Goal: Task Accomplishment & Management: Complete application form

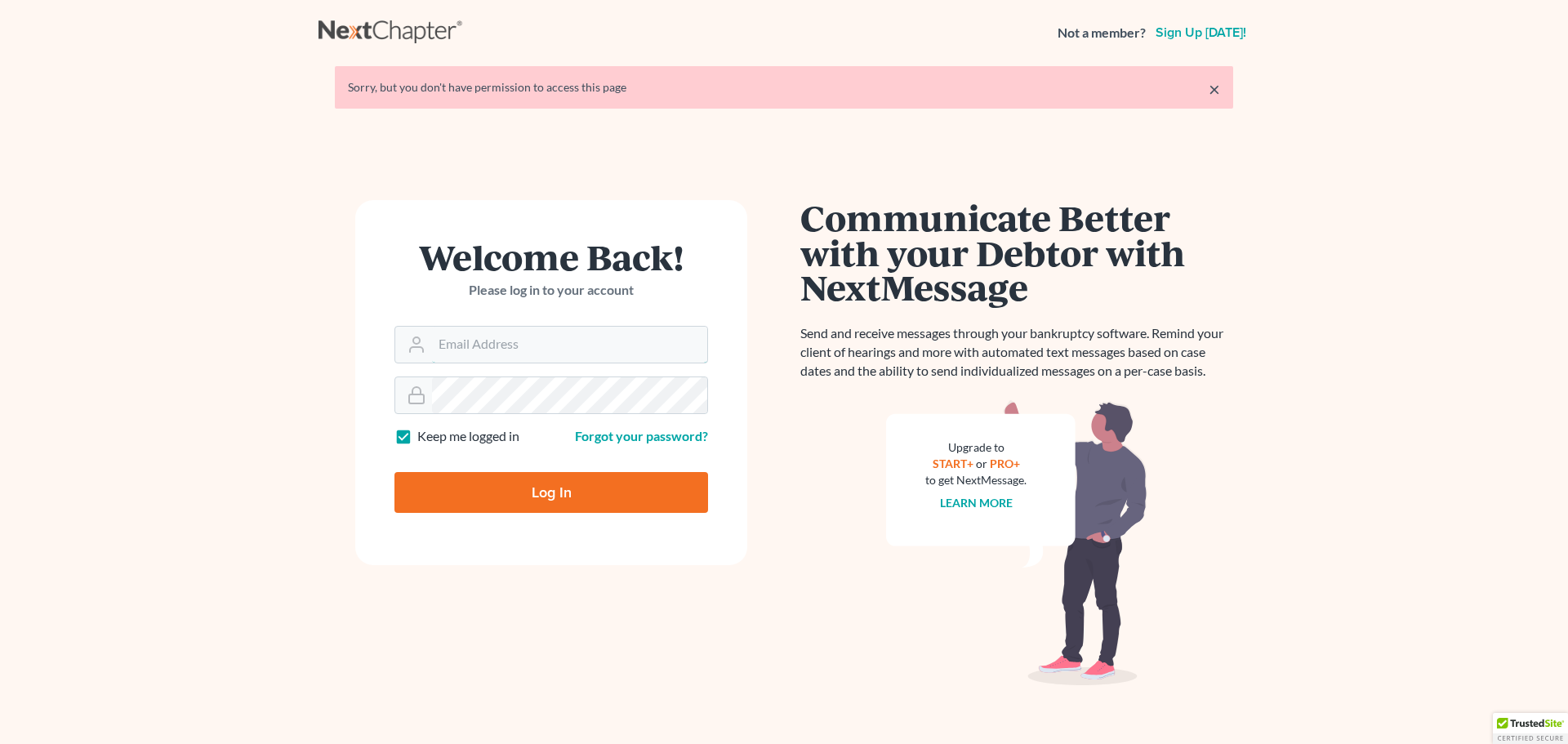
type input "[EMAIL_ADDRESS][DOMAIN_NAME]"
click at [543, 496] on input "Log In" at bounding box center [552, 492] width 313 height 40
type input "Thinking..."
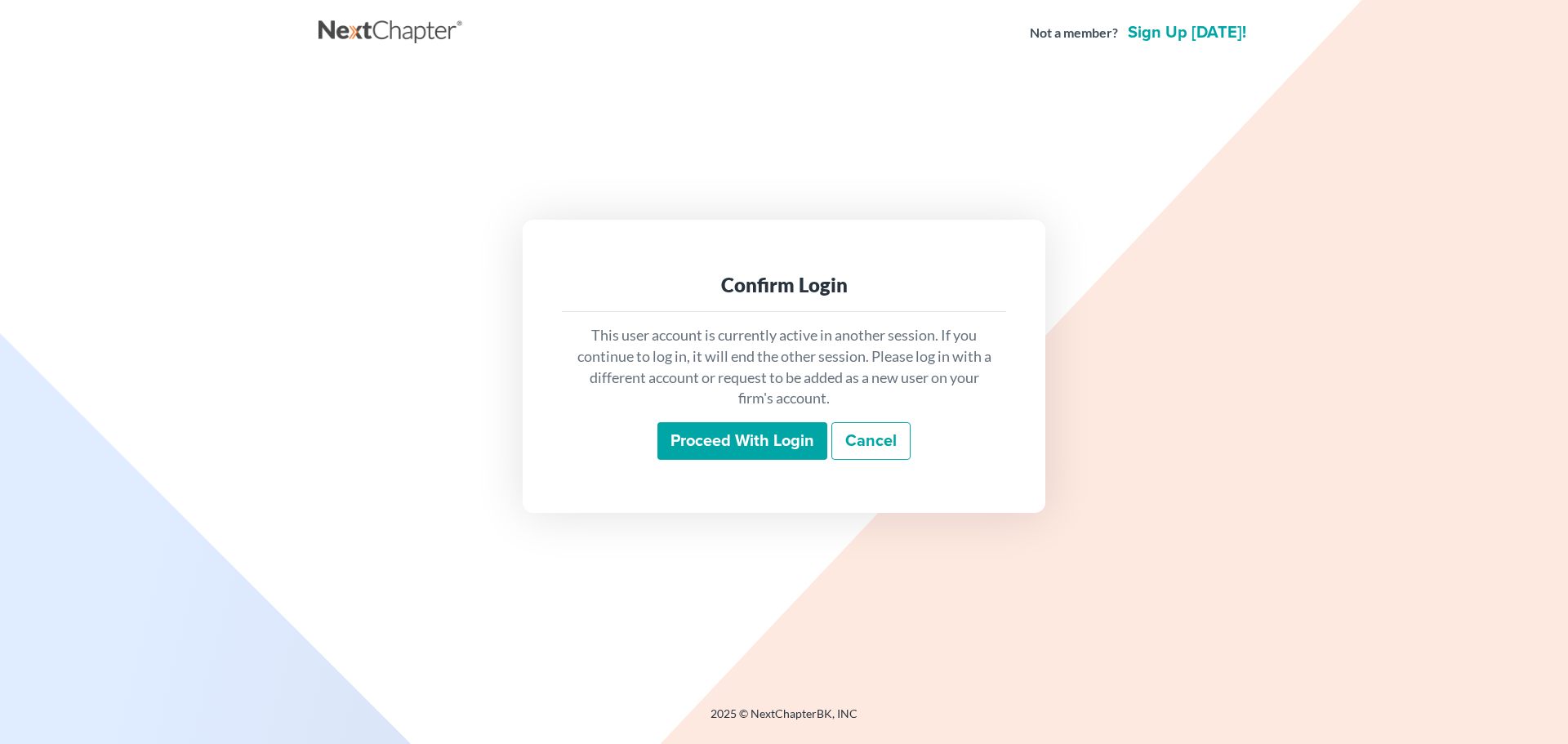
click at [763, 440] on input "Proceed with login" at bounding box center [743, 441] width 169 height 37
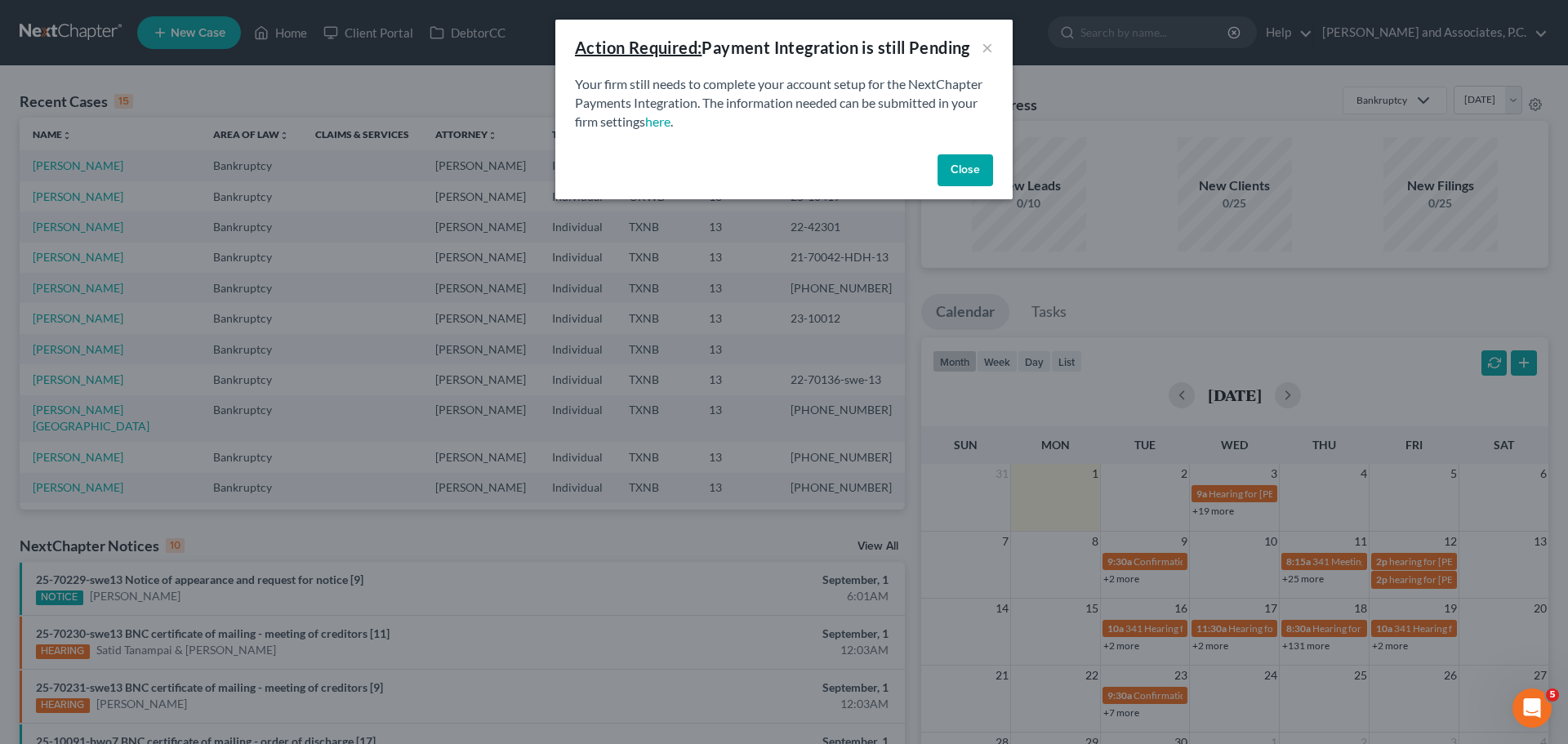
click at [984, 169] on button "Close" at bounding box center [965, 170] width 55 height 33
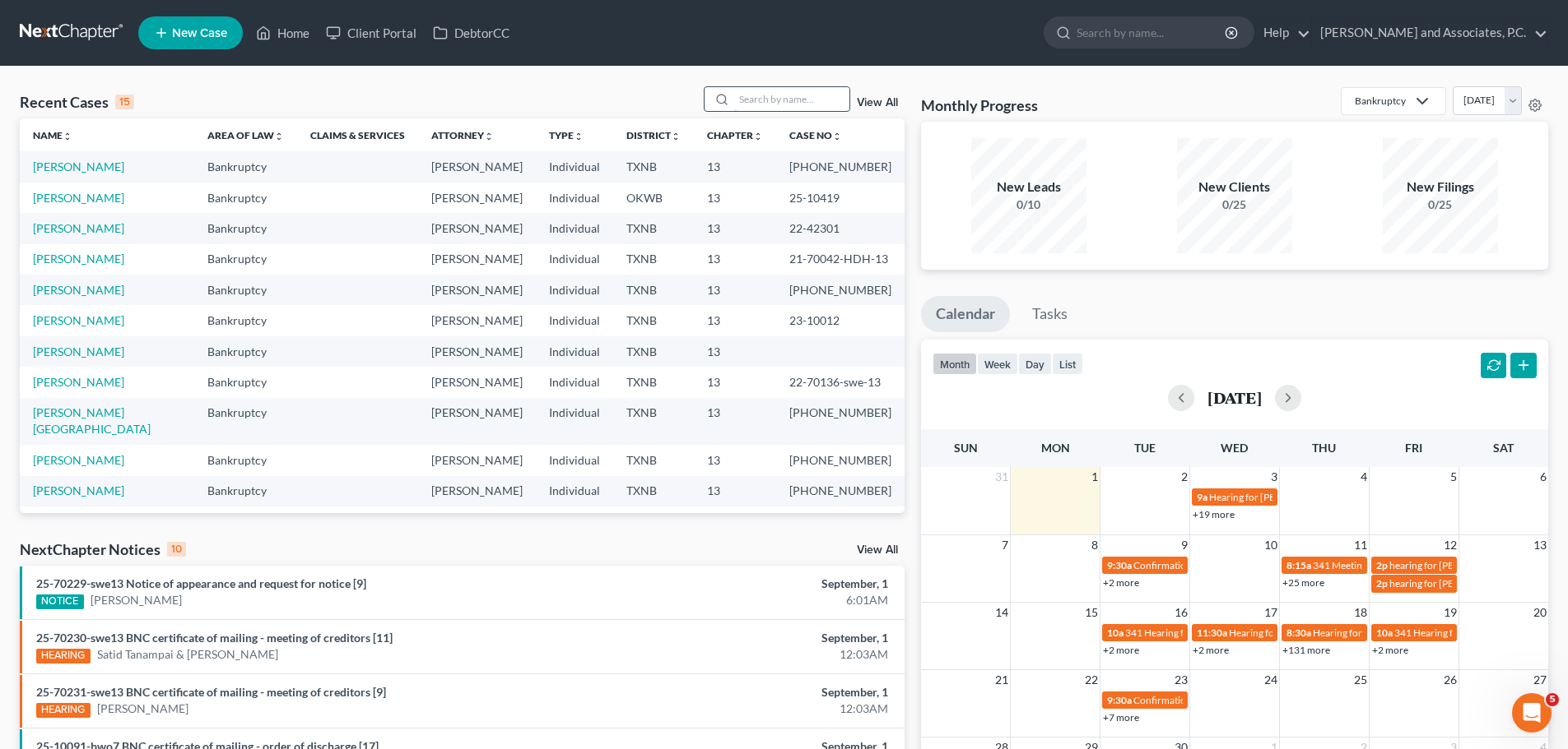
click at [773, 95] on input "search" at bounding box center [792, 99] width 115 height 24
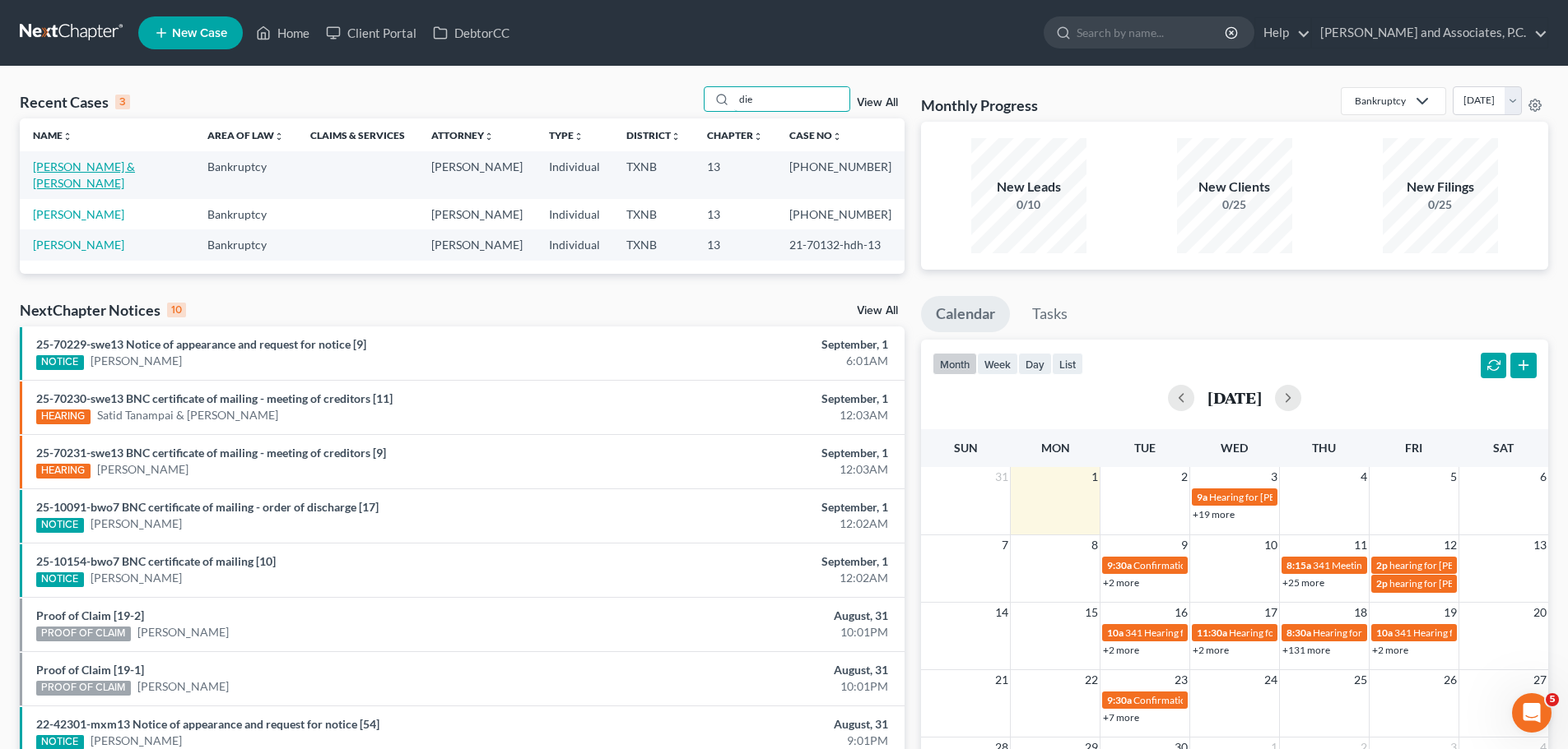
type input "die"
click at [100, 170] on link "[PERSON_NAME] & [PERSON_NAME]" at bounding box center [83, 175] width 102 height 31
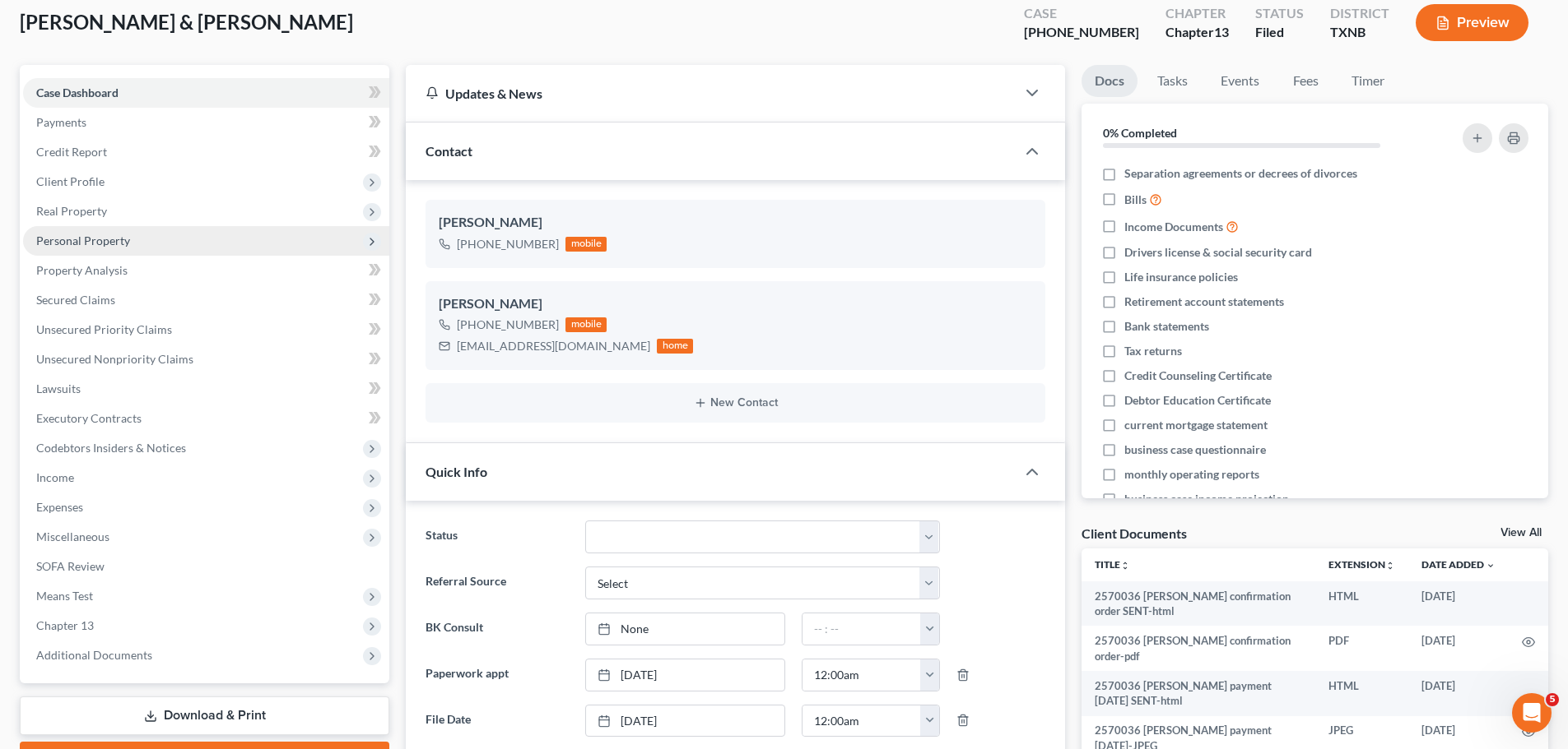
scroll to position [165, 0]
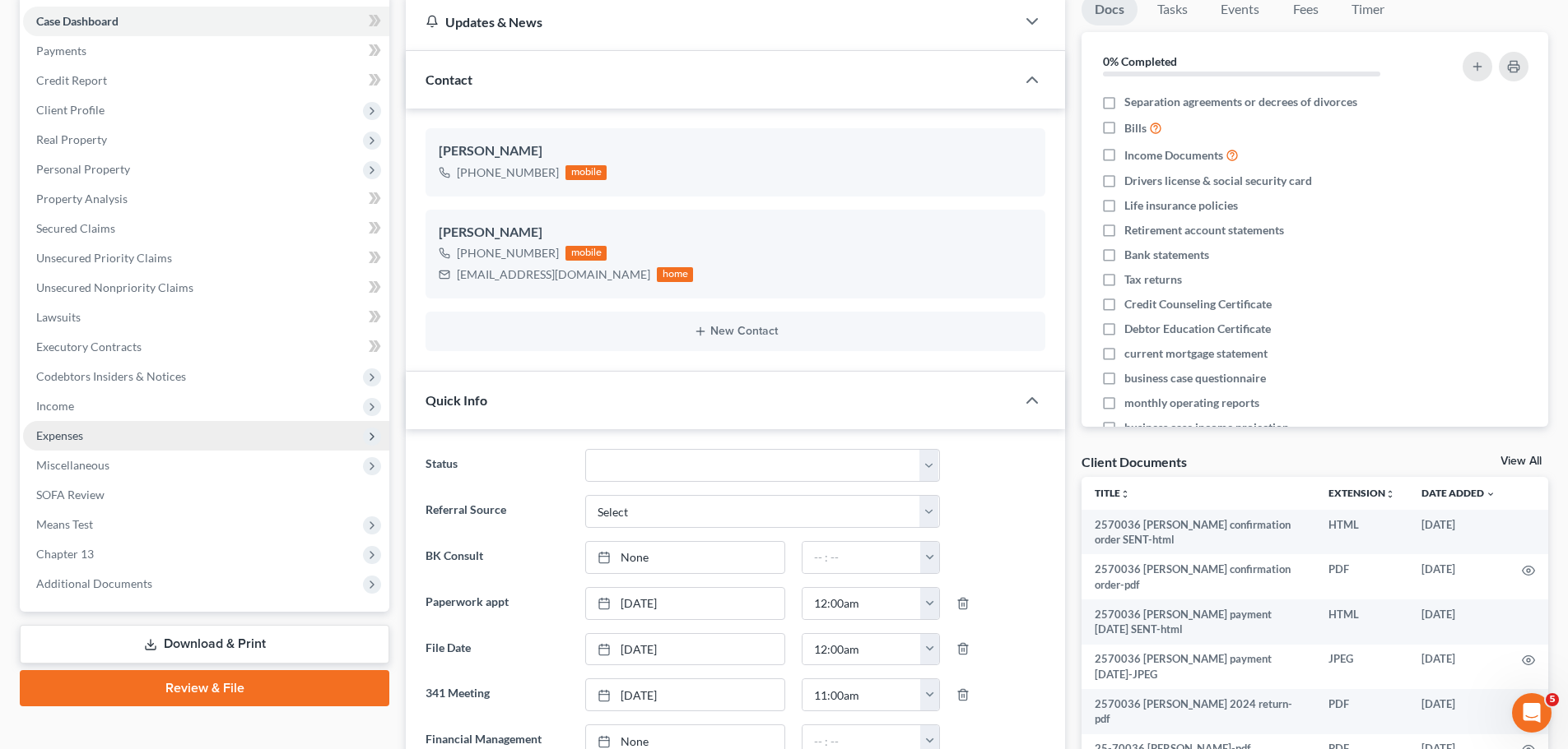
click at [77, 430] on span "Expenses" at bounding box center [59, 436] width 47 height 14
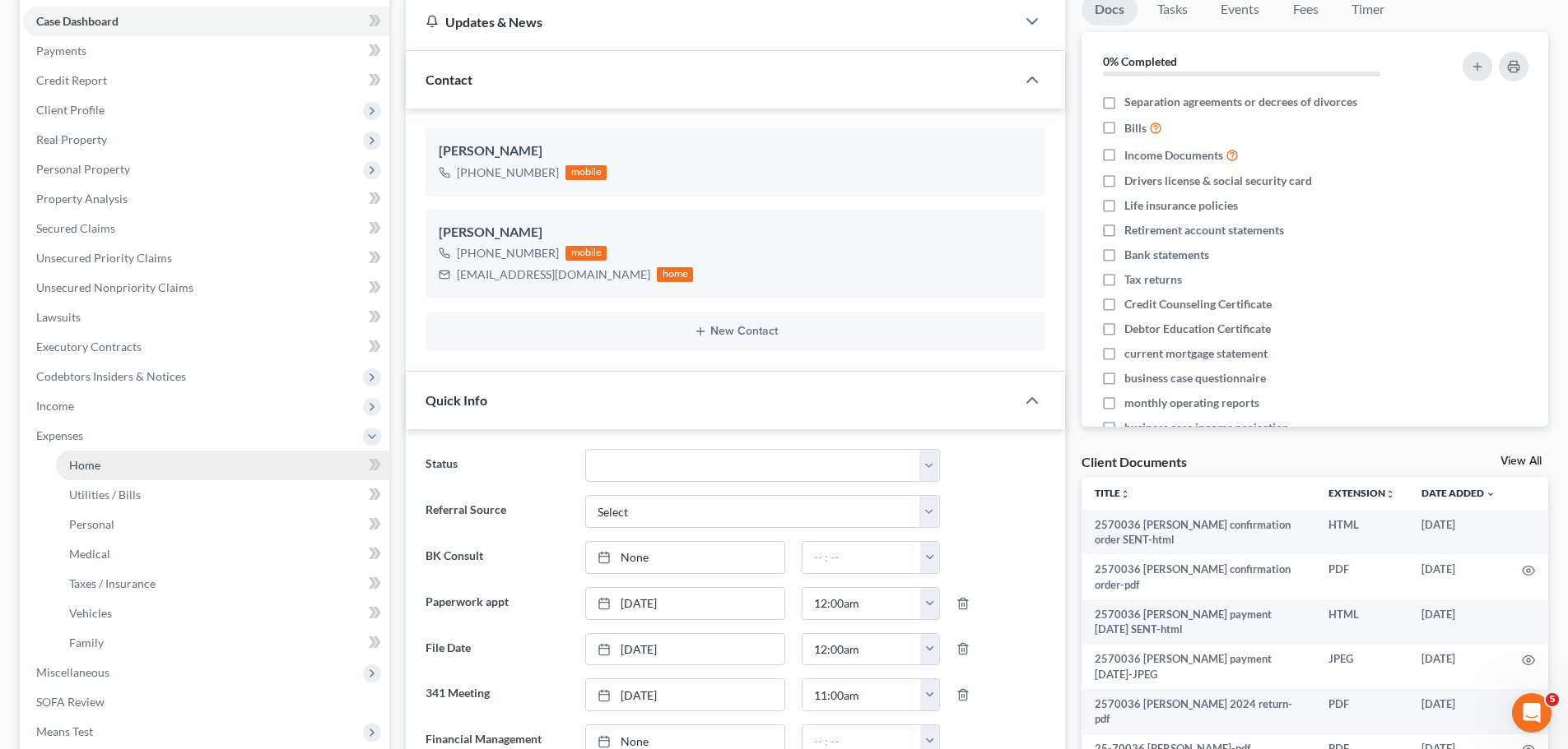
click at [84, 459] on span "Home" at bounding box center [85, 465] width 32 height 14
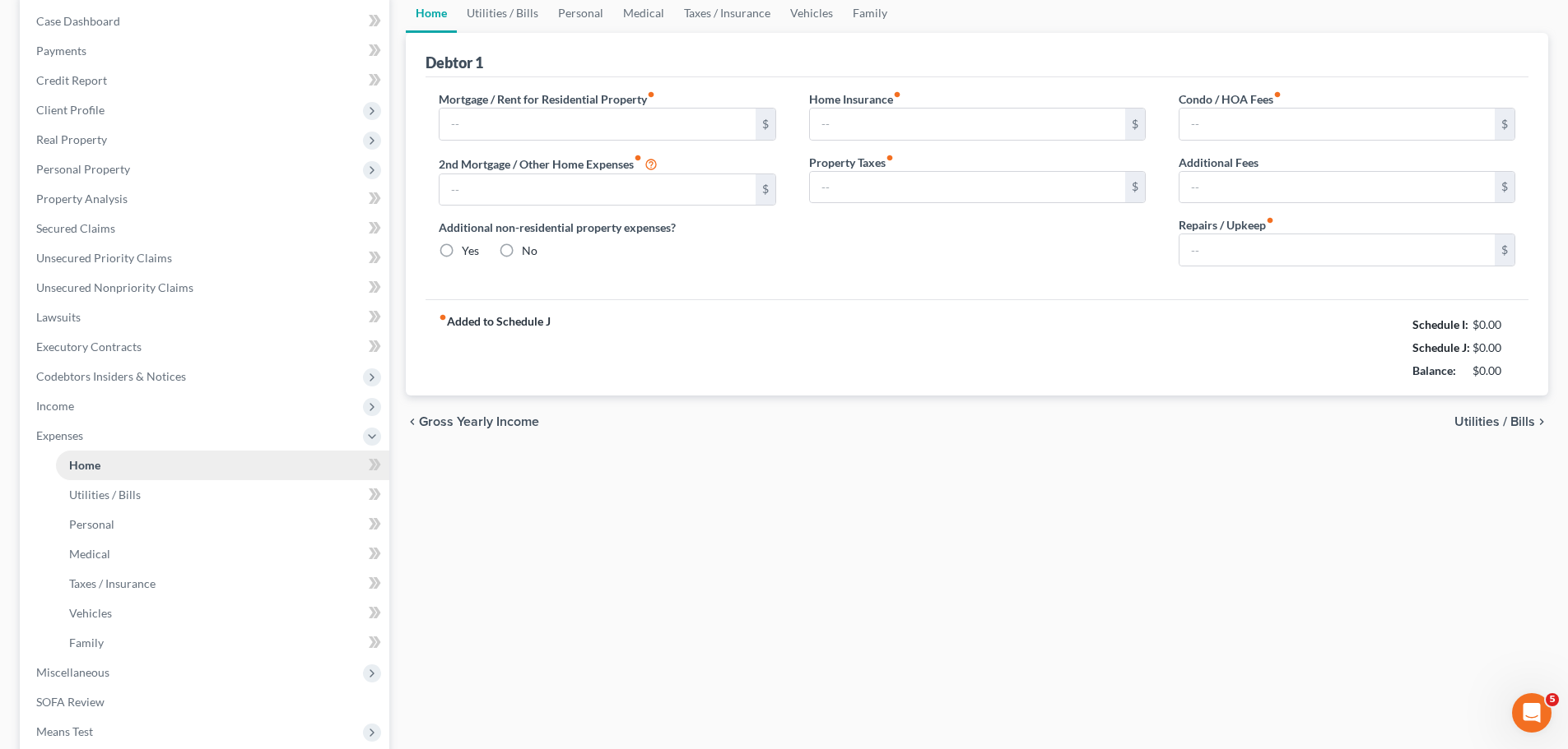
scroll to position [23, 0]
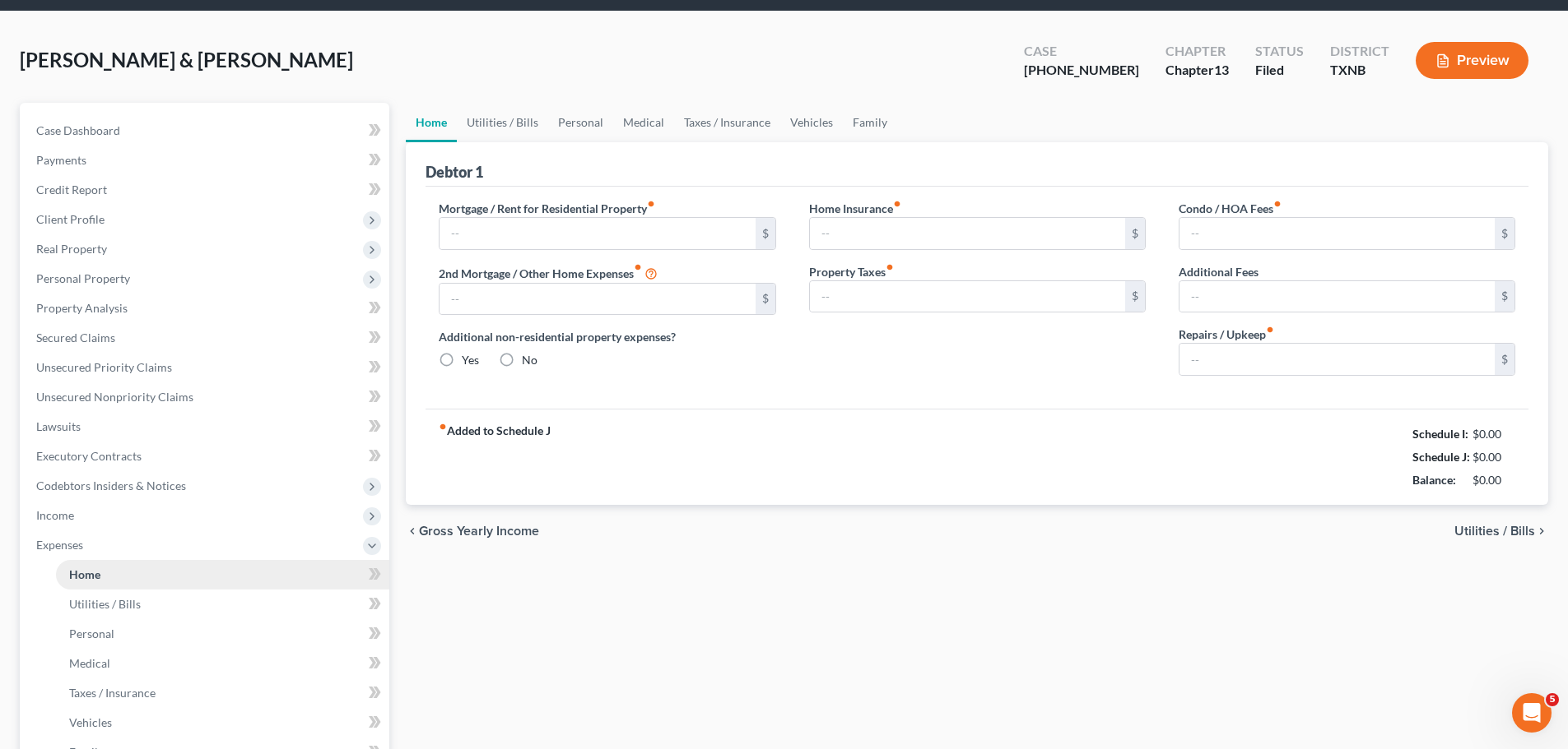
type input "1,126.52"
type input "0.00"
radio input "true"
type input "0.00"
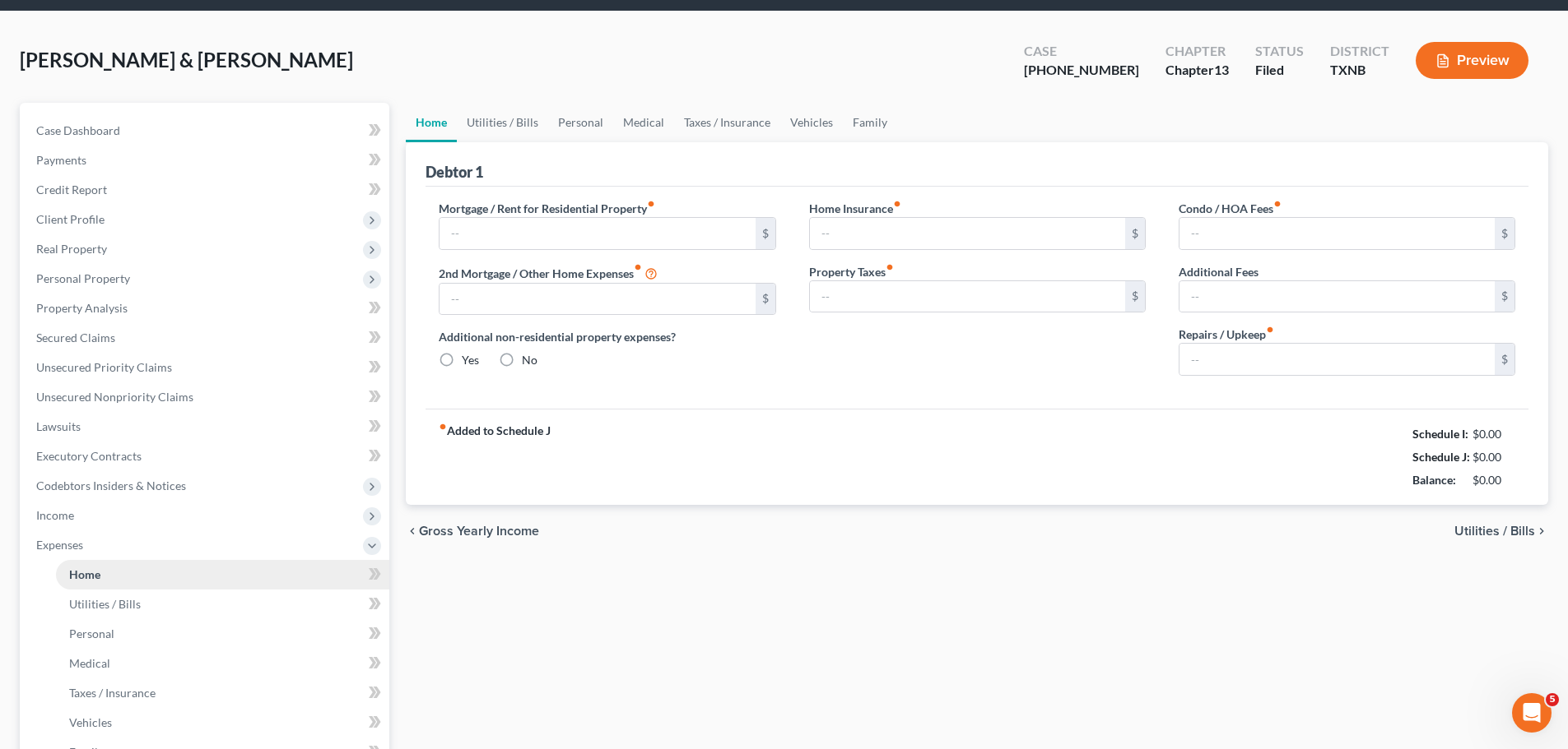
type input "0.00"
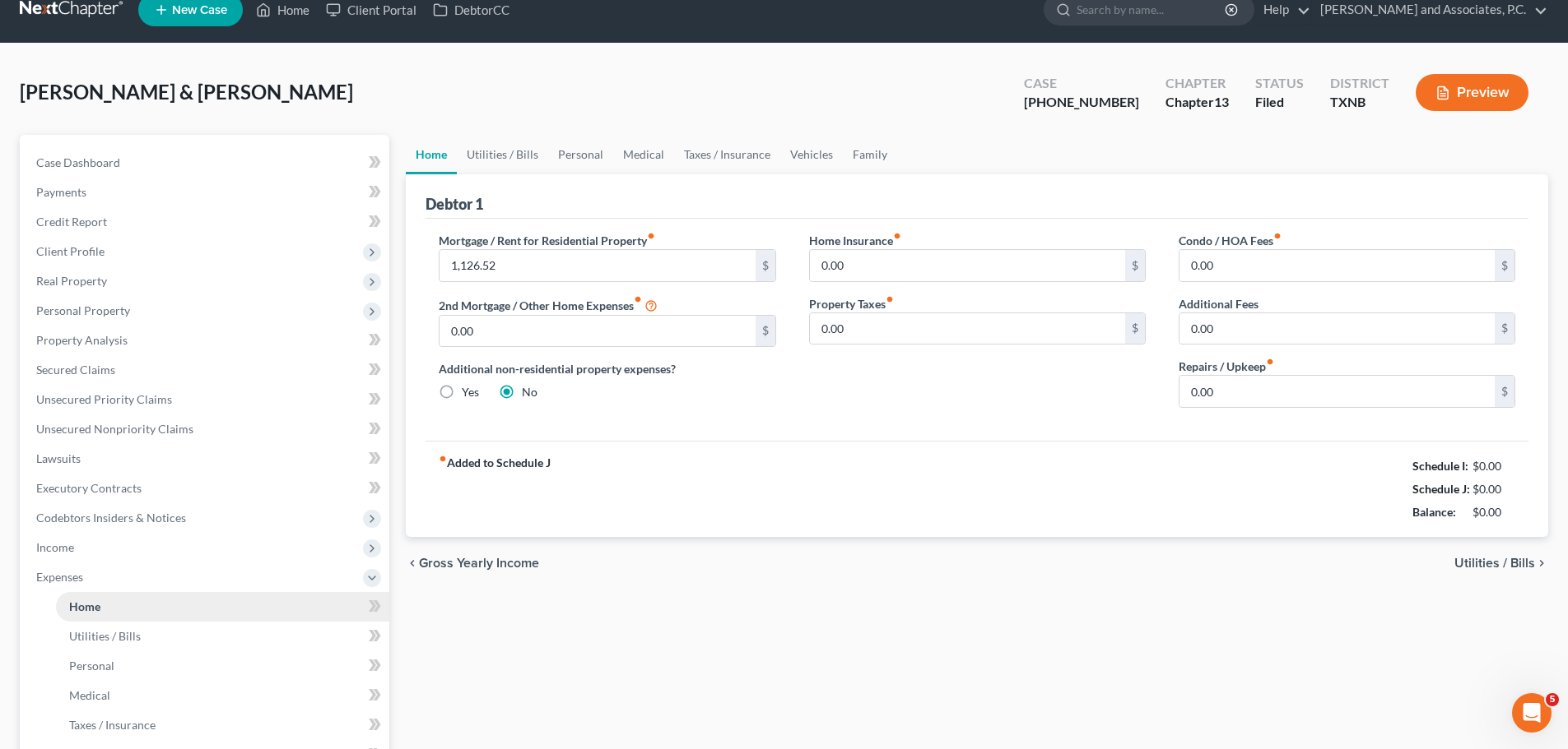
scroll to position [0, 0]
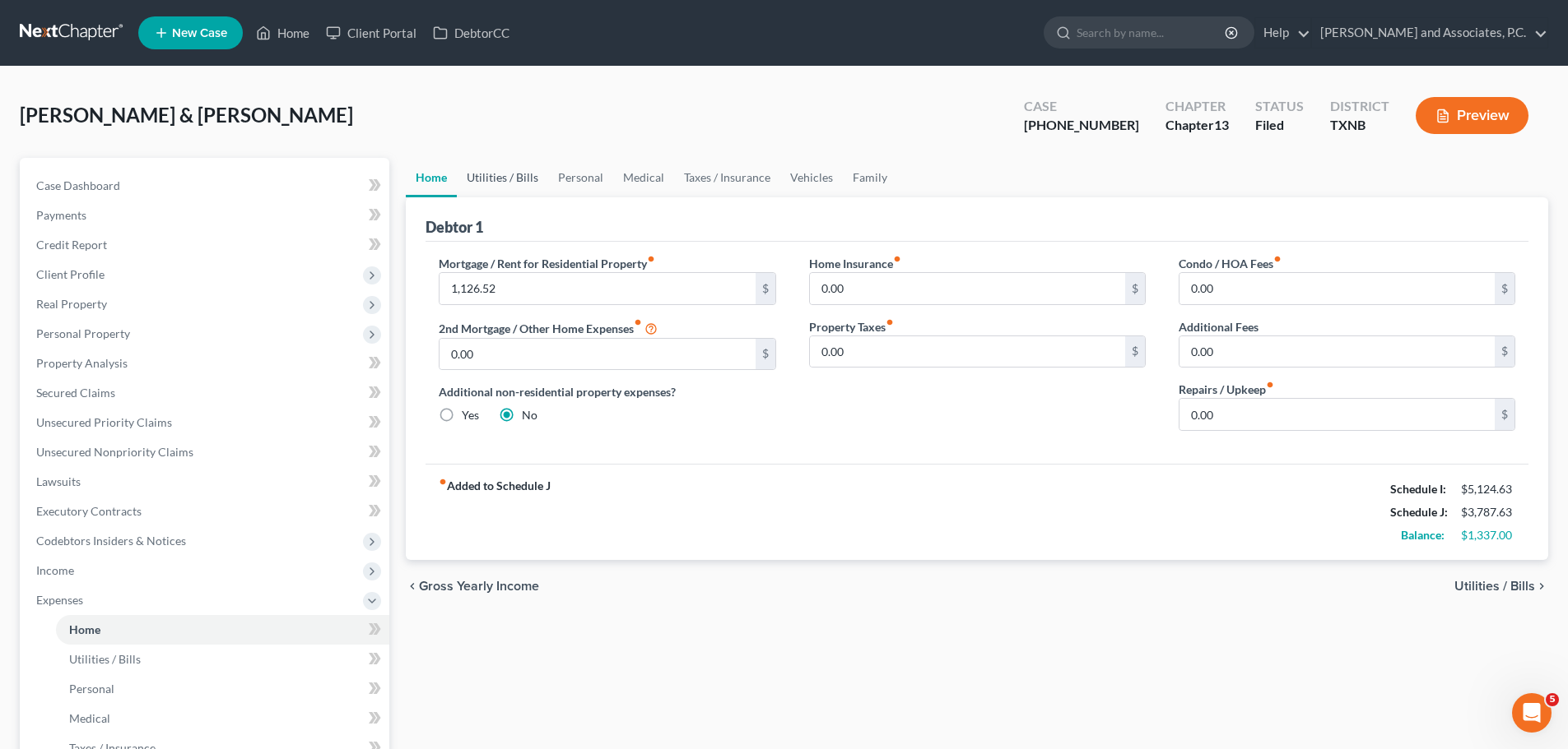
click at [517, 182] on link "Utilities / Bills" at bounding box center [502, 178] width 91 height 40
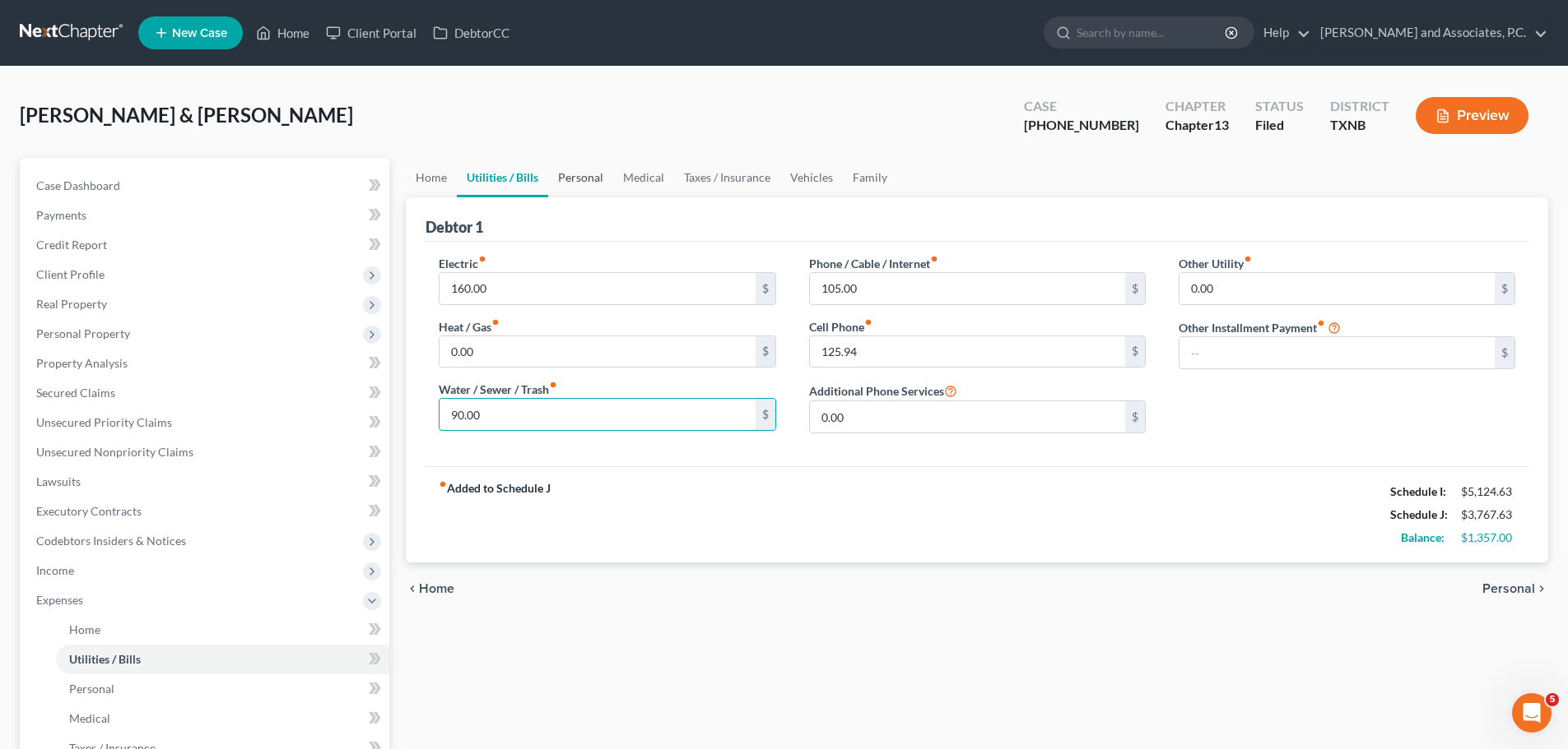
type input "90.00"
click at [581, 180] on link "Personal" at bounding box center [581, 178] width 65 height 40
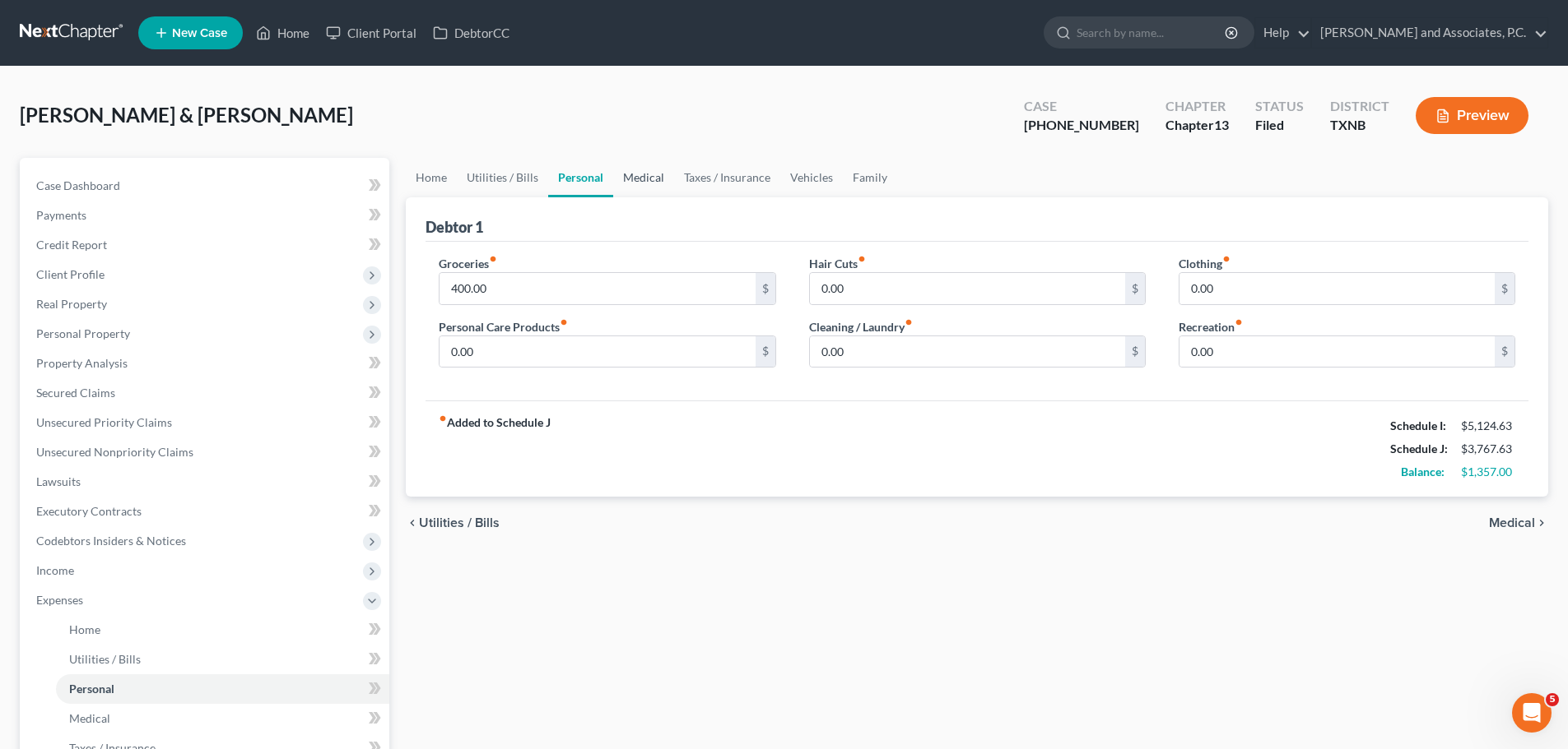
click at [636, 180] on link "Medical" at bounding box center [643, 178] width 61 height 40
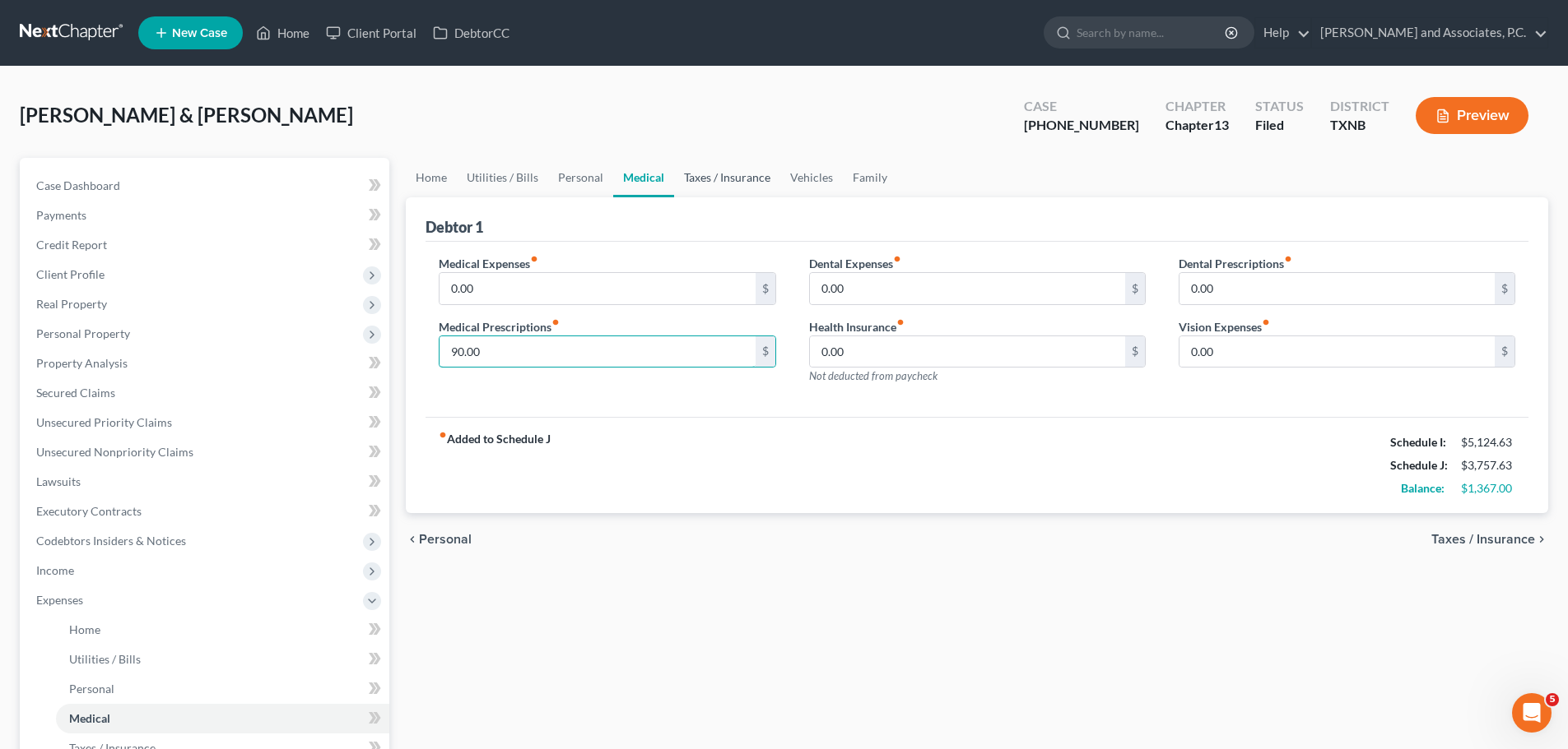
type input "90.00"
click at [694, 187] on link "Taxes / Insurance" at bounding box center [726, 178] width 106 height 40
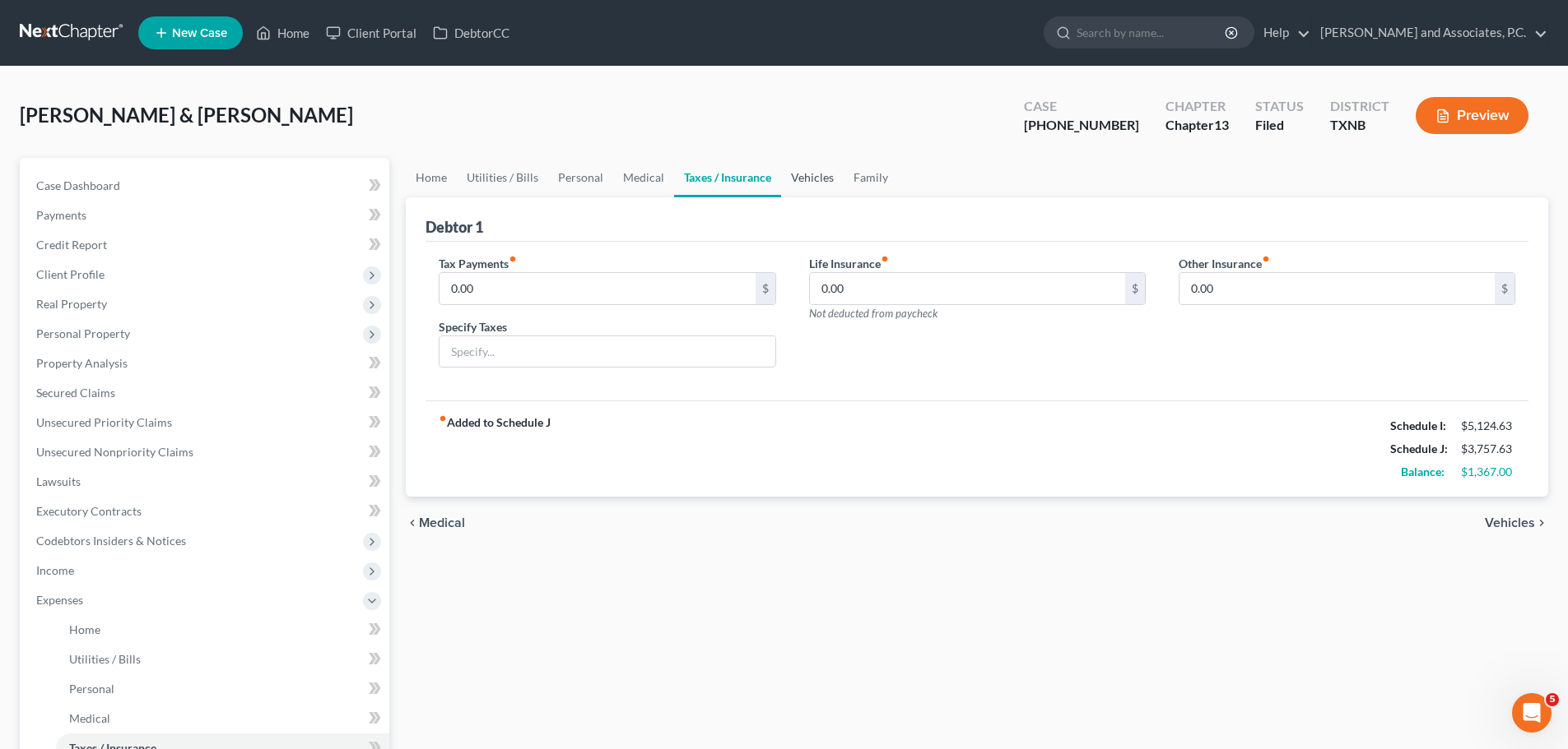
click at [793, 180] on link "Vehicles" at bounding box center [812, 178] width 63 height 40
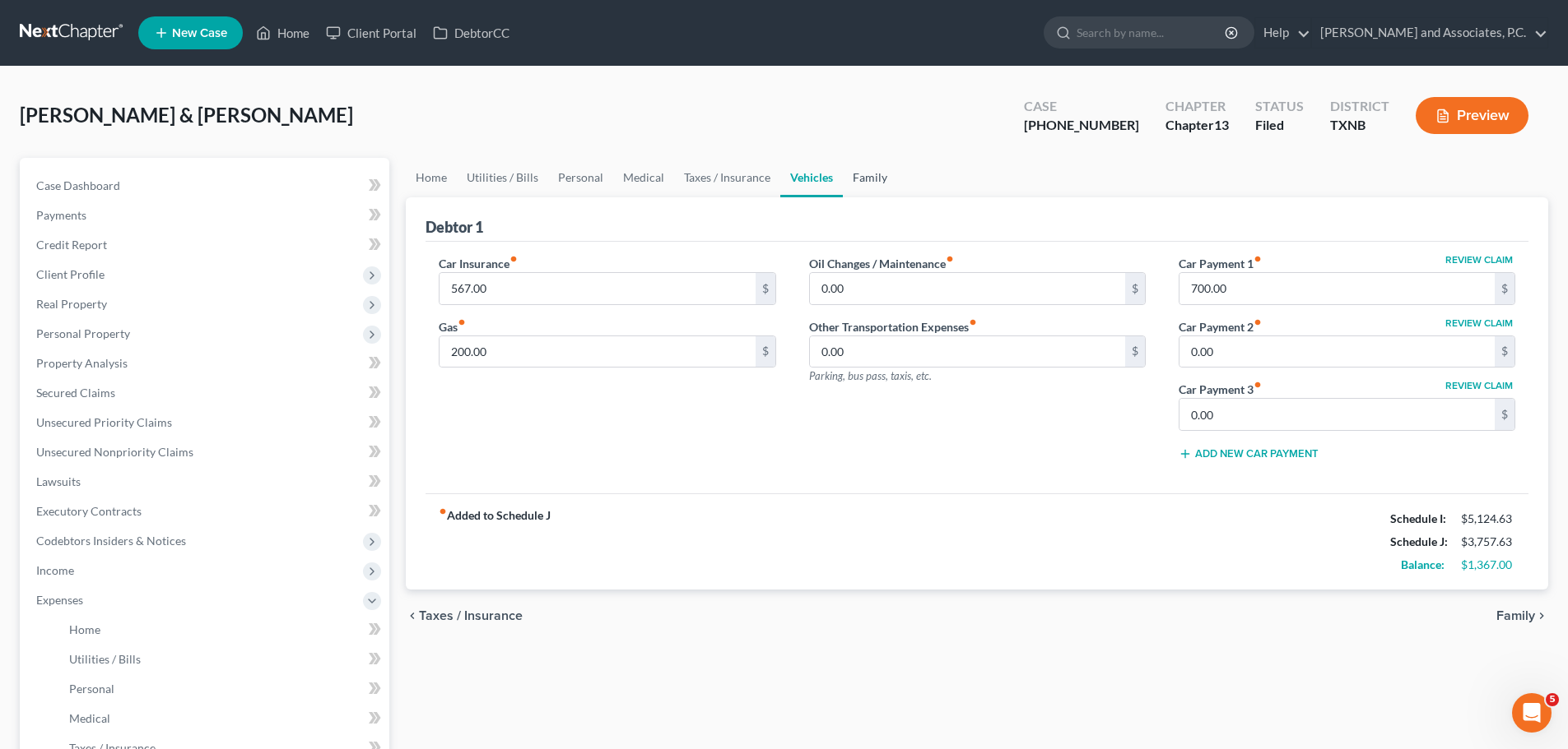
click at [867, 176] on link "Family" at bounding box center [869, 178] width 55 height 40
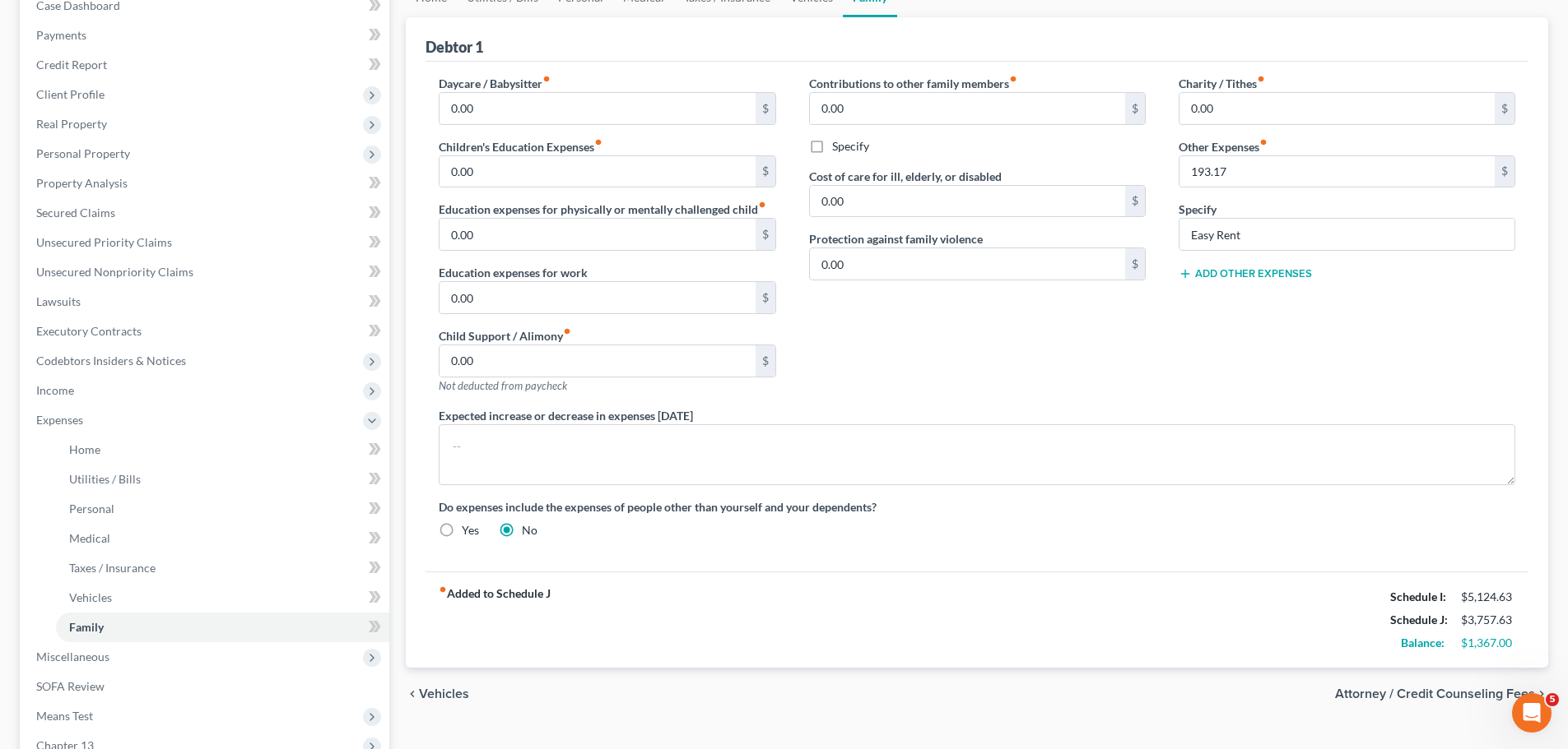
scroll to position [82, 0]
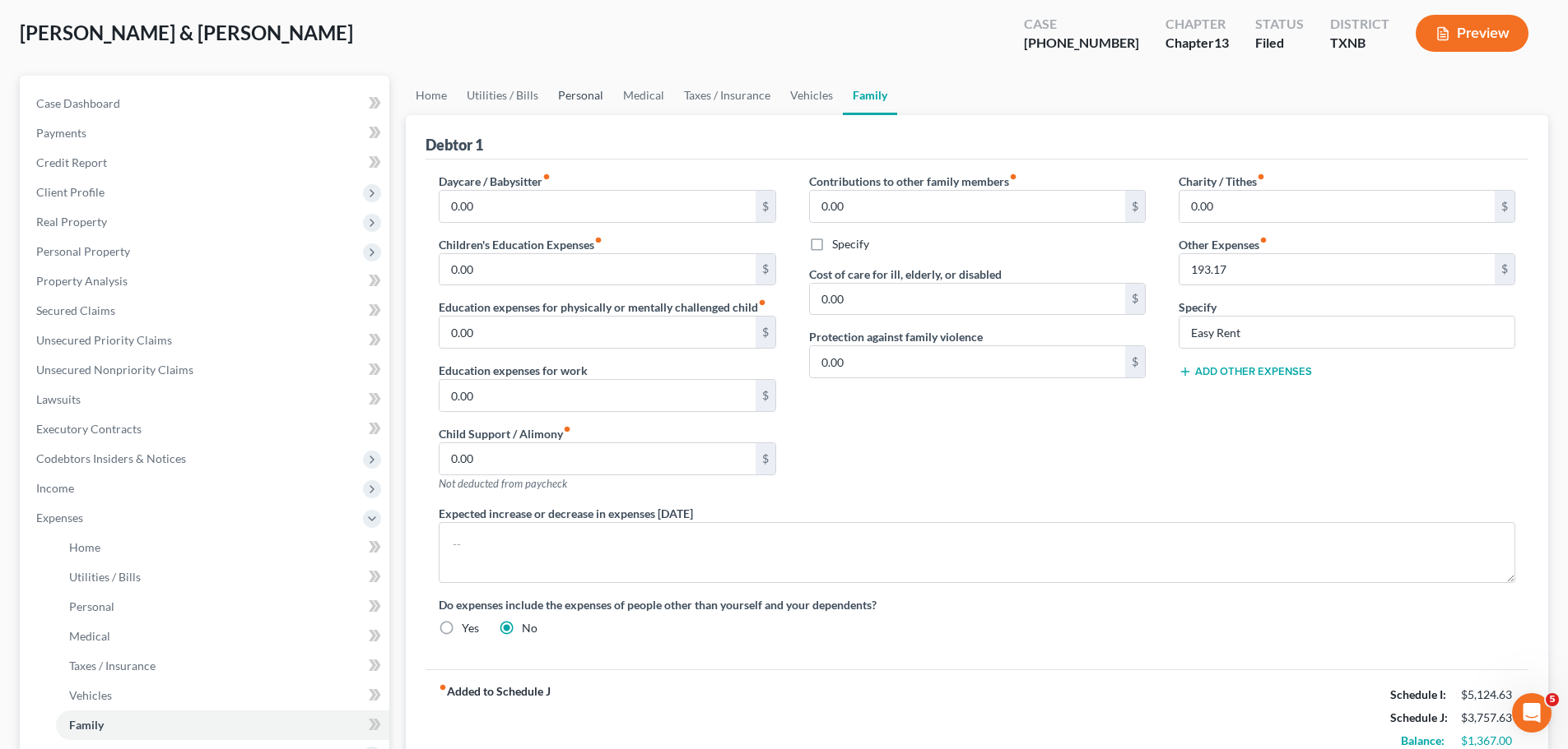
click at [571, 91] on link "Personal" at bounding box center [581, 95] width 65 height 40
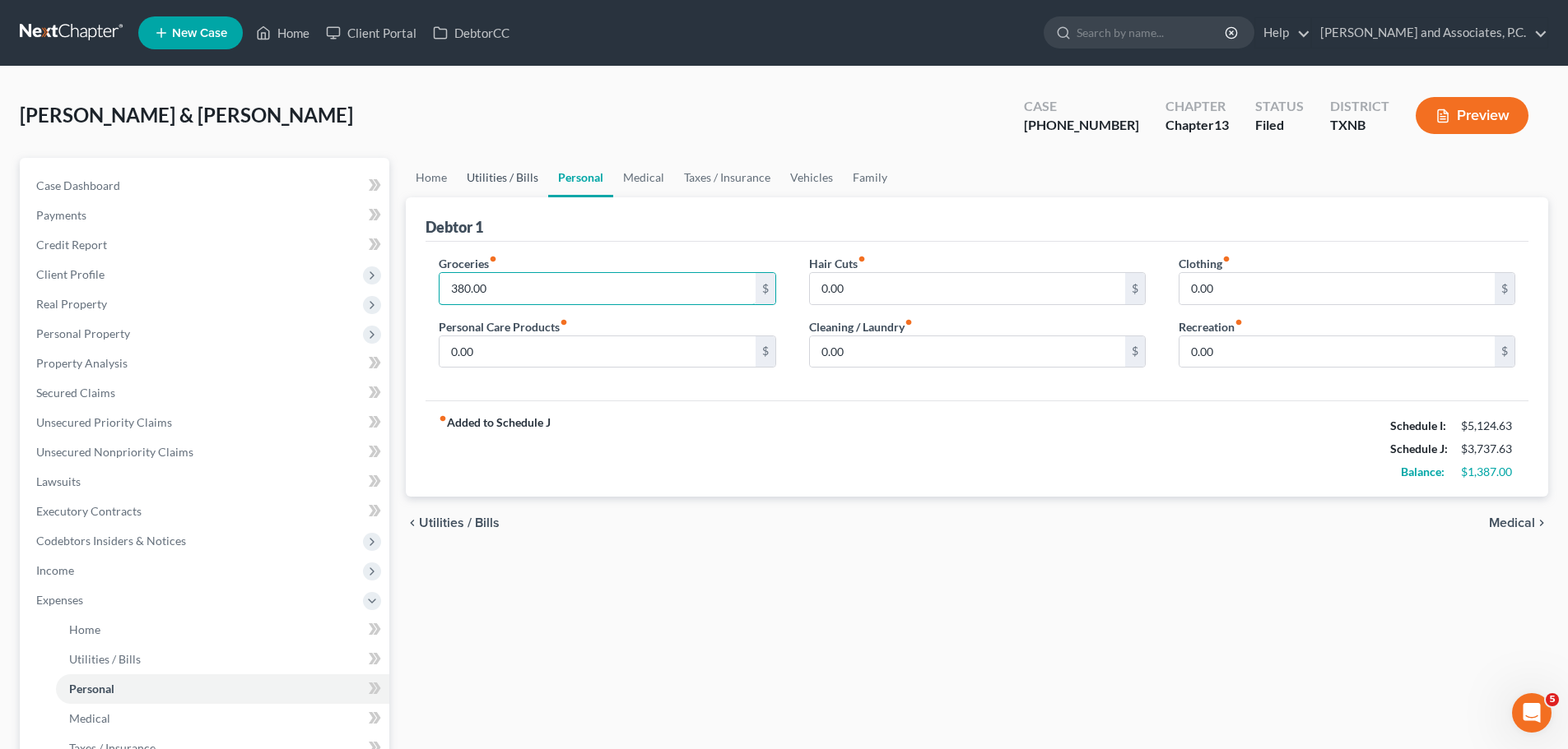
type input "380.00"
click at [492, 179] on link "Utilities / Bills" at bounding box center [502, 178] width 91 height 40
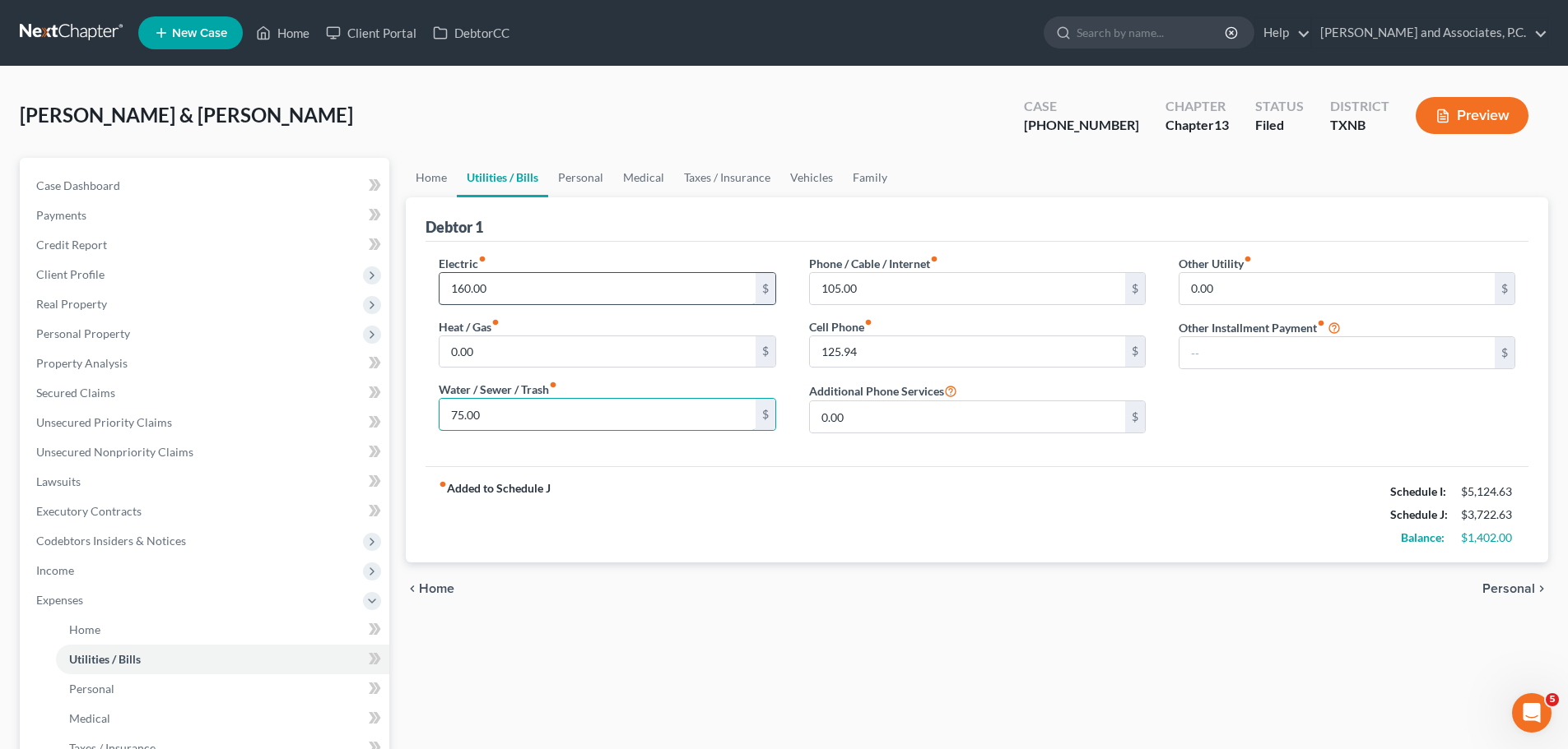
type input "75.00"
click at [461, 293] on input "160.00" at bounding box center [597, 289] width 316 height 32
type input "140.00"
type input "90.00"
click at [832, 352] on input "125.94" at bounding box center [968, 352] width 316 height 32
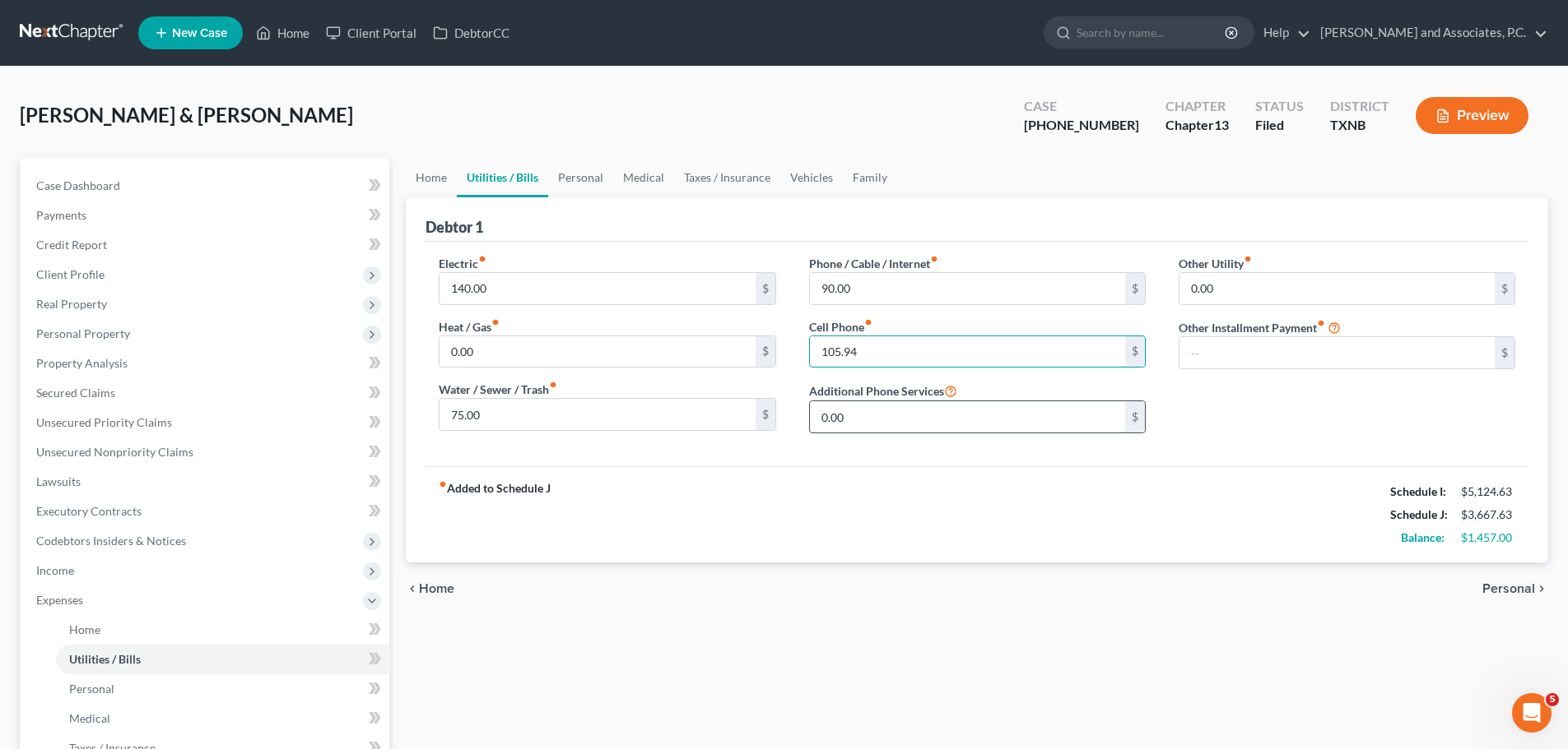
type input "105.94"
click at [899, 422] on input "0.00" at bounding box center [968, 418] width 316 height 32
click at [412, 180] on link "Home" at bounding box center [431, 178] width 51 height 40
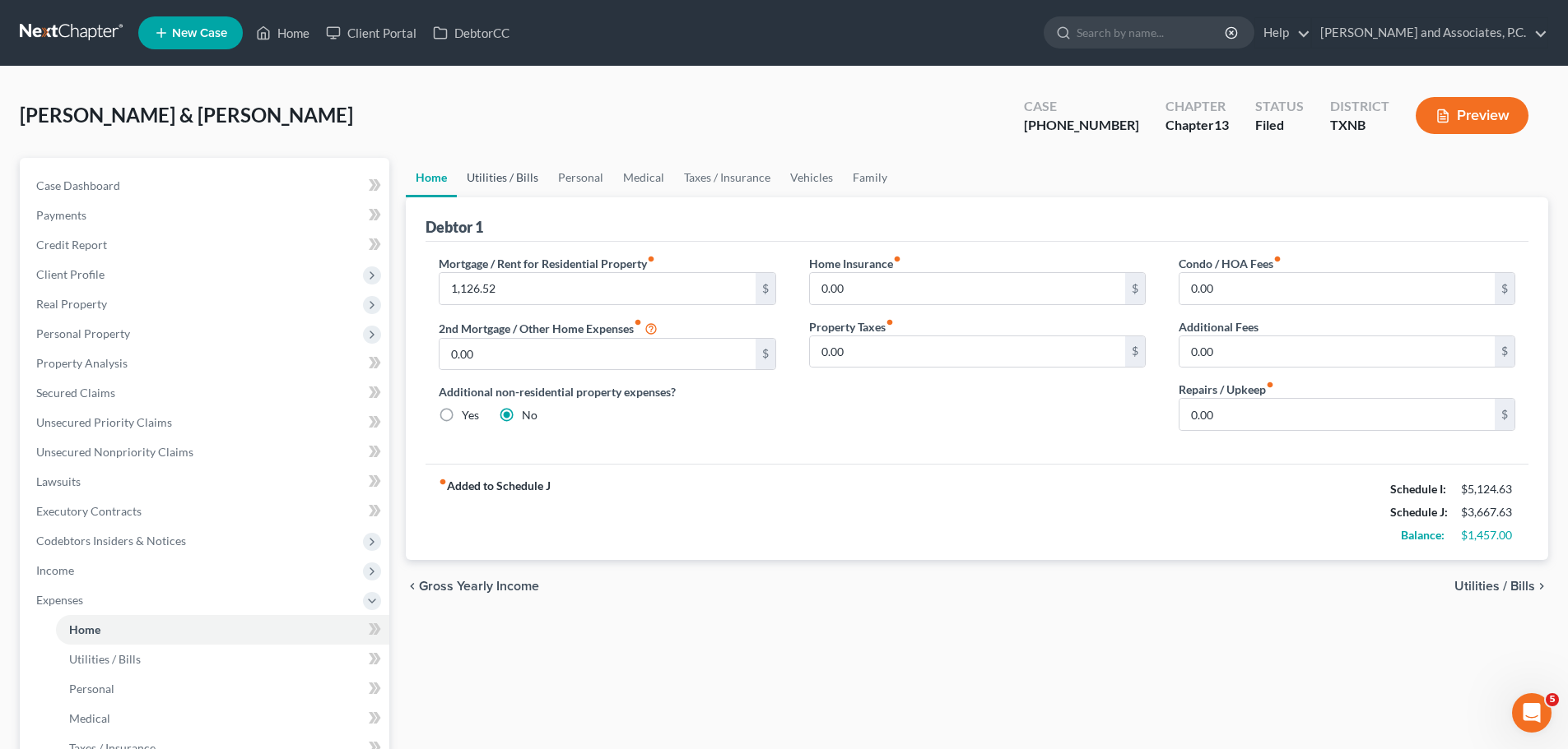
click at [497, 180] on link "Utilities / Bills" at bounding box center [502, 178] width 91 height 40
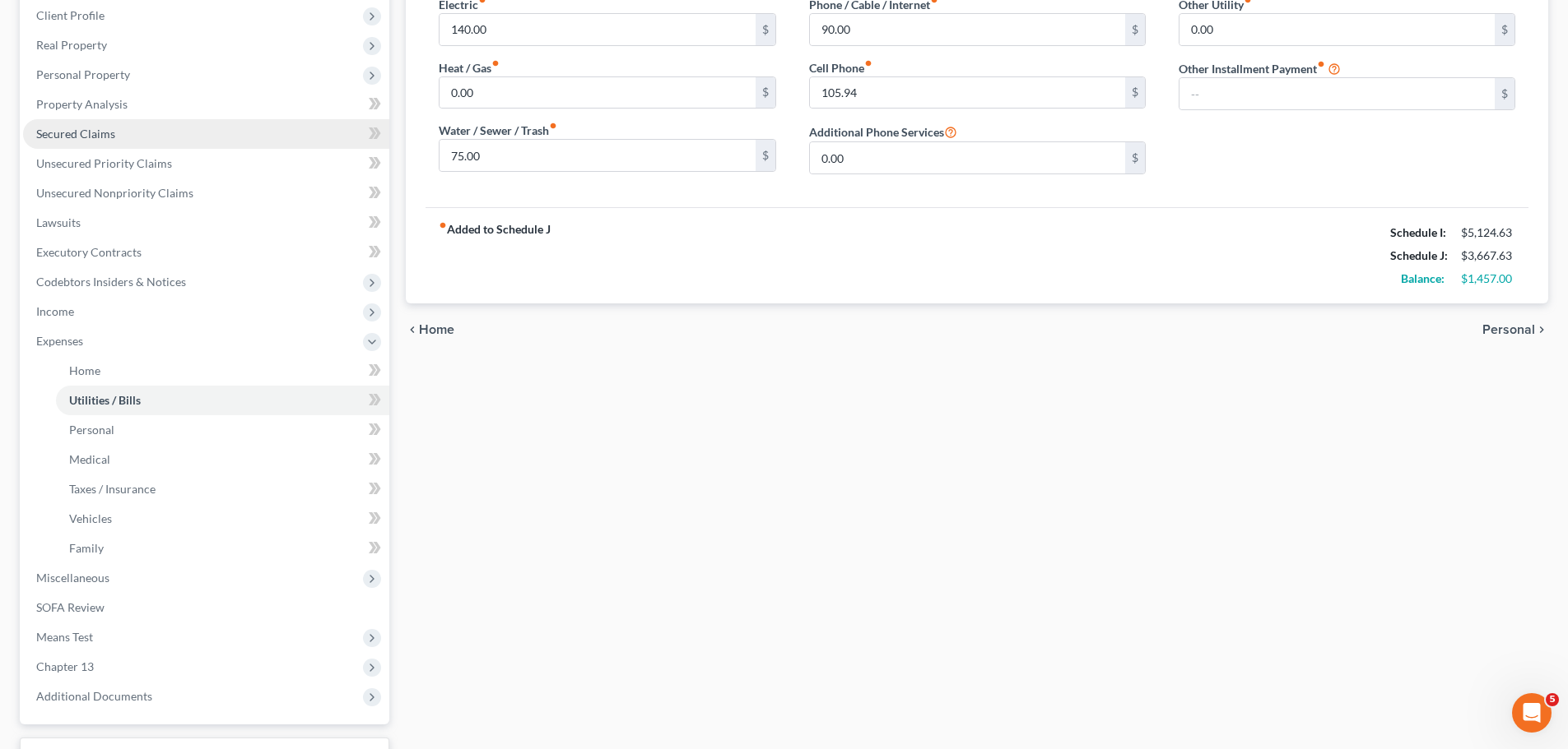
scroll to position [392, 0]
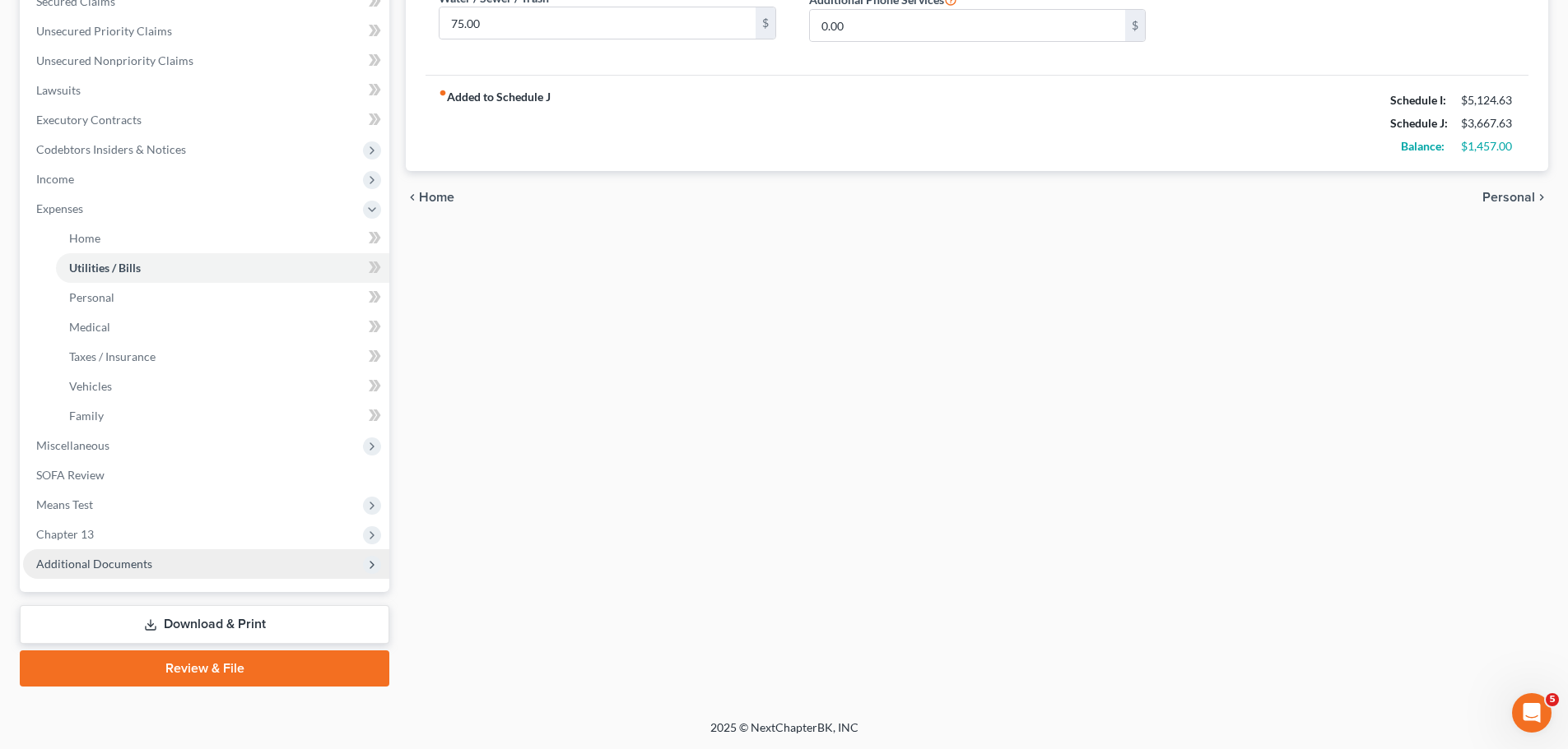
click at [102, 559] on span "Additional Documents" at bounding box center [93, 563] width 116 height 14
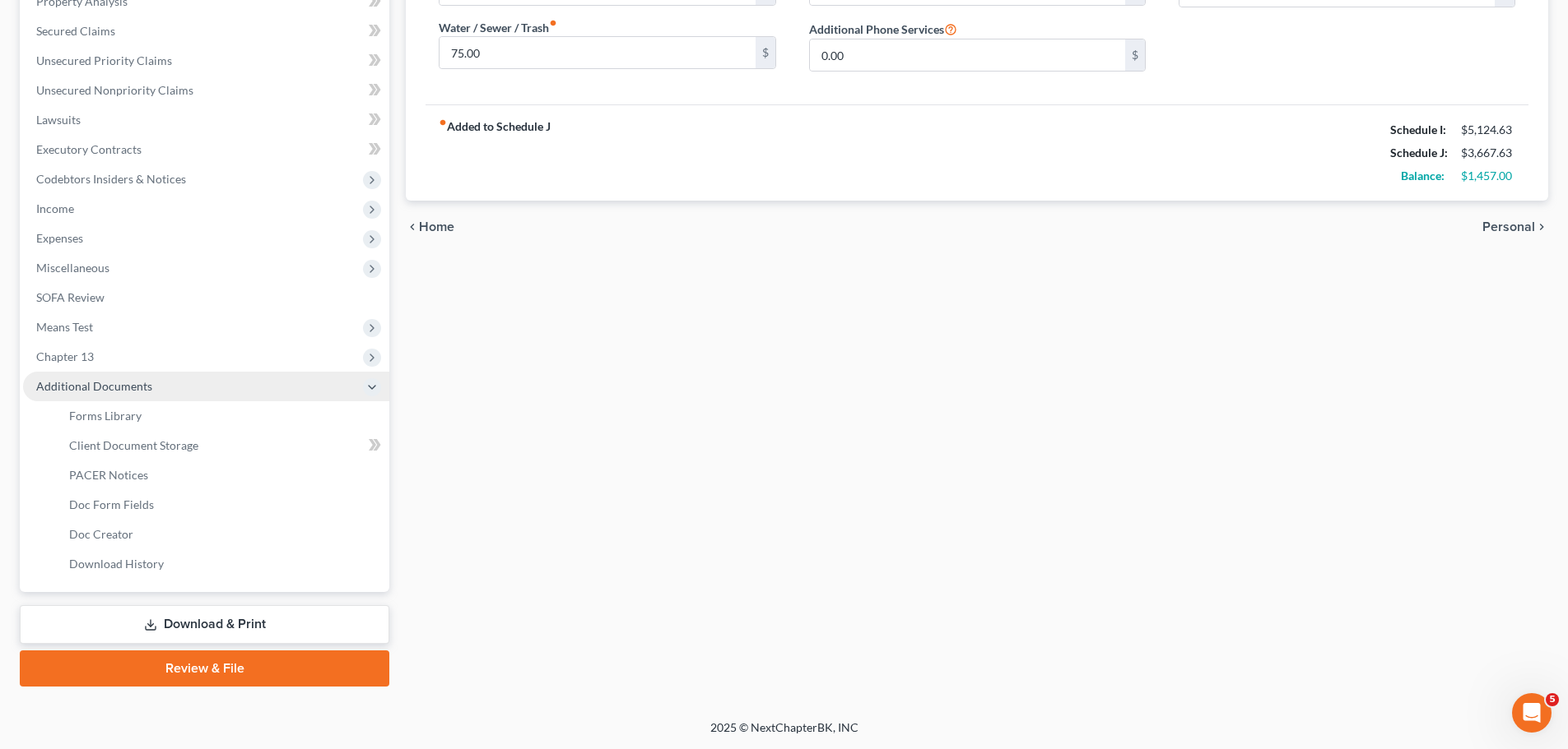
scroll to position [362, 0]
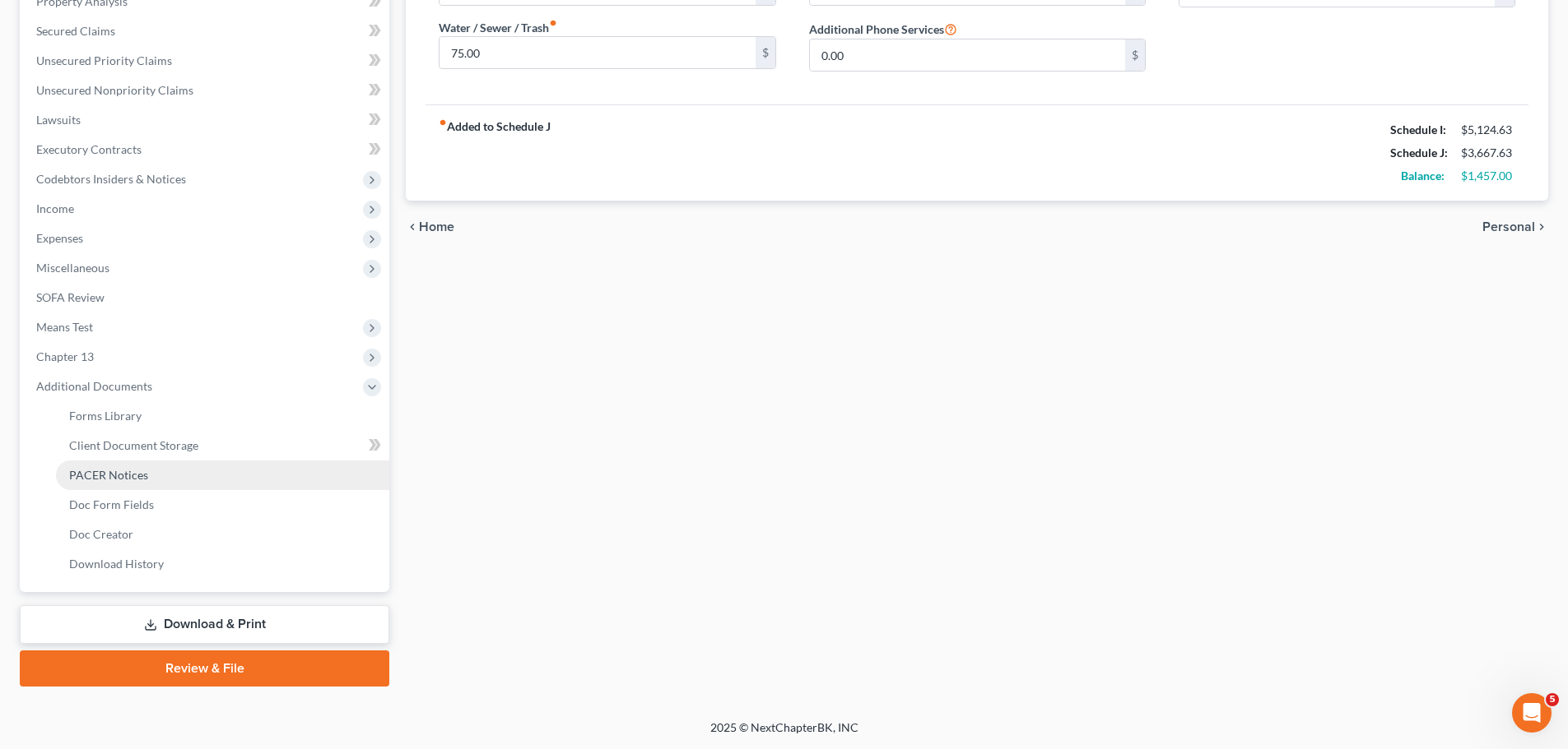
click at [119, 479] on span "PACER Notices" at bounding box center [109, 475] width 79 height 14
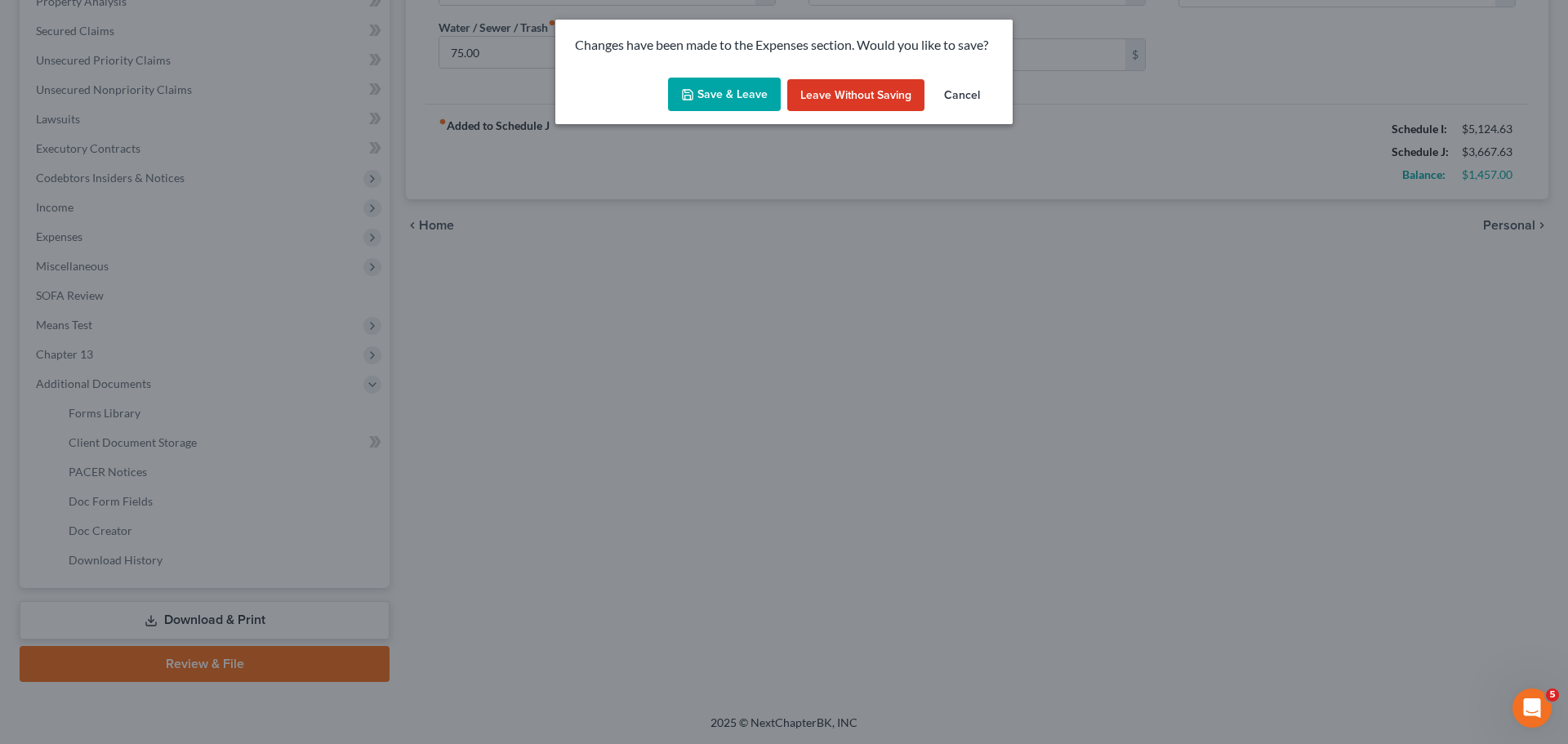
click at [717, 105] on button "Save & Leave" at bounding box center [724, 95] width 112 height 34
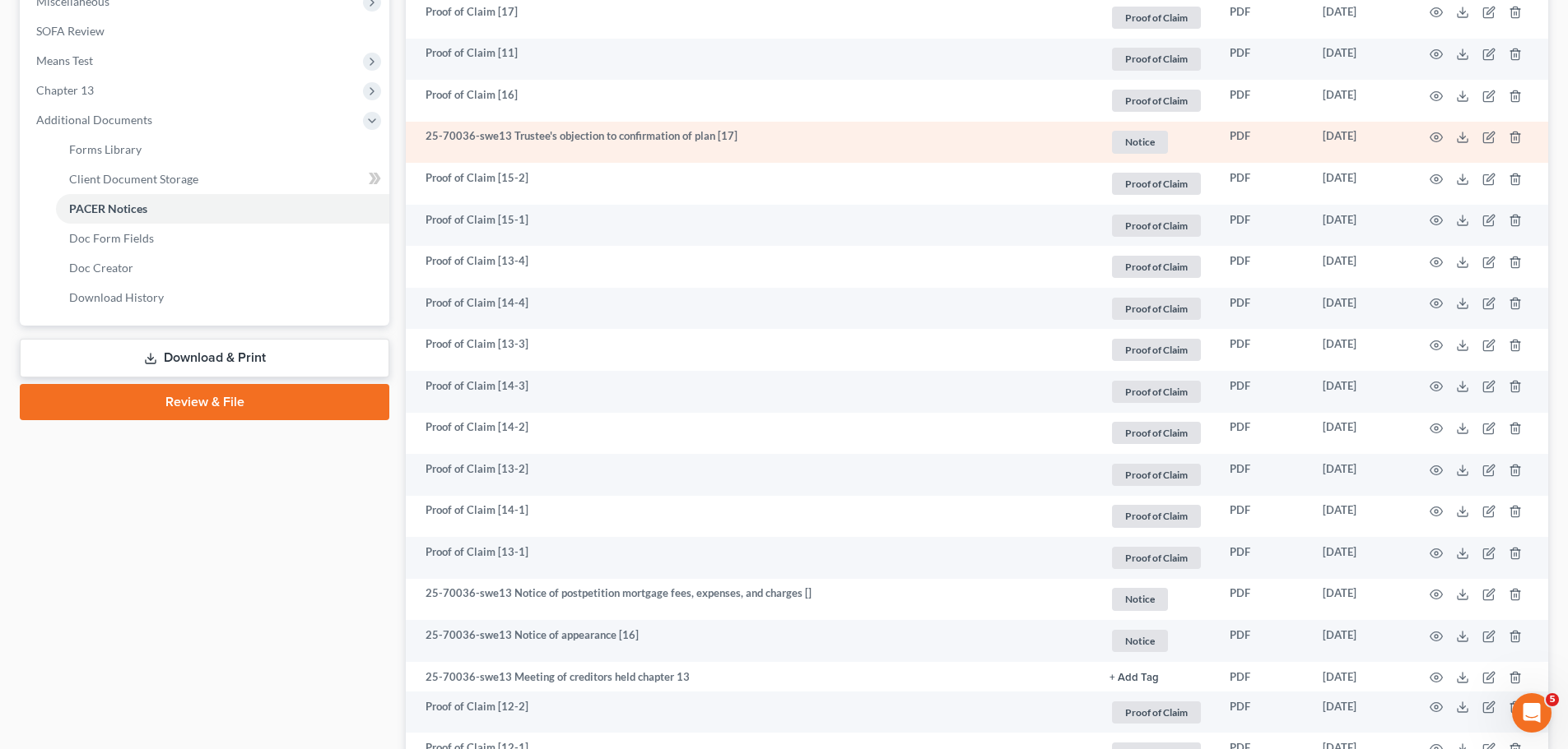
scroll to position [658, 0]
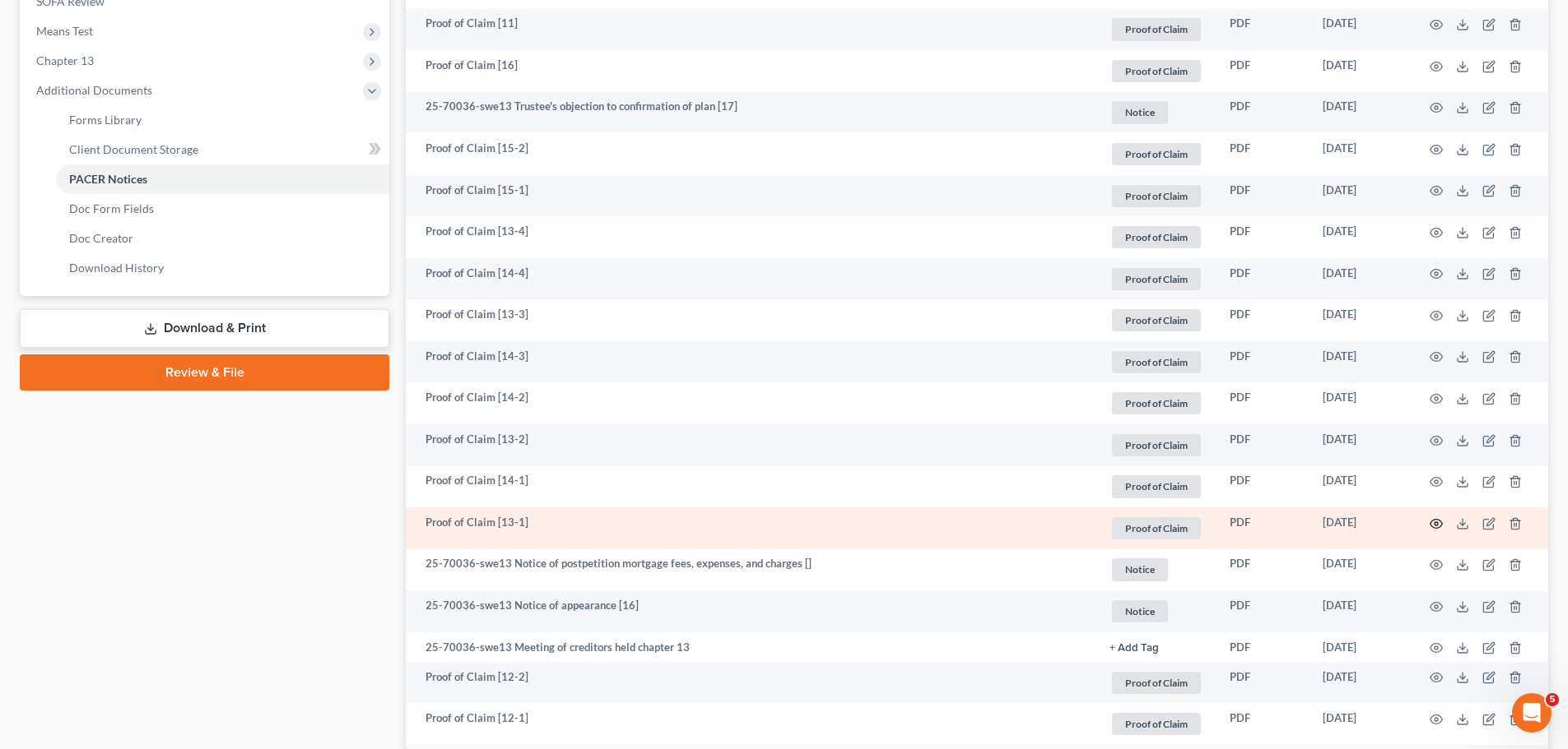
click at [1434, 527] on icon "button" at bounding box center [1435, 524] width 13 height 13
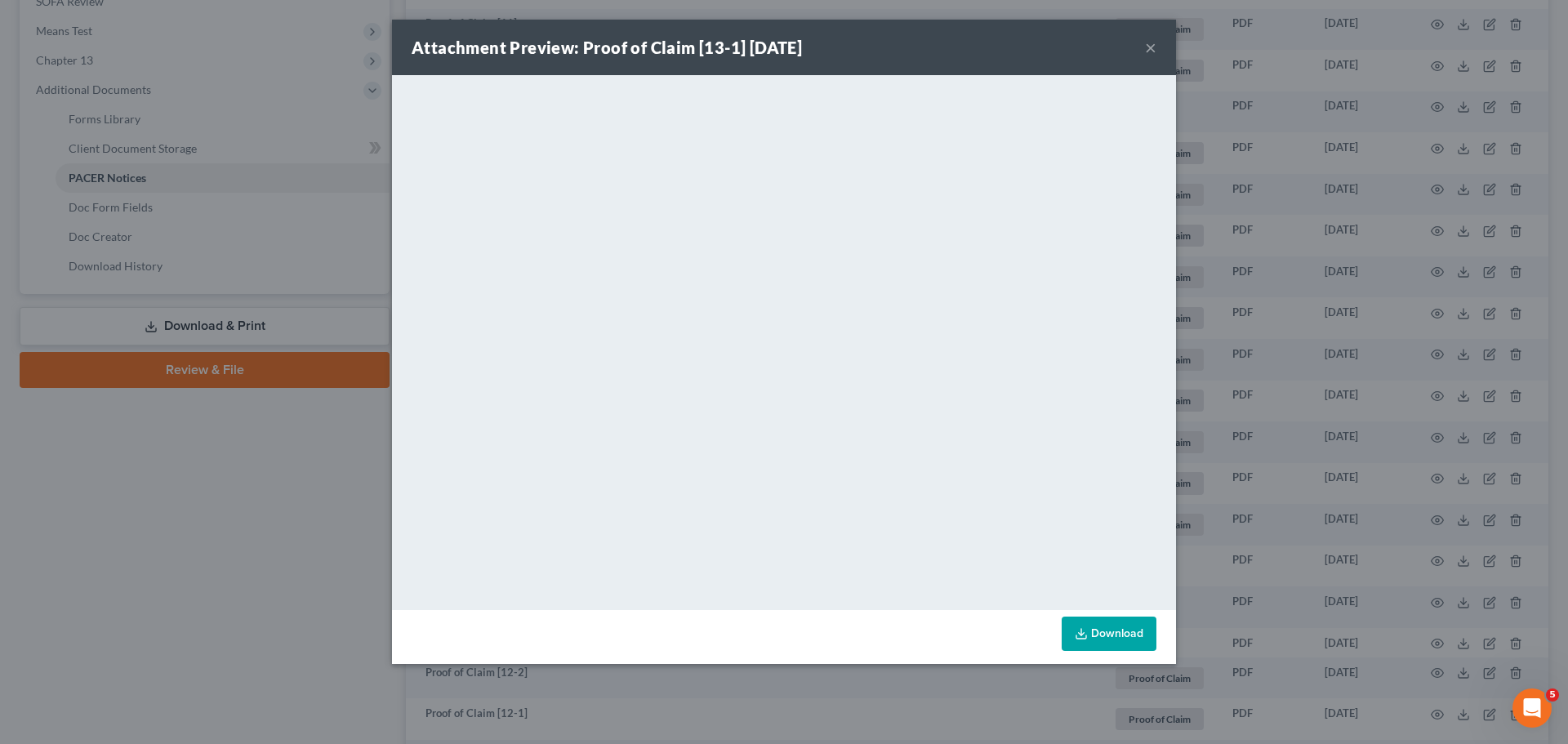
click at [1148, 47] on button "×" at bounding box center [1151, 47] width 12 height 20
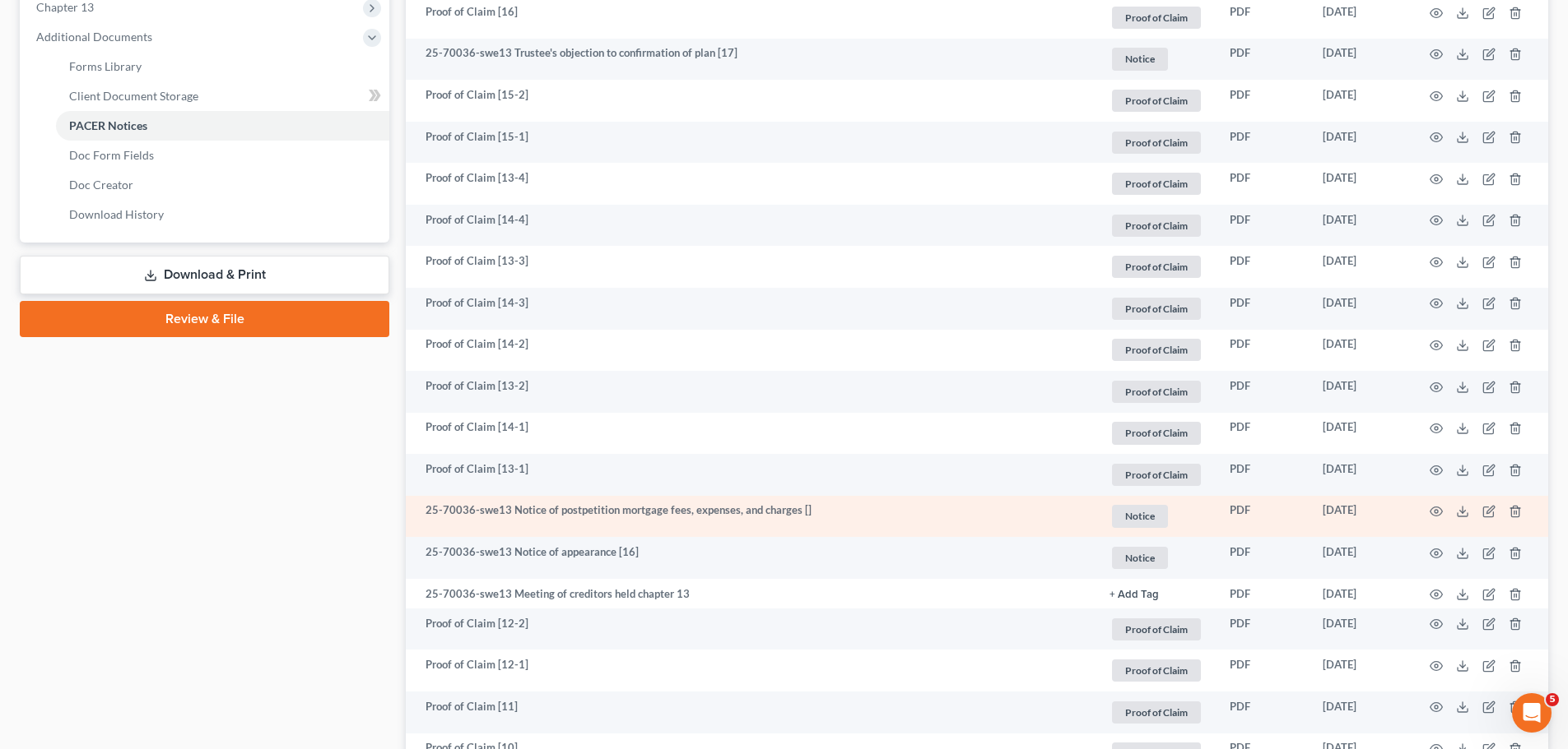
scroll to position [740, 0]
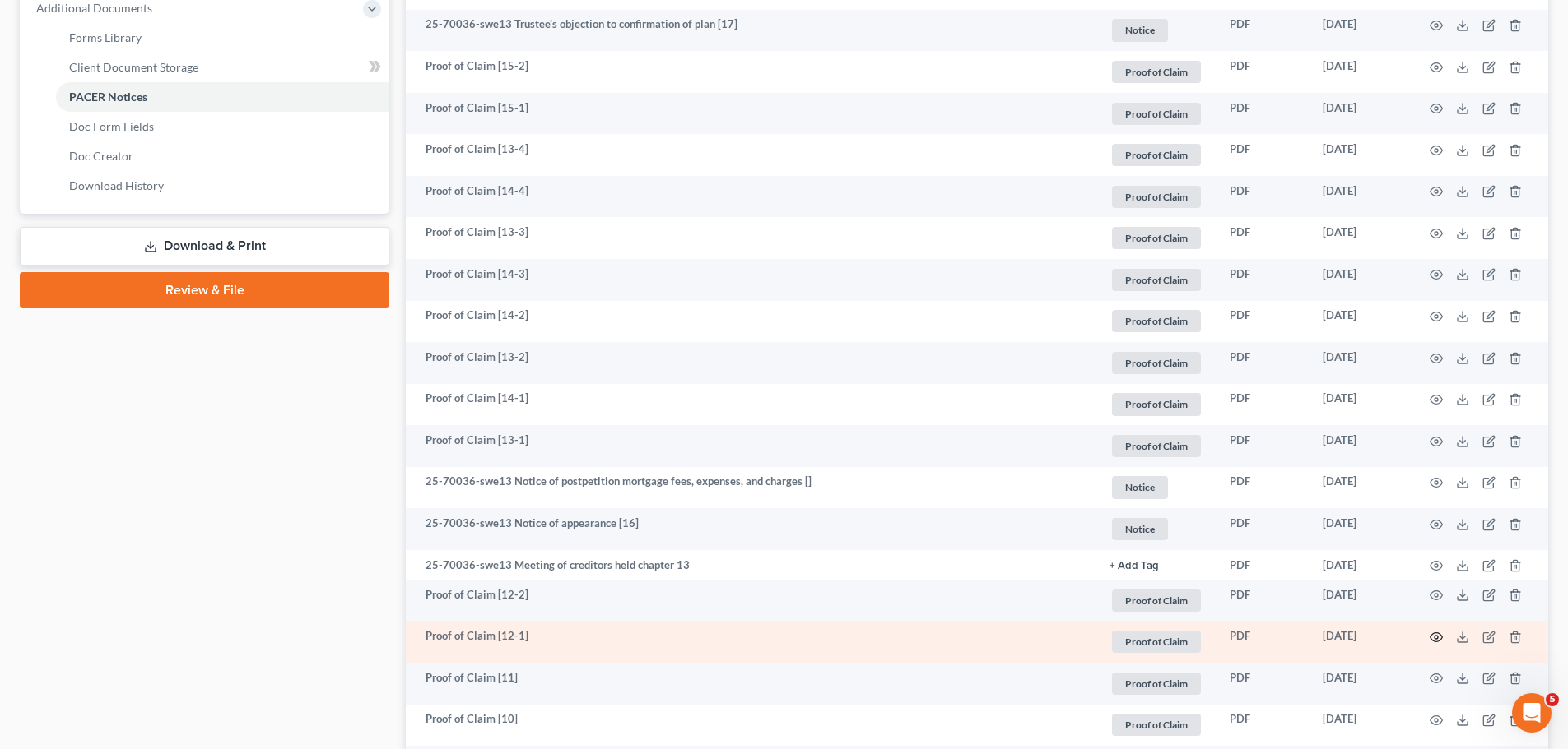
click at [1435, 642] on icon "button" at bounding box center [1436, 637] width 12 height 9
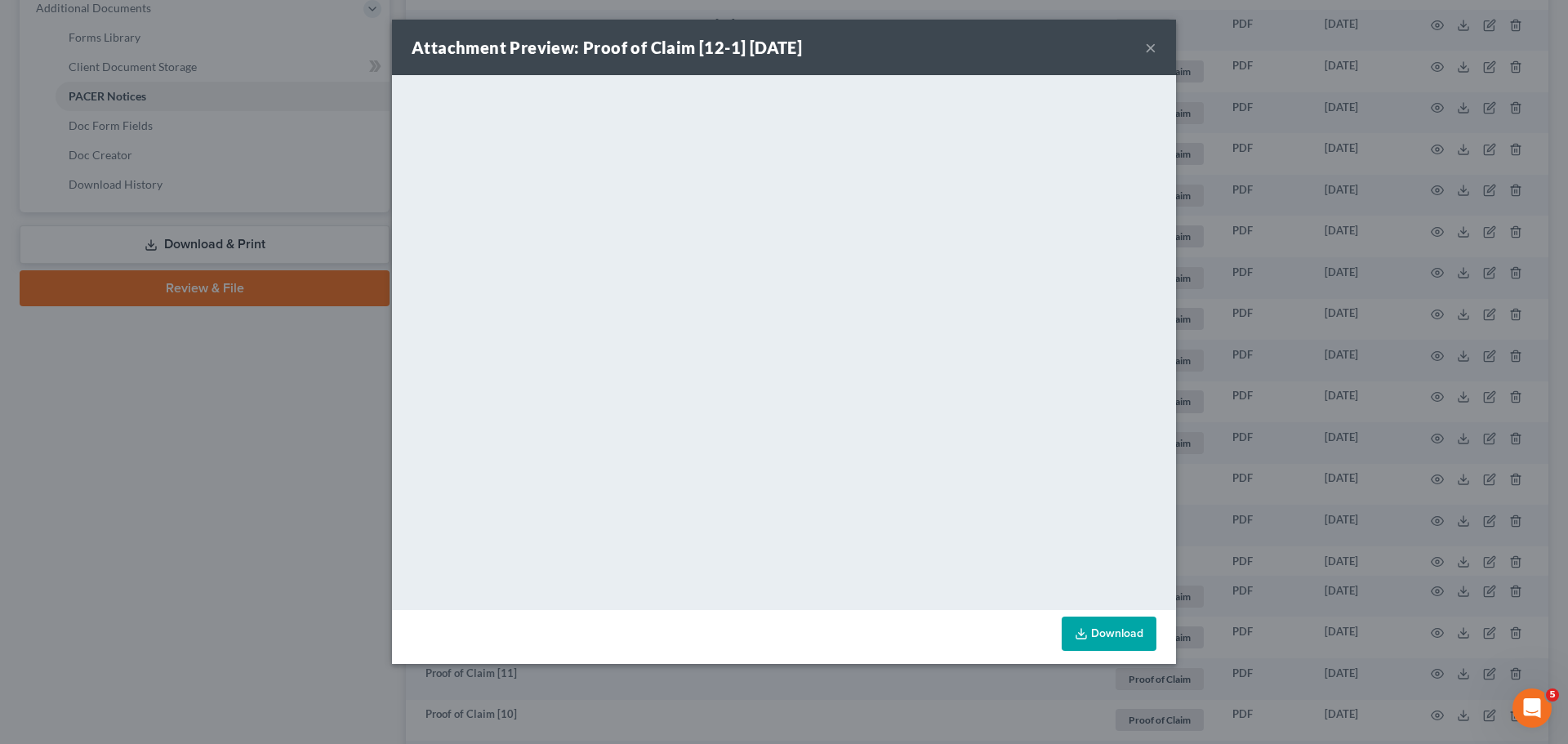
click at [1149, 42] on button "×" at bounding box center [1151, 47] width 12 height 20
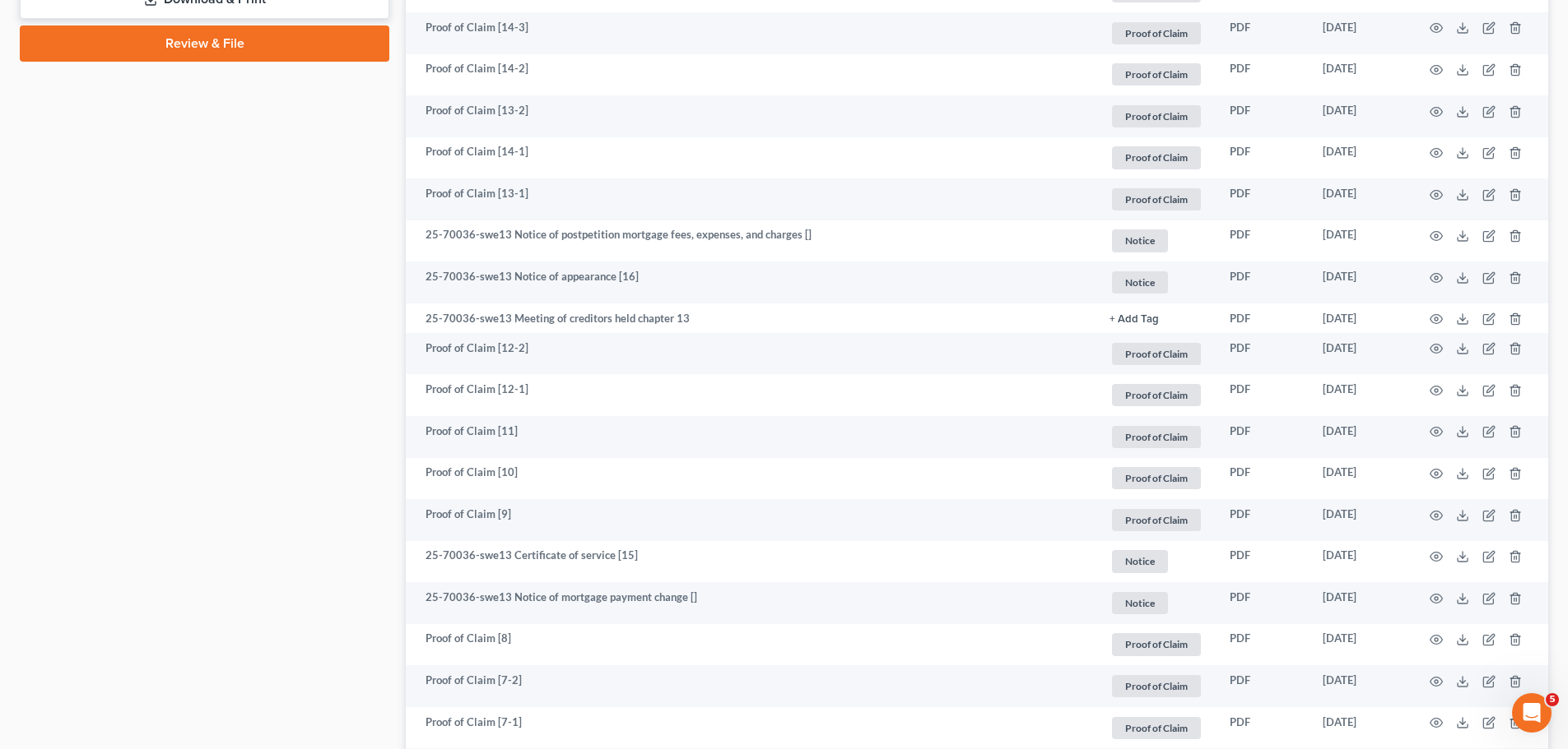
scroll to position [1069, 0]
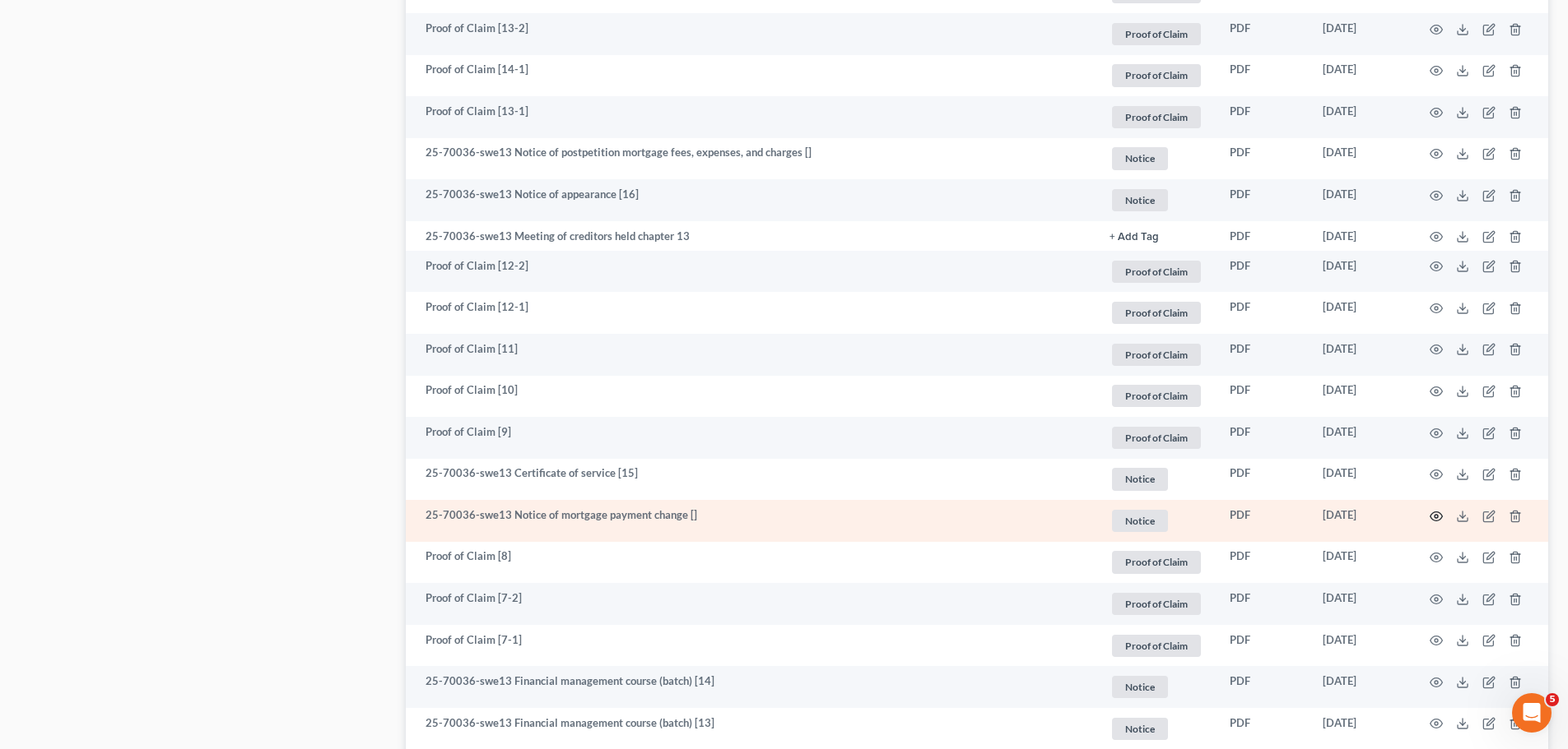
click at [1436, 513] on icon "button" at bounding box center [1435, 516] width 13 height 13
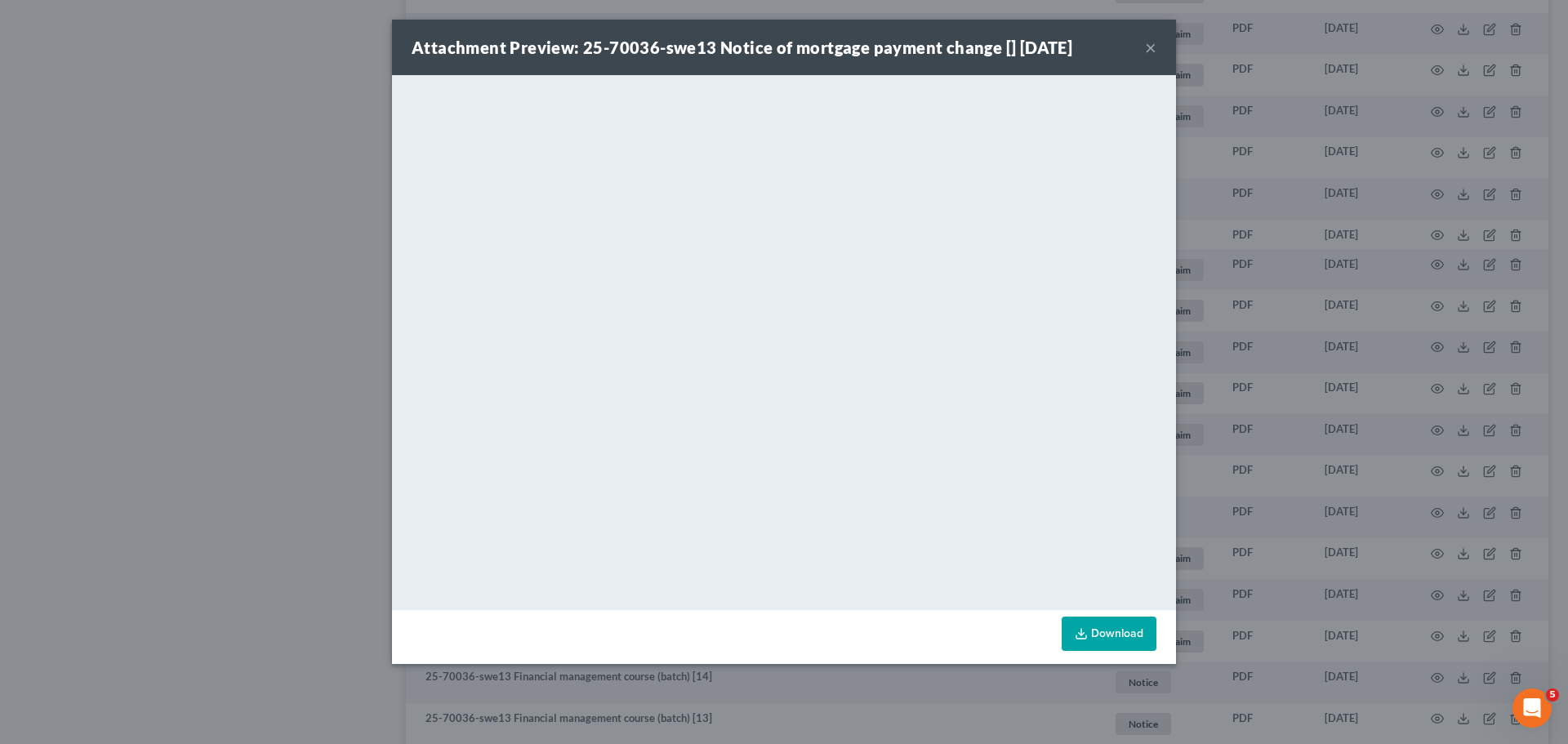
click at [1150, 49] on button "×" at bounding box center [1151, 47] width 12 height 20
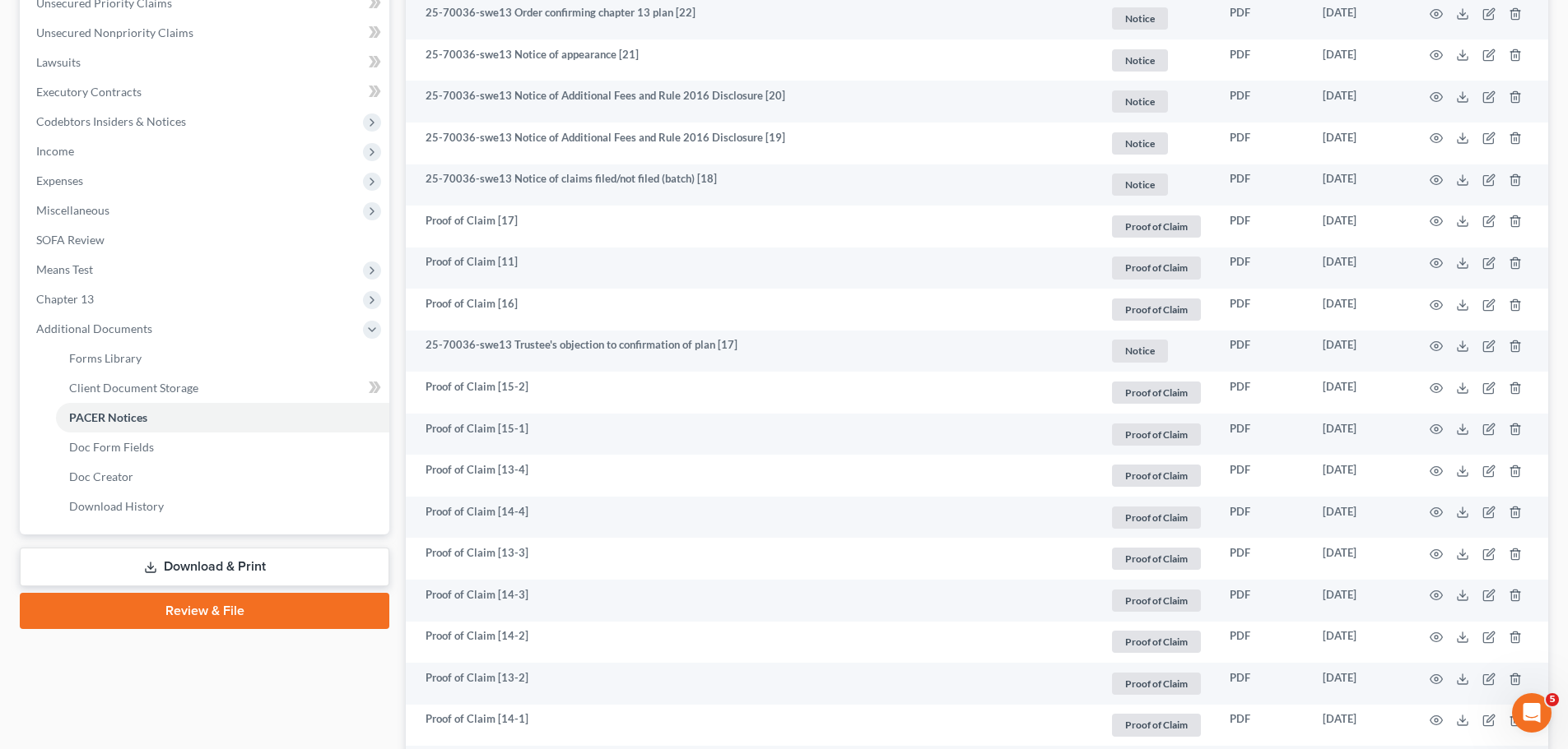
scroll to position [412, 0]
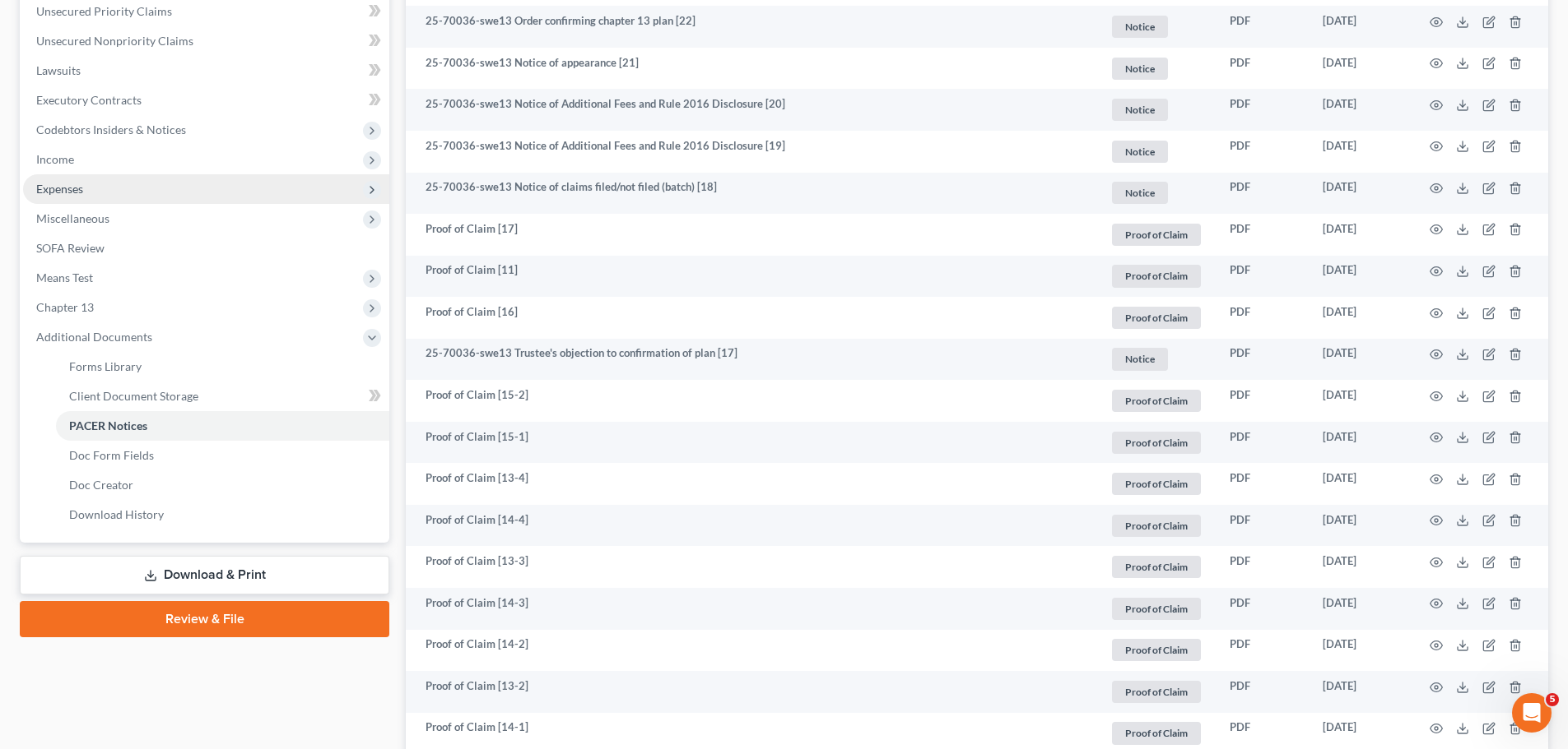
click at [46, 191] on span "Expenses" at bounding box center [59, 188] width 47 height 14
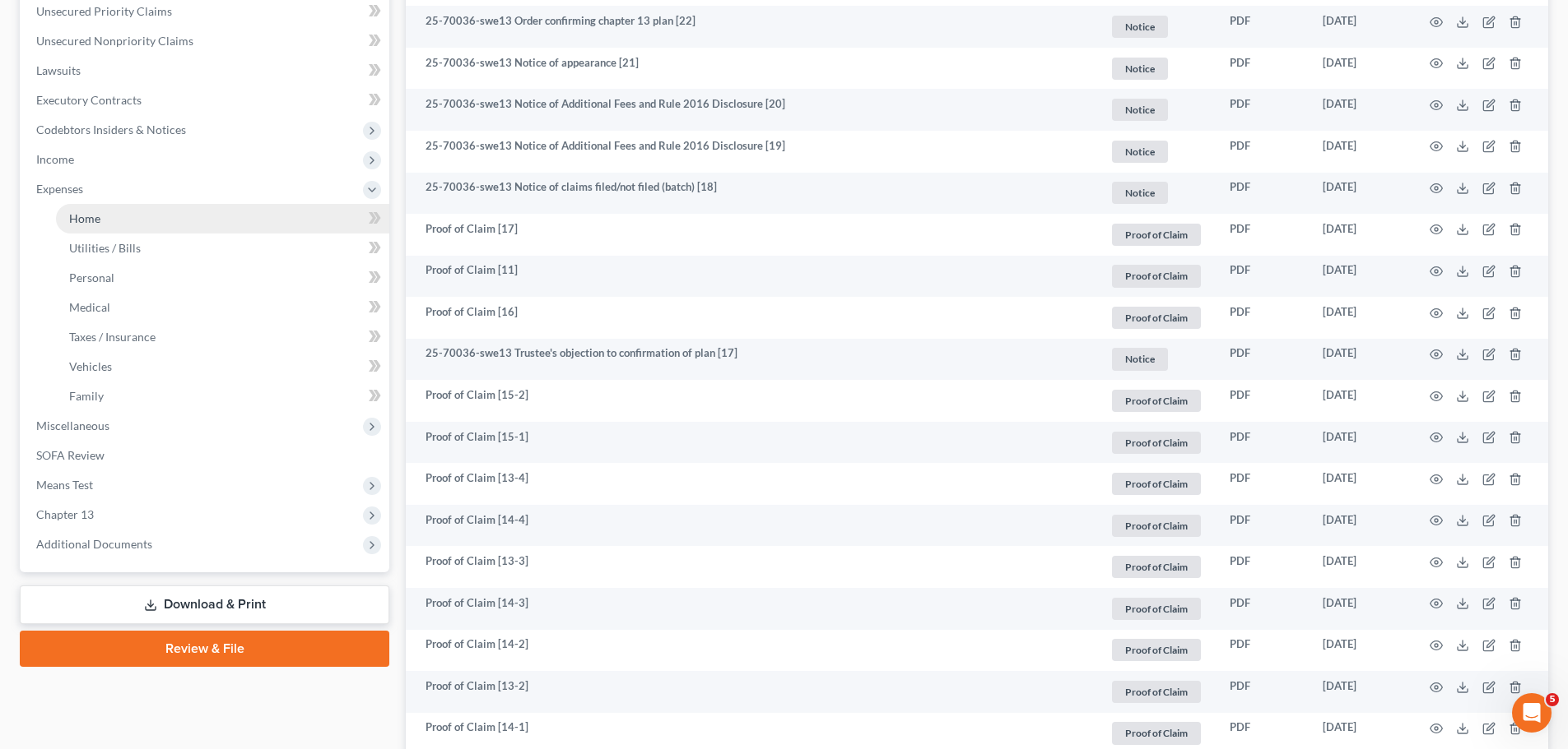
click at [86, 212] on span "Home" at bounding box center [85, 218] width 32 height 14
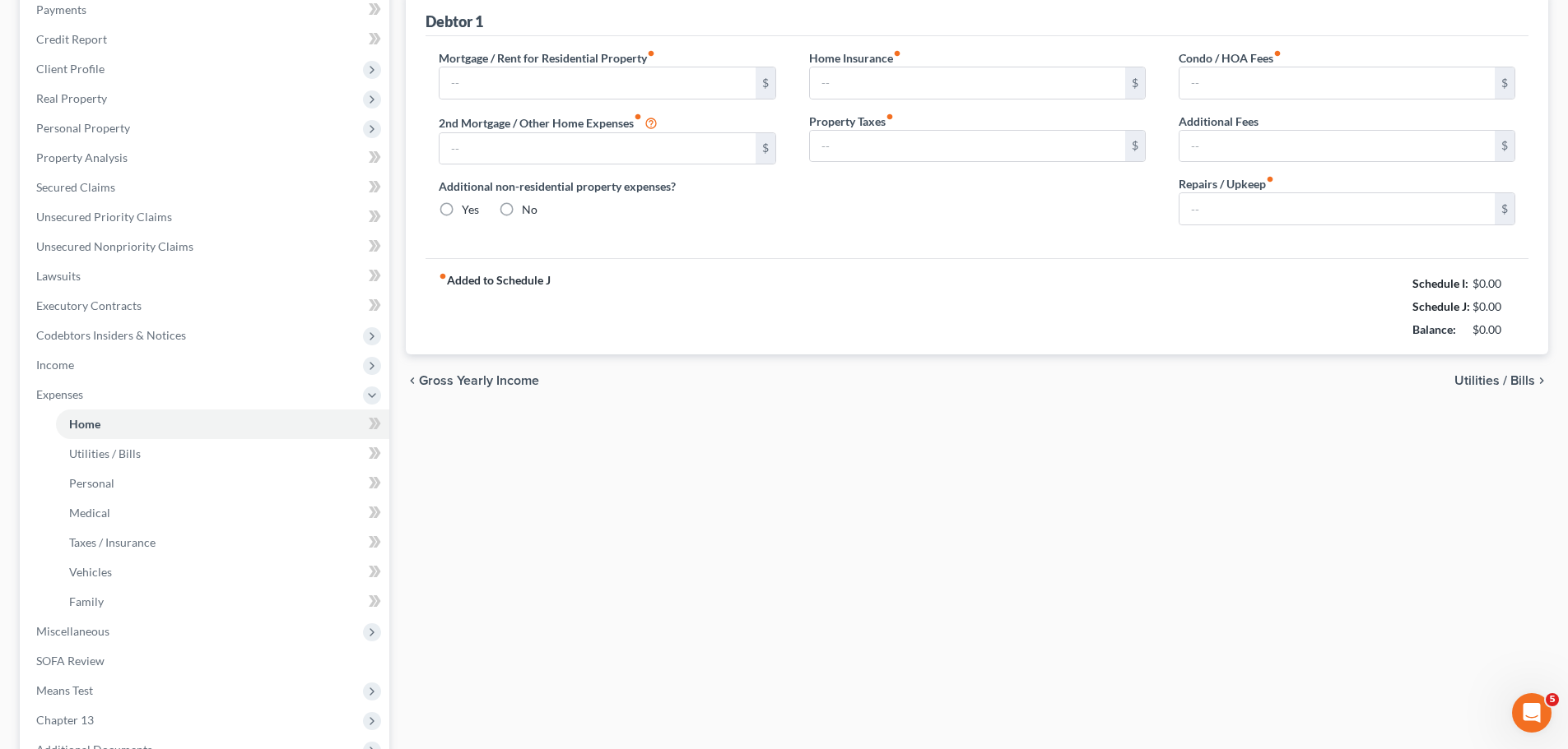
type input "1,126.52"
type input "0.00"
radio input "true"
type input "0.00"
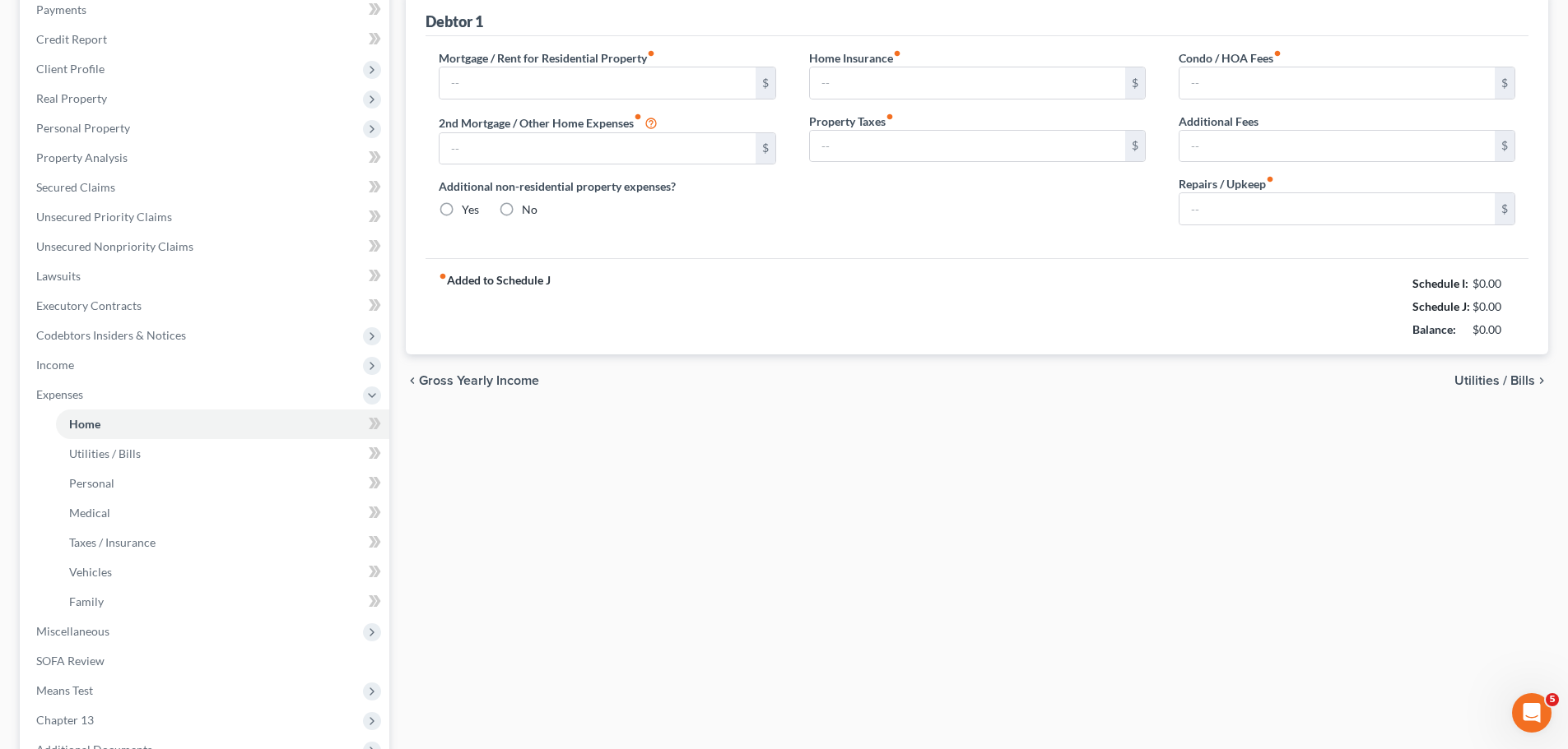
type input "0.00"
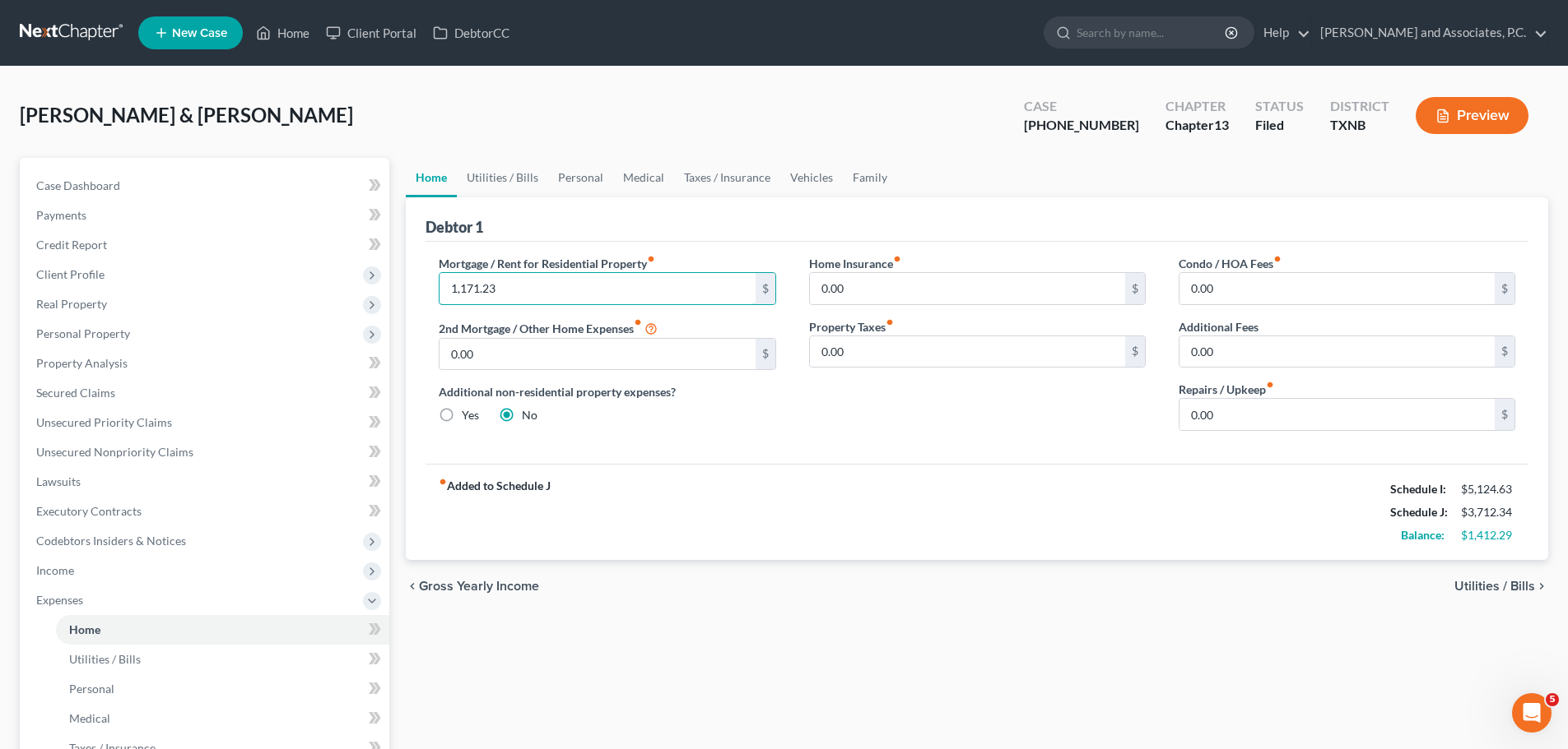
type input "1,171.23"
click at [842, 452] on div "Mortgage / Rent for Residential Property fiber_manual_record 1,171.23 $ 2nd Mor…" at bounding box center [977, 353] width 1103 height 222
click at [480, 178] on link "Utilities / Bills" at bounding box center [502, 178] width 91 height 40
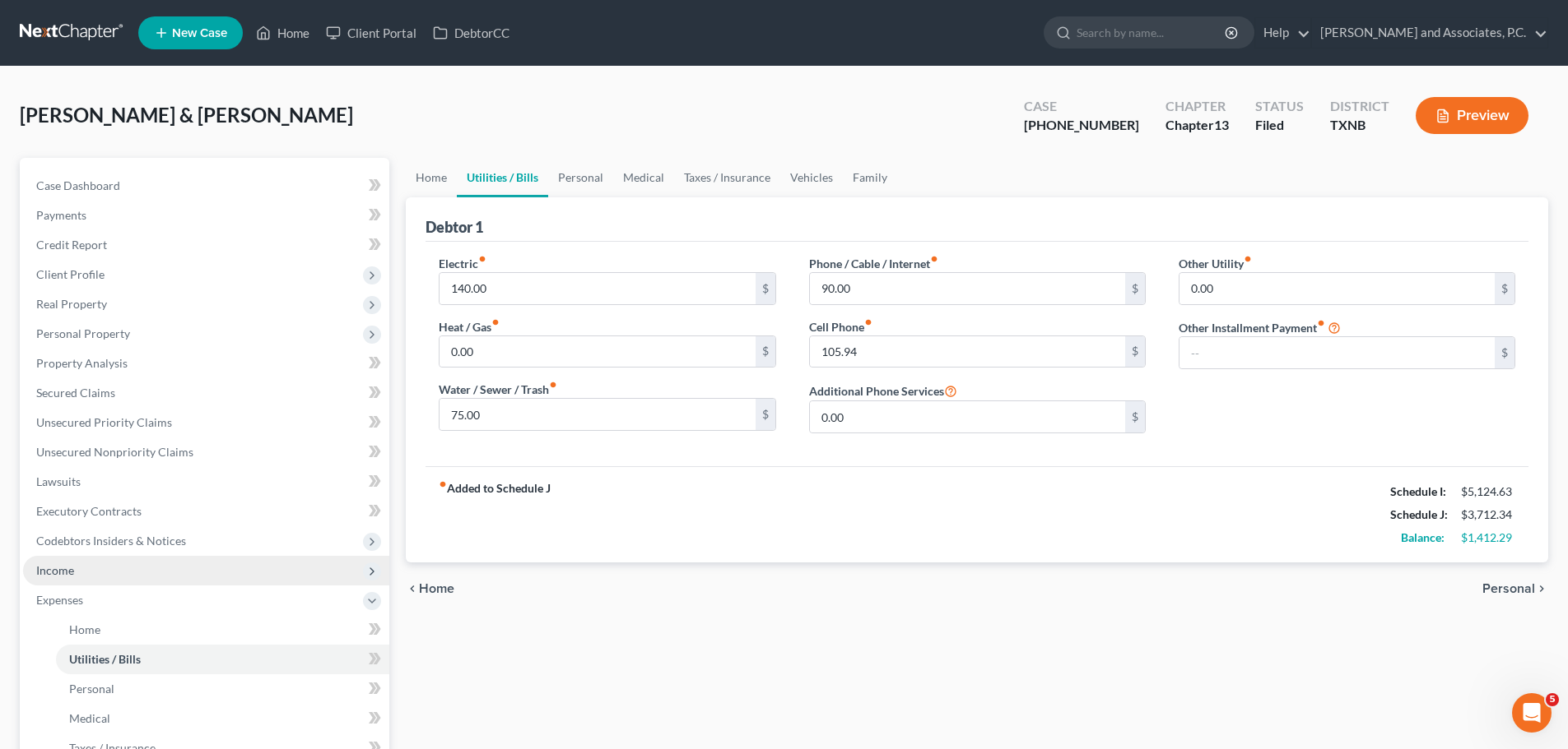
click at [56, 568] on span "Income" at bounding box center [55, 570] width 38 height 14
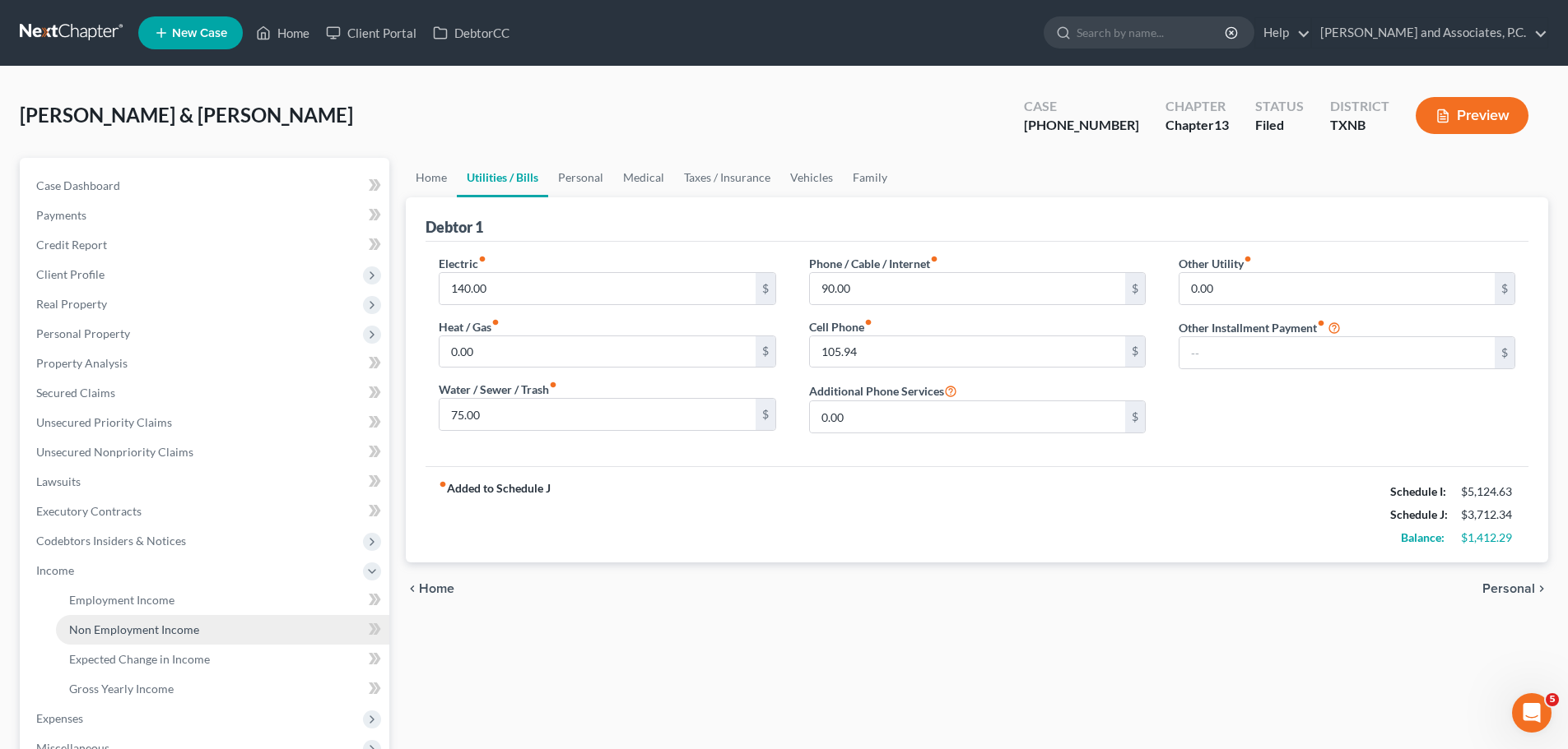
click at [94, 626] on span "Non Employment Income" at bounding box center [134, 630] width 130 height 14
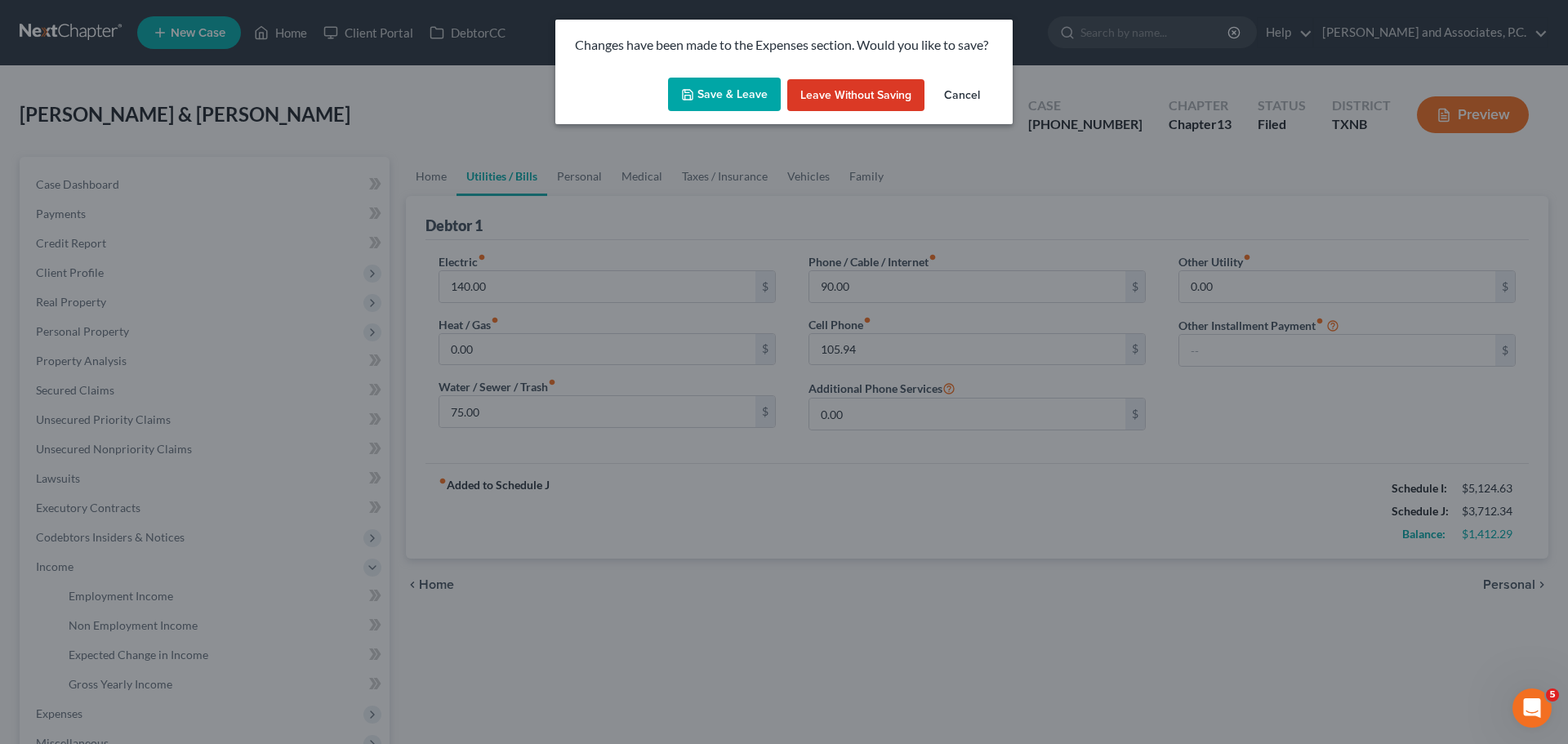
click at [714, 94] on button "Save & Leave" at bounding box center [724, 95] width 112 height 34
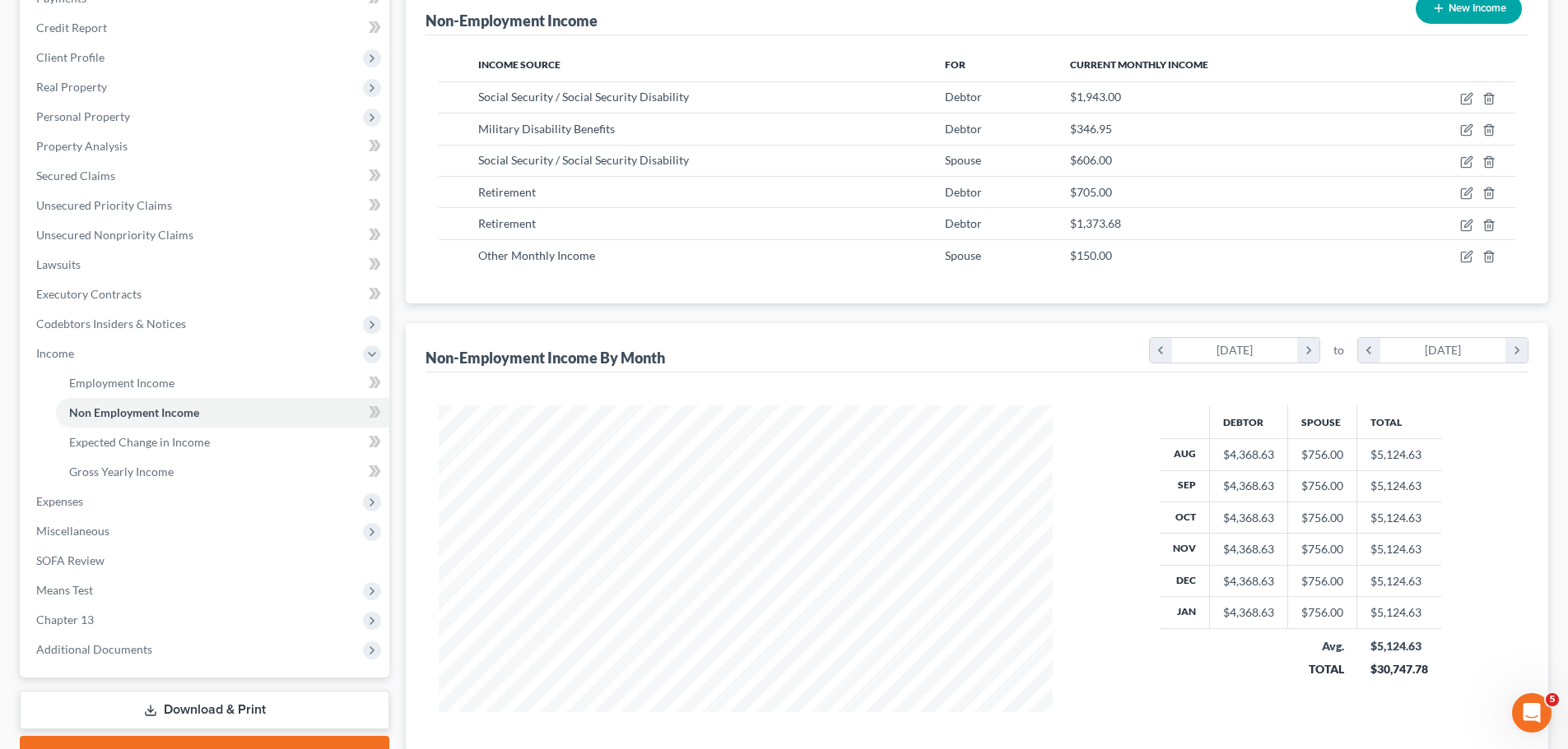
scroll to position [247, 0]
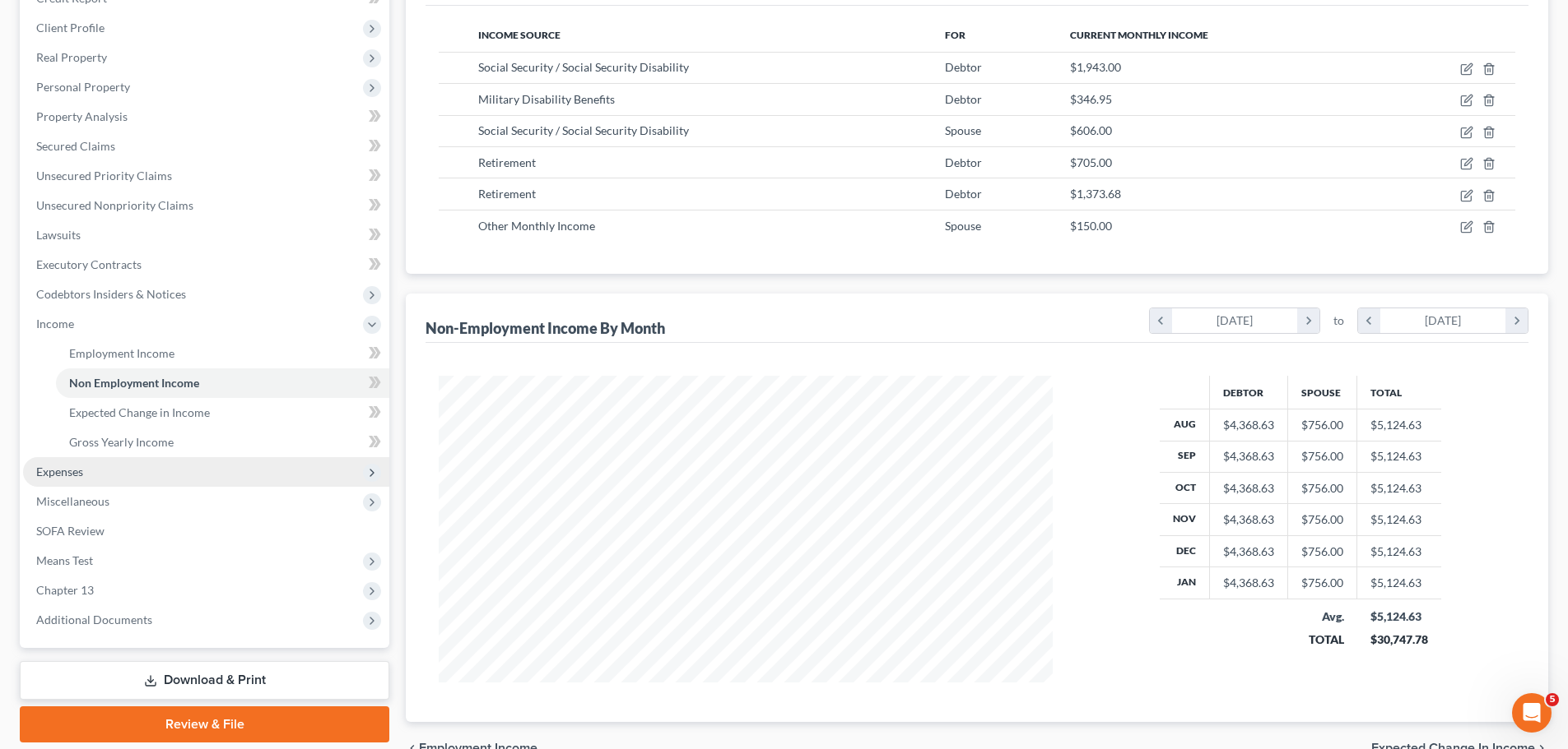
click at [61, 472] on span "Expenses" at bounding box center [59, 472] width 47 height 14
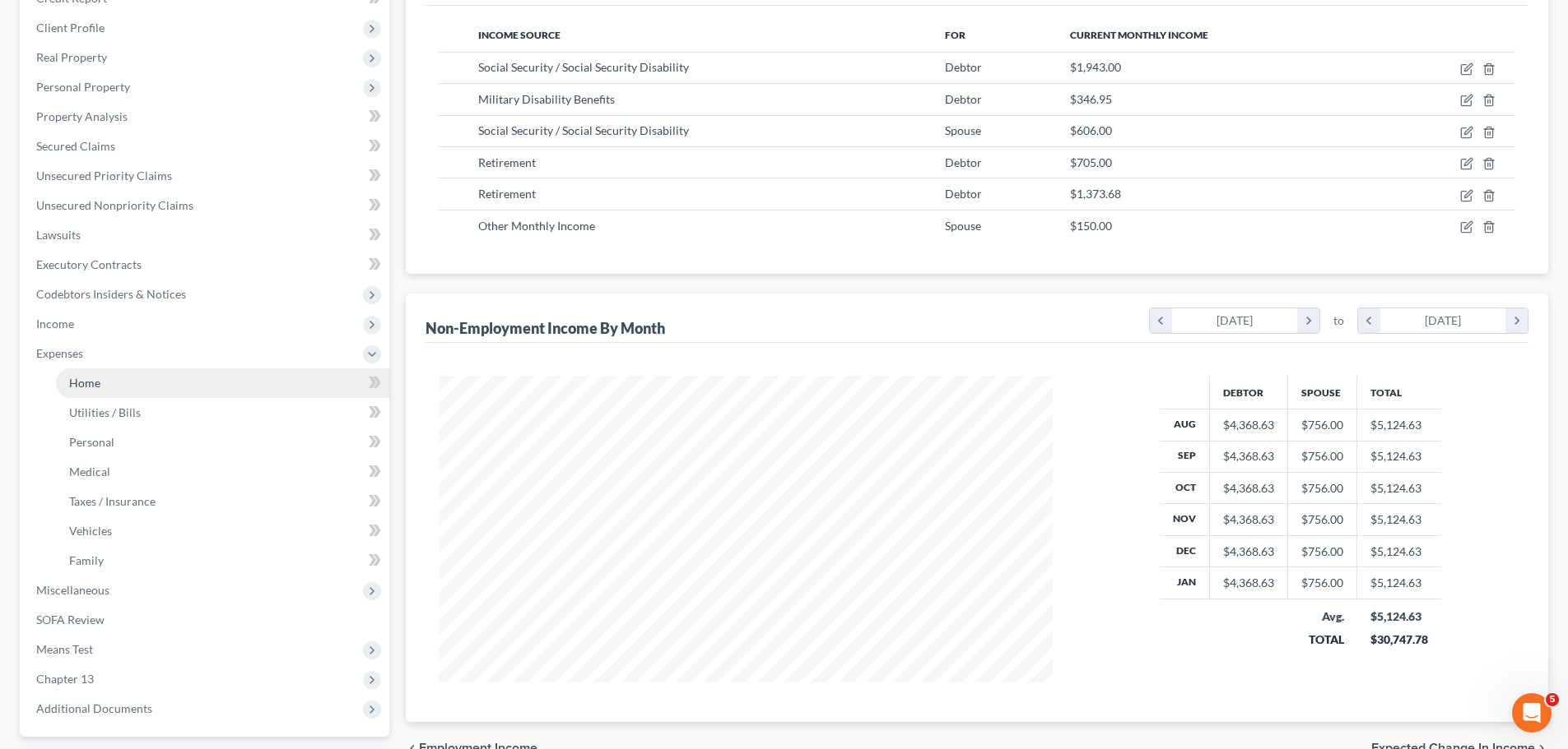
click at [84, 385] on span "Home" at bounding box center [85, 383] width 32 height 14
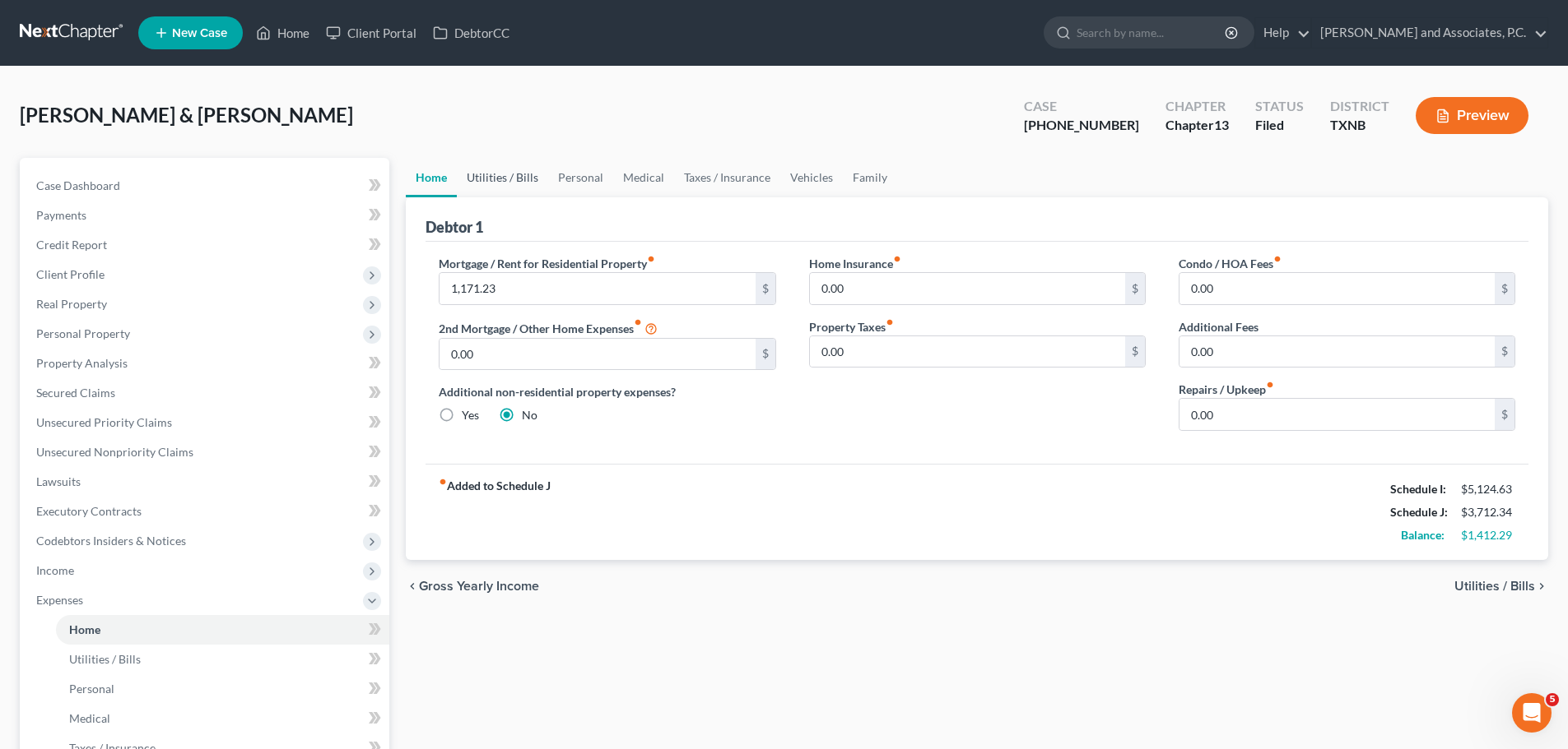
click at [507, 172] on link "Utilities / Bills" at bounding box center [502, 178] width 91 height 40
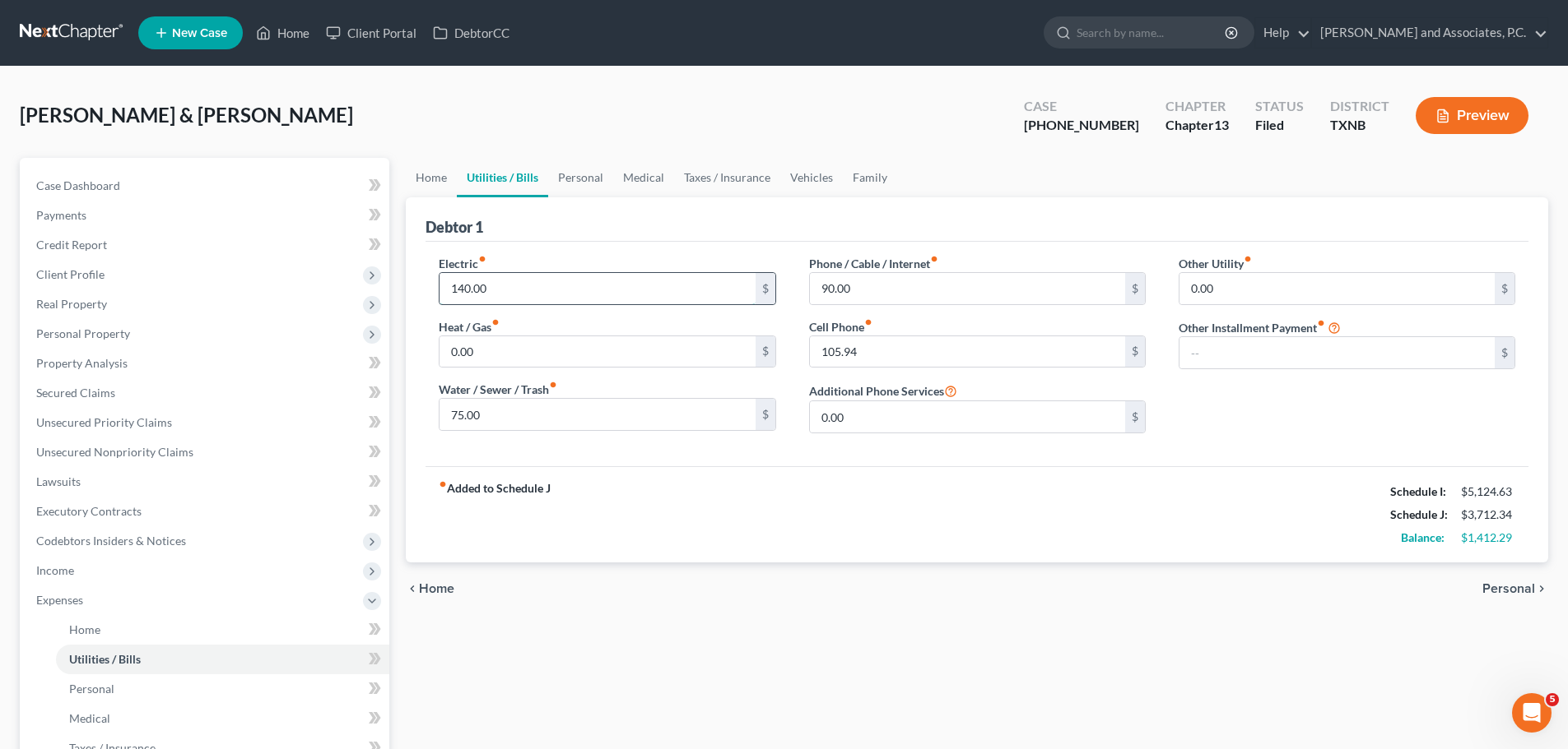
click at [520, 279] on input "140.00" at bounding box center [597, 289] width 316 height 32
type input "135.29"
click at [555, 423] on input "75.00" at bounding box center [597, 415] width 316 height 32
type input "60.00"
type input "90.94"
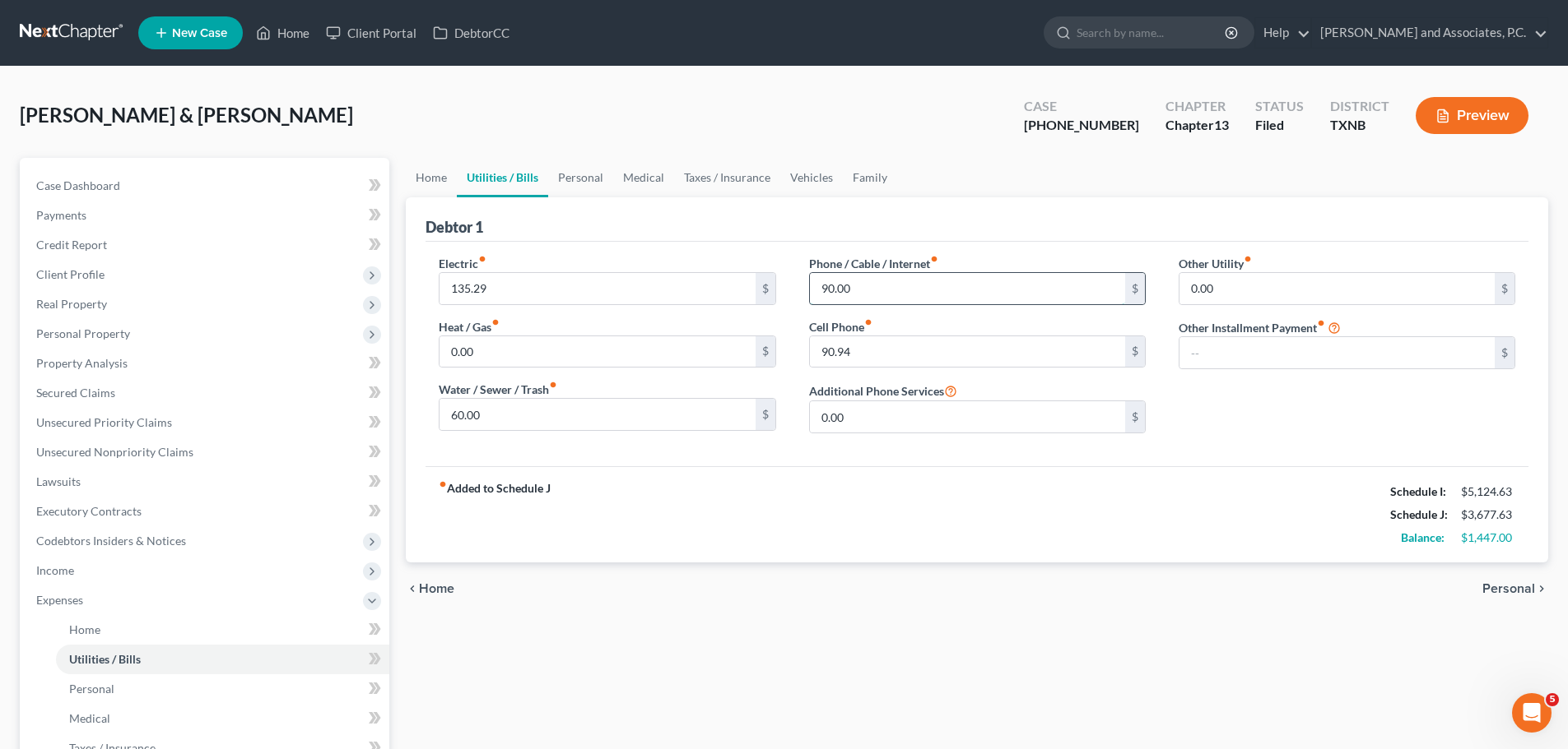
click at [863, 286] on input "90.00" at bounding box center [968, 289] width 316 height 32
type input "80.00"
click at [583, 182] on link "Personal" at bounding box center [581, 178] width 65 height 40
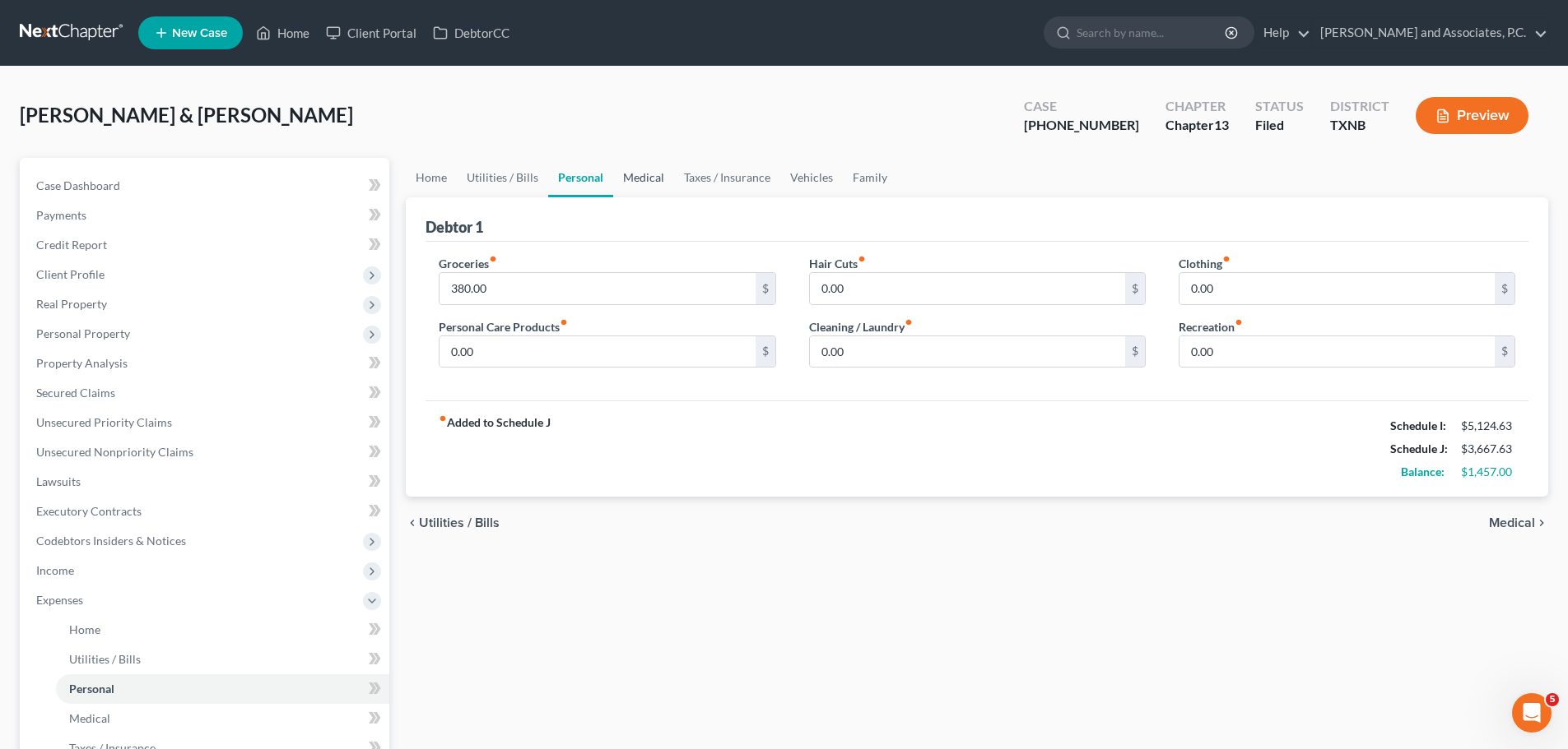
click at [645, 180] on link "Medical" at bounding box center [643, 178] width 61 height 40
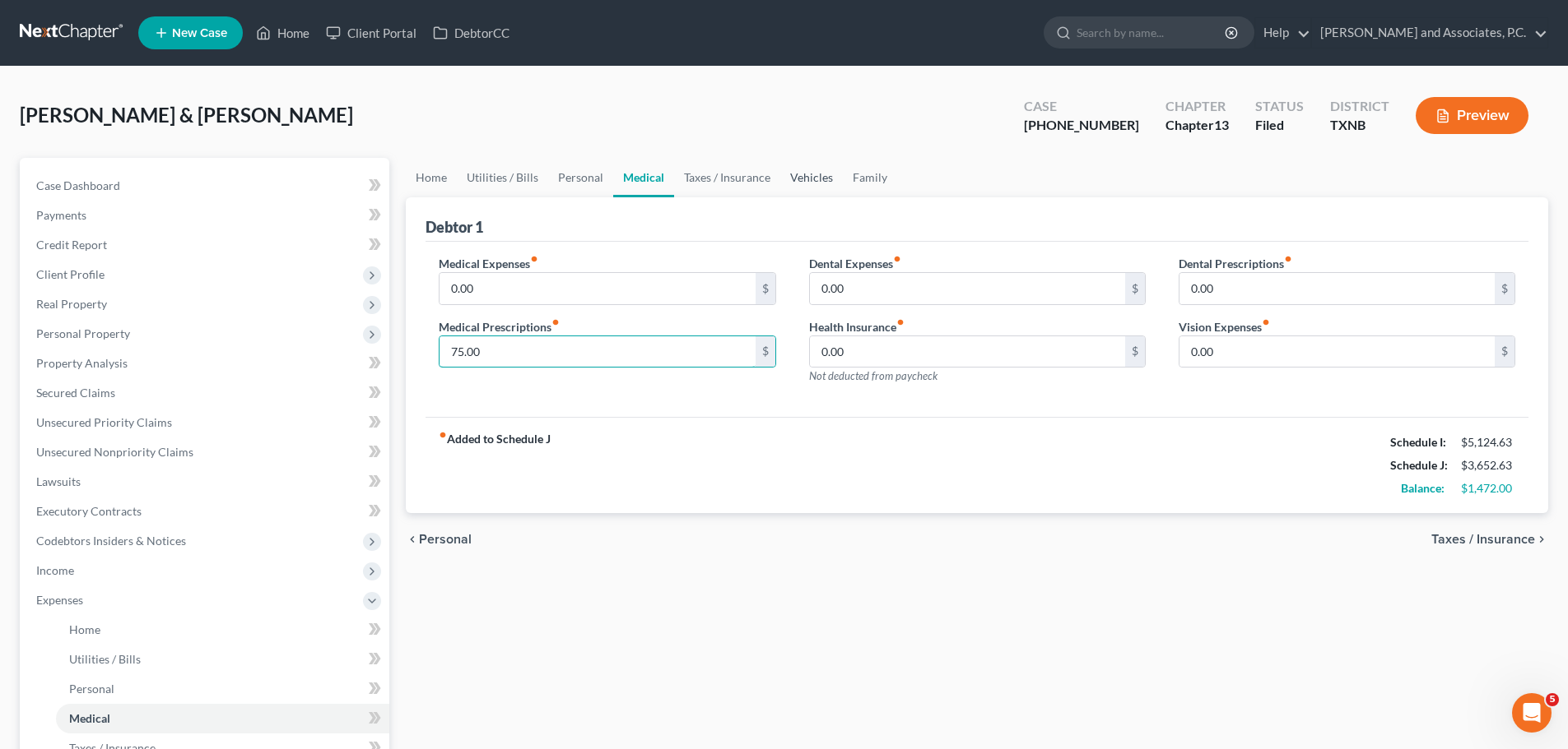
type input "75.00"
click at [796, 179] on link "Vehicles" at bounding box center [811, 178] width 63 height 40
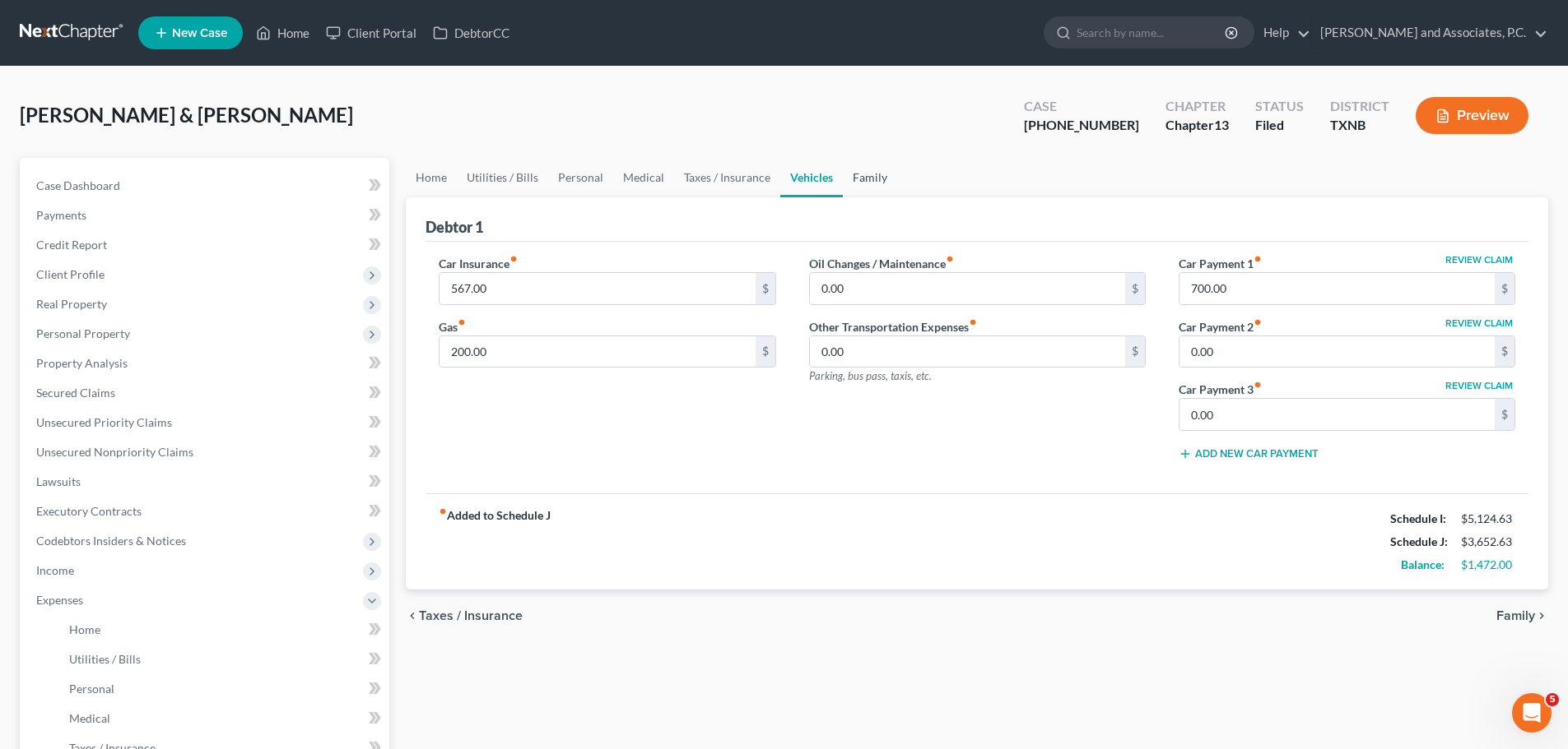
click at [857, 178] on link "Family" at bounding box center [869, 178] width 55 height 40
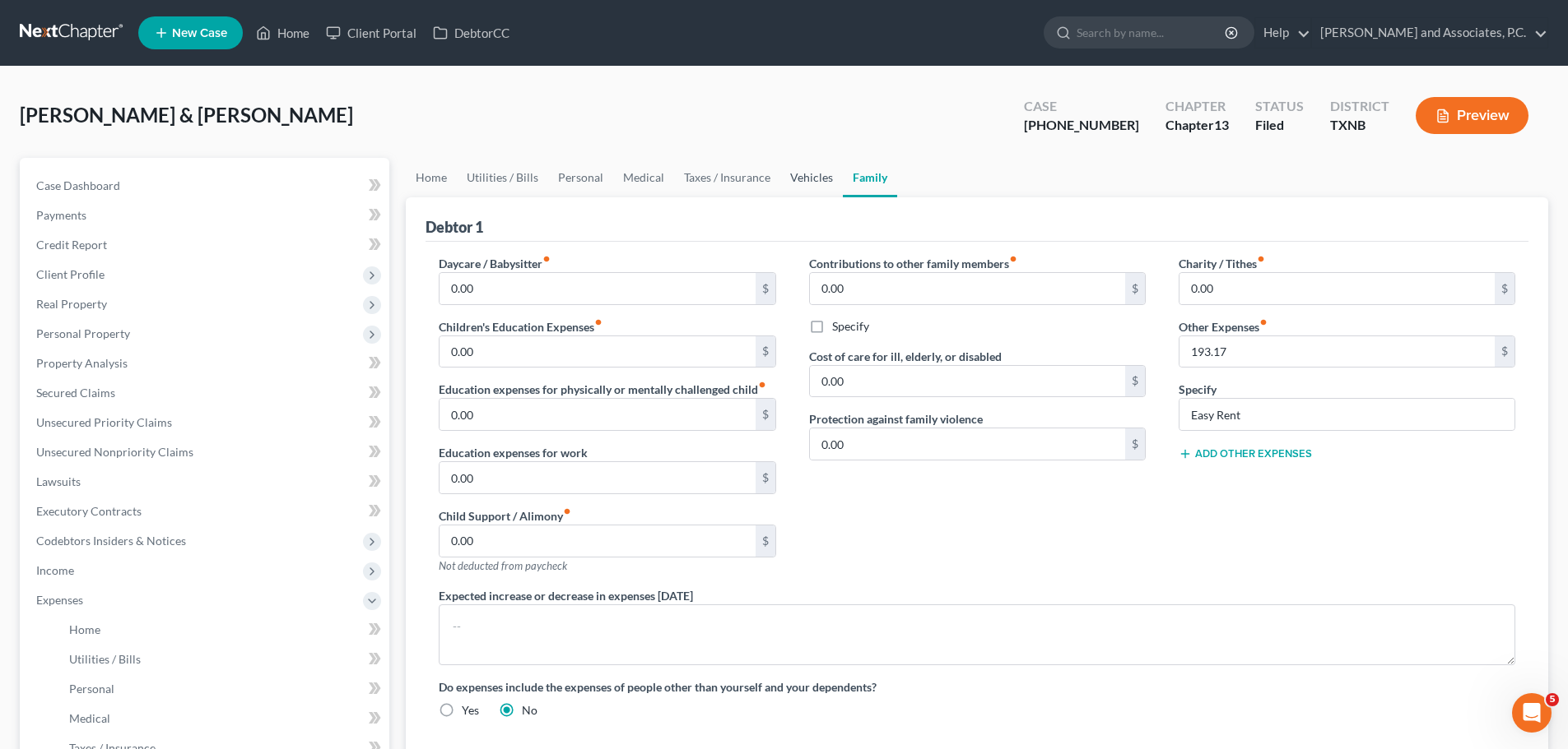
click at [793, 178] on link "Vehicles" at bounding box center [811, 178] width 63 height 40
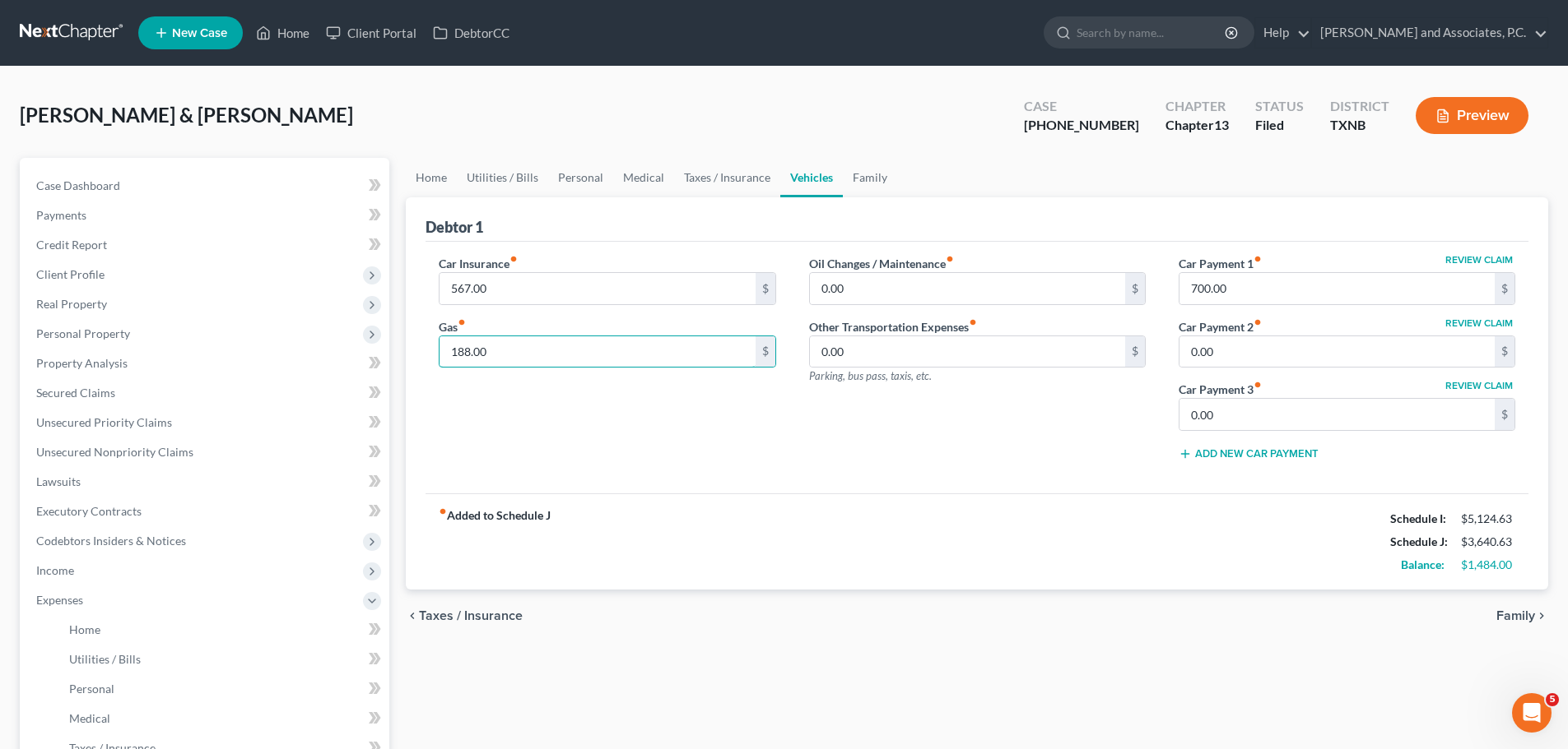
type input "188.00"
click at [590, 446] on div "Car Insurance fiber_manual_record 567.00 $ Gas fiber_manual_record 188.00 $" at bounding box center [606, 364] width 369 height 219
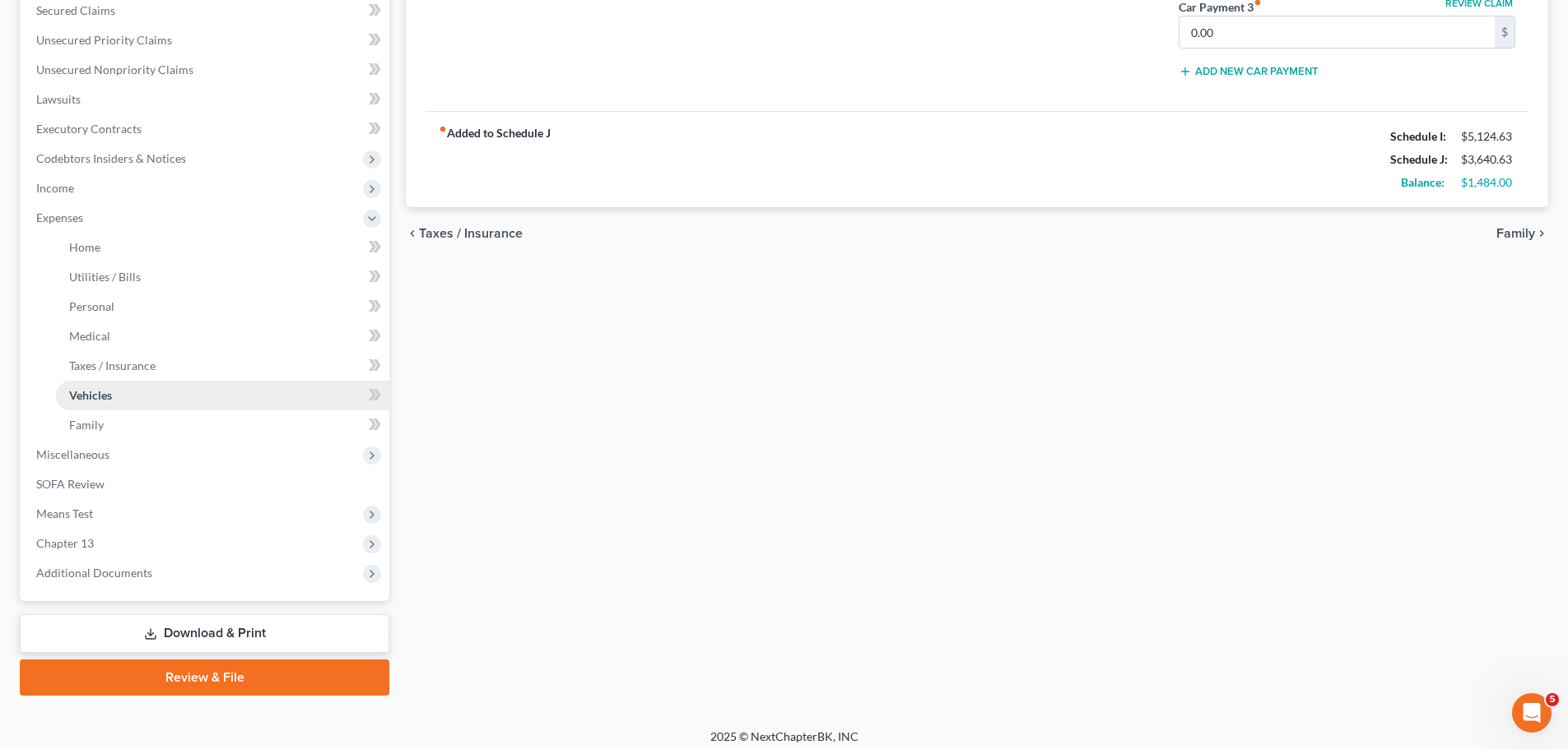
scroll to position [392, 0]
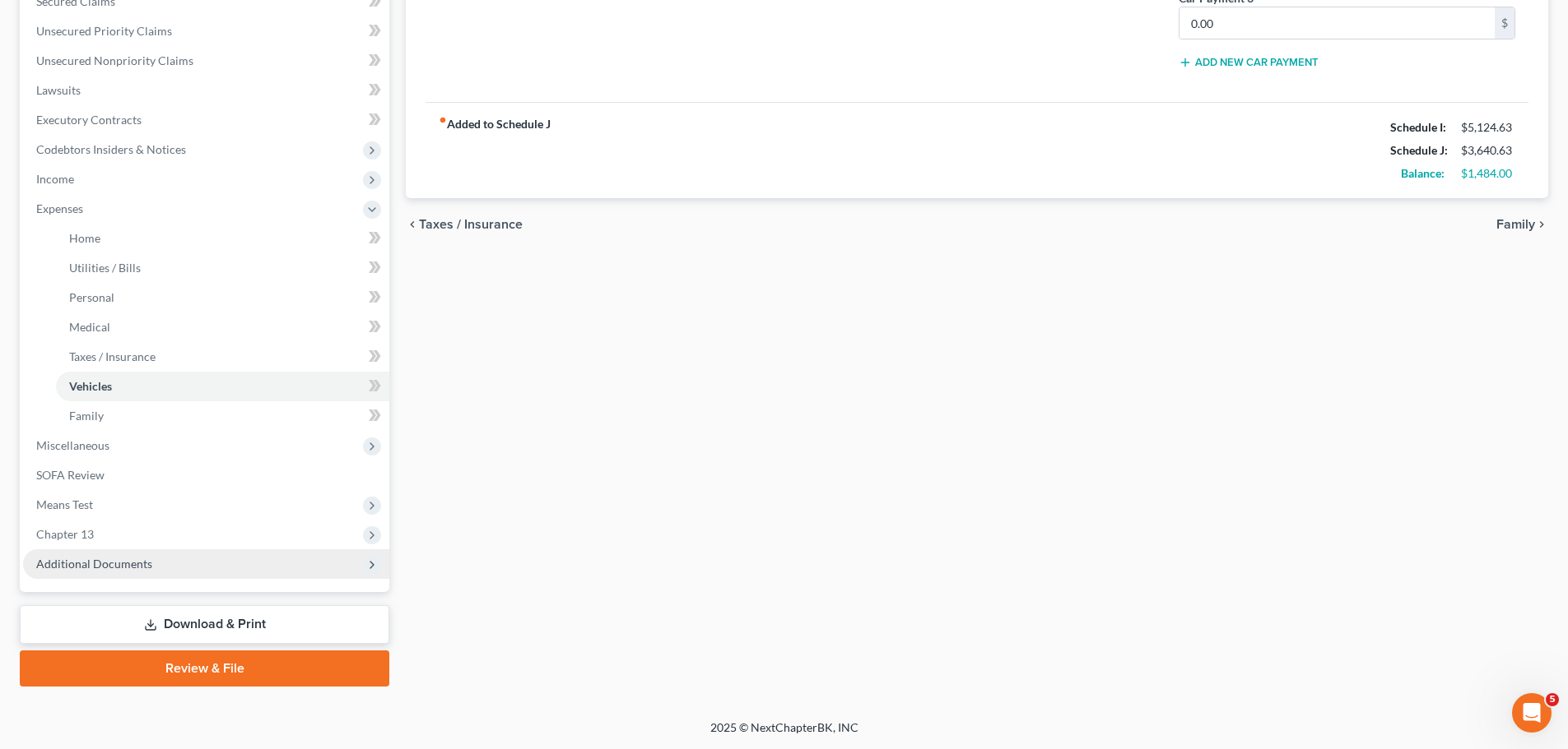
click at [135, 556] on span "Additional Documents" at bounding box center [205, 564] width 366 height 30
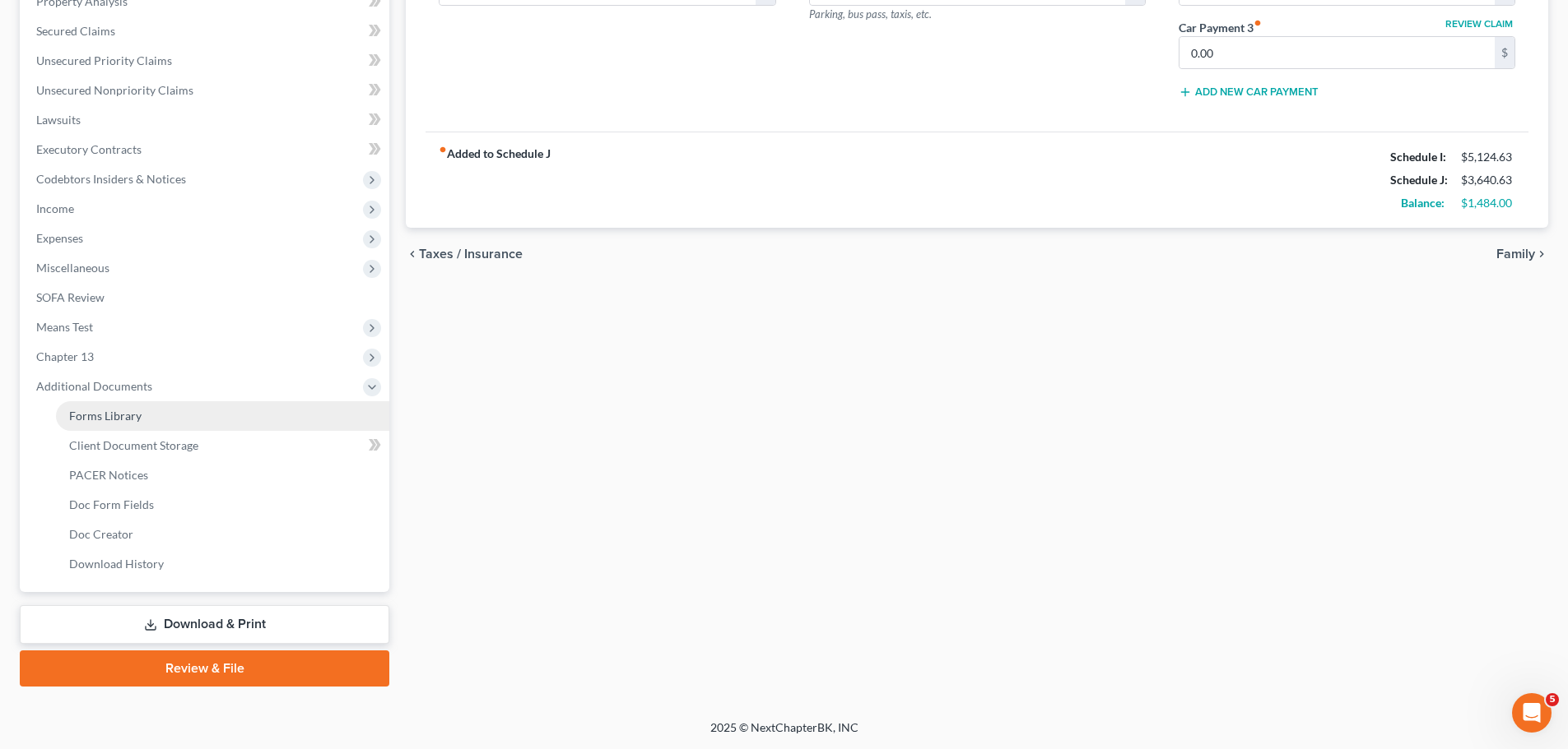
scroll to position [362, 0]
click at [108, 529] on span "Doc Creator" at bounding box center [101, 535] width 65 height 14
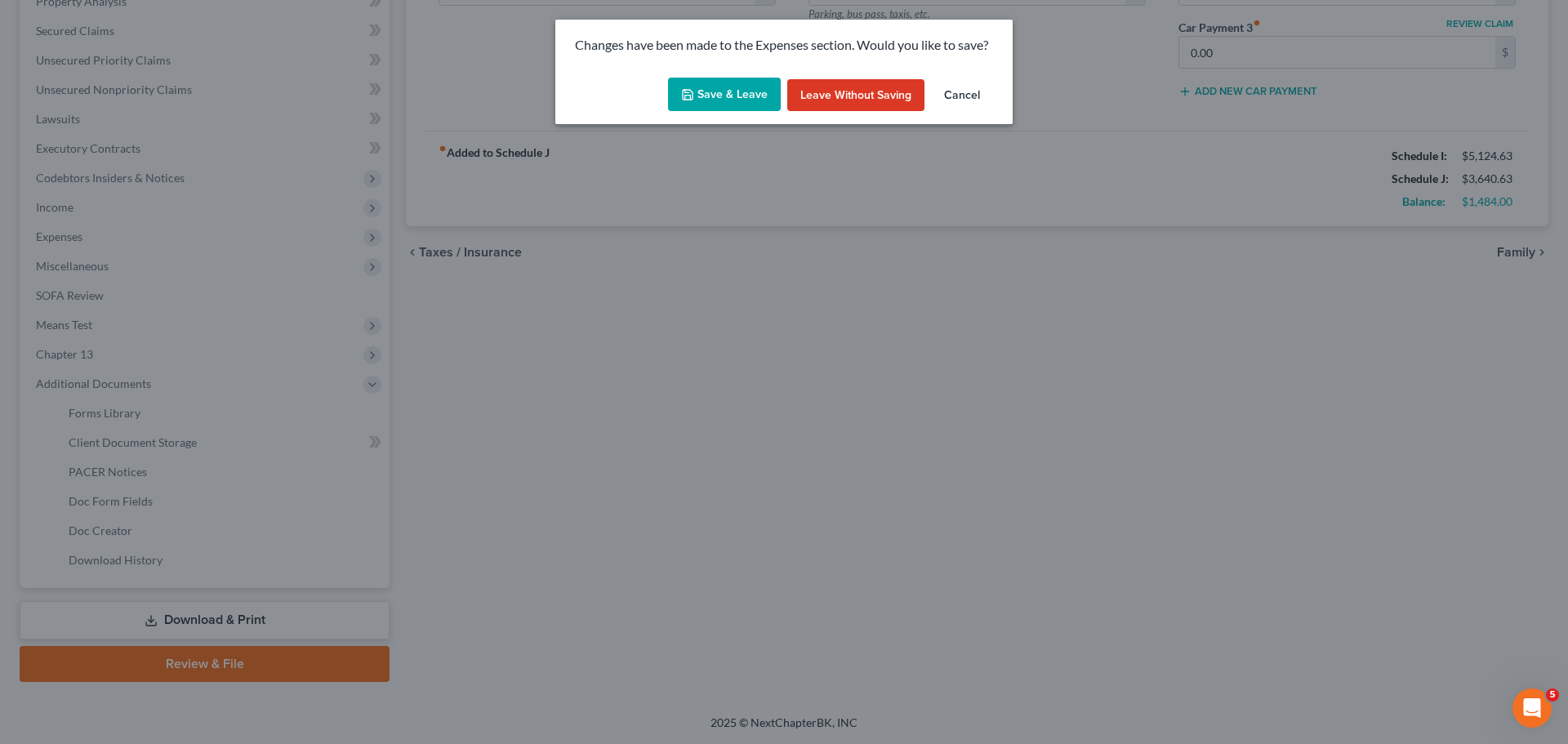
click at [734, 102] on button "Save & Leave" at bounding box center [724, 95] width 112 height 34
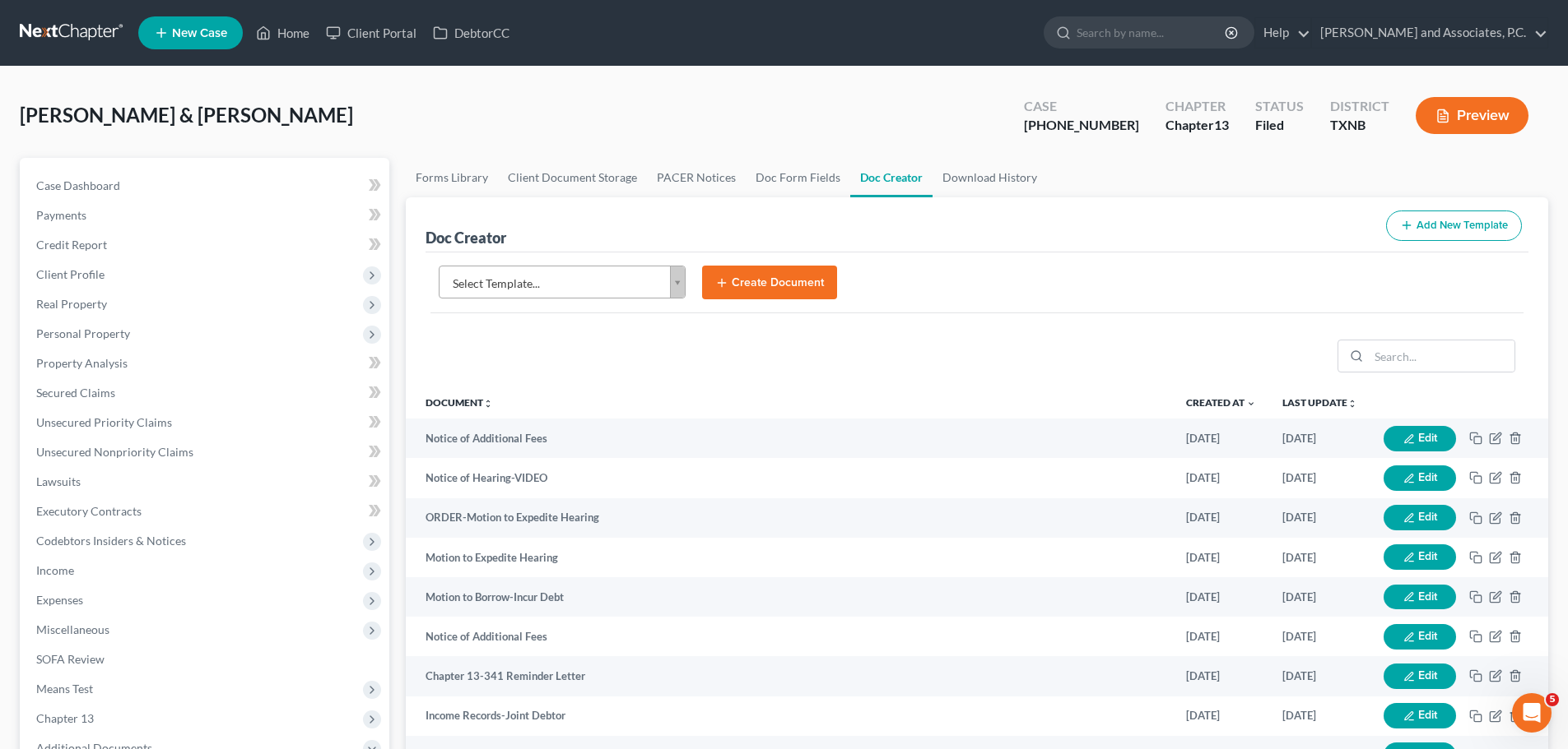
click at [675, 293] on body "Home New Case Client Portal DebtorCC [PERSON_NAME] and Associates, P.C. [EMAIL_…" at bounding box center [784, 556] width 1568 height 1111
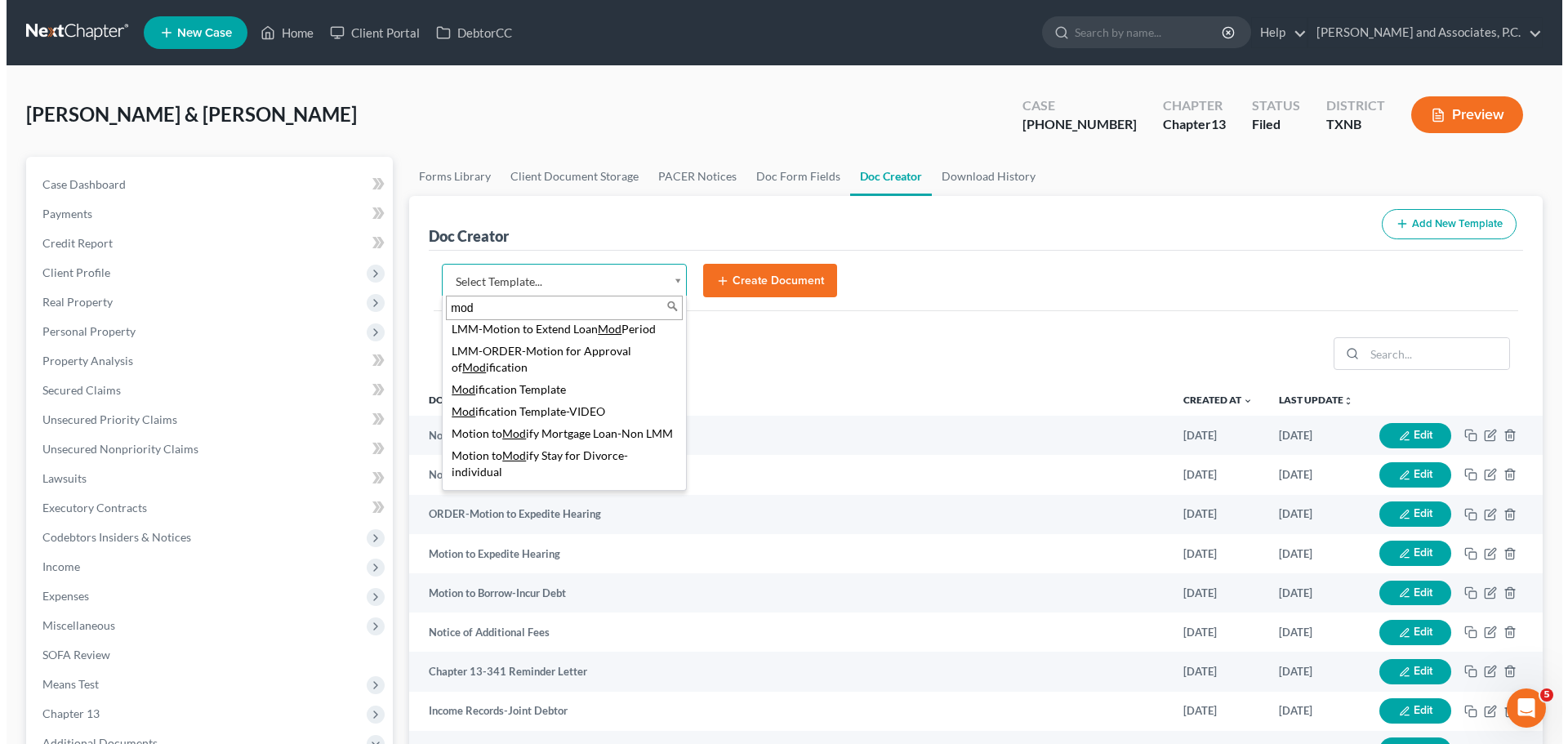
scroll to position [352, 0]
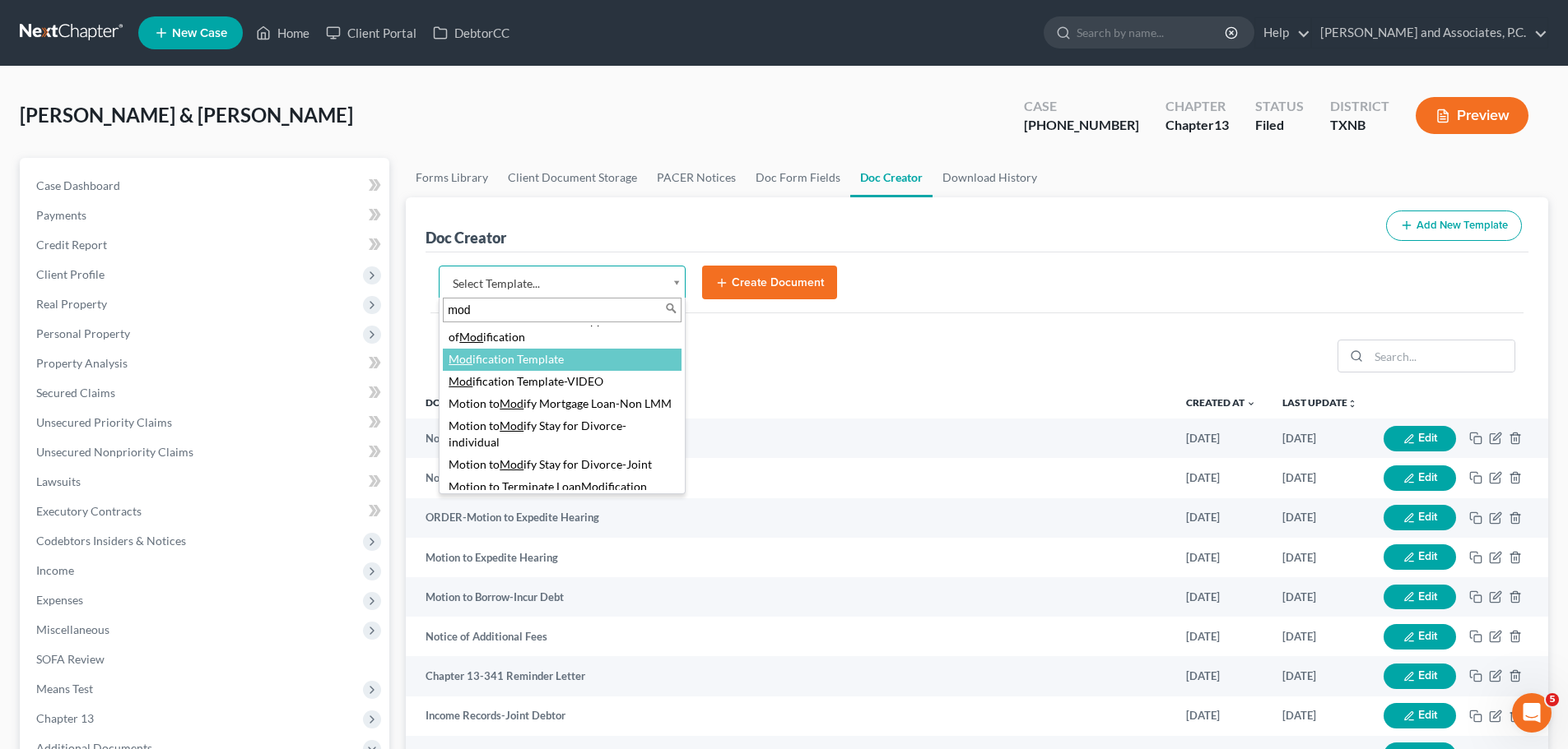
type input "mod"
select select "77150"
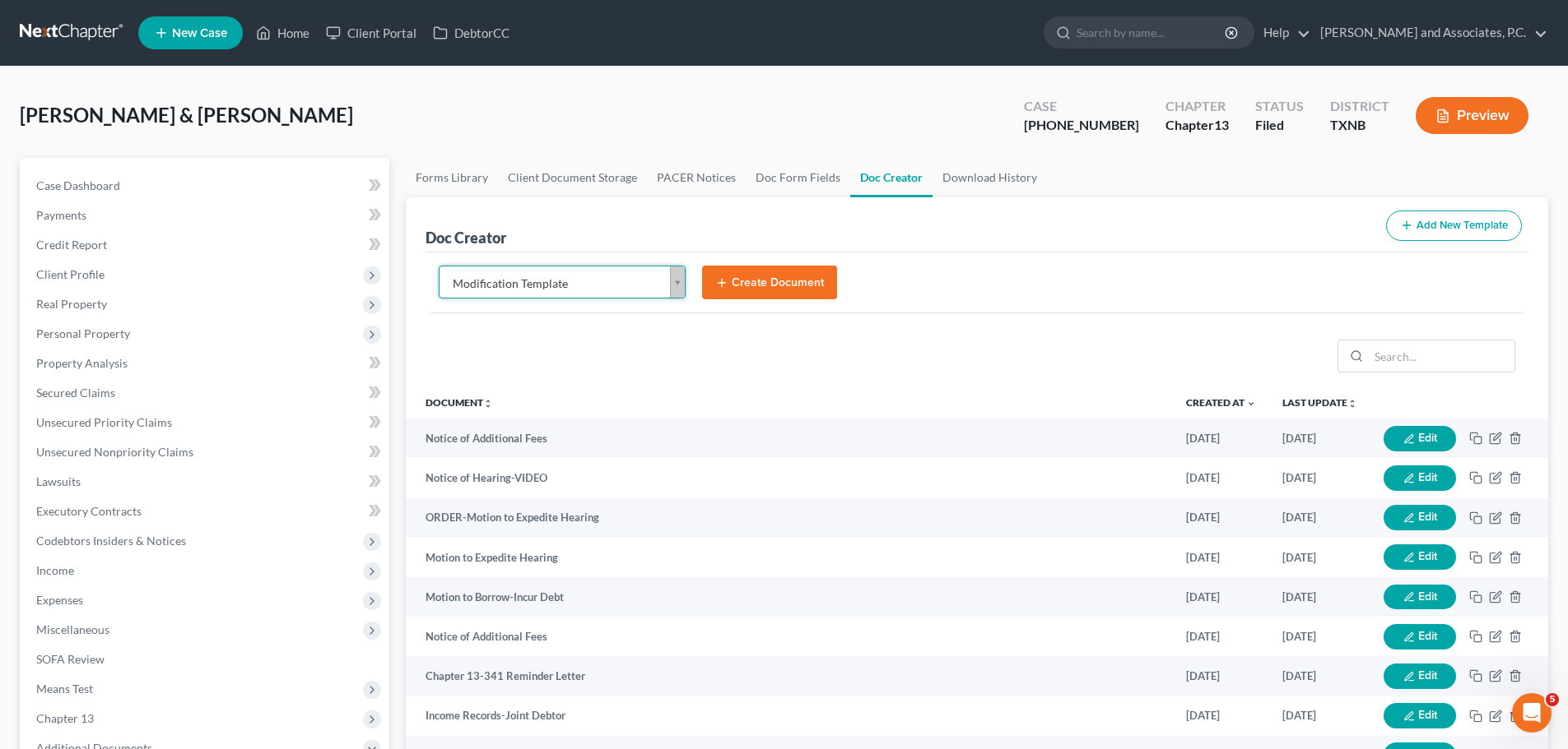
click at [742, 287] on button "Create Document" at bounding box center [769, 283] width 135 height 35
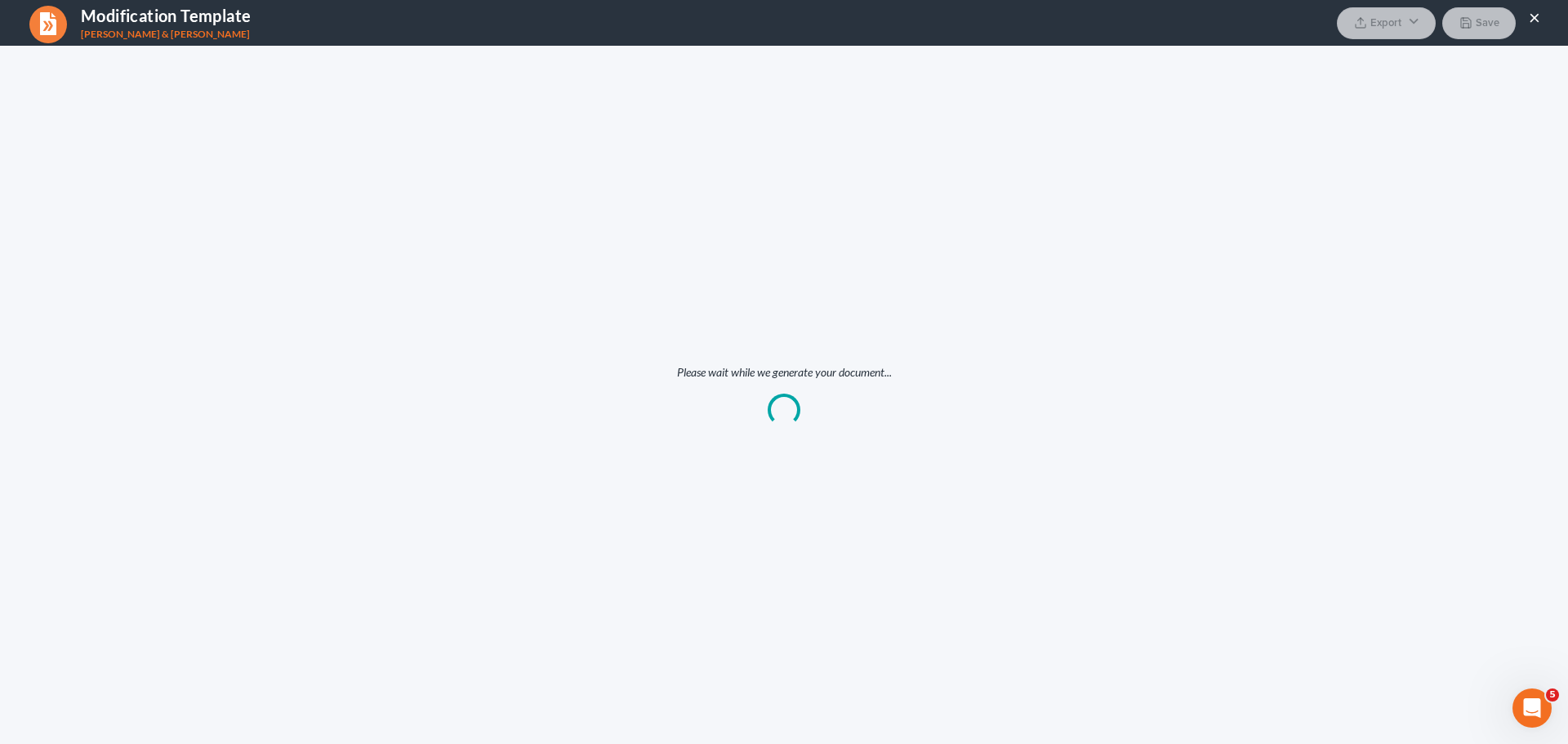
scroll to position [0, 0]
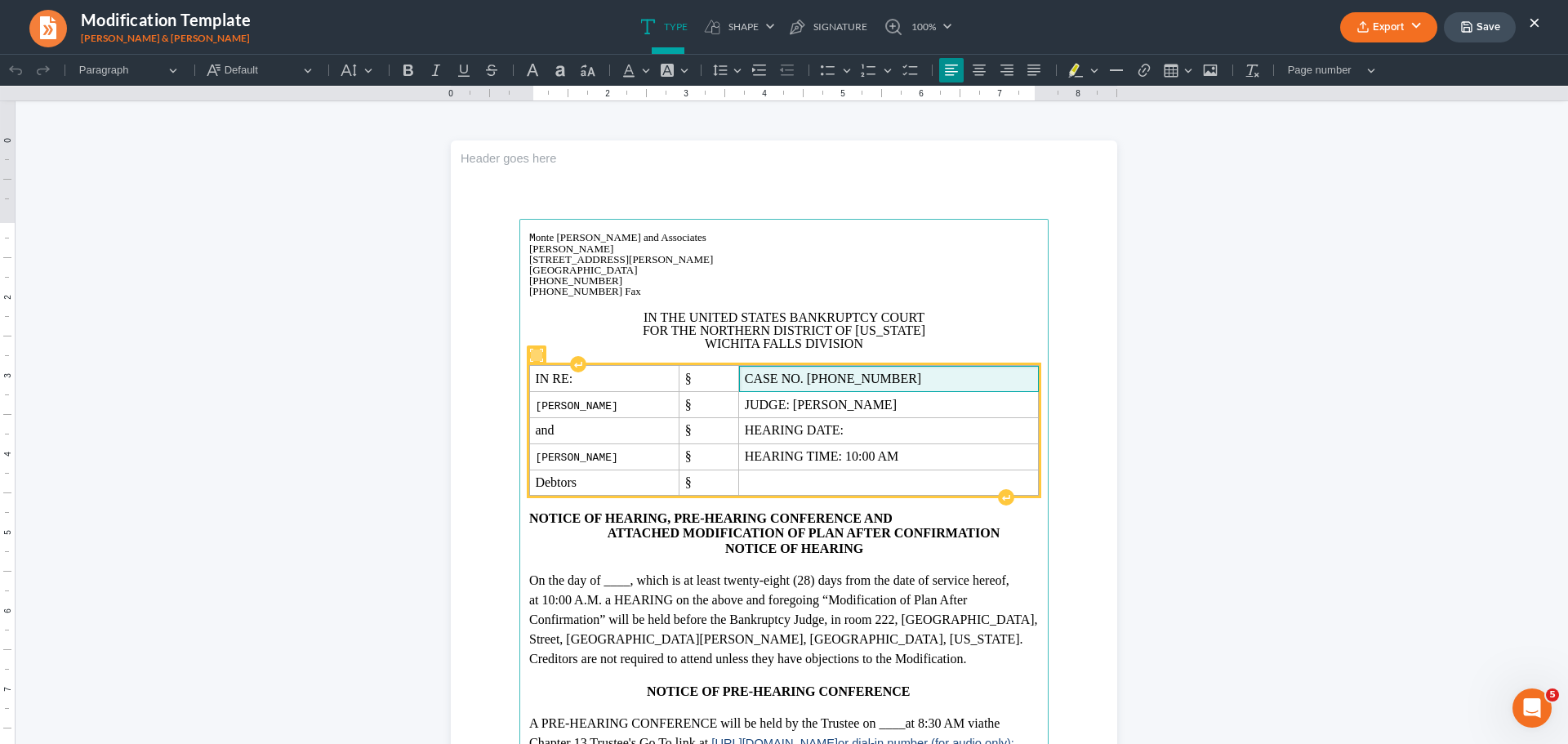
click at [906, 377] on span "CASE NO. [PHONE_NUMBER]" at bounding box center [888, 378] width 289 height 15
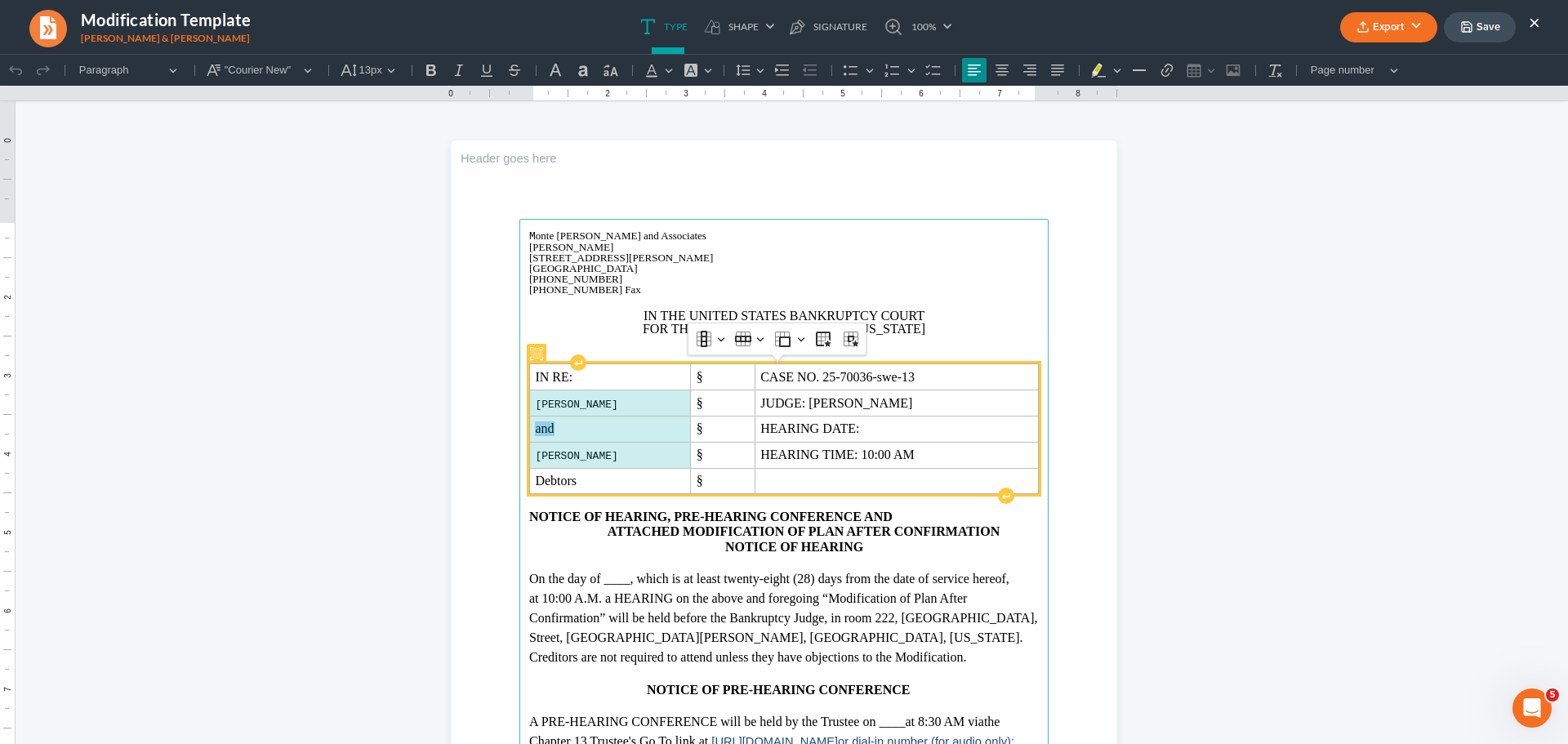
drag, startPoint x: 528, startPoint y: 405, endPoint x: 661, endPoint y: 453, distance: 141.4
click at [661, 453] on tbody "IN RE: § CASE NO. 25-70036-swe-13 [PERSON_NAME] § JUDGE: [PERSON_NAME] and § HE…" at bounding box center [784, 430] width 509 height 130
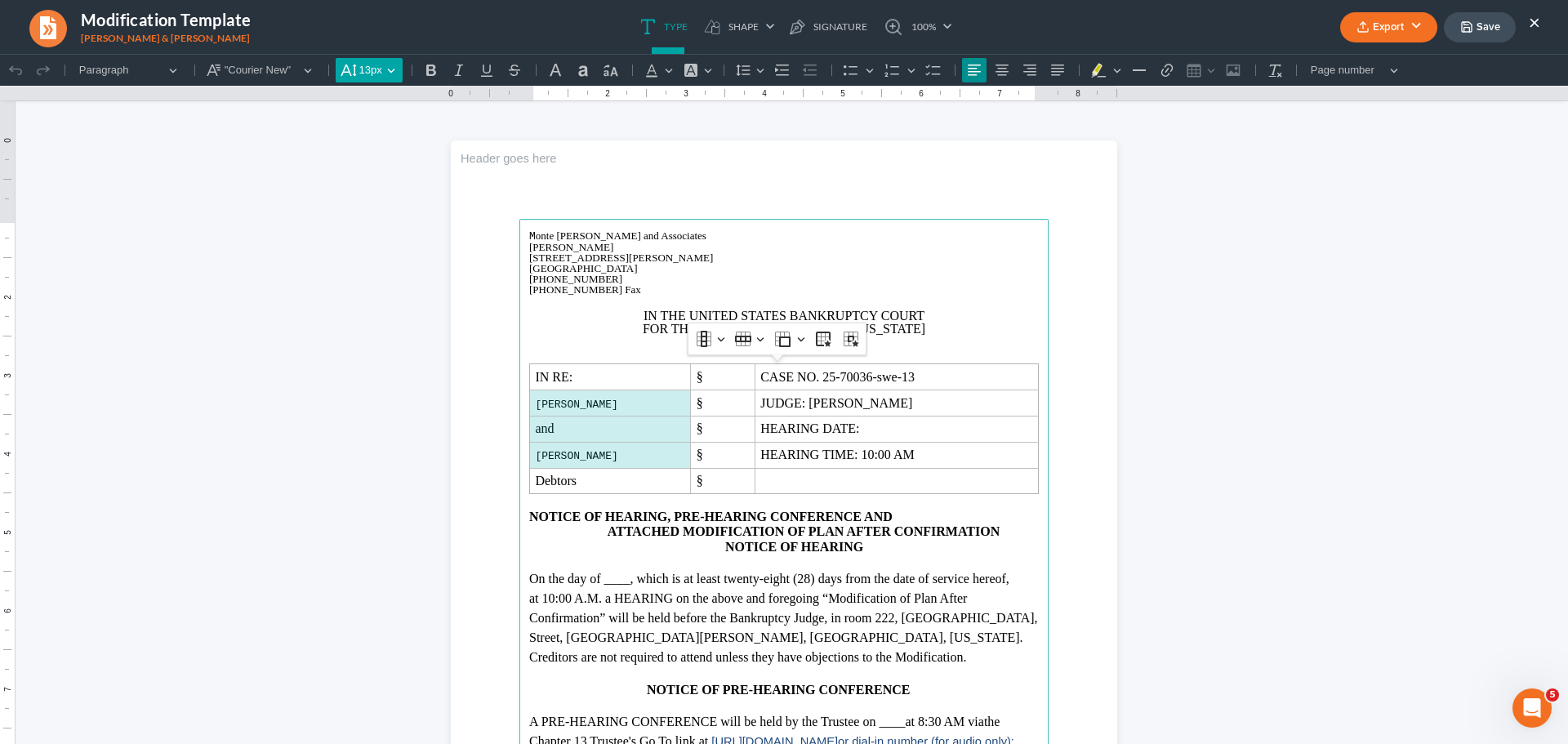
click at [365, 64] on span "13px" at bounding box center [370, 70] width 23 height 17
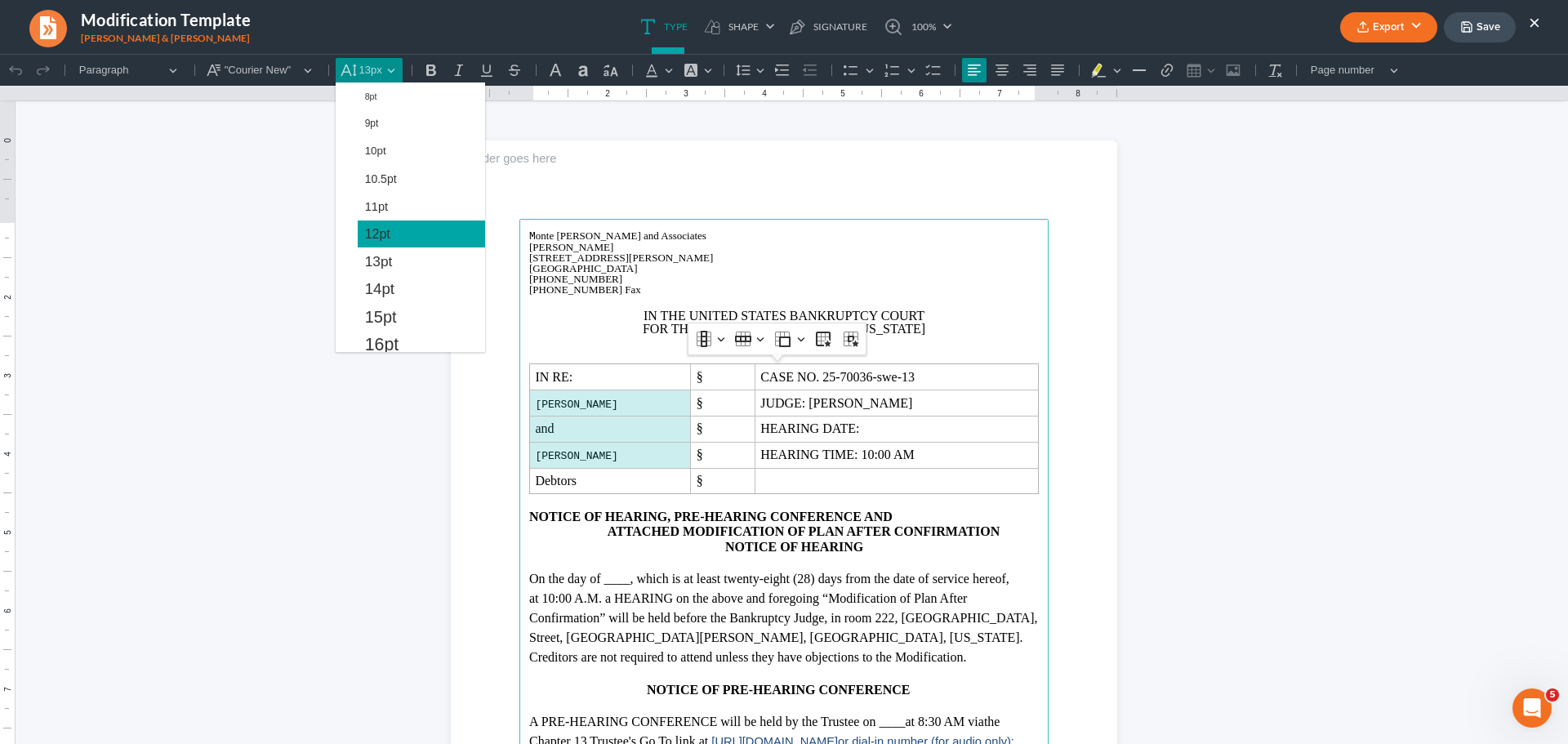
click at [378, 228] on span "12pt" at bounding box center [378, 235] width 26 height 20
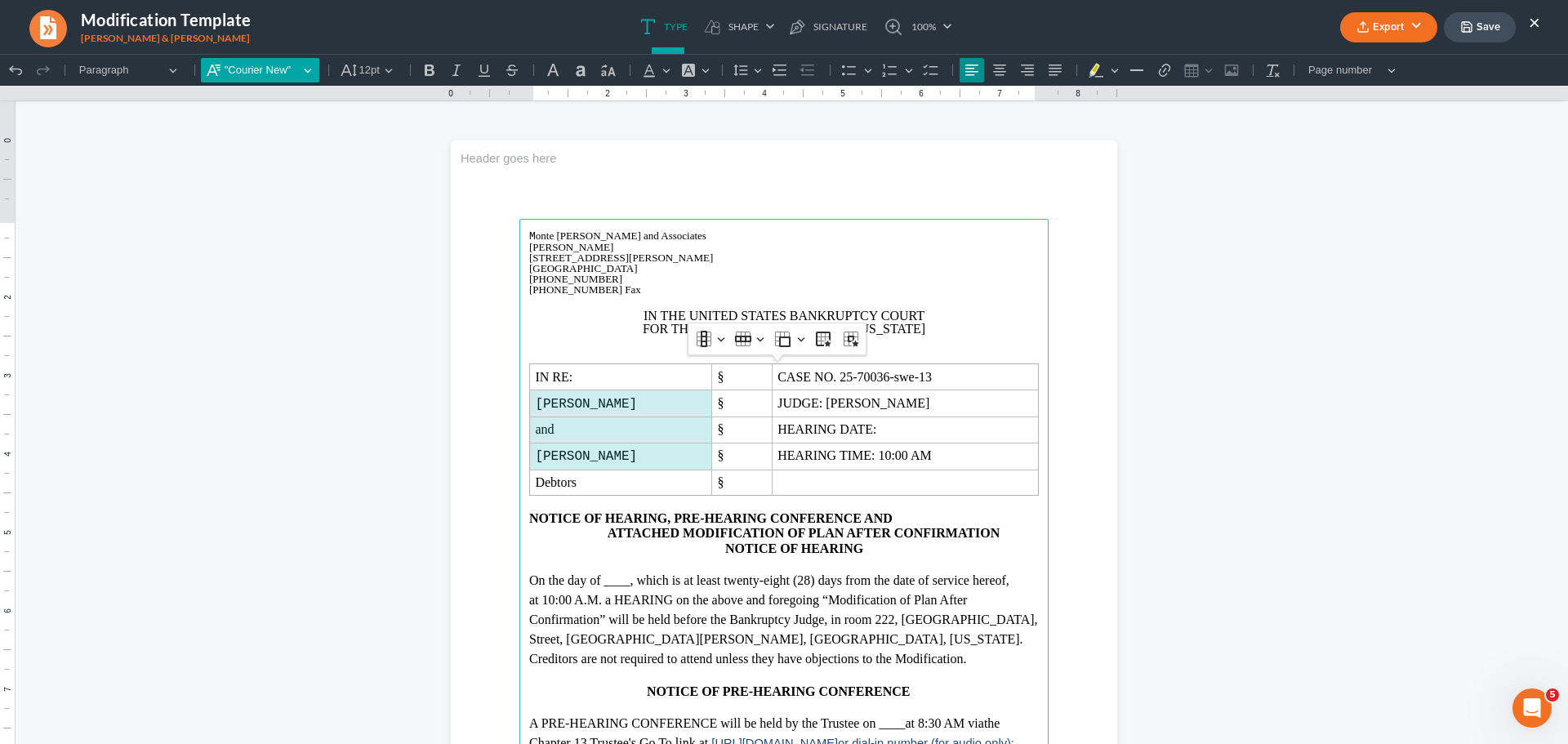
click at [272, 65] on span ""Courier New"" at bounding box center [261, 70] width 74 height 17
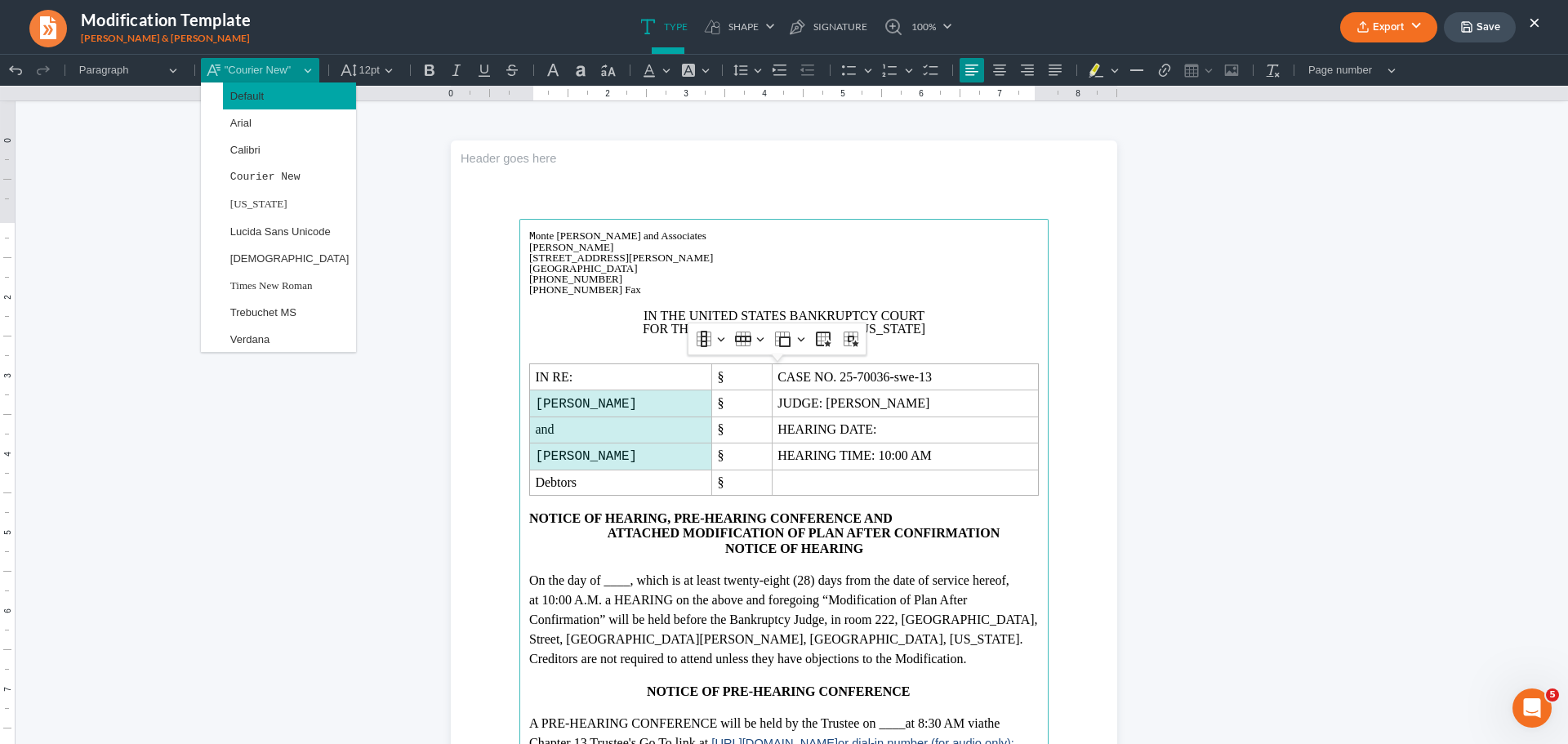
click at [245, 102] on span "Default" at bounding box center [247, 96] width 33 height 19
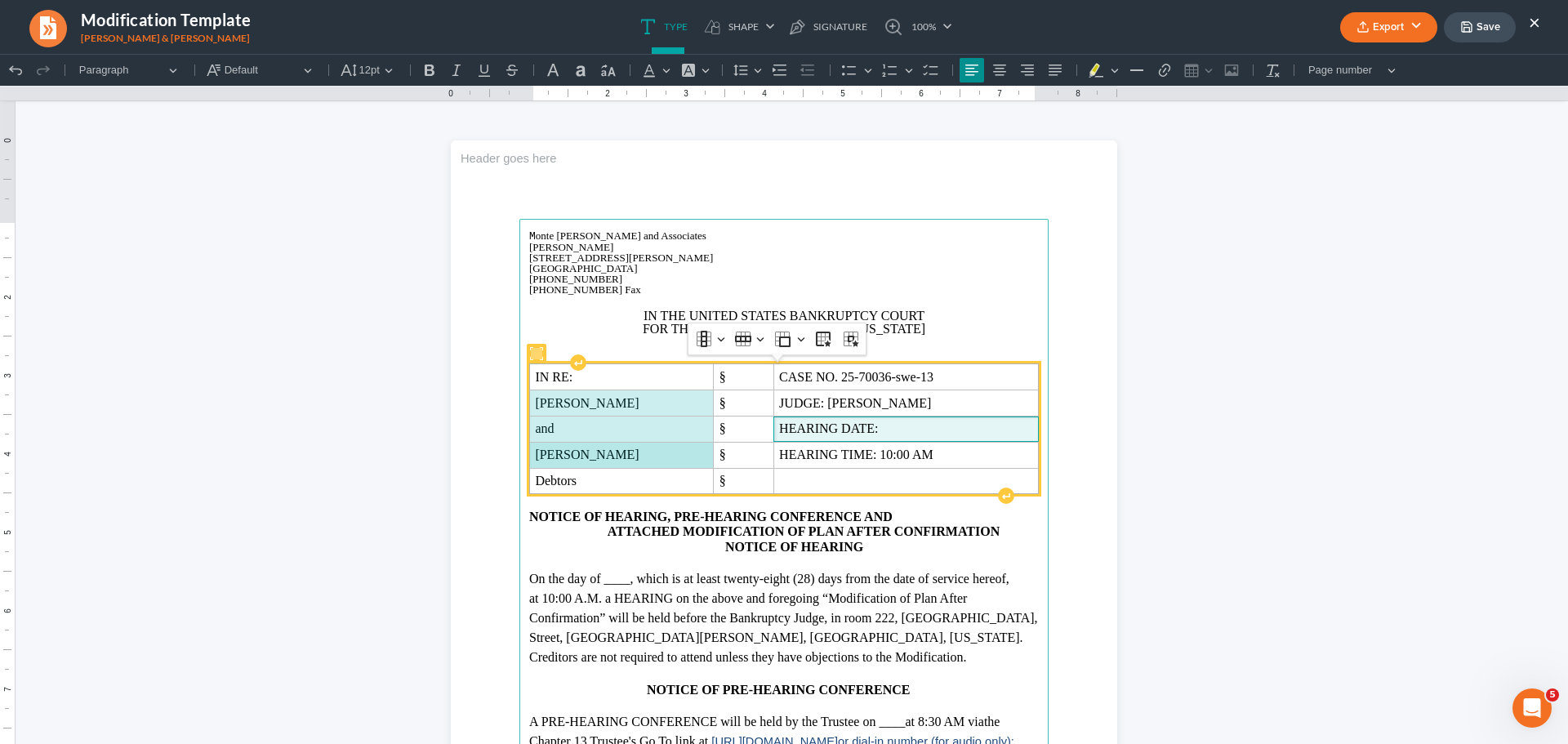
click at [906, 429] on span "HEARING DATE:" at bounding box center [906, 429] width 254 height 15
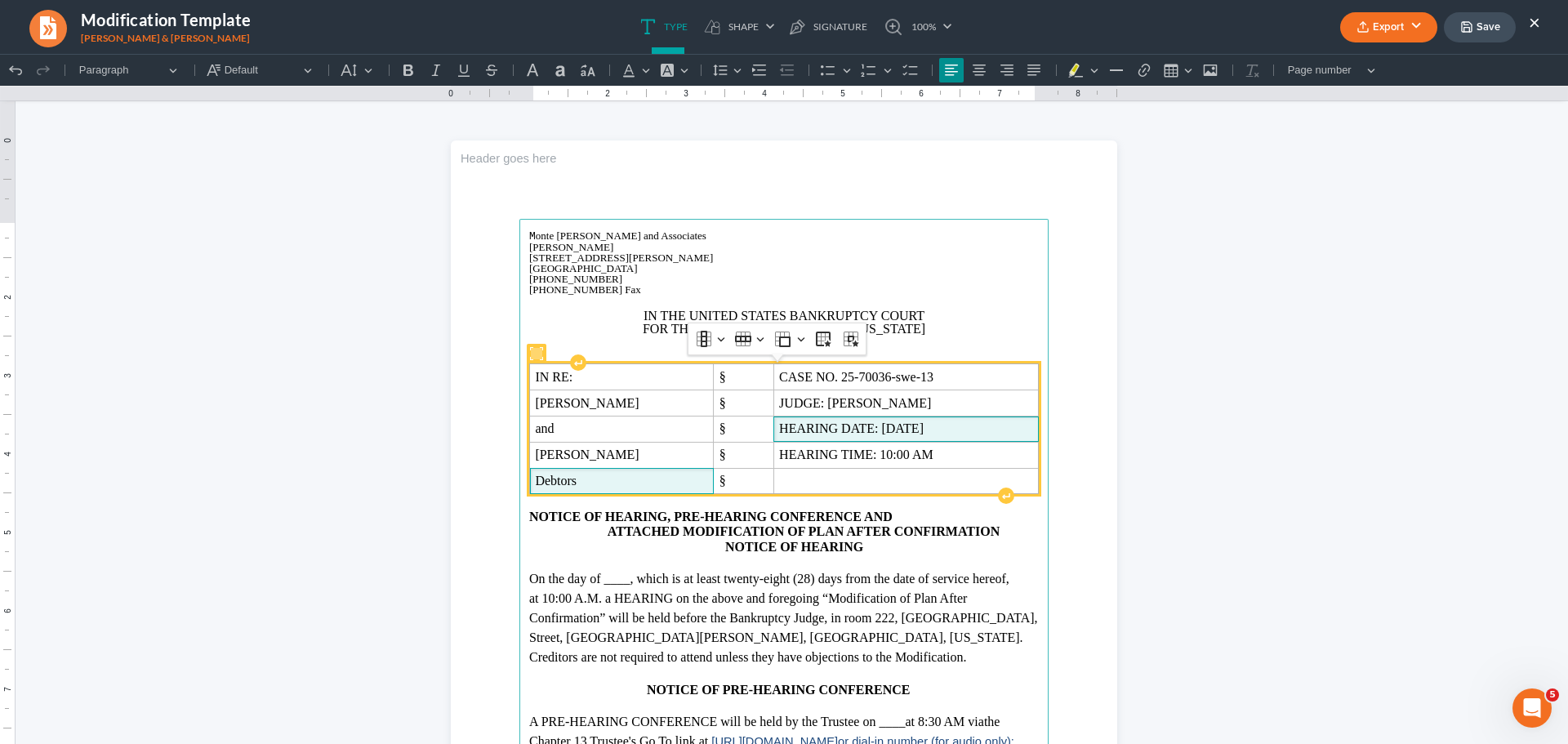
click at [614, 478] on span "Debtors" at bounding box center [621, 481] width 173 height 15
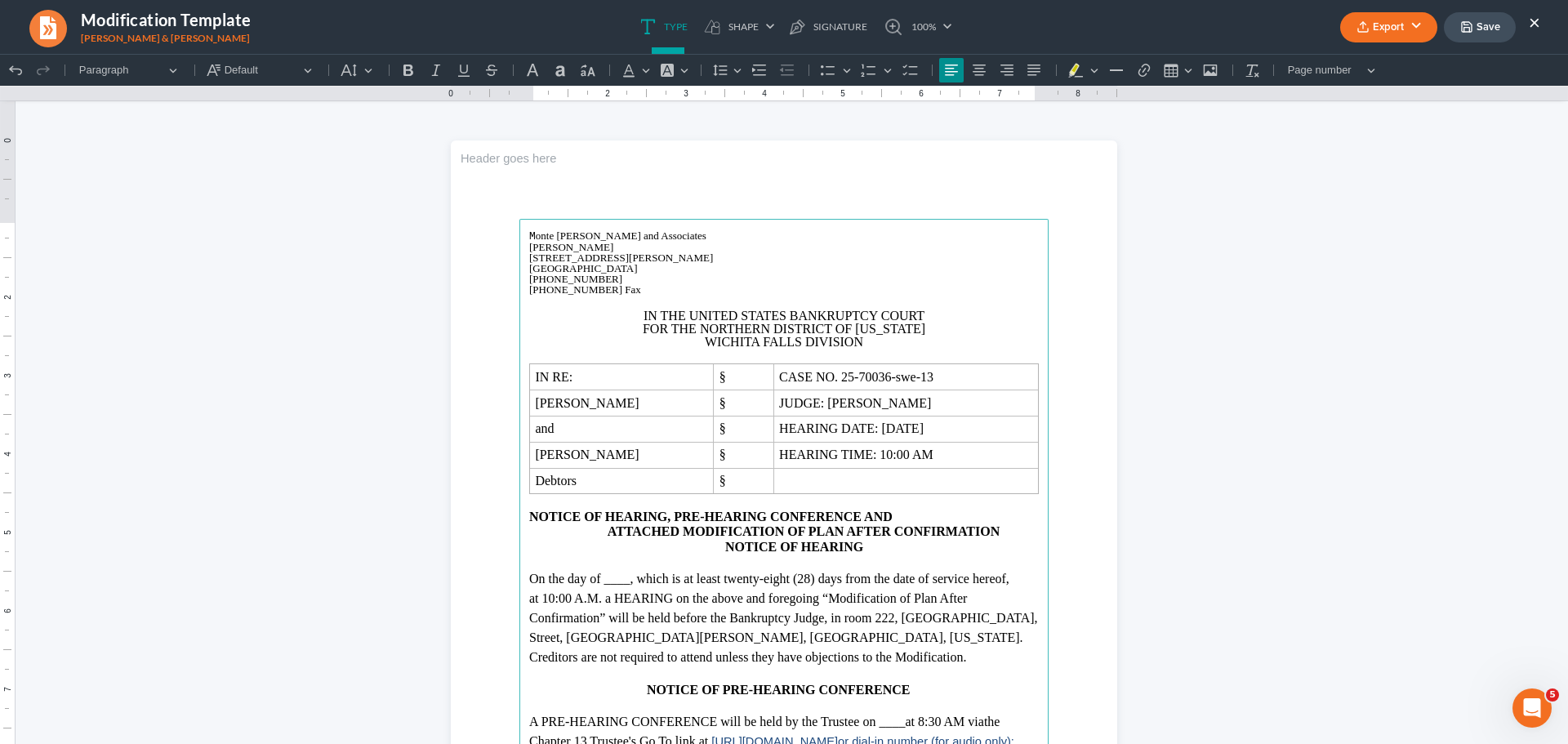
click at [648, 583] on p "On the day of ____ , which is at least twenty-eight (28) days from the date of …" at bounding box center [783, 619] width 509 height 99
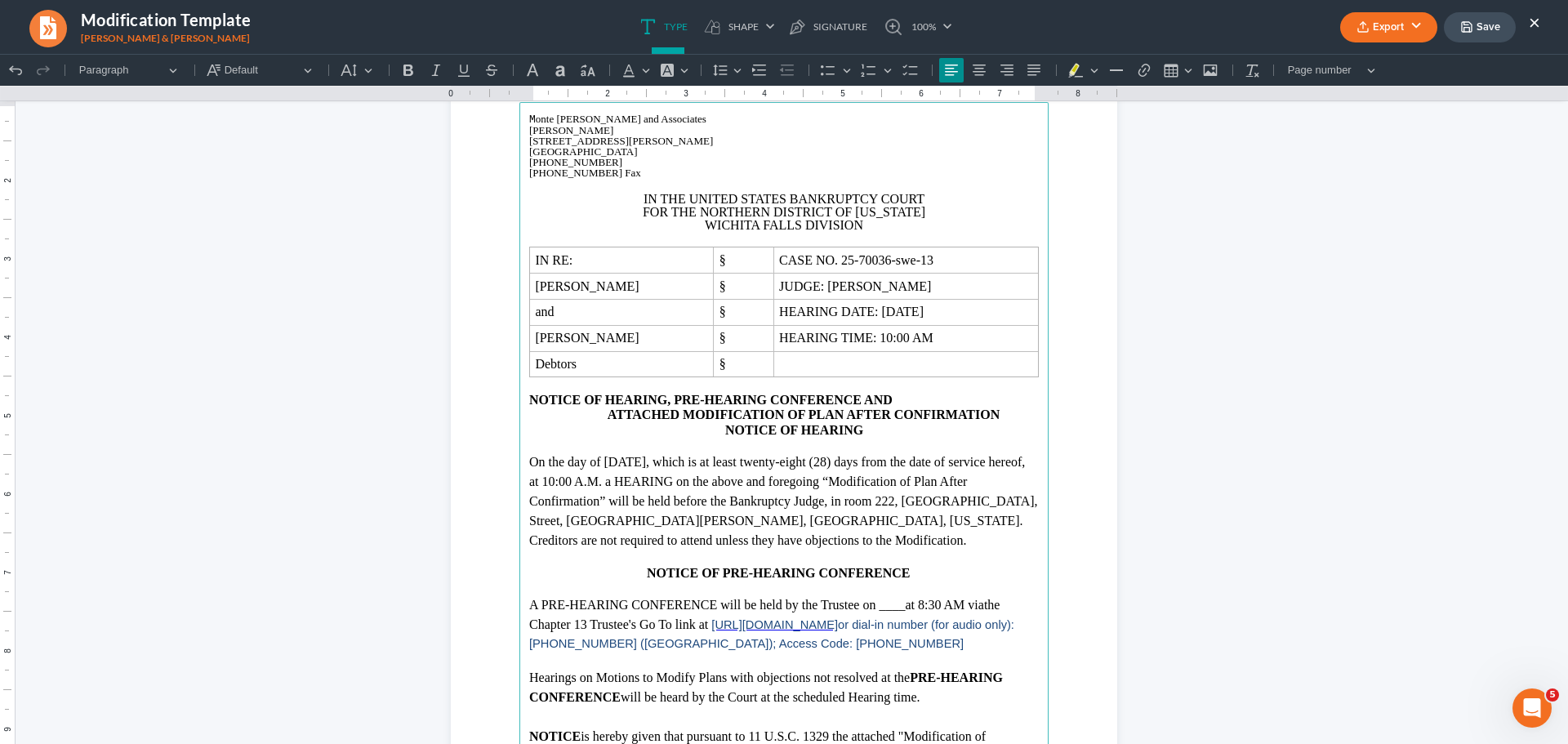
scroll to position [164, 0]
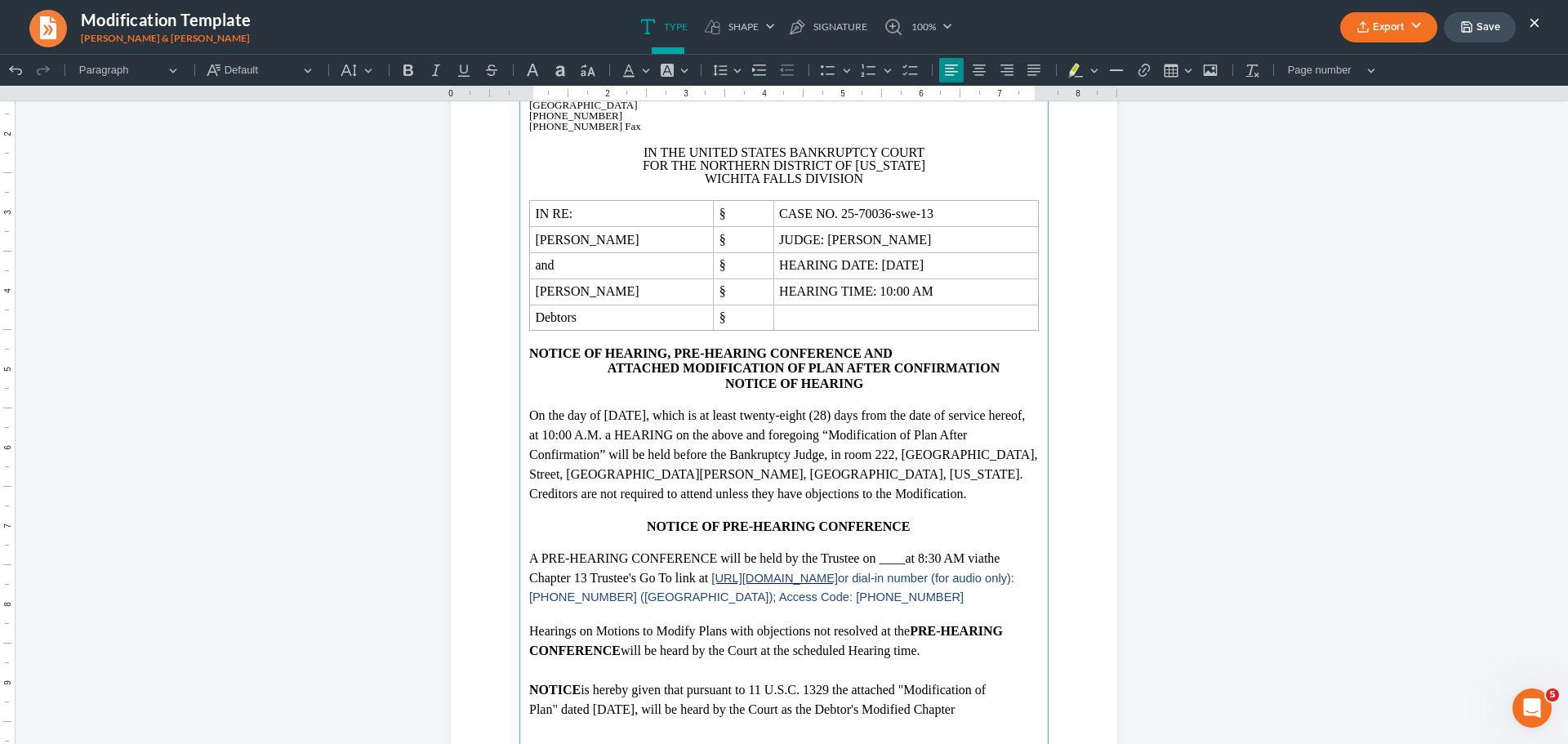
click at [926, 564] on span "at 8:30 AM via" at bounding box center [945, 559] width 79 height 14
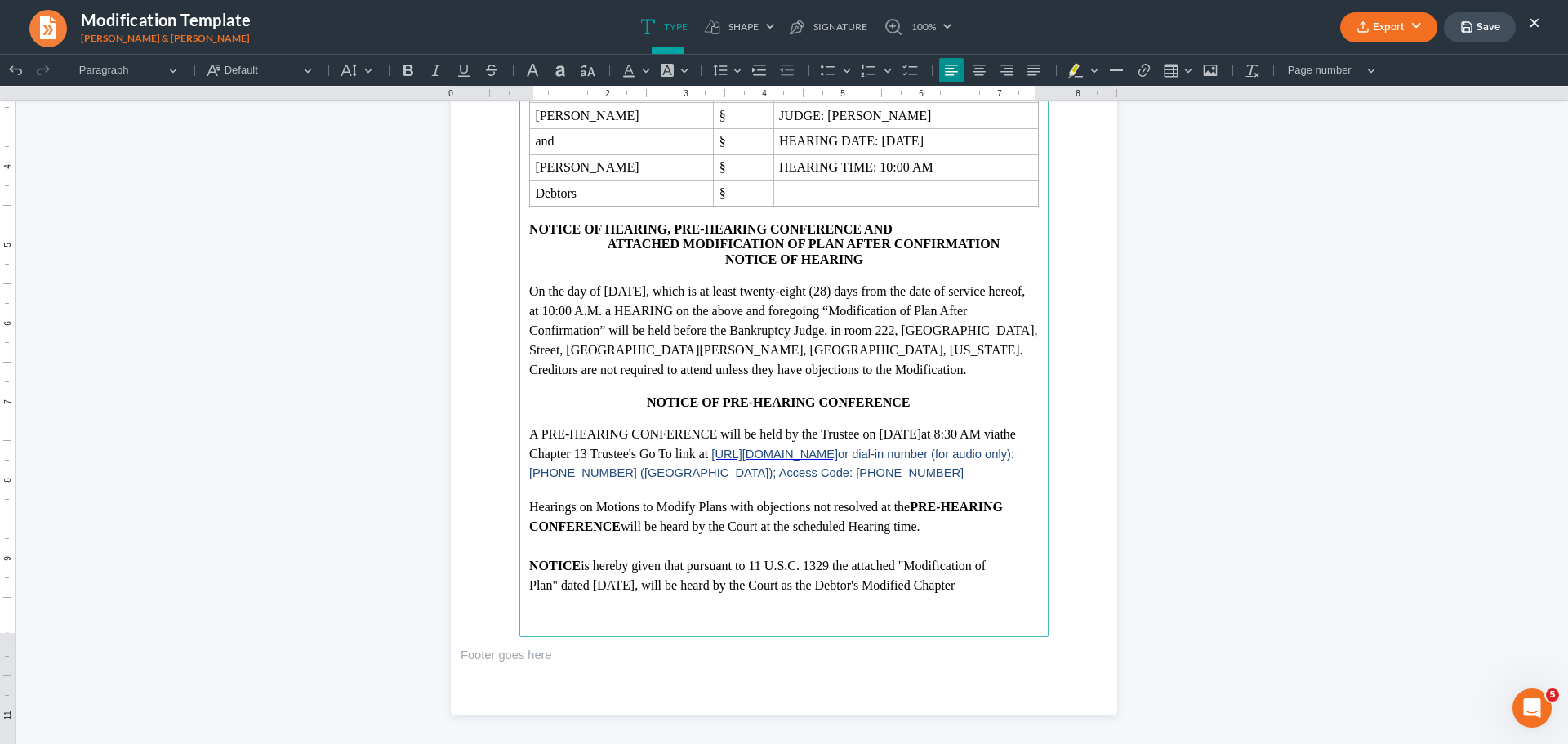
scroll to position [327, 0]
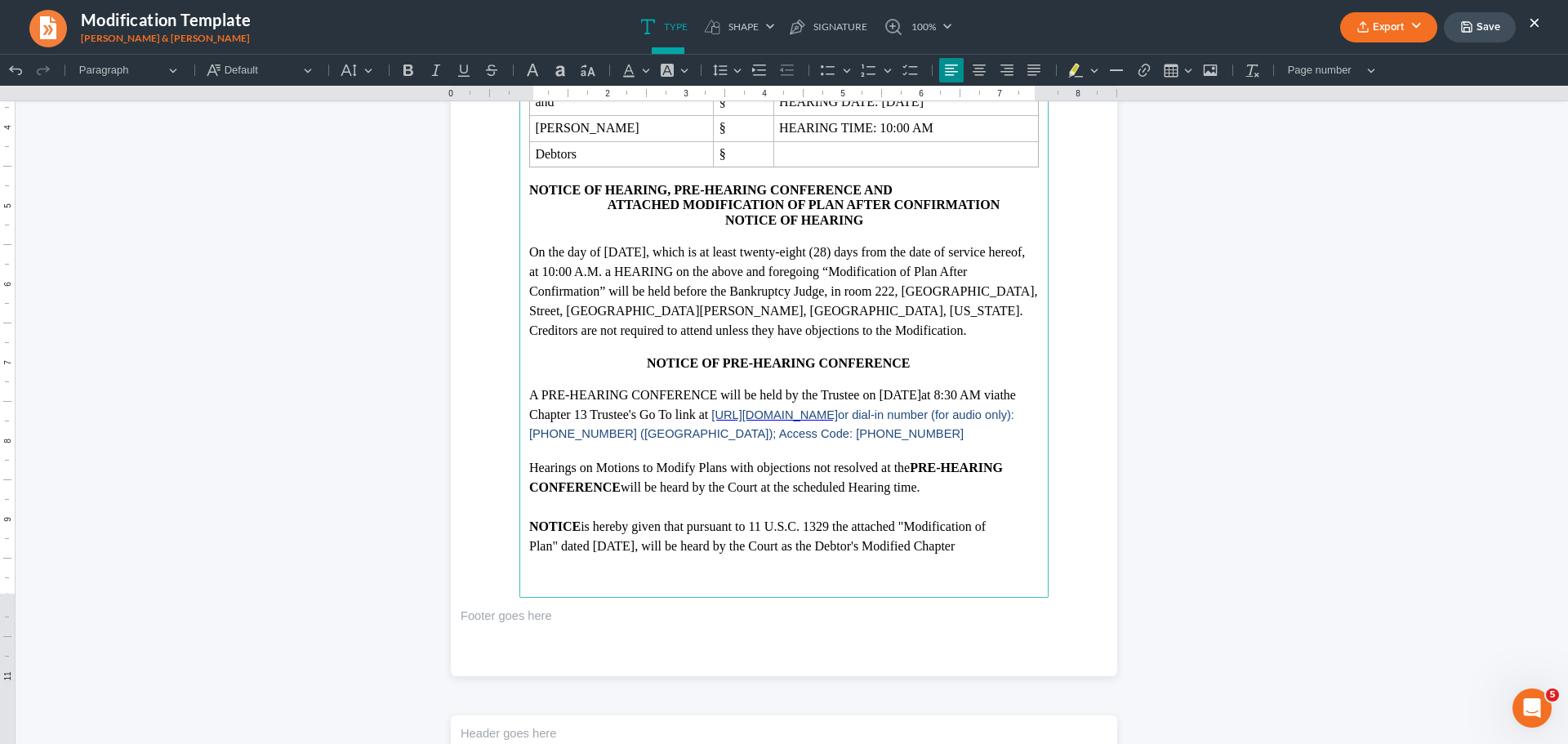
click at [616, 546] on p "Plan" dated [DATE] , will be heard by the Court as the Debtor's Modified Chapter" at bounding box center [783, 547] width 509 height 20
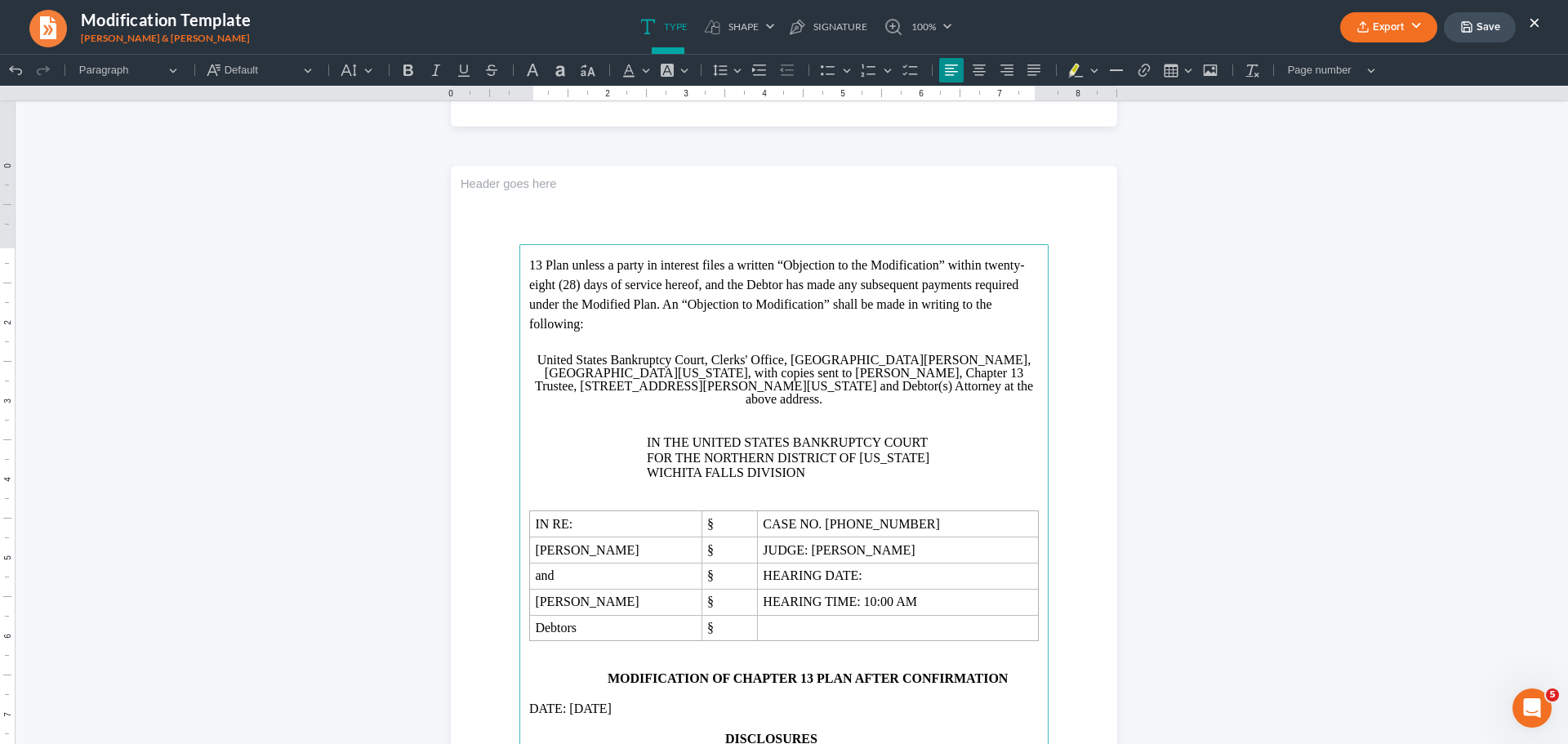
scroll to position [899, 0]
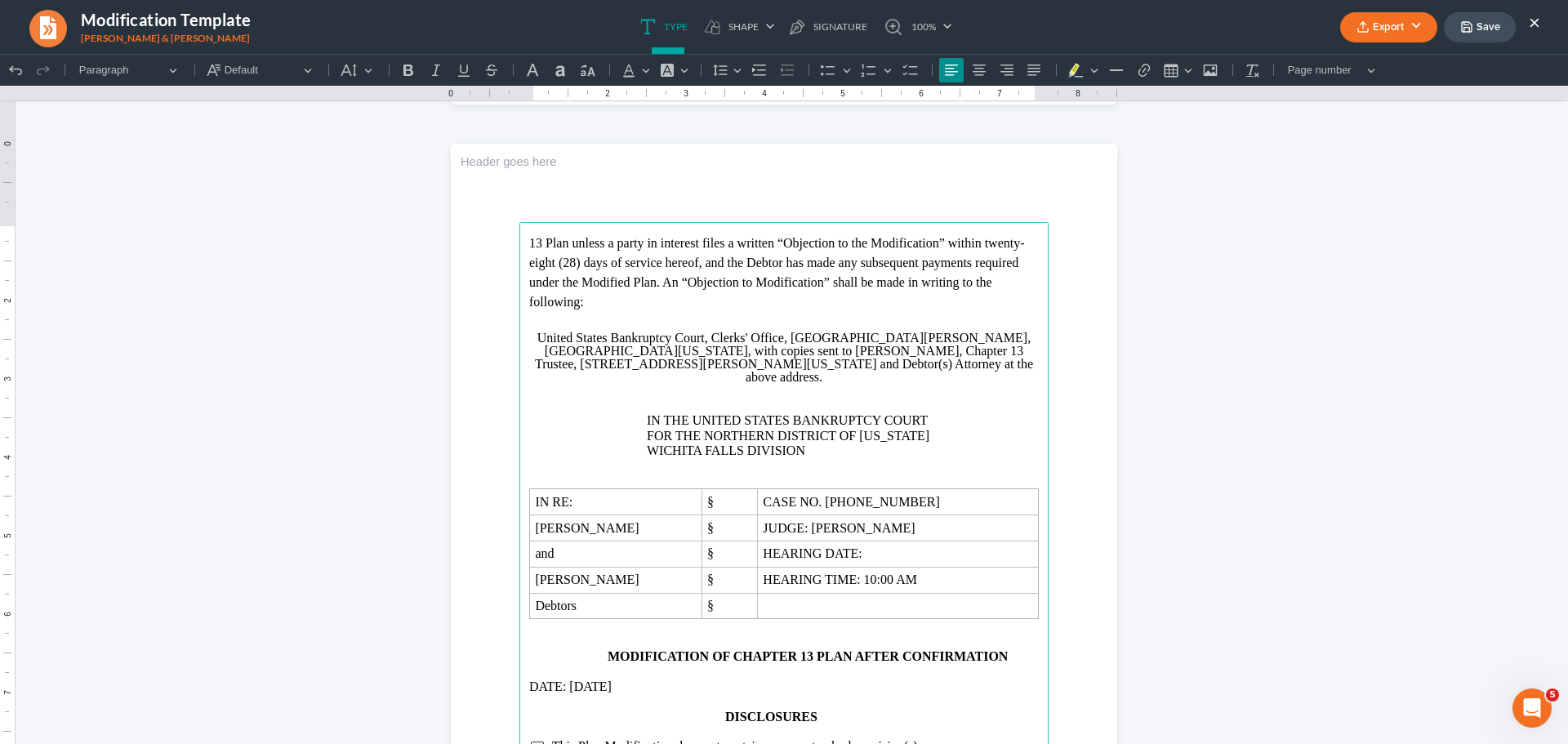
click at [620, 474] on p "Rich Text Editor, page-1-main" at bounding box center [783, 481] width 509 height 15
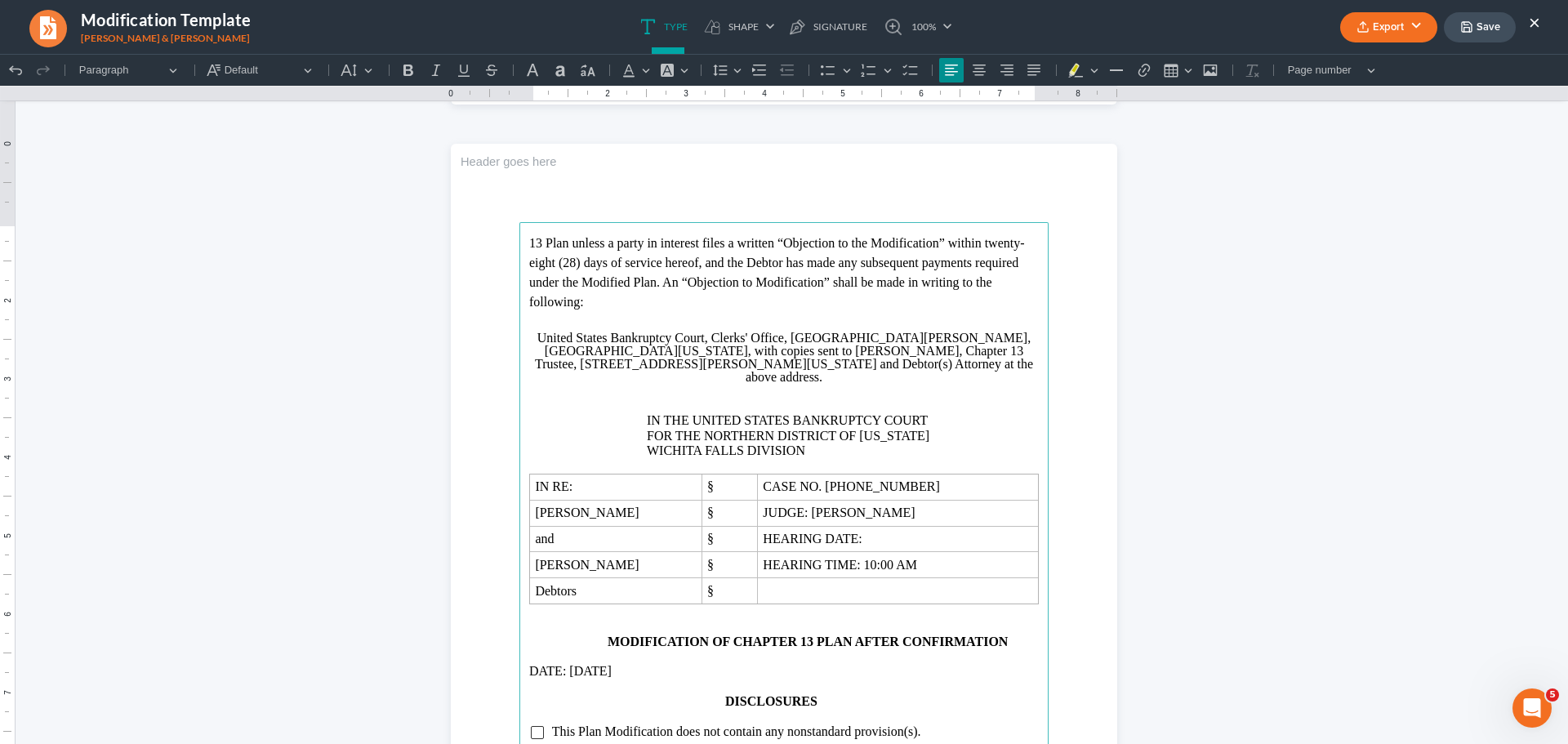
click at [717, 399] on p "Rich Text Editor, page-1-main" at bounding box center [843, 406] width 392 height 15
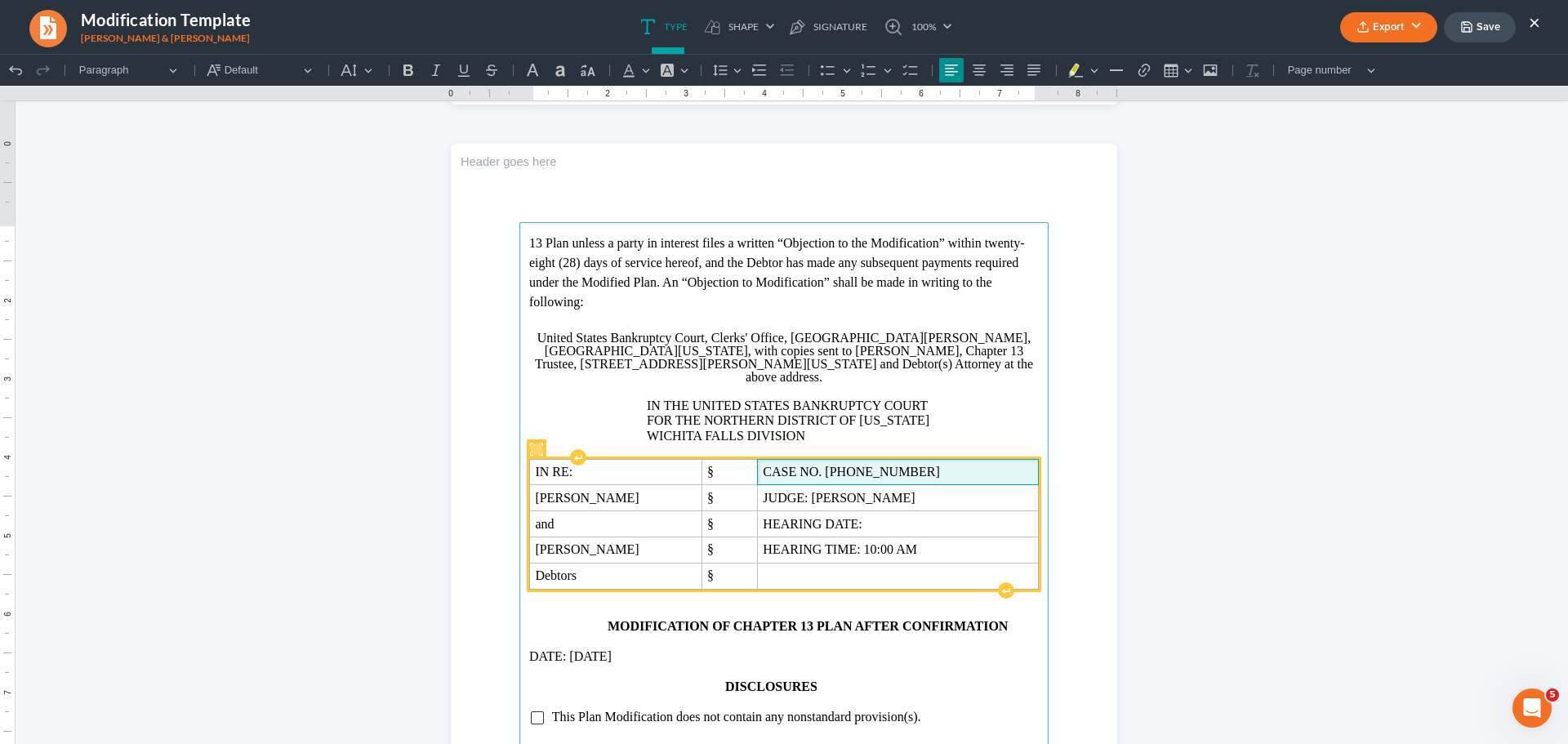
click at [890, 465] on span "CASE NO. [PHONE_NUMBER]" at bounding box center [897, 472] width 270 height 15
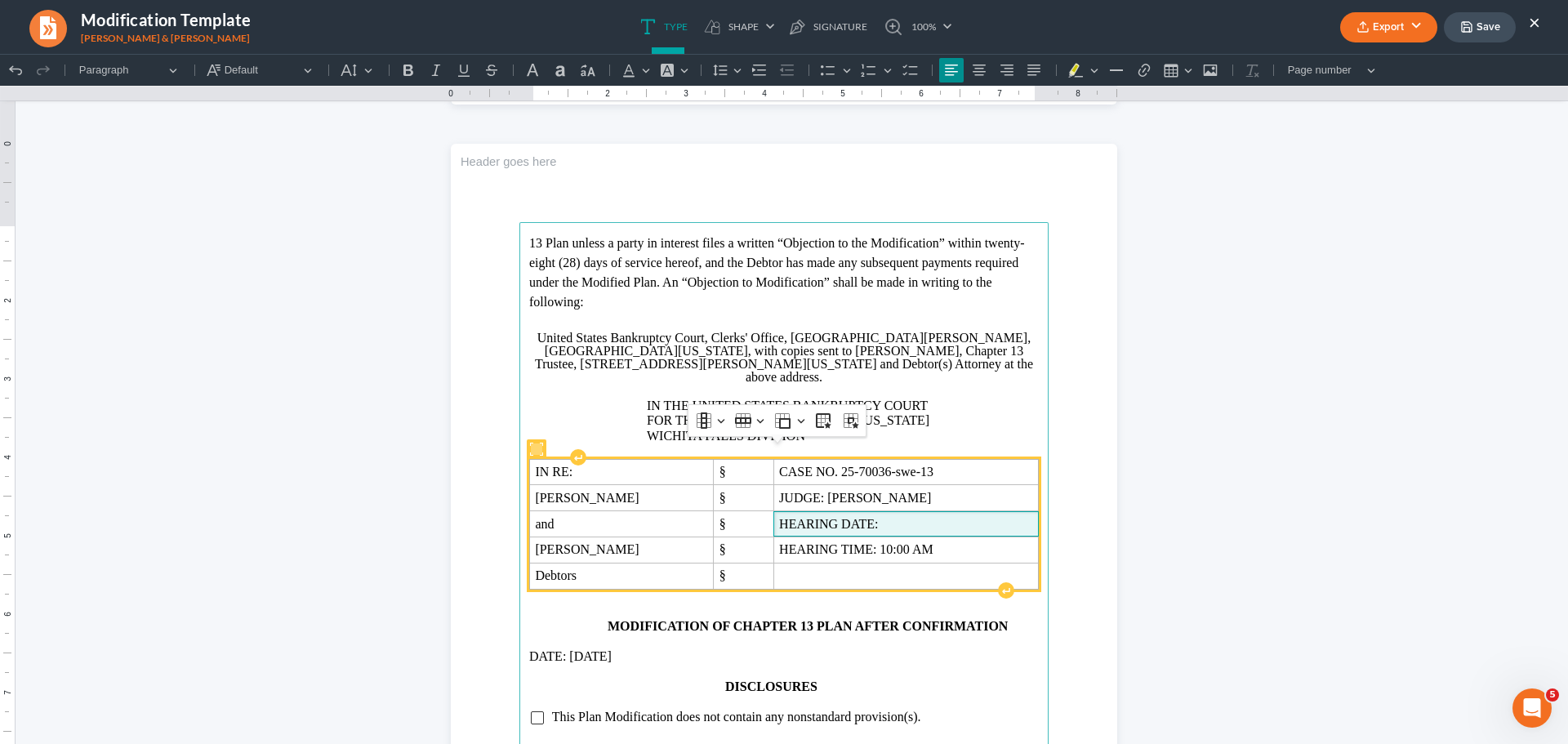
click at [887, 517] on span "HEARING DATE:" at bounding box center [906, 524] width 254 height 15
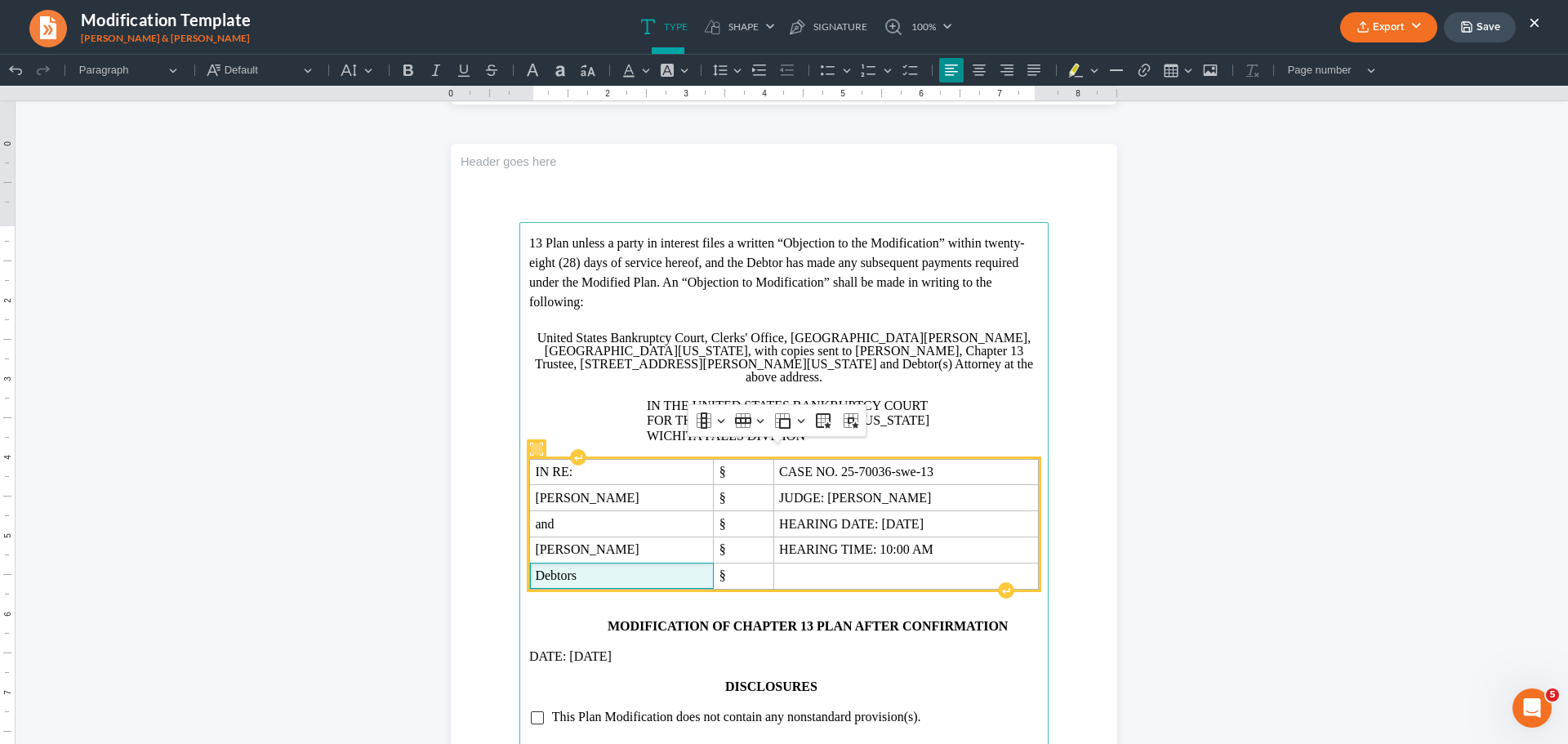
click at [576, 569] on span "Debtors" at bounding box center [621, 575] width 173 height 15
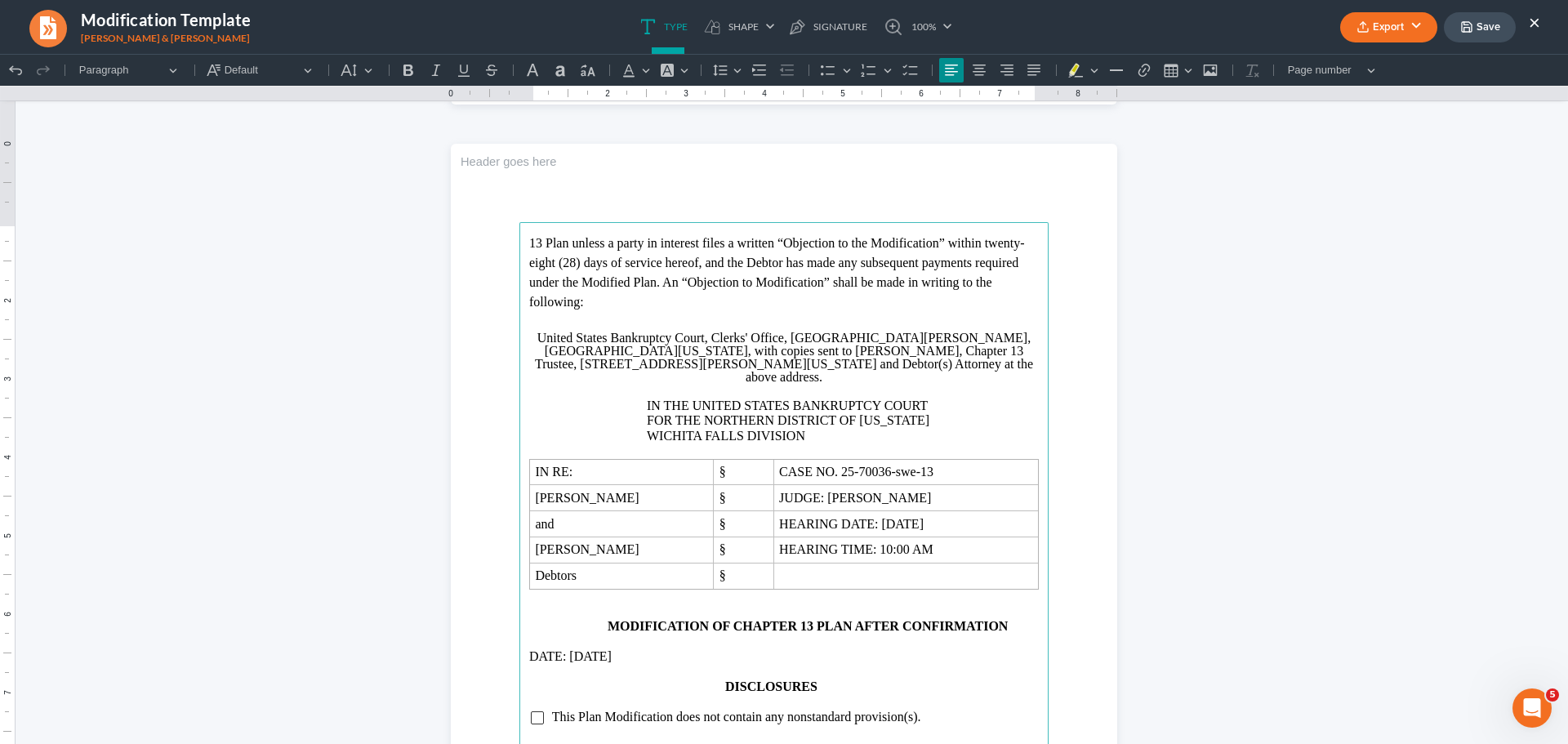
click at [570, 605] on p "Rich Text Editor, page-1-main" at bounding box center [783, 612] width 509 height 15
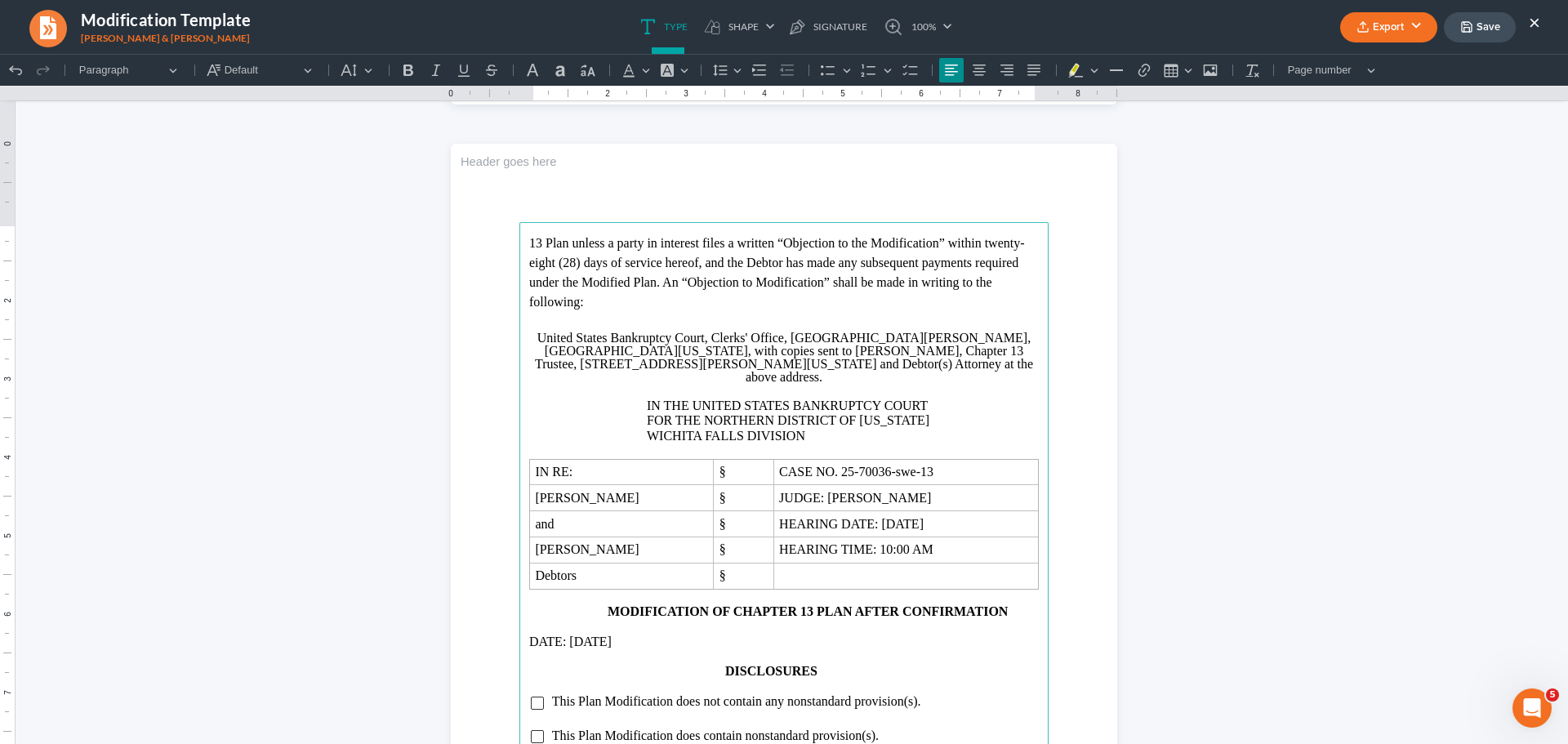
click at [592, 635] on p "DATE: [DATE]" at bounding box center [783, 642] width 509 height 15
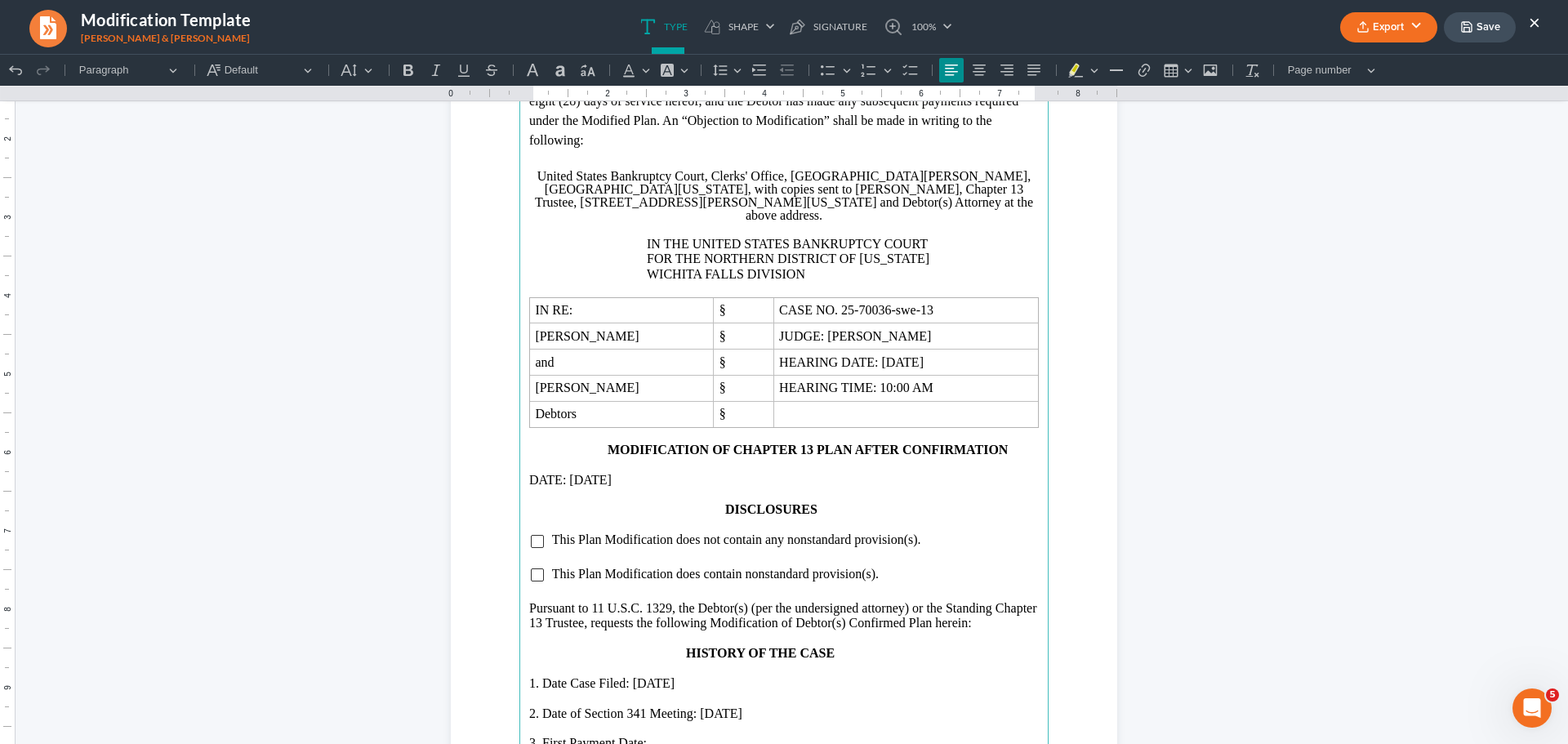
scroll to position [1062, 0]
click at [533, 567] on input "Rich Text Editor, page-1-main" at bounding box center [537, 573] width 13 height 13
drag, startPoint x: 546, startPoint y: 520, endPoint x: 939, endPoint y: 523, distance: 393.0
click at [939, 531] on li "This Plan Modification does not contain any nonstandard provision(s)." at bounding box center [795, 538] width 488 height 15
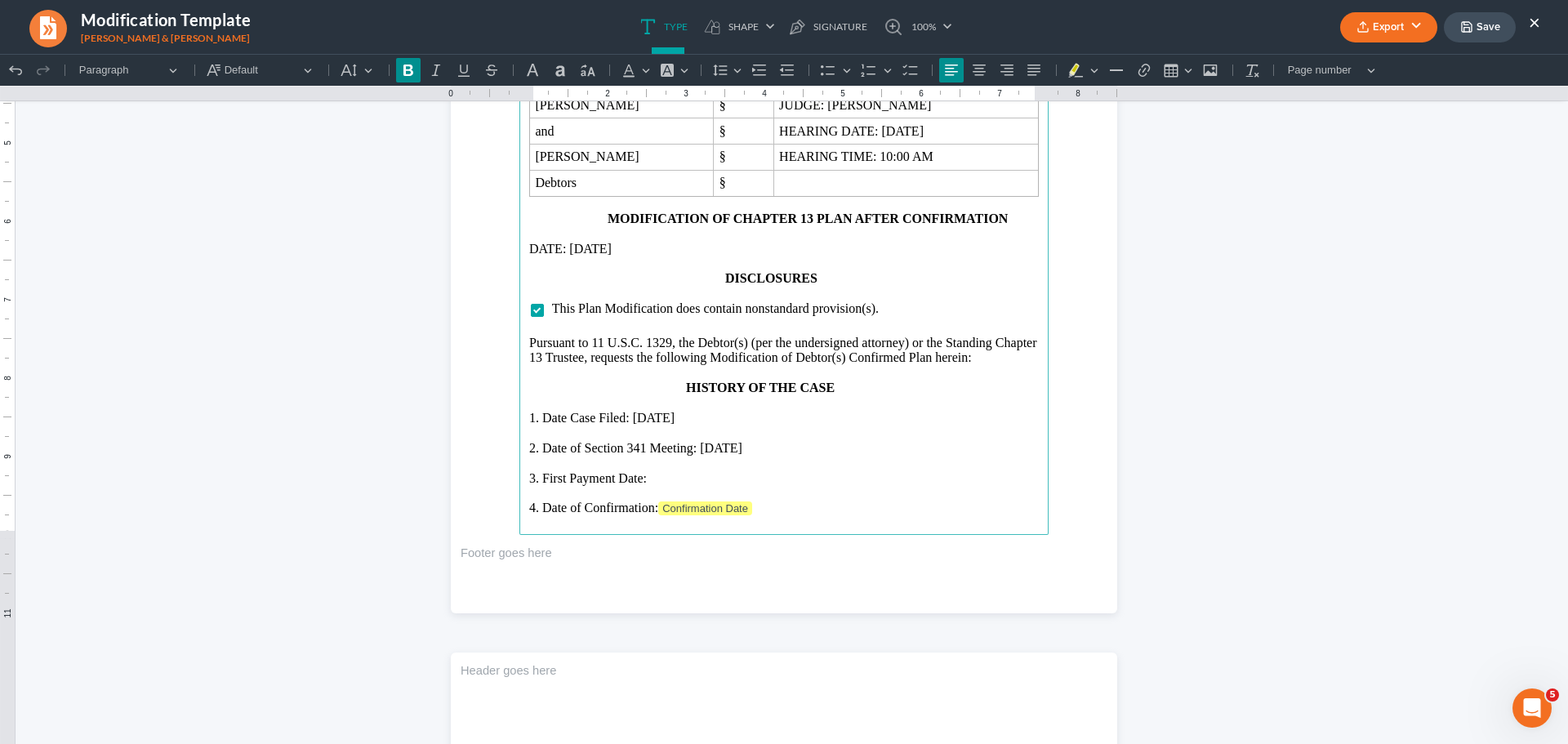
scroll to position [1308, 0]
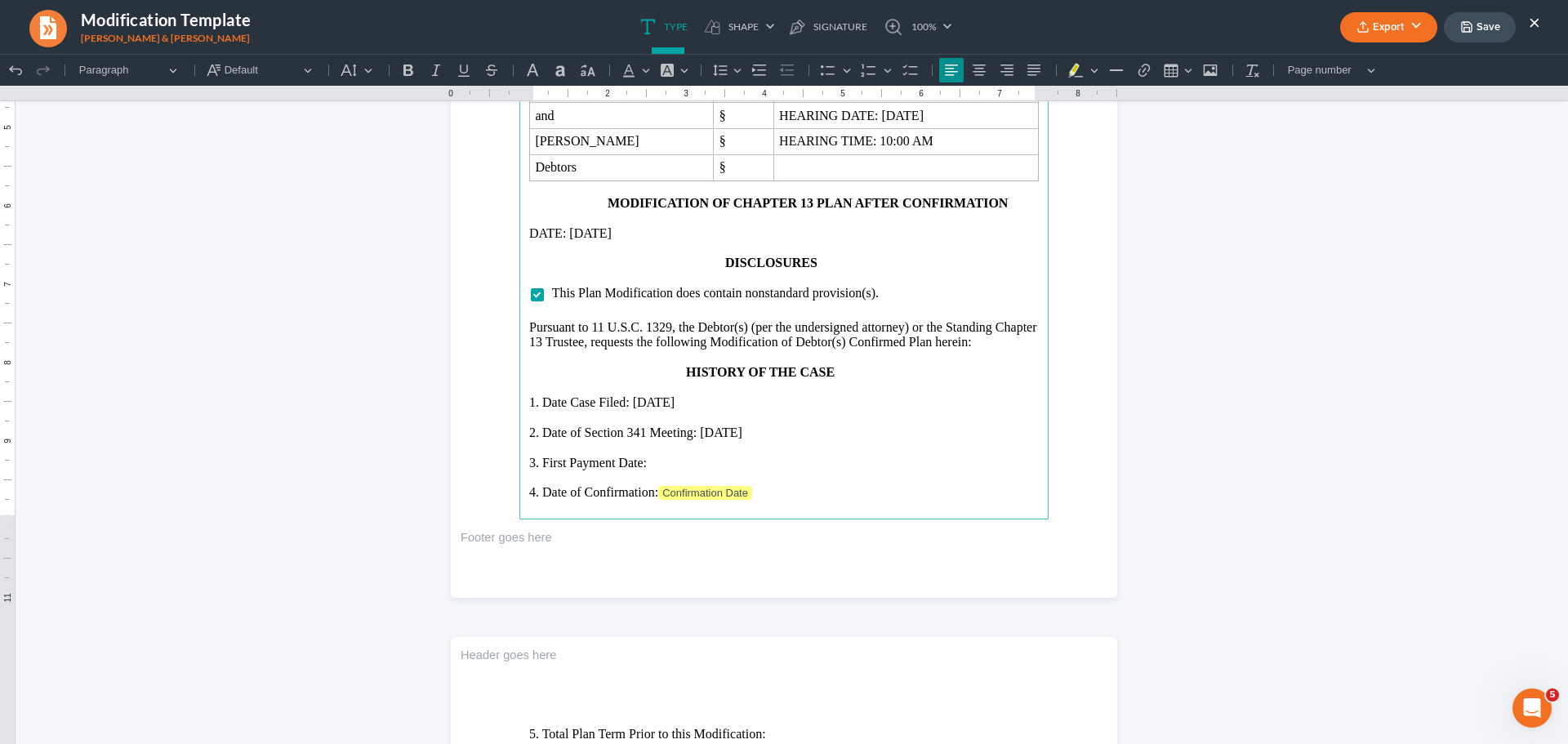
click at [659, 456] on p "3. First Payment Date:" at bounding box center [783, 463] width 509 height 15
click at [763, 486] on p "4. Date of Confirmation: Confirmation Date" at bounding box center [783, 494] width 509 height 17
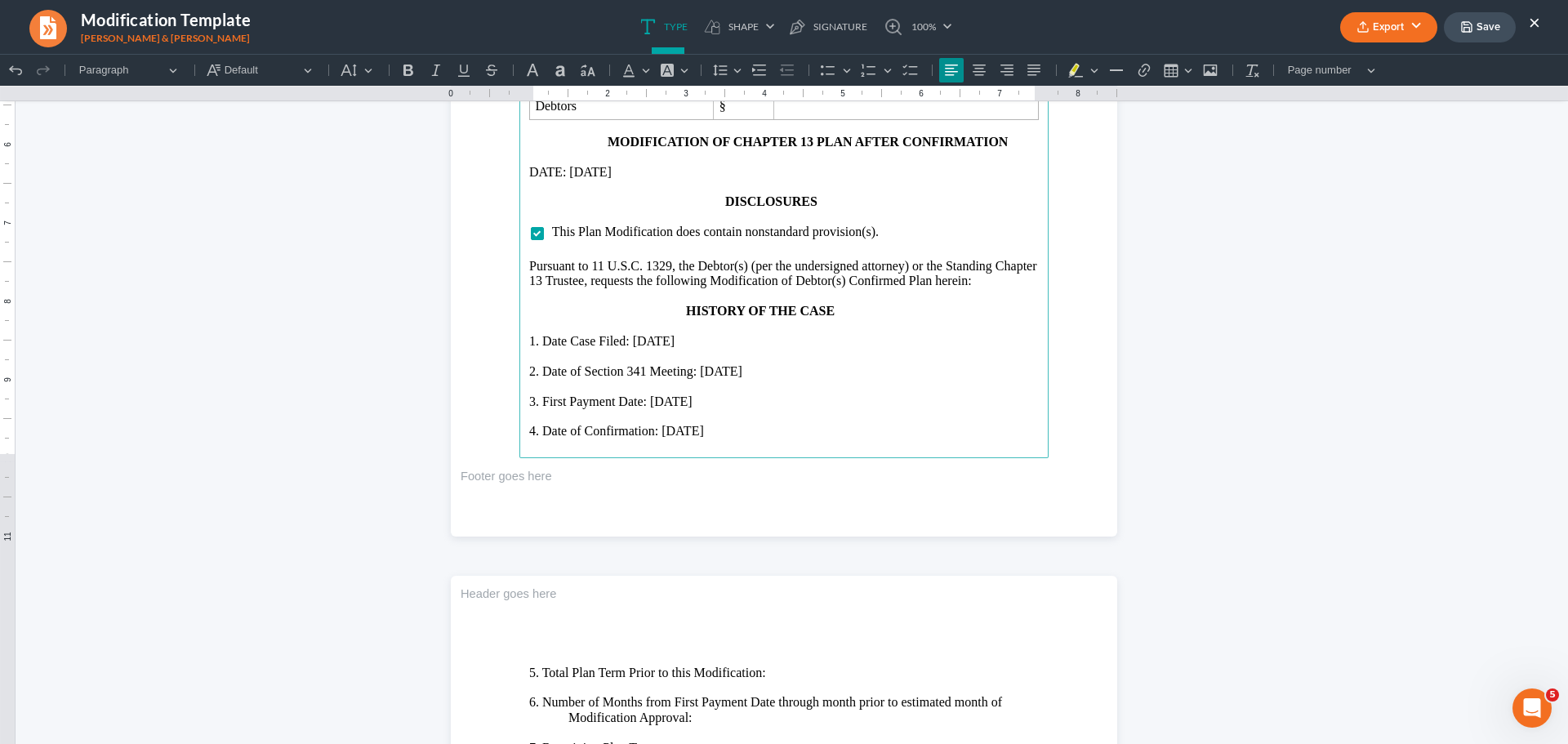
scroll to position [1716, 0]
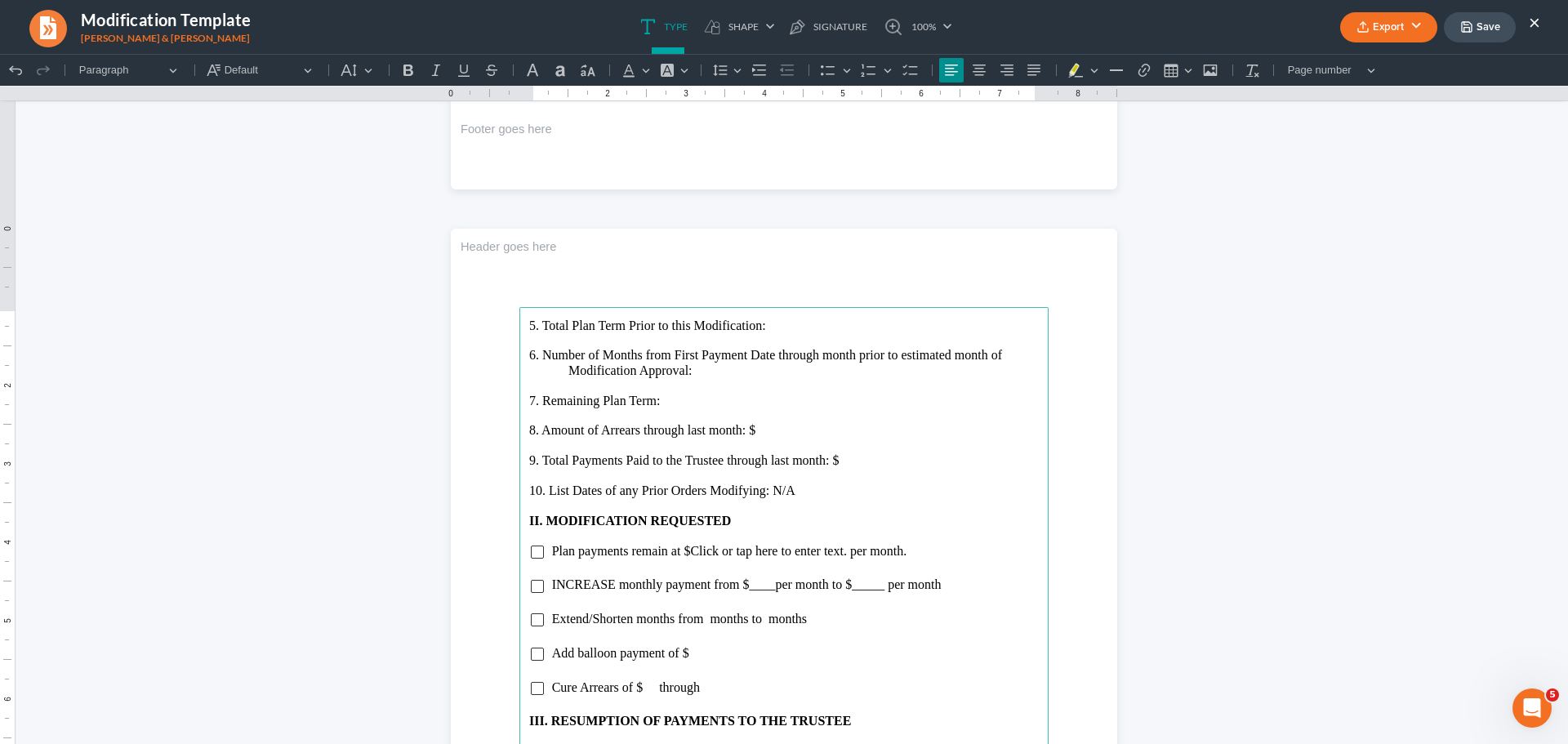
click at [785, 328] on p "5. Total Plan Term Prior to this Modification:" at bounding box center [783, 325] width 509 height 15
click at [698, 373] on p "6. Number of Months from First Payment Date through month prior to estimated mo…" at bounding box center [783, 363] width 509 height 31
click at [679, 399] on p "7. Remaining Plan Term:" at bounding box center [783, 401] width 509 height 15
click at [771, 433] on p "8. Amount of Arrears through last month: $" at bounding box center [783, 431] width 509 height 15
click at [847, 466] on p "9. Total Payments Paid to the Trustee through last month: $" at bounding box center [783, 460] width 509 height 15
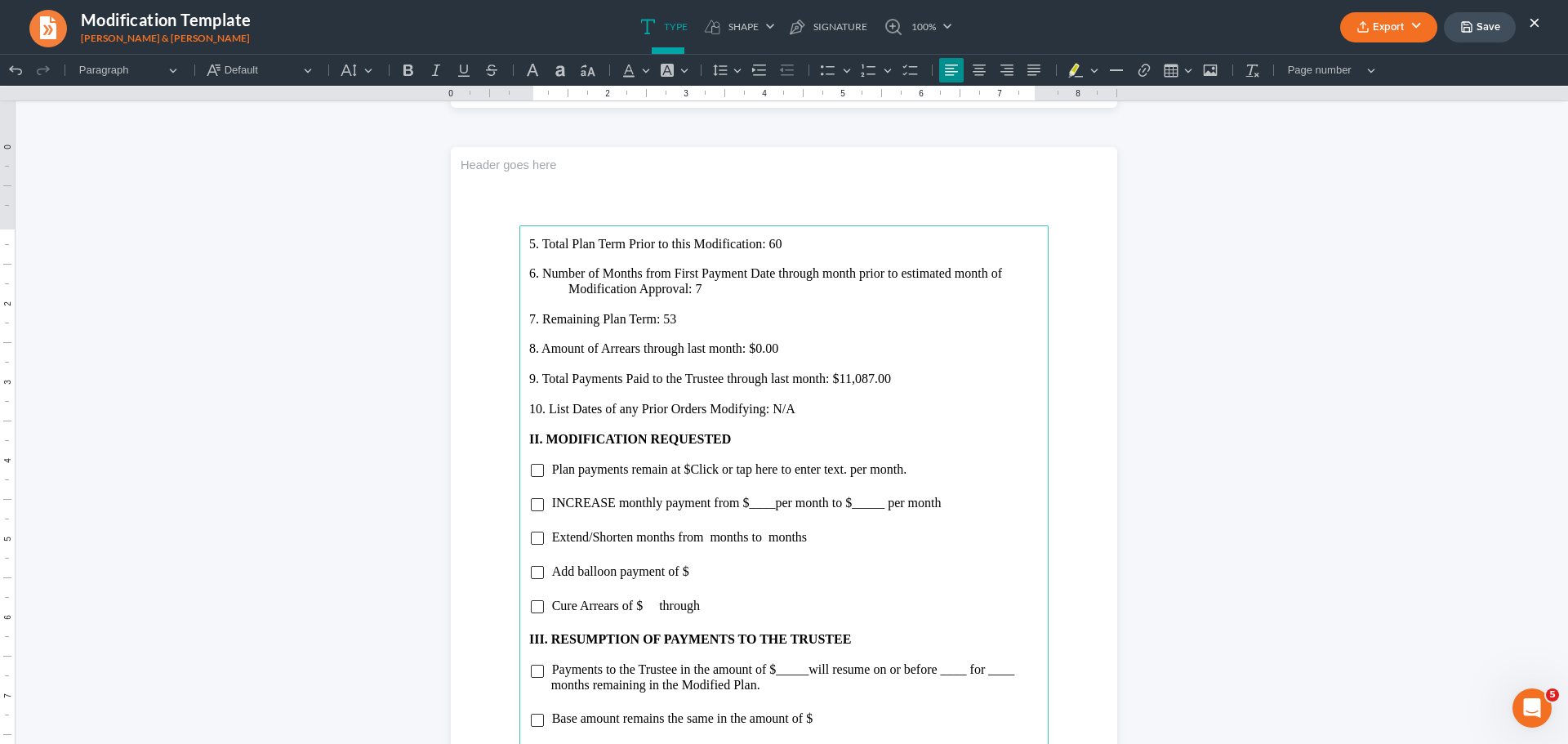
scroll to position [1879, 0]
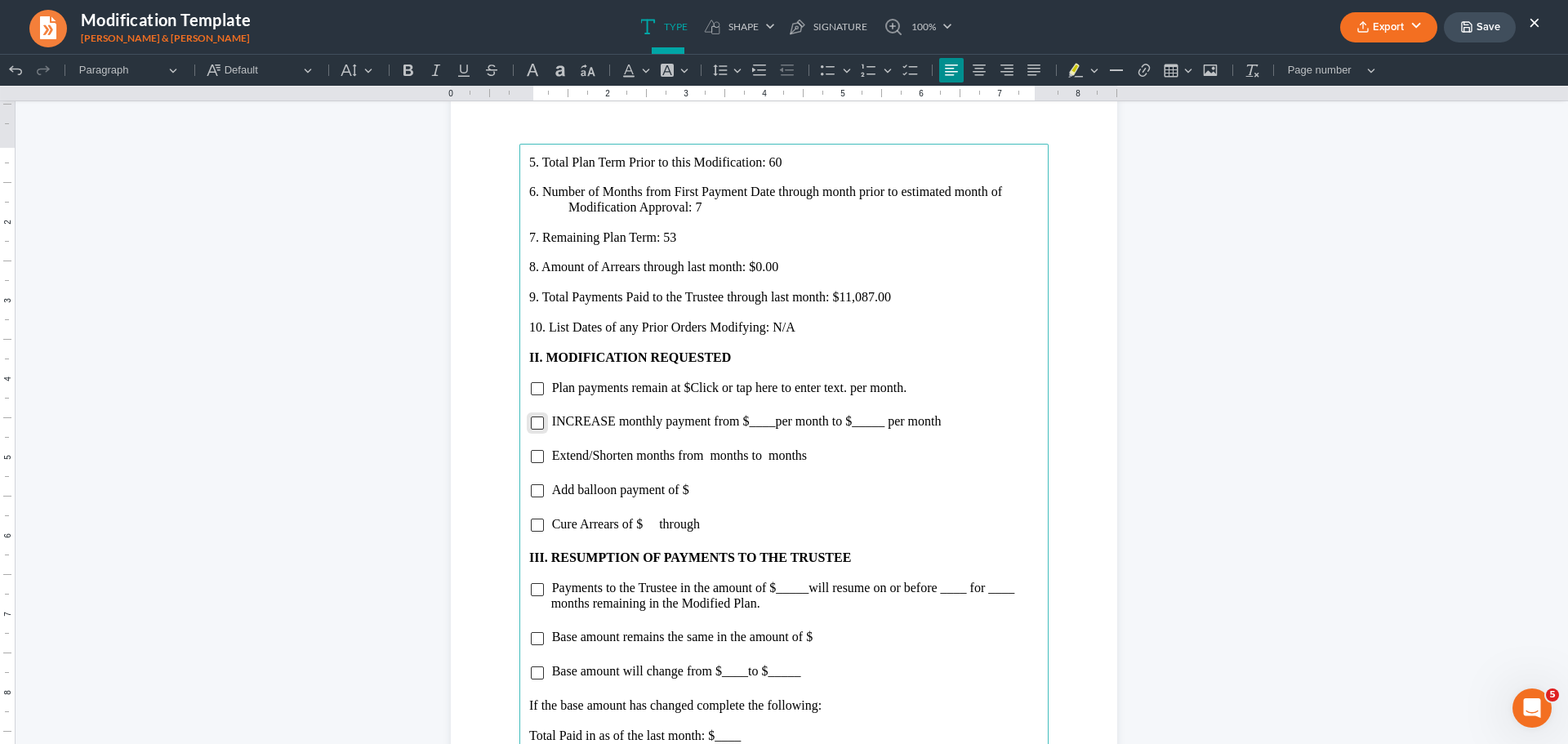
click at [531, 427] on input "Rich Text Editor, page-2-main" at bounding box center [537, 423] width 13 height 13
click at [561, 419] on span "INCREASE monthly payment from $____ per month to $_____ per month" at bounding box center [748, 421] width 390 height 14
click at [771, 421] on span "DECREASE monthly payment from $____ per month to $_____ per month" at bounding box center [749, 421] width 393 height 14
click at [904, 426] on span "per month to $_____ per month" at bounding box center [882, 421] width 165 height 14
click at [993, 424] on li "DECREASE monthly payment from $1,847.00 per month to $1,484.00 per month" at bounding box center [795, 421] width 488 height 15
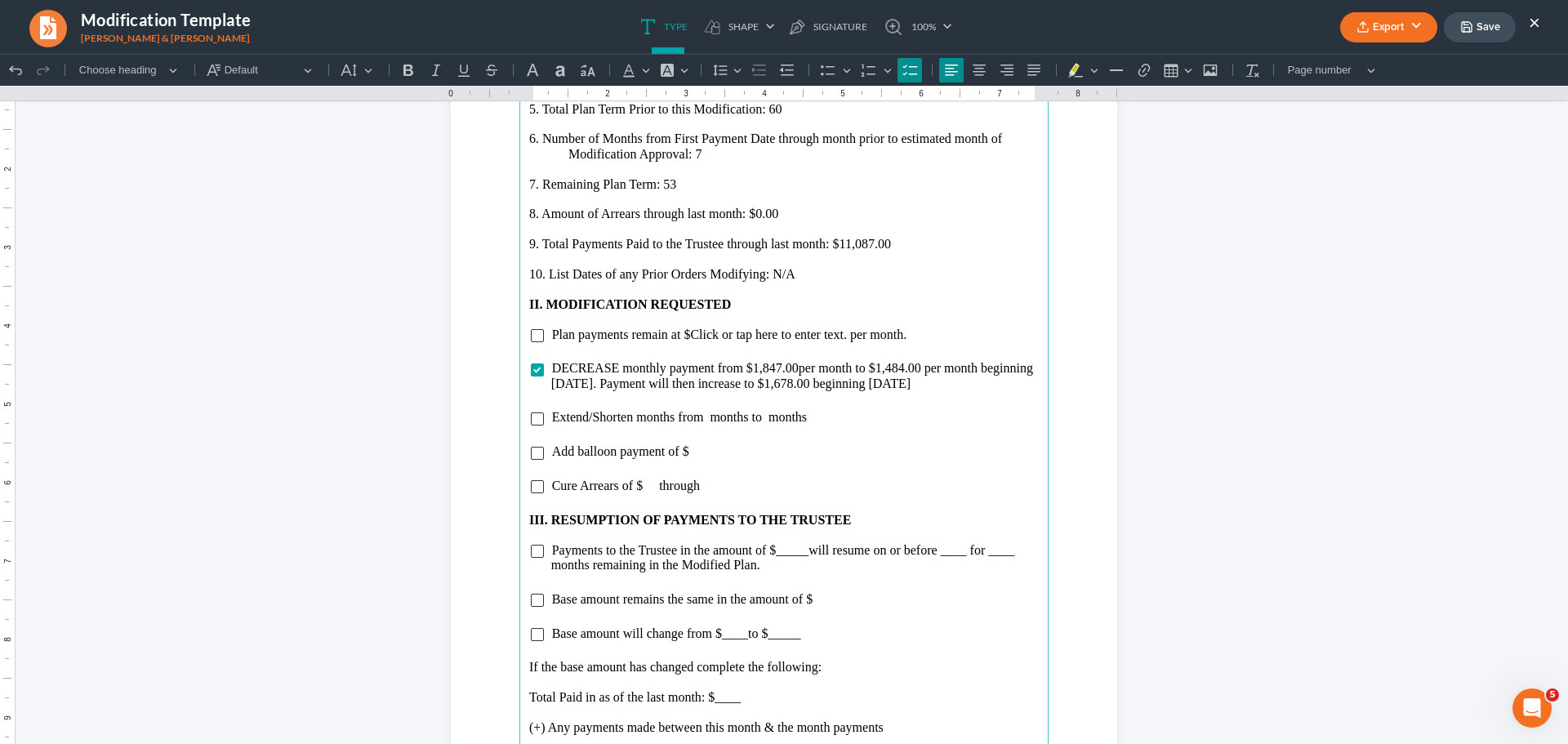
scroll to position [1961, 0]
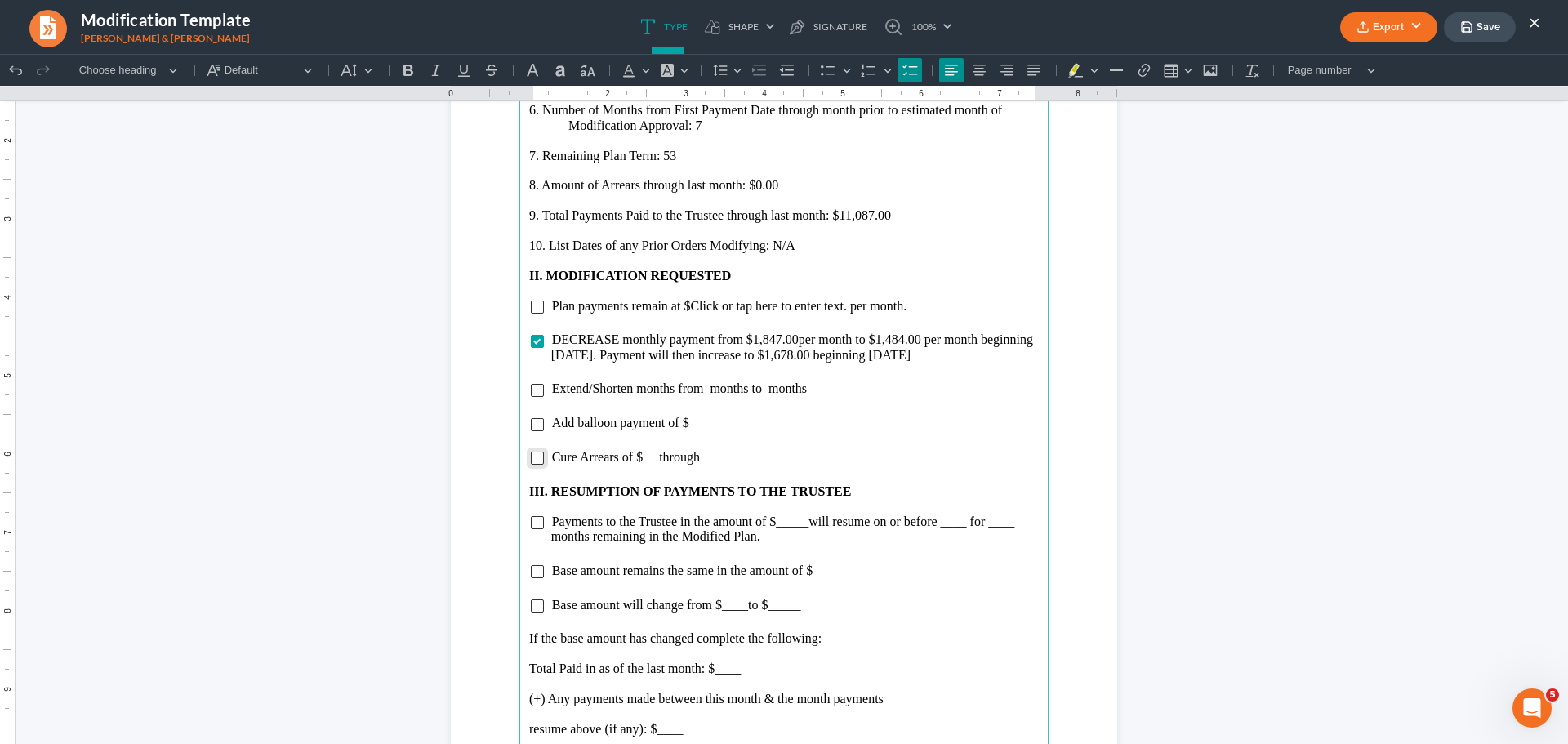
click at [531, 458] on input "Rich Text Editor, page-2-main" at bounding box center [537, 458] width 13 height 13
click at [641, 461] on span "Cure Arrears of $ through" at bounding box center [626, 457] width 148 height 14
drag, startPoint x: 542, startPoint y: 304, endPoint x: 892, endPoint y: 318, distance: 350.3
click at [892, 318] on main "5. Total Plan Term Prior to this Modification: 60 6. Number of Months from Firs…" at bounding box center [783, 415] width 529 height 706
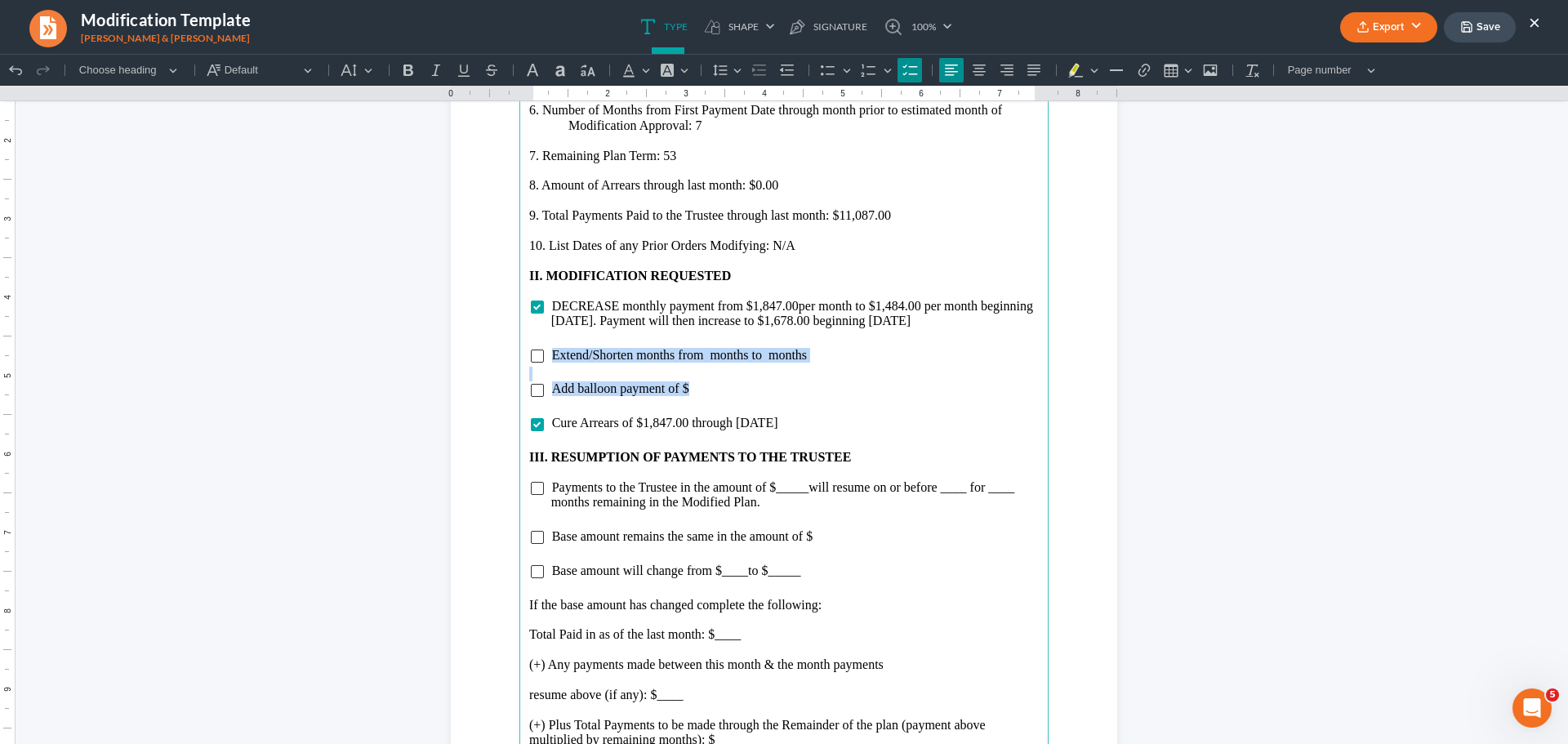
drag, startPoint x: 542, startPoint y: 358, endPoint x: 701, endPoint y: 390, distance: 162.2
click at [701, 390] on main "5. Total Plan Term Prior to this Modification: 60 6. Number of Months from Firs…" at bounding box center [783, 415] width 529 height 706
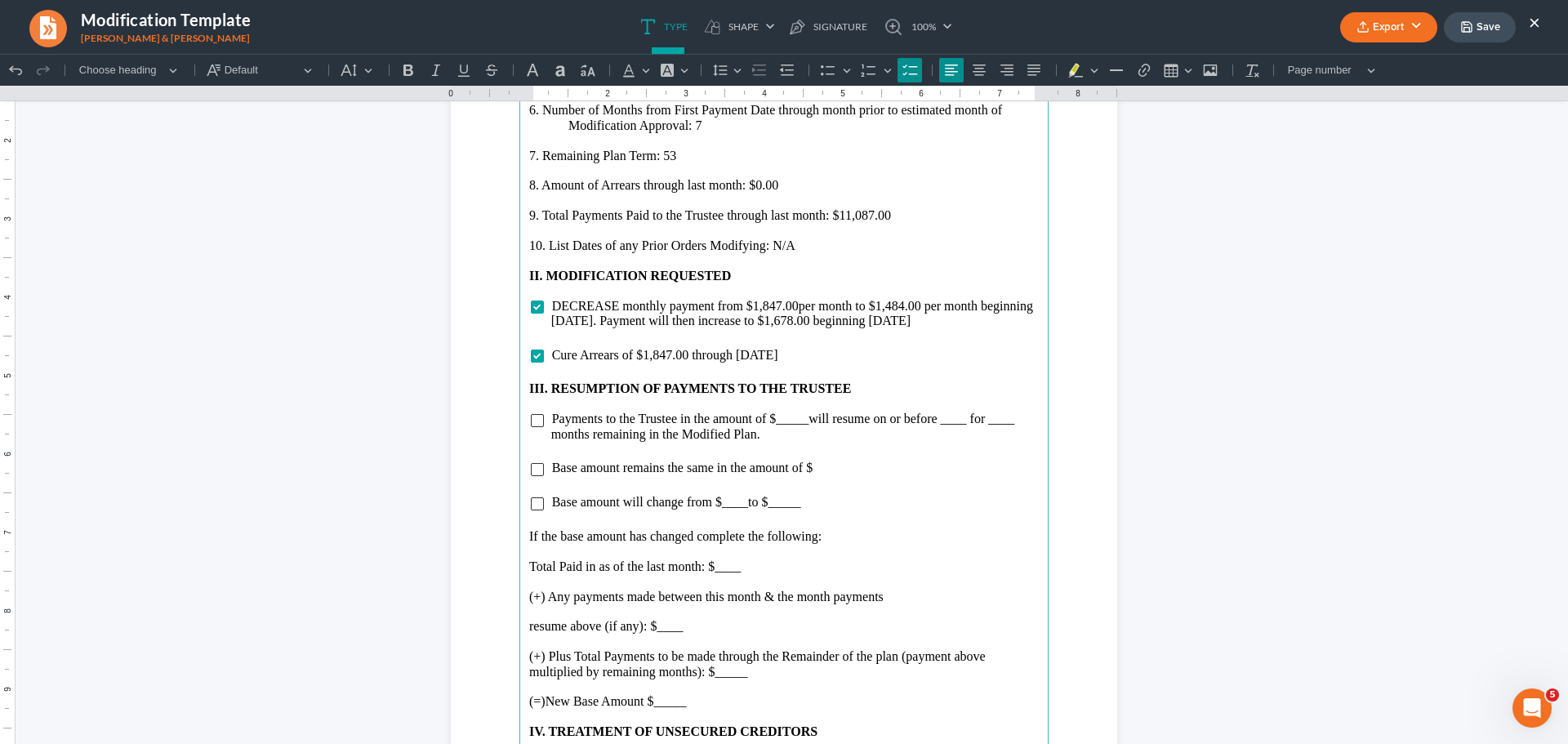
scroll to position [2043, 0]
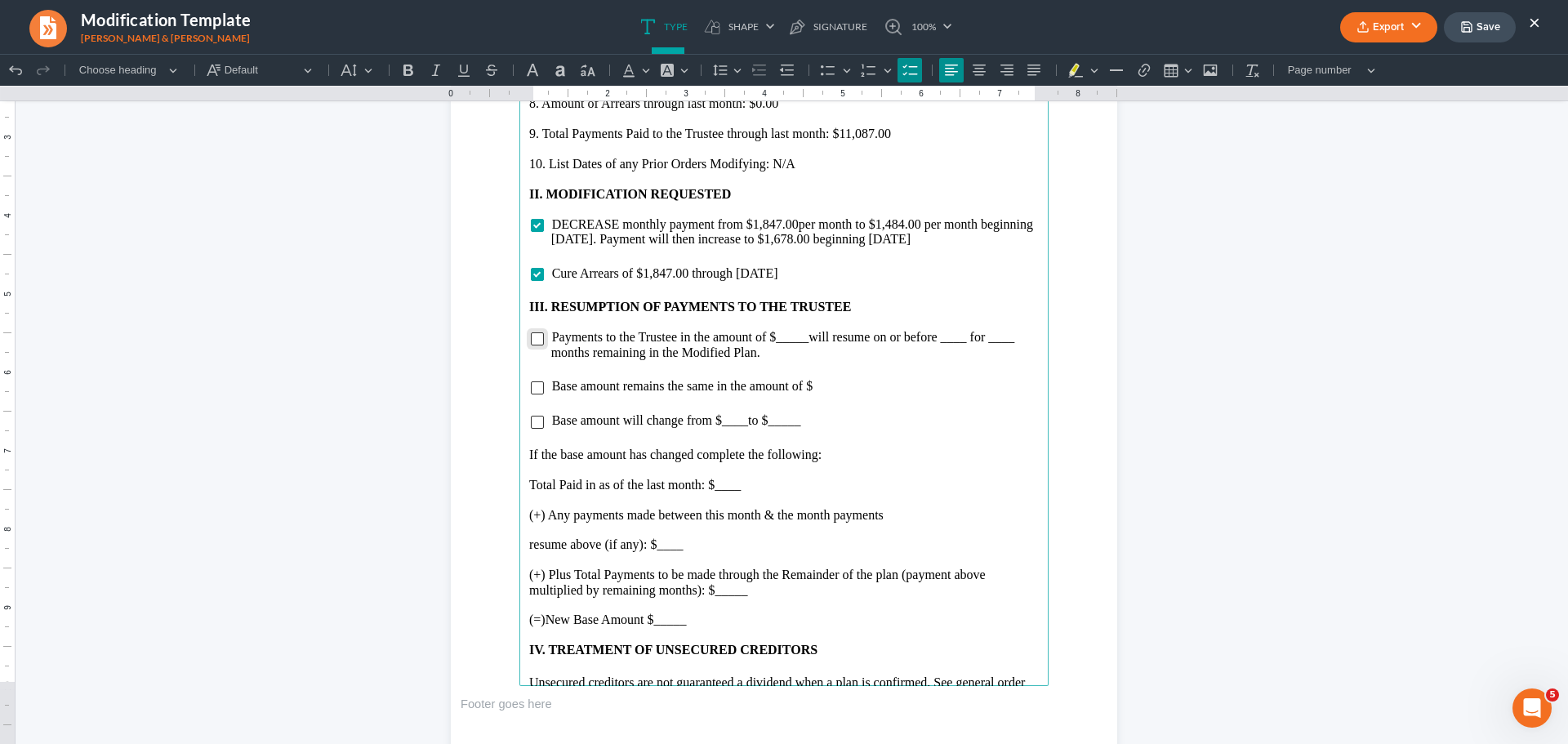
click at [531, 341] on input "Rich Text Editor, page-2-main" at bounding box center [537, 338] width 13 height 13
click at [801, 338] on span "Payments to the Trustee in the amount of $_____ will resume on or before ____ f…" at bounding box center [783, 344] width 464 height 29
click at [977, 342] on span "will resume on or before ____ for ____ months remaining in the Modified Plan." at bounding box center [790, 344] width 477 height 29
click at [590, 357] on span "will resume on or before [DATE] for ____ months remaining in the Modified Plan." at bounding box center [783, 344] width 463 height 29
click at [617, 358] on span "will resume on or before [DATE] for 8 months remaining in the Modified Plan." at bounding box center [788, 344] width 473 height 29
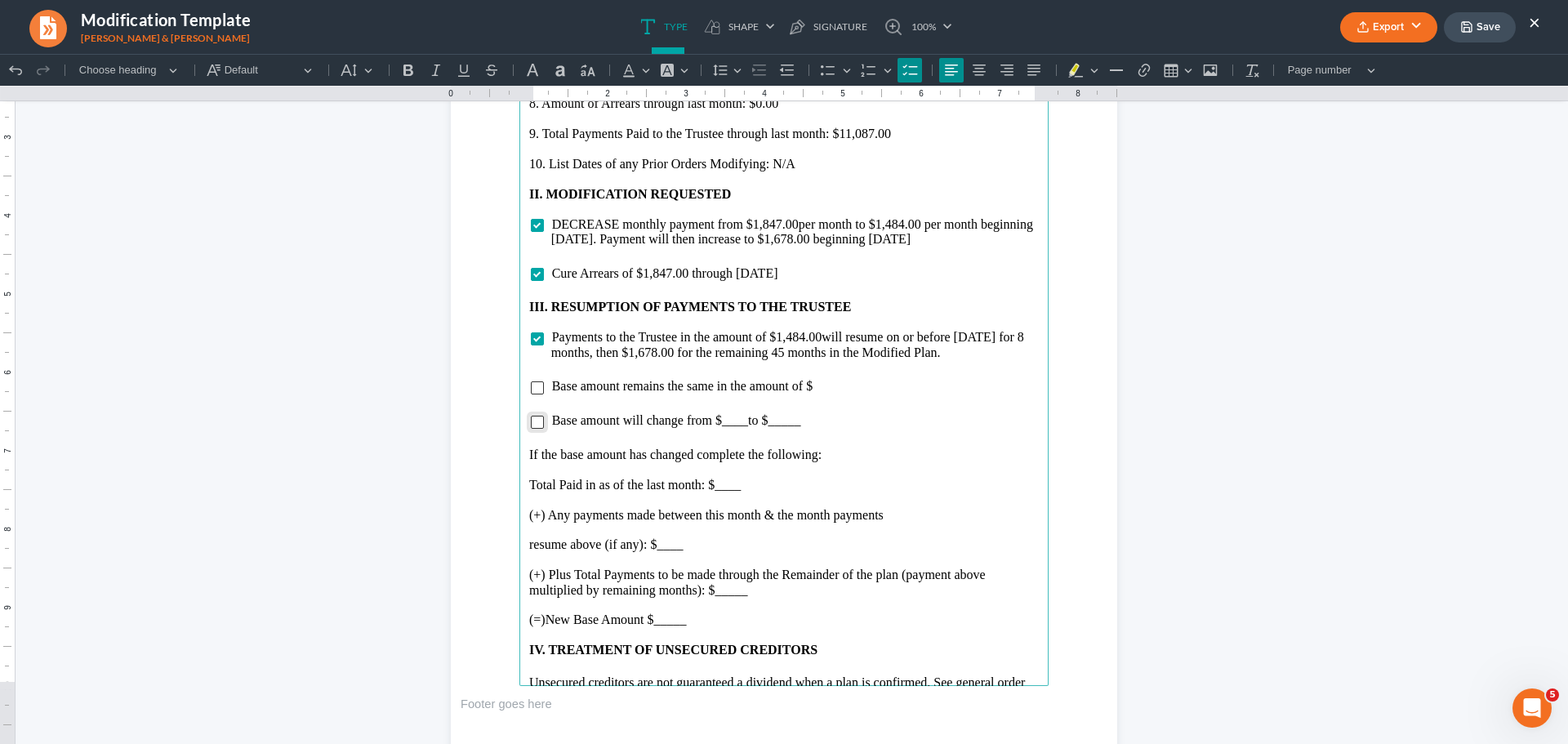
click at [533, 426] on input "Rich Text Editor, page-2-main" at bounding box center [537, 422] width 13 height 13
click at [739, 424] on span "Base amount will change from $____ to $_____" at bounding box center [677, 421] width 249 height 14
click at [861, 427] on li "Base amount will change from $119,550.00 to $_____" at bounding box center [795, 421] width 488 height 15
click at [770, 486] on p "Total Paid in as of the last month: $____" at bounding box center [783, 485] width 509 height 15
drag, startPoint x: 541, startPoint y: 384, endPoint x: 863, endPoint y: 390, distance: 322.1
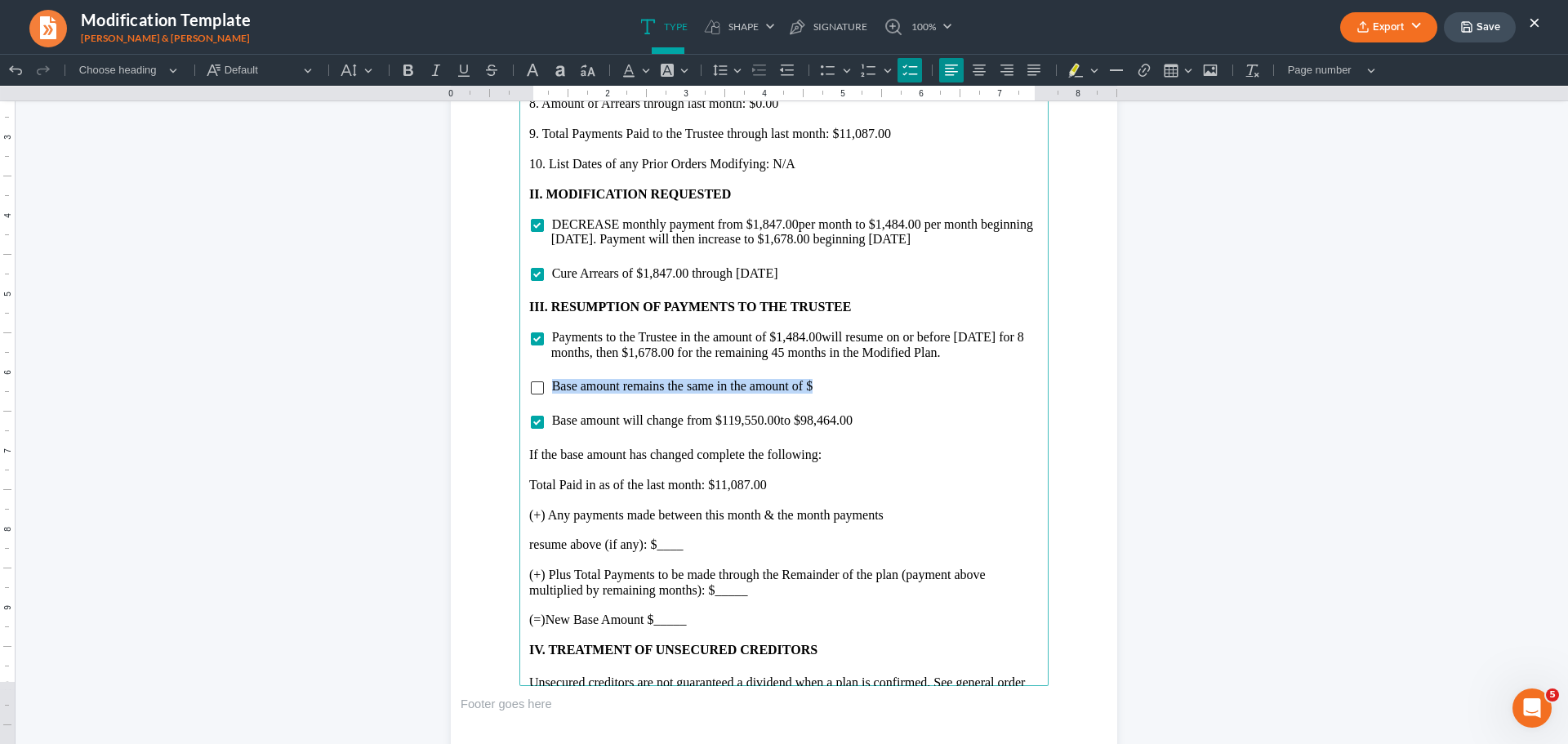
click at [863, 390] on ul "Base amount remains the same in the amount of $" at bounding box center [783, 386] width 509 height 15
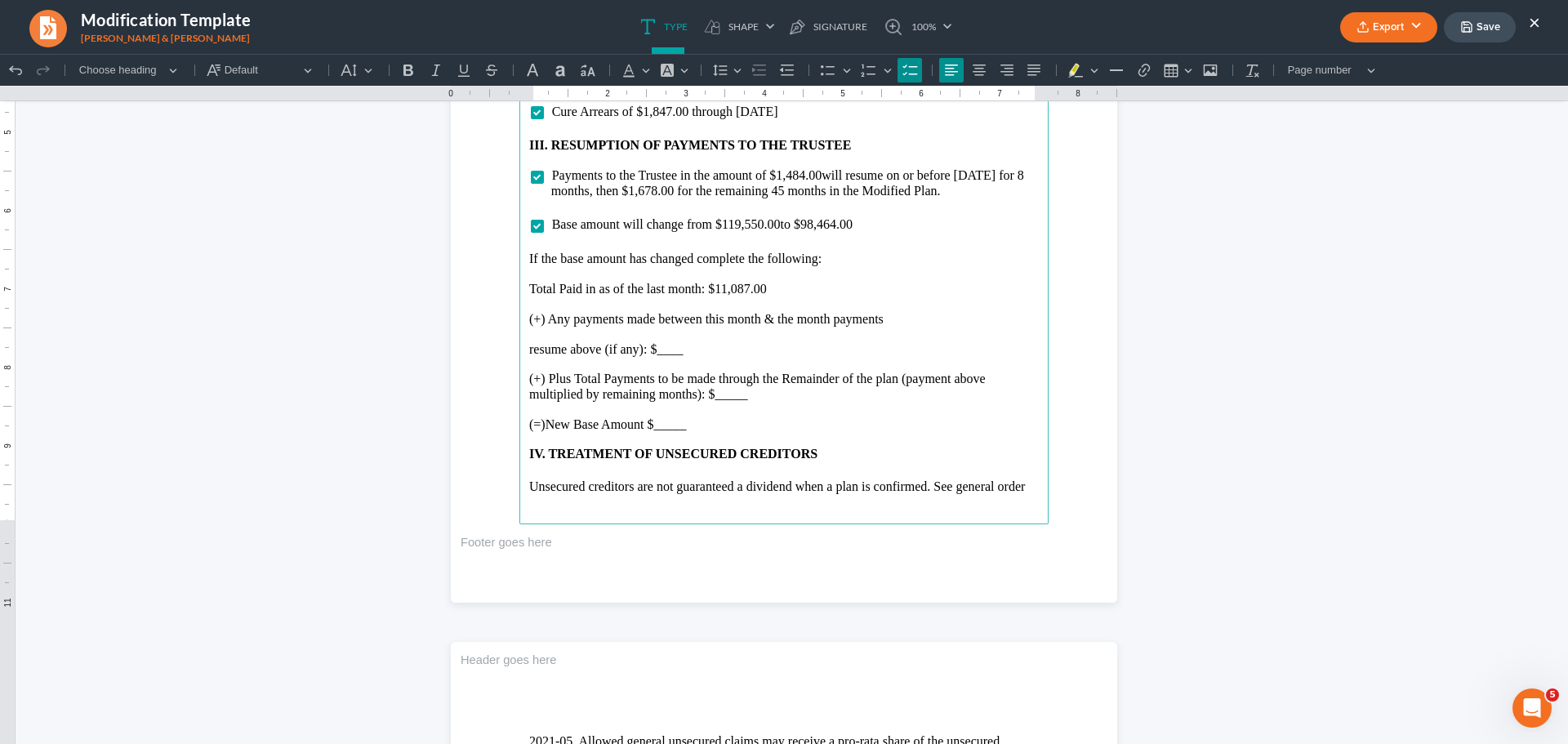
scroll to position [2206, 0]
drag, startPoint x: 686, startPoint y: 338, endPoint x: 684, endPoint y: 353, distance: 15.1
click at [685, 346] on main "5. Total Plan Term Prior to this Modification: 60 6. Number of Months from Firs…" at bounding box center [783, 169] width 529 height 706
click at [686, 352] on p "resume above (if any): $____" at bounding box center [783, 348] width 509 height 15
click at [749, 401] on p "Rich Text Editor, page-2-main" at bounding box center [783, 407] width 509 height 15
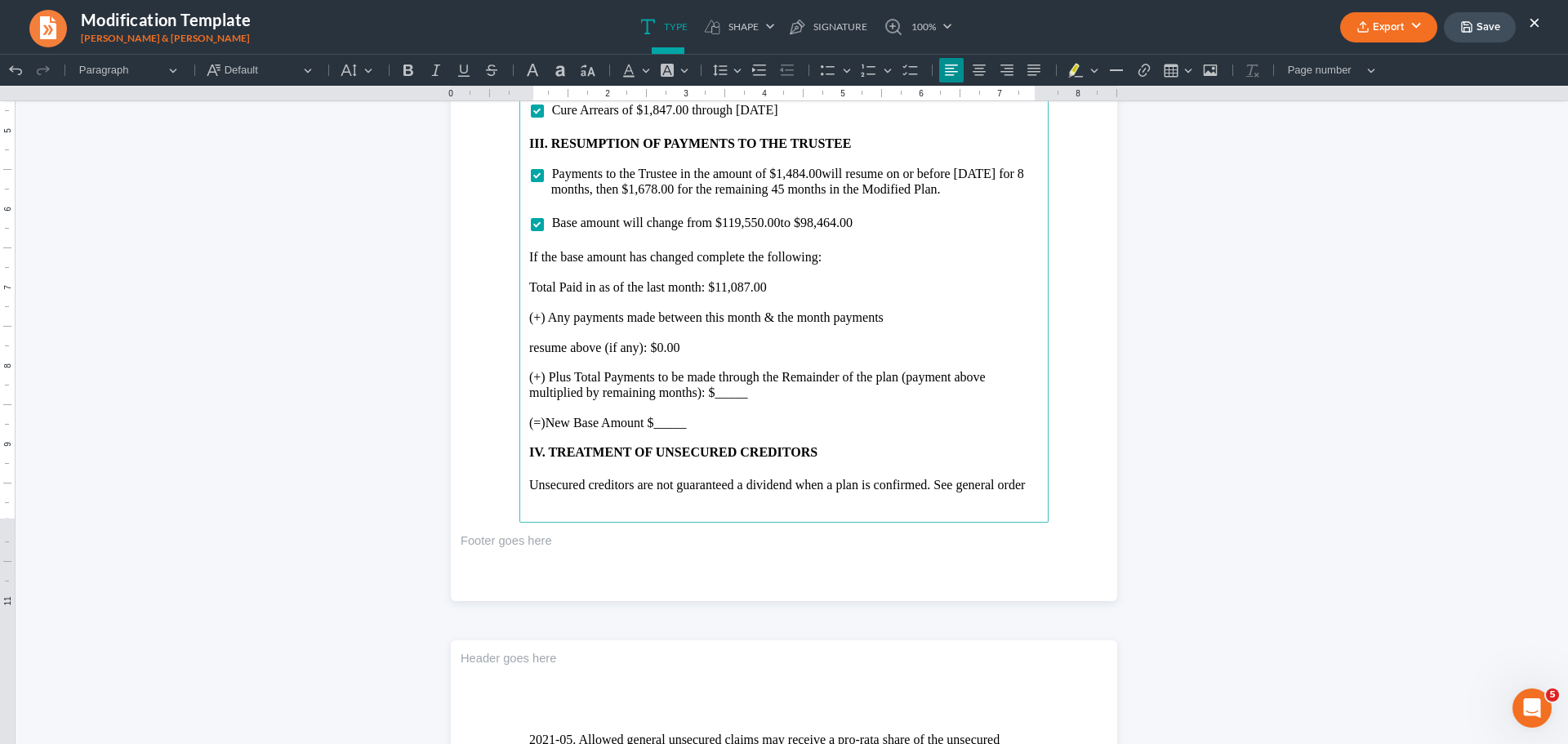
click at [749, 399] on p "(+) Plus Total Payments to be made through the Remainder of the plan (payment a…" at bounding box center [783, 385] width 509 height 31
click at [730, 391] on p "(+) Plus Total Payments to be made through the Remainder of the plan (payment a…" at bounding box center [783, 385] width 509 height 31
click at [832, 223] on span "to $98,464.00" at bounding box center [816, 223] width 72 height 14
click at [688, 427] on p "(=)New Base Amount $_____" at bounding box center [783, 423] width 509 height 15
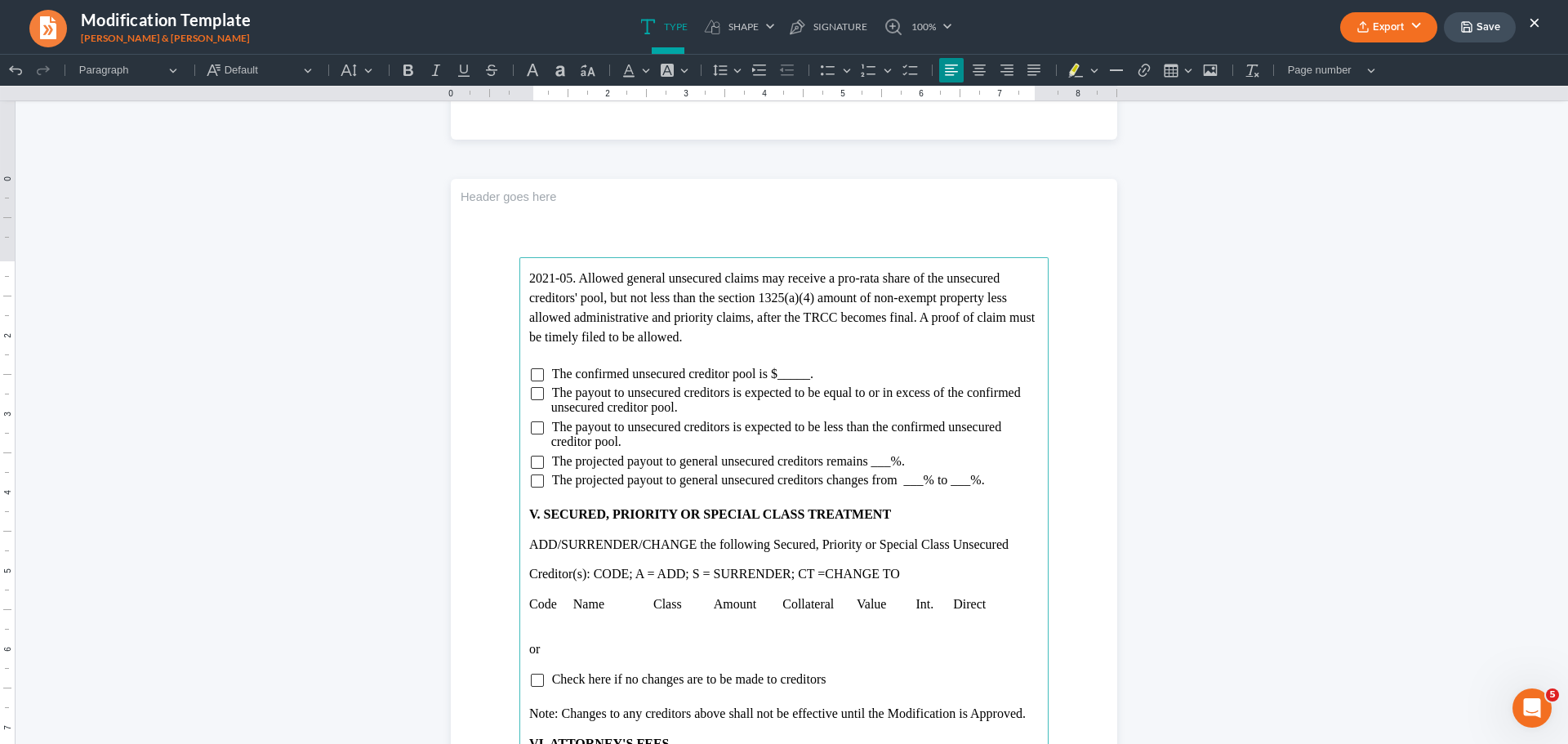
scroll to position [2696, 0]
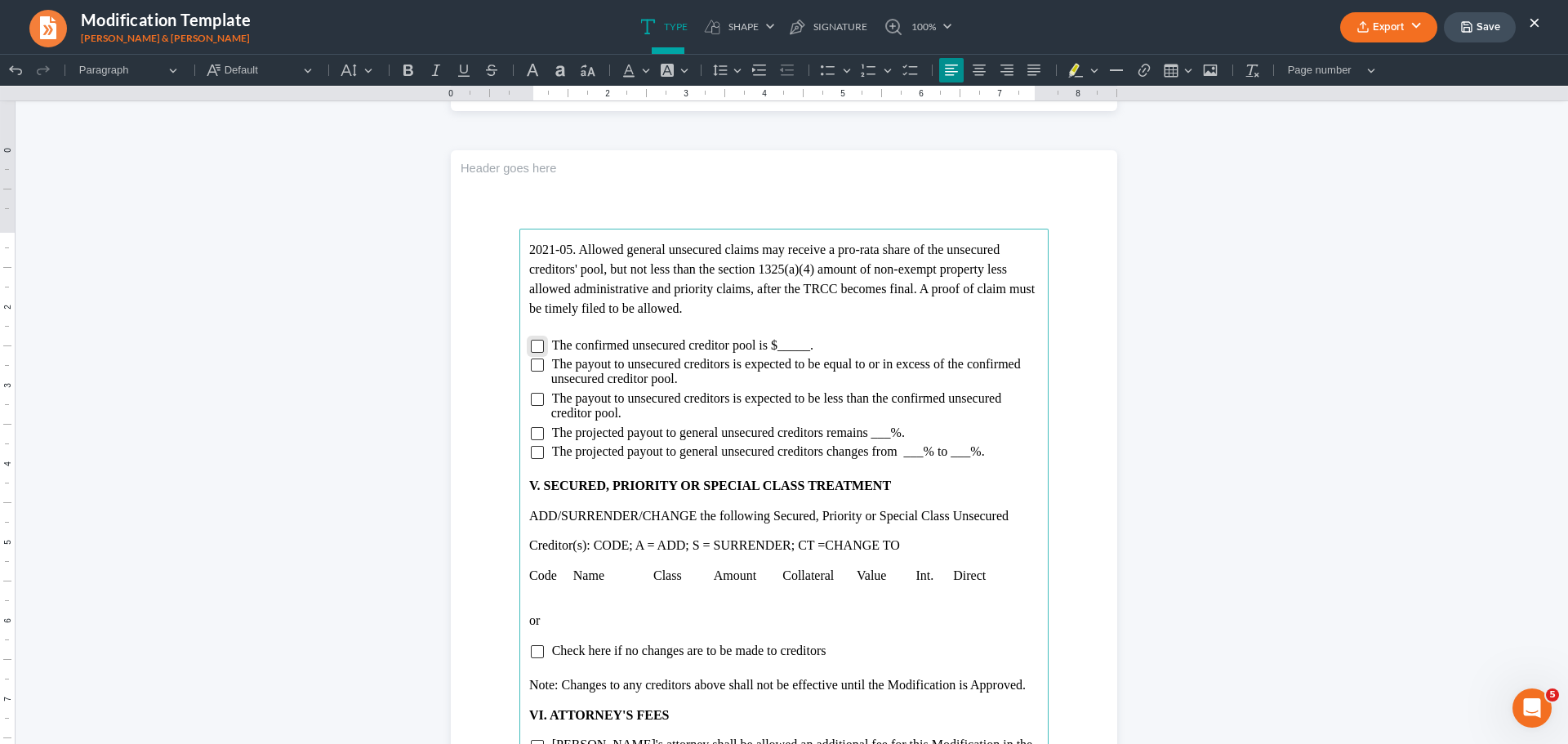
click at [536, 342] on input "Rich Text Editor, page-3-main" at bounding box center [537, 346] width 13 height 13
drag, startPoint x: 801, startPoint y: 346, endPoint x: 856, endPoint y: 386, distance: 68.0
click at [803, 347] on span "The confirmed unsecured creditor pool is $_____." at bounding box center [683, 345] width 261 height 14
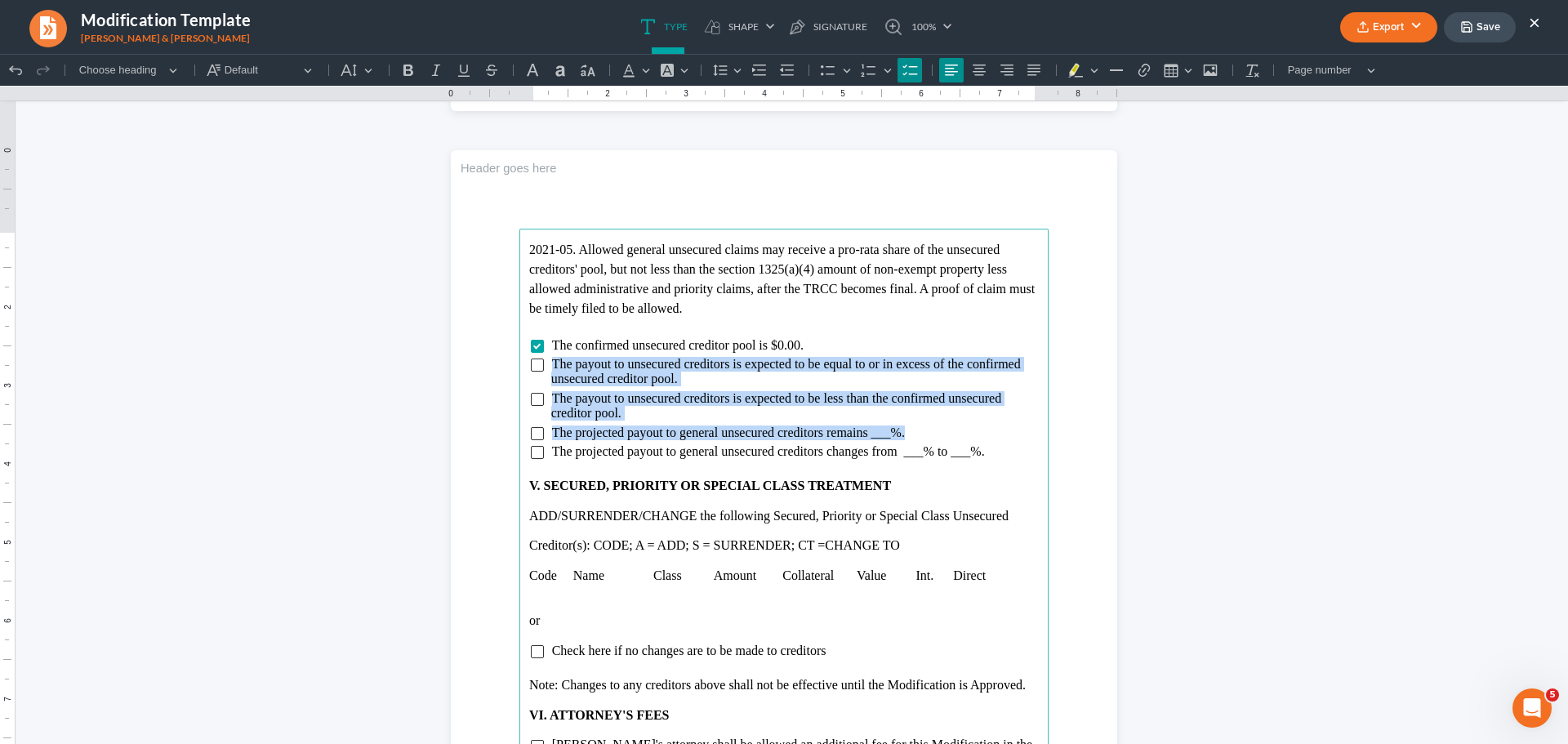
drag, startPoint x: 545, startPoint y: 366, endPoint x: 907, endPoint y: 429, distance: 367.4
click at [907, 429] on ul "The confirmed unsecured creditor pool is $0.00. The payout to unsecured credito…" at bounding box center [783, 399] width 509 height 122
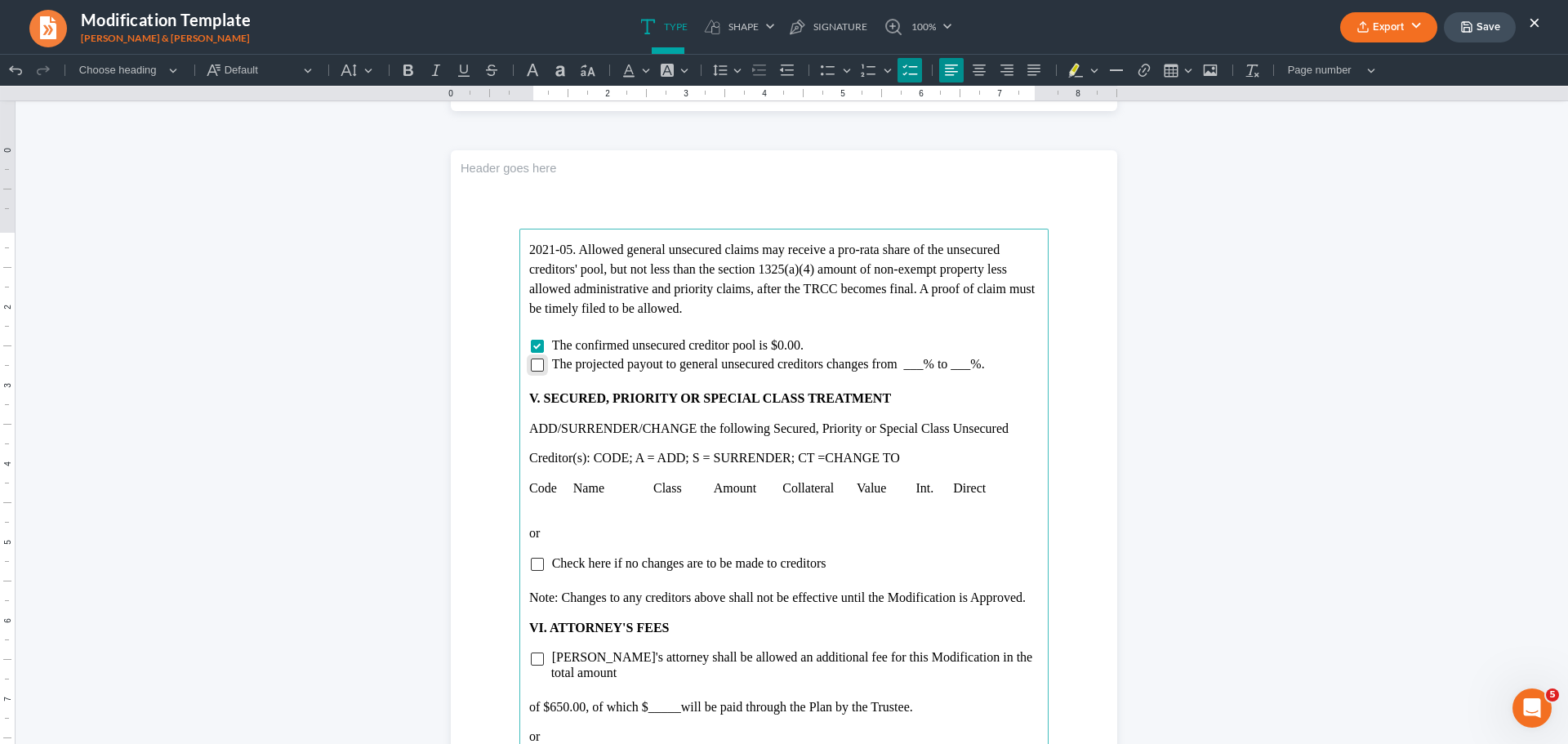
click at [536, 368] on input "Rich Text Editor, page-3-main" at bounding box center [537, 365] width 13 height 13
click at [530, 452] on p "Creditor(s): CODE; A = ADD; S = SURRENDER; CT =CHANGE TO" at bounding box center [783, 458] width 509 height 15
click at [533, 442] on p "Rich Text Editor, page-3-main" at bounding box center [783, 443] width 509 height 15
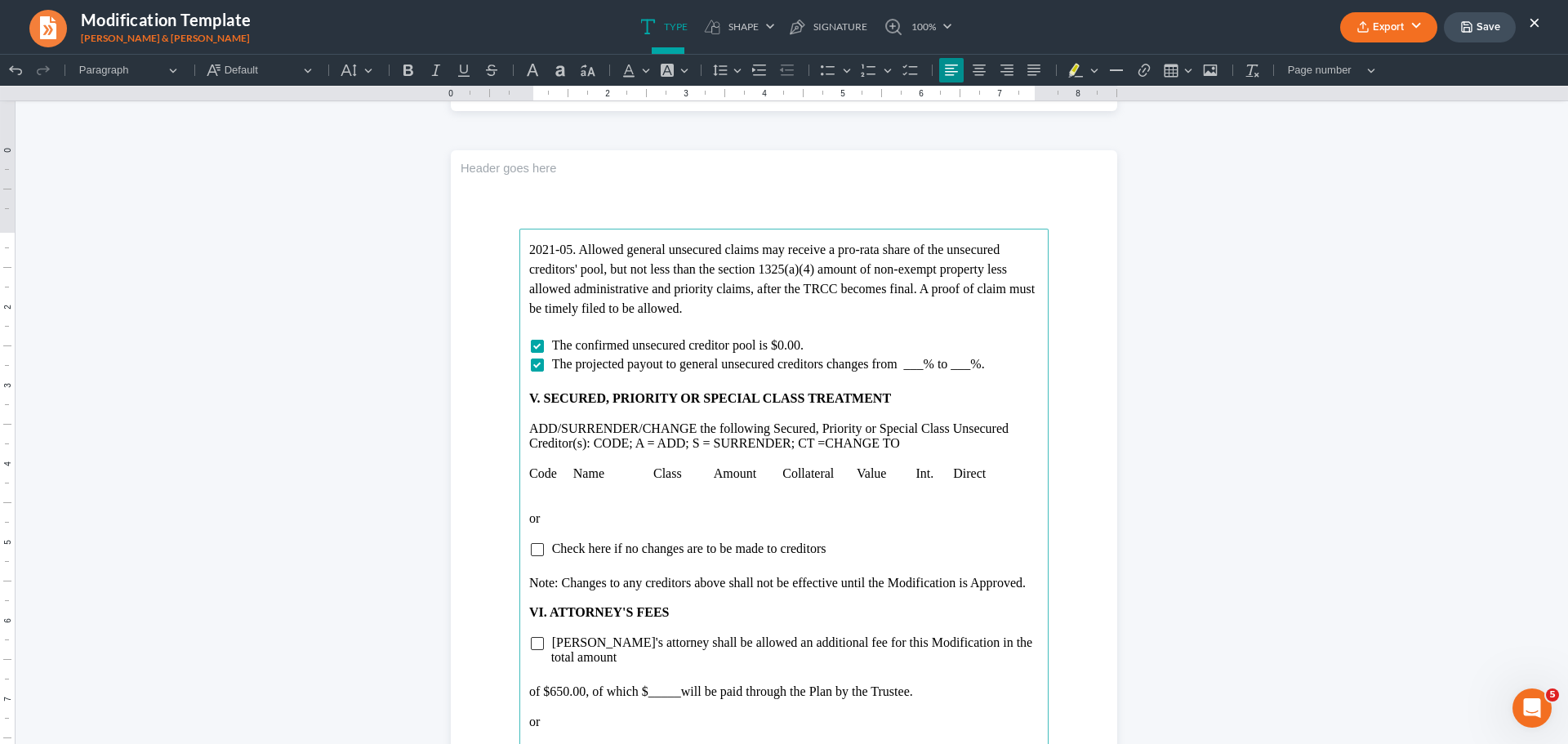
click at [521, 496] on main "2021-05. Allowed general unsecured claims may receive a pro-rata share of the u…" at bounding box center [783, 581] width 529 height 706
click at [1167, 70] on icon "Editor toolbar" at bounding box center [1171, 70] width 17 height 17
click at [1250, 95] on div "Editor toolbar" at bounding box center [1253, 96] width 10 height 9
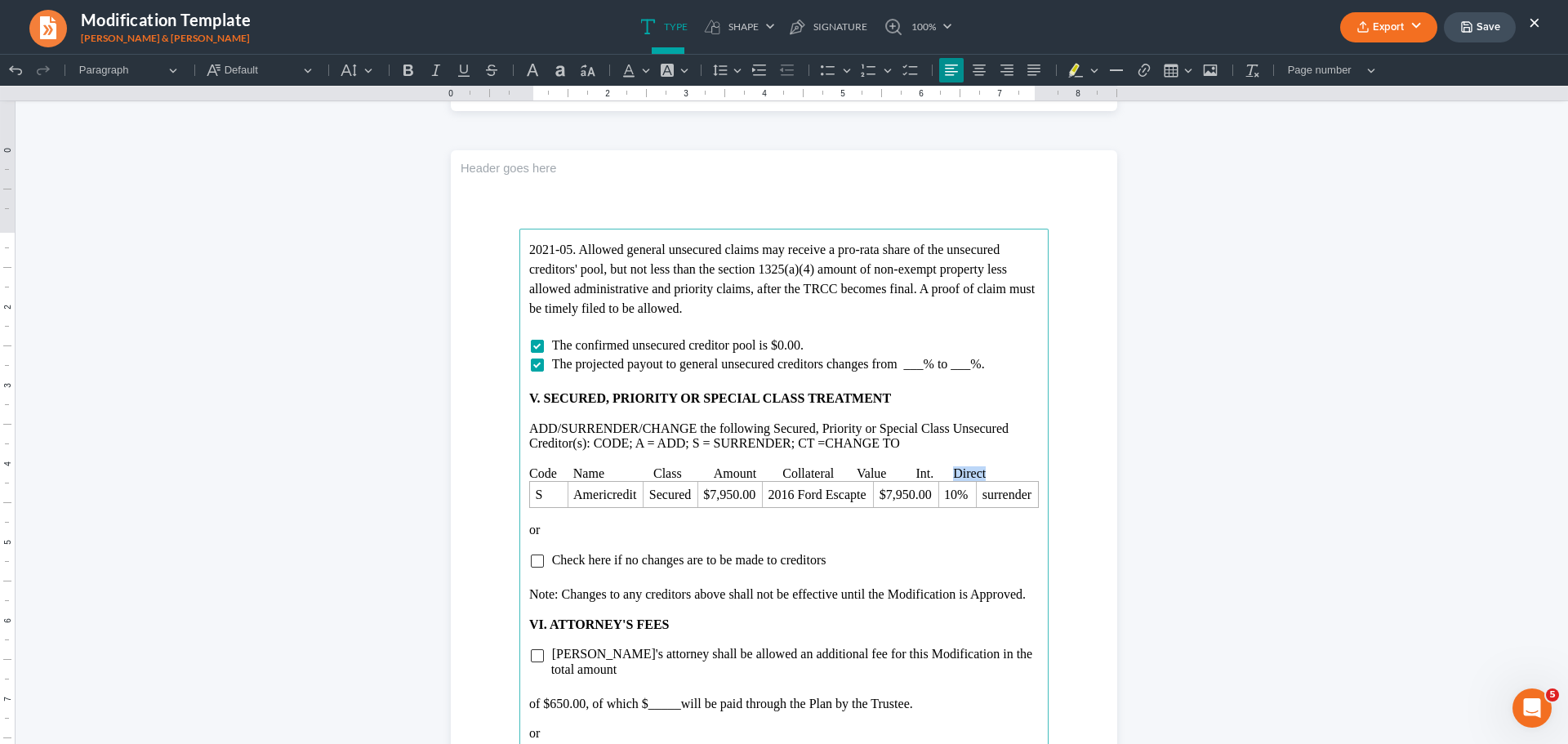
drag, startPoint x: 949, startPoint y: 475, endPoint x: 994, endPoint y: 470, distance: 45.3
click at [994, 470] on p "Code Name Class Amount Collateral Value Int. Direct" at bounding box center [783, 473] width 509 height 15
click at [565, 470] on p "Code Name Class Amount Collateral Value Int. Treatment" at bounding box center [783, 473] width 509 height 15
click at [654, 470] on p "Code Name Class Amount Collateral Value Int. Treatment" at bounding box center [783, 473] width 509 height 15
click at [709, 475] on p "Code Name Class Amount Collateral Value Int. Treatment" at bounding box center [783, 473] width 509 height 15
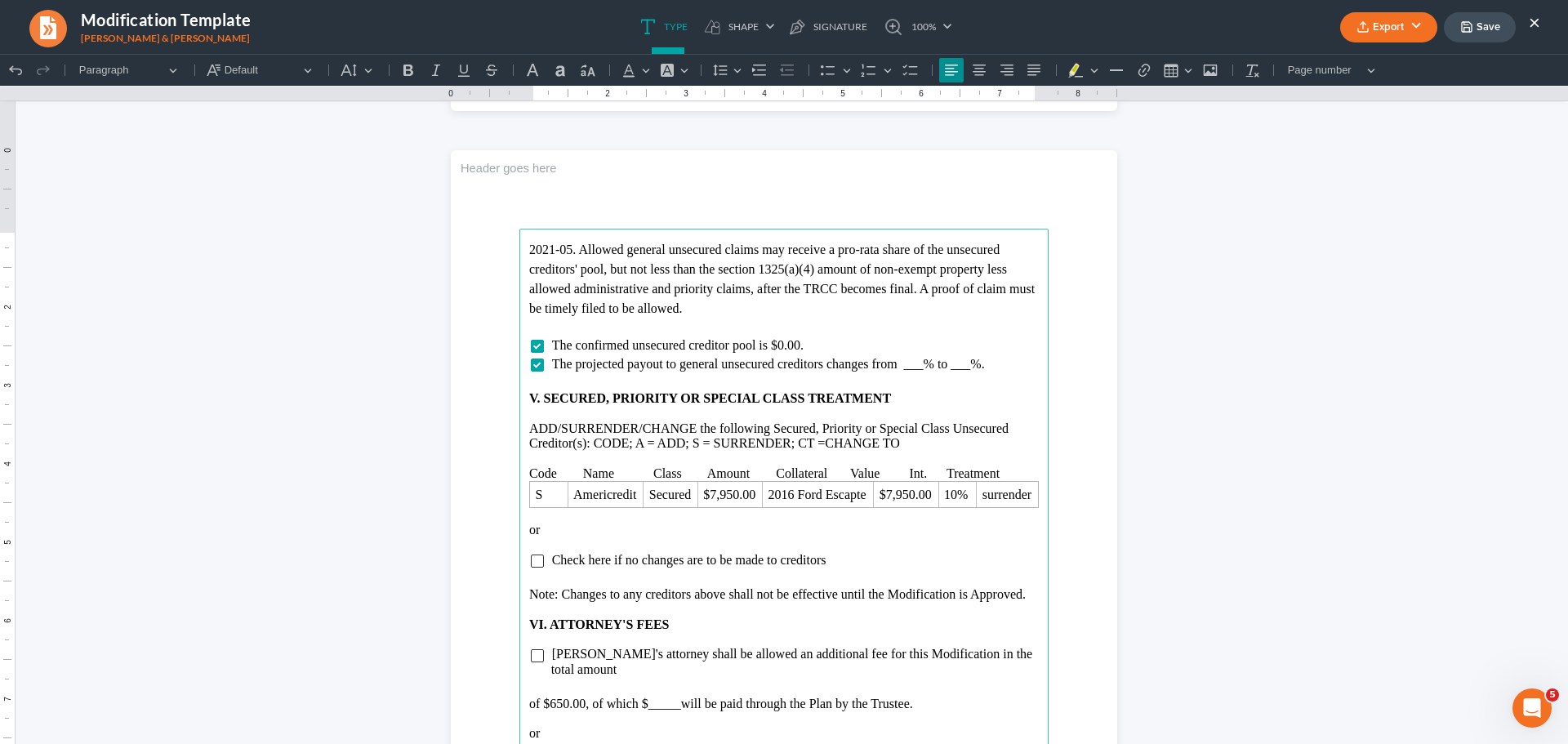
click at [840, 473] on p "Code Name Class Amount Collateral Value Int. Treatment" at bounding box center [783, 473] width 509 height 15
drag, startPoint x: 526, startPoint y: 531, endPoint x: 834, endPoint y: 565, distance: 309.9
click at [834, 565] on main "2021-05. Allowed general unsecured claims may receive a pro-rata share of the u…" at bounding box center [783, 581] width 529 height 706
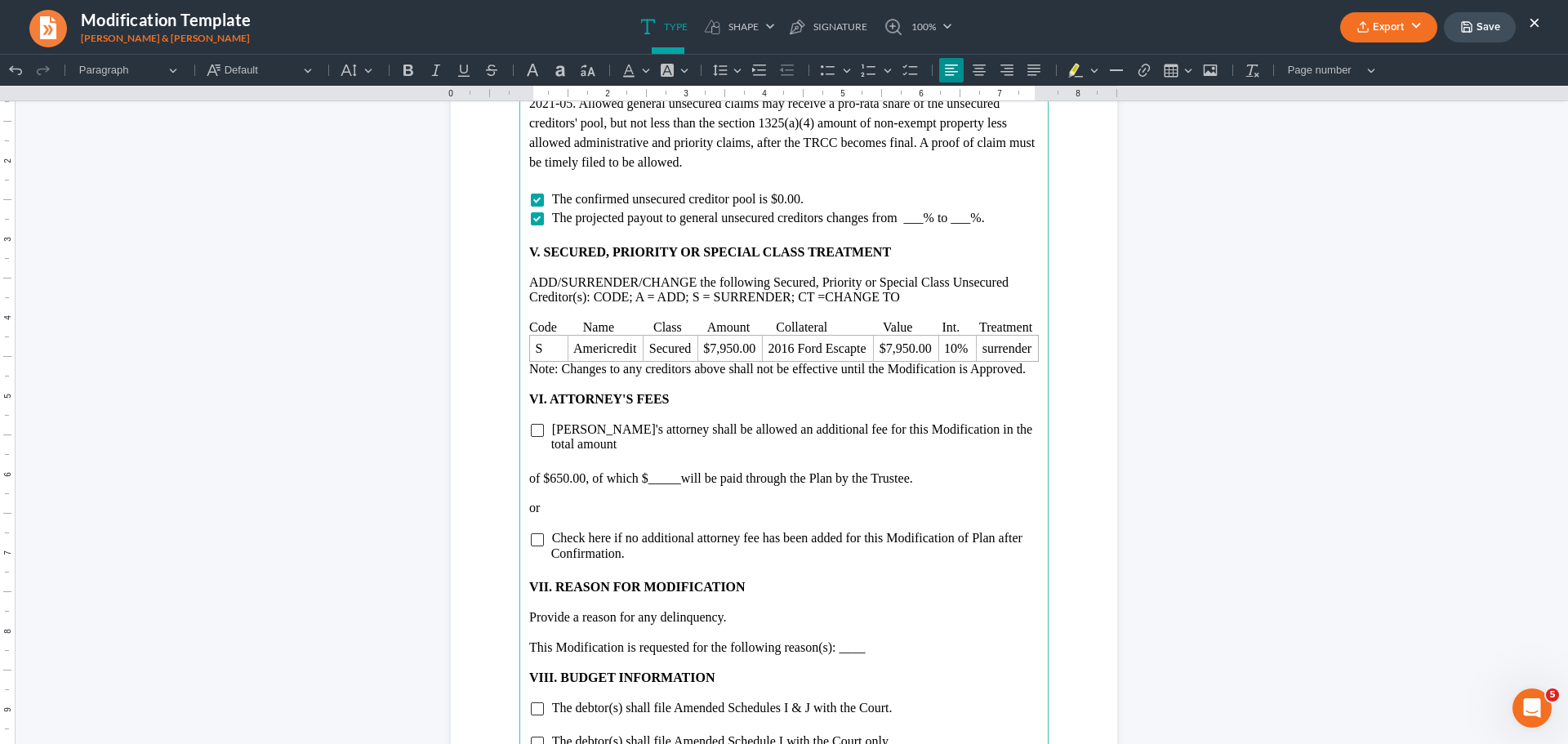
scroll to position [2860, 0]
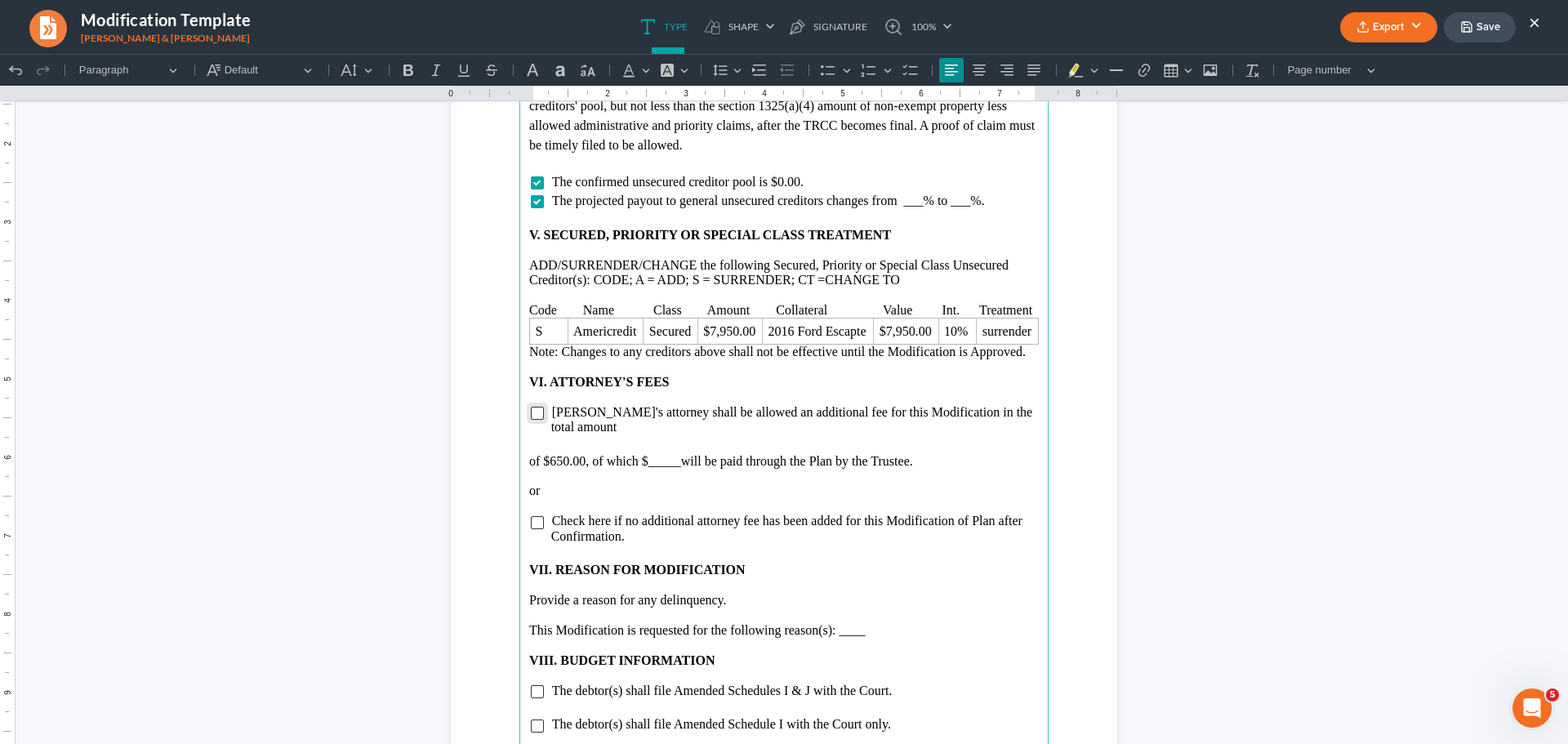
click at [531, 415] on input "Rich Text Editor, page-3-main" at bounding box center [537, 413] width 13 height 13
click at [672, 454] on p "of $650.00, of which $_____ will be paid through the Plan by the Trustee." at bounding box center [783, 461] width 509 height 15
click at [522, 451] on main "2021-05. Allowed general unsecured claims may receive a pro-rata share of the u…" at bounding box center [783, 418] width 529 height 706
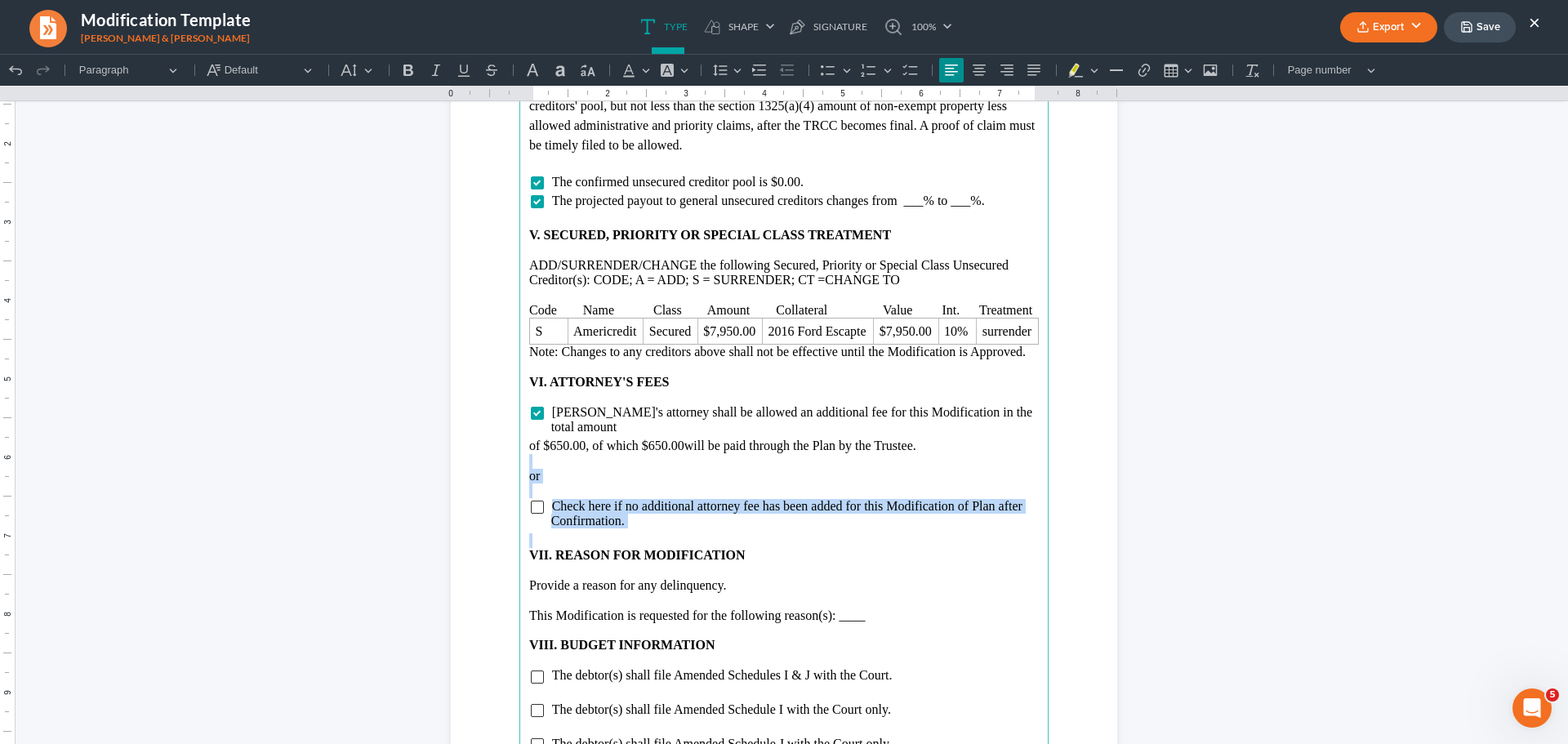
drag, startPoint x: 522, startPoint y: 452, endPoint x: 633, endPoint y: 519, distance: 129.7
click at [633, 519] on main "2021-05. Allowed general unsecured claims may receive a pro-rata share of the u…" at bounding box center [783, 418] width 529 height 706
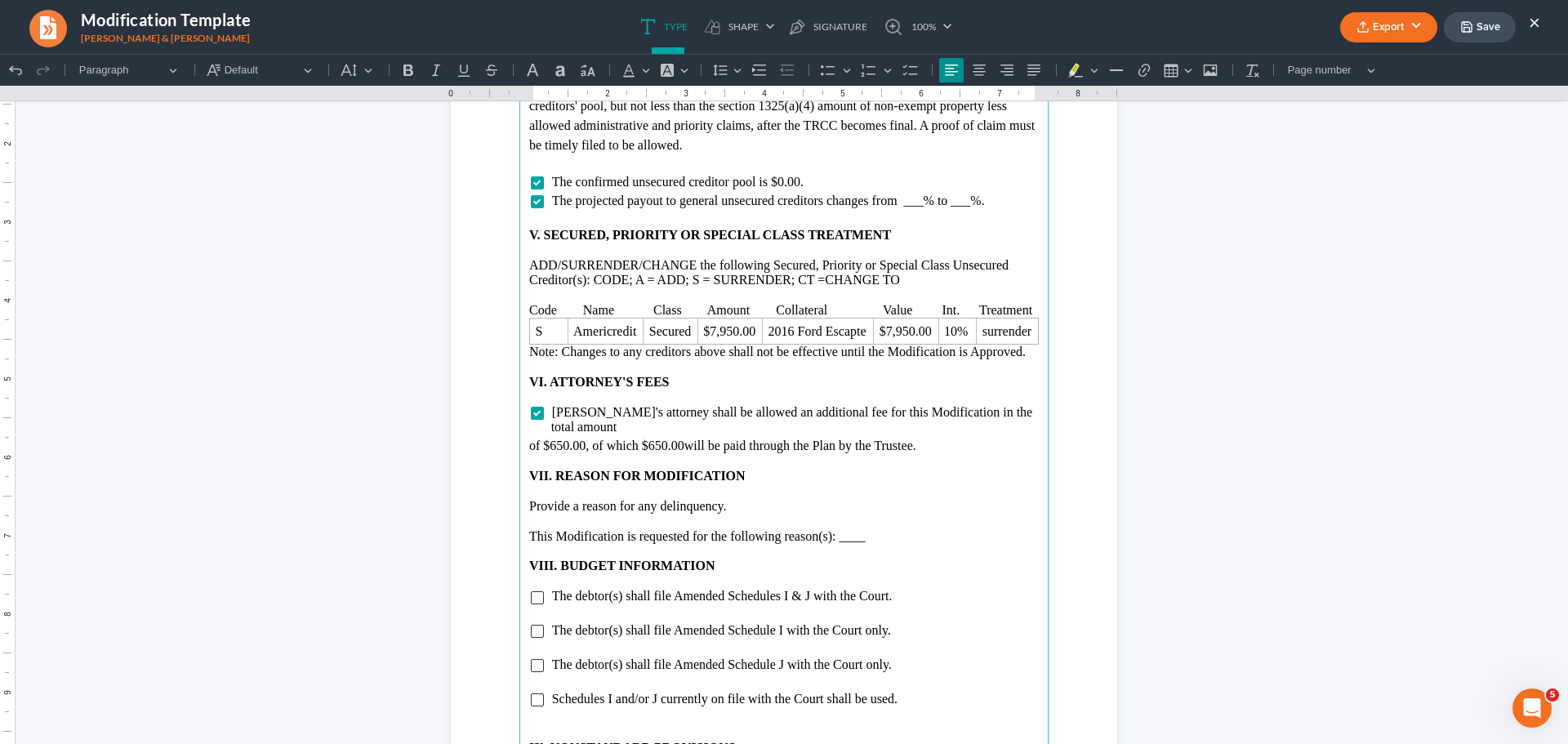
click at [873, 529] on p "This Modification is requested for the following reason(s): ____" at bounding box center [783, 536] width 509 height 15
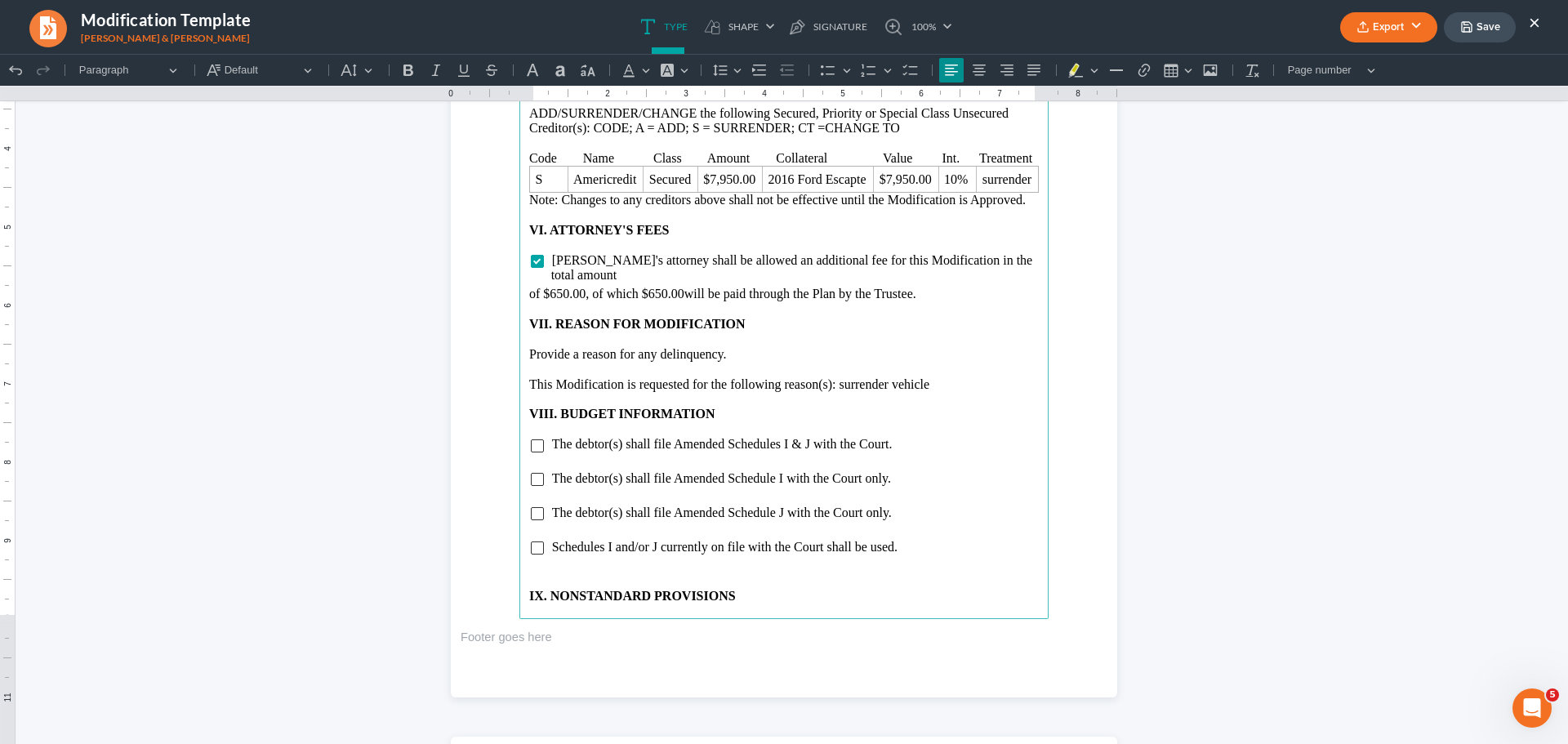
scroll to position [3023, 0]
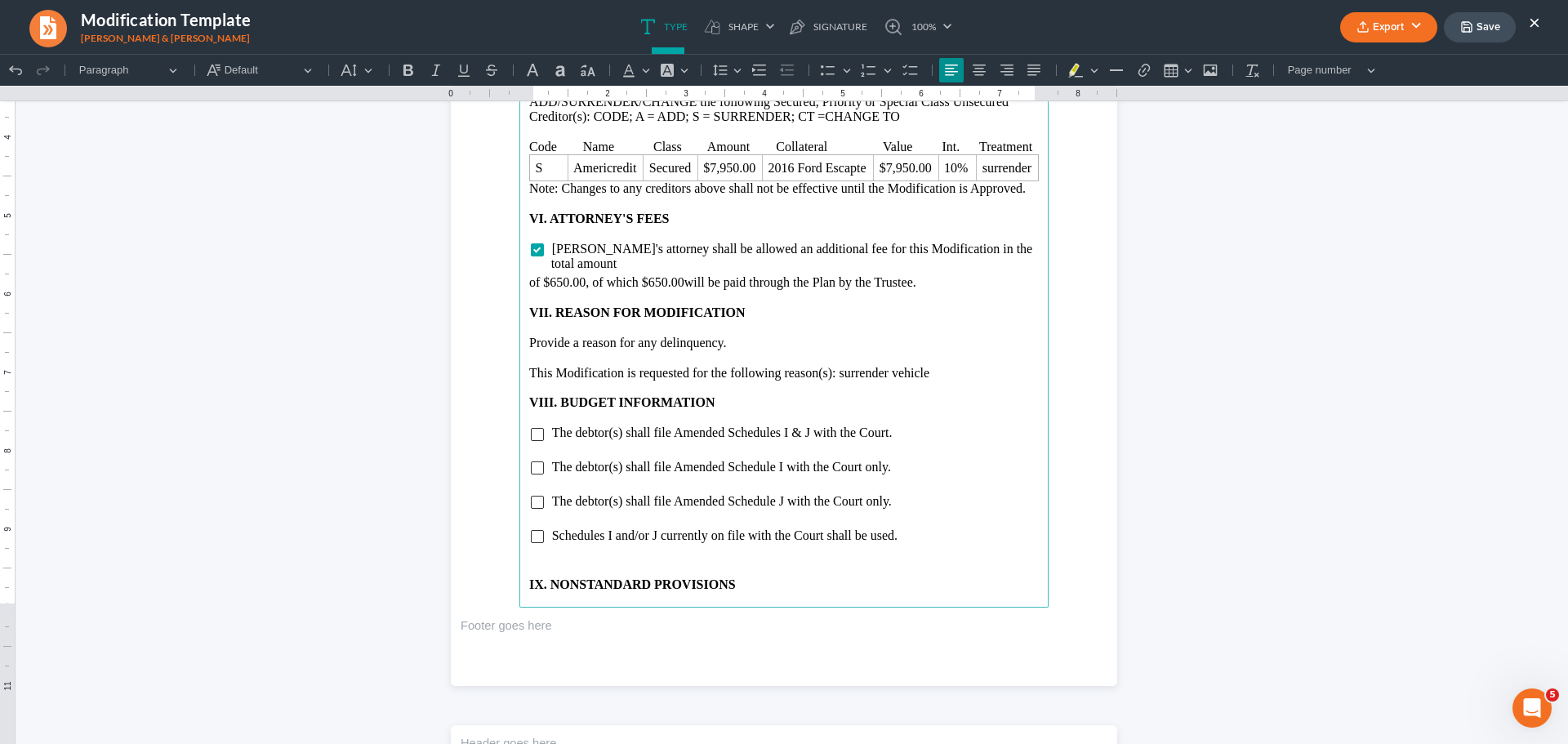
click at [528, 496] on main "2021-05. Allowed general unsecured claims may receive a pro-rata share of the u…" at bounding box center [783, 254] width 529 height 706
click at [533, 496] on input "Rich Text Editor, page-3-main" at bounding box center [537, 502] width 13 height 13
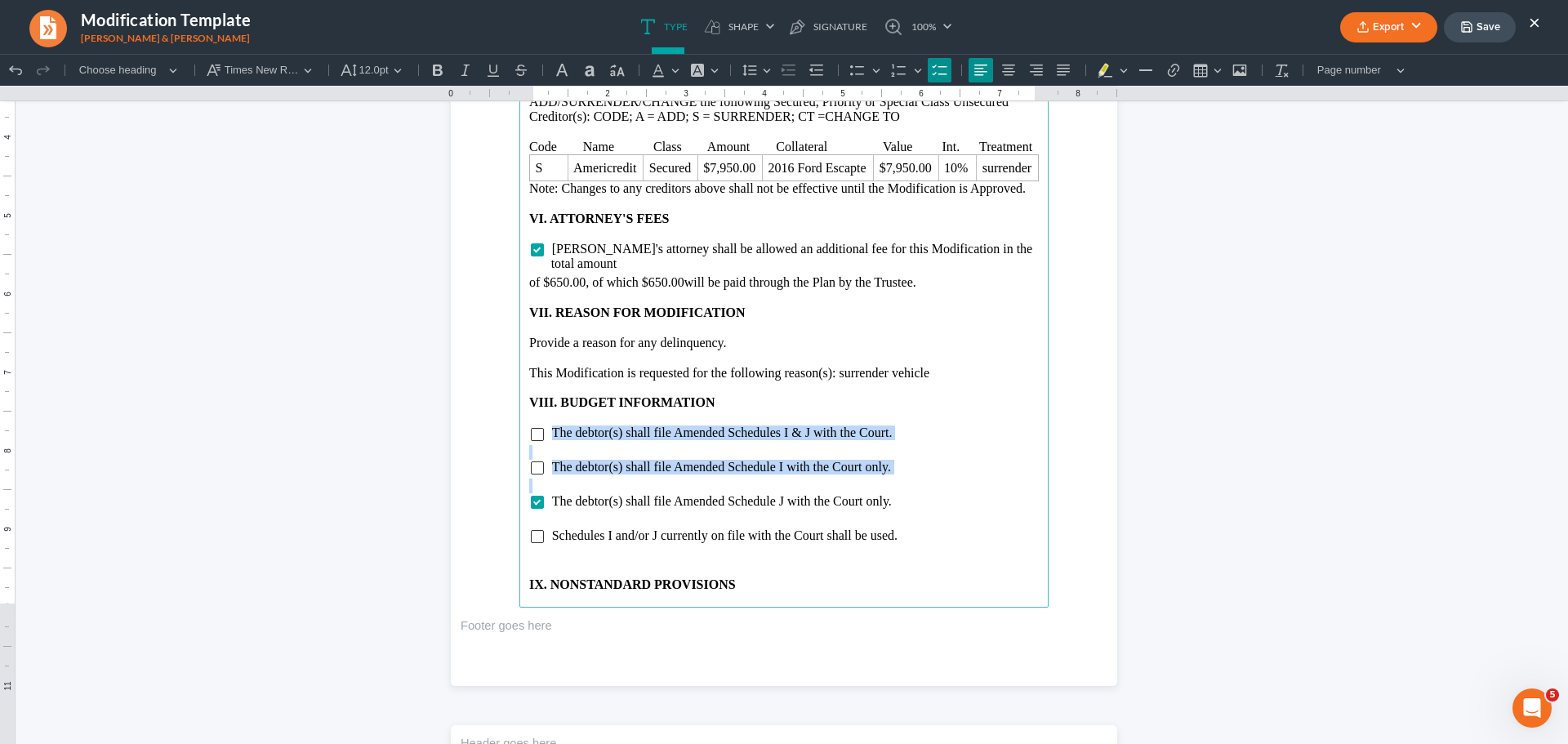
drag, startPoint x: 544, startPoint y: 417, endPoint x: 900, endPoint y: 463, distance: 359.0
click at [900, 463] on main "2021-05. Allowed general unsecured claims may receive a pro-rata share of the u…" at bounding box center [783, 254] width 529 height 706
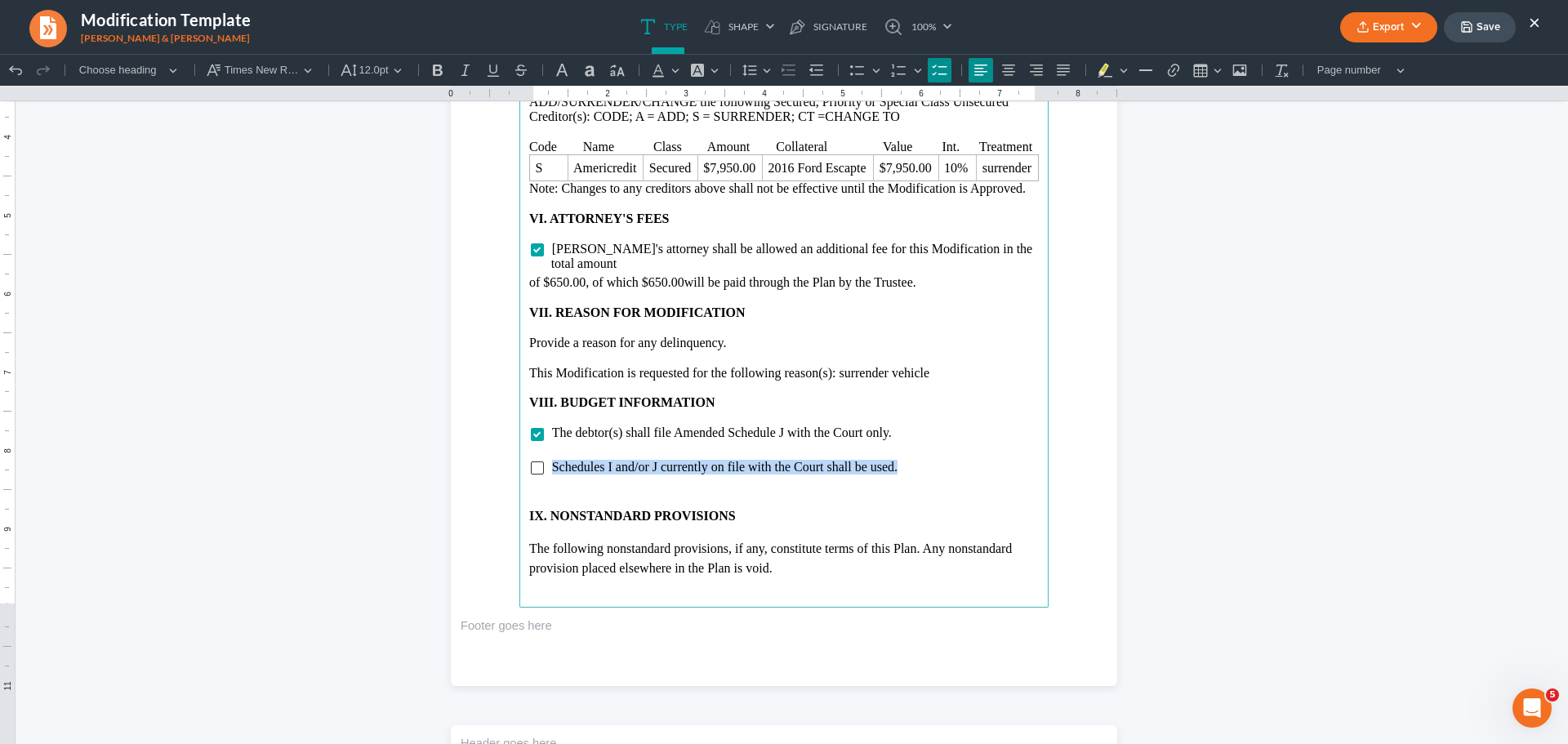
drag, startPoint x: 547, startPoint y: 451, endPoint x: 979, endPoint y: 449, distance: 432.0
click at [979, 460] on li "Schedules I and/or J currently on file with the Court shall be used." at bounding box center [795, 467] width 488 height 15
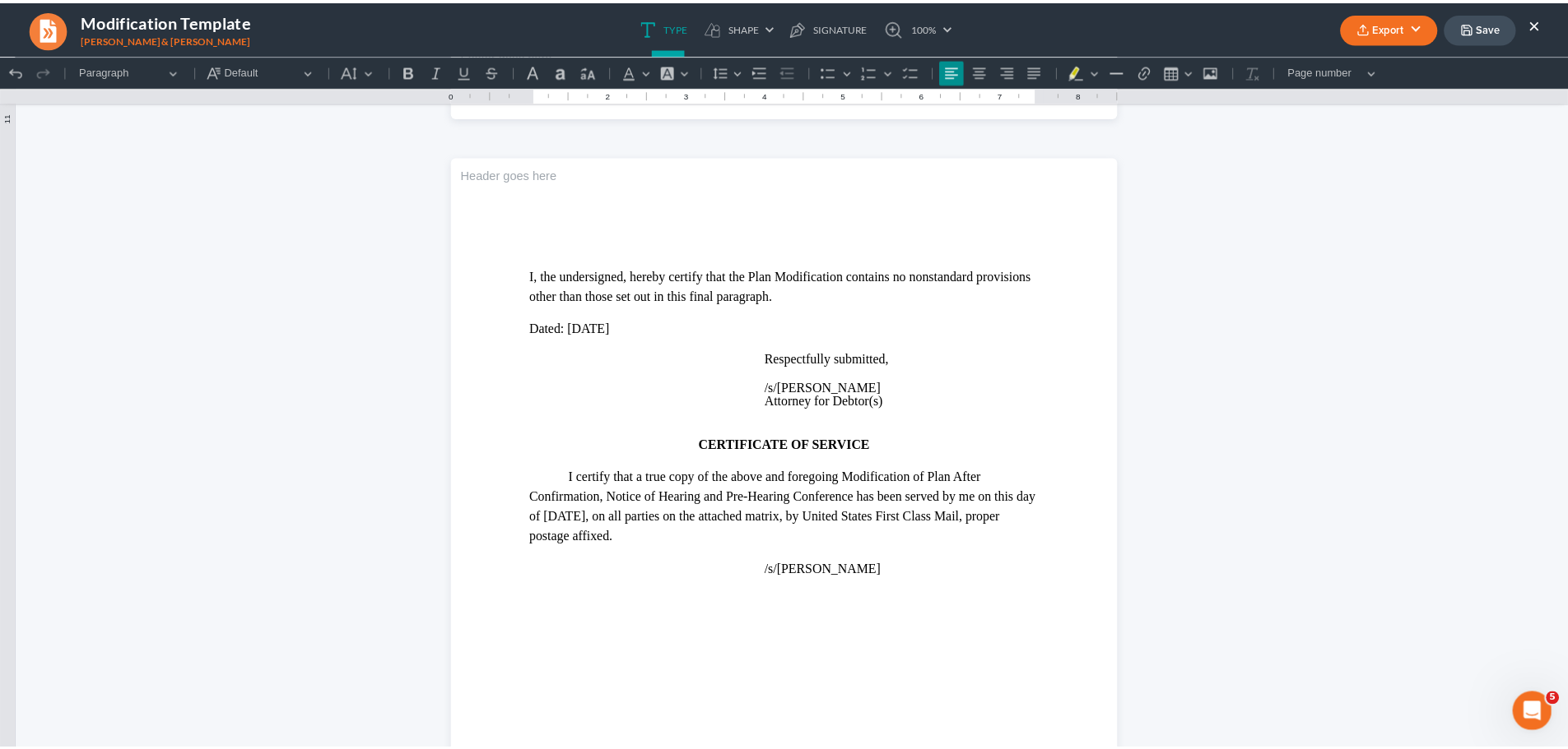
scroll to position [3620, 0]
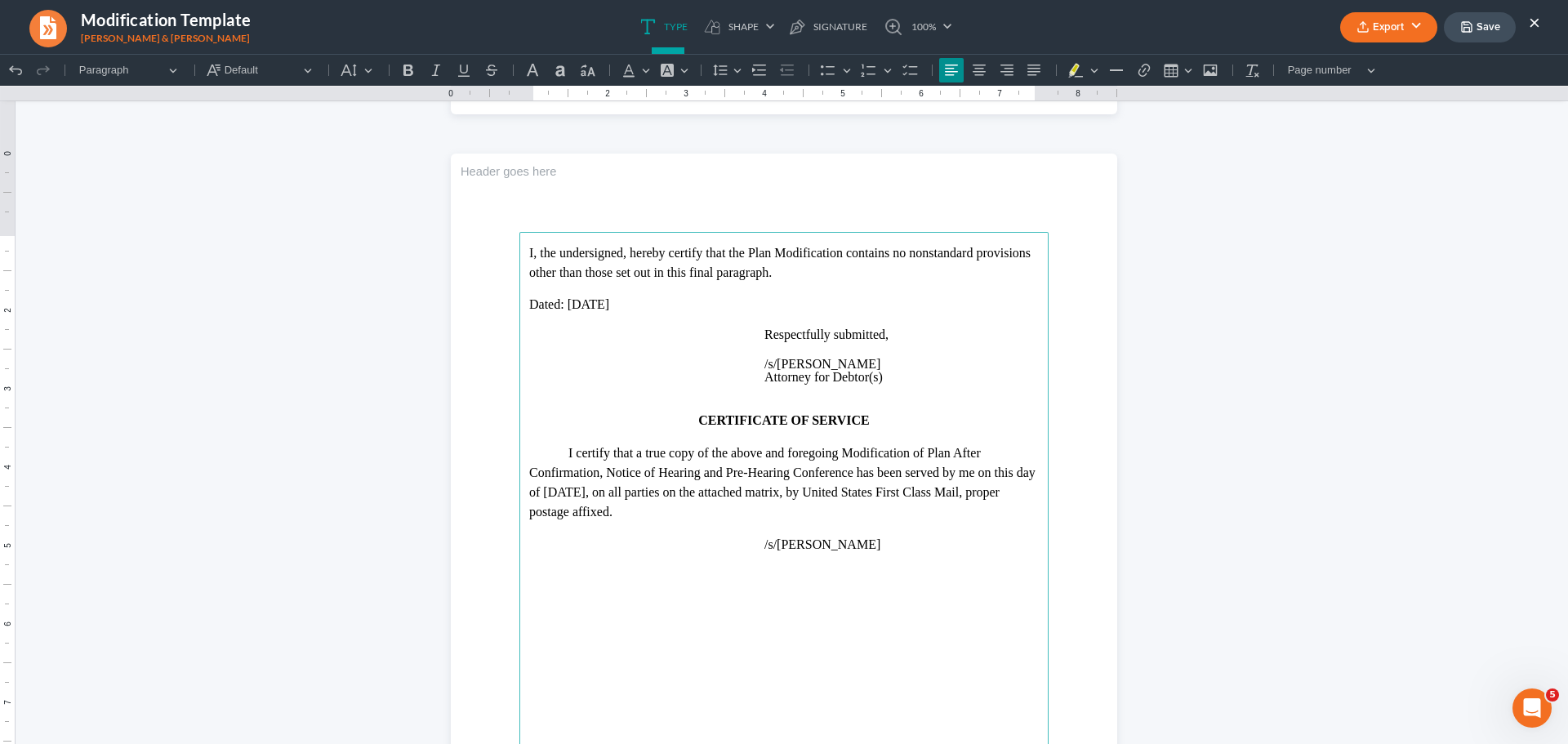
click at [590, 304] on p "Dated: [DATE]" at bounding box center [783, 304] width 509 height 15
click at [564, 489] on p "I certify that a true copy of the above and foregoing Modification of Plan Afte…" at bounding box center [783, 483] width 509 height 79
click at [1482, 33] on button "Save" at bounding box center [1479, 27] width 72 height 31
click at [1534, 24] on button "×" at bounding box center [1535, 22] width 12 height 20
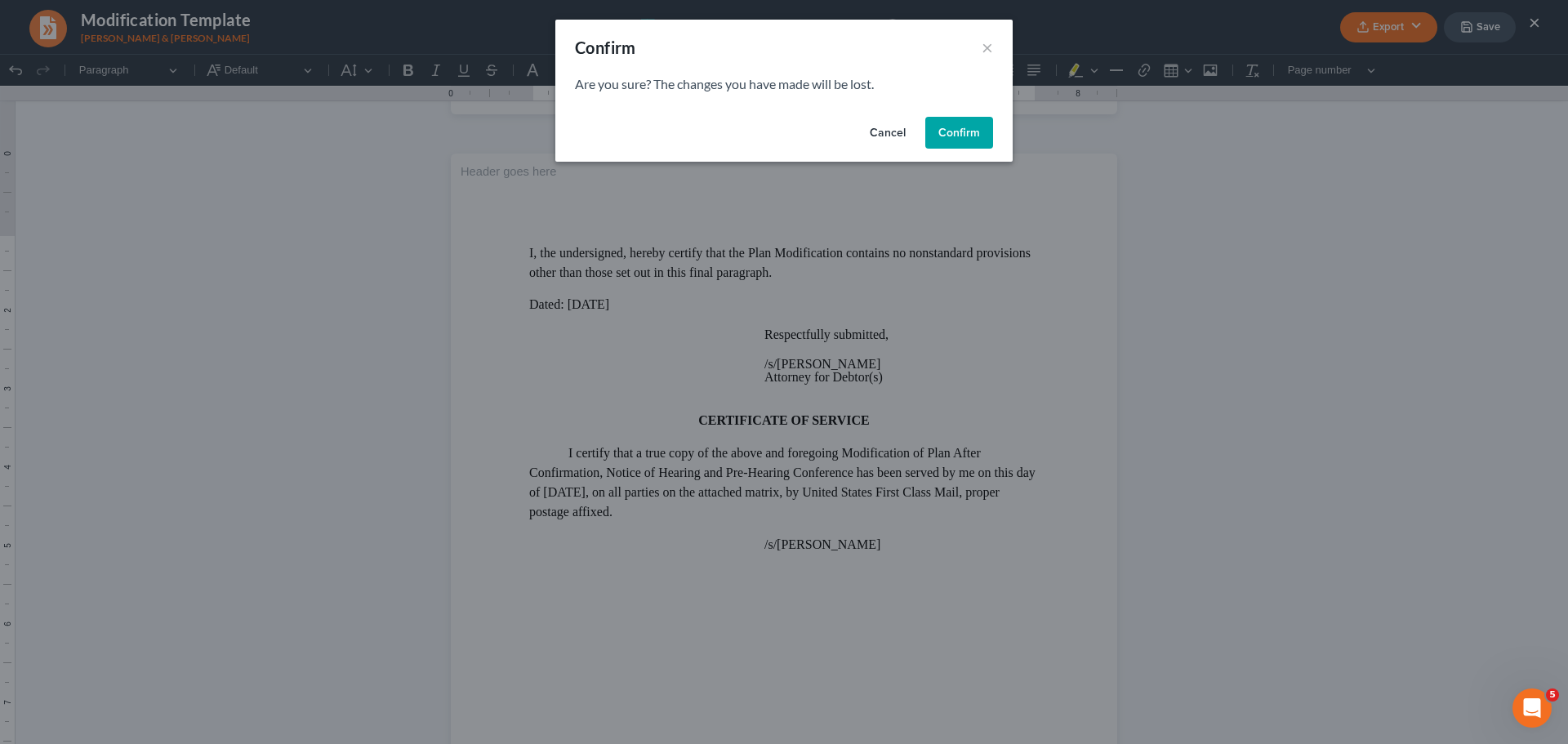
click at [880, 132] on button "Cancel" at bounding box center [887, 133] width 62 height 33
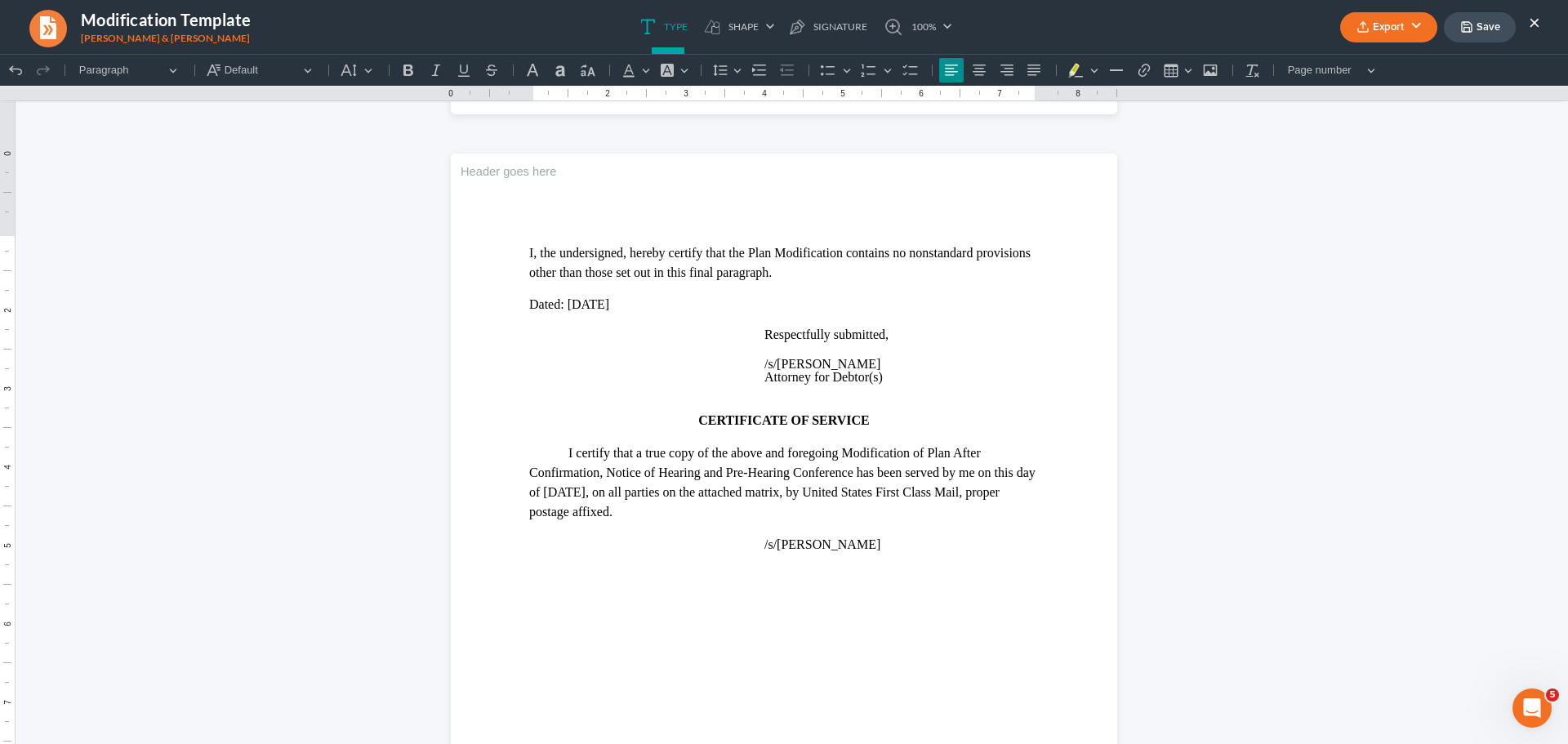
click at [1470, 30] on icon "button" at bounding box center [1467, 27] width 13 height 13
click at [1537, 22] on button "×" at bounding box center [1535, 22] width 12 height 20
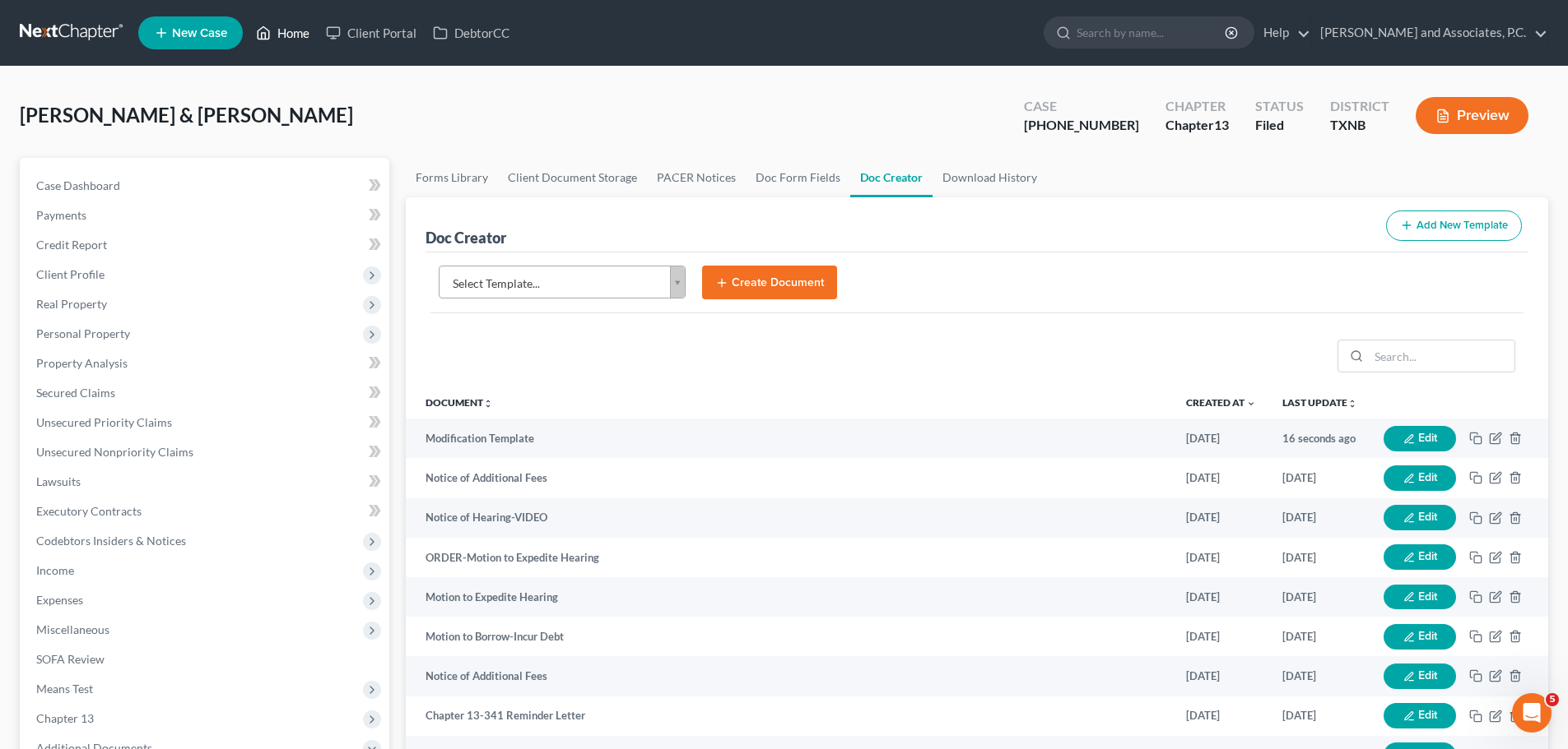
click at [290, 33] on link "Home" at bounding box center [283, 33] width 69 height 30
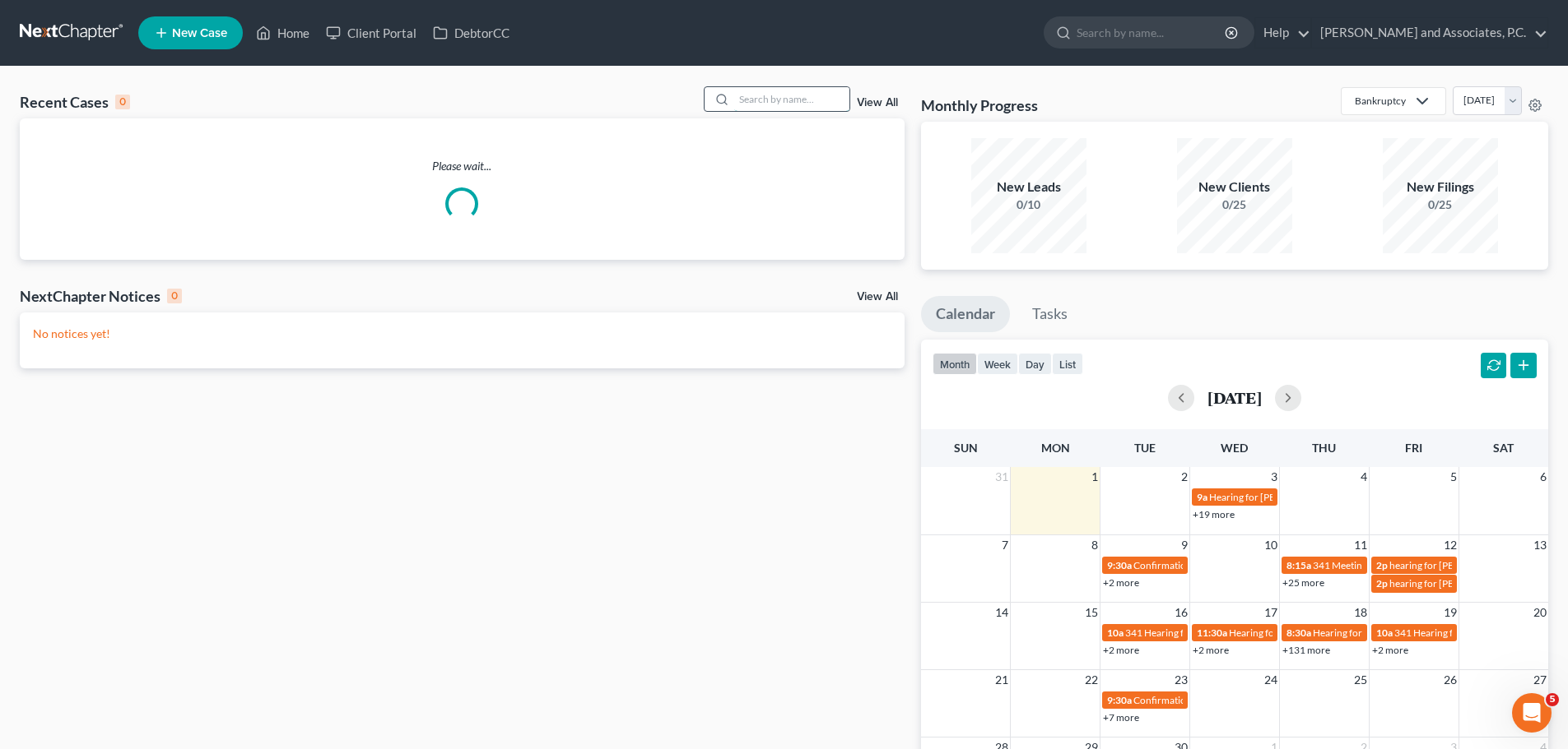
click at [752, 105] on input "search" at bounding box center [792, 99] width 115 height 24
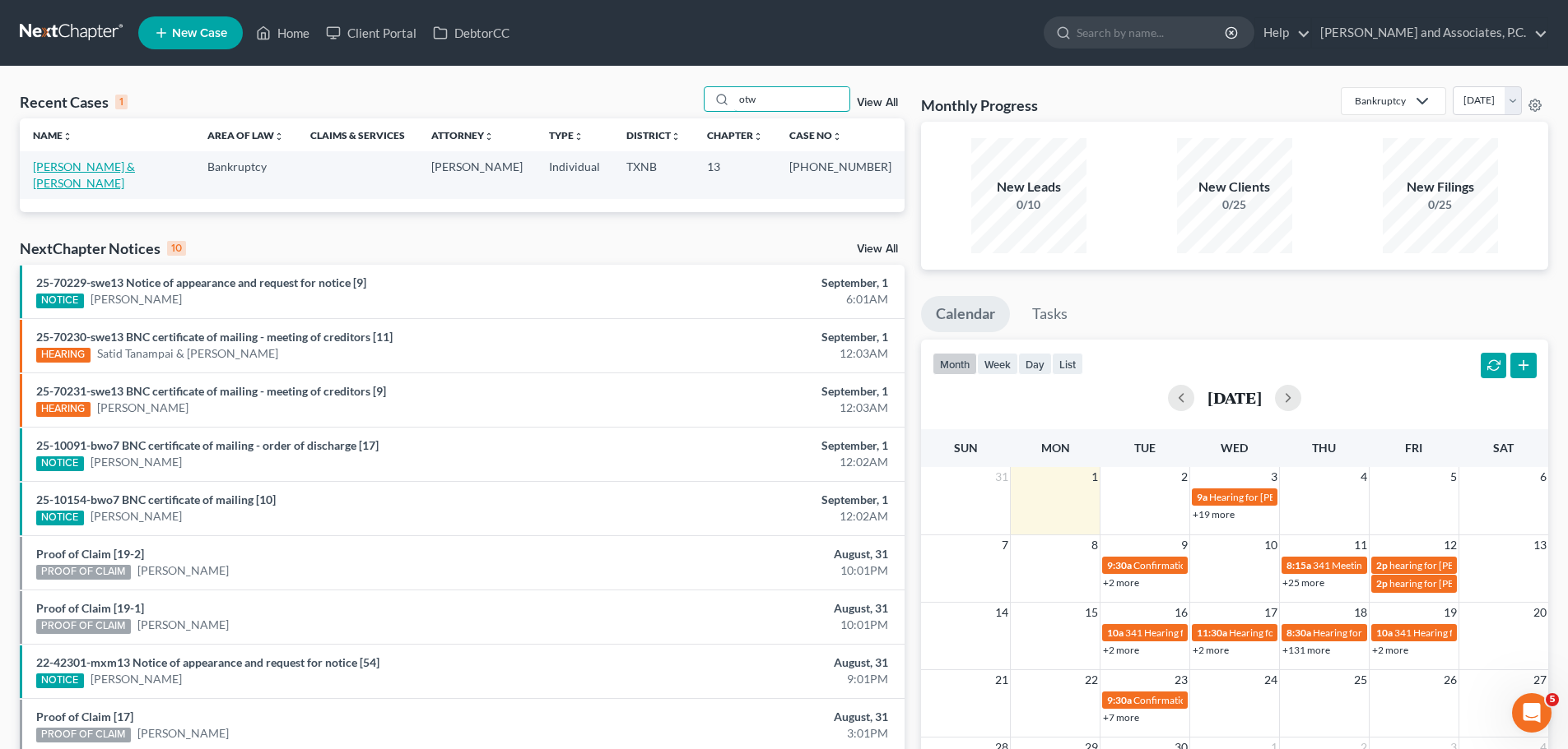
type input "otw"
click at [129, 160] on link "[PERSON_NAME] & [PERSON_NAME]" at bounding box center [83, 175] width 102 height 31
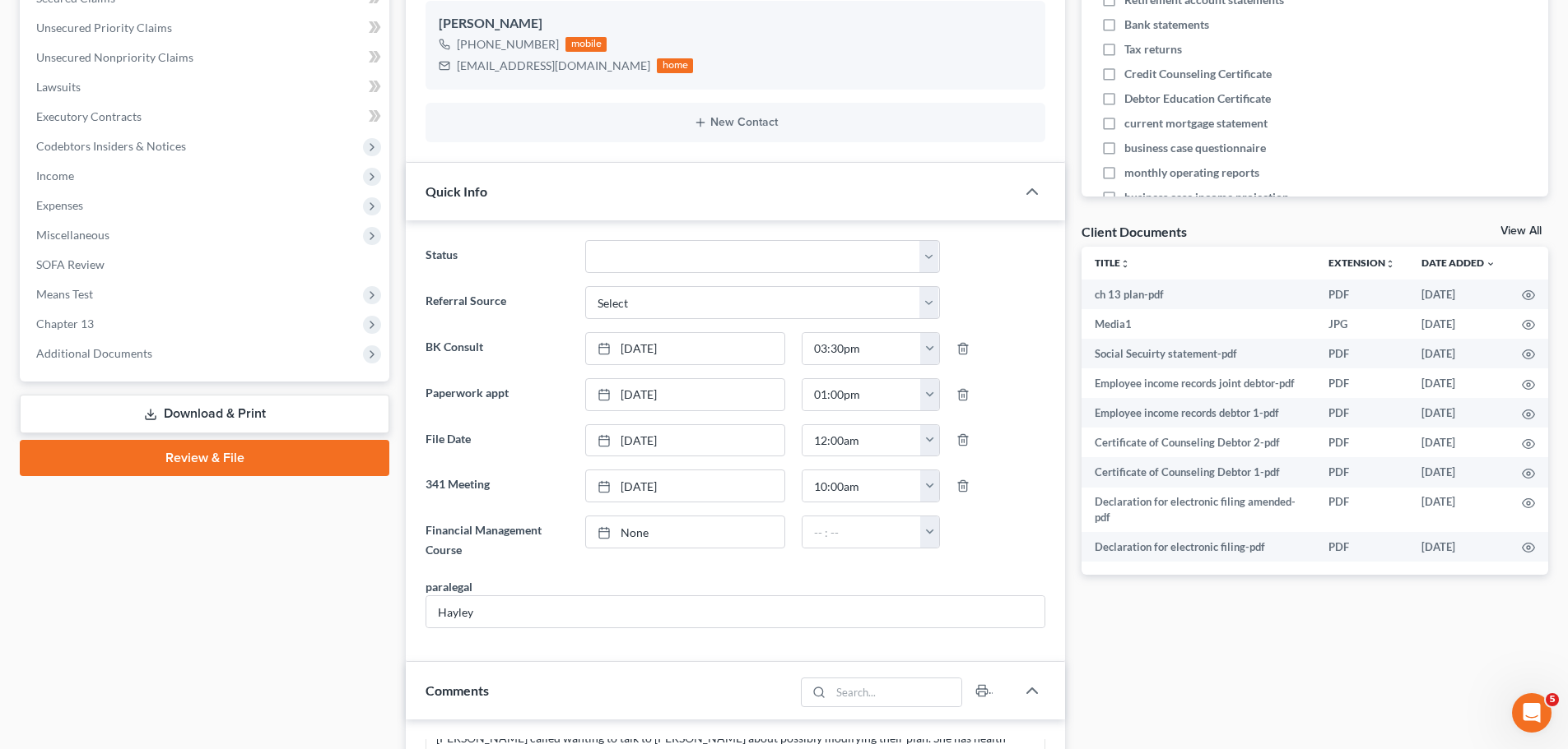
scroll to position [412, 0]
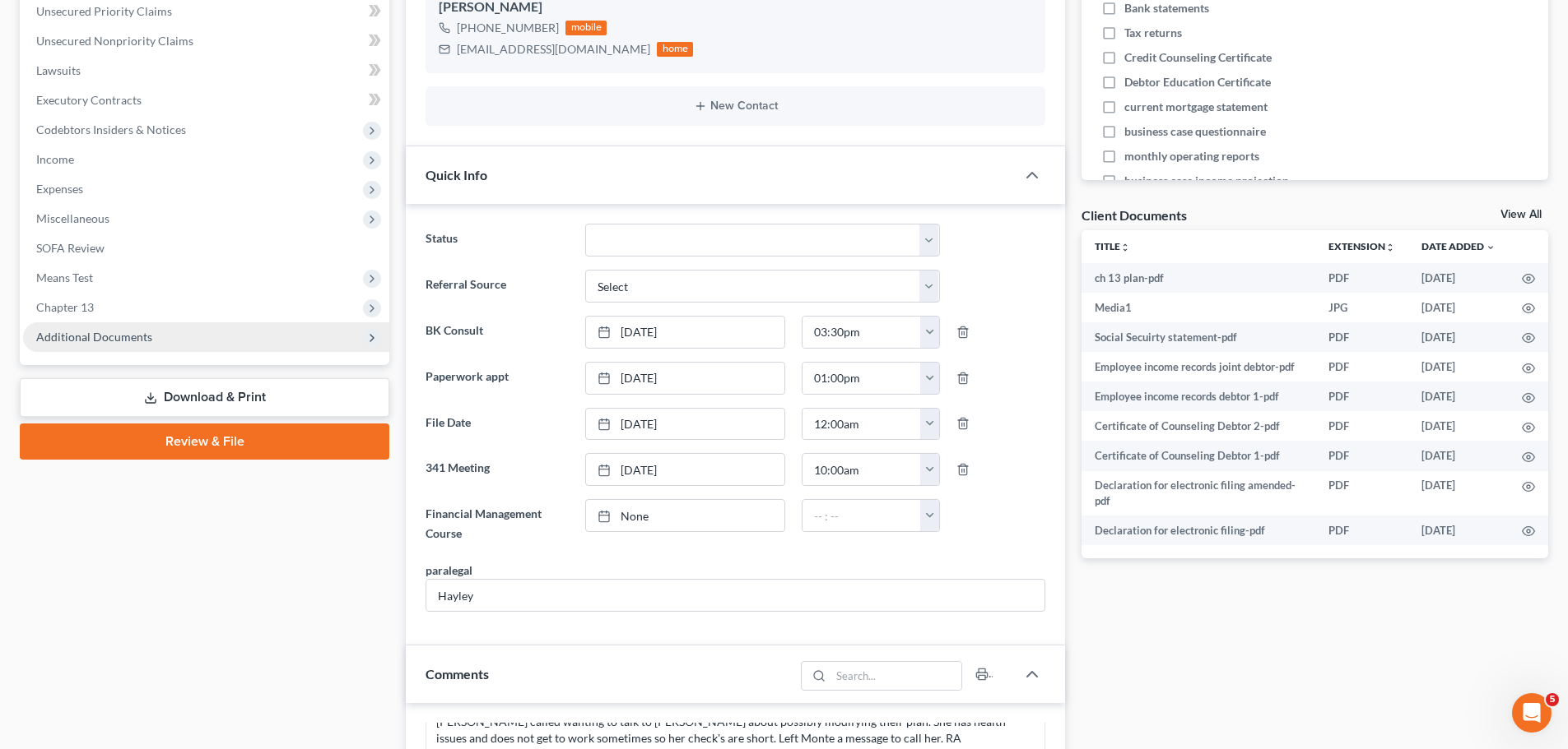
click at [123, 332] on span "Additional Documents" at bounding box center [93, 337] width 116 height 14
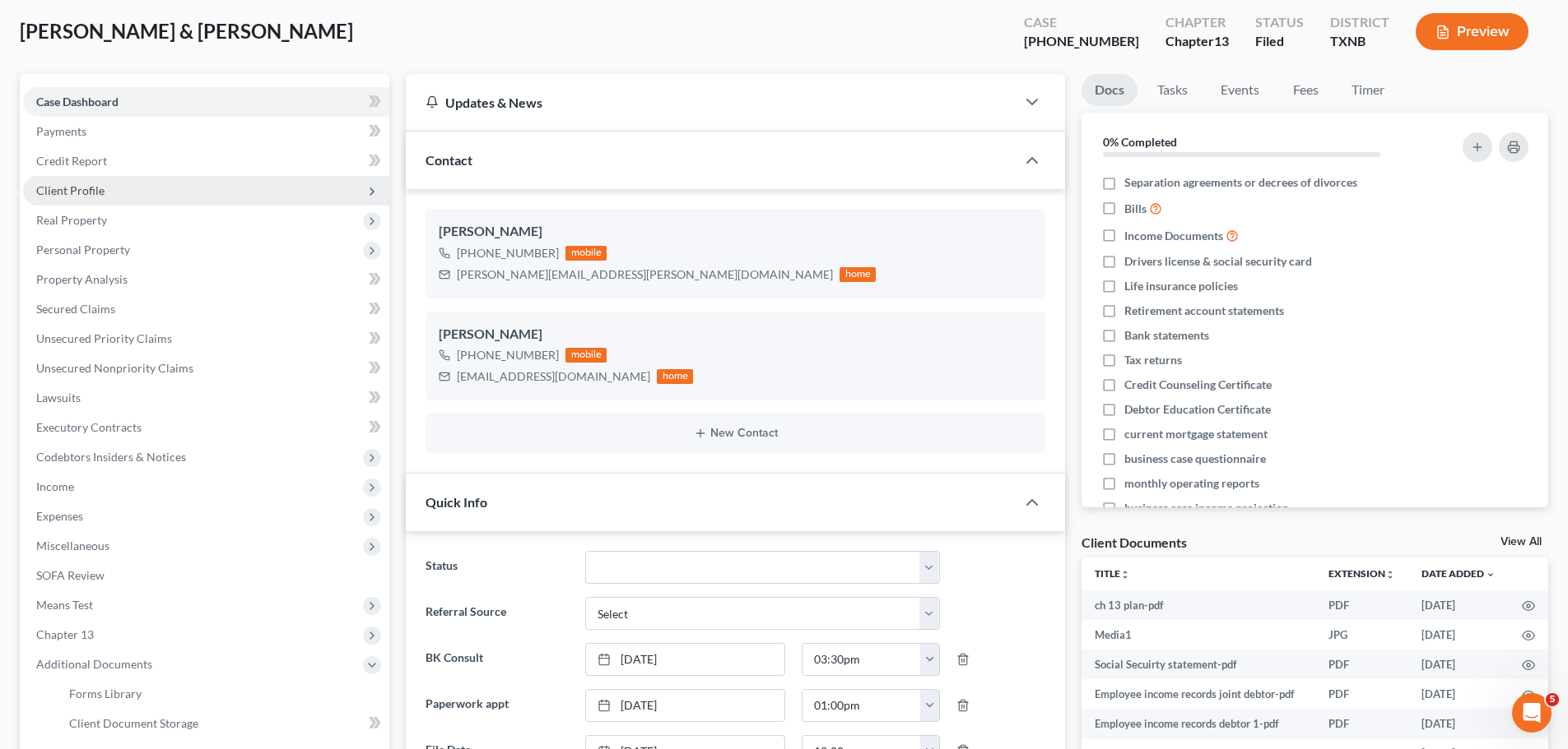
scroll to position [82, 0]
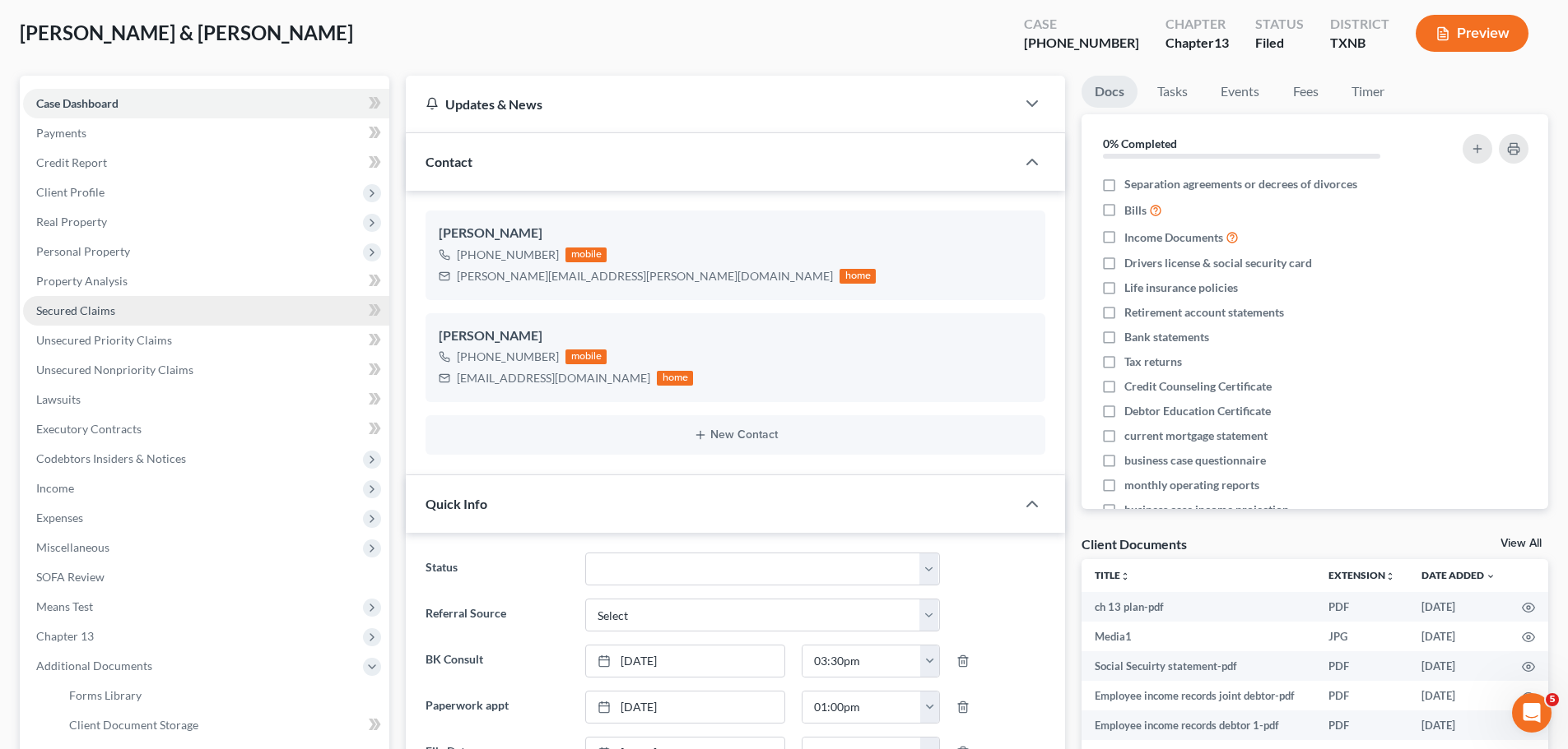
click at [69, 310] on span "Secured Claims" at bounding box center [75, 311] width 79 height 14
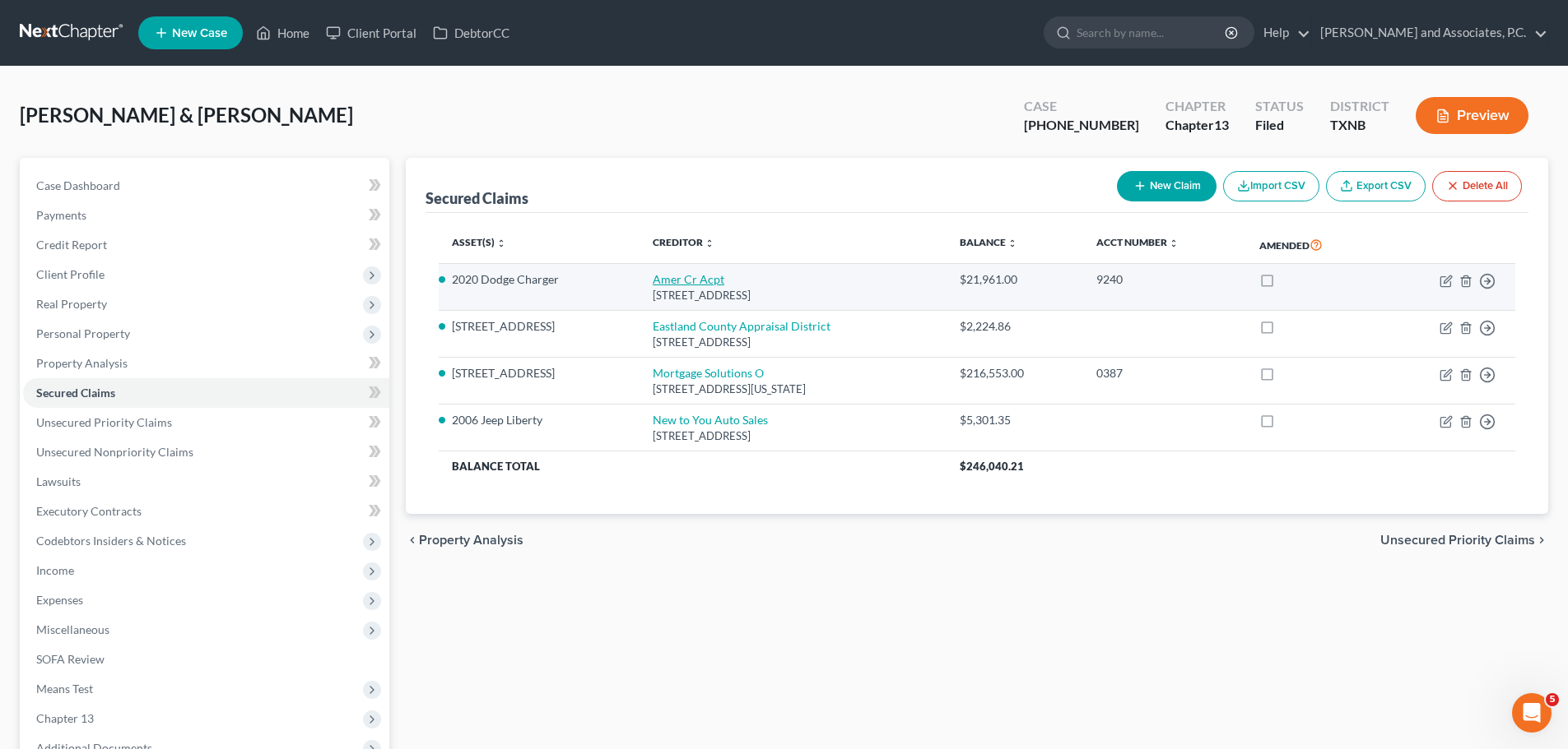
click at [697, 284] on link "Amer Cr Acpt" at bounding box center [689, 279] width 71 height 14
select select "42"
select select "1"
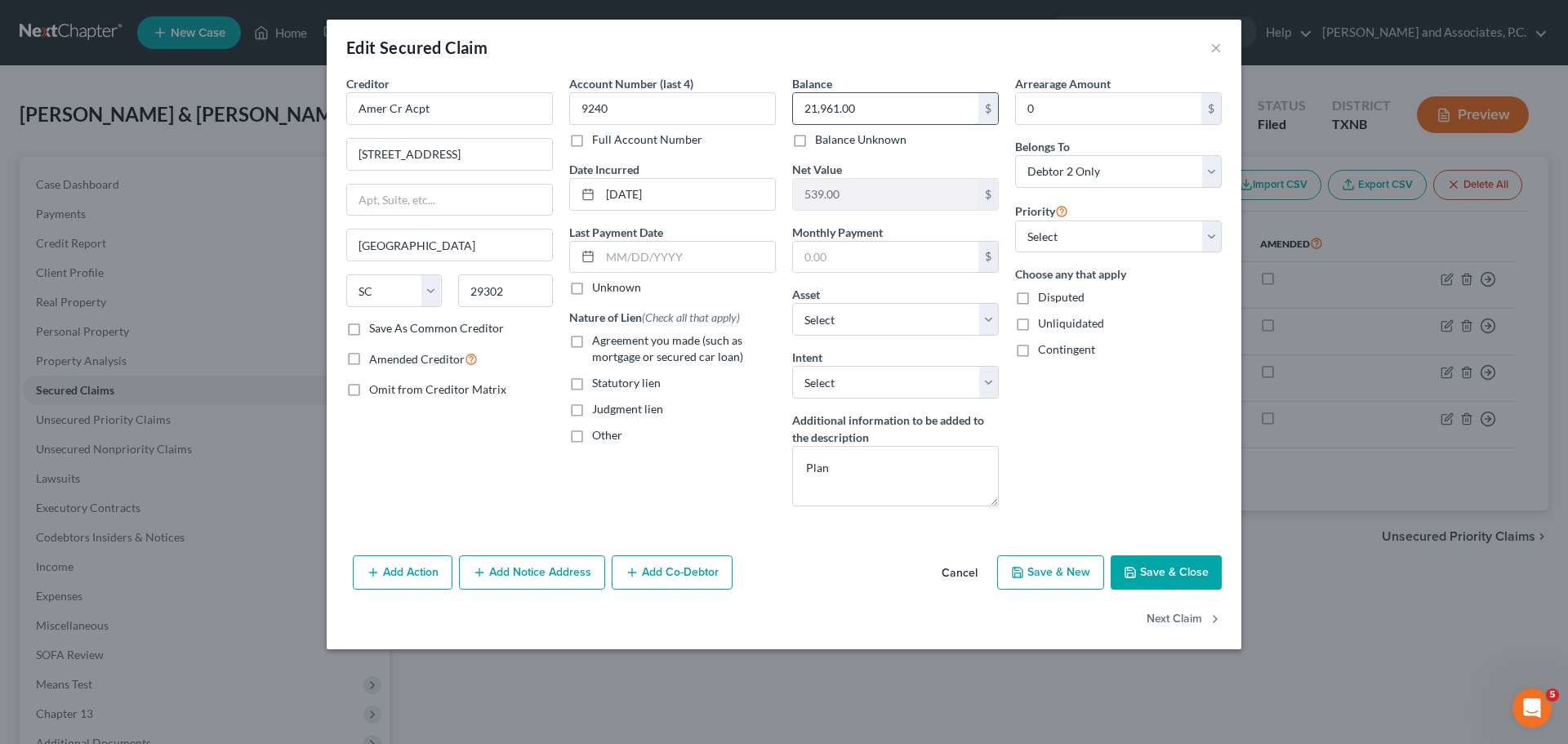
click at [873, 119] on input "21,961.00" at bounding box center [885, 109] width 185 height 32
type input "22,503.36"
click at [1174, 570] on button "Save & Close" at bounding box center [1166, 573] width 111 height 34
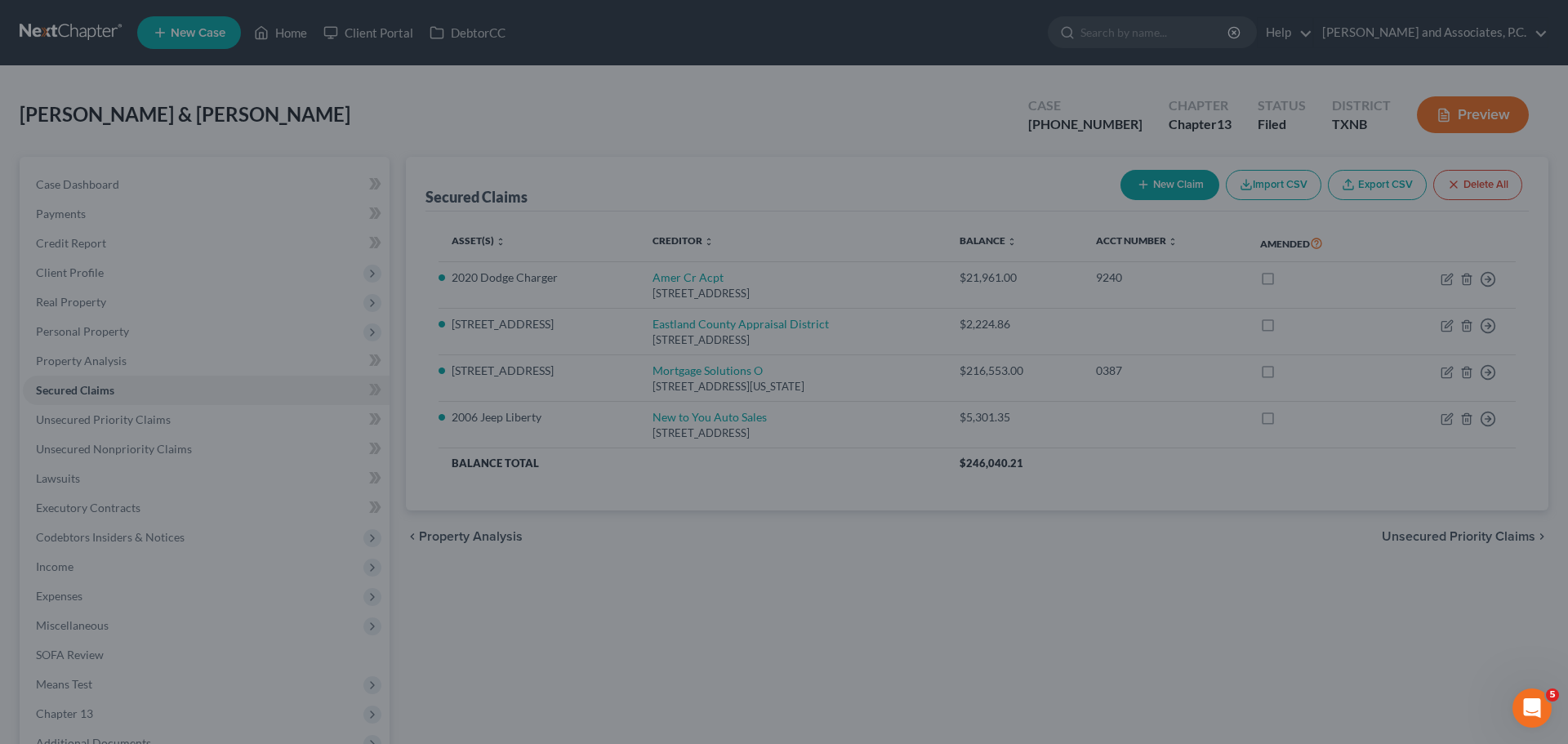
type input "-3.36"
select select "2"
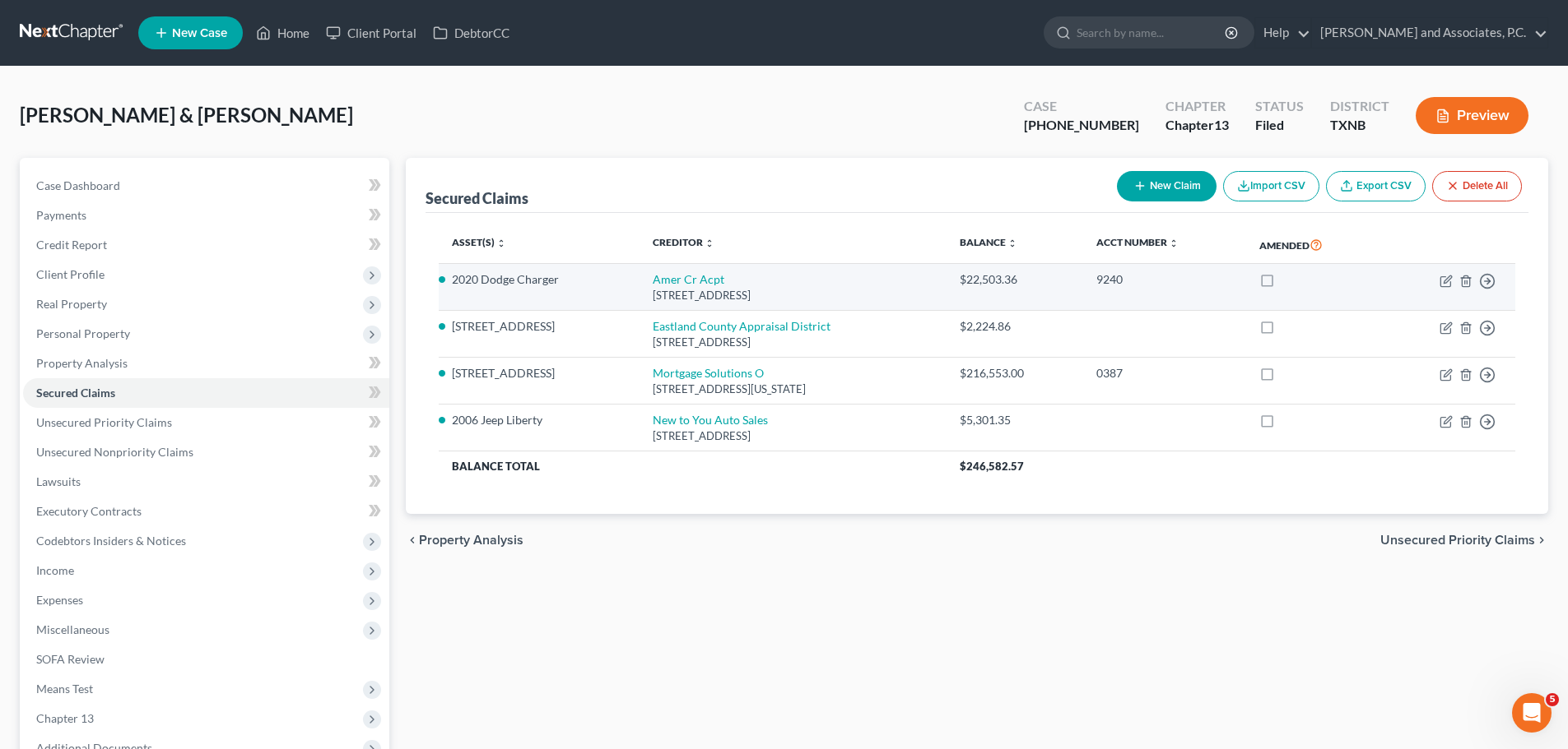
click at [670, 289] on div "[STREET_ADDRESS]" at bounding box center [793, 296] width 281 height 16
click at [746, 287] on td "Amer Cr Acpt [STREET_ADDRESS]" at bounding box center [792, 287] width 307 height 47
click at [1448, 280] on icon "button" at bounding box center [1445, 281] width 13 height 13
select select "42"
select select "2"
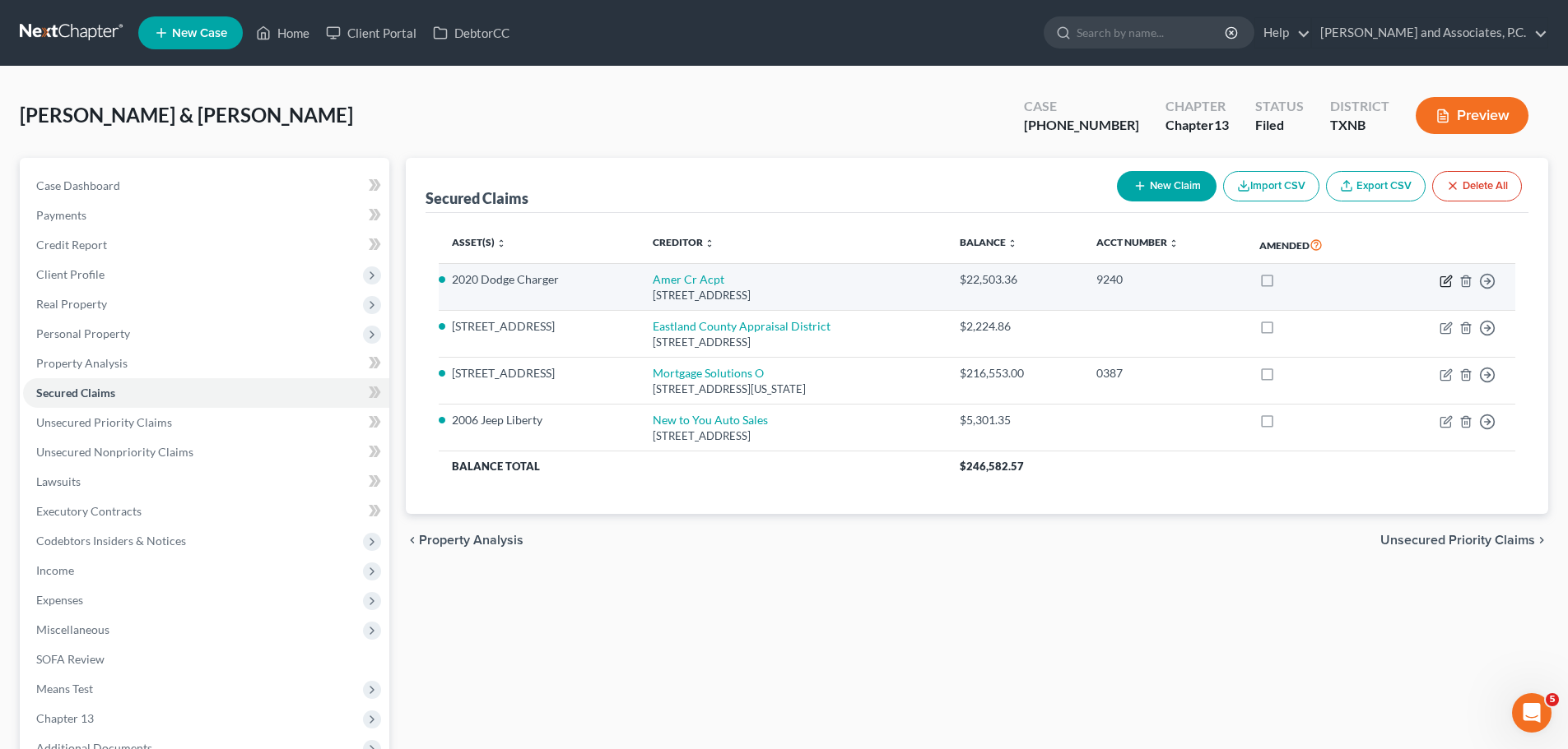
select select "1"
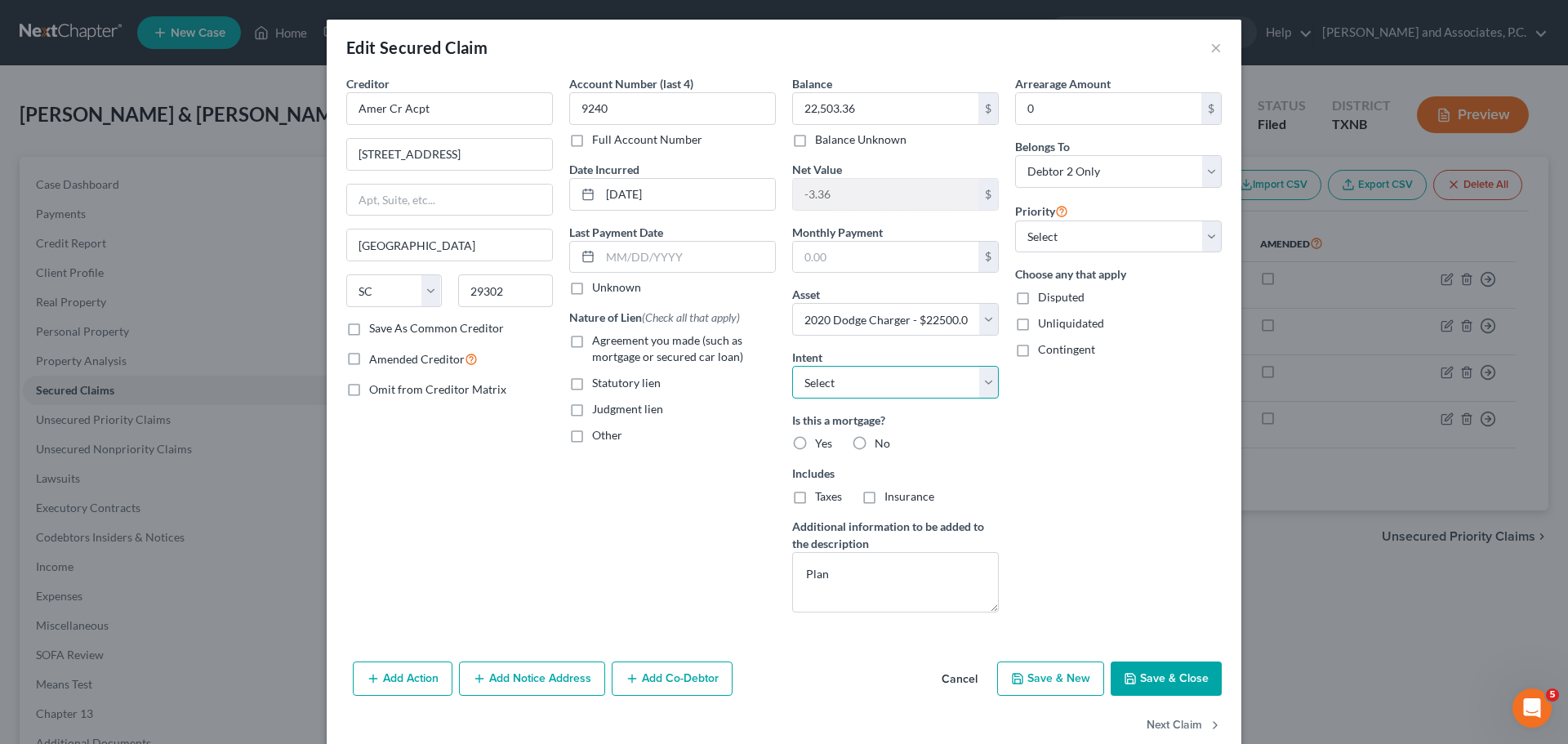
click at [983, 379] on select "Select Surrender Redeem Reaffirm Avoid Other" at bounding box center [895, 381] width 207 height 33
select select "0"
click at [792, 366] on select "Select Surrender Redeem Reaffirm Avoid Other" at bounding box center [895, 381] width 207 height 33
click at [1178, 668] on button "Save & Close" at bounding box center [1166, 679] width 111 height 34
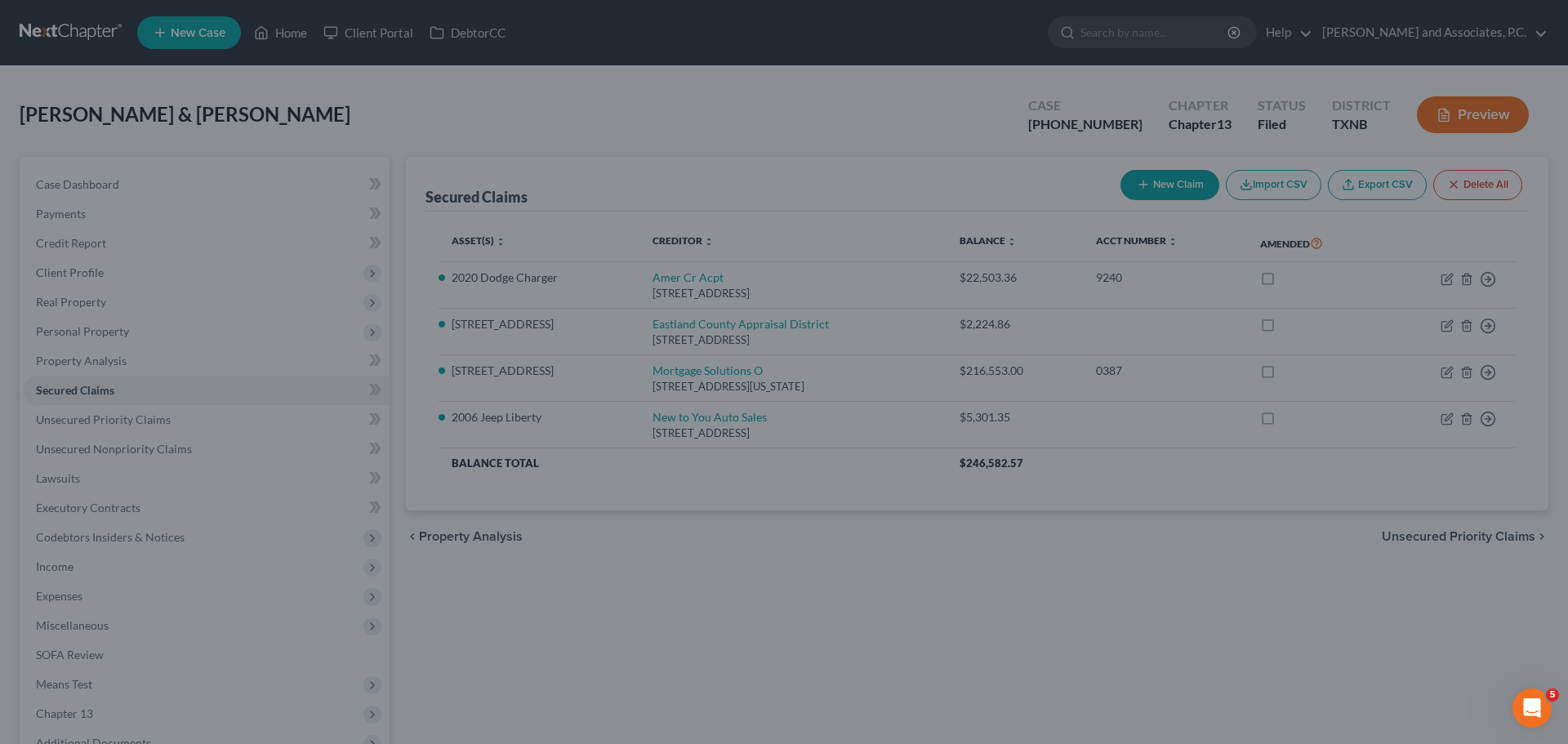
select select "2"
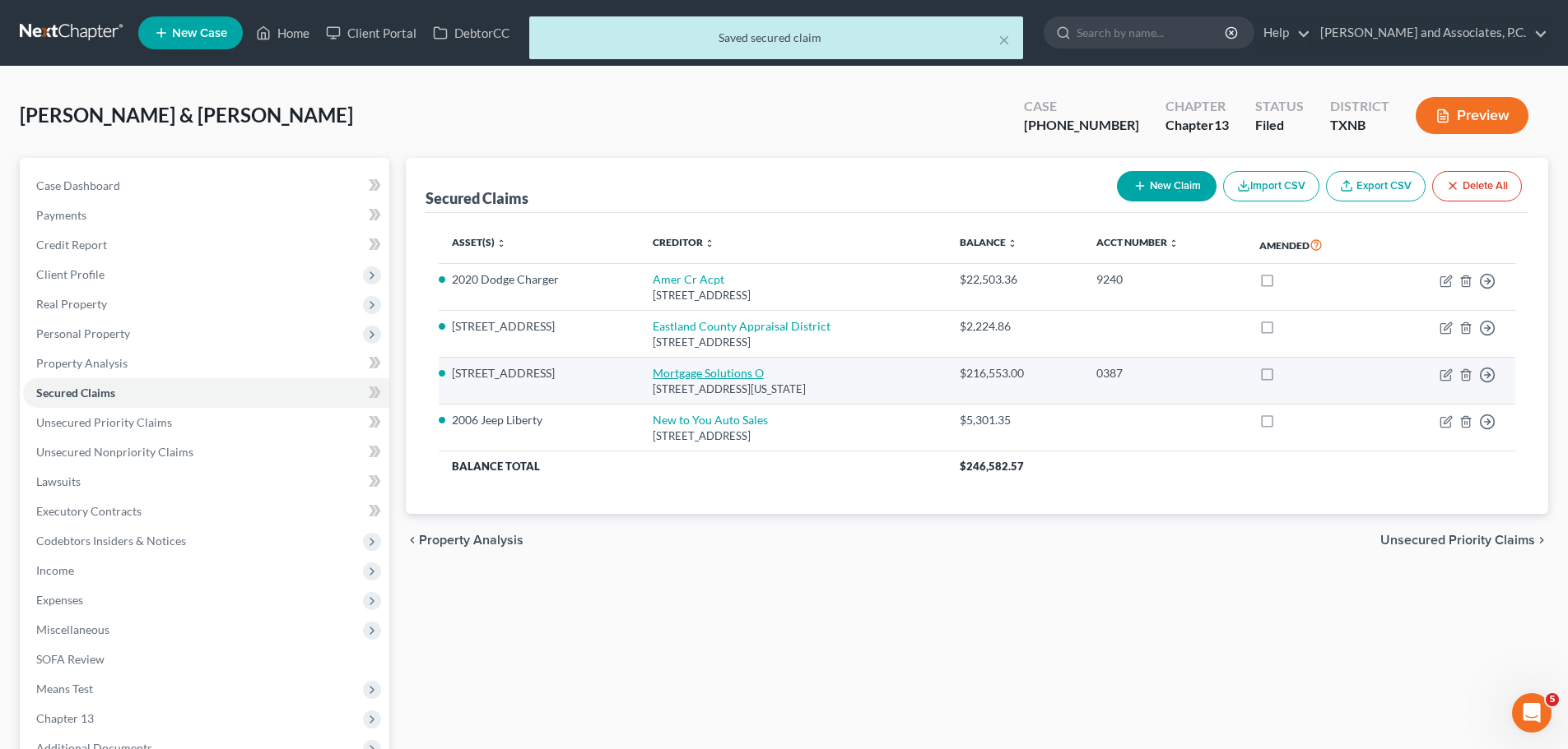
click at [701, 372] on link "Mortgage Solutions O" at bounding box center [709, 373] width 111 height 14
select select "5"
select select "0"
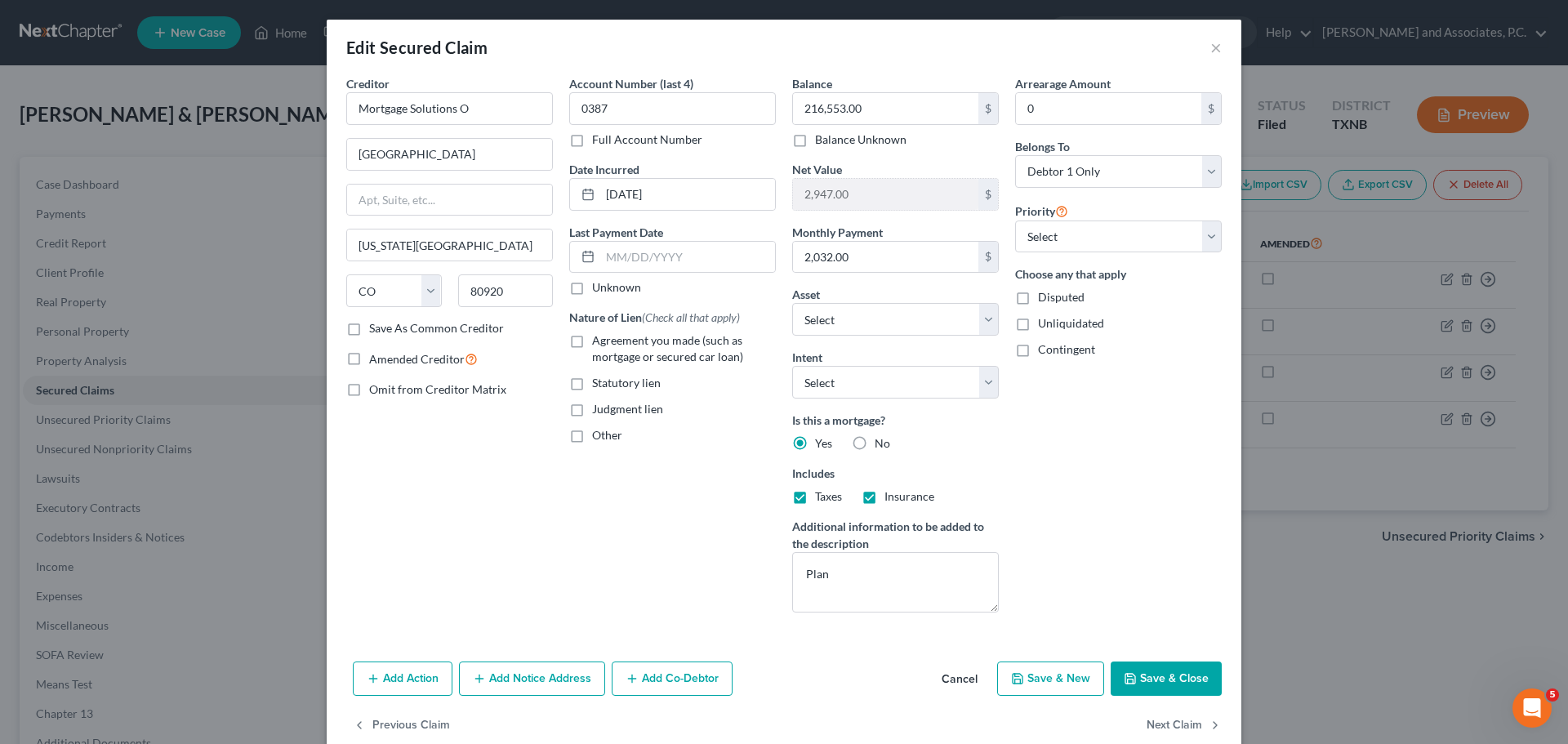
click at [1167, 679] on button "Save & Close" at bounding box center [1166, 679] width 111 height 34
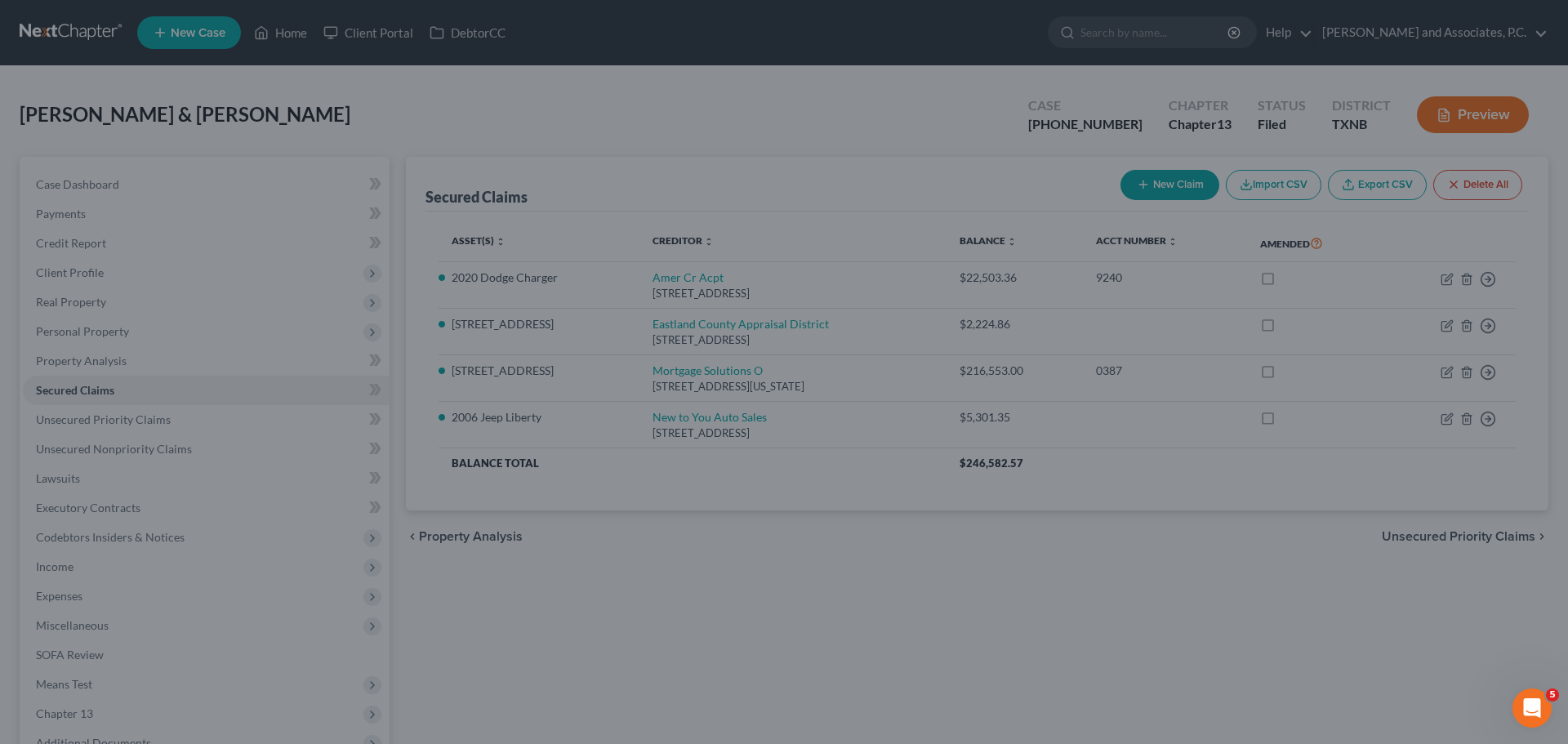
select select "10"
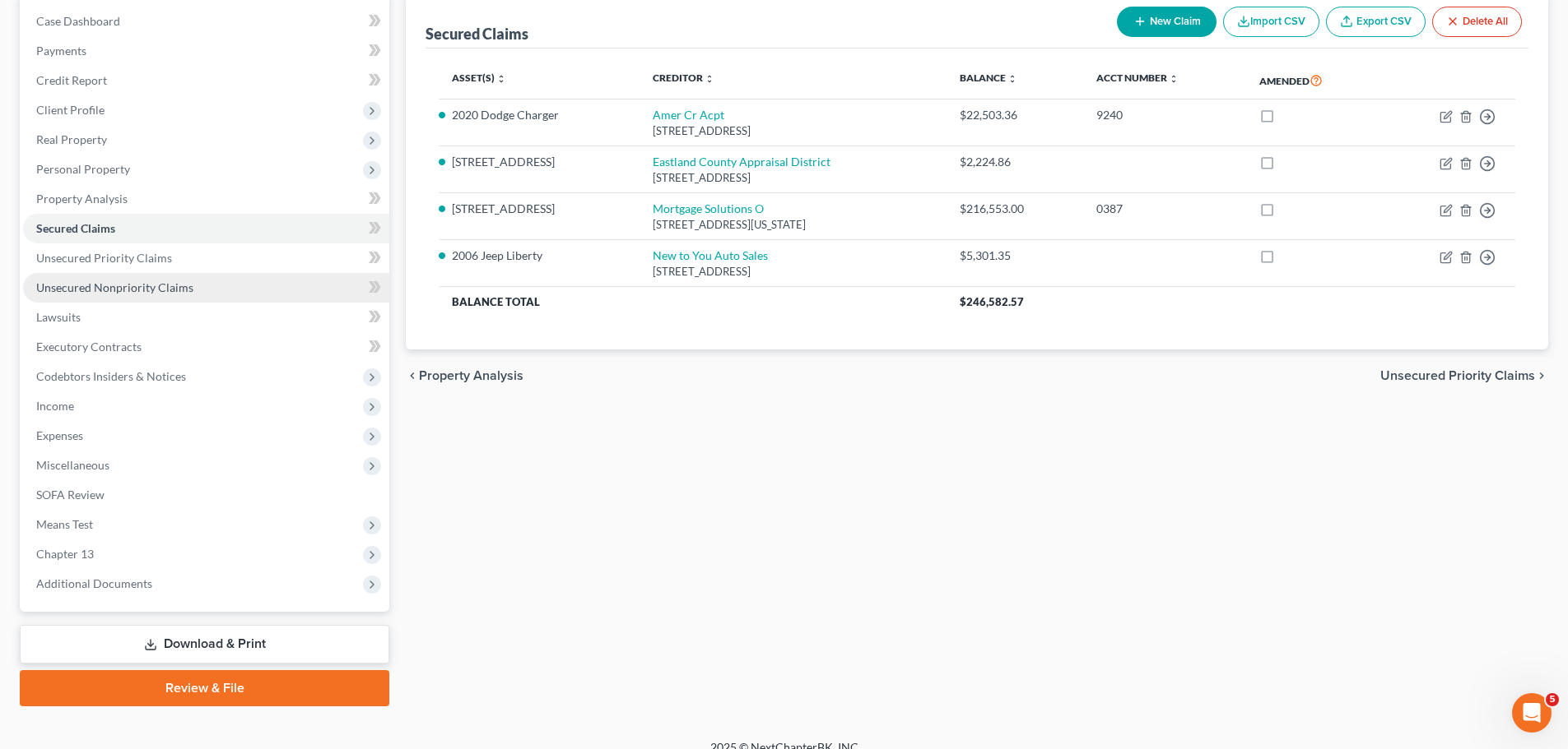
scroll to position [185, 0]
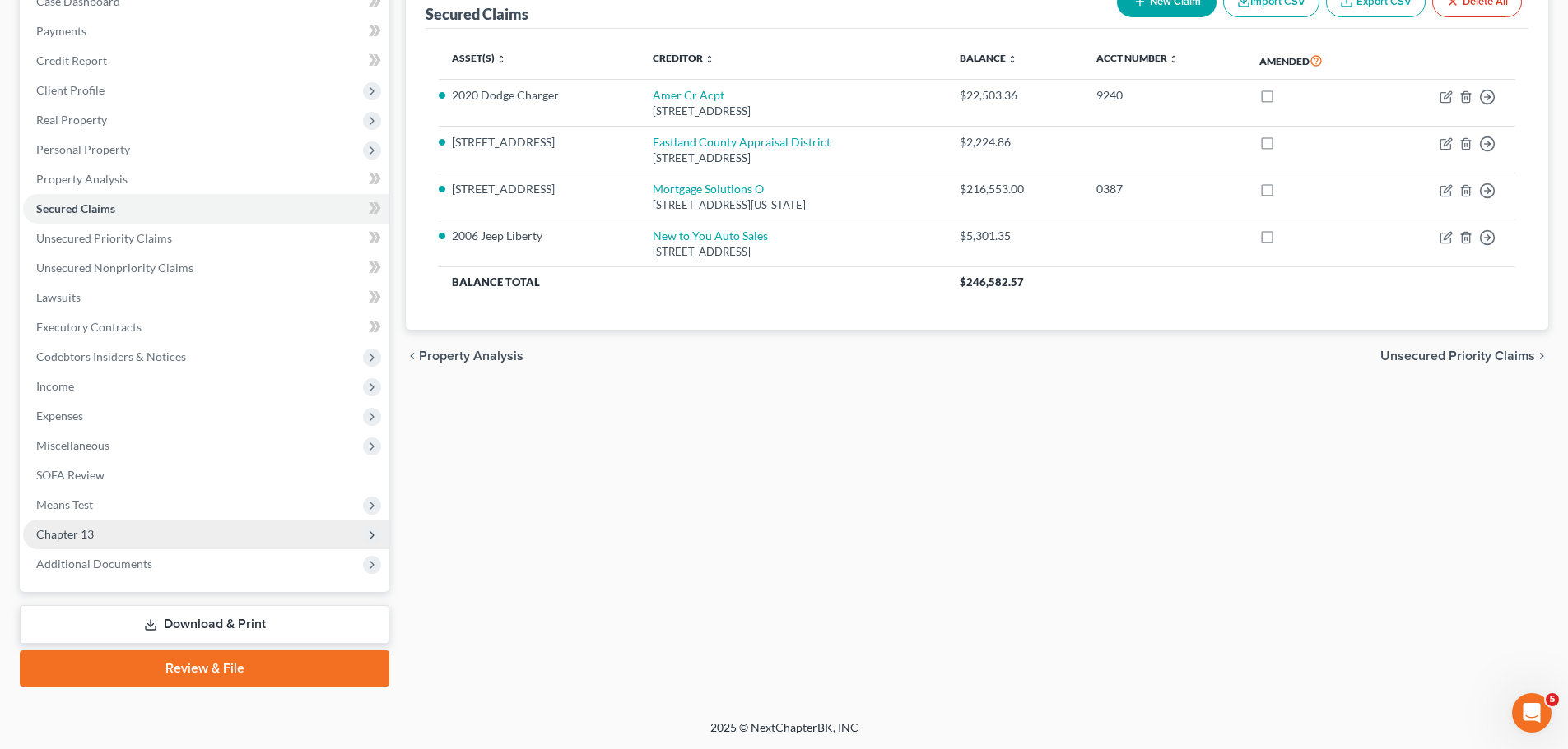
click at [63, 533] on span "Chapter 13" at bounding box center [65, 535] width 58 height 14
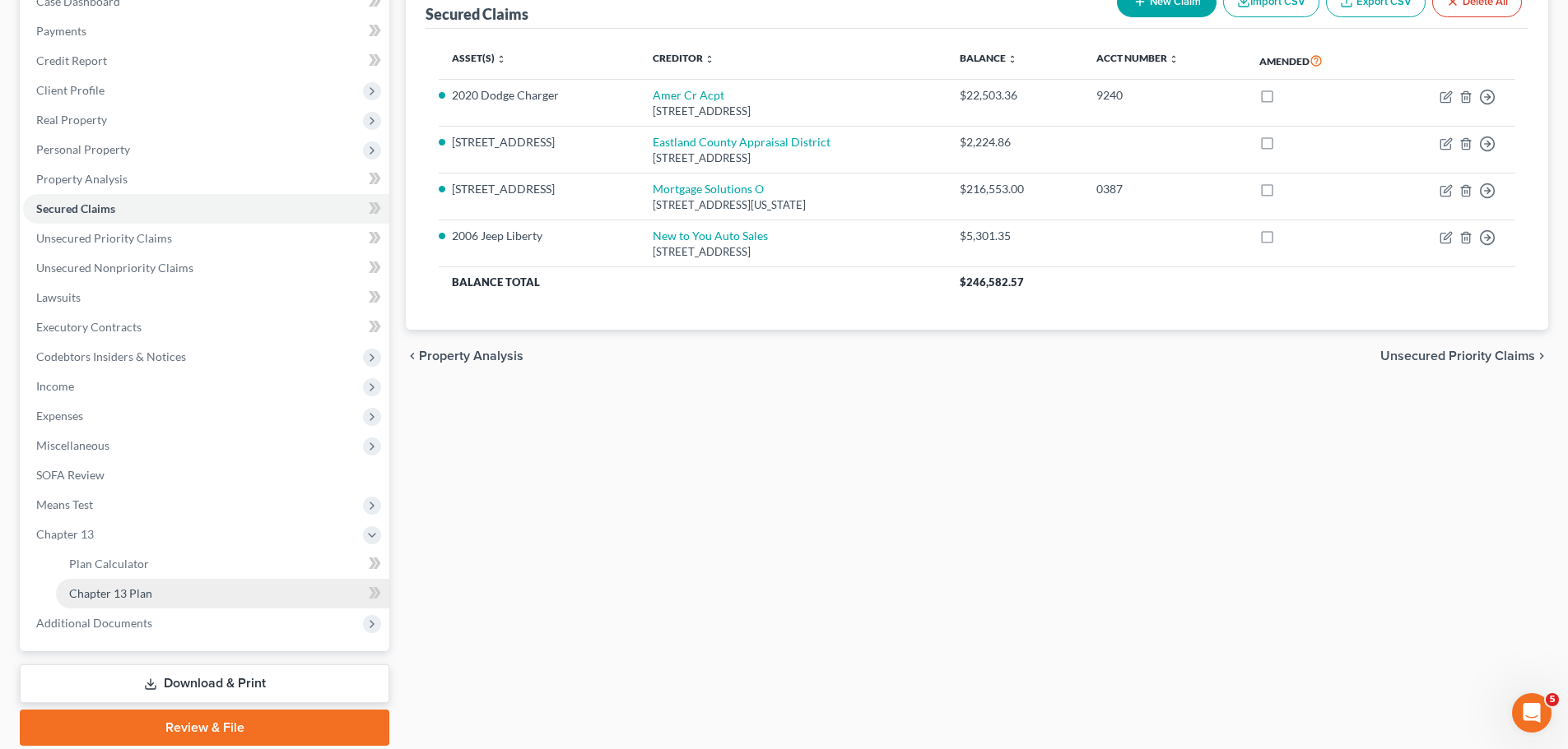
click at [87, 587] on span "Chapter 13 Plan" at bounding box center [111, 593] width 83 height 14
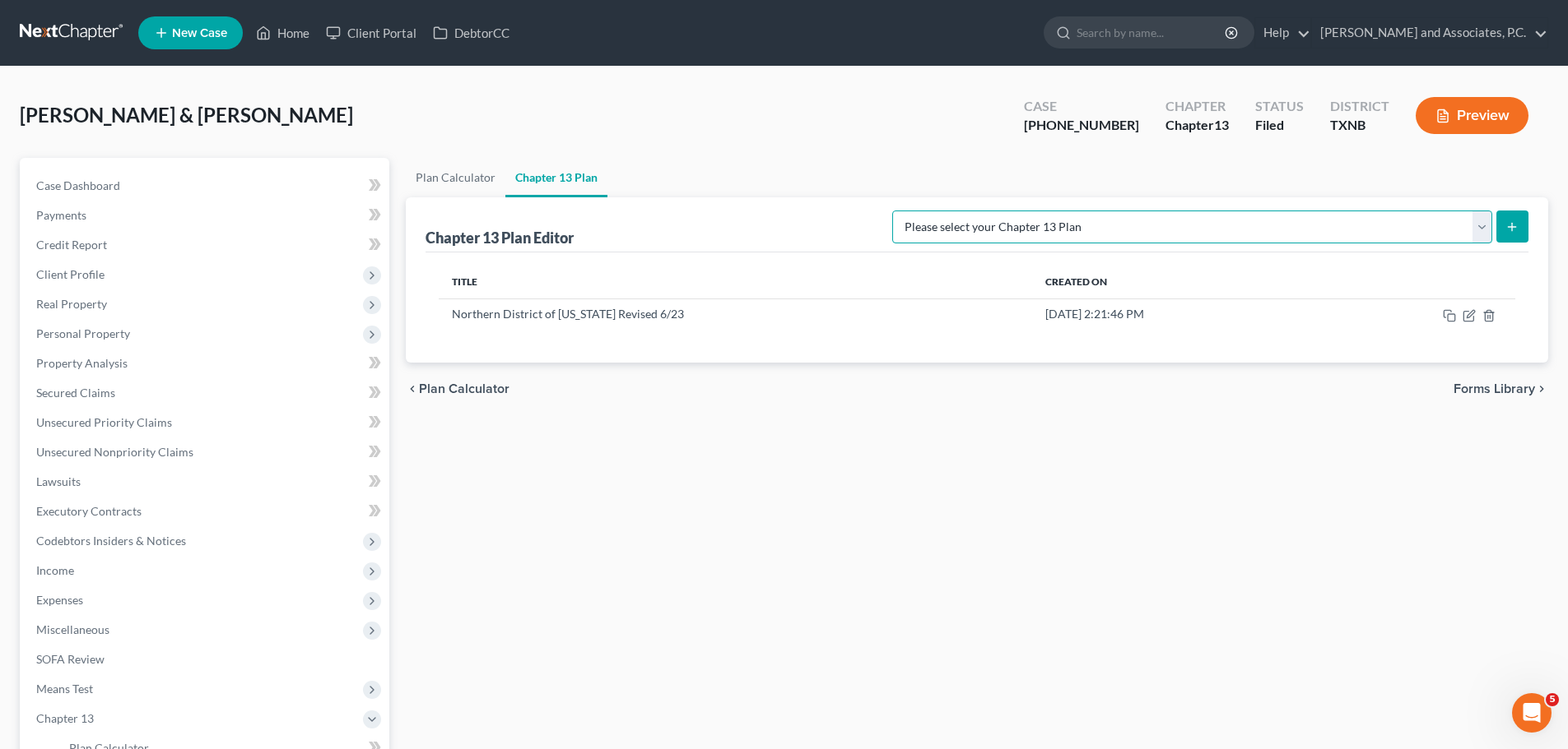
click at [1479, 229] on select "Please select your Chapter 13 Plan AUTHORIZATION FOR ADEQUATE PROTECTION DISBUR…" at bounding box center [1192, 226] width 599 height 33
select select "6"
click at [908, 210] on select "Please select your Chapter 13 Plan AUTHORIZATION FOR ADEQUATE PROTECTION DISBUR…" at bounding box center [1192, 226] width 599 height 33
click at [1507, 223] on icon "submit" at bounding box center [1511, 226] width 13 height 13
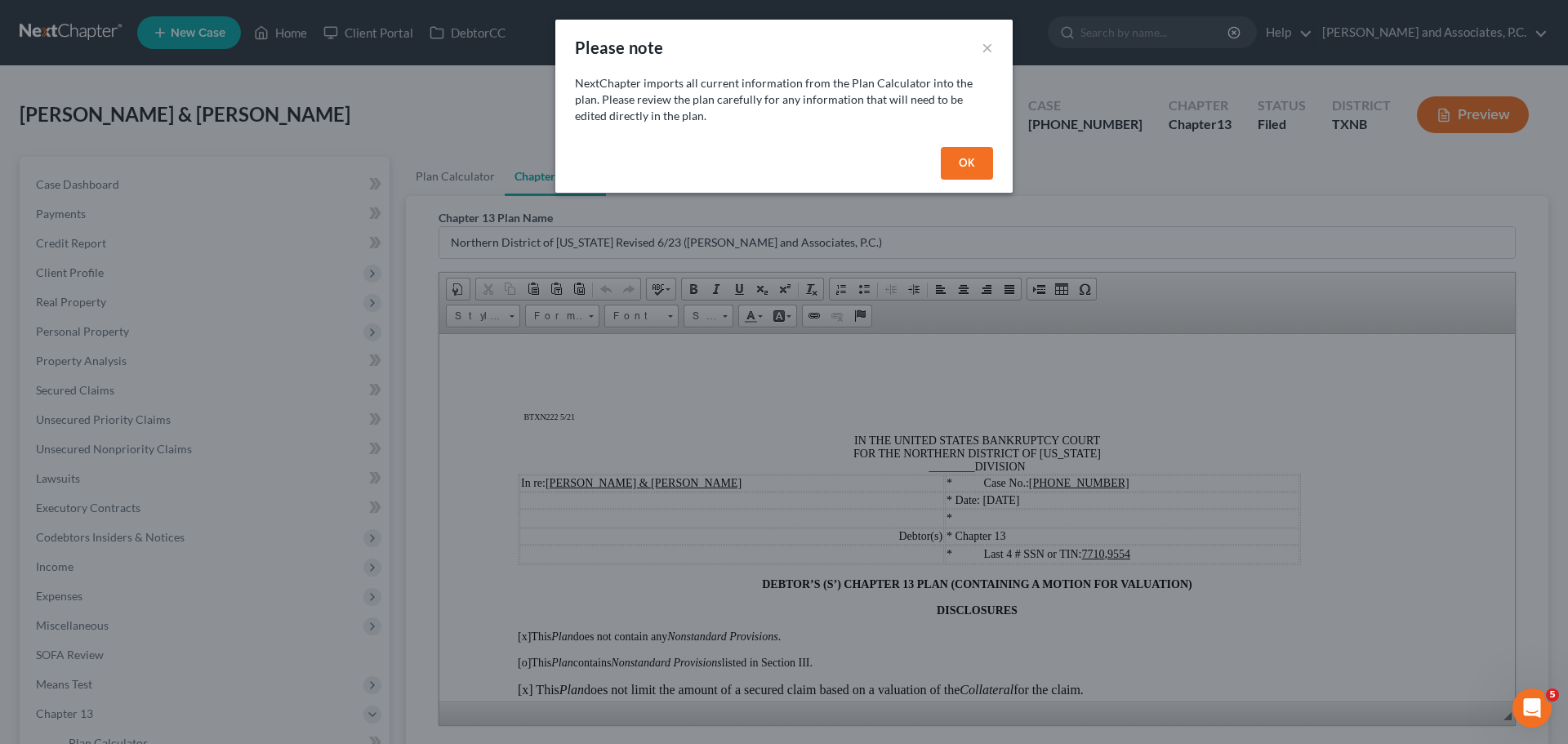
click at [954, 158] on button "OK" at bounding box center [966, 163] width 52 height 33
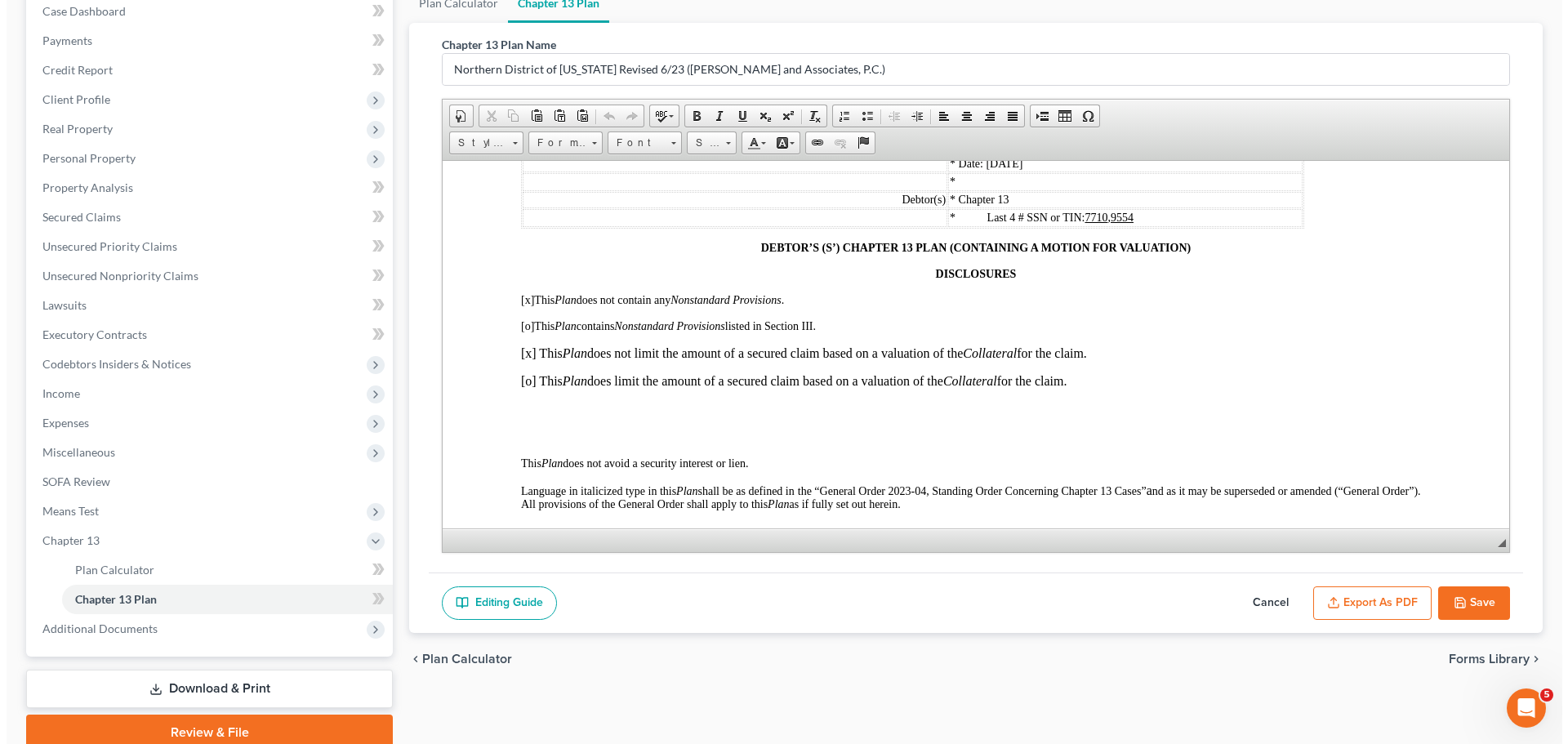
scroll to position [185, 0]
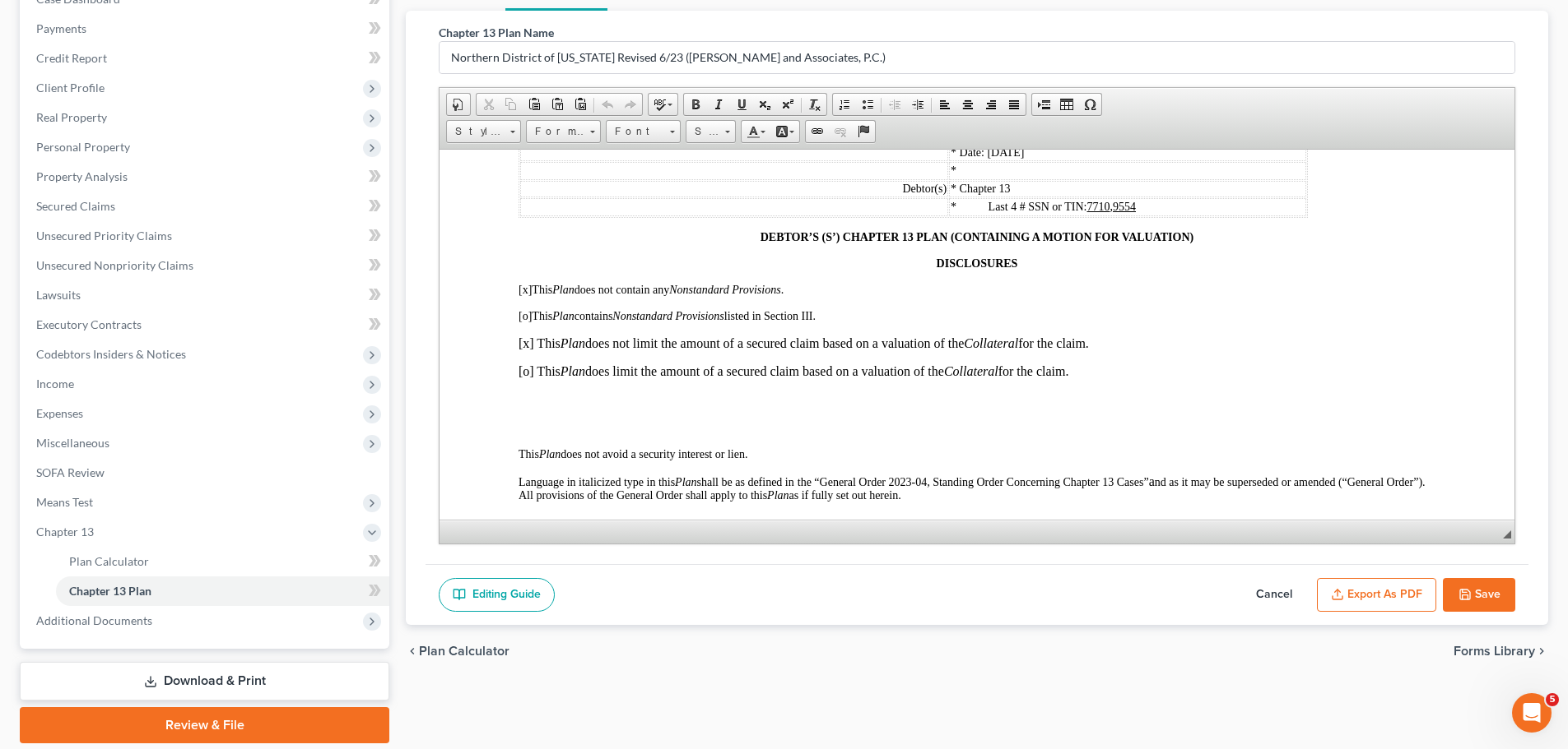
click at [1285, 589] on button "Cancel" at bounding box center [1273, 595] width 72 height 35
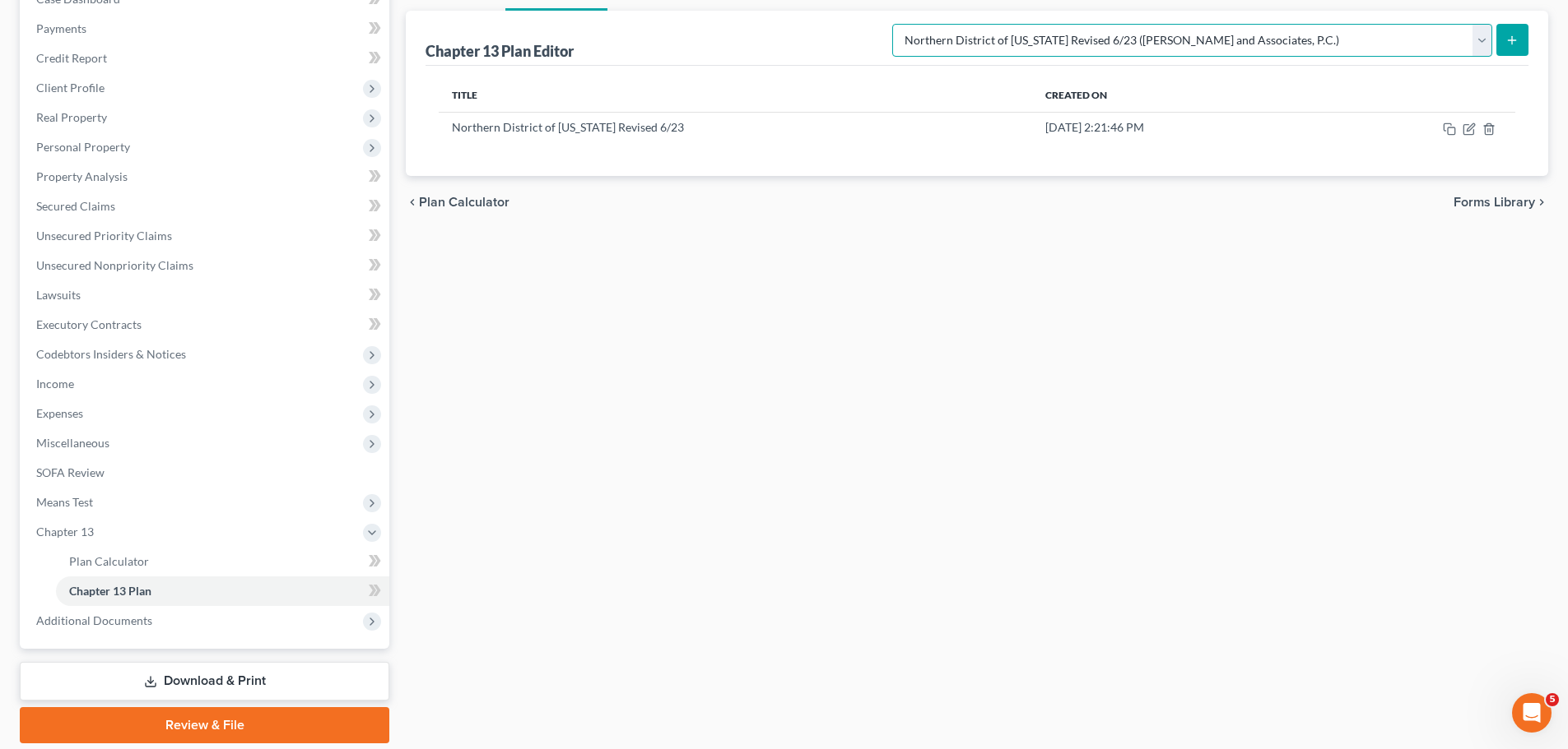
click at [1245, 38] on select "Please select your Chapter 13 Plan AUTHORIZATION FOR ADEQUATE PROTECTION DISBUR…" at bounding box center [1192, 40] width 599 height 33
select select "5"
click at [908, 24] on select "Please select your Chapter 13 Plan AUTHORIZATION FOR ADEQUATE PROTECTION DISBUR…" at bounding box center [1192, 40] width 599 height 33
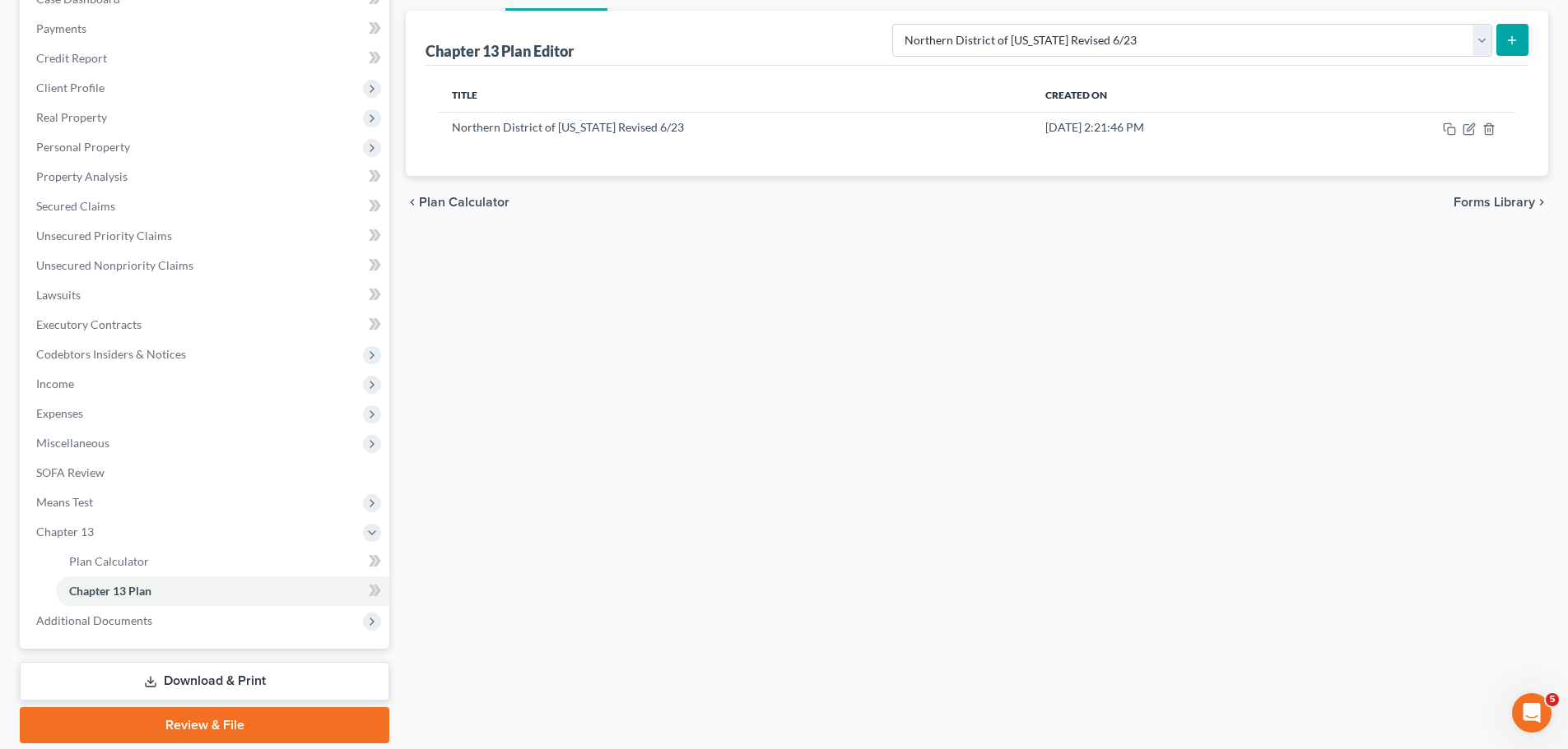
click at [1510, 38] on icon "submit" at bounding box center [1511, 40] width 13 height 13
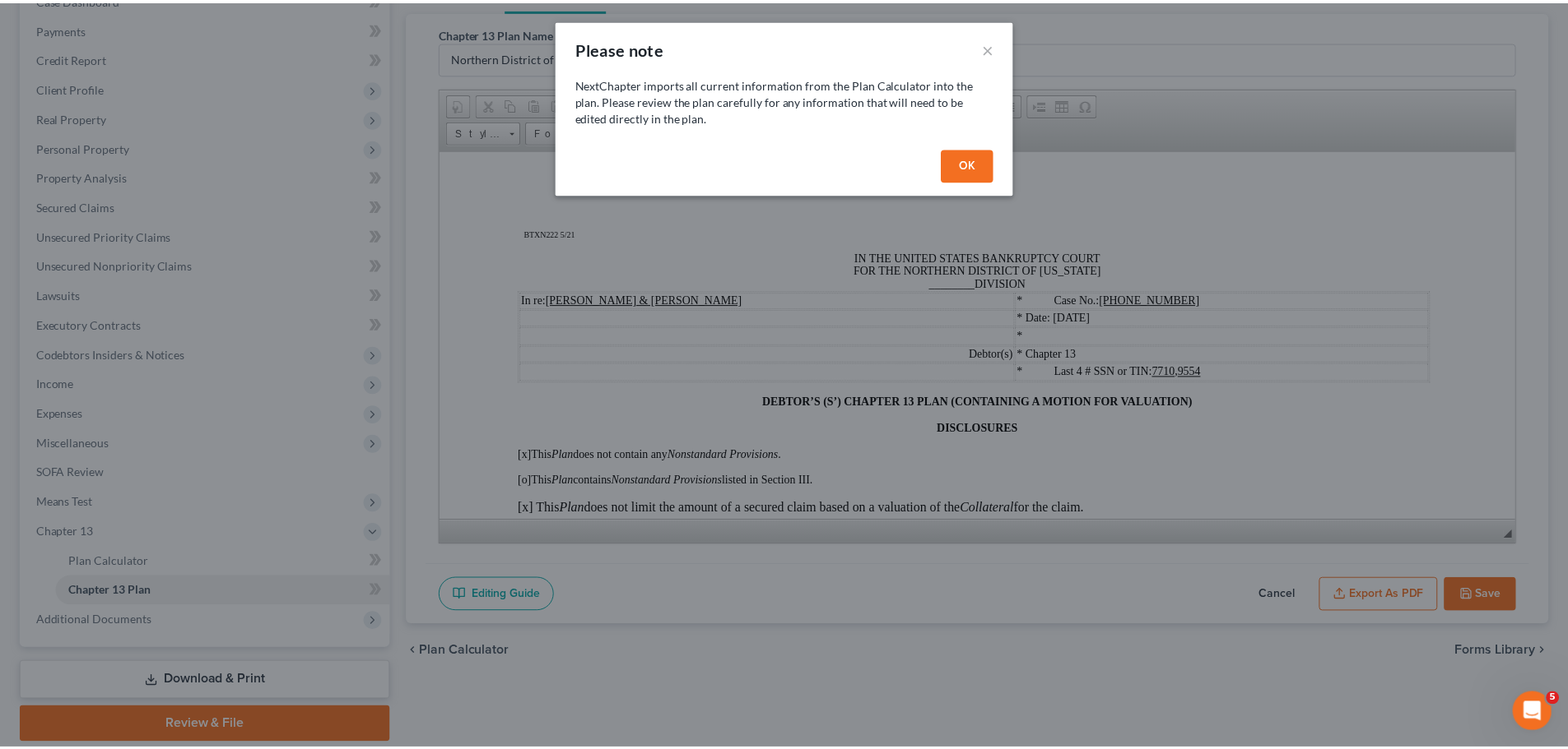
scroll to position [0, 0]
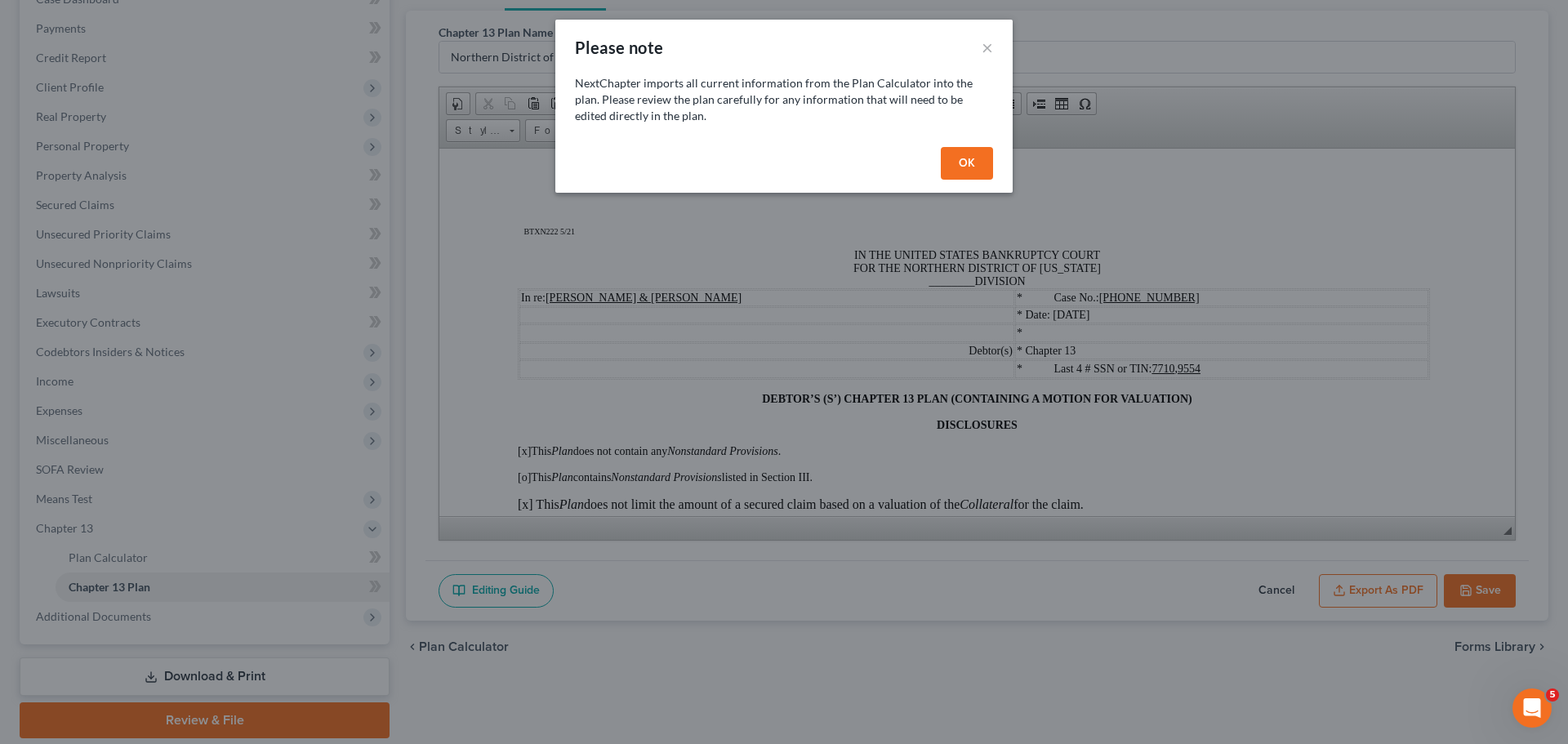
click at [968, 161] on button "OK" at bounding box center [966, 163] width 52 height 33
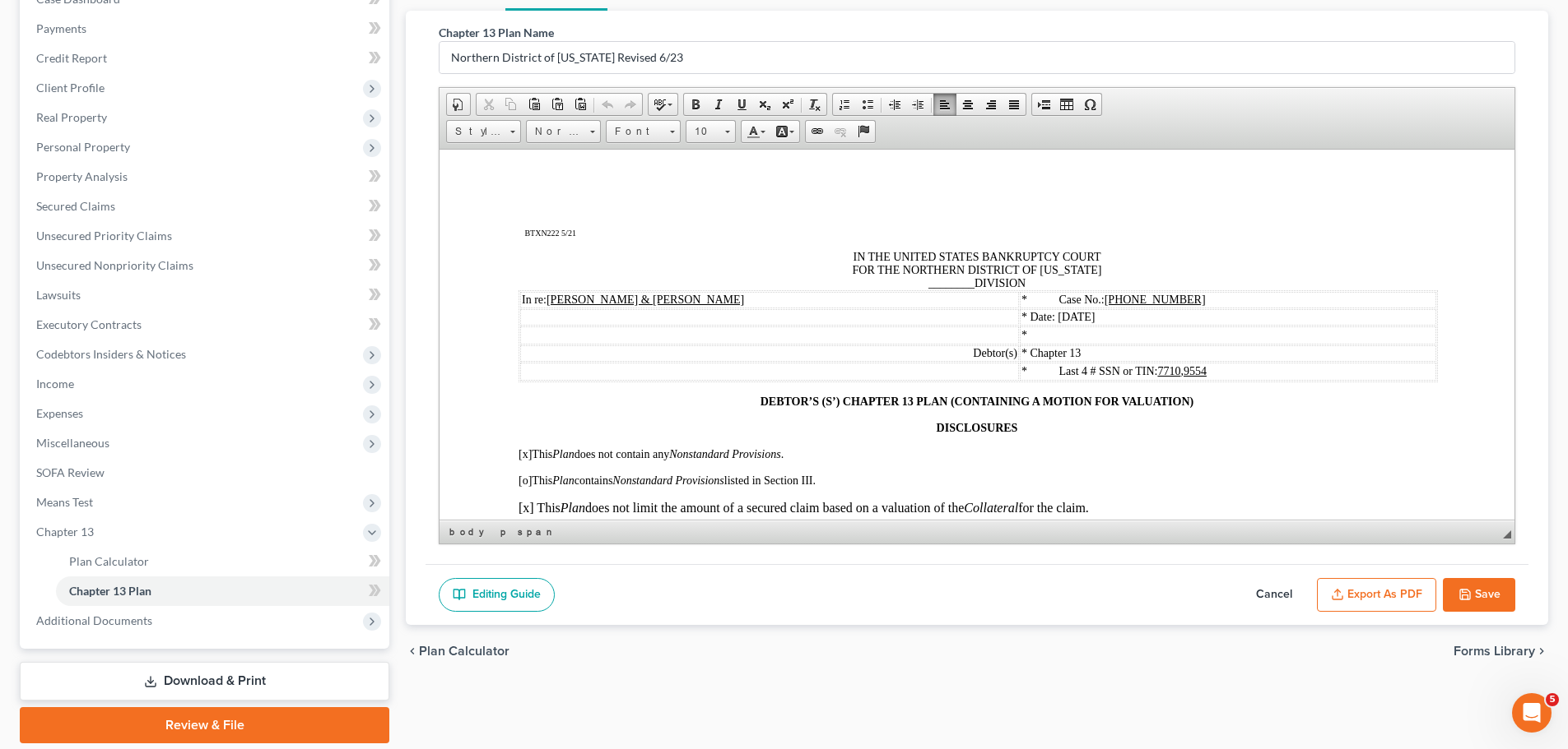
click at [966, 289] on div "IN THE UNITED STATES BANKRUPTCY COURT FOR THE NORTHERN DISTRICT OF [US_STATE] _…" at bounding box center [977, 270] width 917 height 40
click at [1027, 288] on div "IN THE UNITED STATES BANKRUPTCY COURT FOR THE NORTHERN DISTRICT OF [US_STATE] A…" at bounding box center [977, 270] width 917 height 40
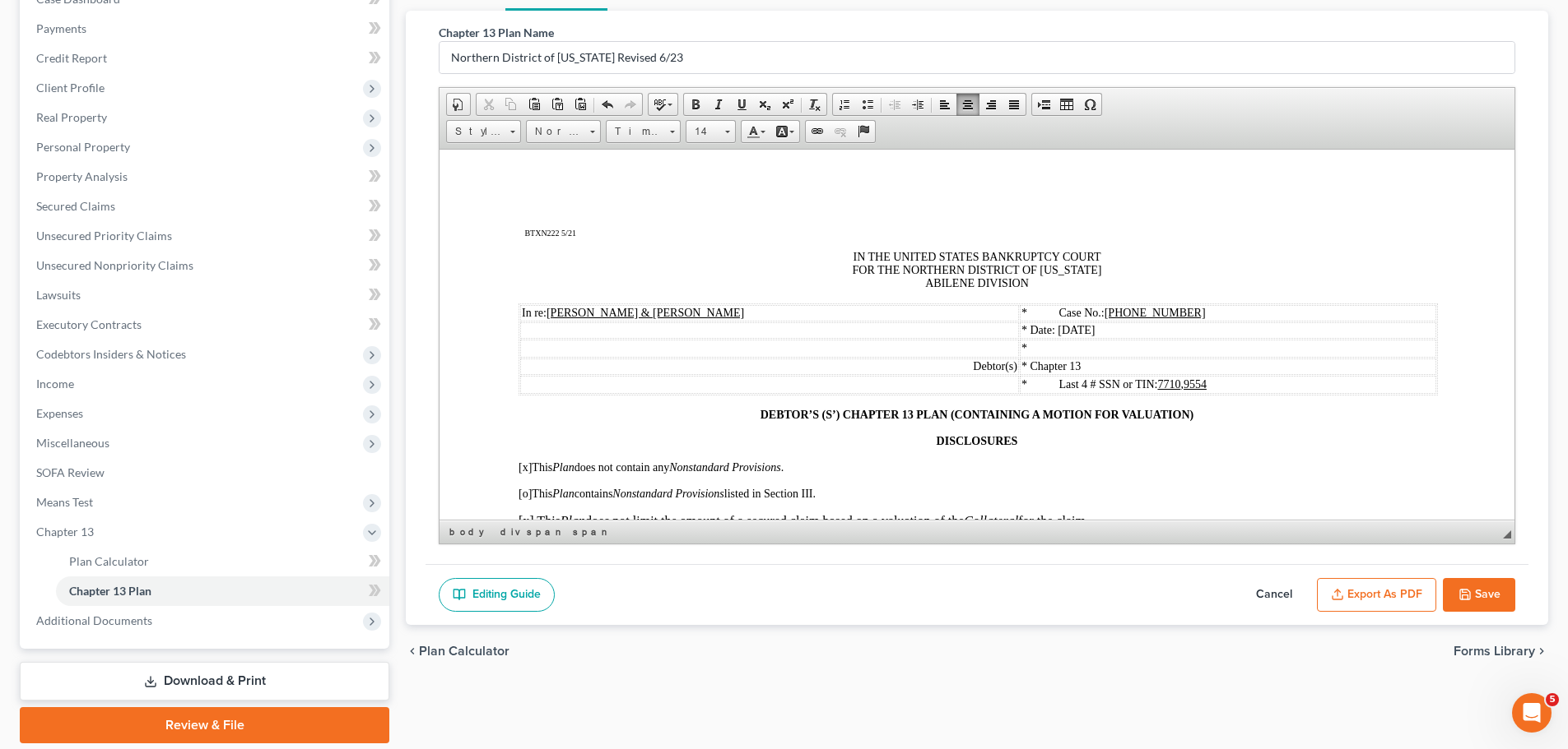
click at [1154, 312] on u "[PHONE_NUMBER]" at bounding box center [1155, 312] width 101 height 12
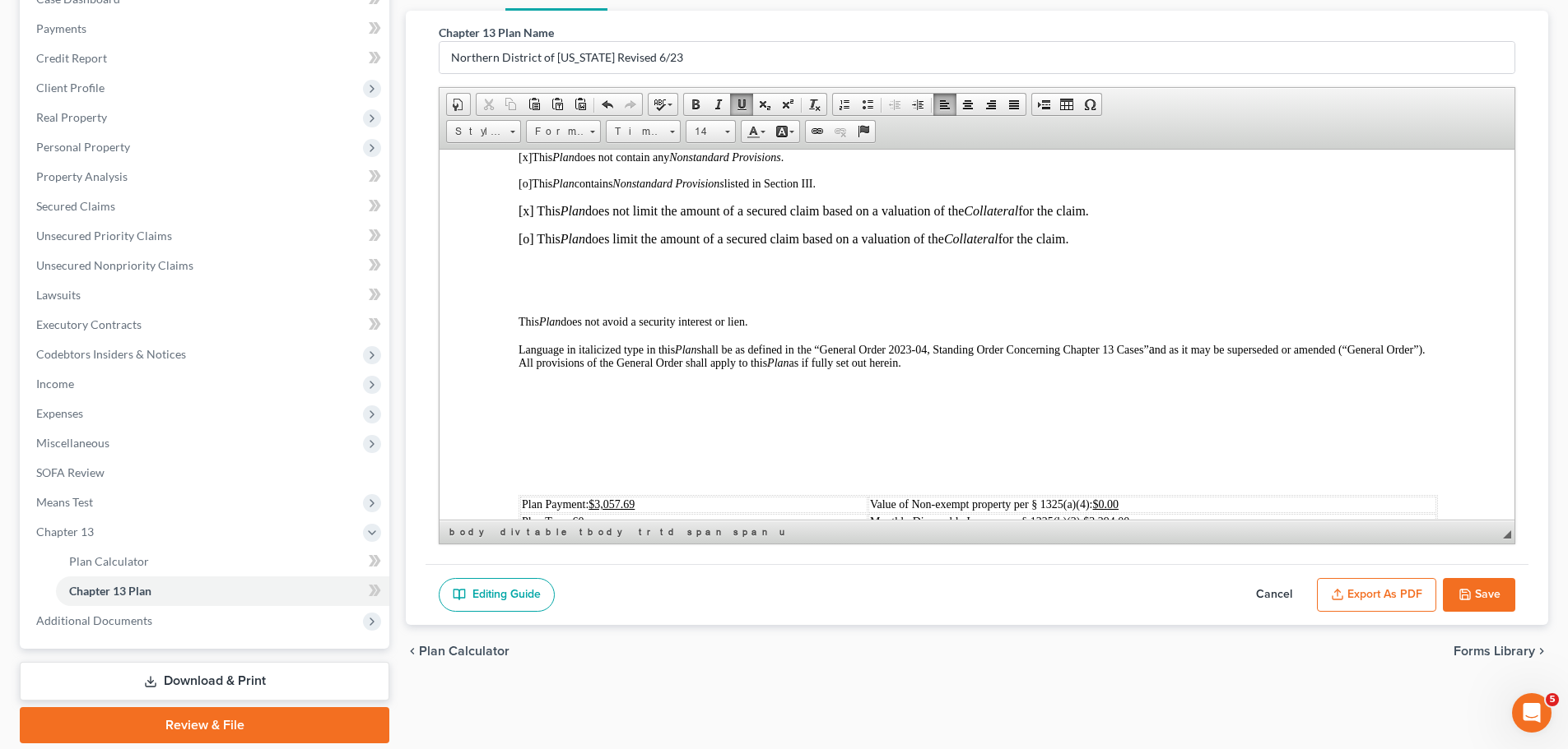
scroll to position [329, 0]
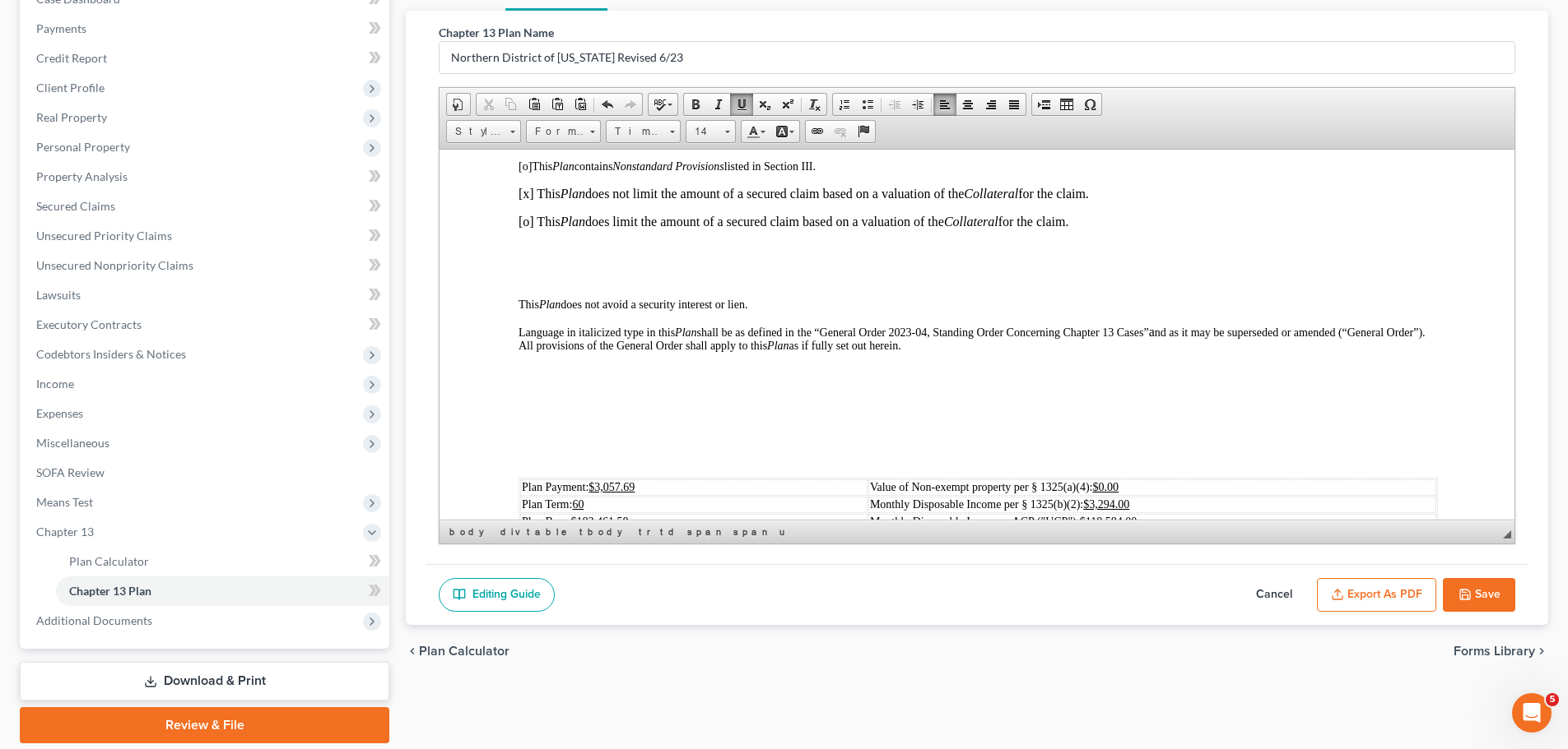
click at [519, 282] on p at bounding box center [977, 277] width 917 height 15
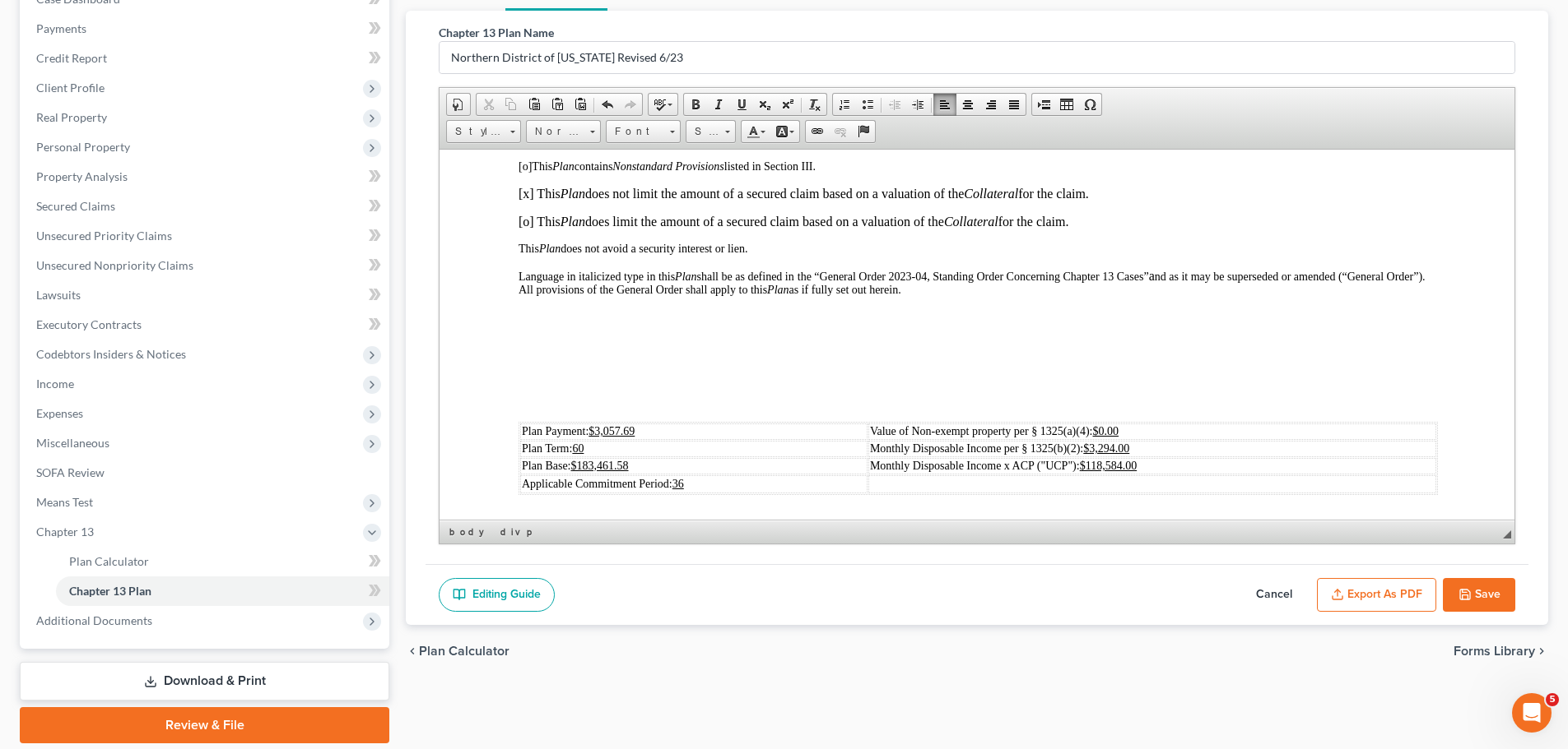
click at [607, 406] on p at bounding box center [977, 400] width 917 height 15
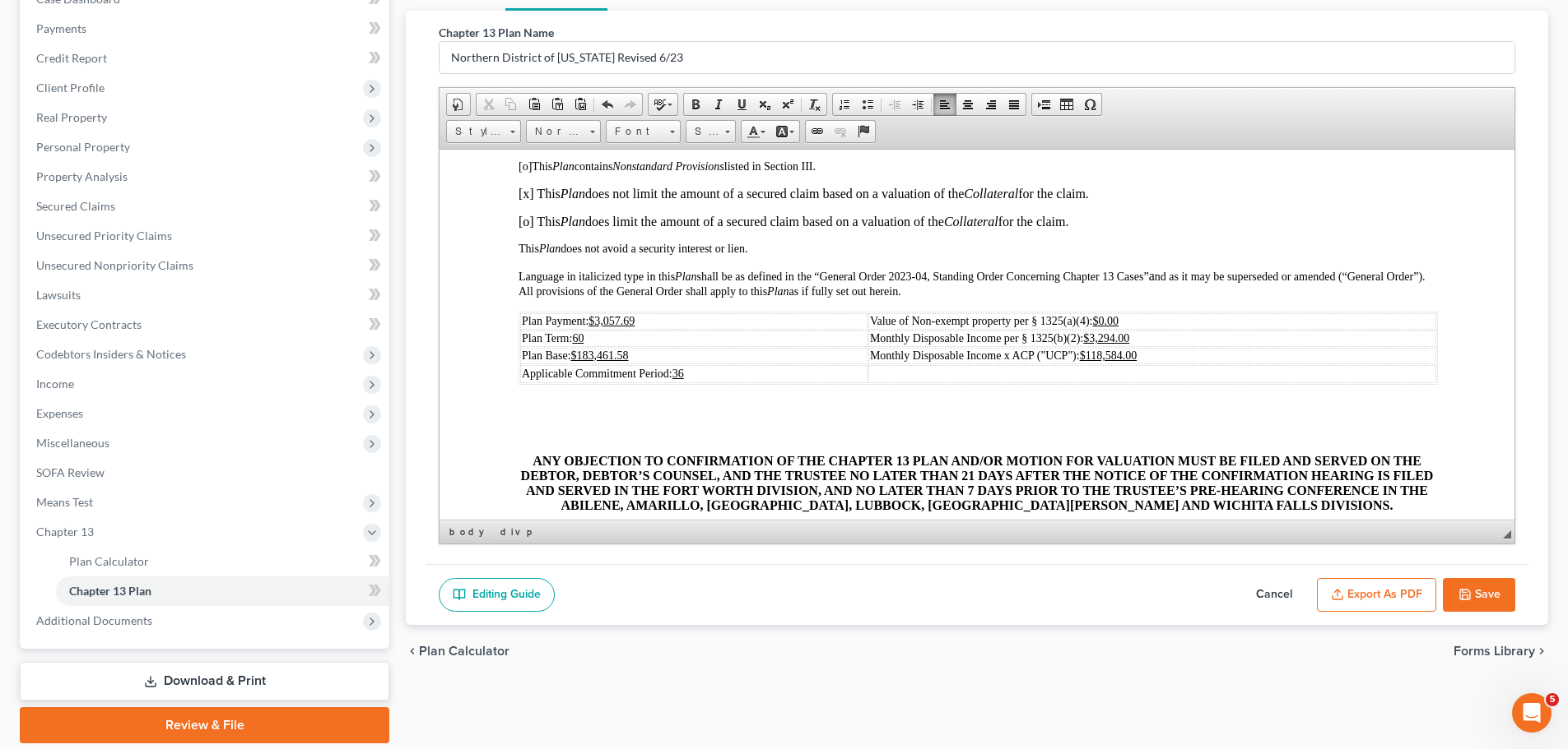
click at [640, 322] on td "Plan Payment: $3,057.69" at bounding box center [694, 320] width 347 height 17
click at [654, 352] on td "Plan Base: $183,461.58" at bounding box center [694, 353] width 347 height 17
click at [1116, 334] on u "$3,294.00" at bounding box center [1106, 336] width 46 height 12
click at [1123, 350] on u "$118,584.00" at bounding box center [1108, 353] width 57 height 12
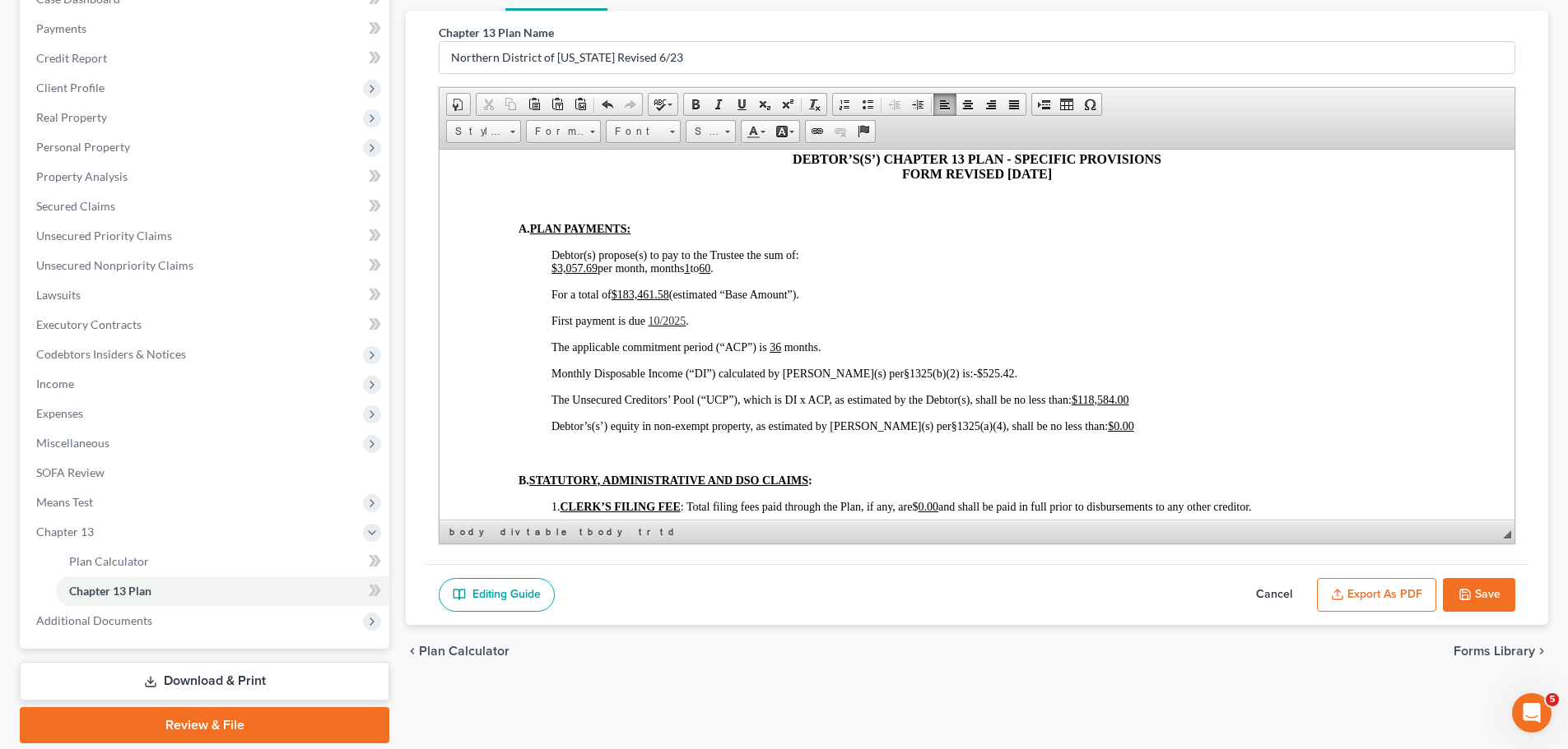
scroll to position [822, 0]
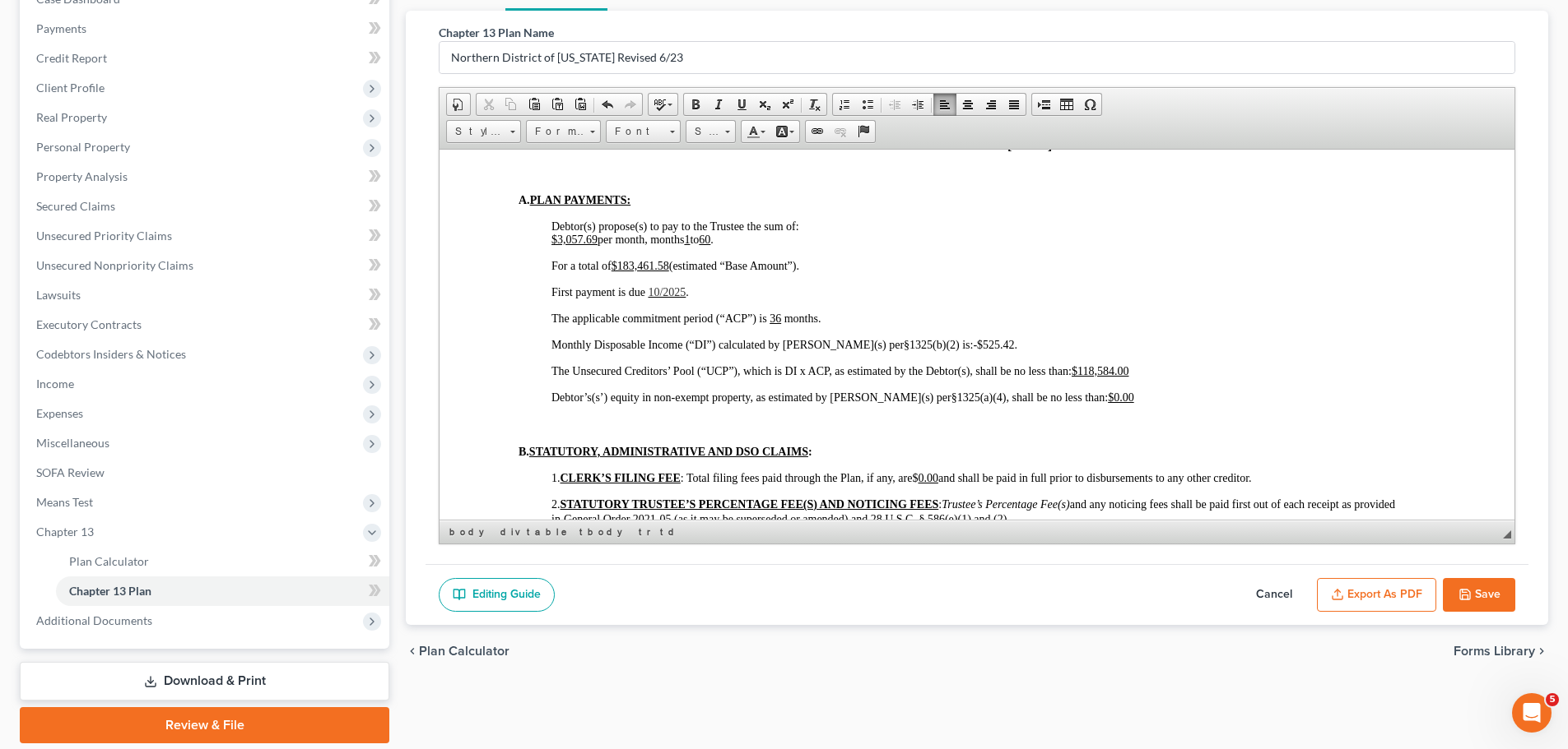
click at [595, 242] on u "$3,057.69" at bounding box center [575, 239] width 46 height 12
click at [669, 265] on u "$183,461.58" at bounding box center [640, 265] width 58 height 12
click at [659, 289] on span "10/2025" at bounding box center [667, 292] width 38 height 12
drag, startPoint x: 645, startPoint y: 292, endPoint x: 662, endPoint y: 292, distance: 17.0
click at [662, 292] on p "First payment is due 0 [DATE] ." at bounding box center [993, 292] width 884 height 13
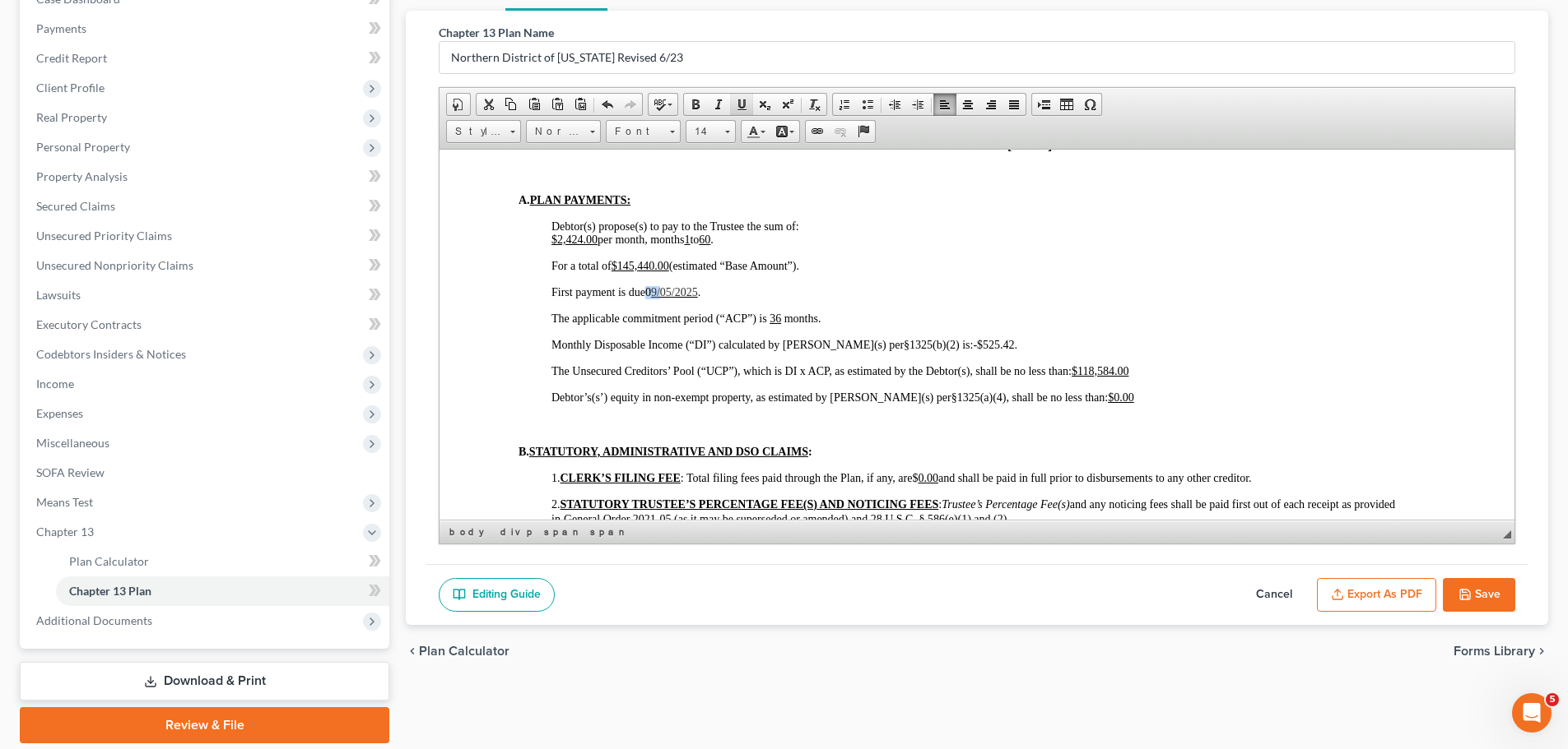
drag, startPoint x: 741, startPoint y: 108, endPoint x: 749, endPoint y: 113, distance: 9.4
click at [741, 108] on span at bounding box center [740, 104] width 13 height 13
click at [907, 297] on p "First payment is due 0 [DATE] ." at bounding box center [993, 292] width 884 height 13
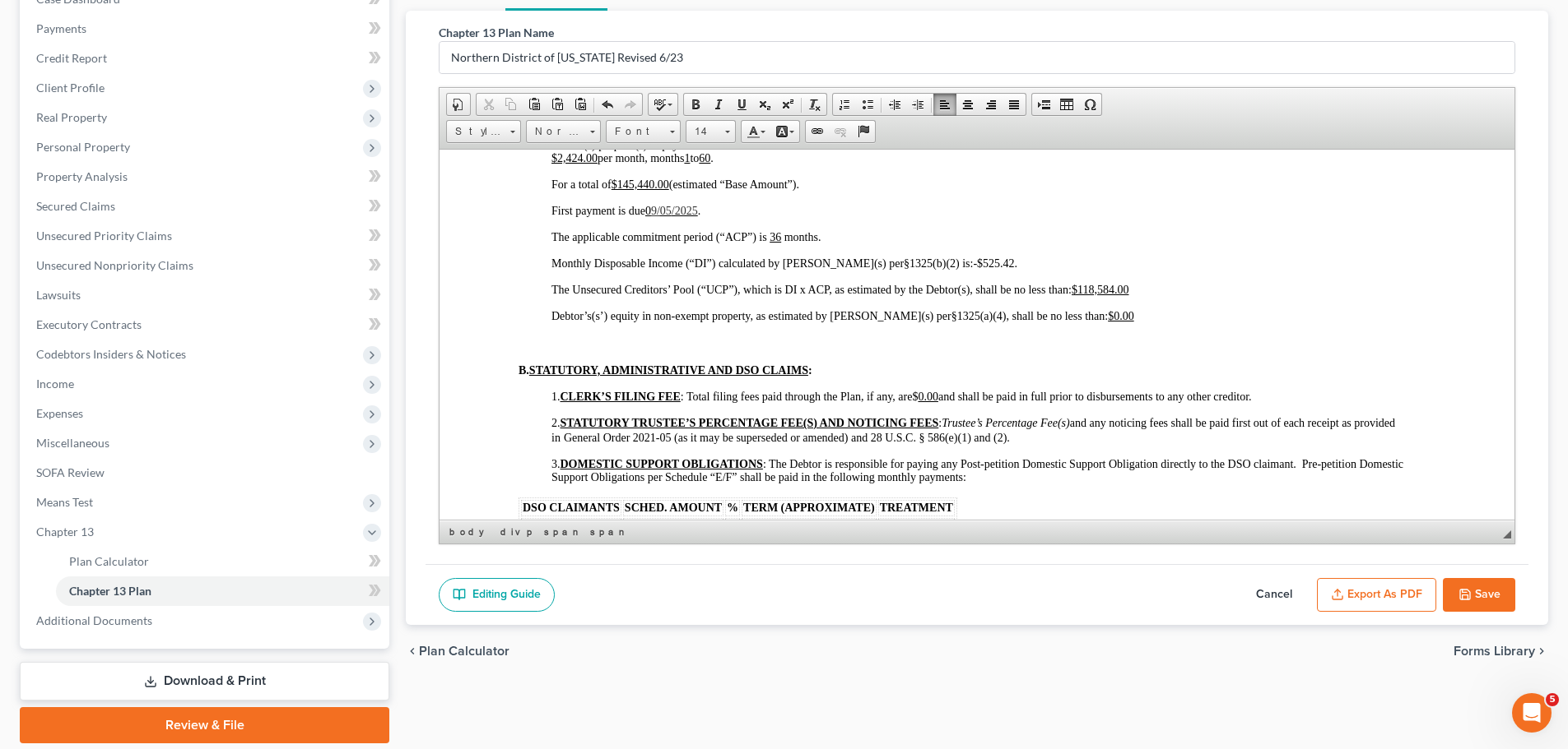
scroll to position [905, 0]
click at [1014, 261] on span "." at bounding box center [1015, 262] width 3 height 12
click at [973, 263] on span "-$0.00" at bounding box center [987, 262] width 30 height 12
click at [1115, 286] on u "$118,584.00" at bounding box center [1100, 288] width 57 height 12
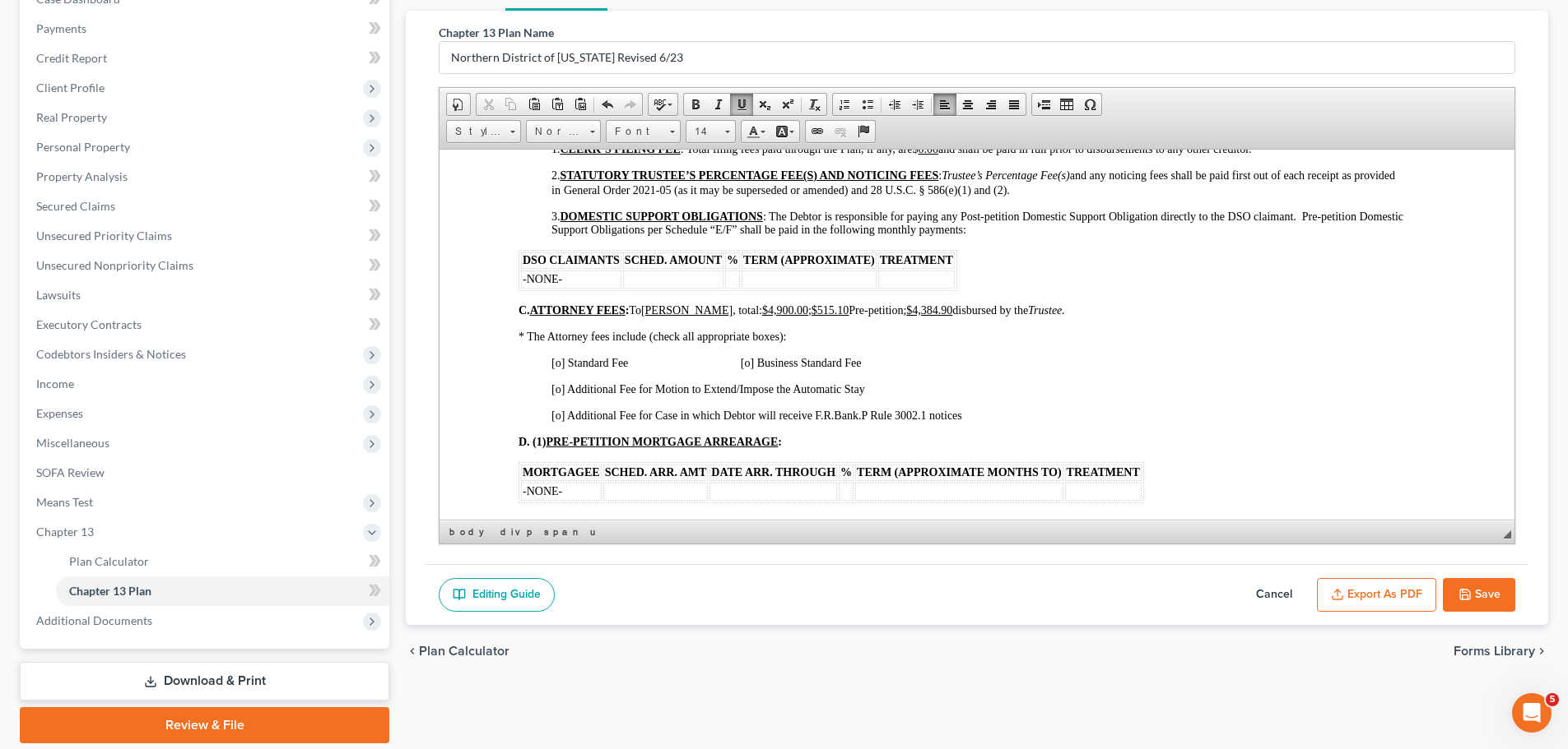
scroll to position [1234, 0]
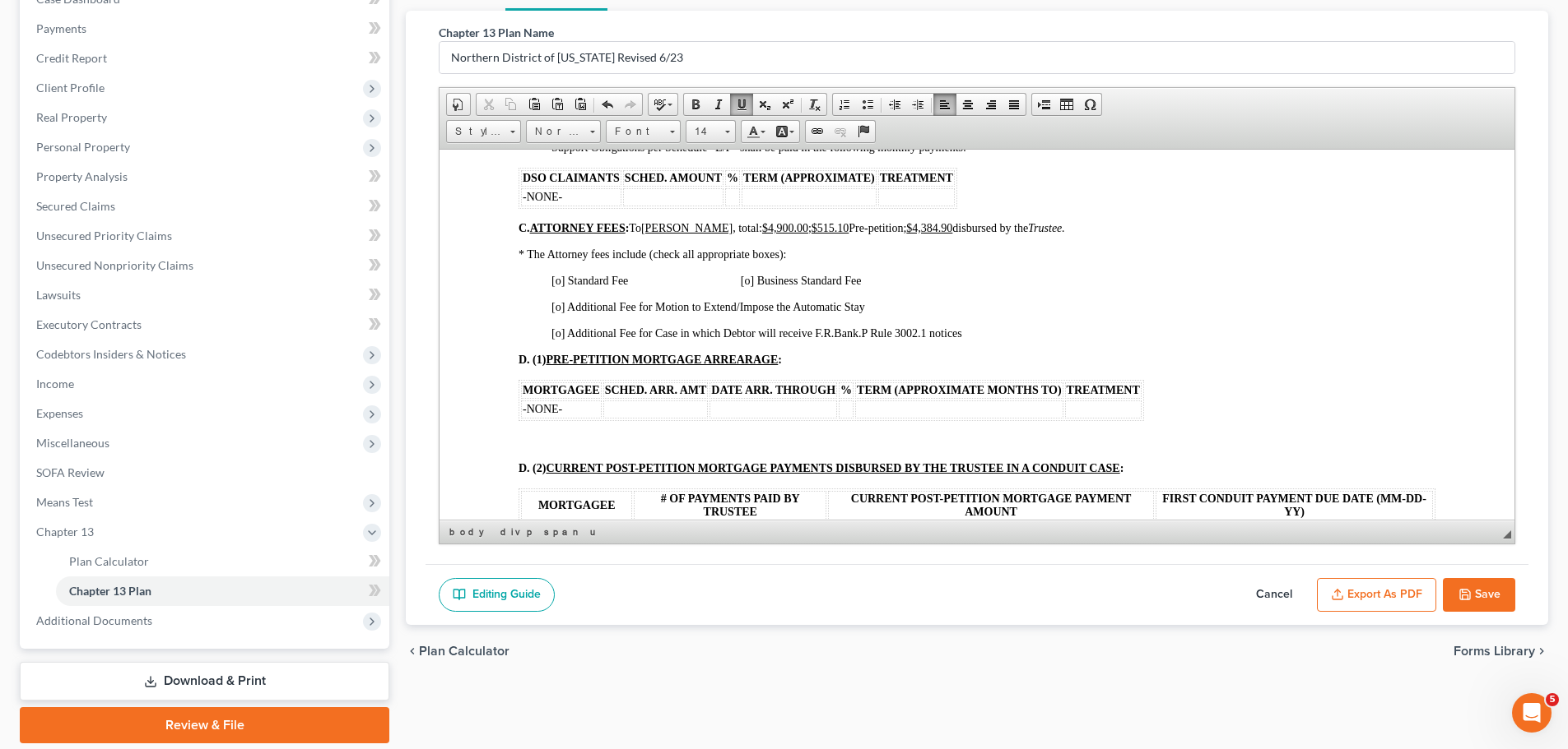
click at [558, 278] on span "[o] Standard Fee [o] Business Standard Fee" at bounding box center [707, 280] width 310 height 12
click at [559, 333] on span "[o] Additional Fee for Case in which Debtor will receive F.R.Bank.P Rule 3002.1…" at bounding box center [757, 332] width 411 height 12
click at [559, 304] on span "[o] Additional Fee for Motion to Extend/Impose the Automatic Stay" at bounding box center [709, 307] width 314 height 12
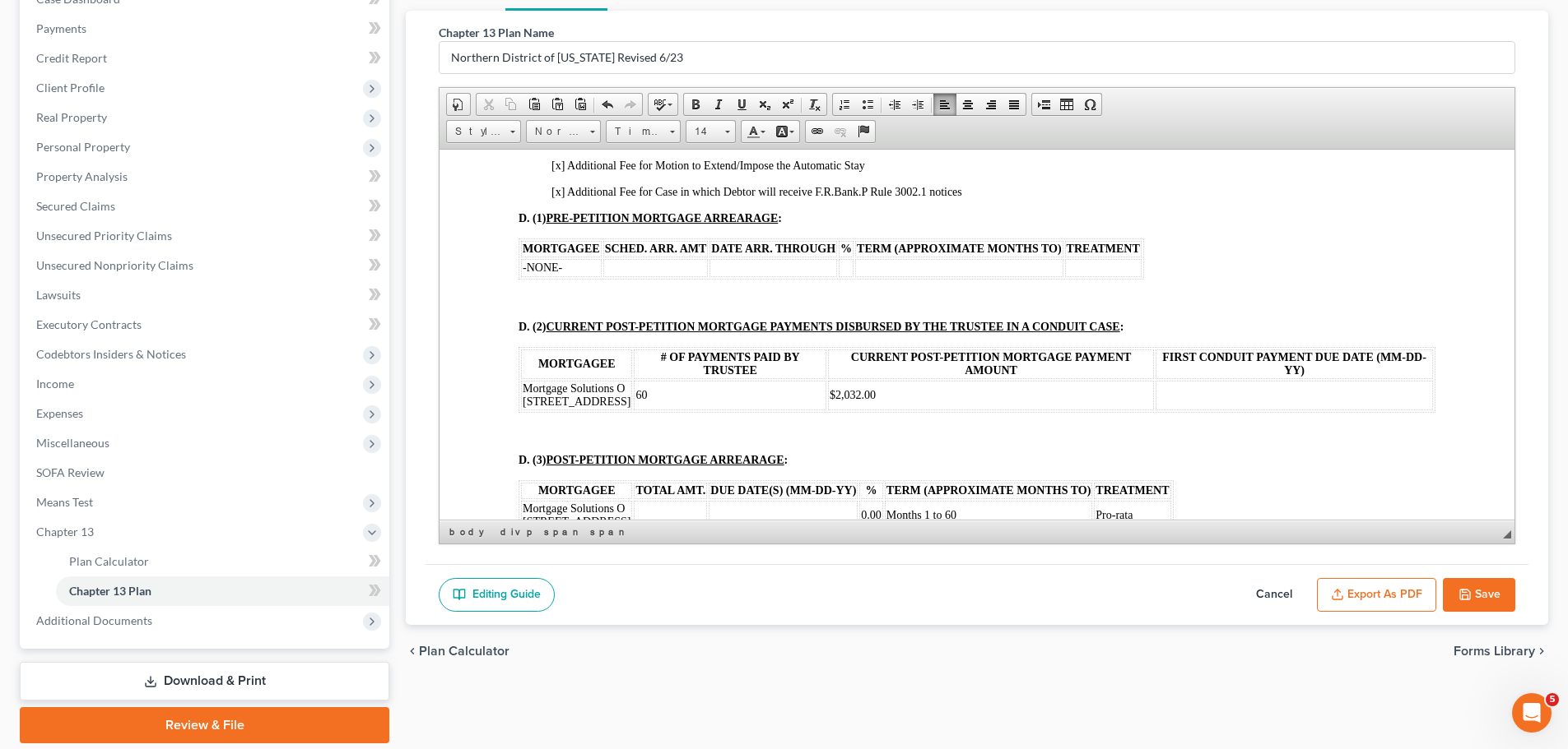
scroll to position [1399, 0]
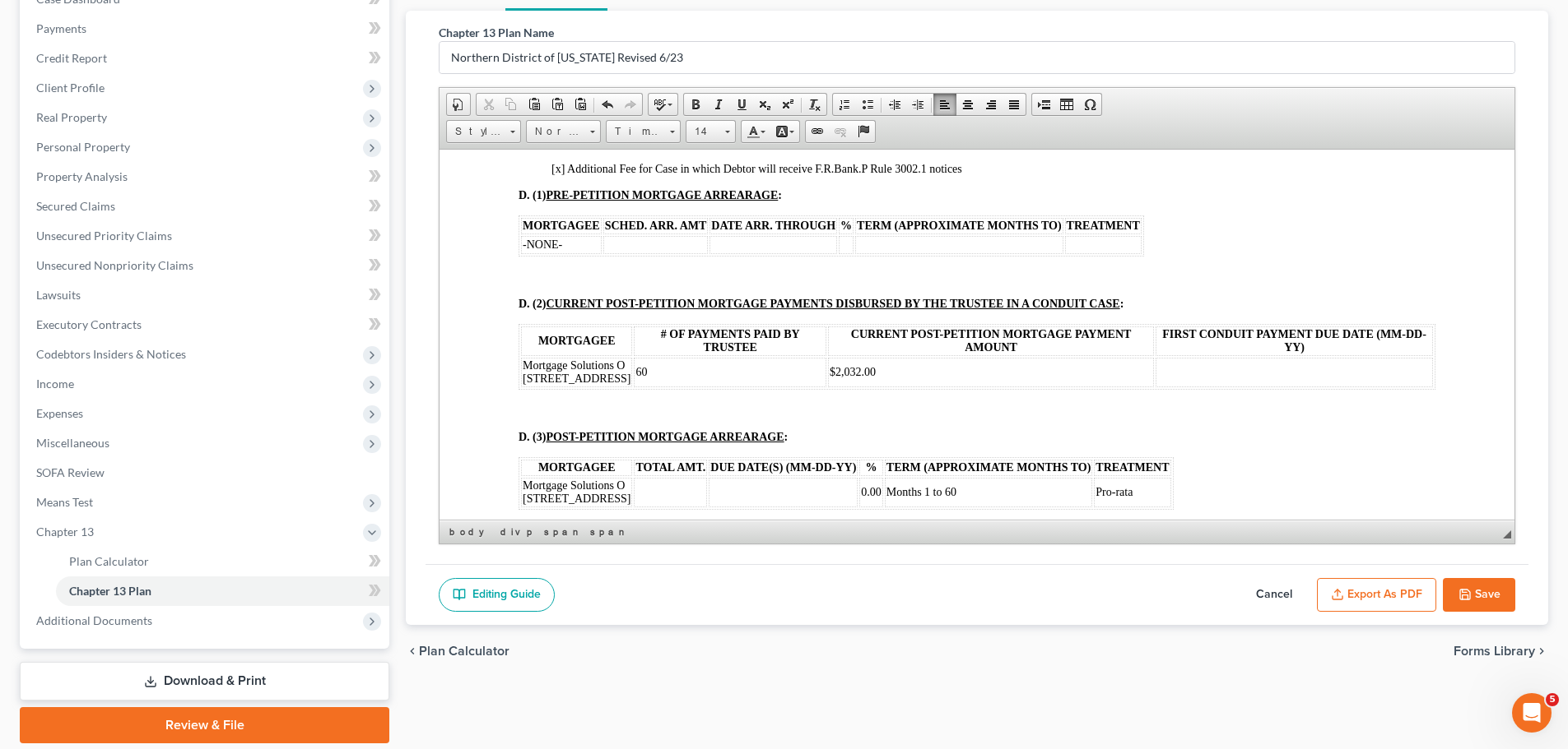
click at [579, 246] on td "-NONE-" at bounding box center [561, 244] width 80 height 18
click at [1115, 247] on td at bounding box center [1122, 244] width 76 height 18
click at [898, 383] on td "$2,032.00" at bounding box center [990, 372] width 326 height 30
click at [874, 387] on td "$2,032.00" at bounding box center [990, 372] width 326 height 30
click at [1296, 385] on td at bounding box center [1293, 372] width 277 height 30
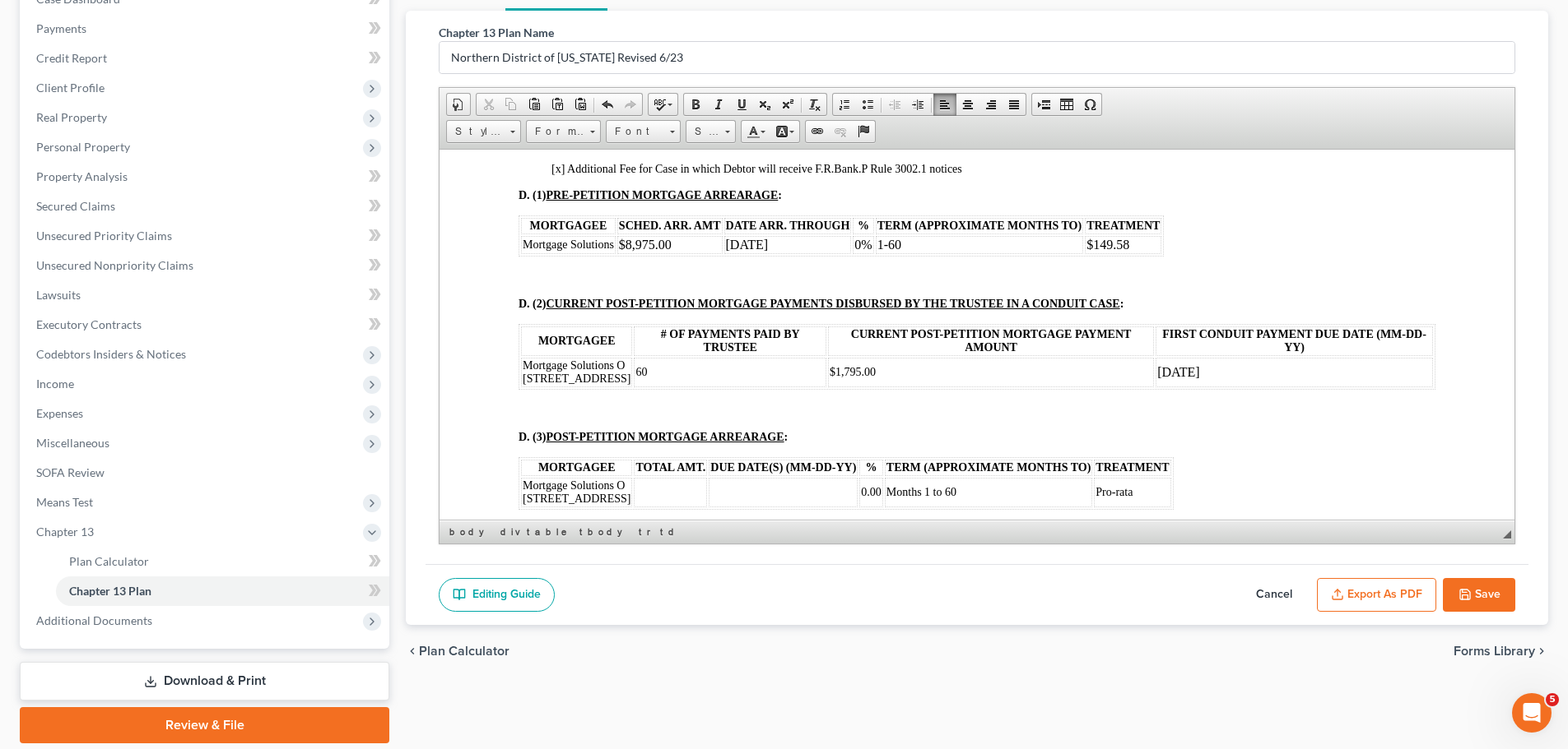
click at [530, 379] on span "Mortgage Solutions O [STREET_ADDRESS]" at bounding box center [577, 372] width 108 height 26
click at [620, 491] on span "Mortgage Solutions O [STREET_ADDRESS]" at bounding box center [577, 492] width 108 height 26
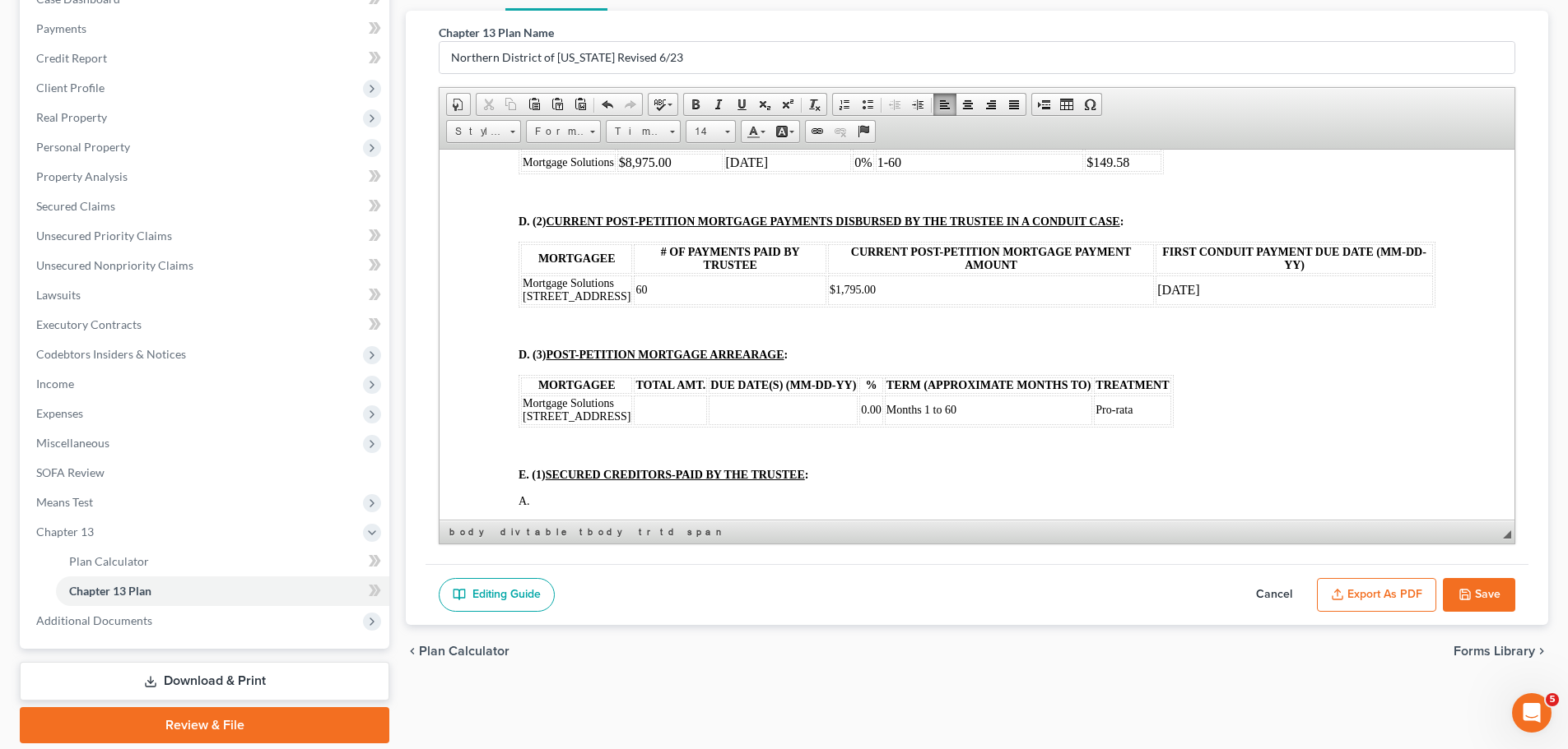
click at [638, 417] on td at bounding box center [670, 410] width 73 height 30
click at [1122, 423] on td "Pro-rata" at bounding box center [1127, 410] width 76 height 30
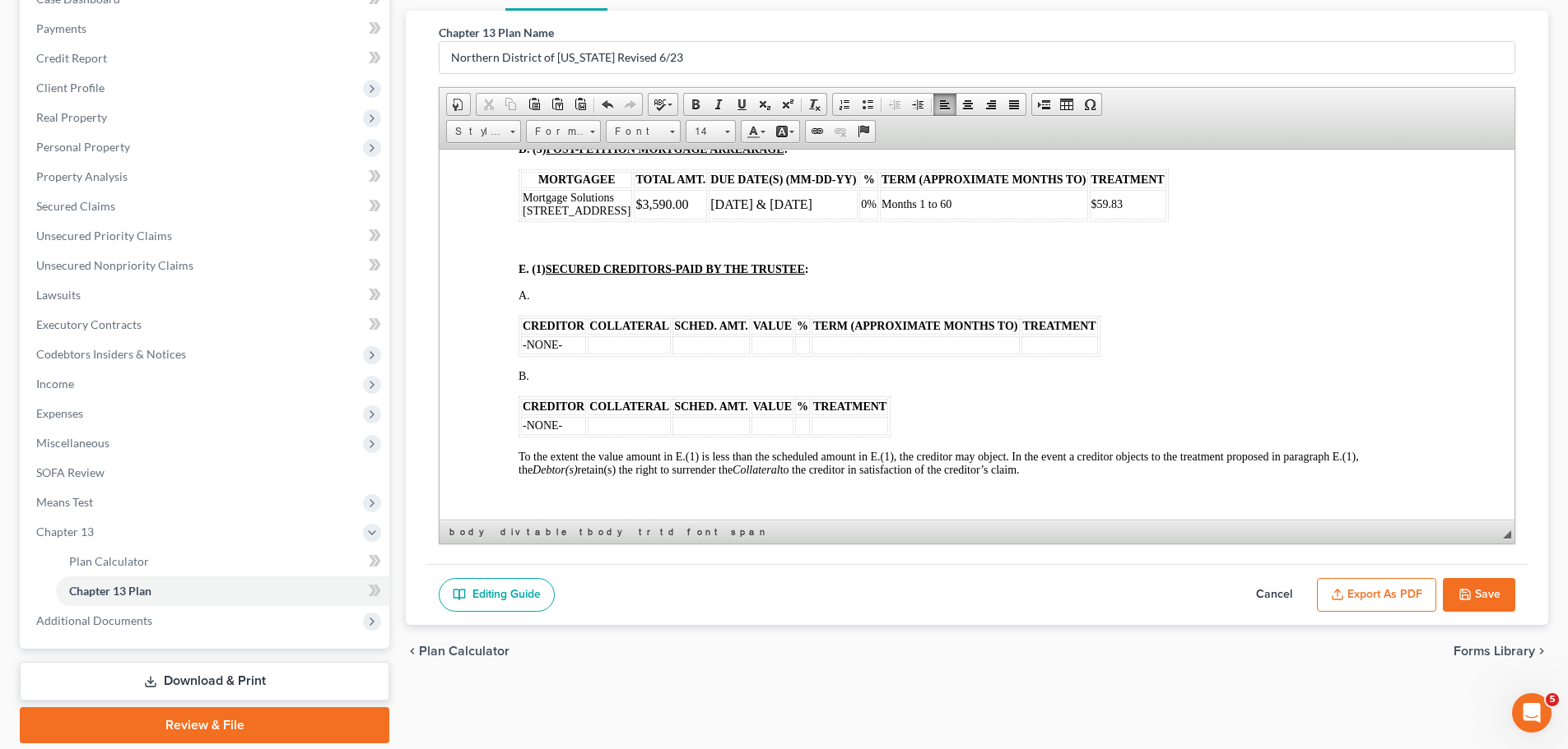
scroll to position [1727, 0]
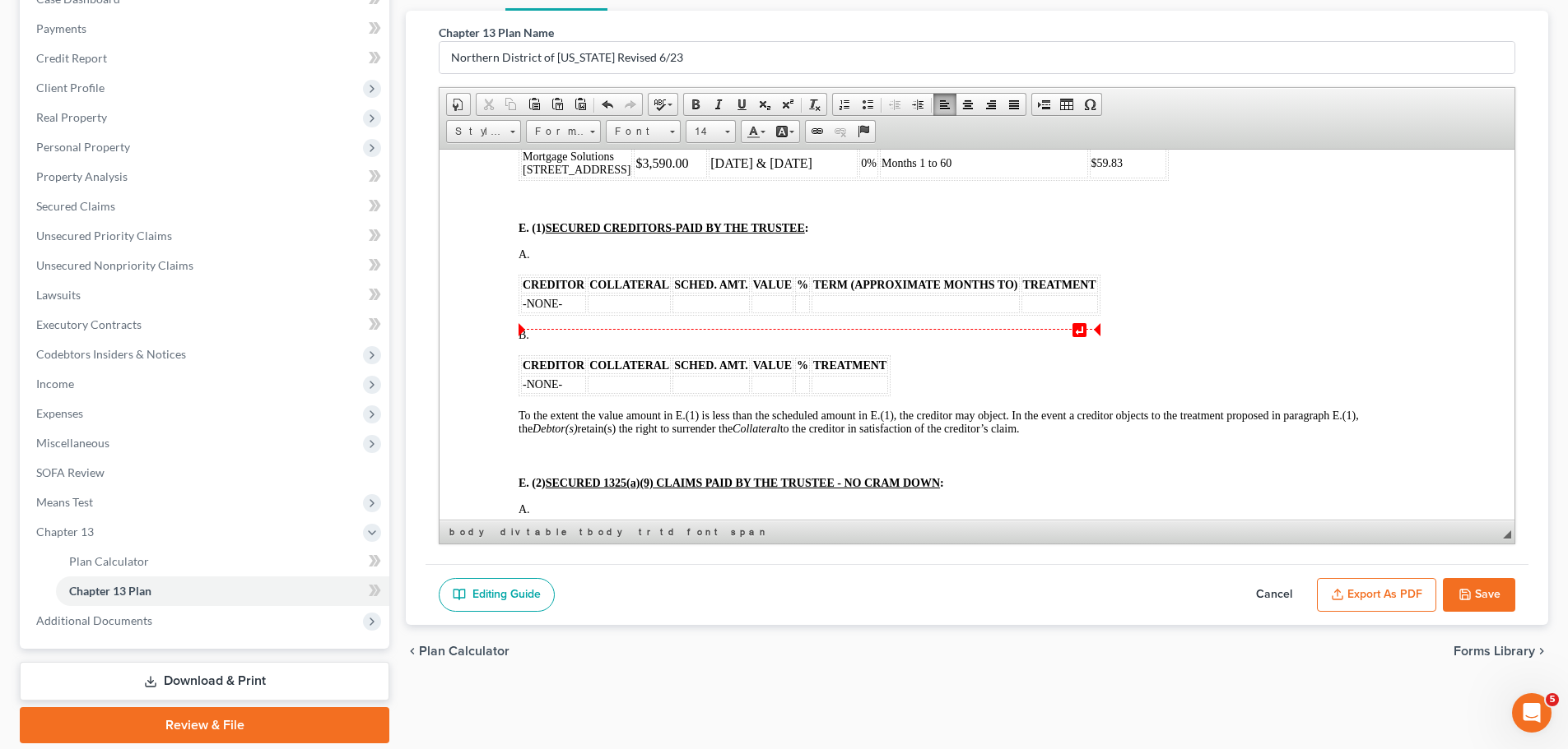
click at [568, 312] on td "-NONE-" at bounding box center [554, 304] width 65 height 18
click at [753, 312] on td at bounding box center [774, 304] width 77 height 18
click at [945, 312] on td at bounding box center [1005, 304] width 208 height 18
drag, startPoint x: 508, startPoint y: 349, endPoint x: 920, endPoint y: 398, distance: 414.9
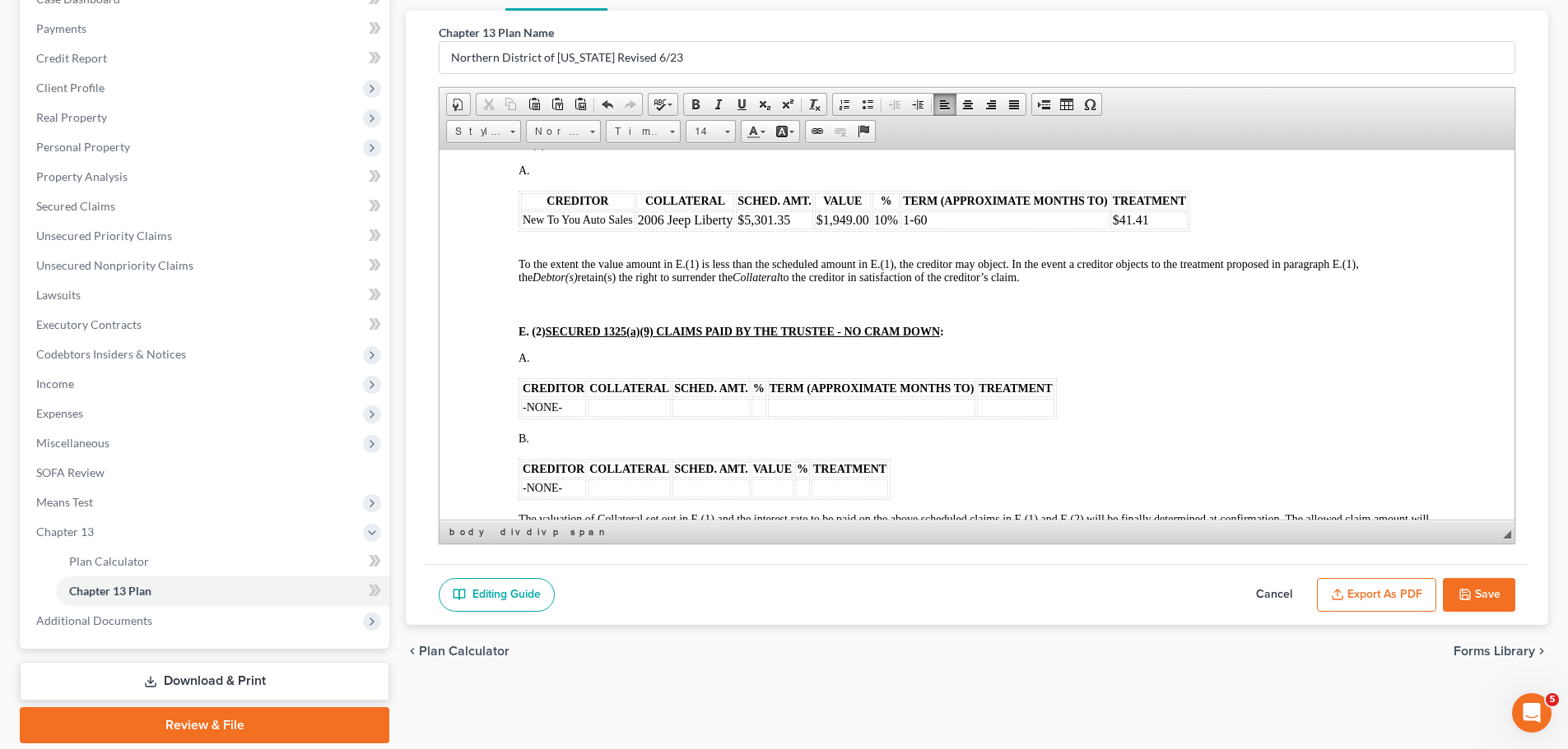
scroll to position [1892, 0]
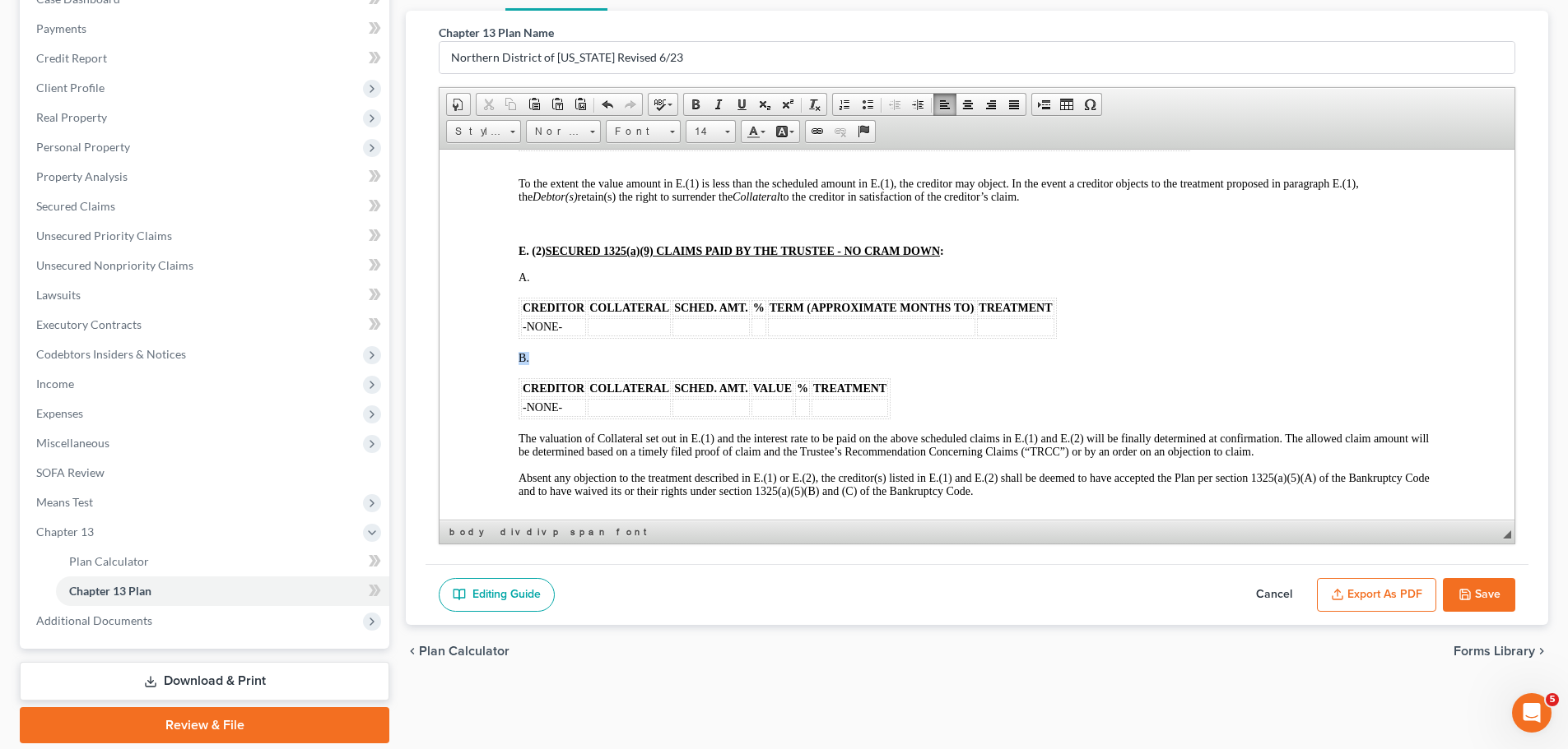
drag, startPoint x: 510, startPoint y: 366, endPoint x: 963, endPoint y: 408, distance: 454.9
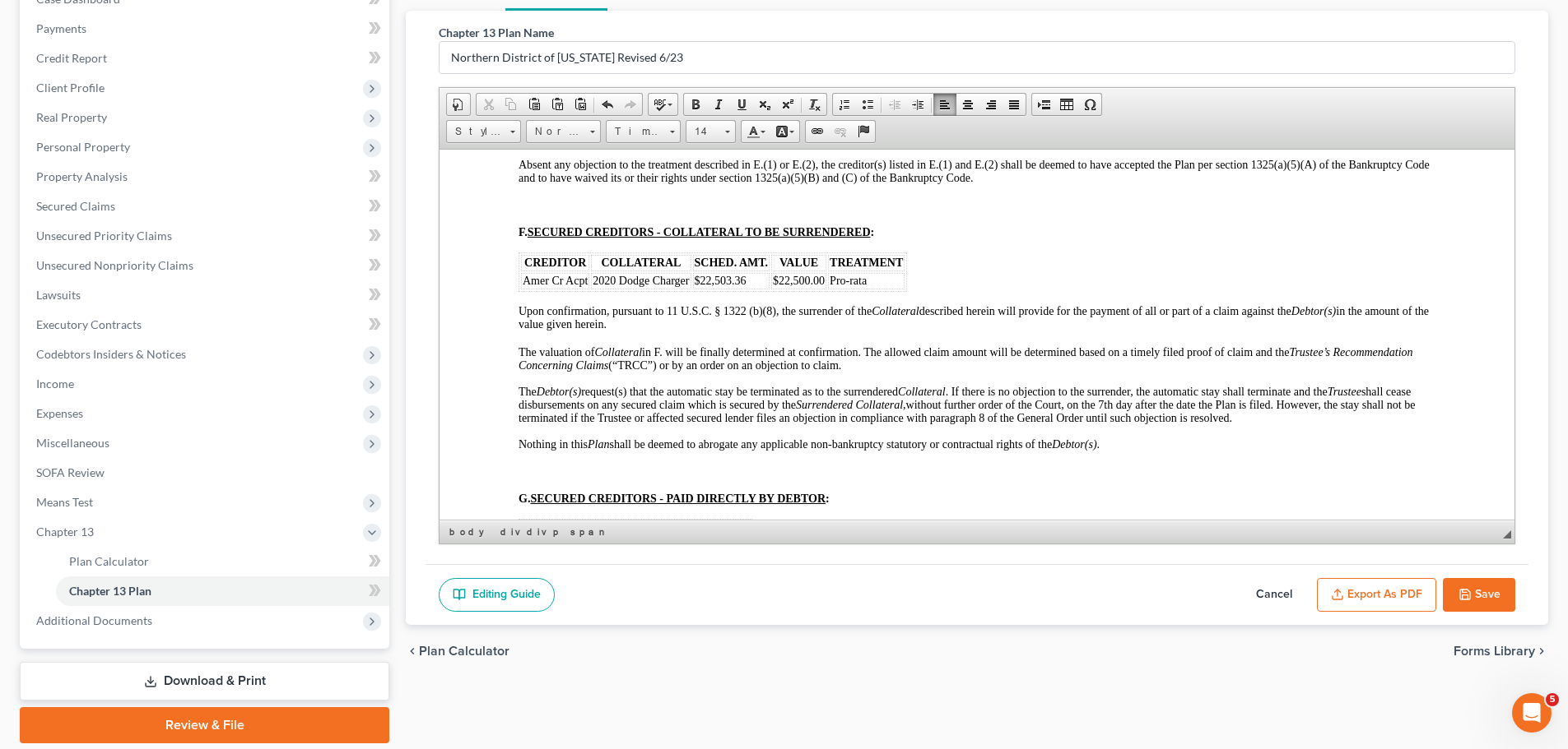
scroll to position [2139, 0]
click at [868, 288] on td "Pro-rata" at bounding box center [865, 280] width 76 height 17
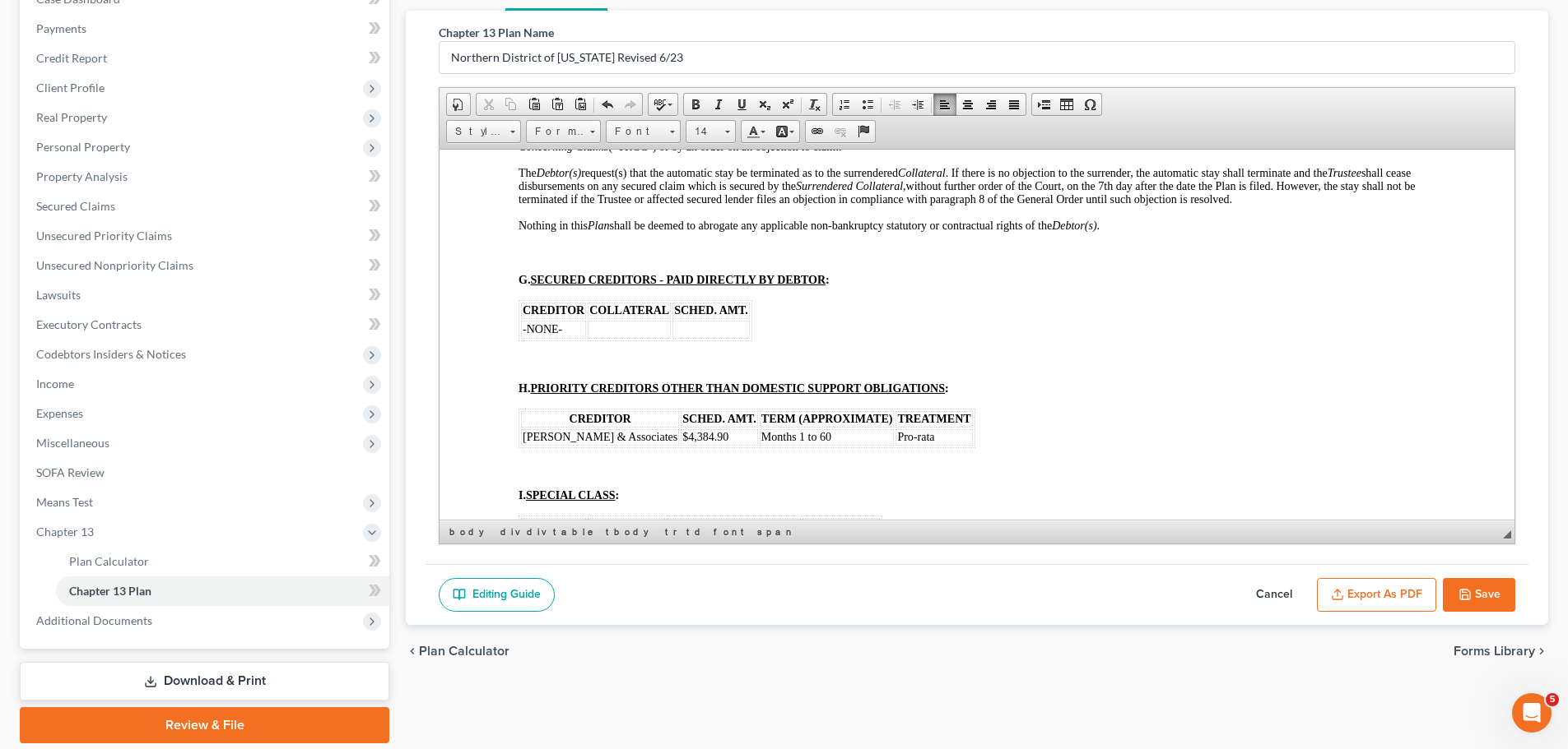
scroll to position [2386, 0]
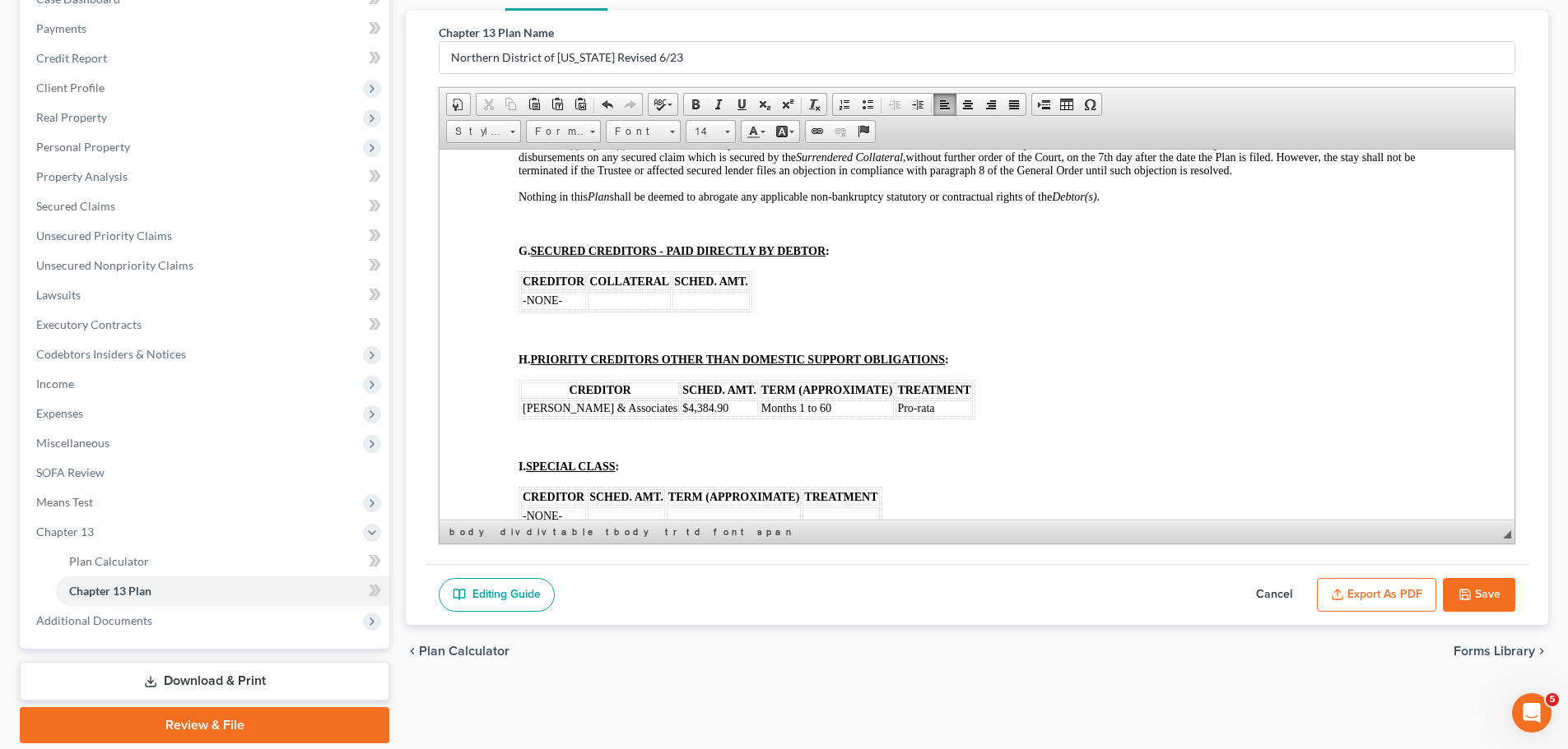
click at [566, 310] on td "-NONE-" at bounding box center [554, 301] width 65 height 18
click at [834, 310] on td at bounding box center [854, 301] width 77 height 18
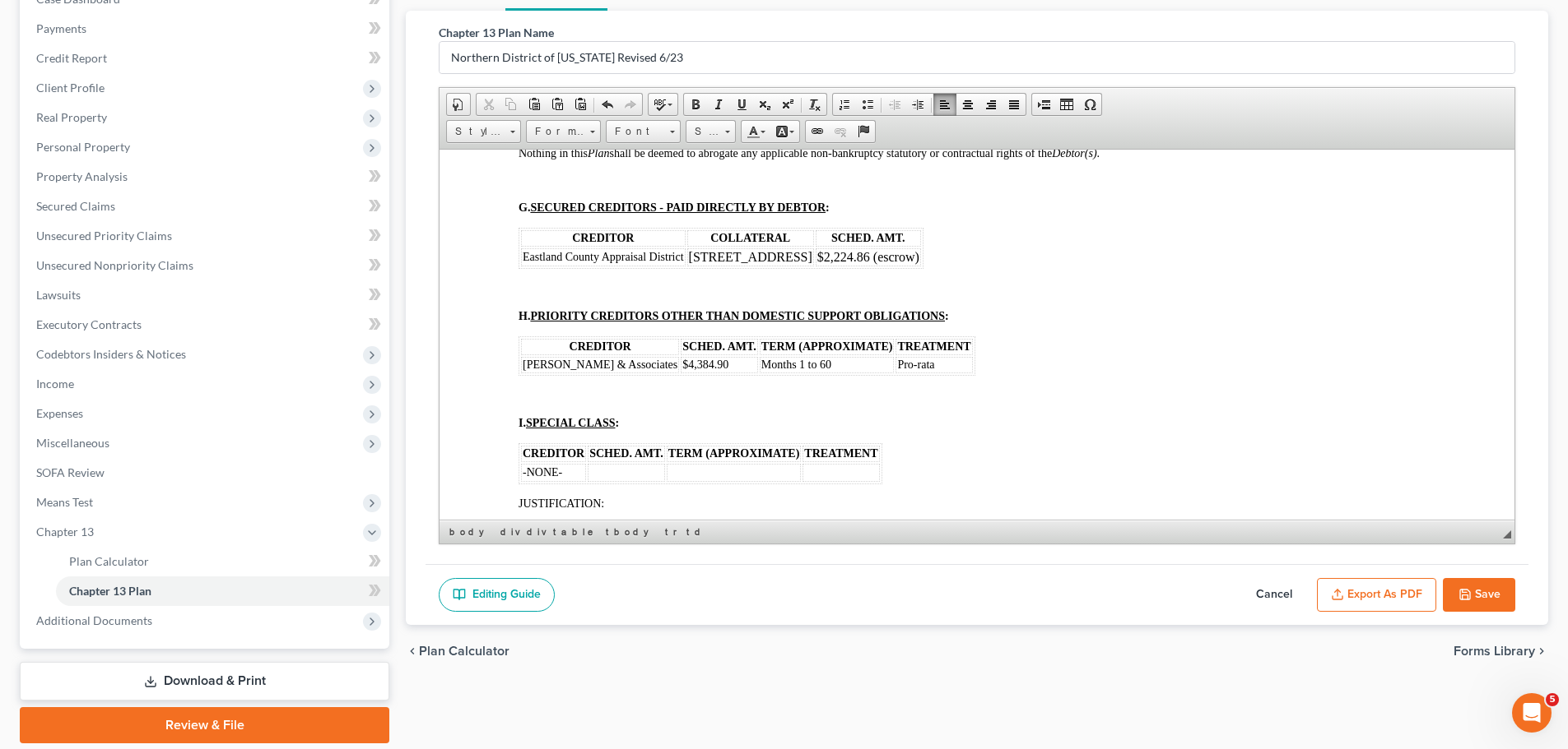
scroll to position [2468, 0]
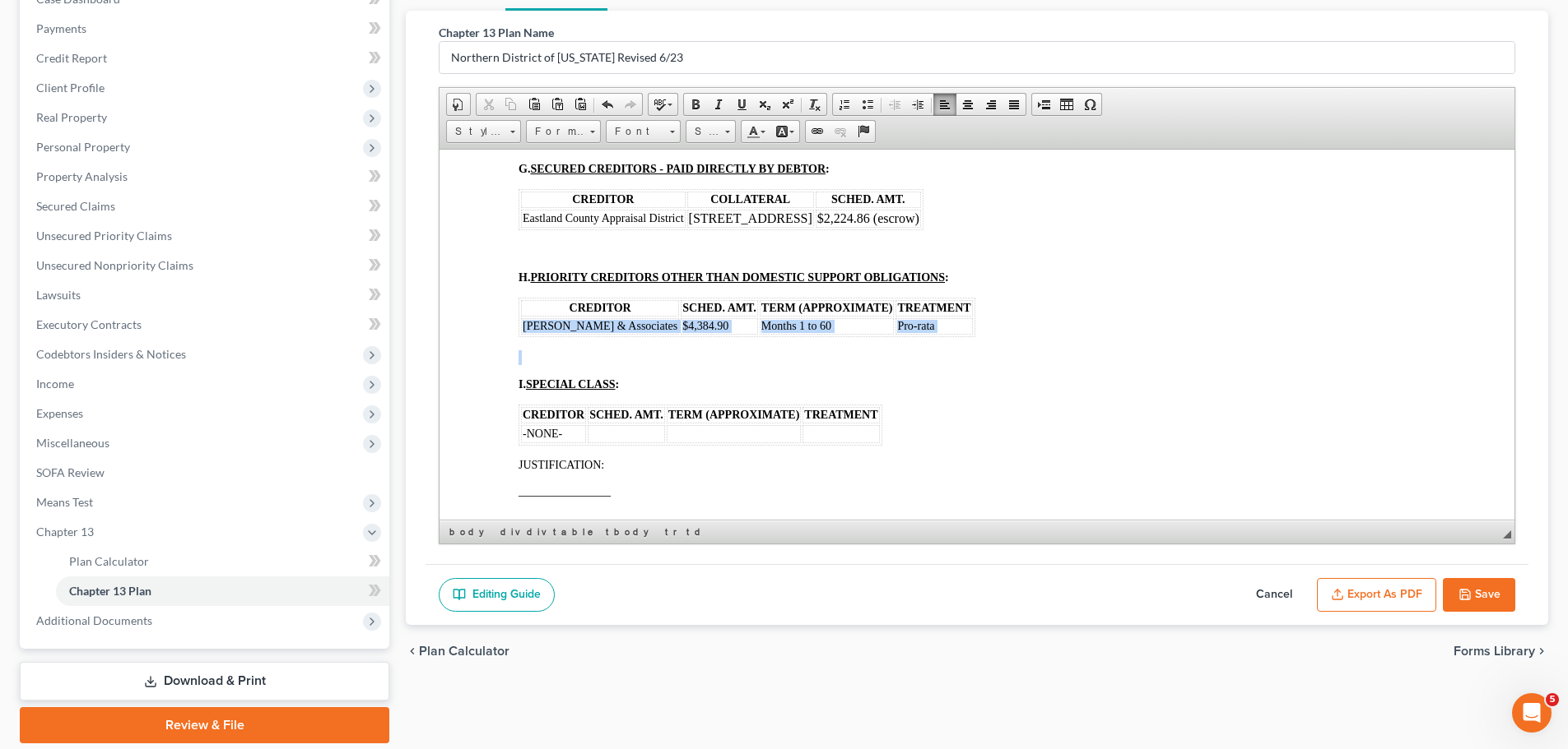
drag, startPoint x: 519, startPoint y: 338, endPoint x: 884, endPoint y: 349, distance: 365.2
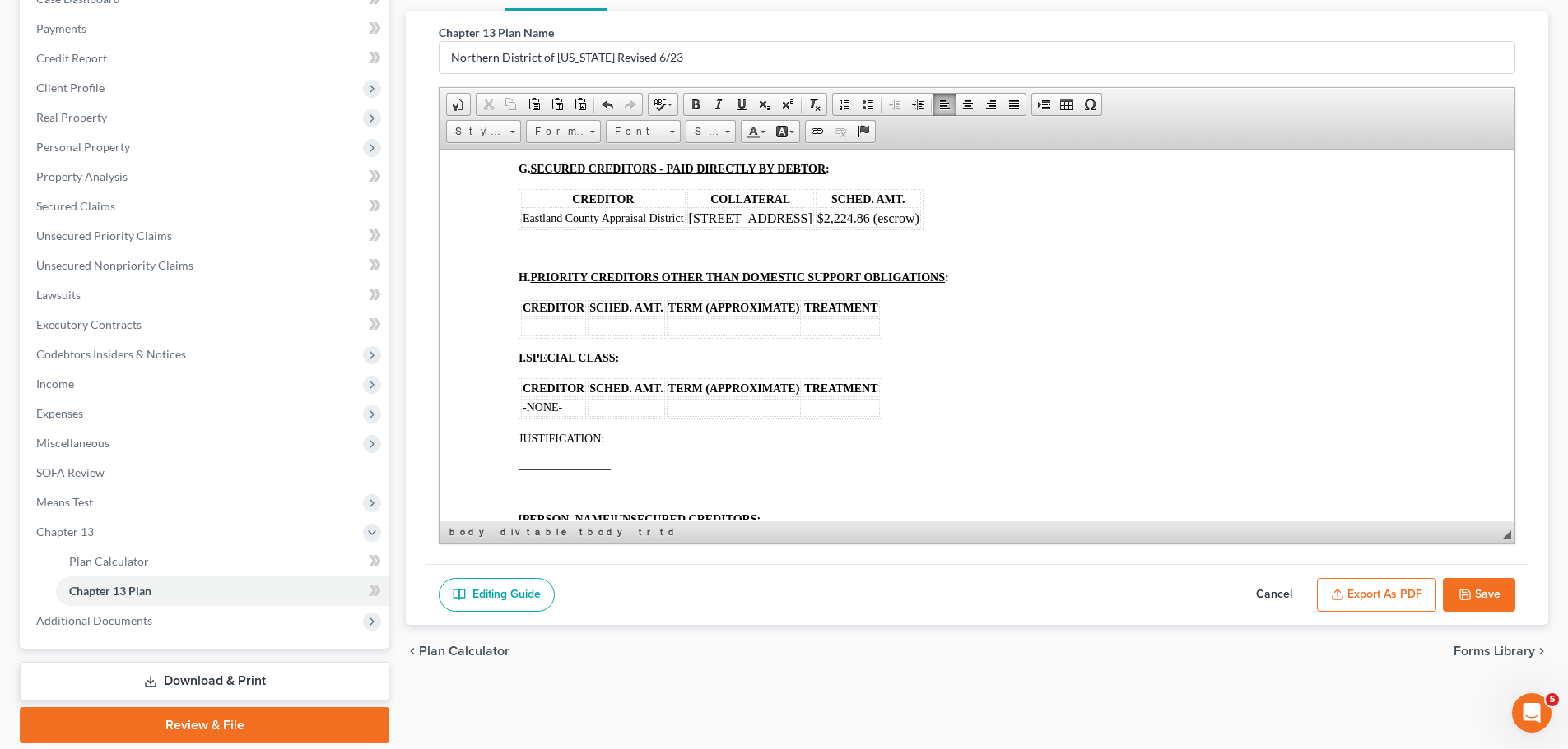
click at [539, 335] on td at bounding box center [554, 326] width 65 height 18
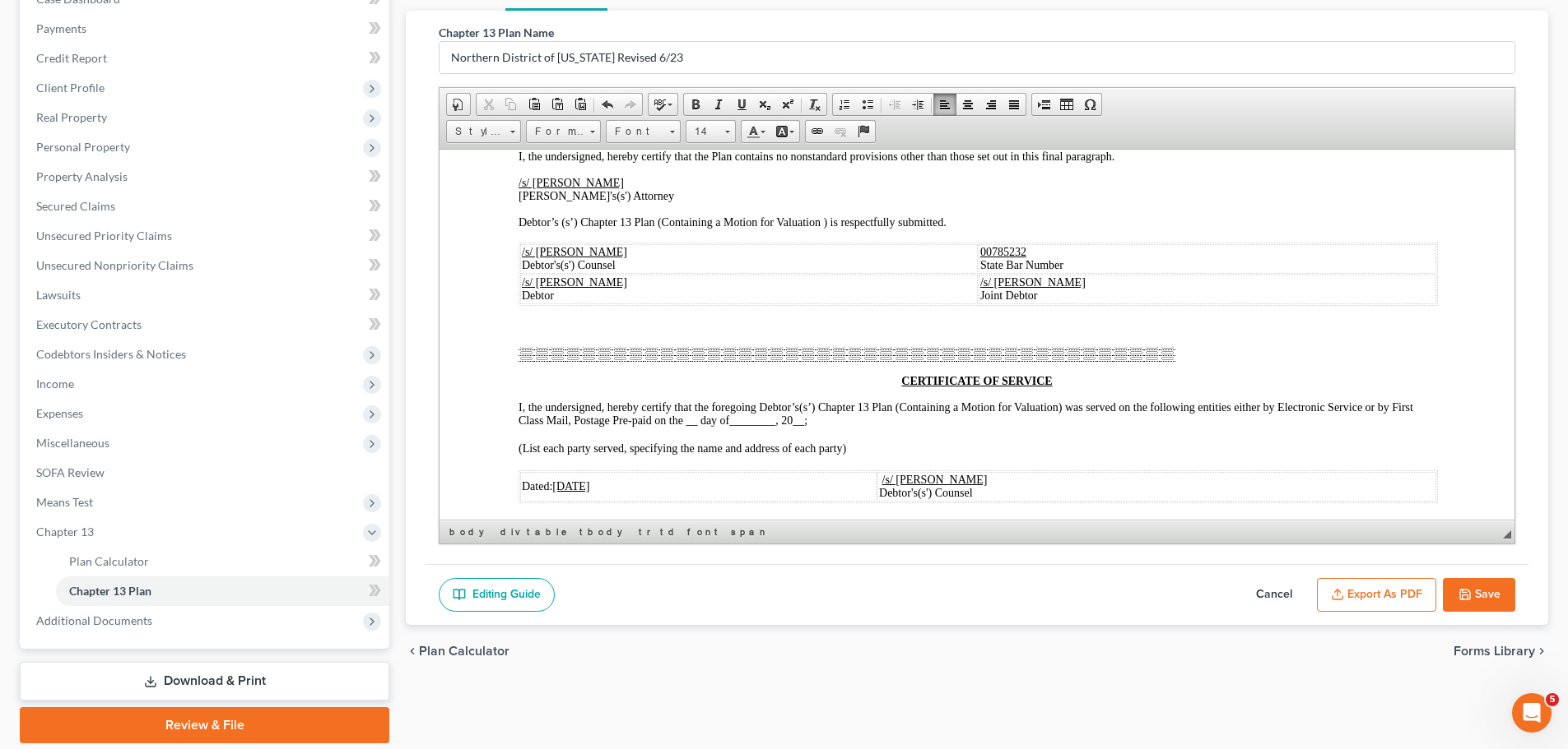
scroll to position [8720, 0]
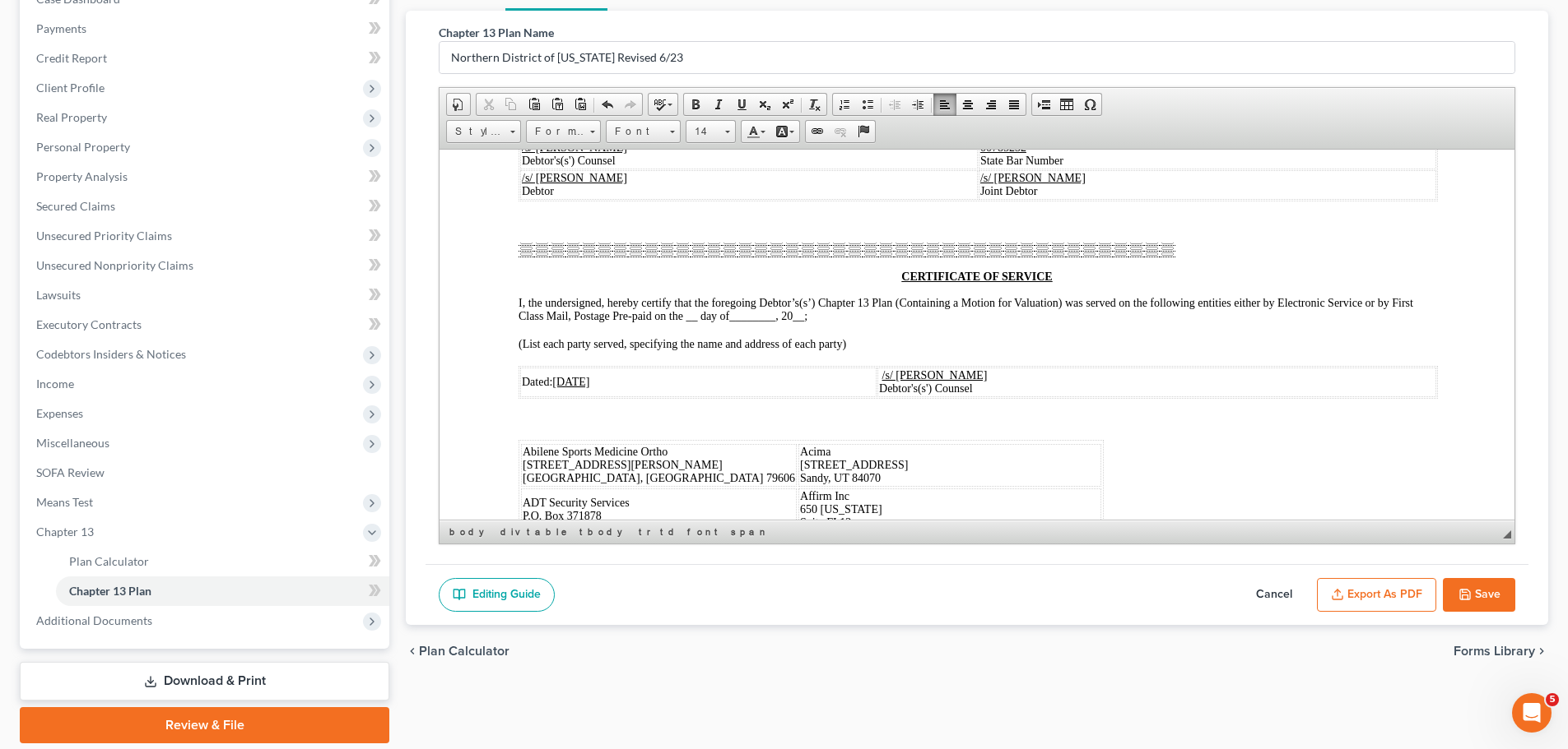
drag, startPoint x: 696, startPoint y: 347, endPoint x: 874, endPoint y: 466, distance: 214.1
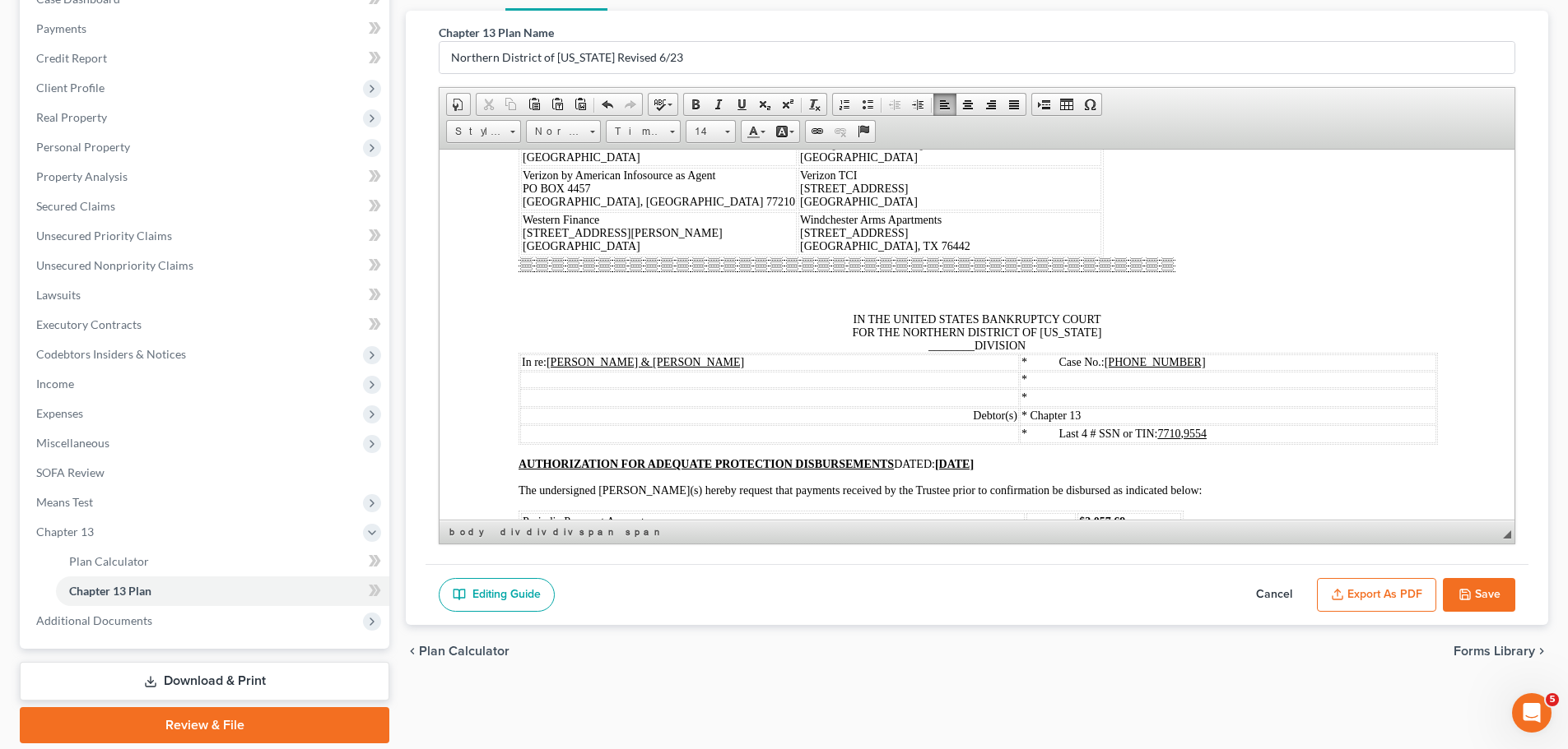
scroll to position [10694, 0]
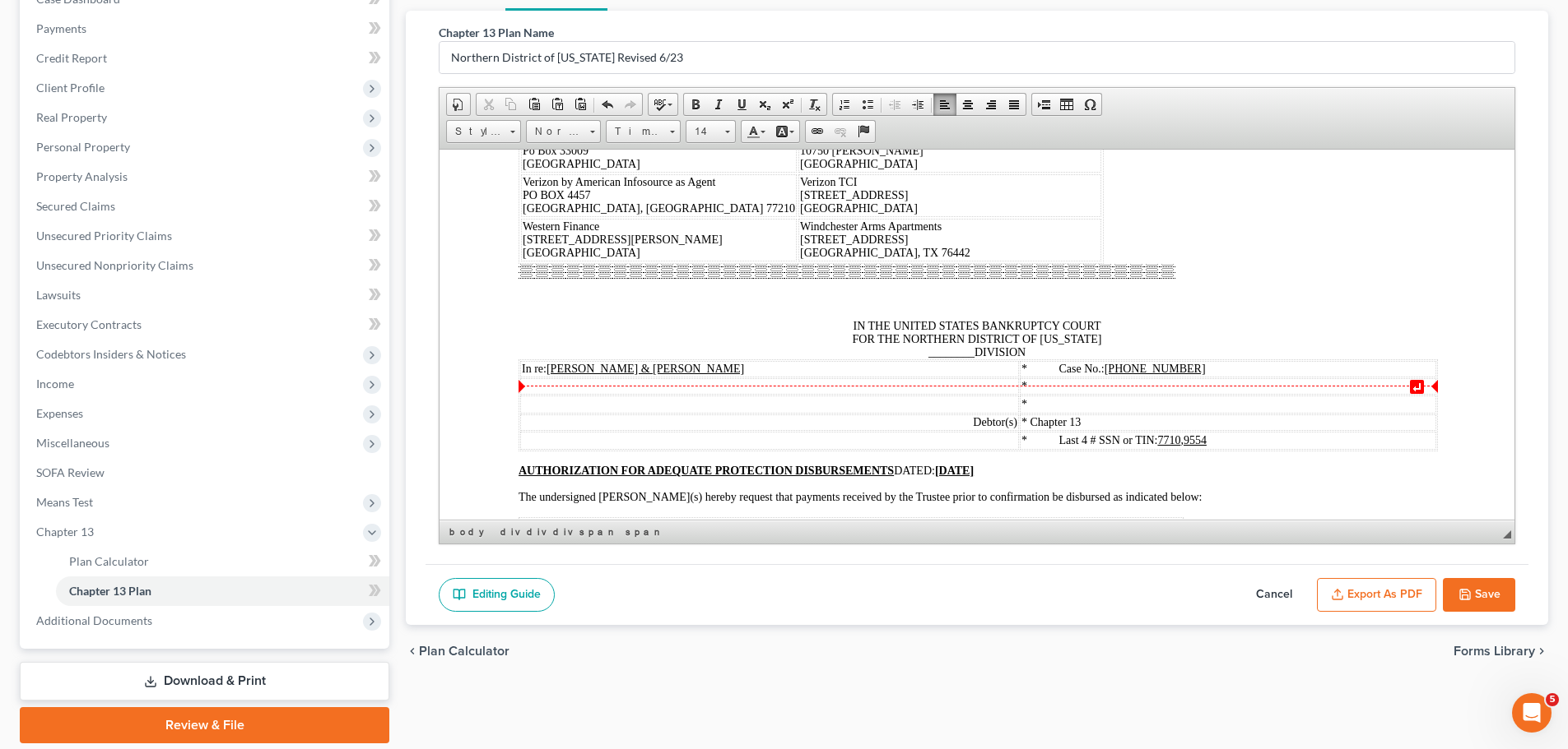
click at [966, 358] on span "________" at bounding box center [951, 351] width 46 height 12
click at [1153, 374] on u "[PHONE_NUMBER]" at bounding box center [1155, 368] width 101 height 12
click at [1039, 359] on div "IN THE UNITED STATES BANKRUPTCY COURT FOR THE NORTHERN DISTRICT OF [US_STATE] A…" at bounding box center [977, 339] width 917 height 40
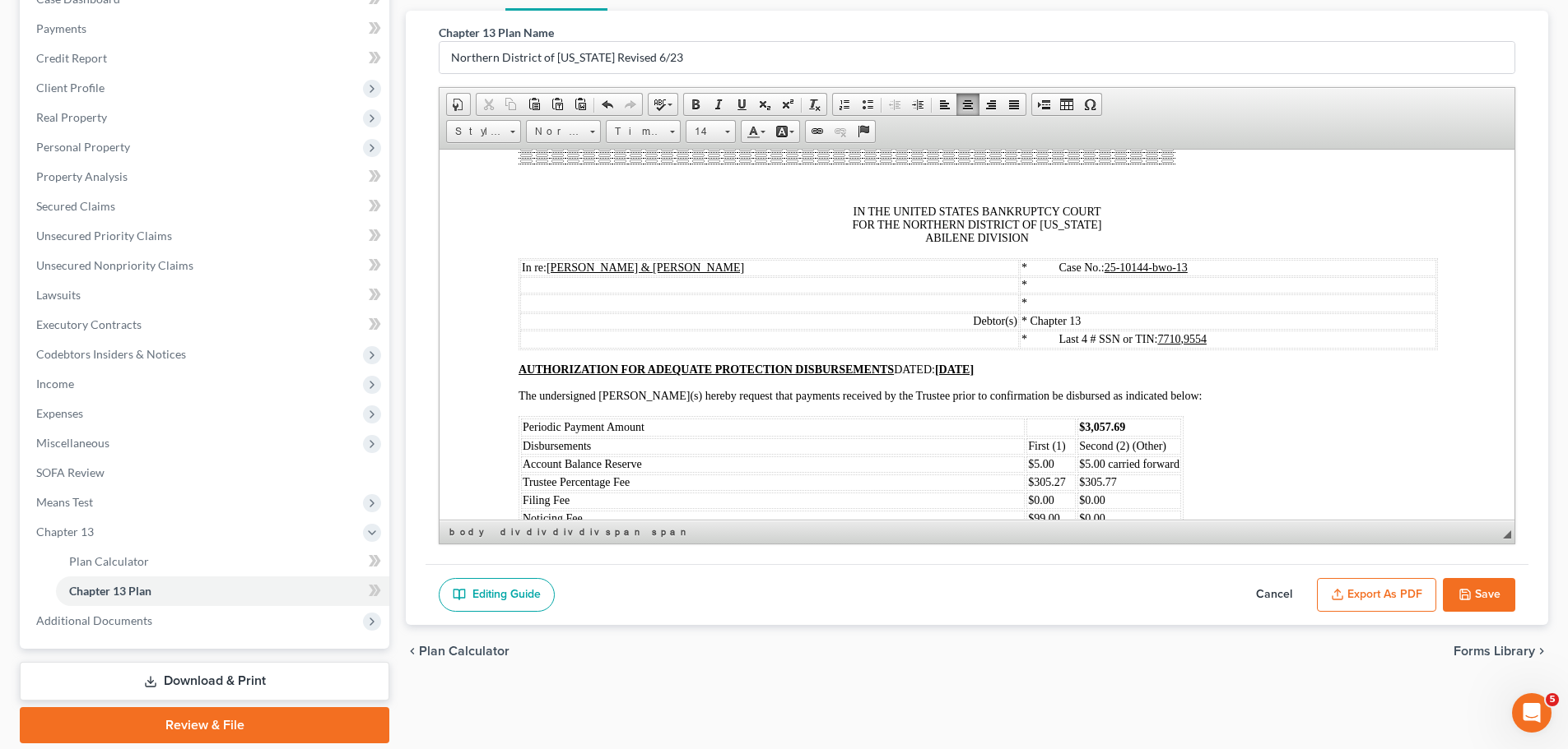
scroll to position [10859, 0]
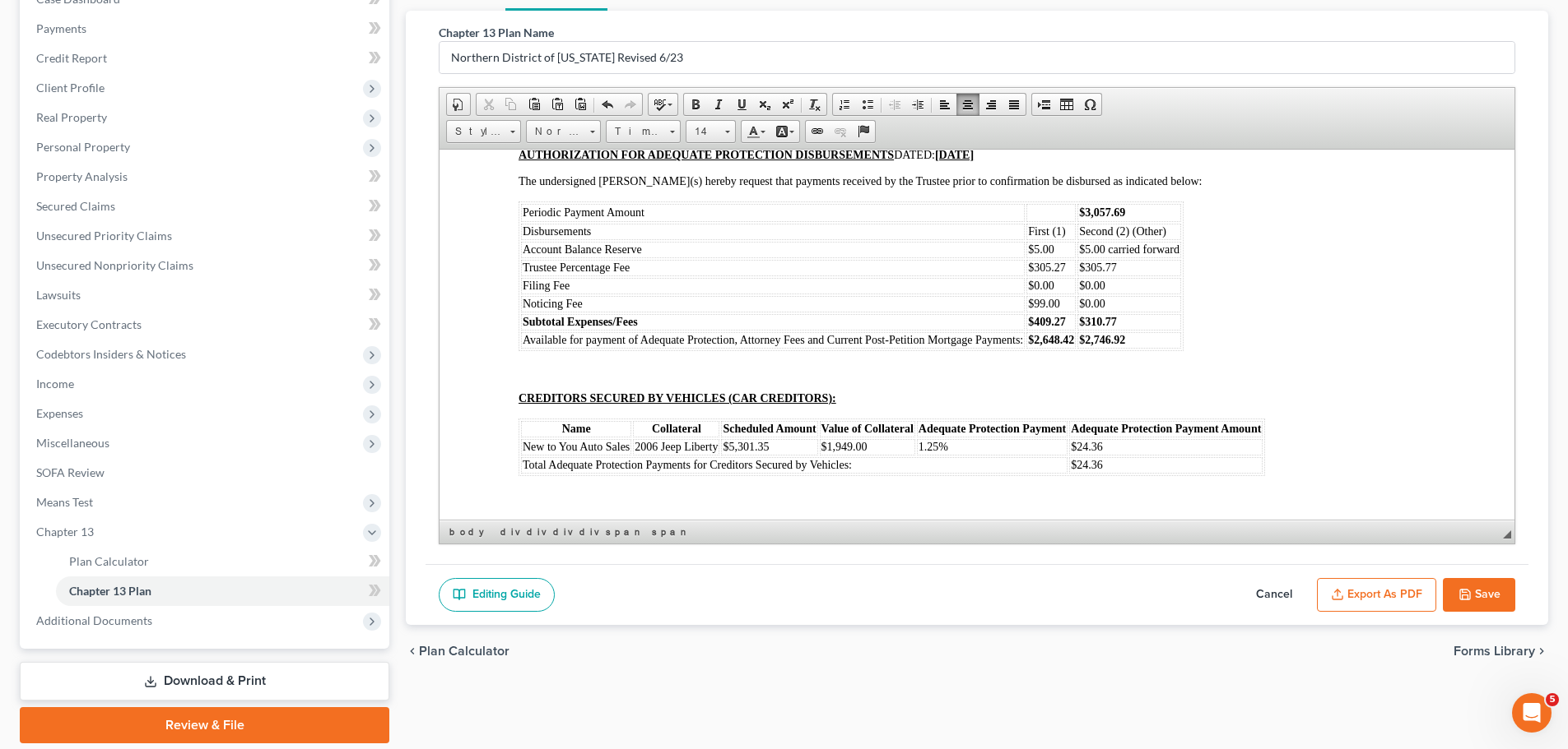
click at [1127, 221] on td "$3,057.69" at bounding box center [1128, 212] width 103 height 18
click at [1073, 345] on strong "$2,648.42" at bounding box center [1051, 339] width 46 height 12
click at [1043, 348] on td "$$" at bounding box center [1046, 339] width 41 height 17
click at [1161, 348] on td "$2,746.92" at bounding box center [1128, 339] width 103 height 17
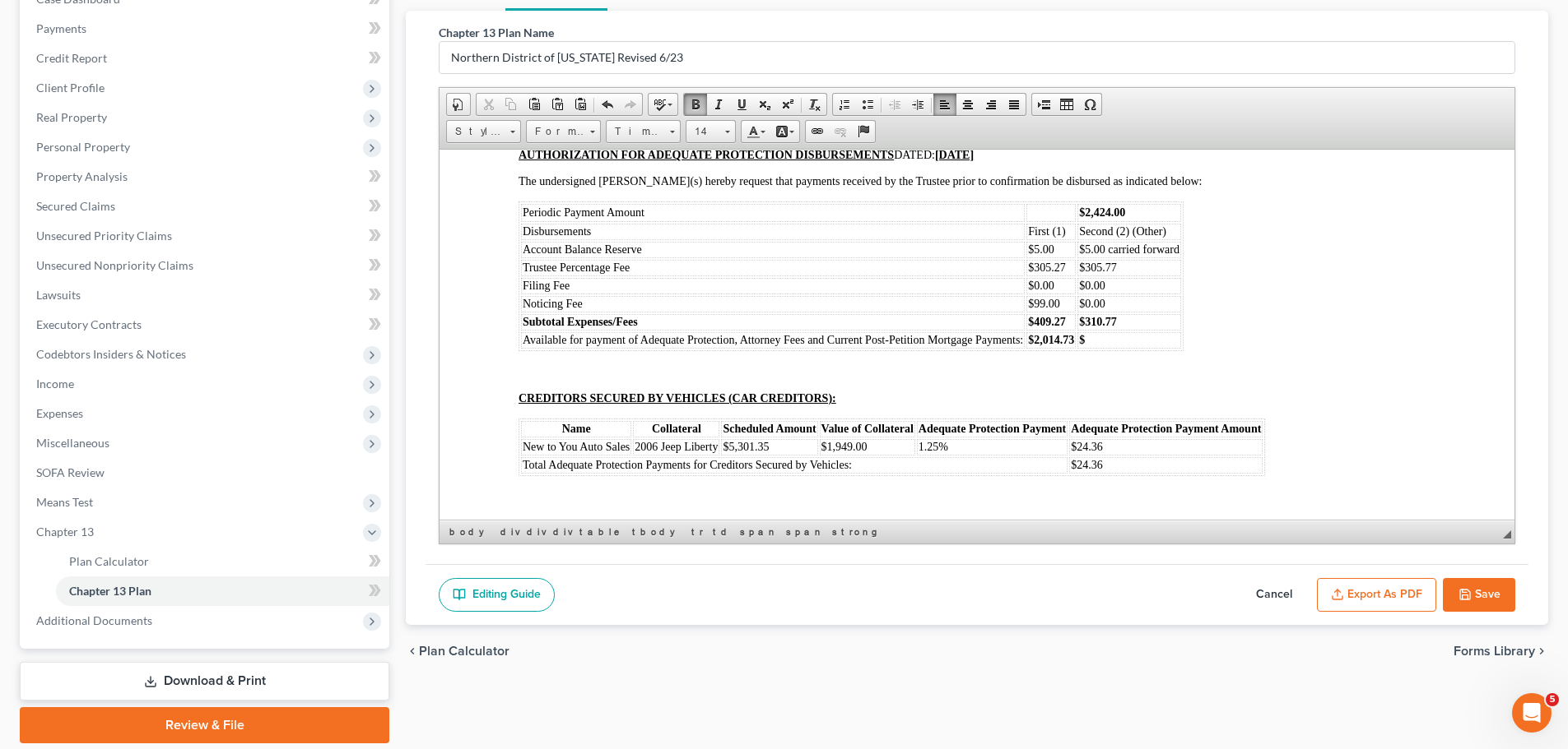
click at [1107, 348] on td "$" at bounding box center [1128, 339] width 103 height 17
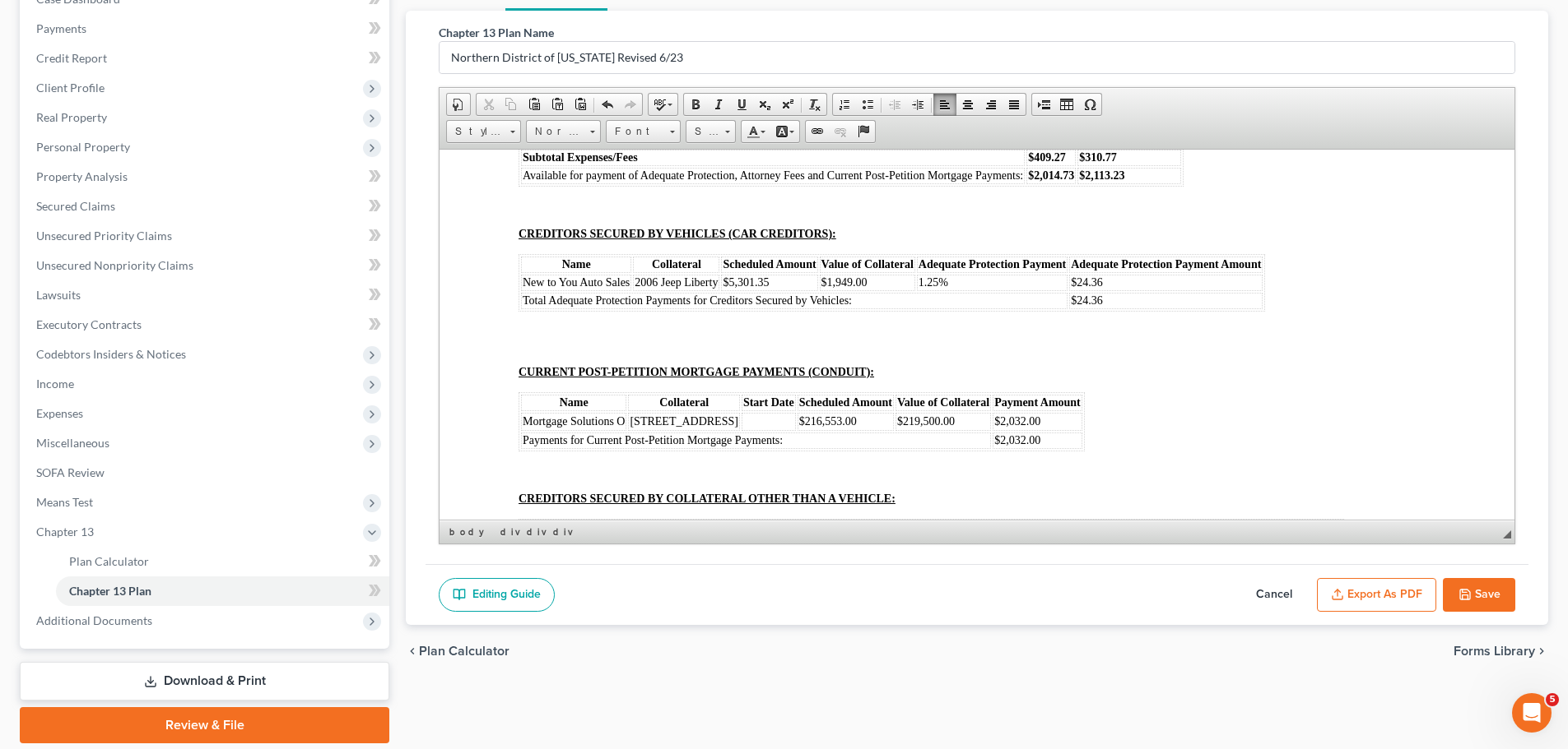
scroll to position [11272, 0]
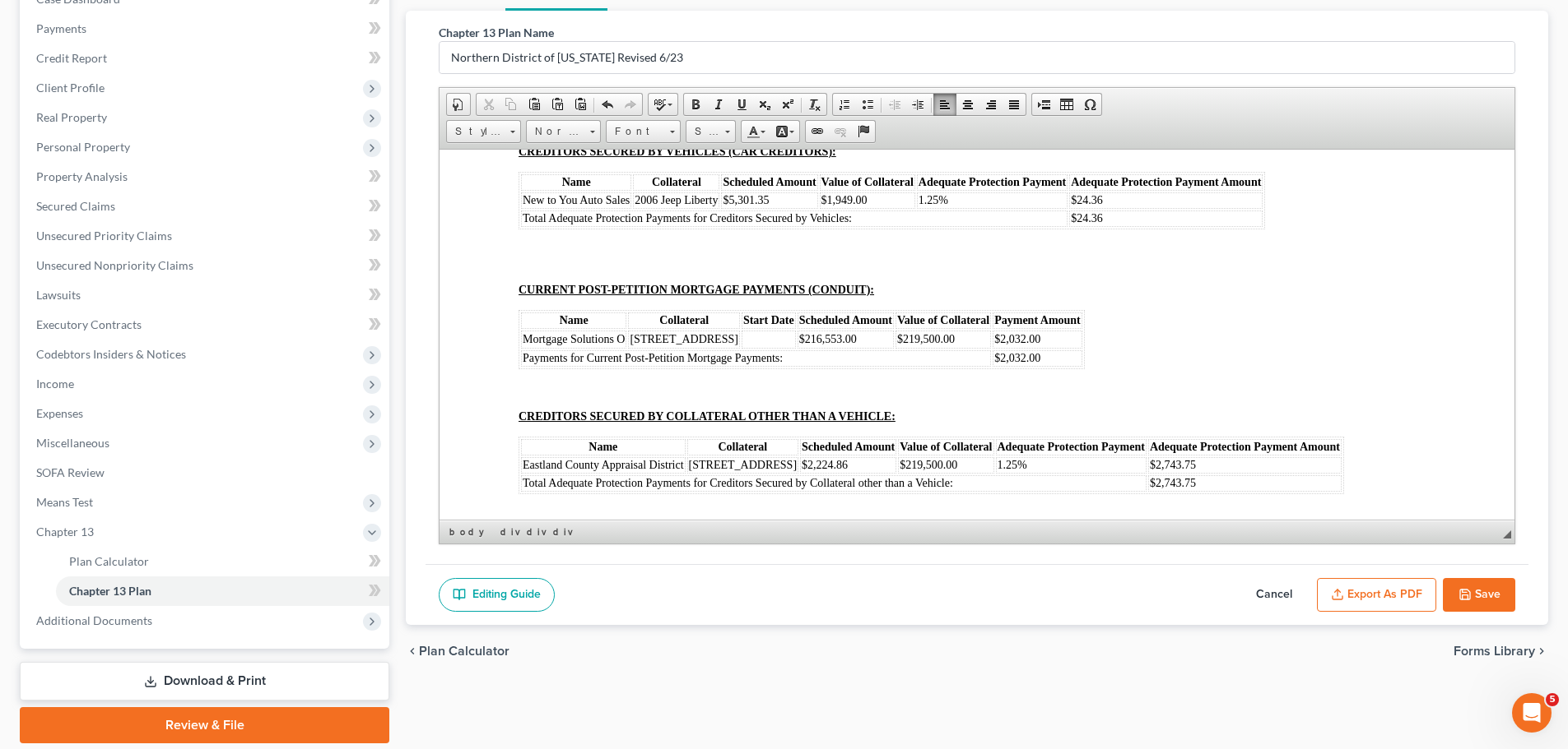
click at [1004, 344] on span "$2,032.00" at bounding box center [1017, 338] width 46 height 12
click at [1008, 364] on span "$2,032.00" at bounding box center [1017, 357] width 46 height 12
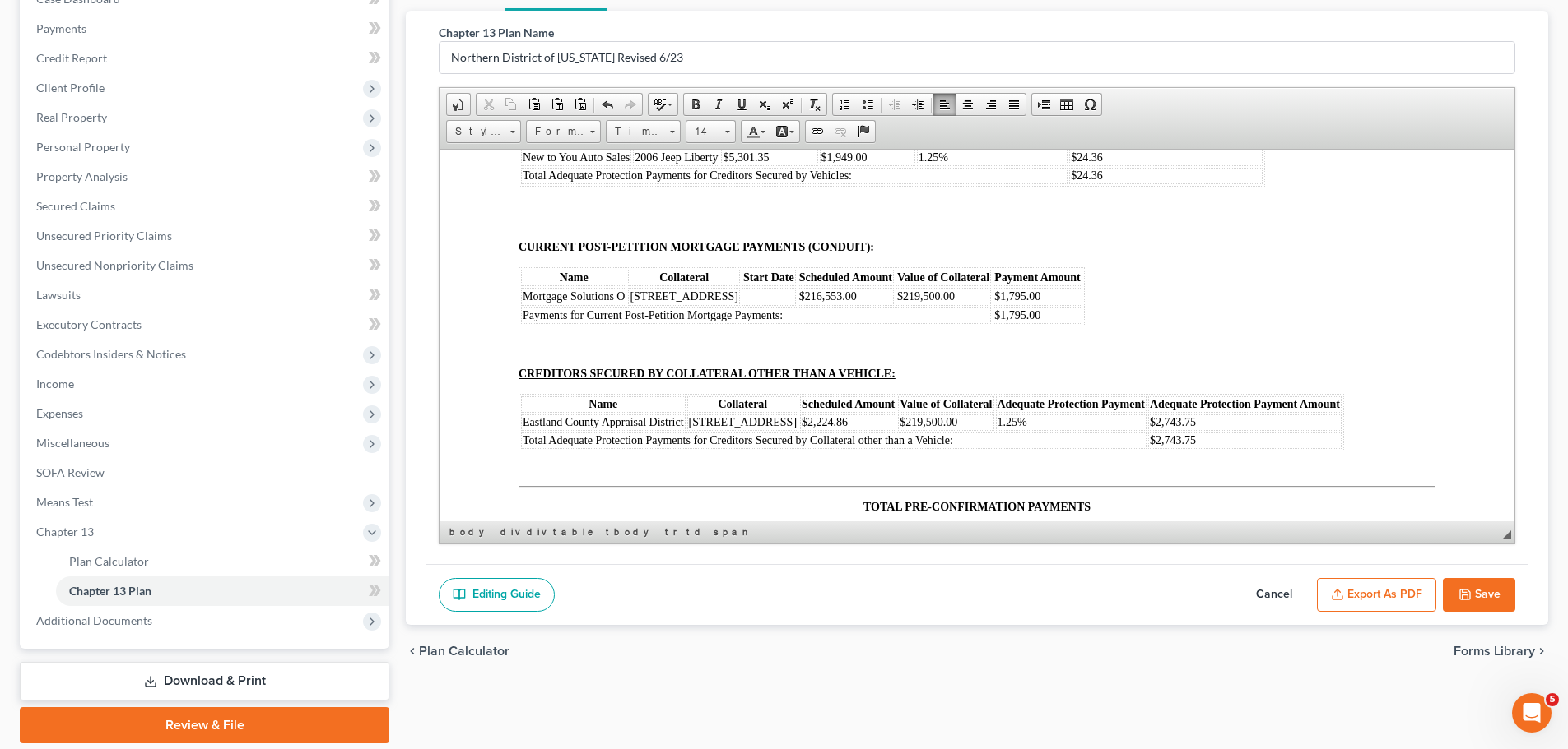
scroll to position [11354, 0]
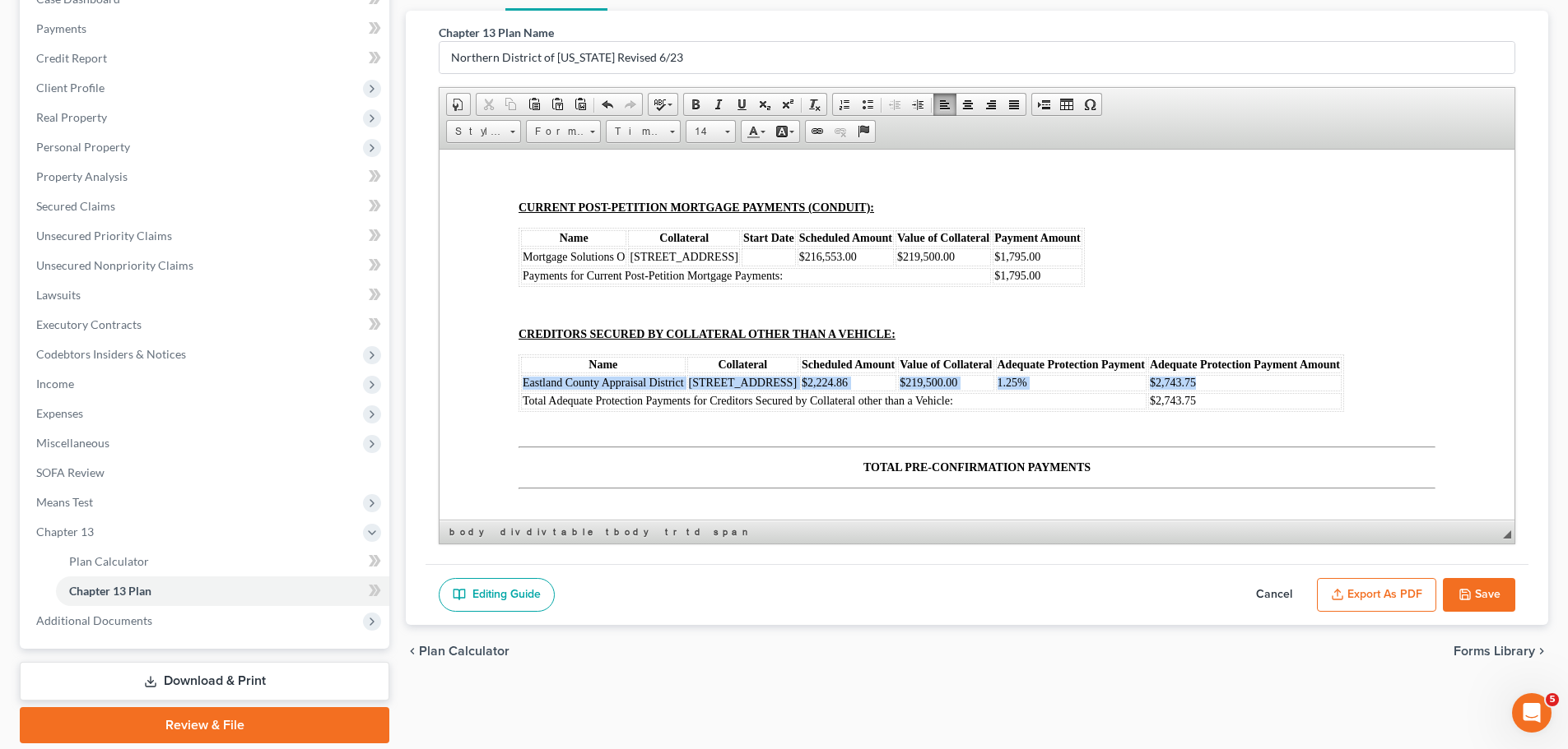
drag, startPoint x: 522, startPoint y: 407, endPoint x: 1213, endPoint y: 411, distance: 691.0
click at [1213, 391] on tr "Eastland County Appraisal District [STREET_ADDRESS] $2,224.86 $219,500.00 1.25%…" at bounding box center [931, 382] width 821 height 17
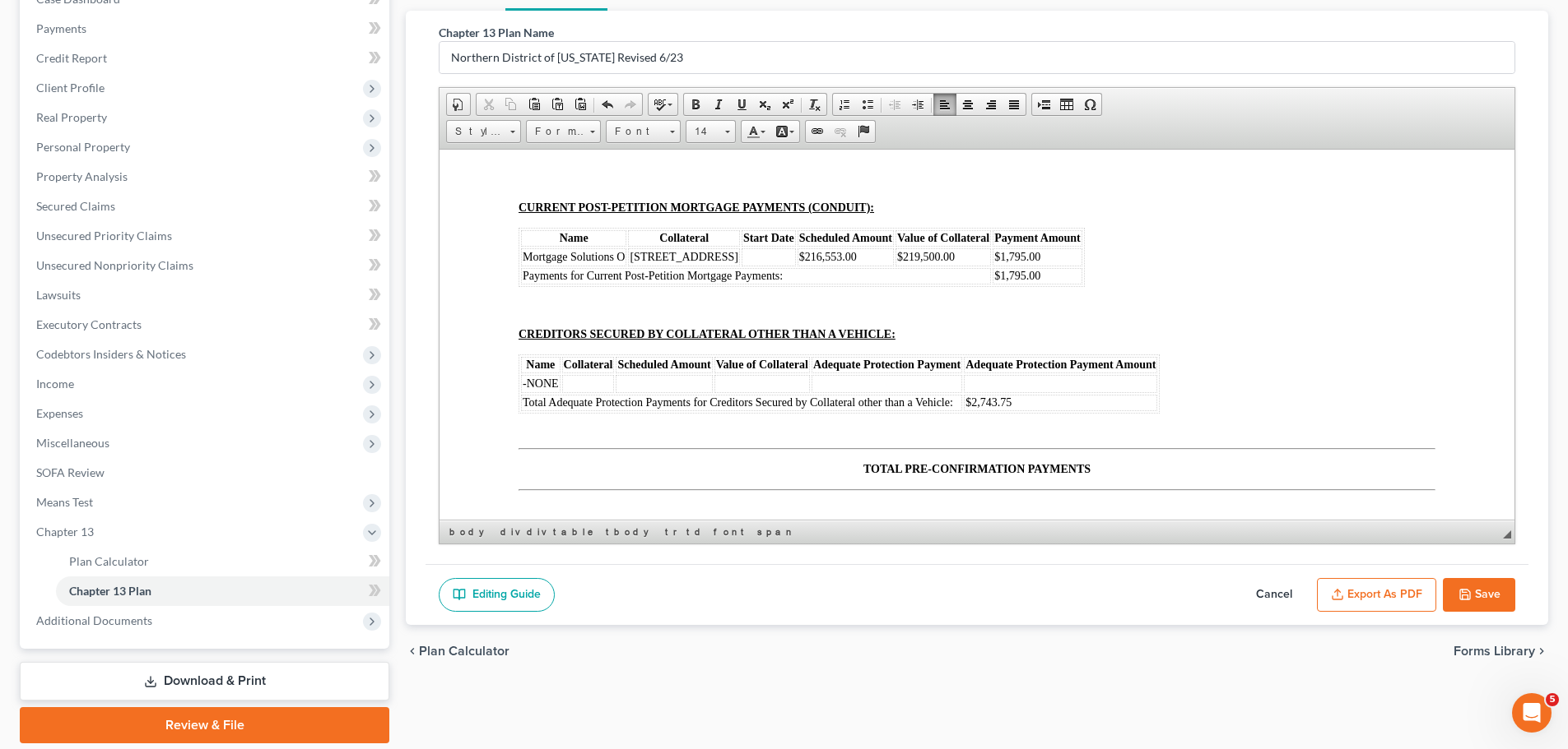
click at [1055, 411] on td "$2,743.75" at bounding box center [1060, 402] width 194 height 17
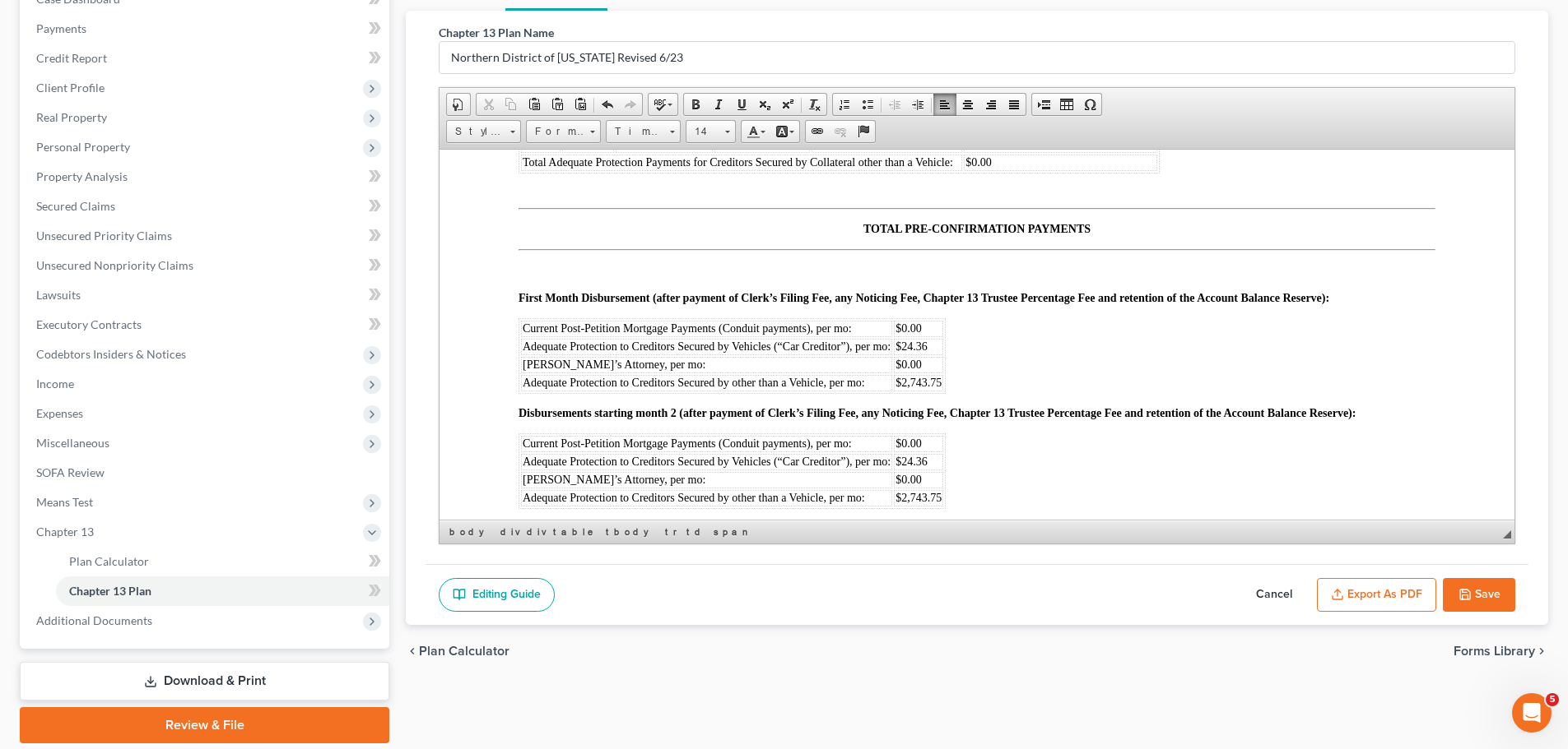
scroll to position [11601, 0]
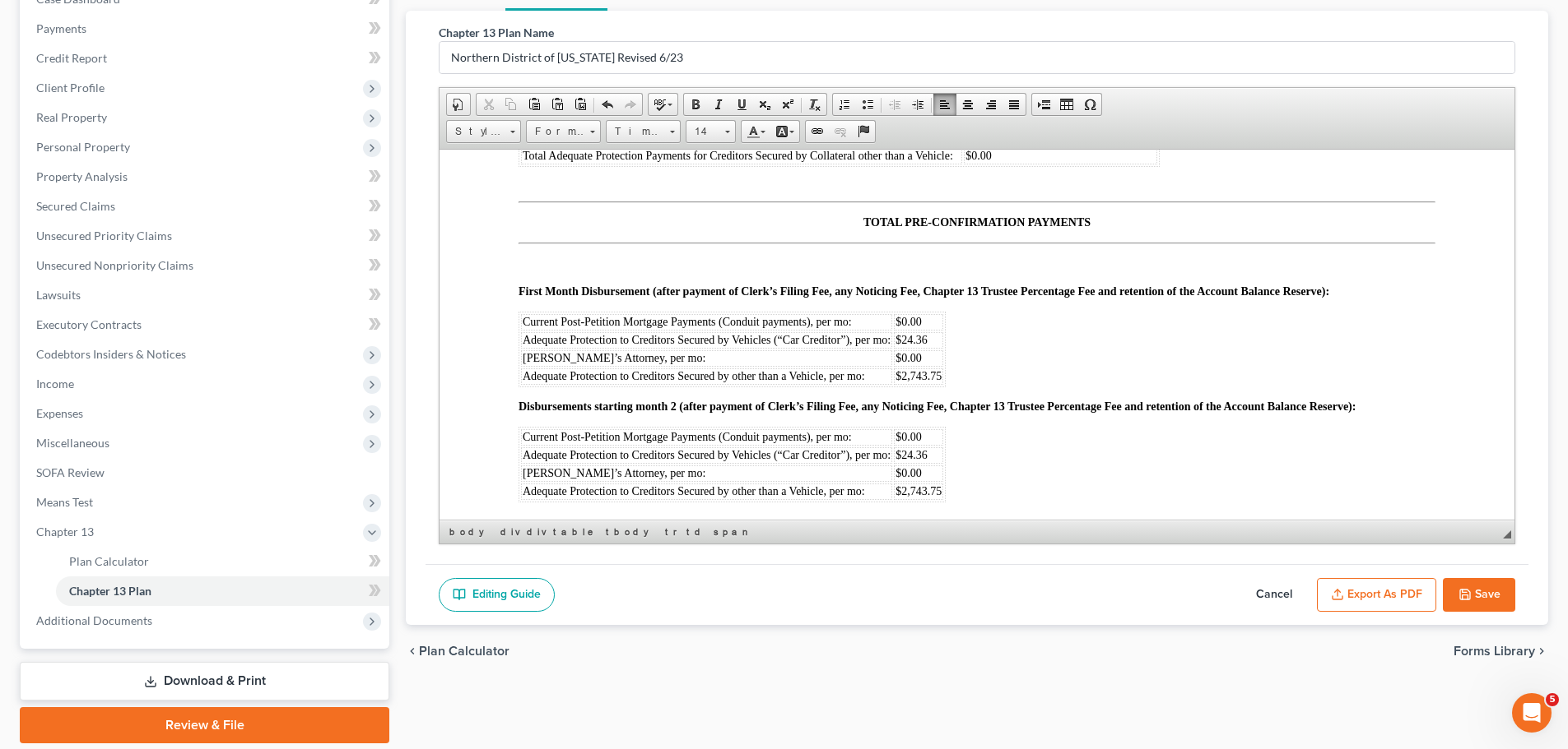
click at [940, 382] on span "$2,743.75" at bounding box center [918, 375] width 46 height 12
click at [926, 445] on td "$0.00" at bounding box center [919, 437] width 50 height 17
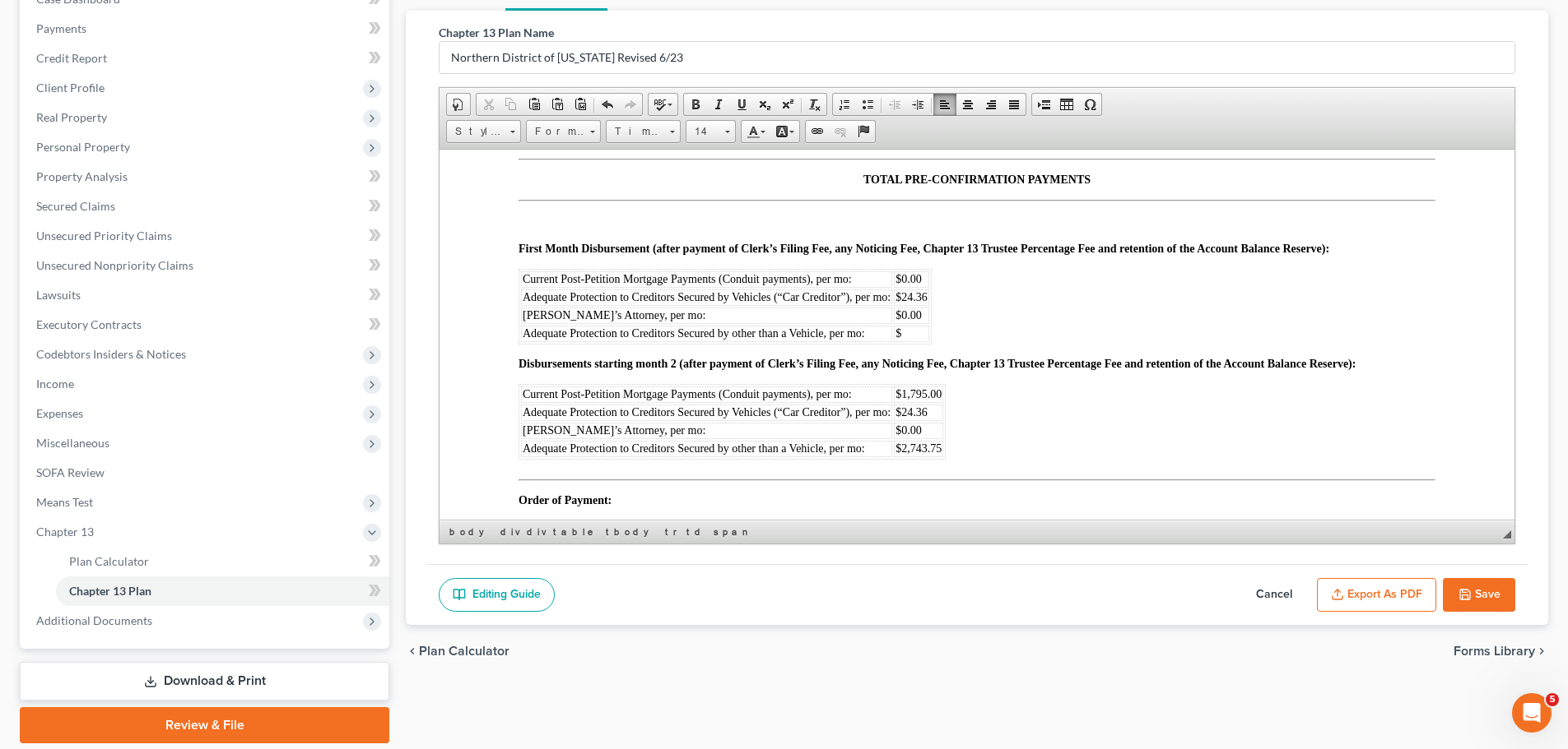
scroll to position [11682, 0]
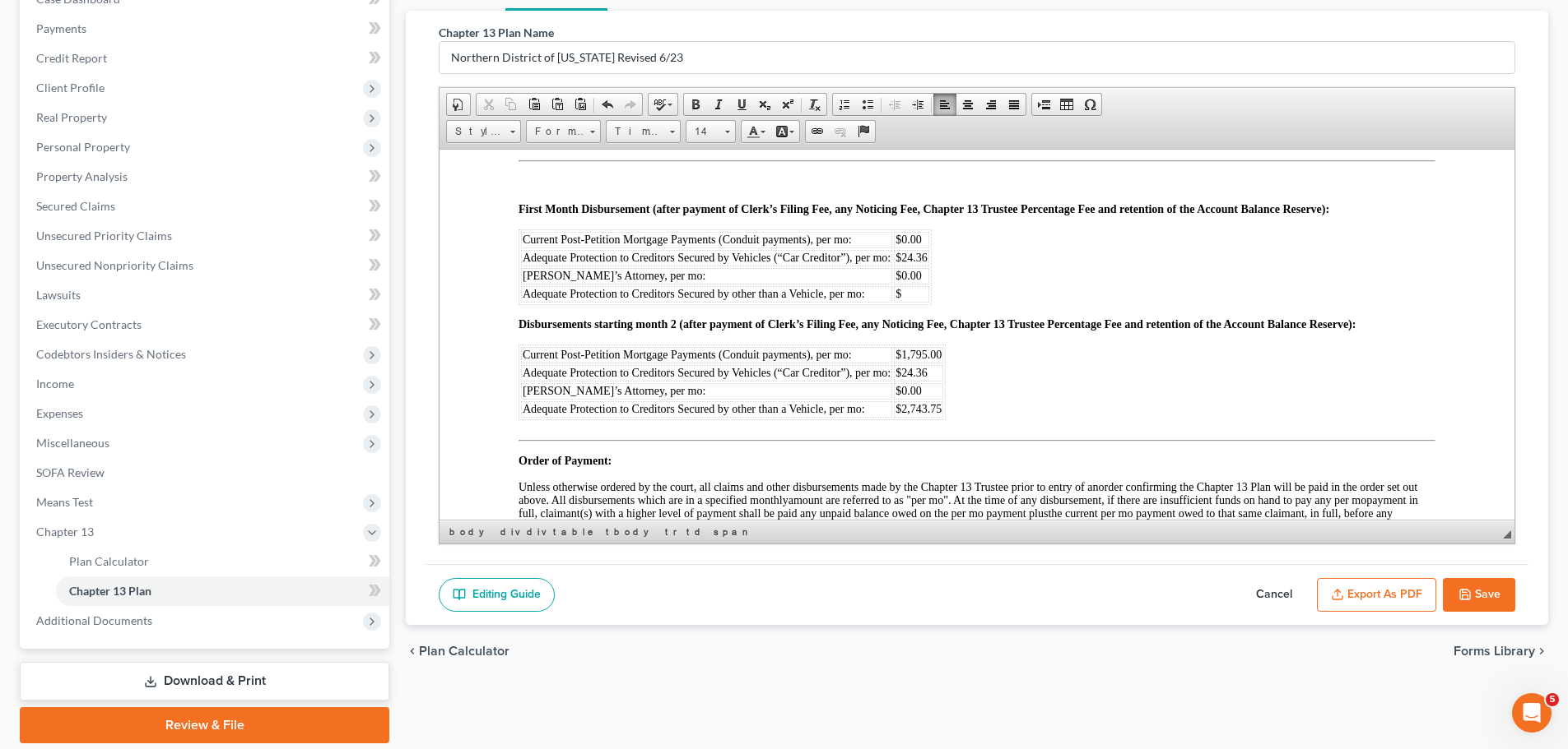
click at [908, 302] on td "$" at bounding box center [912, 294] width 36 height 17
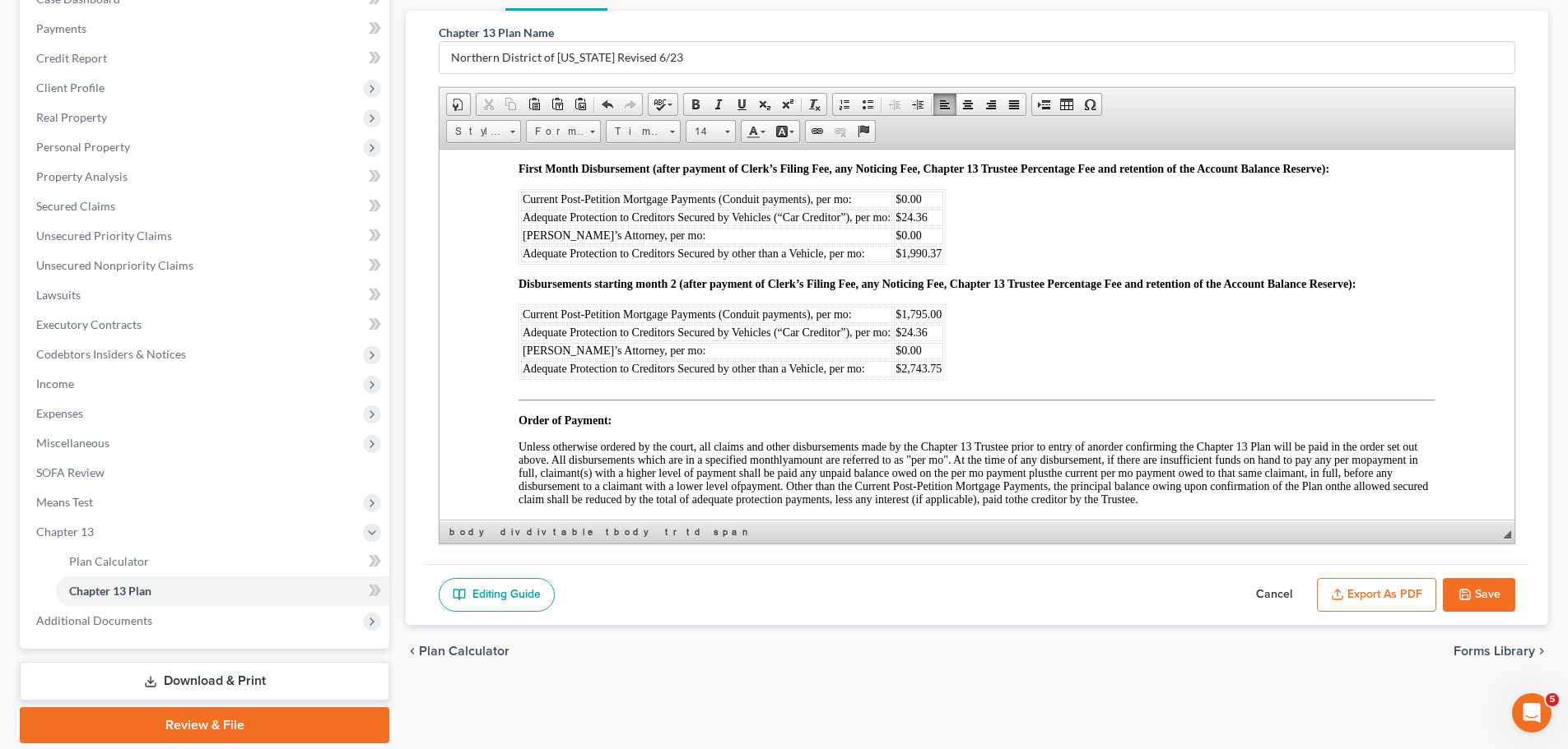
scroll to position [11765, 0]
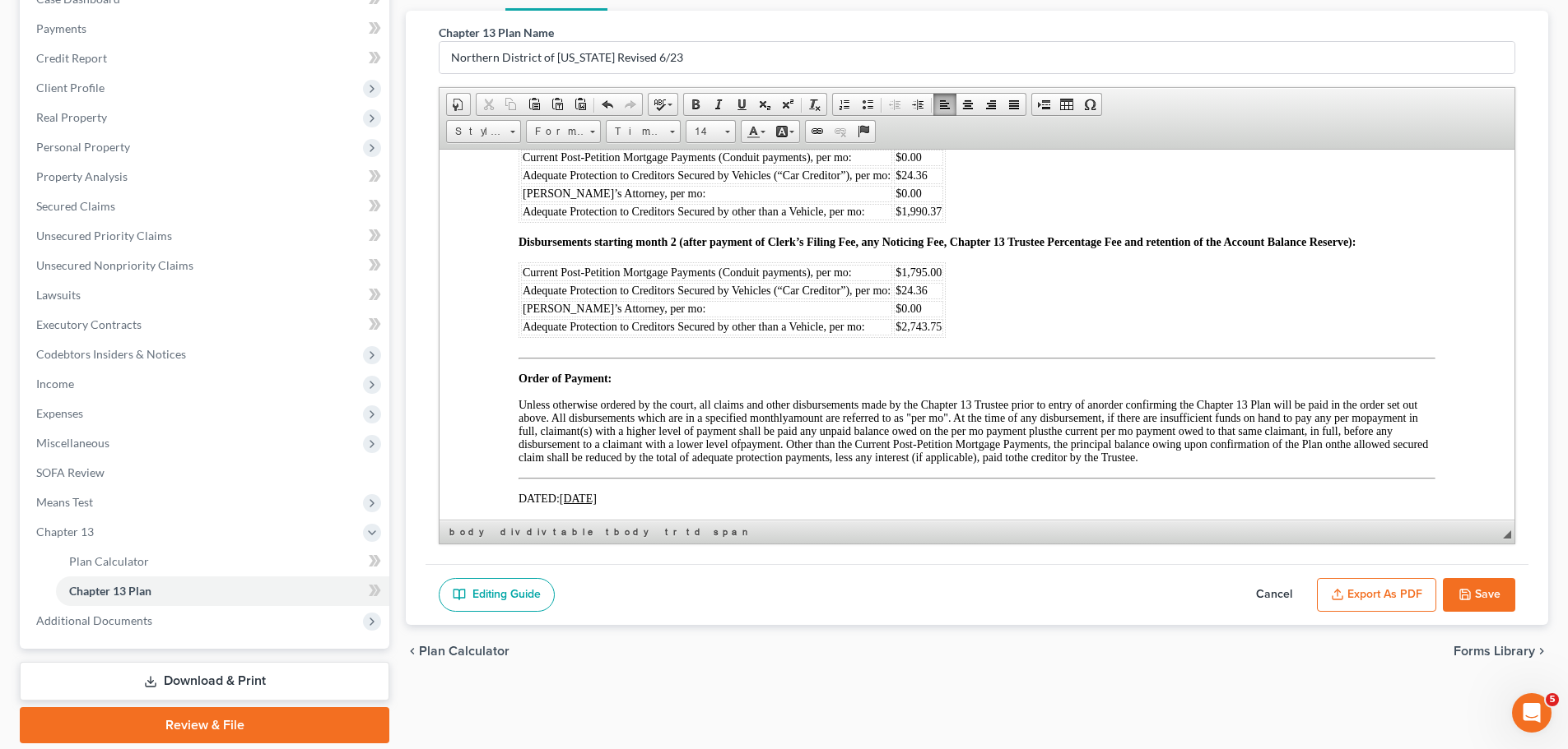
click at [940, 332] on span "$2,743.75" at bounding box center [918, 326] width 46 height 12
click at [924, 201] on td "$0.00" at bounding box center [919, 193] width 50 height 17
click at [941, 217] on span "$1,990.37" at bounding box center [918, 210] width 46 height 12
click at [927, 316] on td "$0.00" at bounding box center [919, 309] width 50 height 17
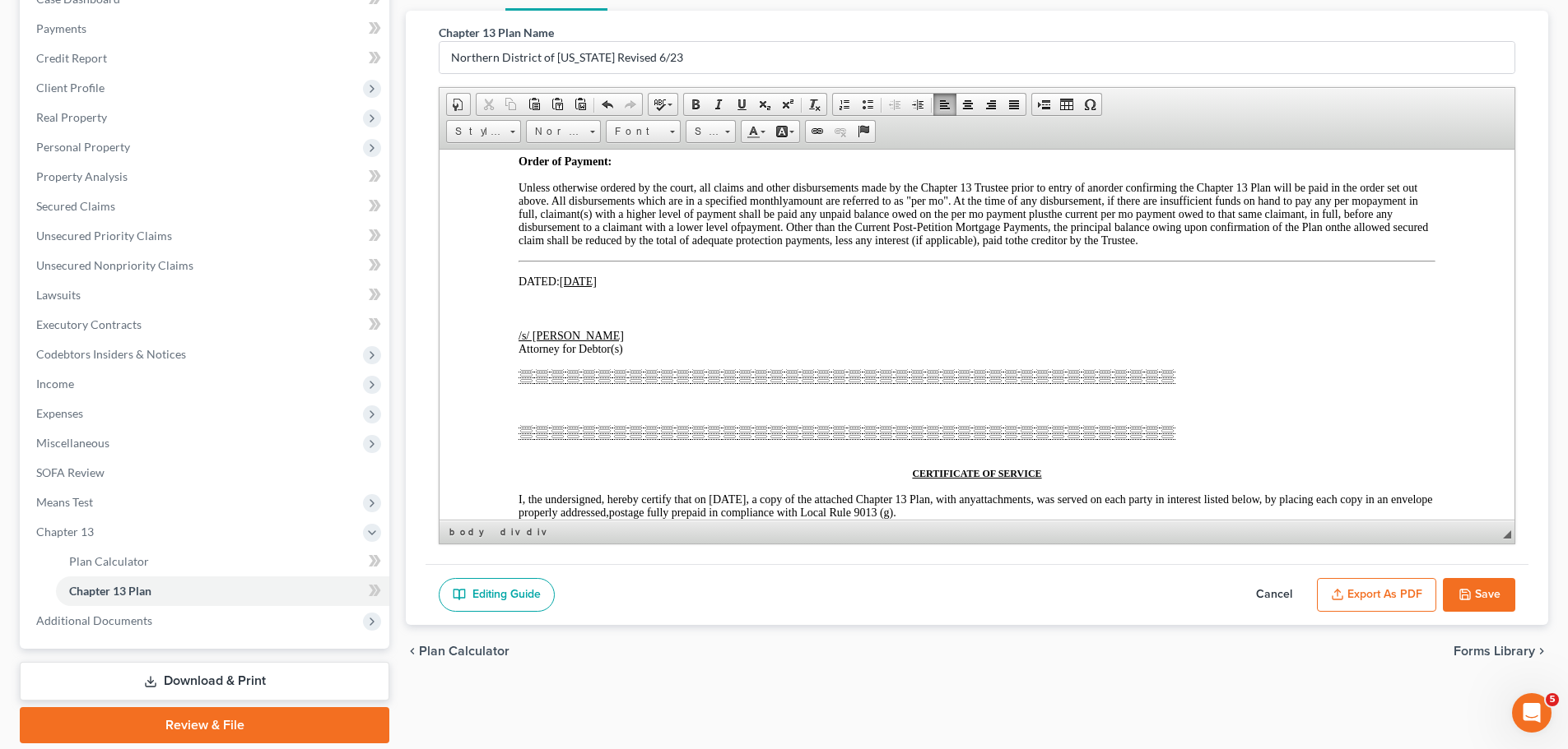
scroll to position [12012, 0]
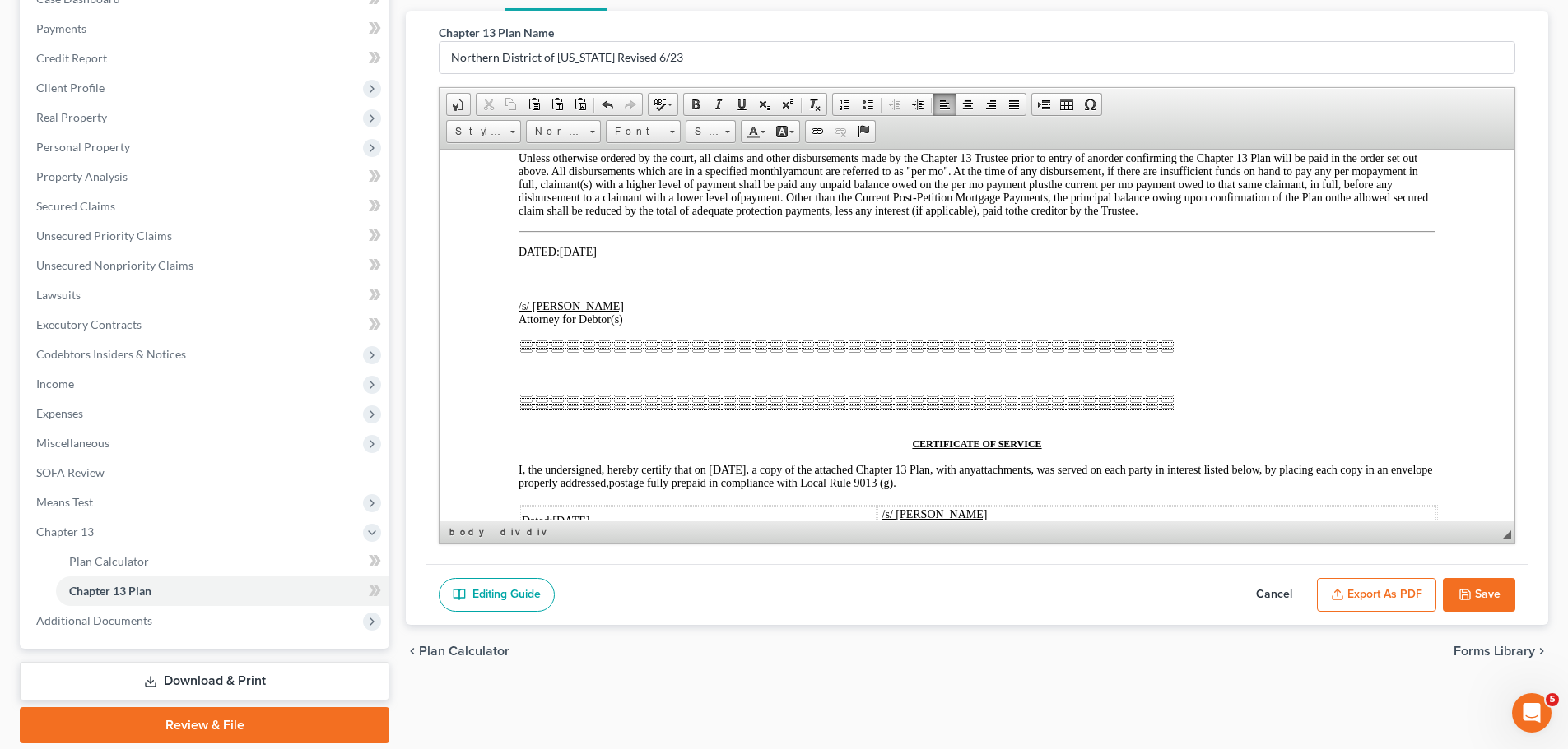
click at [552, 287] on p at bounding box center [977, 279] width 917 height 15
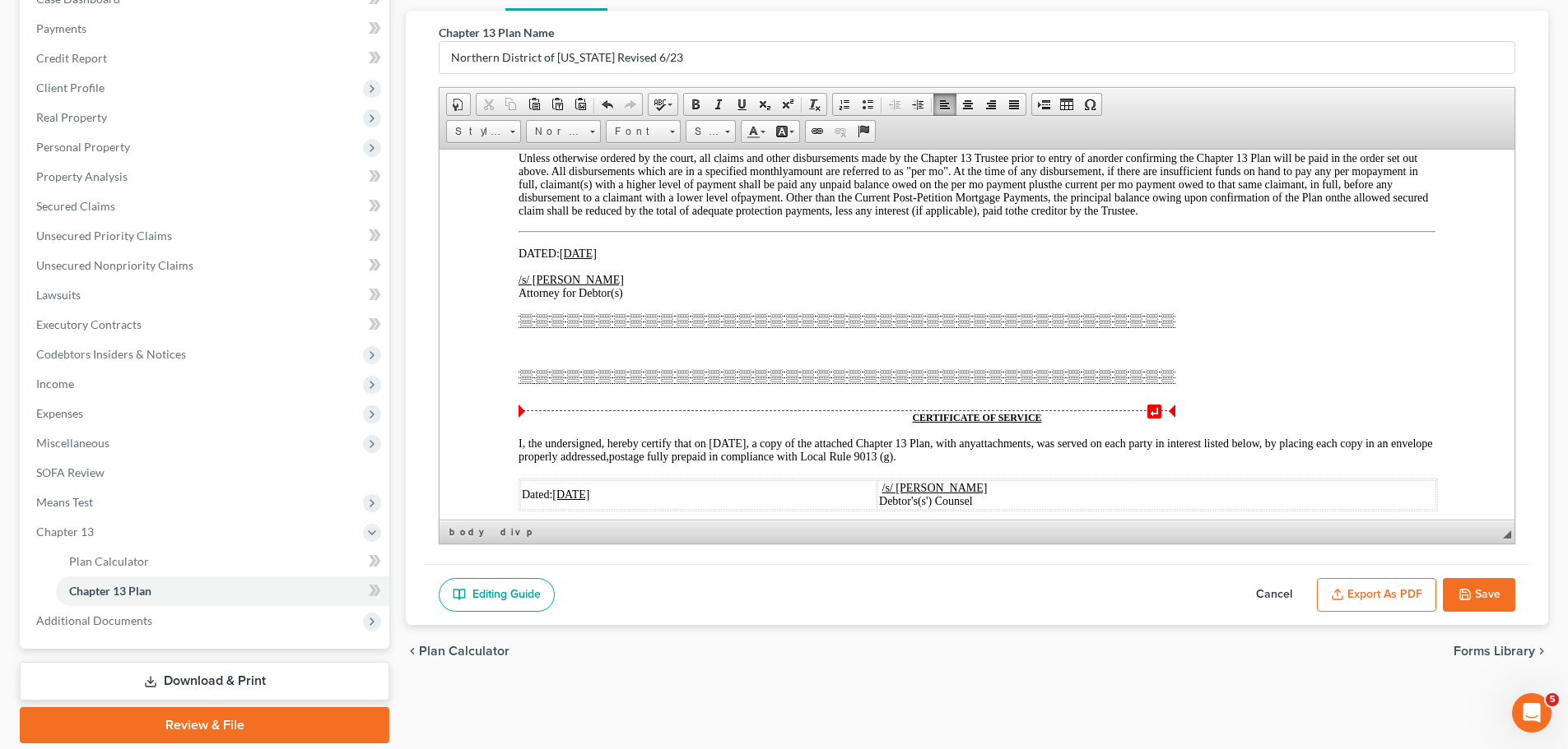
click at [935, 398] on div at bounding box center [977, 390] width 917 height 15
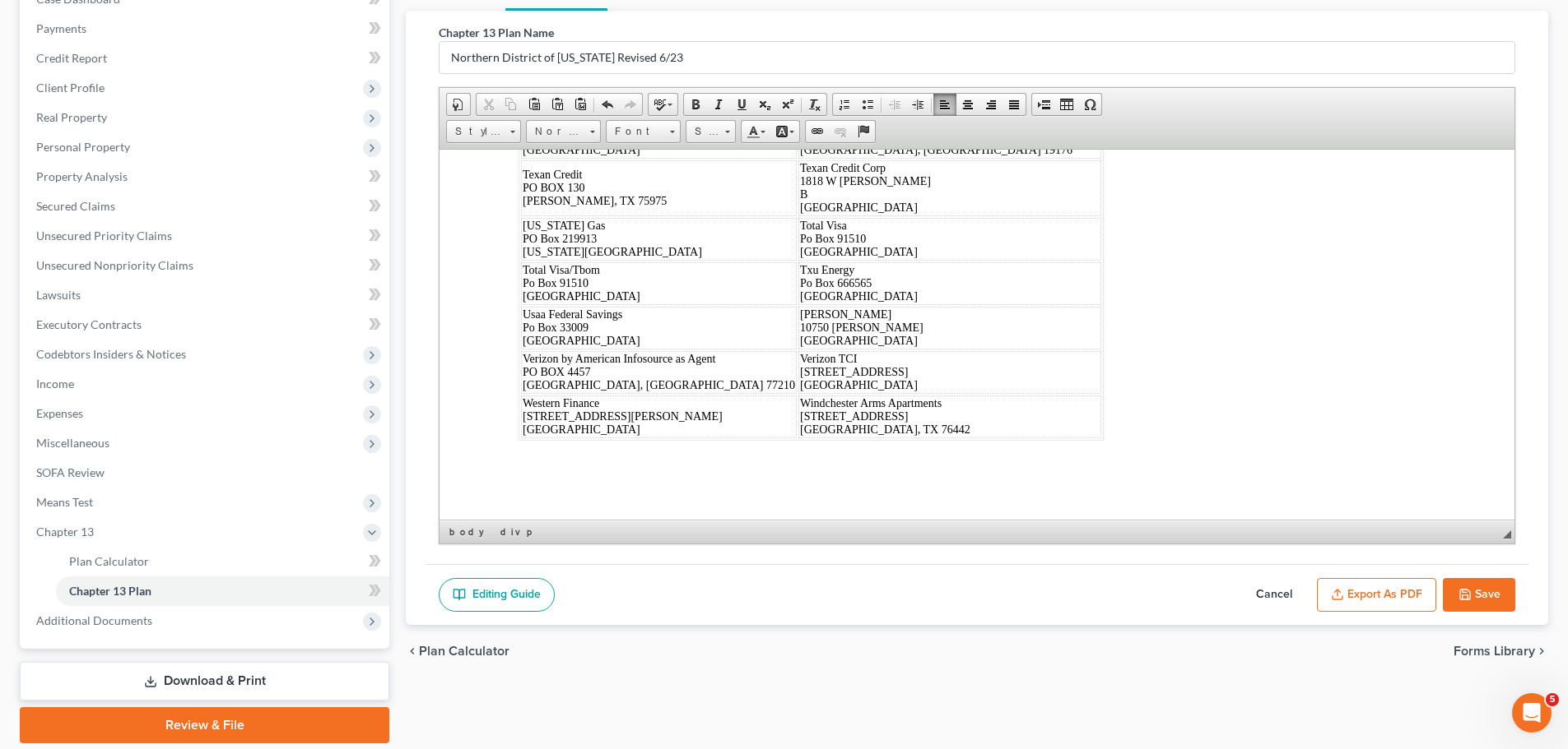
scroll to position [13850, 0]
click at [1472, 592] on button "Save" at bounding box center [1479, 595] width 72 height 35
select select "5"
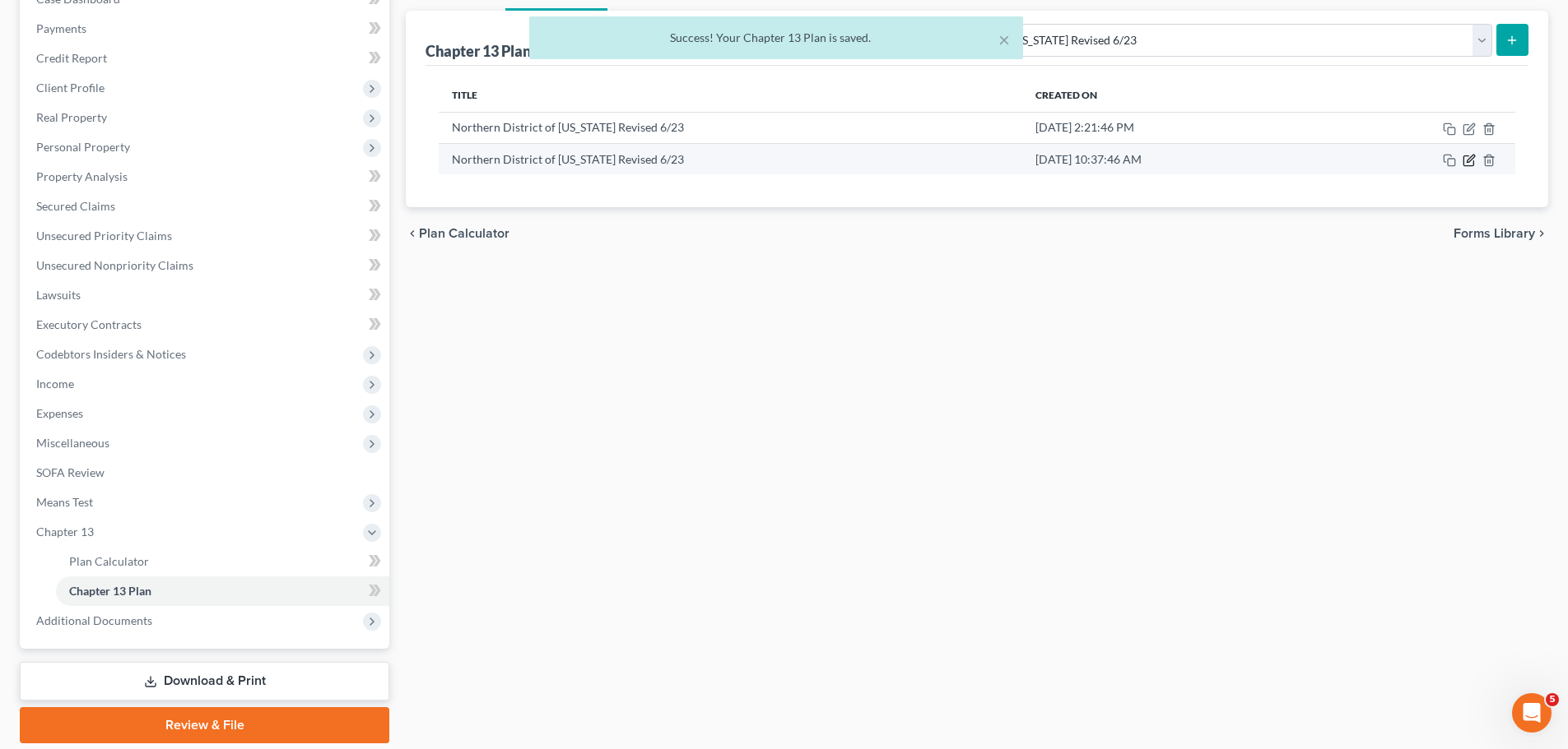
click at [1467, 162] on icon "button" at bounding box center [1470, 158] width 7 height 7
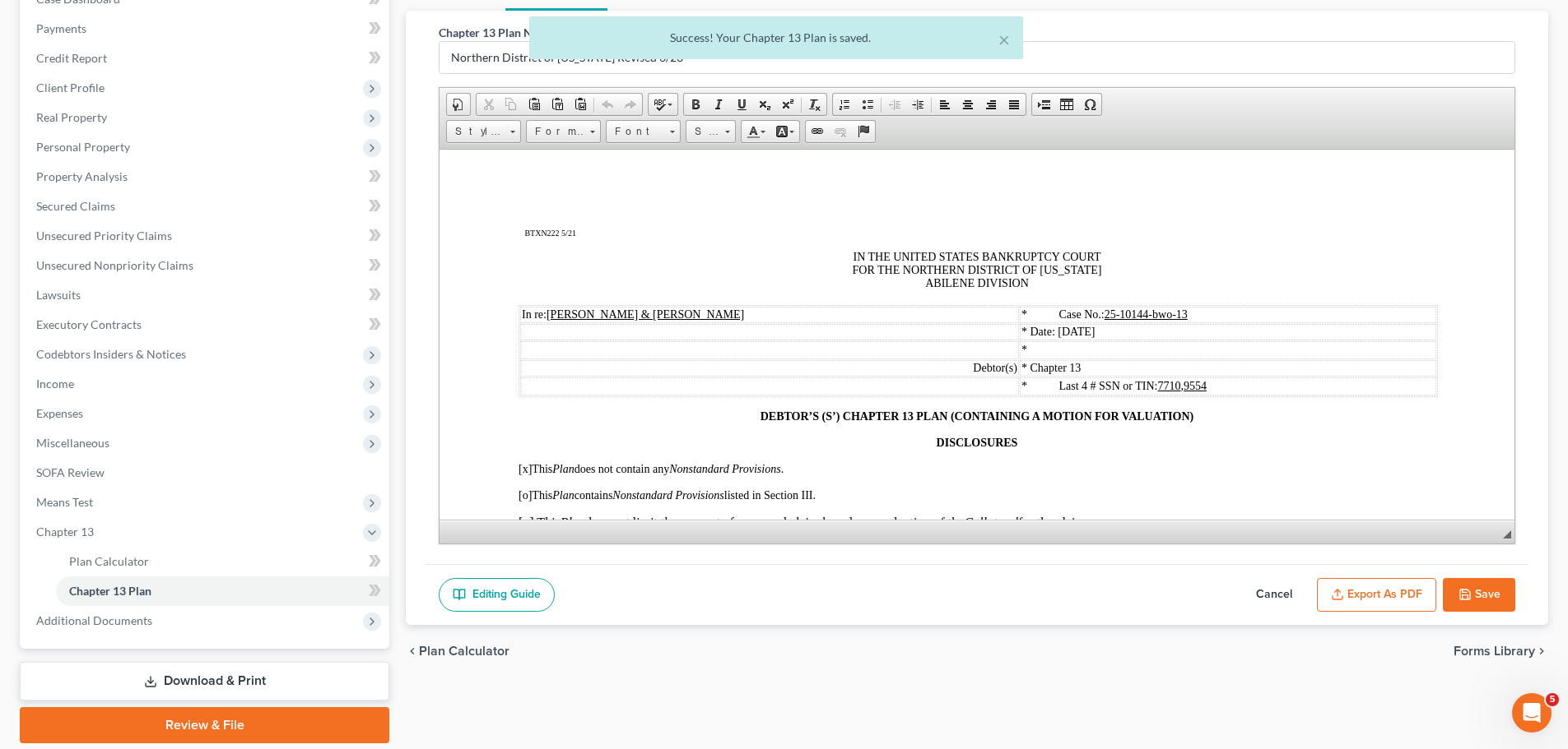
scroll to position [0, 0]
click at [1390, 594] on button "Export as PDF" at bounding box center [1376, 595] width 119 height 35
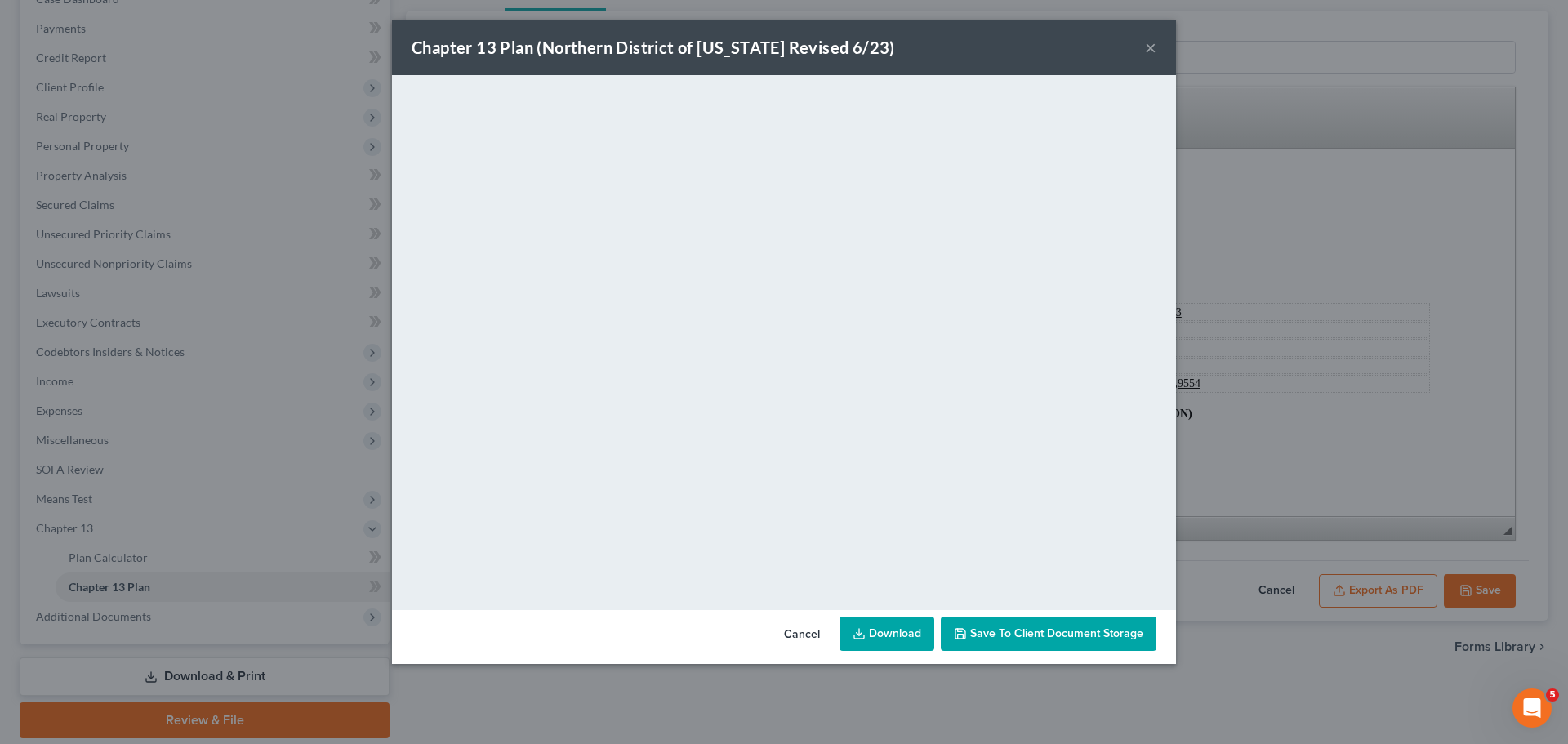
click at [1035, 635] on span "Save to Client Document Storage" at bounding box center [1057, 634] width 173 height 14
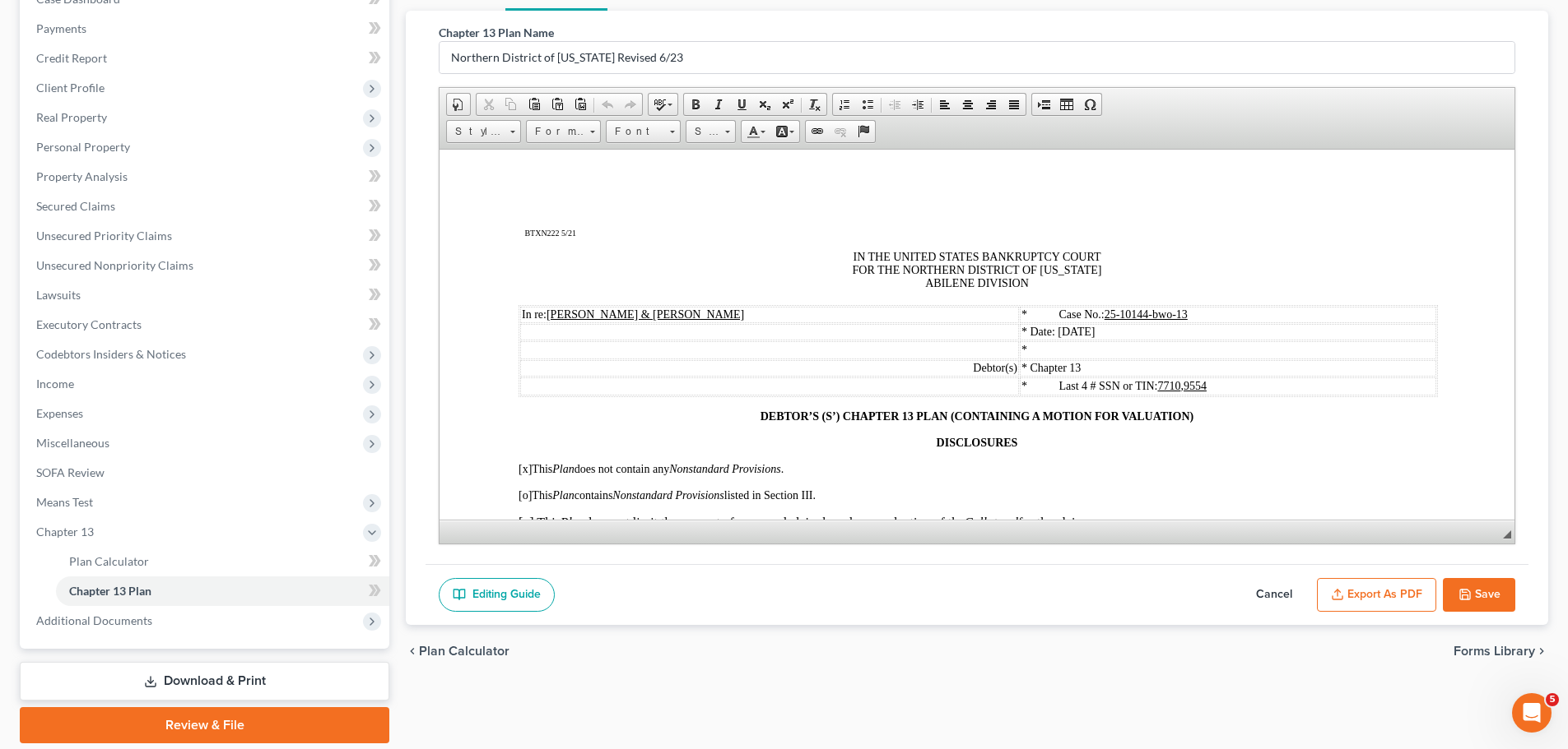
click at [1400, 590] on button "Export as PDF" at bounding box center [1376, 595] width 119 height 35
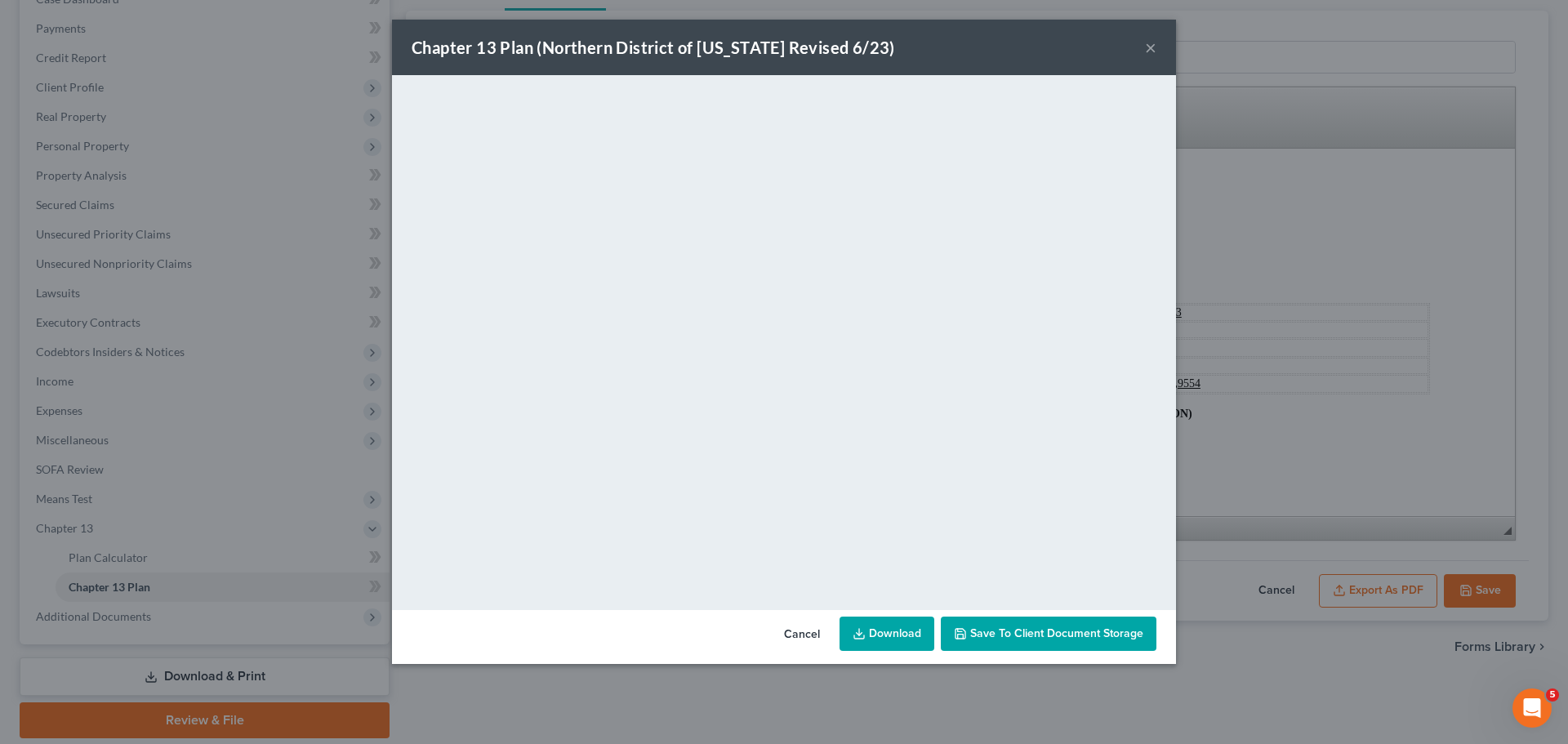
click at [1149, 44] on button "×" at bounding box center [1151, 47] width 12 height 20
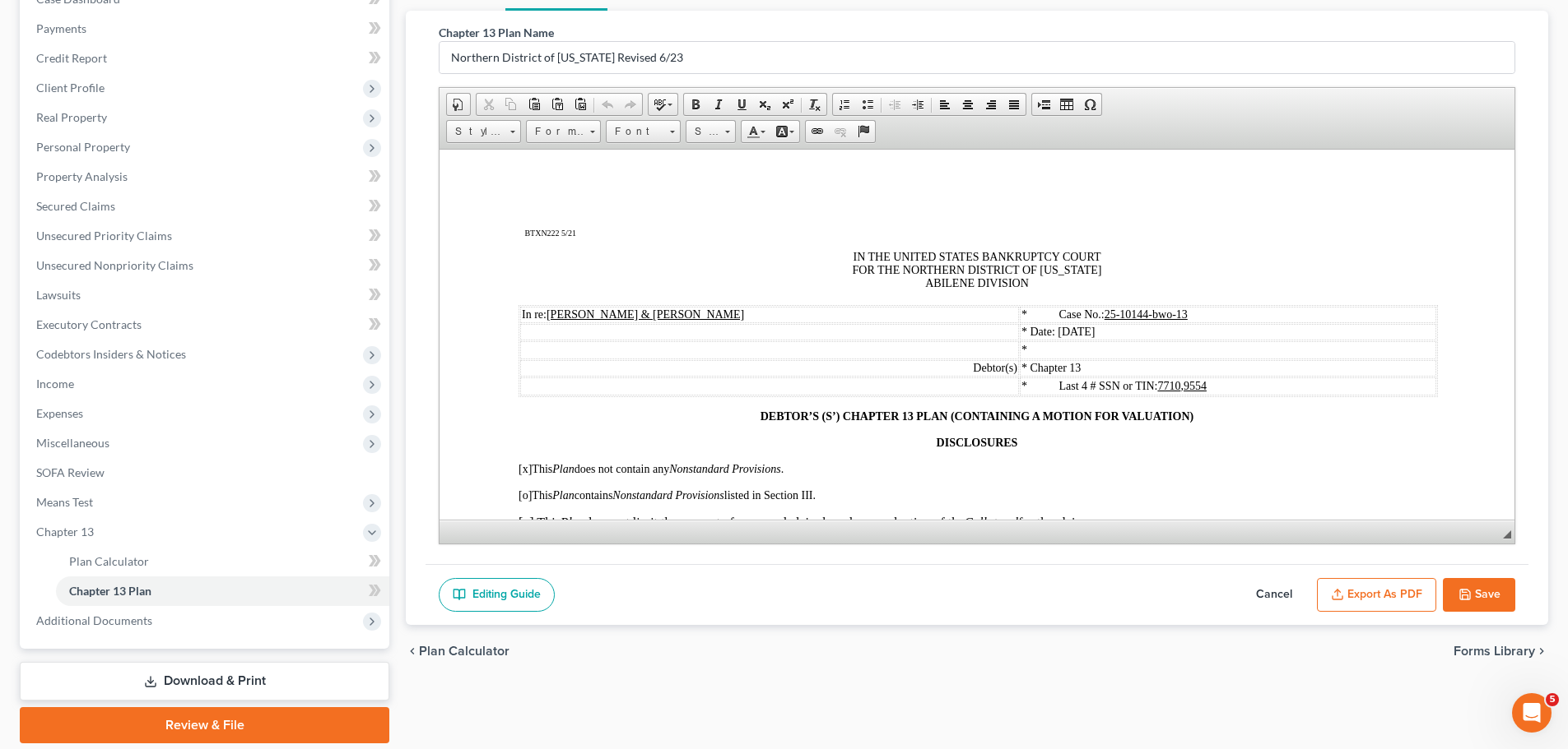
click at [1491, 586] on button "Save" at bounding box center [1479, 595] width 72 height 35
select select "5"
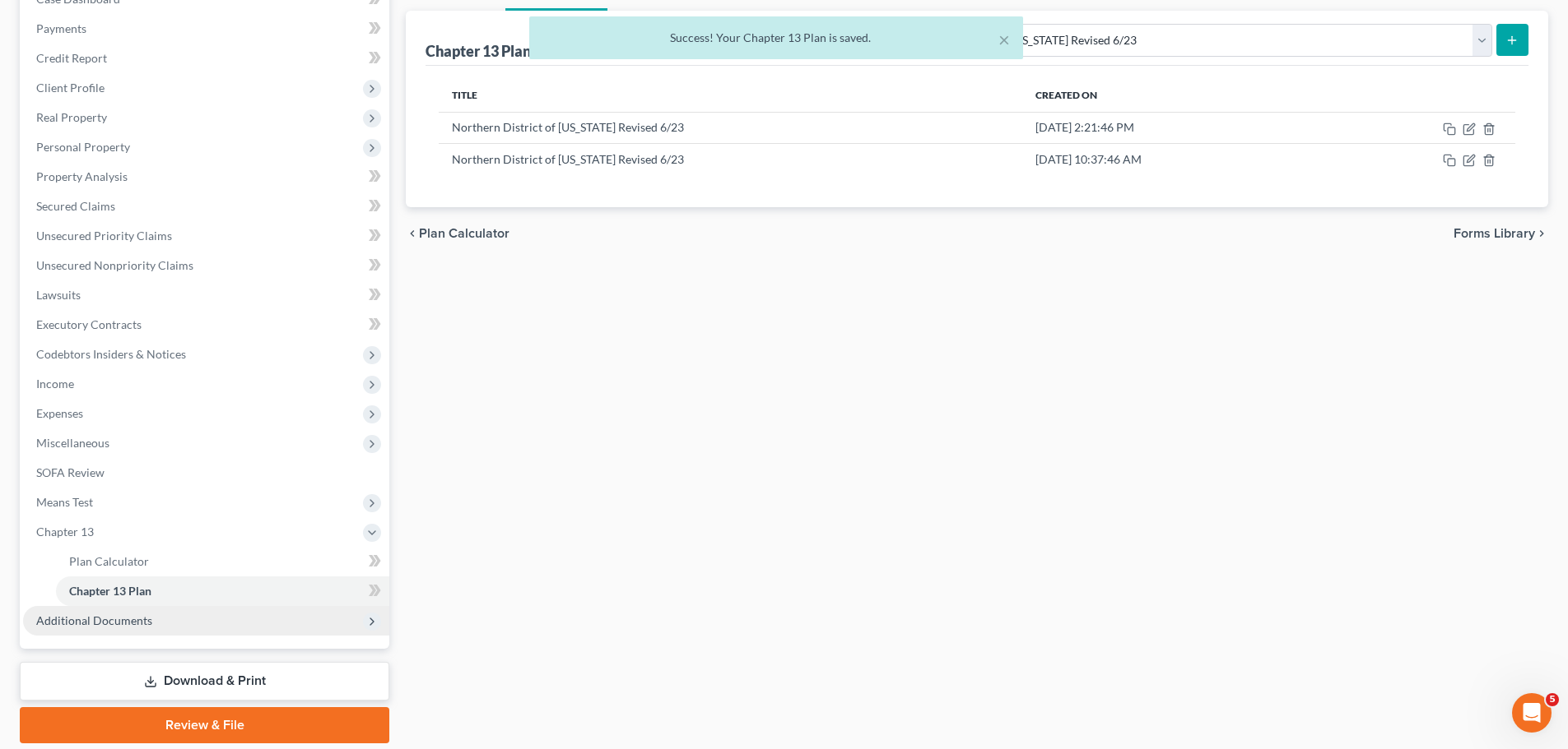
click at [92, 628] on span "Additional Documents" at bounding box center [205, 621] width 366 height 30
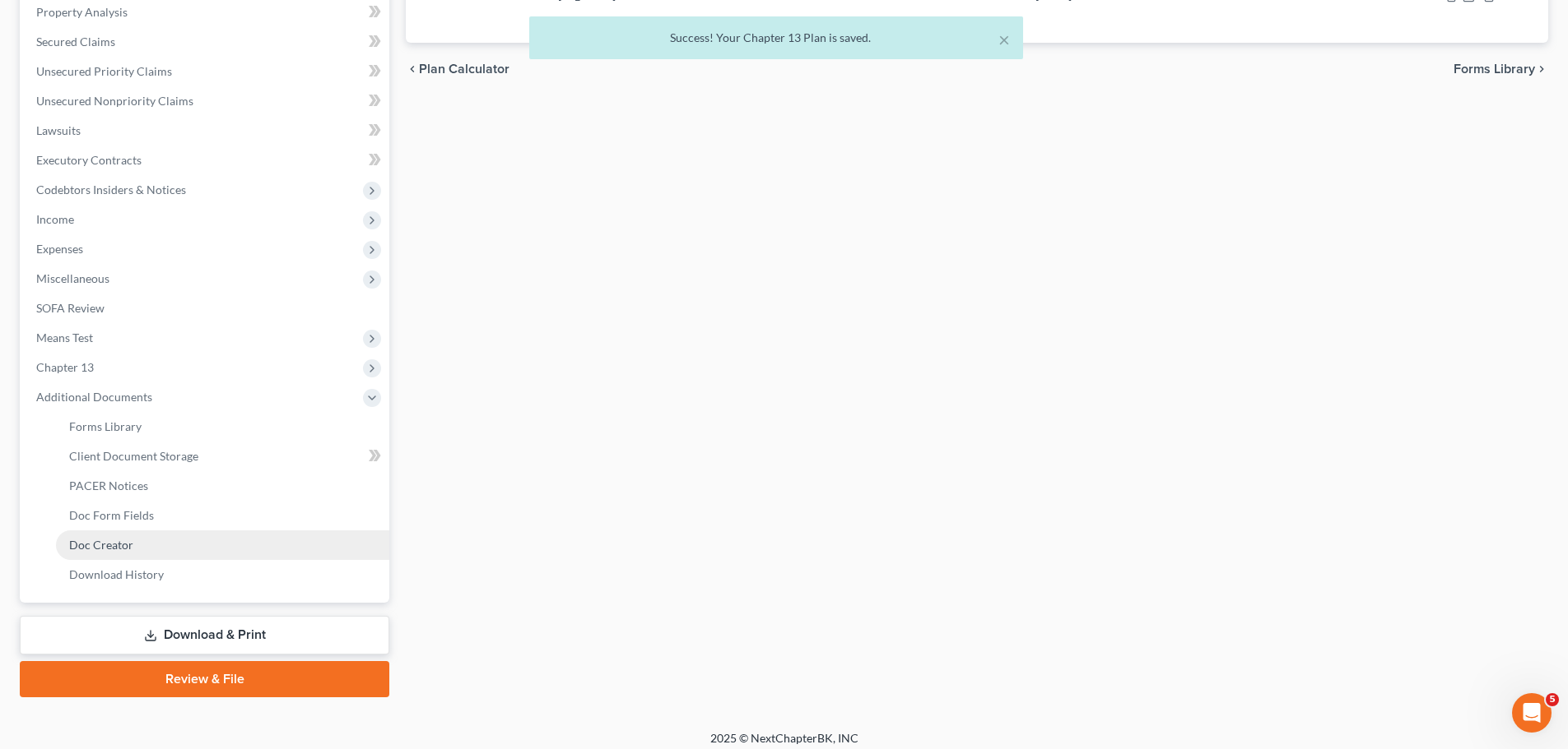
click at [117, 542] on span "Doc Creator" at bounding box center [101, 545] width 65 height 14
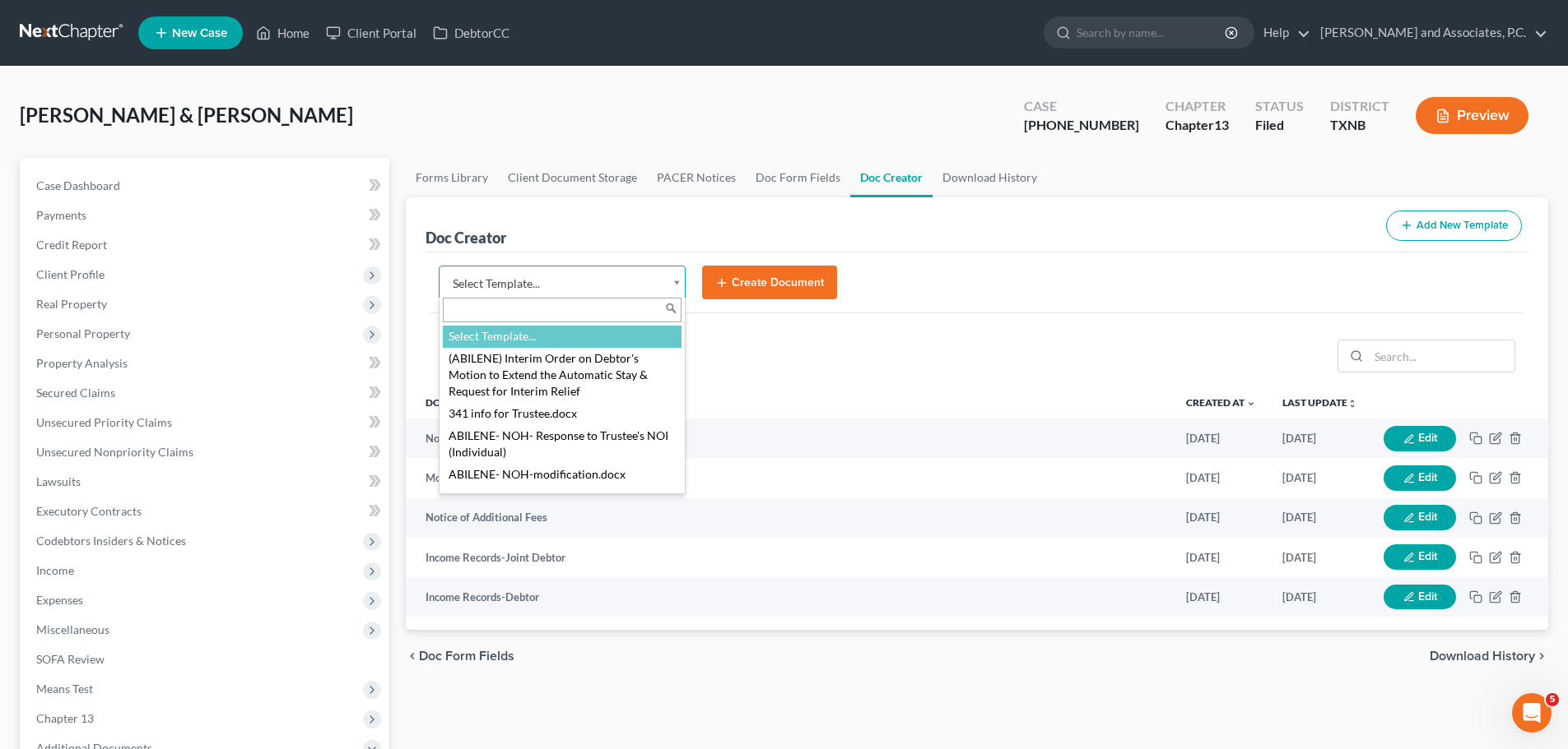
click at [678, 282] on body "Home New Case Client Portal DebtorCC [PERSON_NAME] and Associates, P.C. [EMAIL_…" at bounding box center [784, 556] width 1568 height 1111
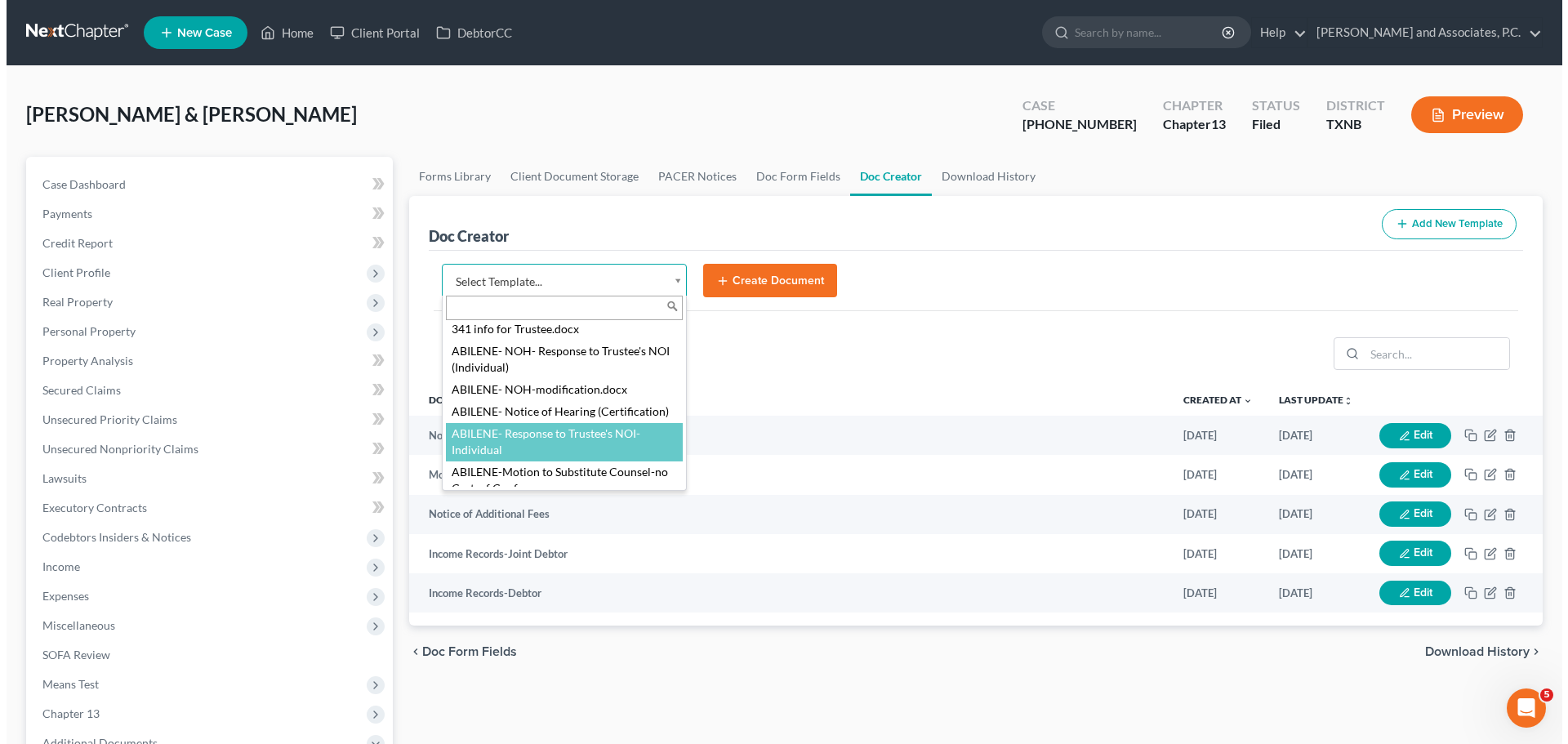
scroll to position [164, 0]
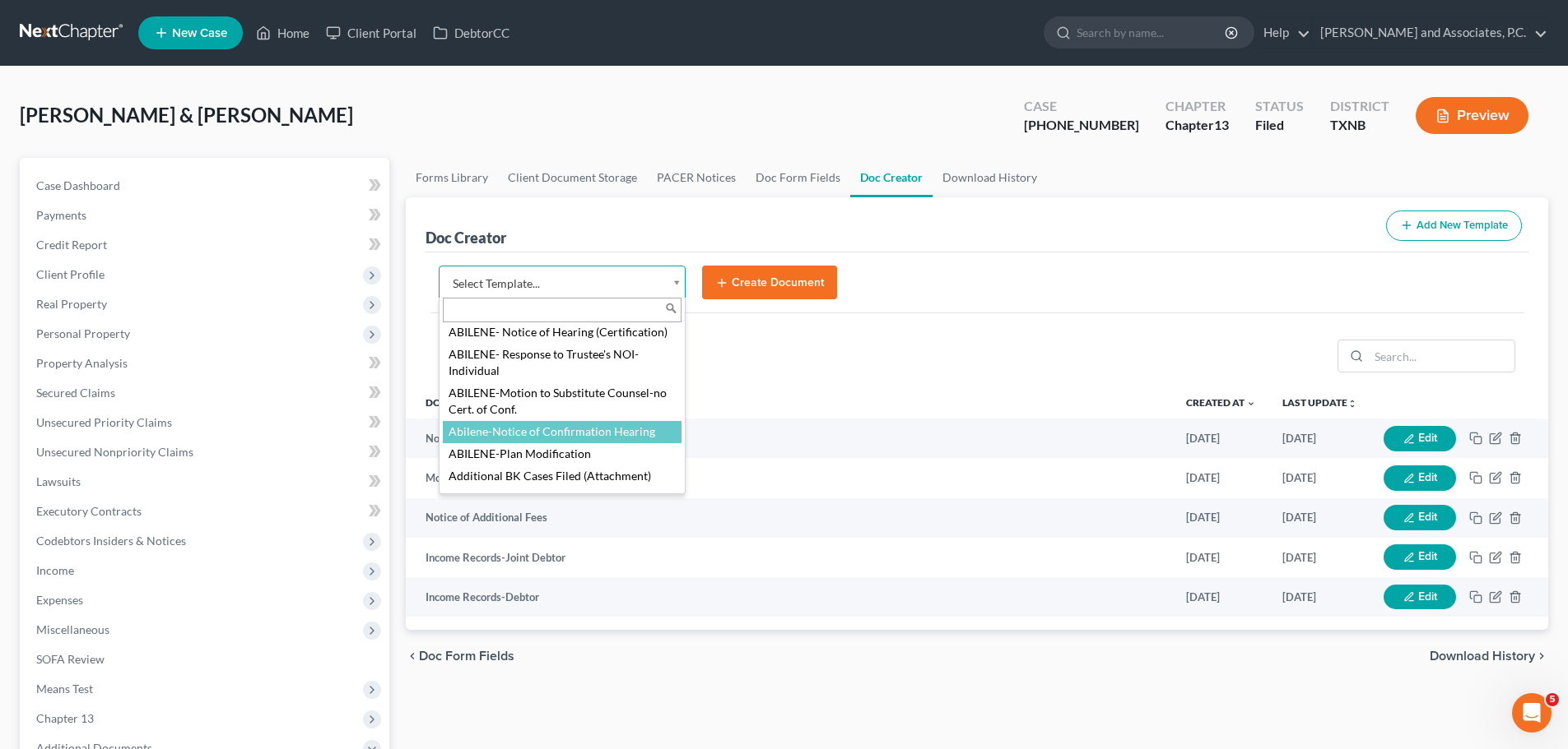
select select "110355"
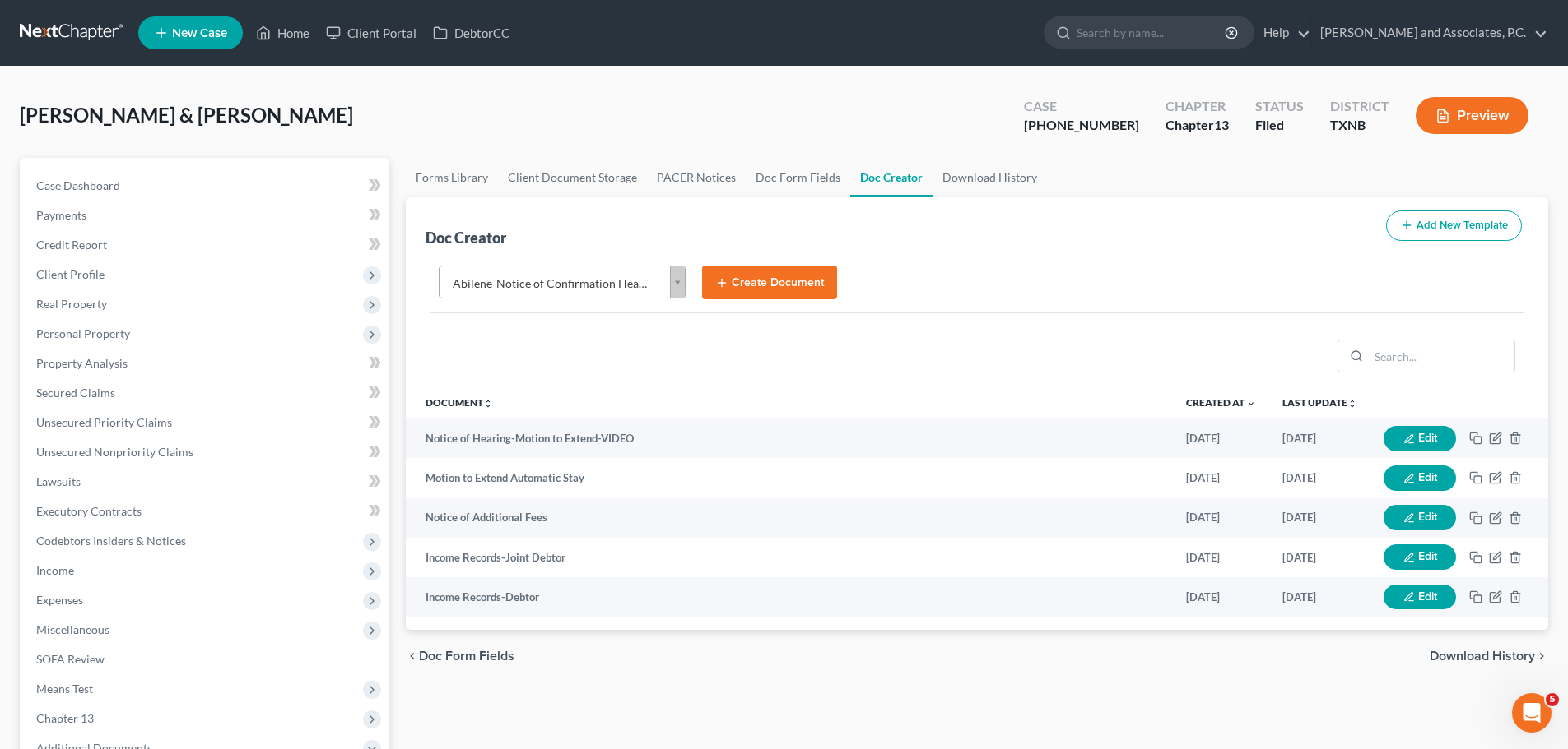
click at [759, 280] on button "Create Document" at bounding box center [769, 283] width 135 height 35
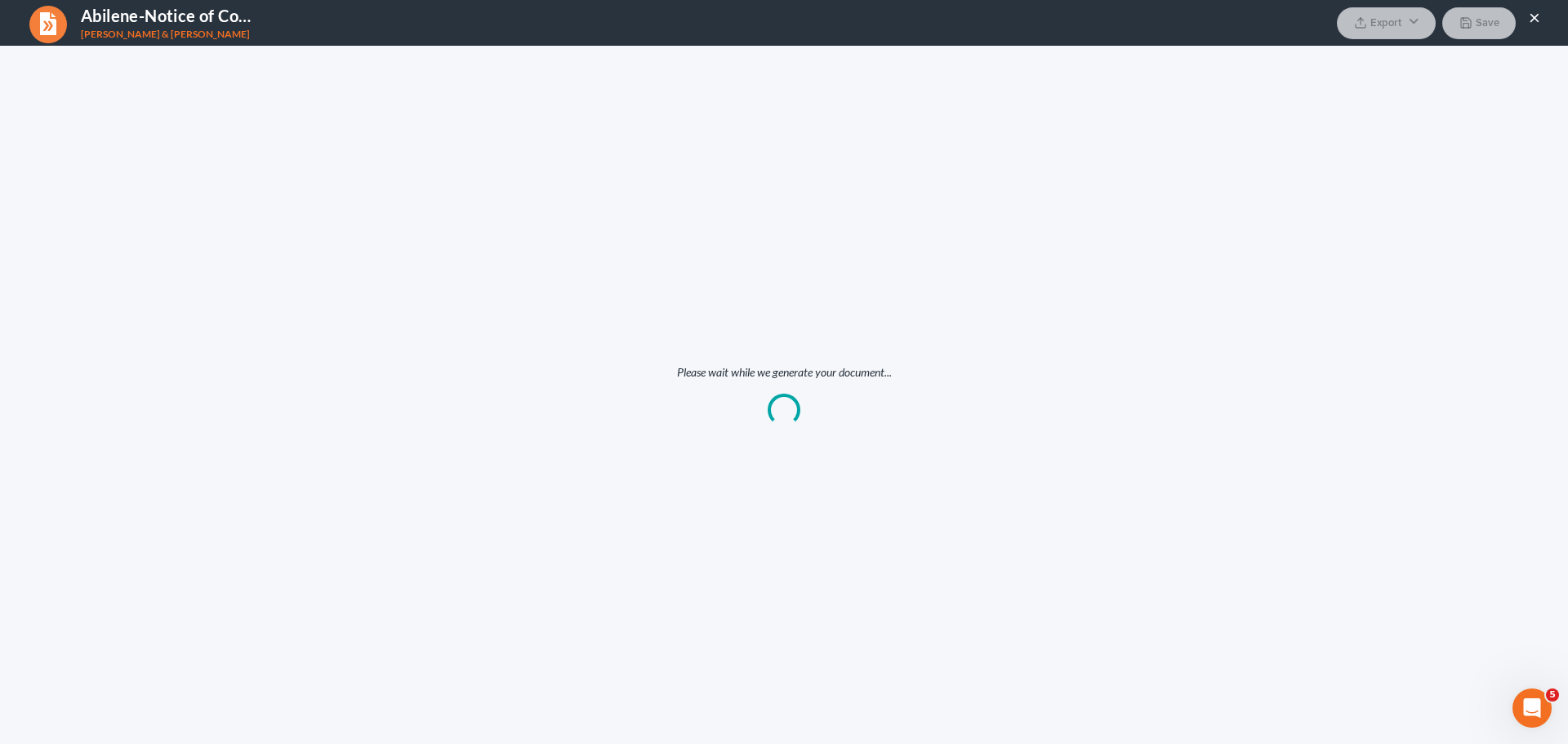
scroll to position [0, 0]
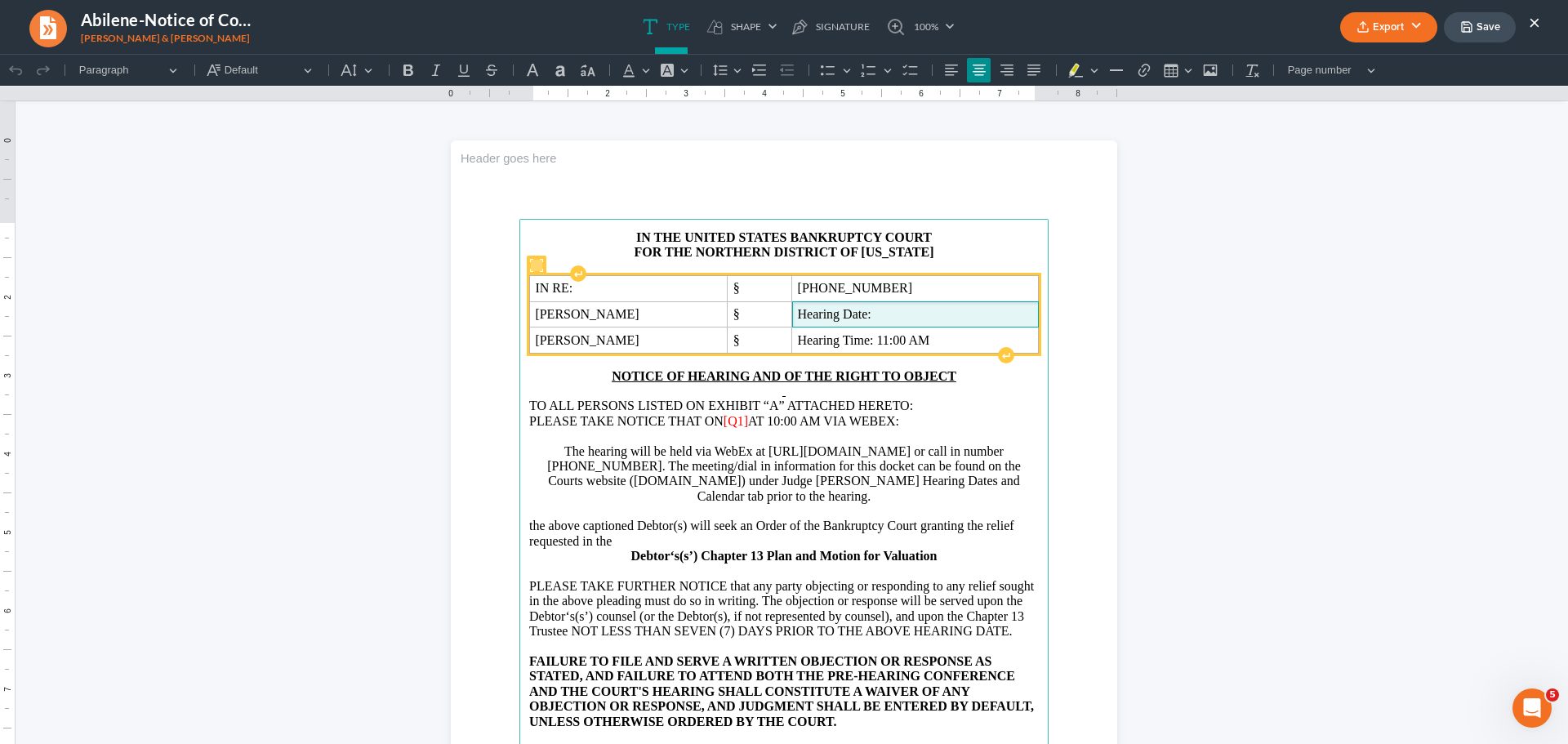
click at [912, 307] on span "Hearing Date:" at bounding box center [915, 314] width 235 height 15
click at [883, 313] on span "Hearing Date:" at bounding box center [915, 314] width 235 height 15
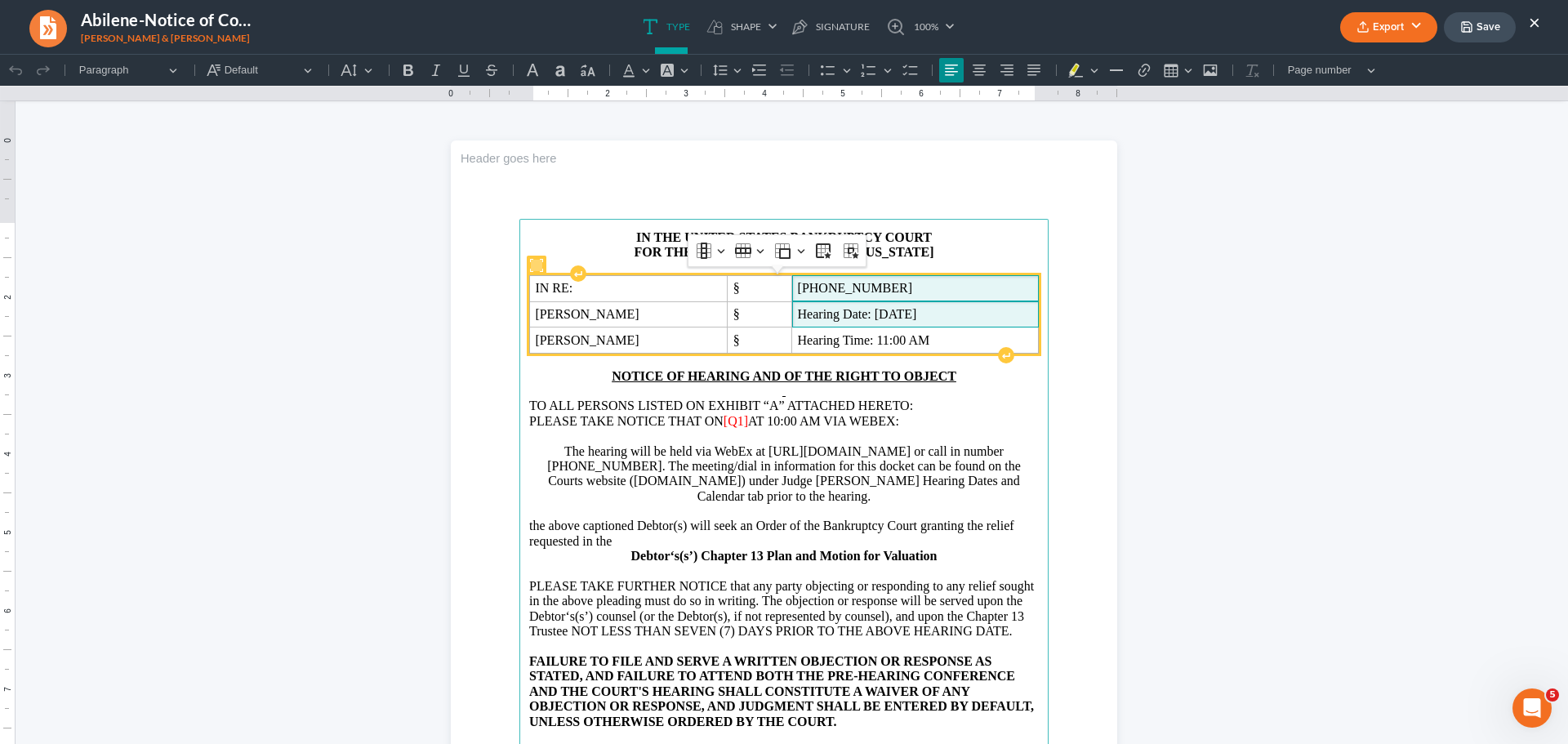
drag, startPoint x: 829, startPoint y: 289, endPoint x: 862, endPoint y: 304, distance: 36.2
click at [828, 289] on span "[PHONE_NUMBER]" at bounding box center [915, 288] width 235 height 15
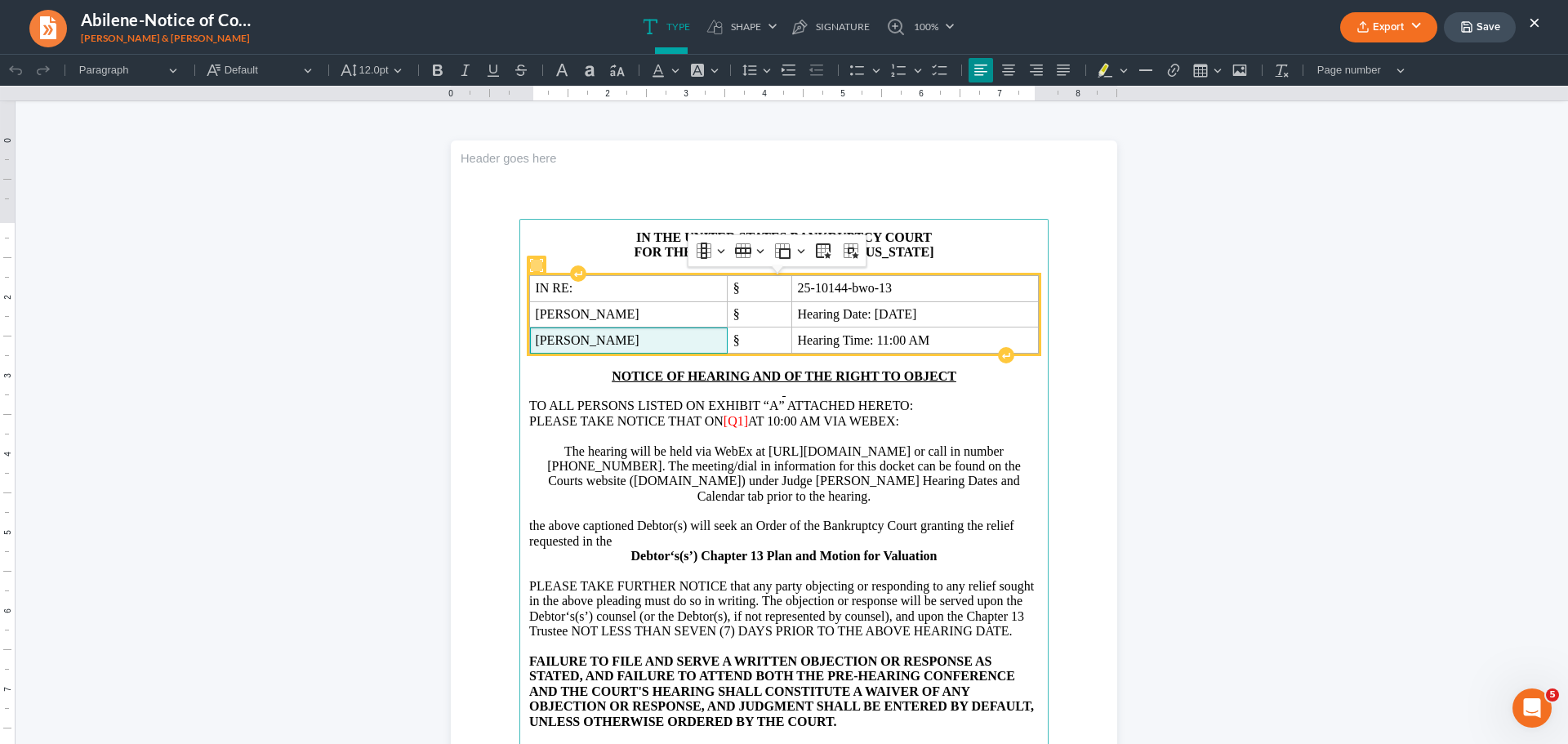
click at [643, 340] on span "[PERSON_NAME]" at bounding box center [628, 340] width 187 height 15
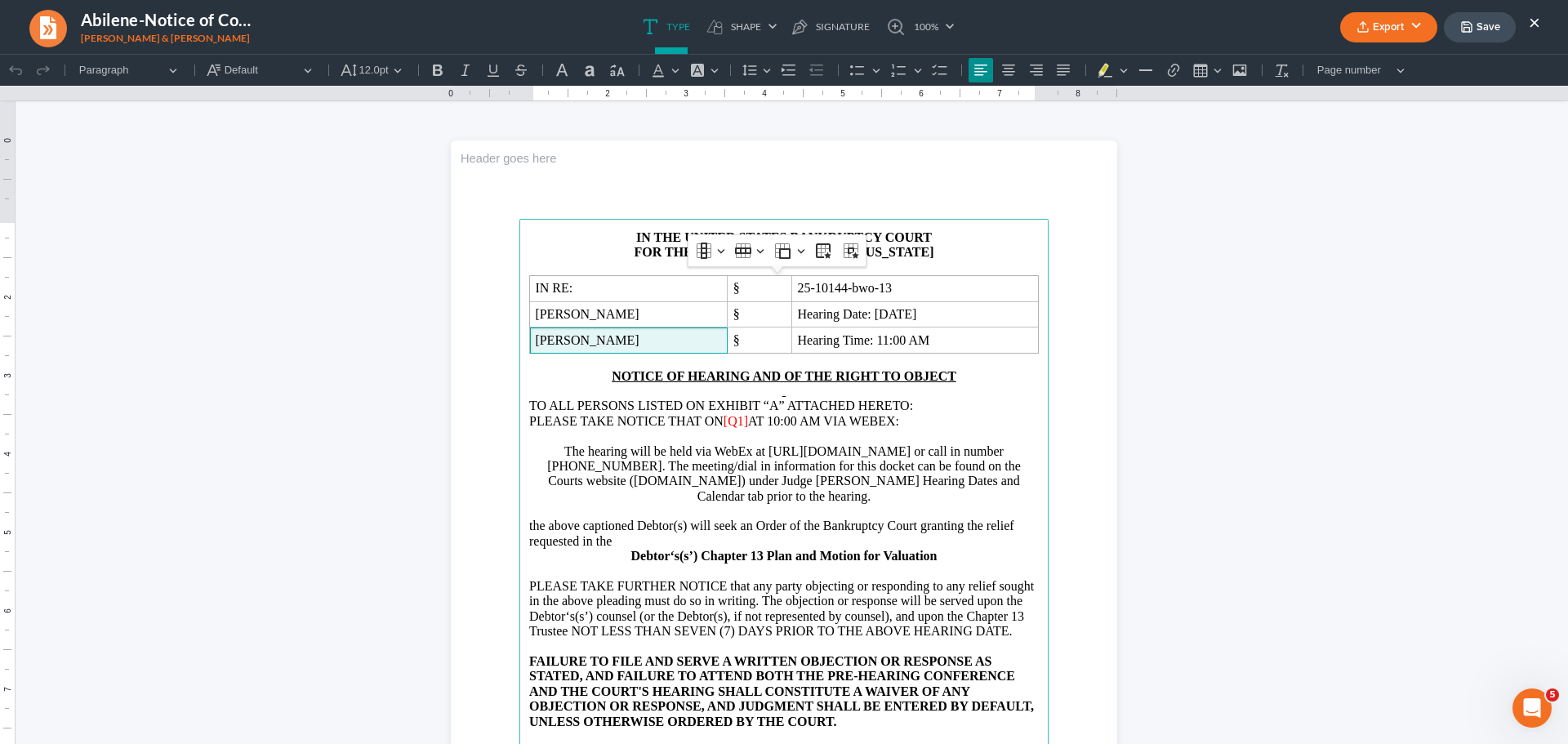
click at [749, 422] on span "AT 10:00 AM VIA WEBEX:" at bounding box center [823, 421] width 151 height 14
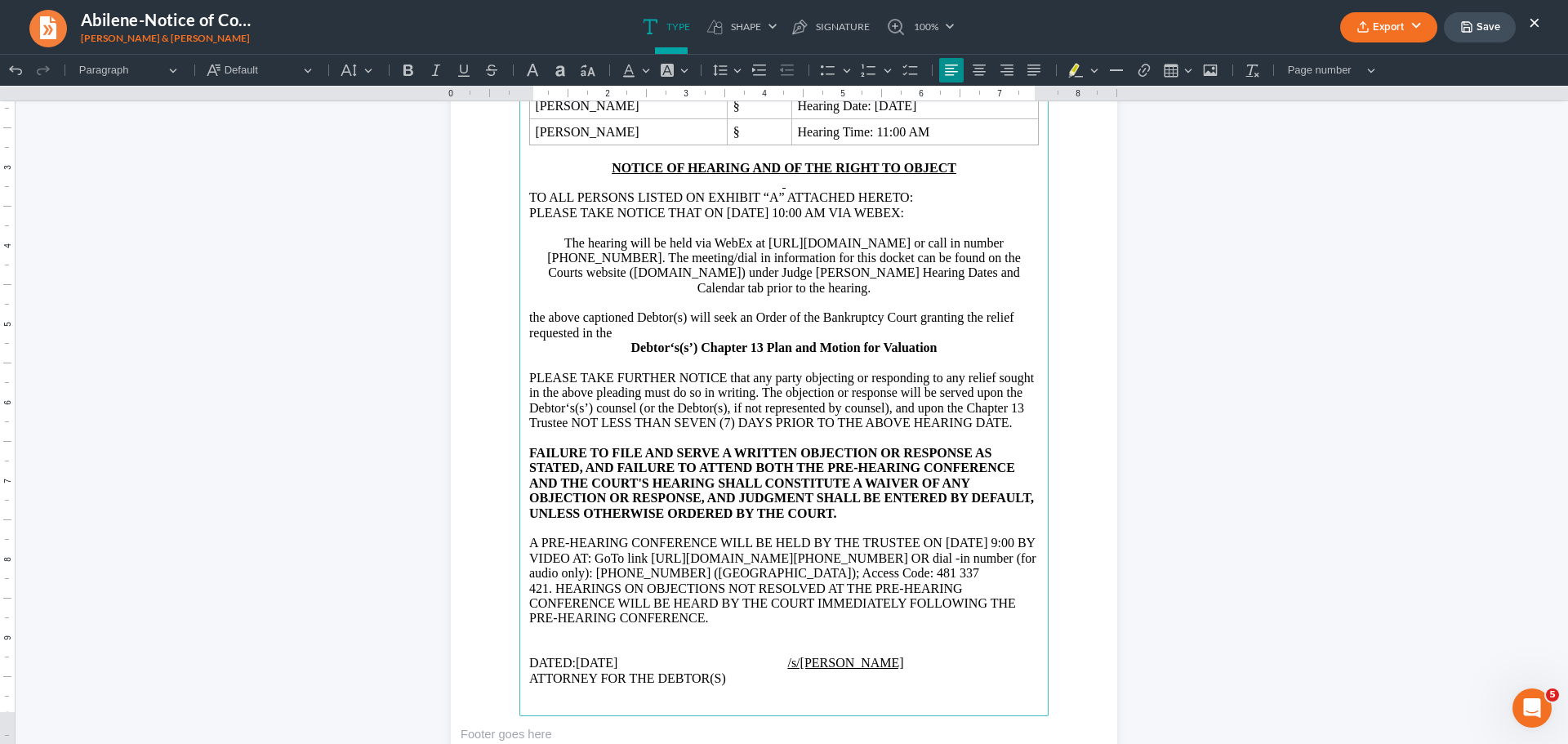
scroll to position [245, 0]
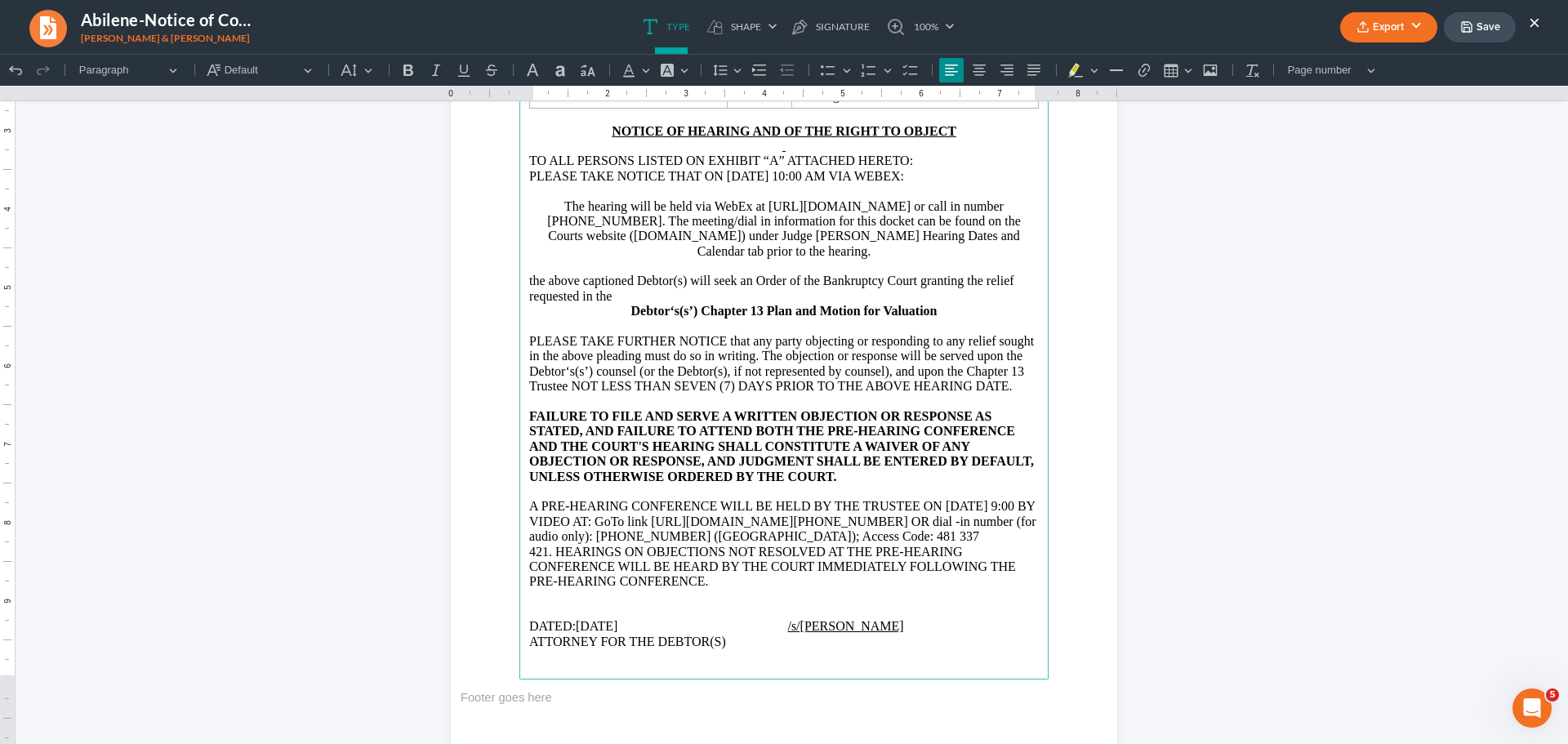
click at [989, 500] on span "A PRE-HEARING CONFERENCE WILL BE HELD BY THE TRUSTEE ON [DATE] 9:00 BY VIDEO AT…" at bounding box center [782, 529] width 507 height 59
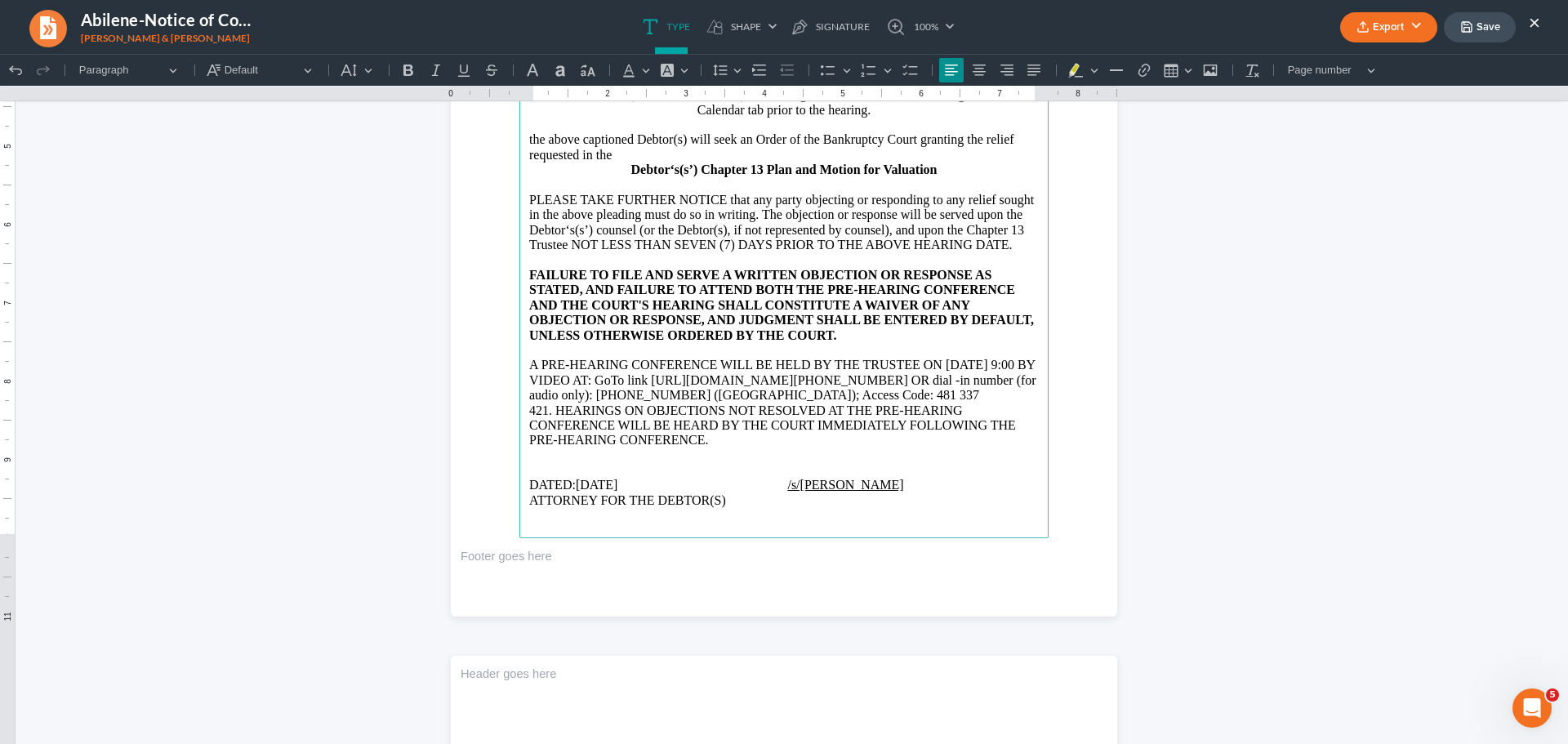
scroll to position [409, 0]
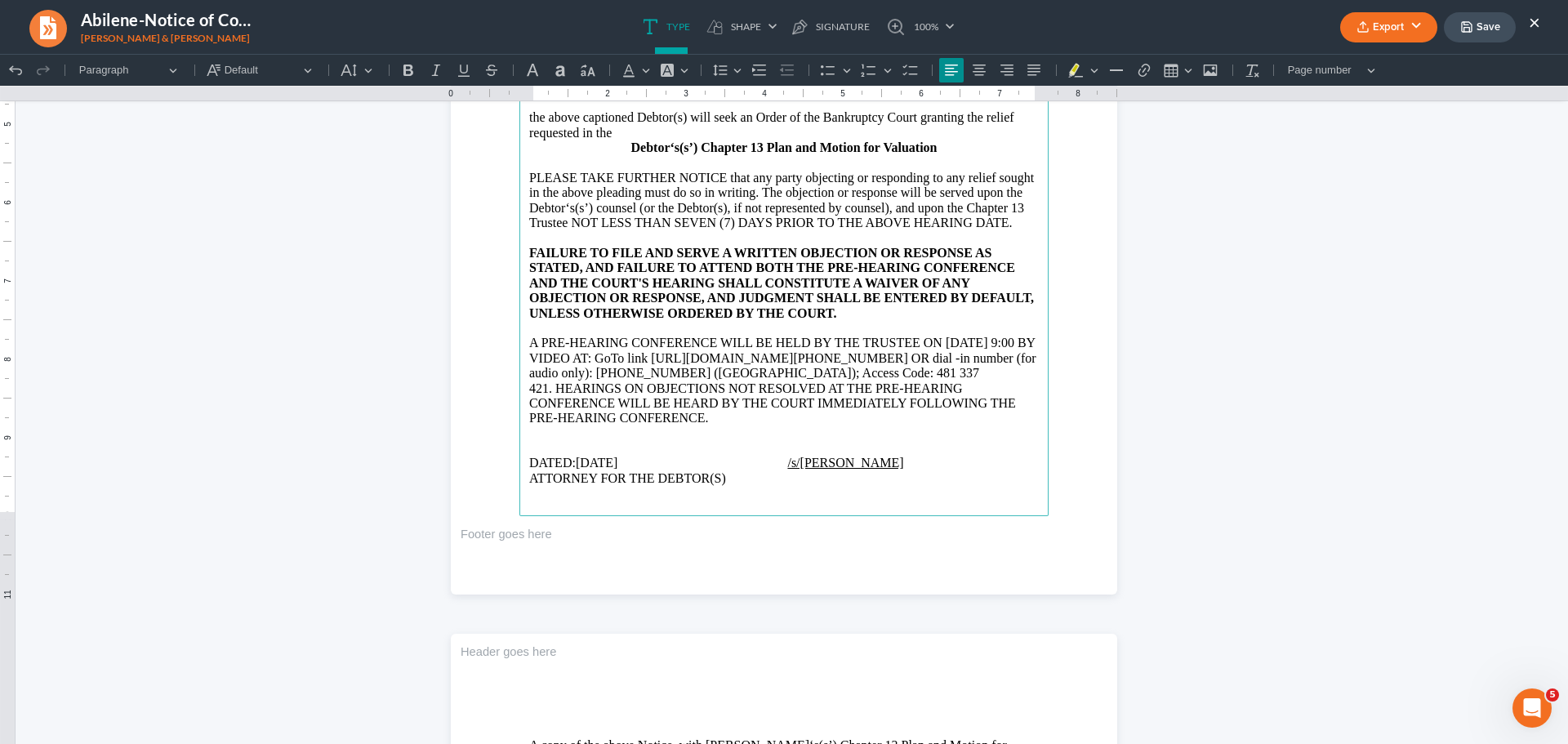
click at [726, 471] on span "ATTORNEY FOR THE DEBTOR(S)" at bounding box center [627, 478] width 197 height 14
click at [1026, 471] on p "ATTORNEY FOR THE DEBTOR(S)" at bounding box center [783, 478] width 509 height 15
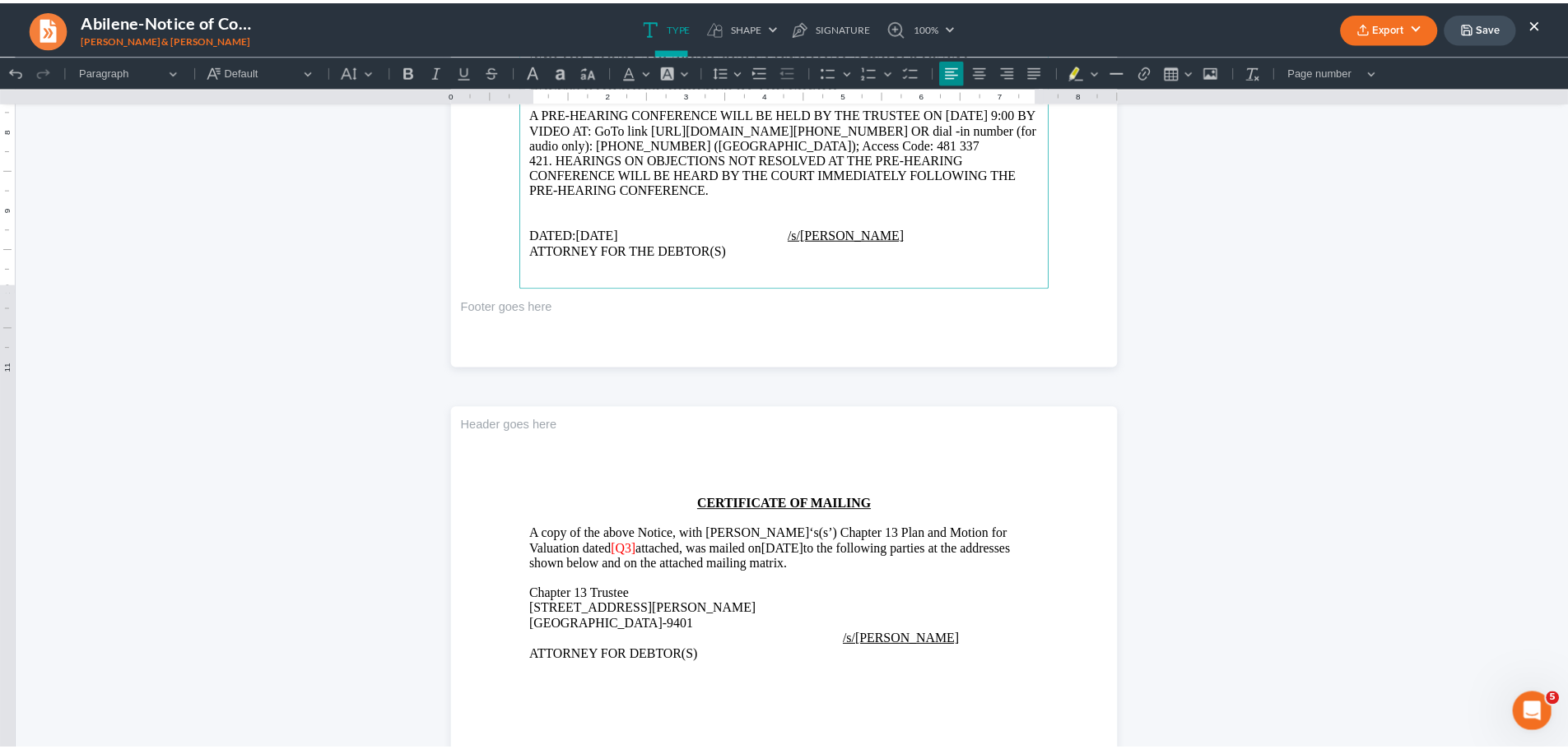
scroll to position [822, 0]
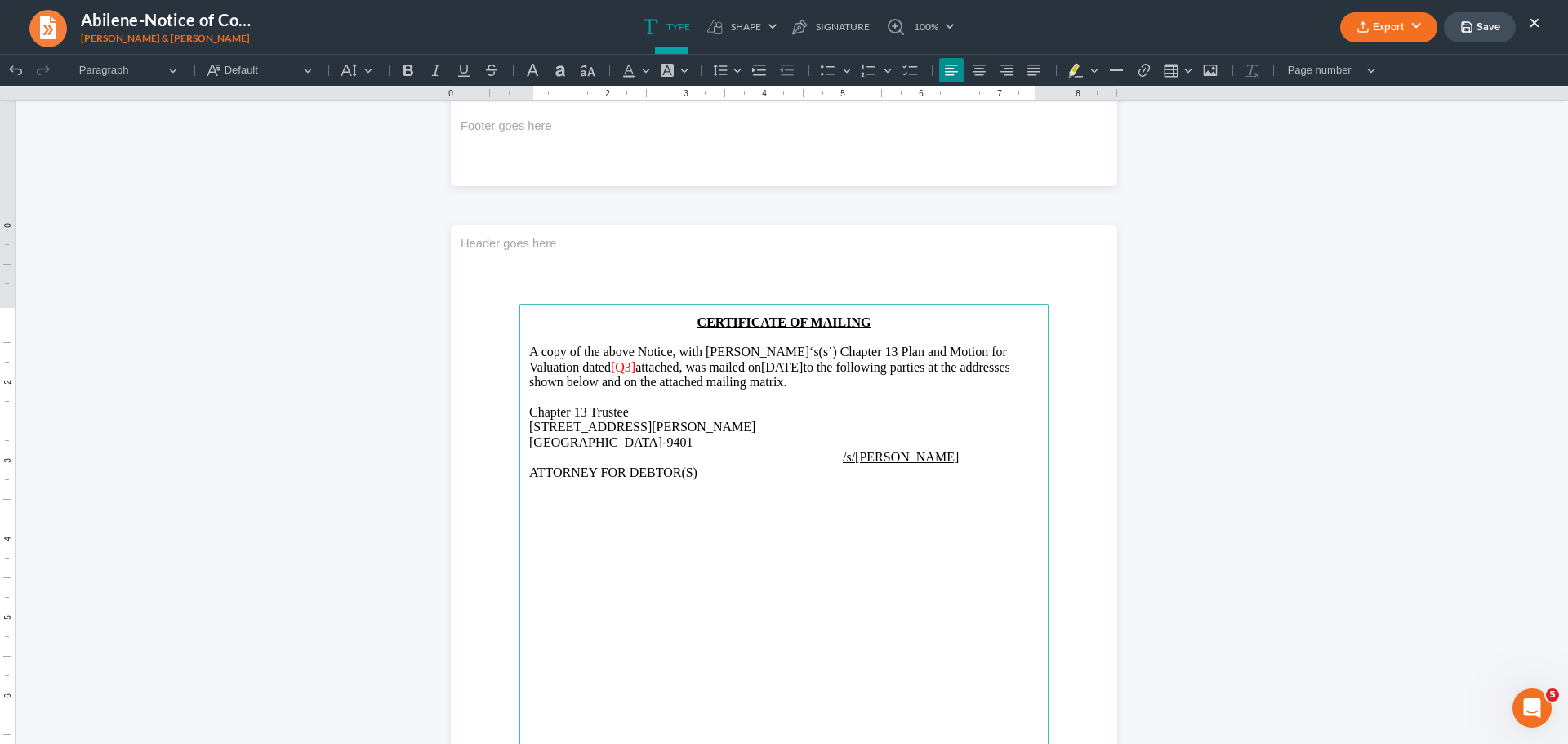
click at [738, 365] on p "A copy of the above Notice, with Debtor‘s(s’) Chapter 13 Plan and Motion for Va…" at bounding box center [783, 368] width 509 height 45
click at [635, 367] on span "attached, was mailed on" at bounding box center [698, 368] width 126 height 14
click at [1399, 28] on button "Export" at bounding box center [1389, 27] width 98 height 31
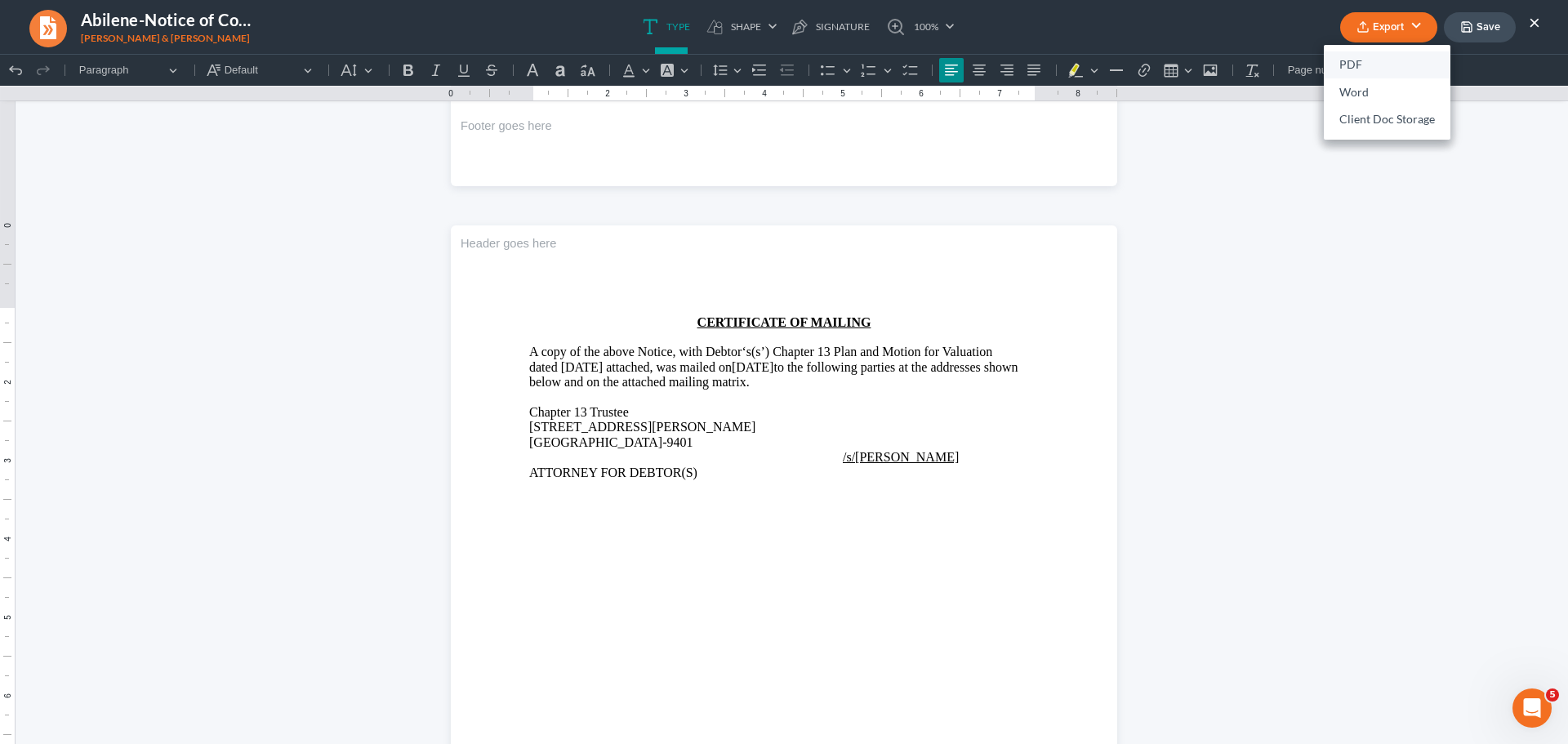
click at [1358, 65] on link "PDF" at bounding box center [1387, 65] width 127 height 28
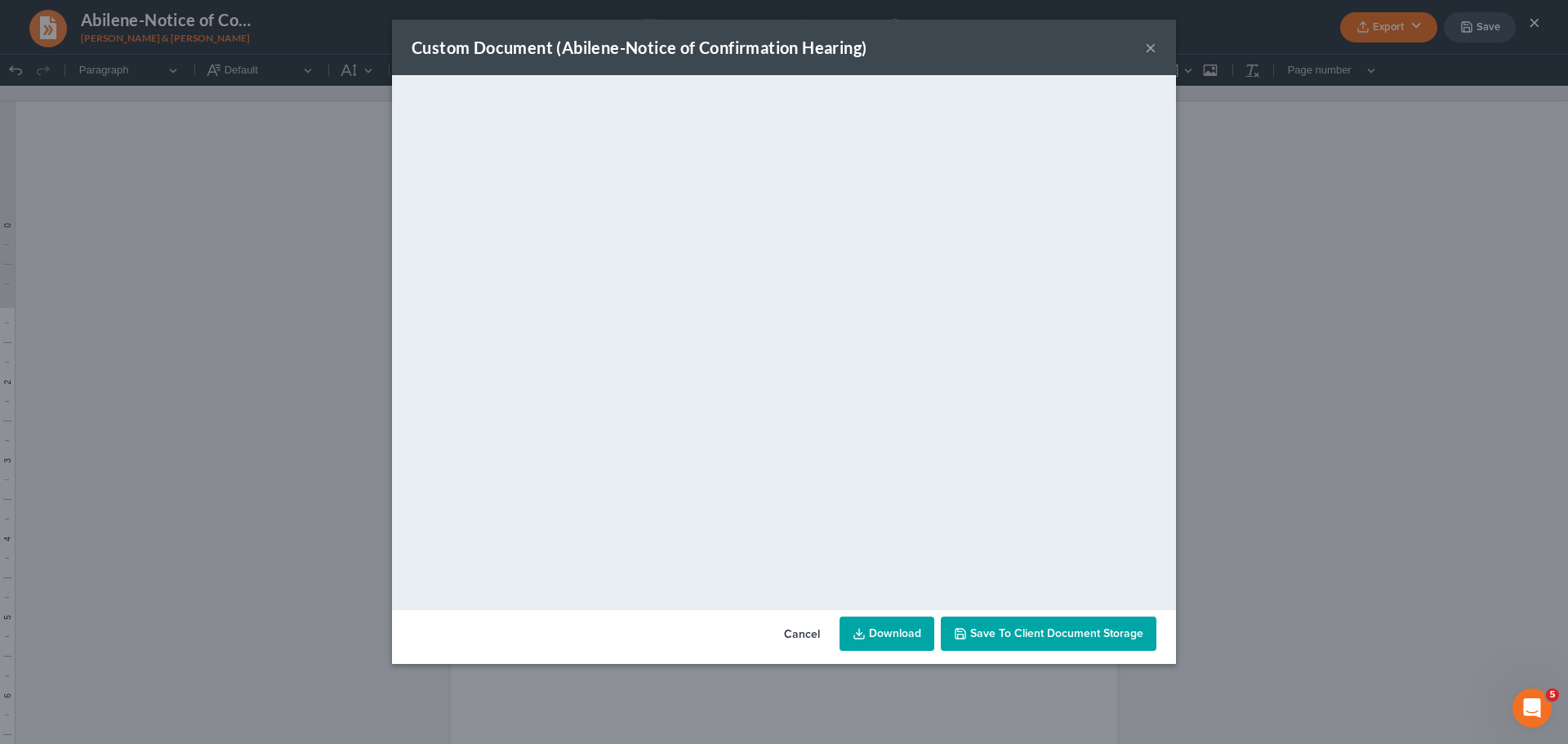
click at [1083, 633] on span "Save to Client Document Storage" at bounding box center [1057, 634] width 173 height 14
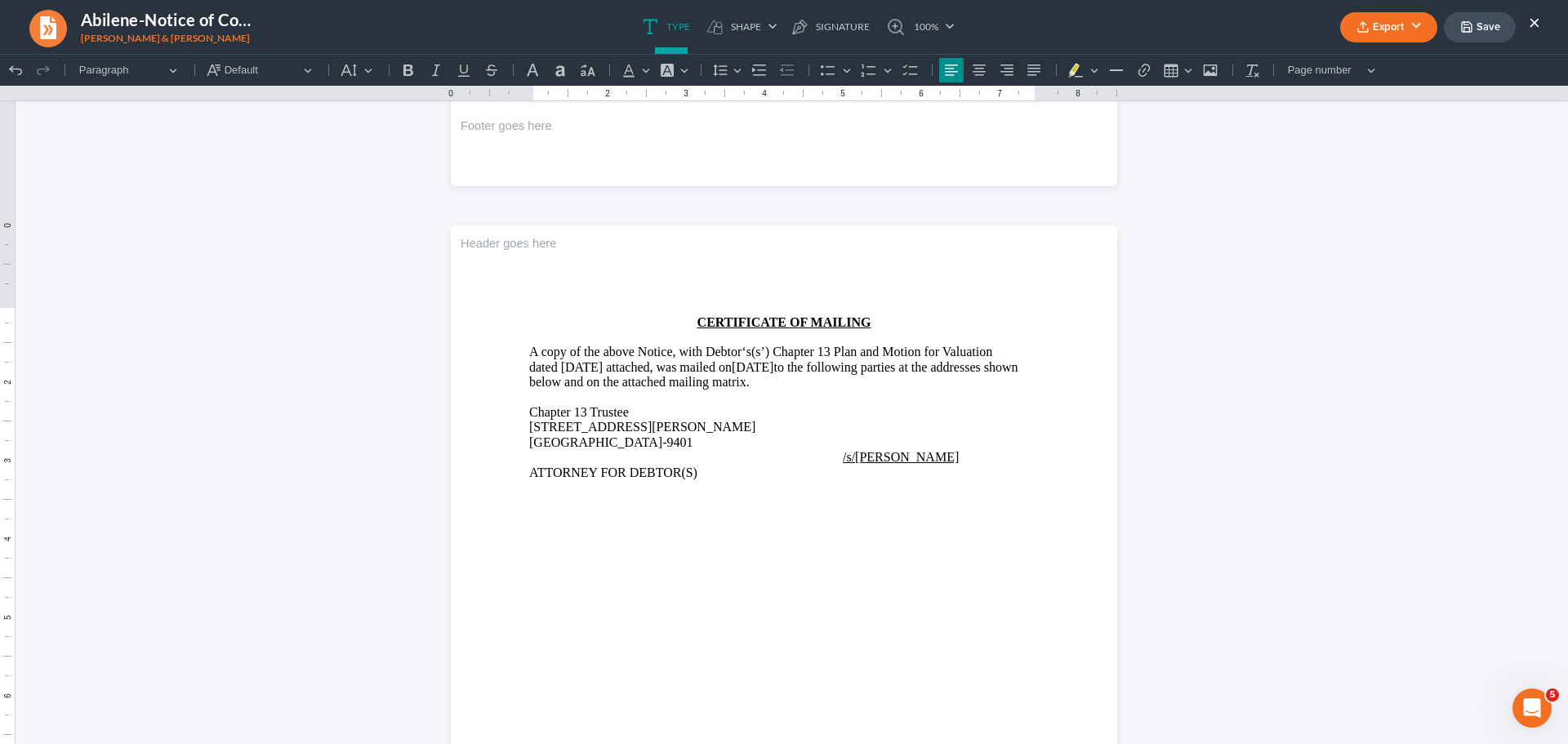
click at [1535, 25] on button "×" at bounding box center [1535, 22] width 12 height 20
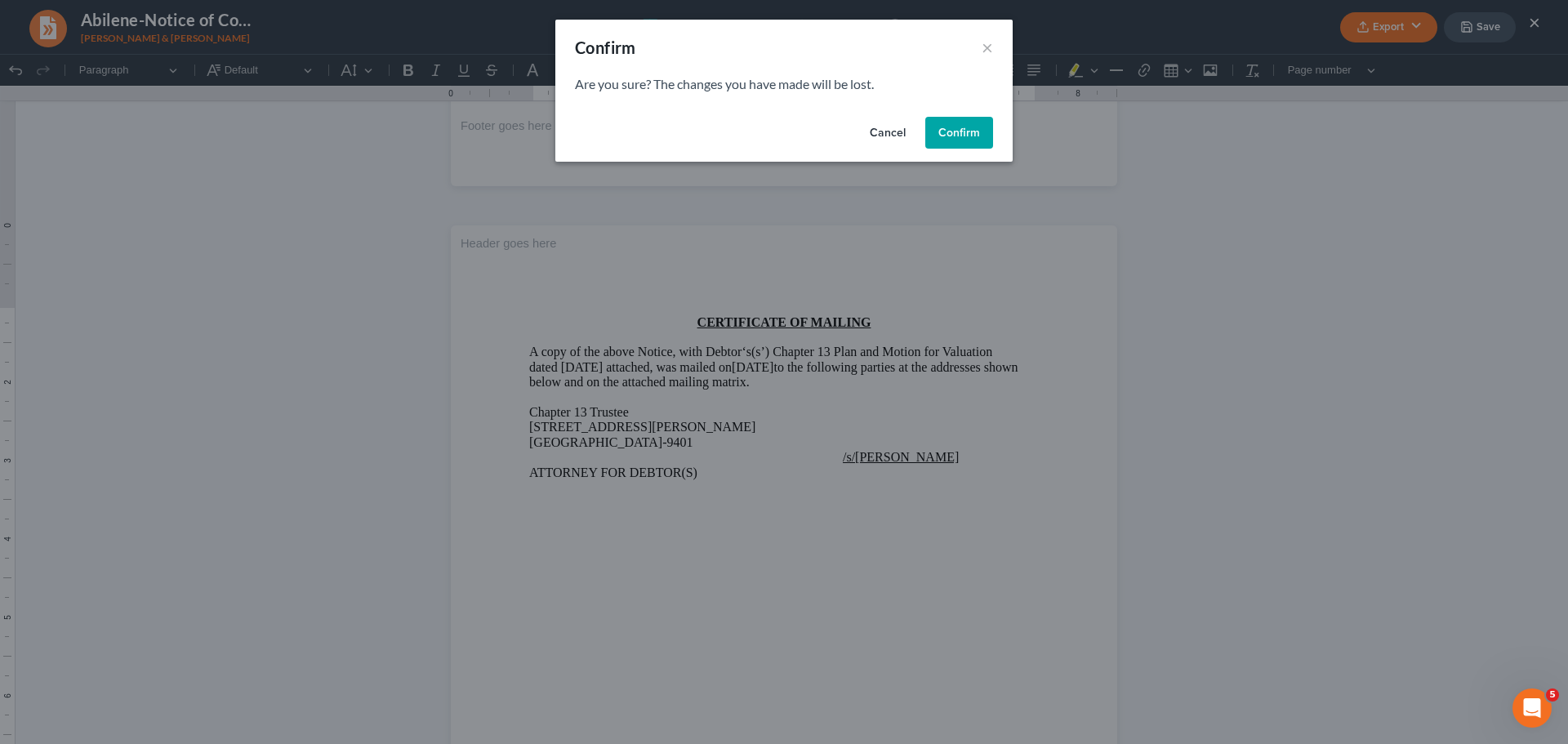
click at [899, 133] on button "Cancel" at bounding box center [887, 133] width 62 height 33
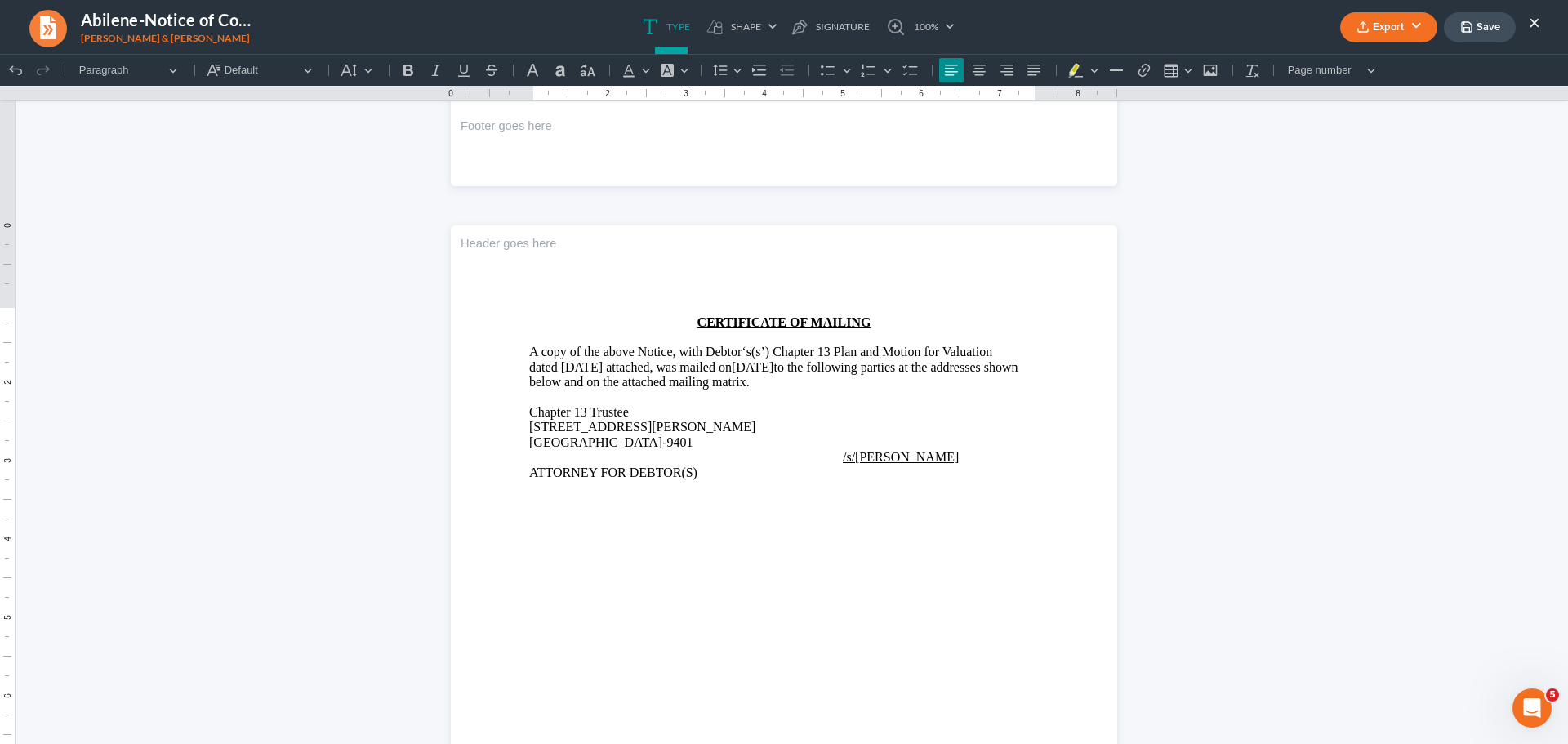
click at [1503, 21] on button "Save" at bounding box center [1479, 27] width 72 height 31
click at [1535, 23] on button "×" at bounding box center [1535, 22] width 12 height 20
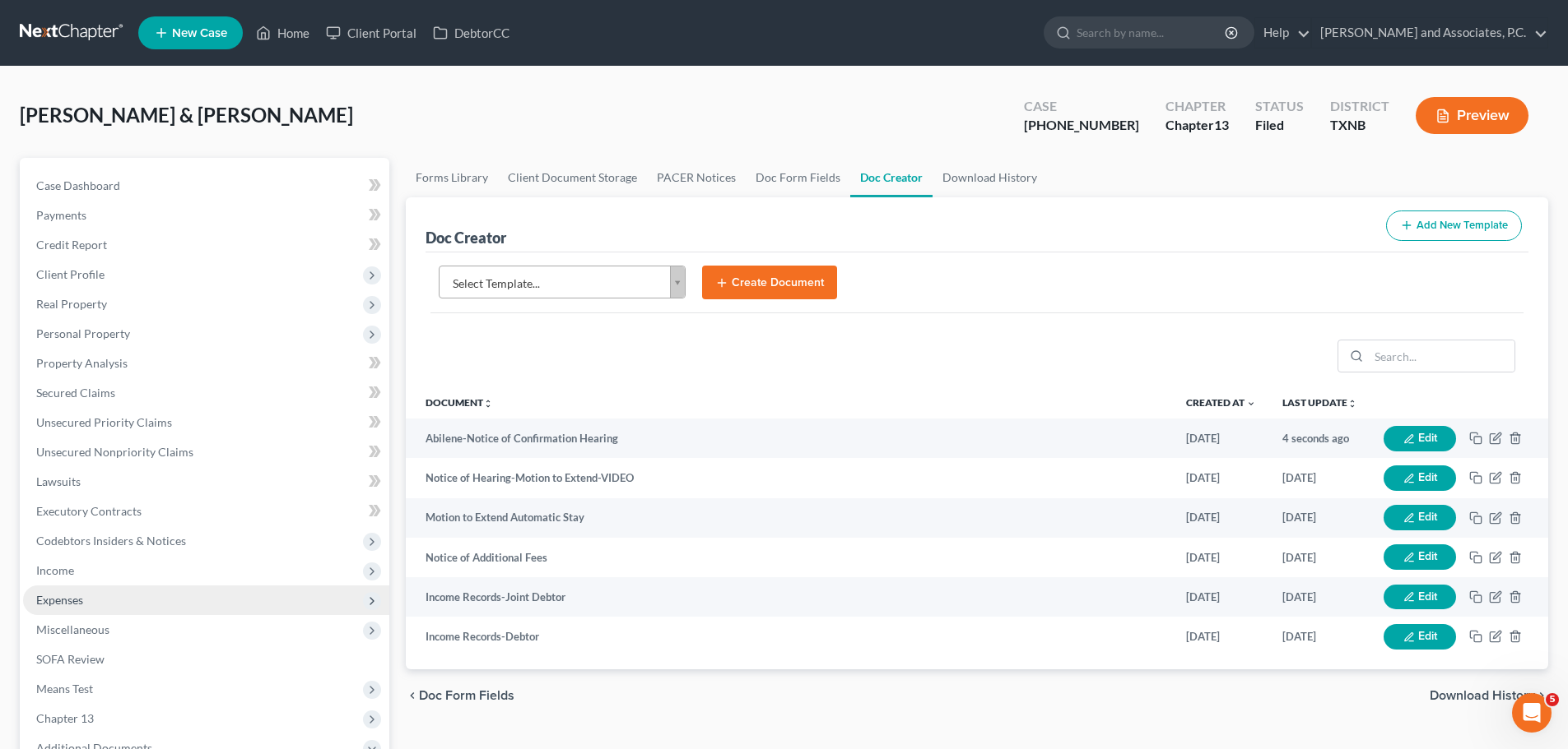
click at [47, 595] on span "Expenses" at bounding box center [59, 600] width 47 height 14
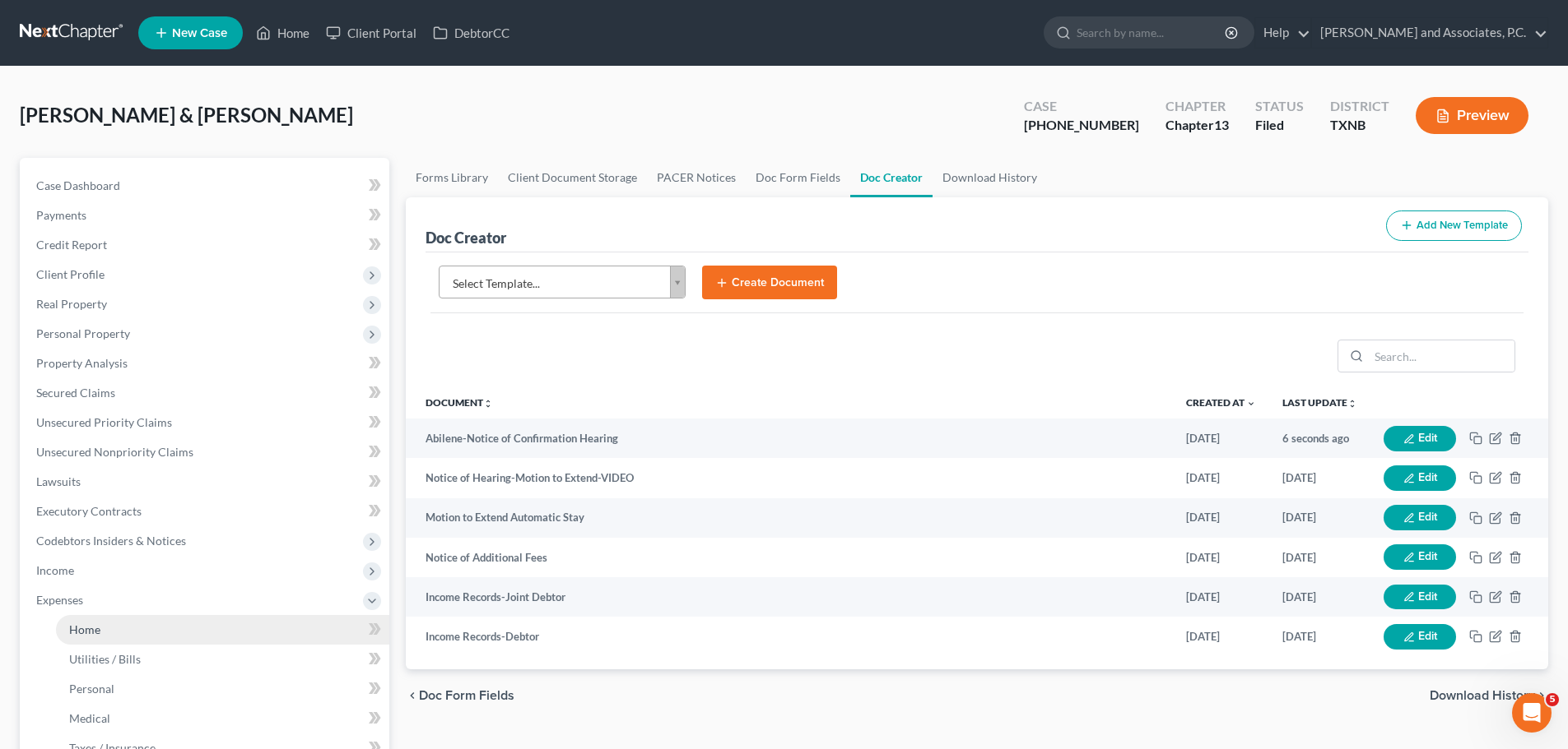
click at [79, 628] on span "Home" at bounding box center [85, 630] width 32 height 14
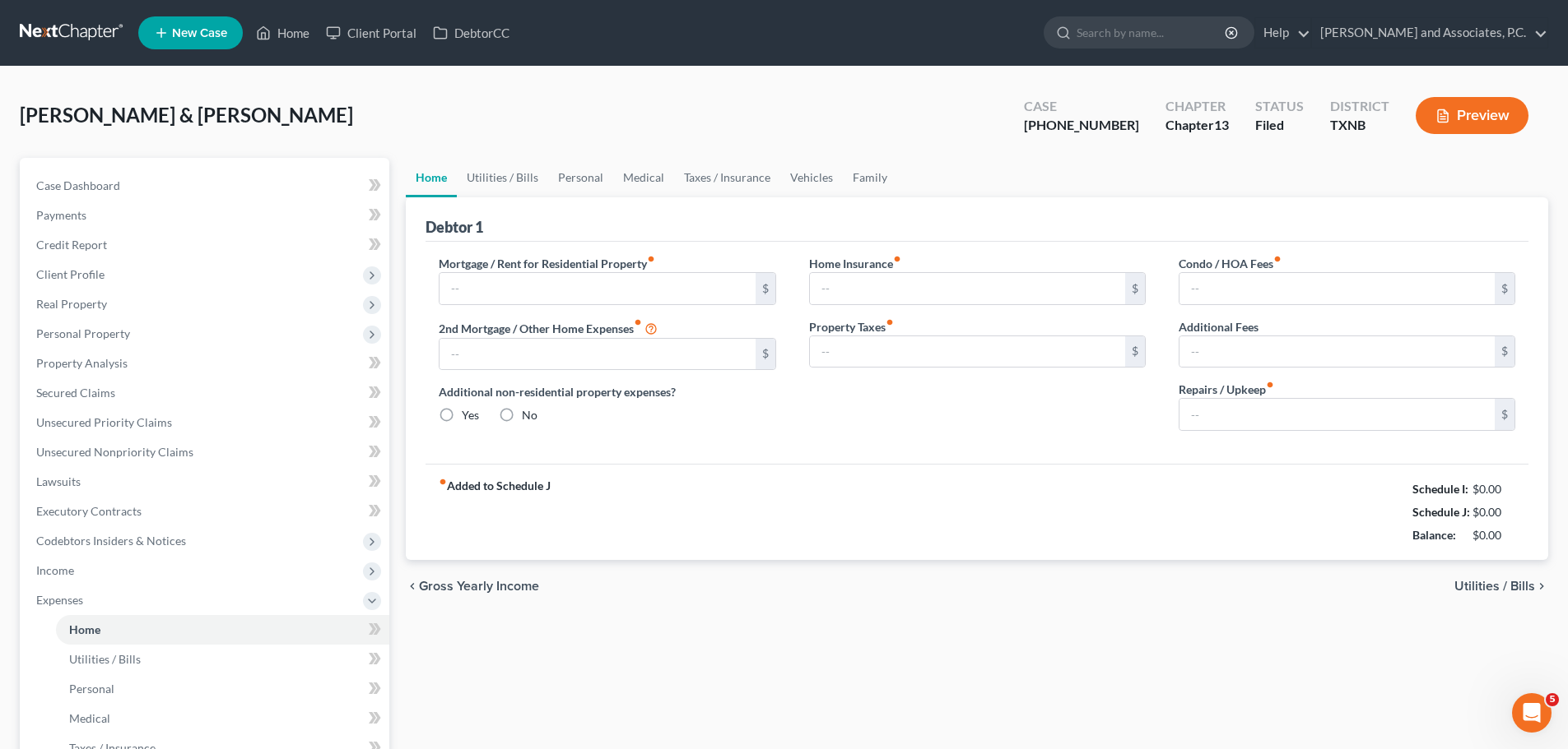
type input "0.00"
radio input "true"
type input "0.00"
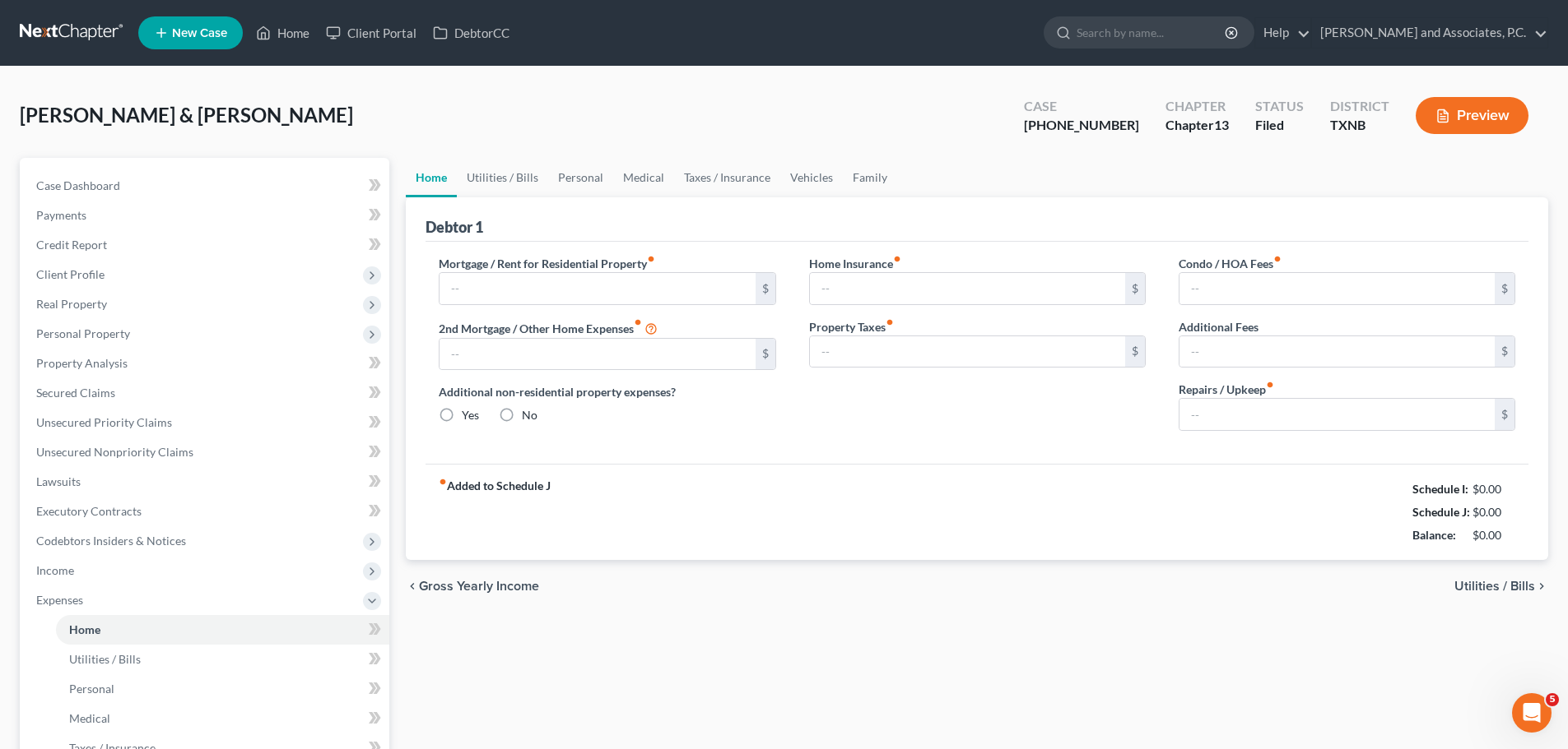
type input "0.00"
click at [1200, 417] on input "100.00" at bounding box center [1337, 415] width 316 height 32
type input "150.00"
click at [479, 181] on link "Utilities / Bills" at bounding box center [502, 178] width 91 height 40
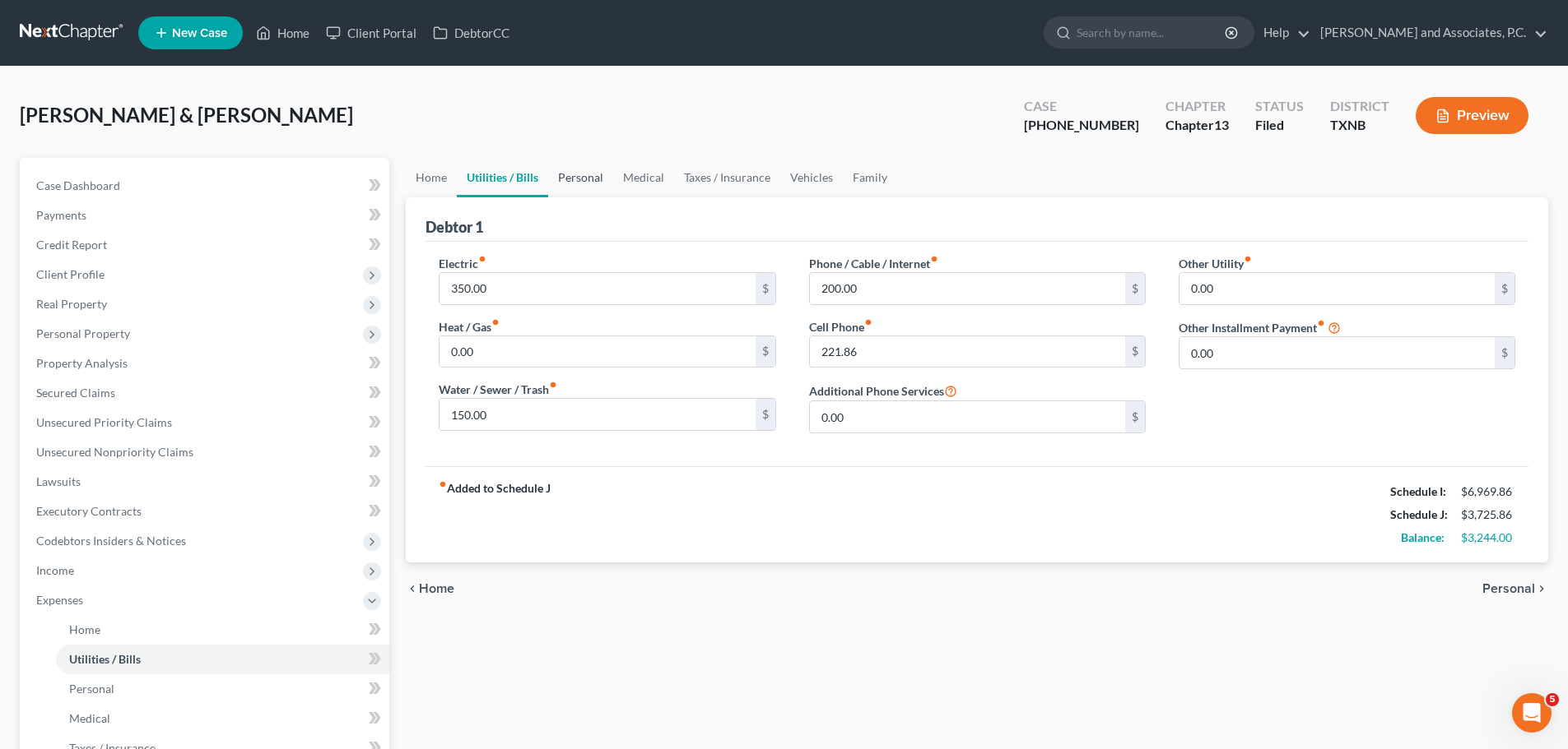
click at [566, 176] on link "Personal" at bounding box center [581, 178] width 65 height 40
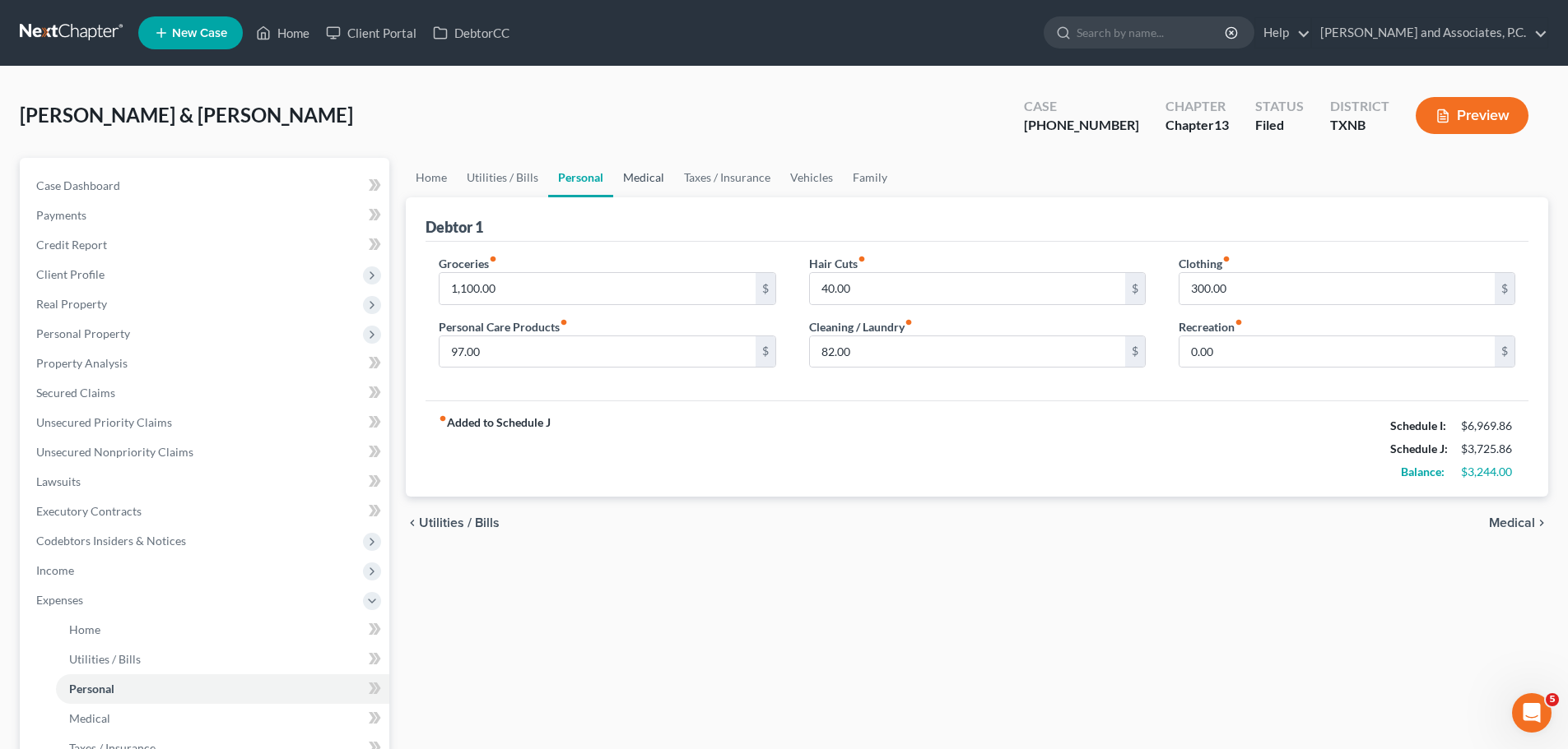
click at [654, 178] on link "Medical" at bounding box center [643, 178] width 61 height 40
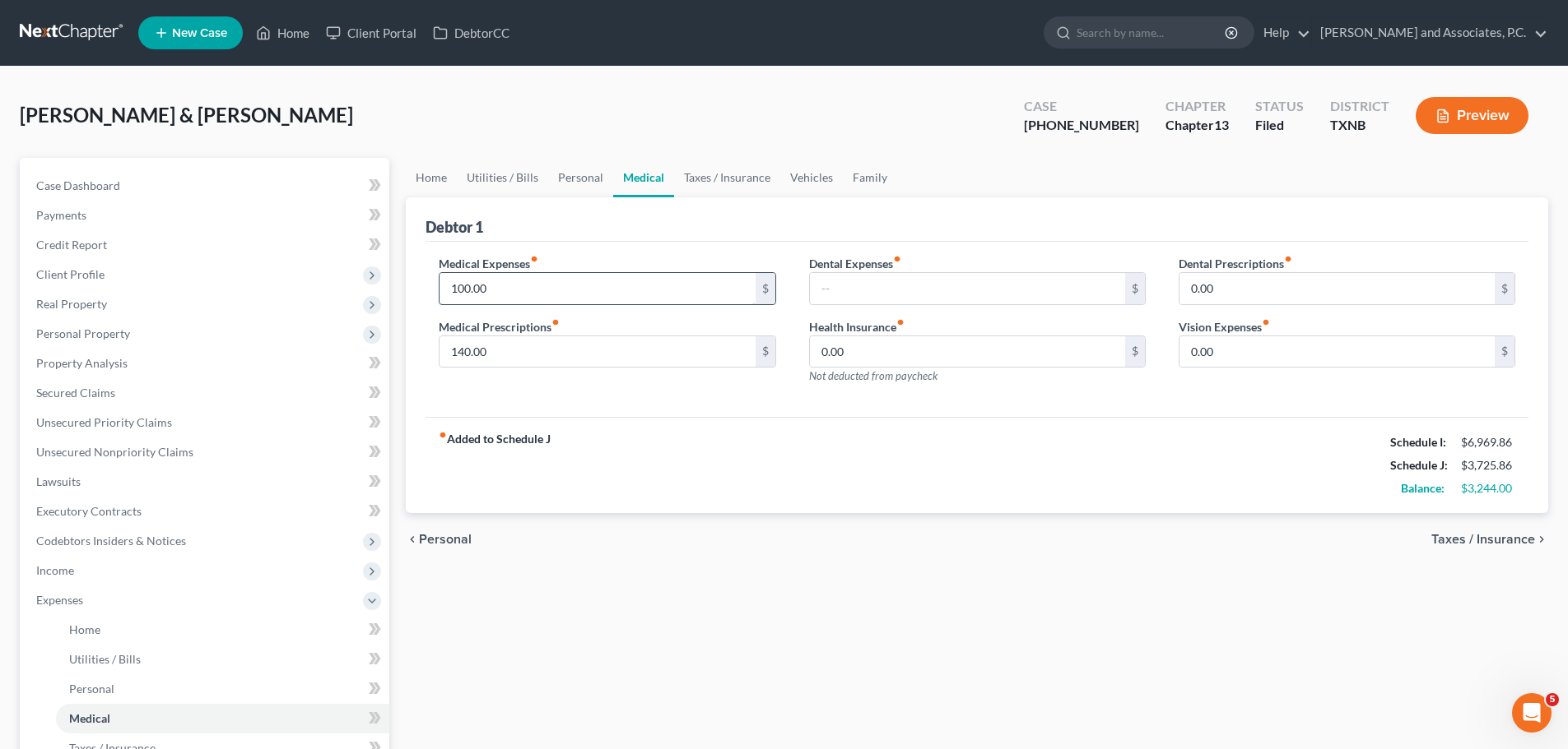
click at [458, 287] on input "100.00" at bounding box center [597, 289] width 316 height 32
type input "200.00"
click at [715, 181] on link "Taxes / Insurance" at bounding box center [726, 178] width 106 height 40
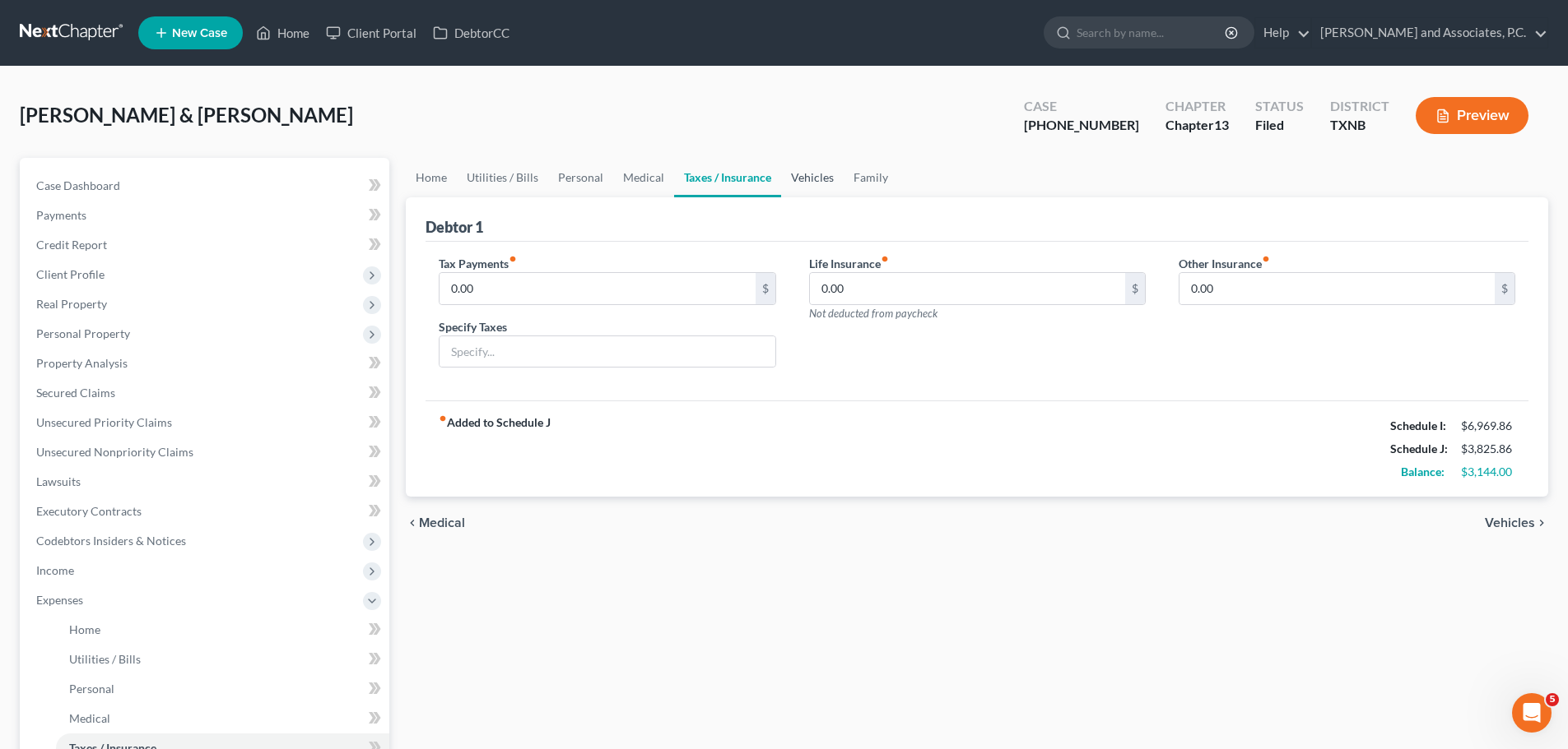
click at [797, 177] on link "Vehicles" at bounding box center [812, 178] width 63 height 40
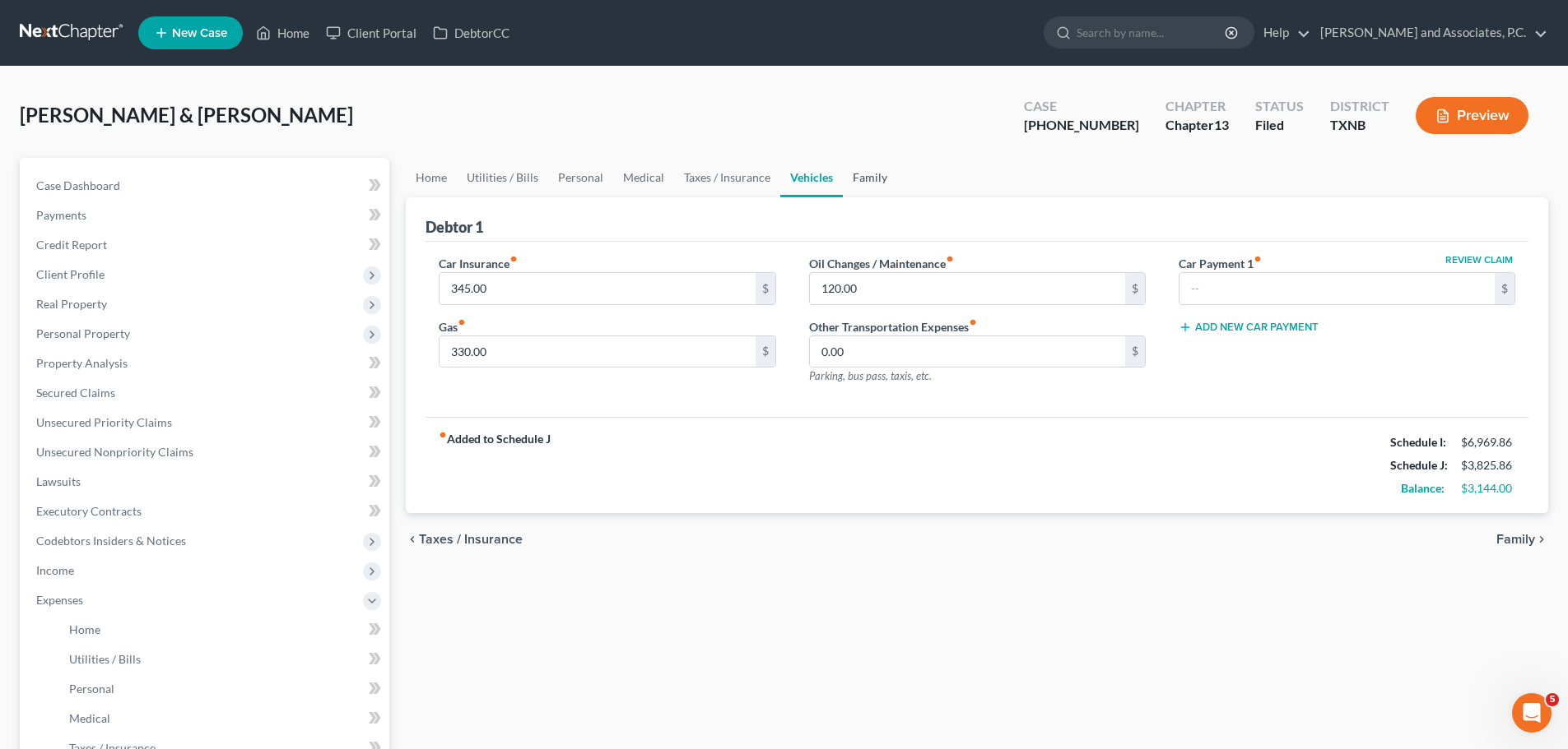
click at [860, 181] on link "Family" at bounding box center [869, 178] width 55 height 40
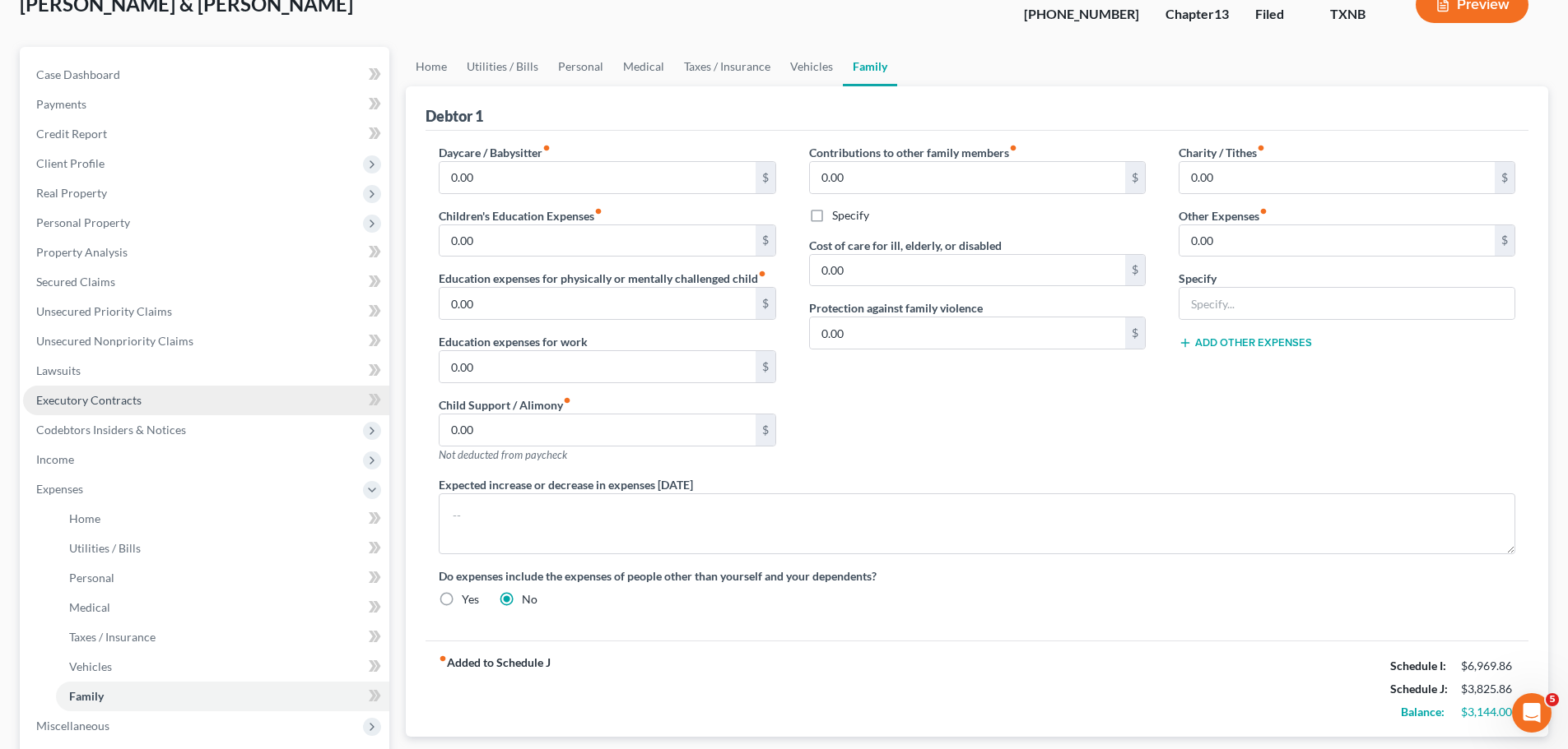
scroll to position [82, 0]
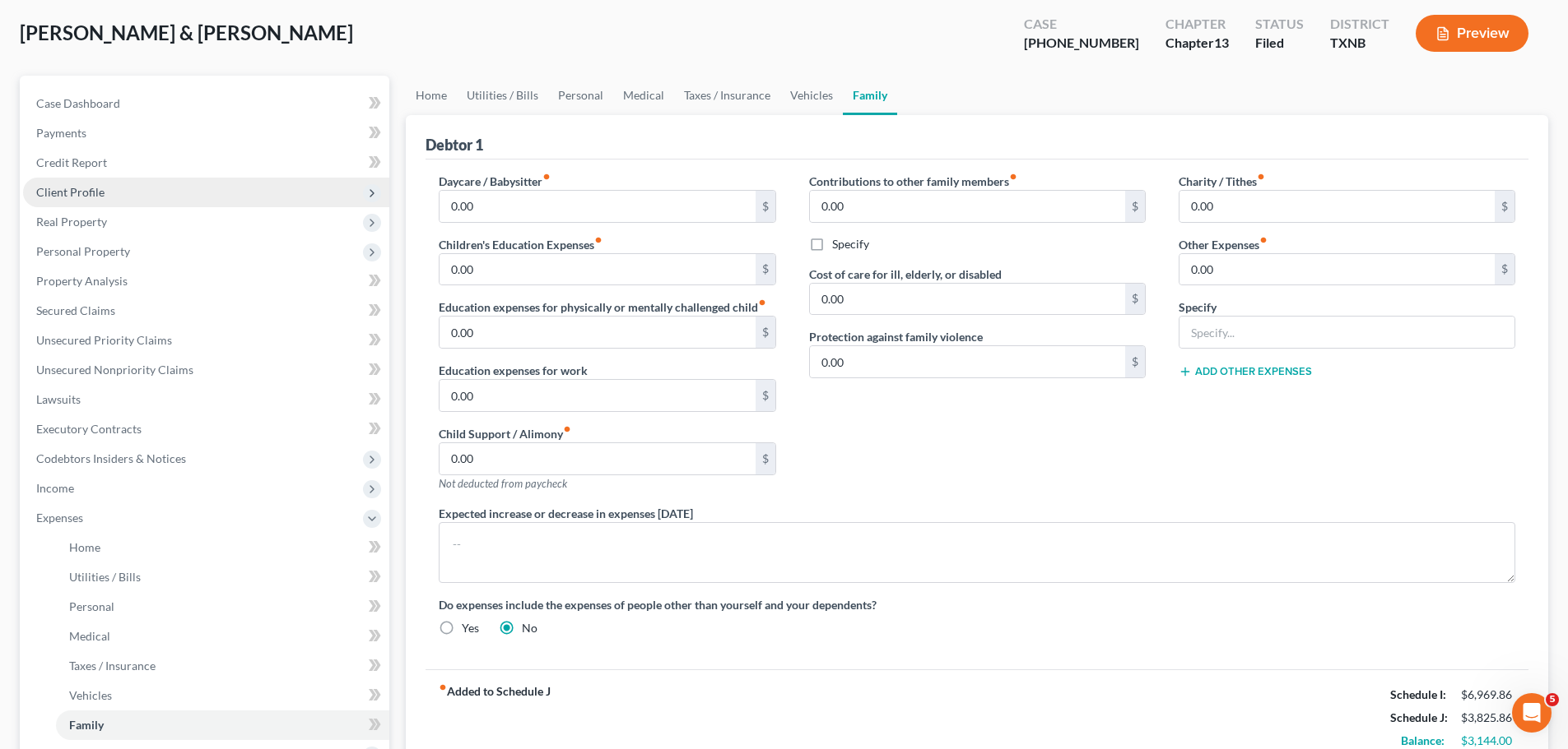
click at [73, 190] on span "Client Profile" at bounding box center [69, 192] width 68 height 14
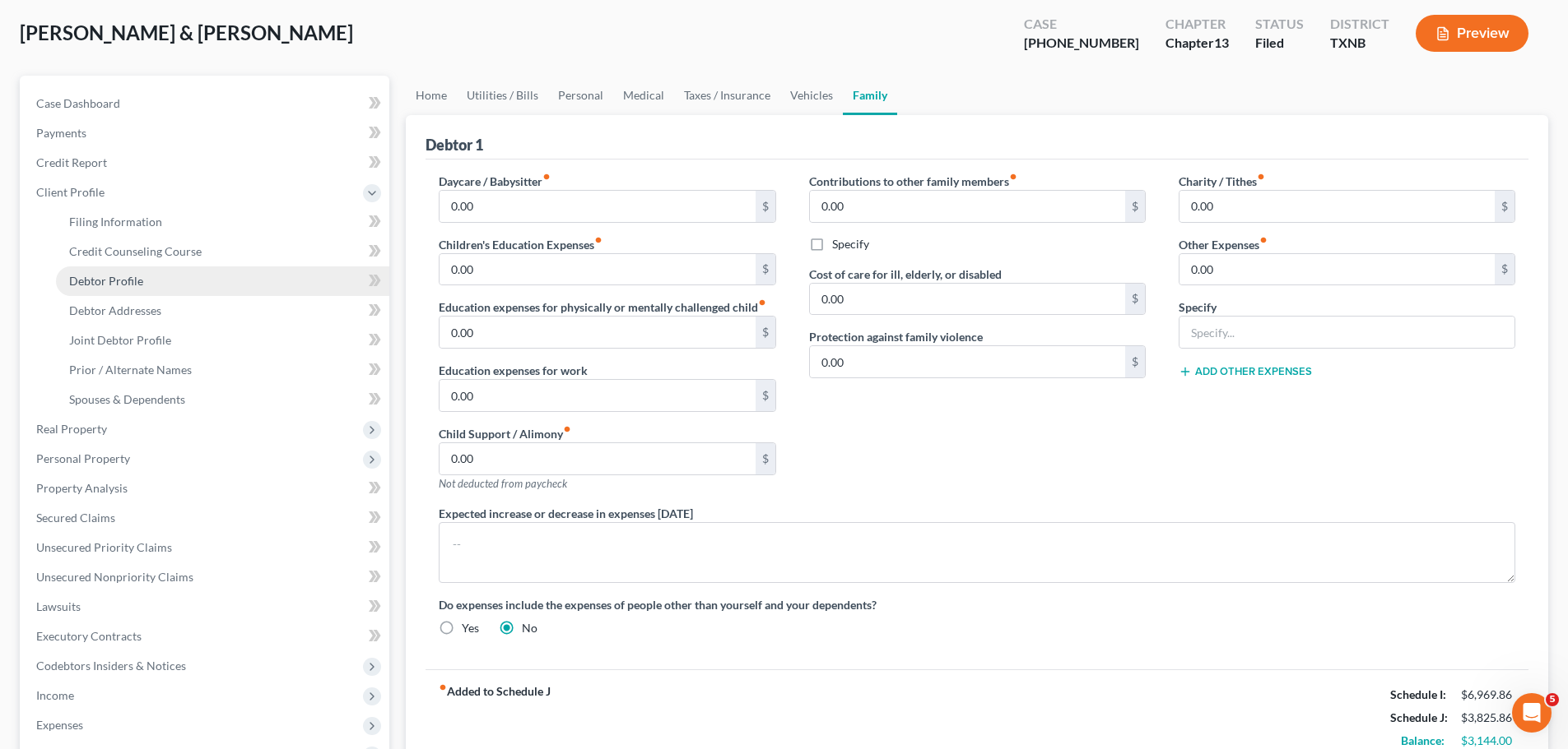
click at [99, 286] on span "Debtor Profile" at bounding box center [106, 281] width 74 height 14
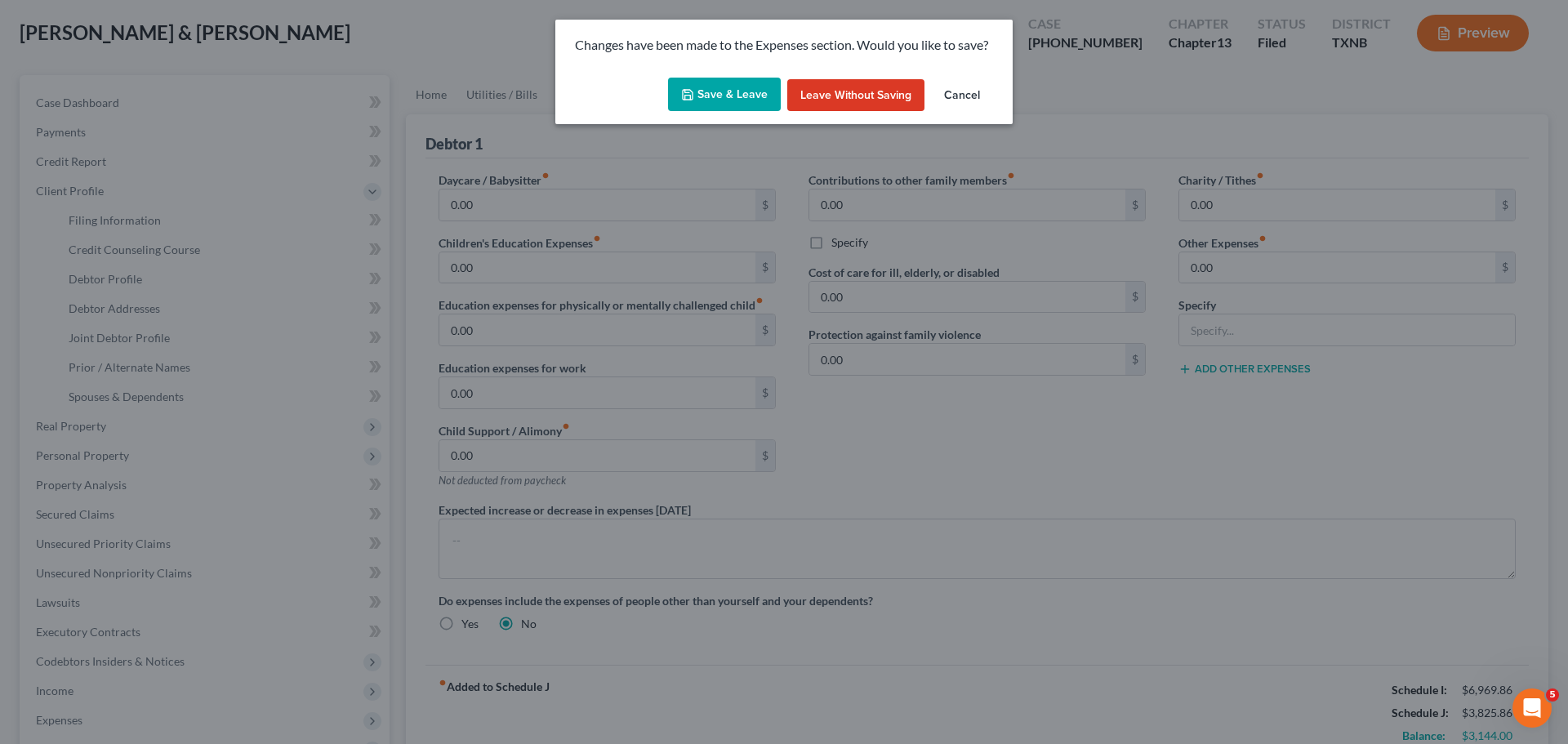
click at [712, 94] on button "Save & Leave" at bounding box center [724, 95] width 112 height 34
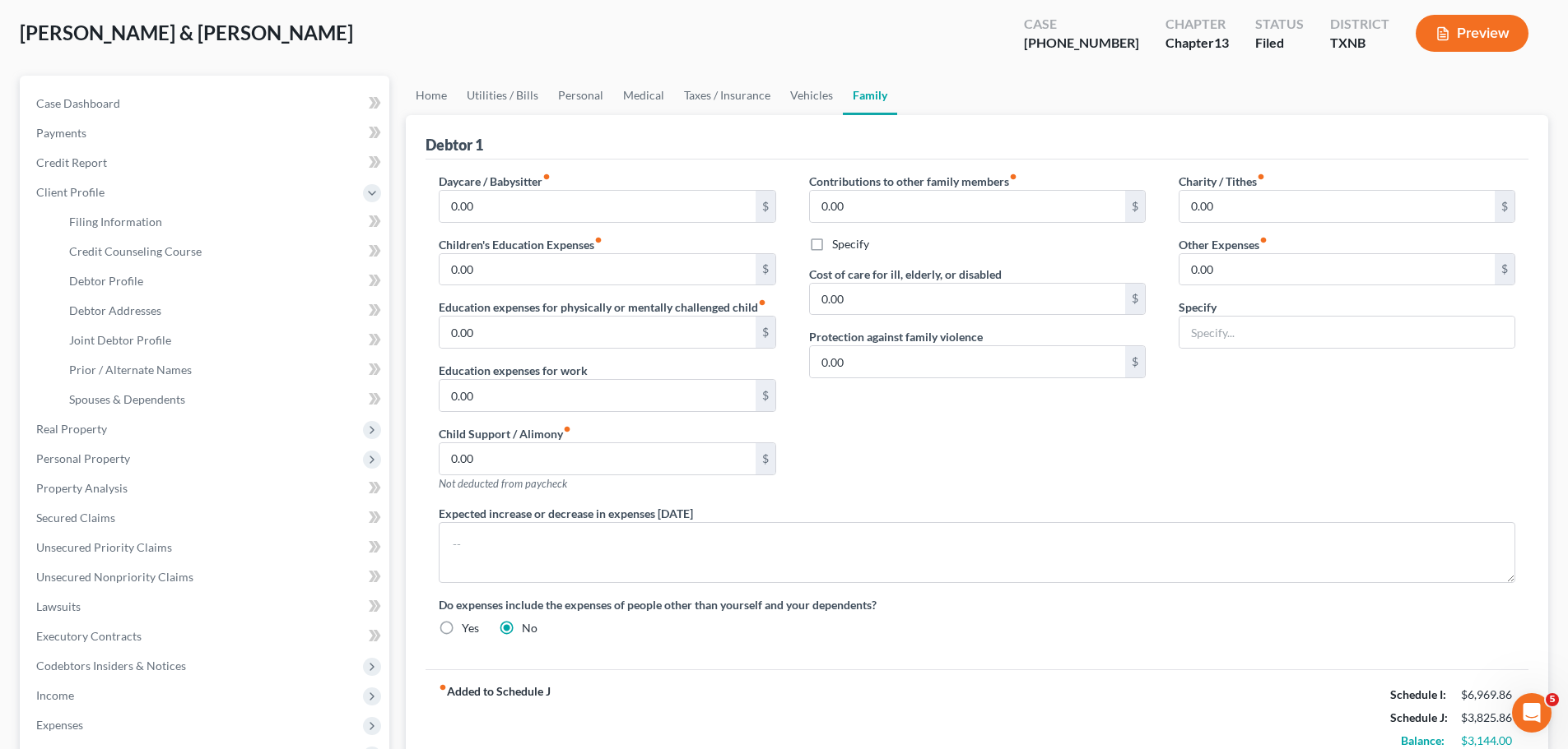
select select "1"
select select "3"
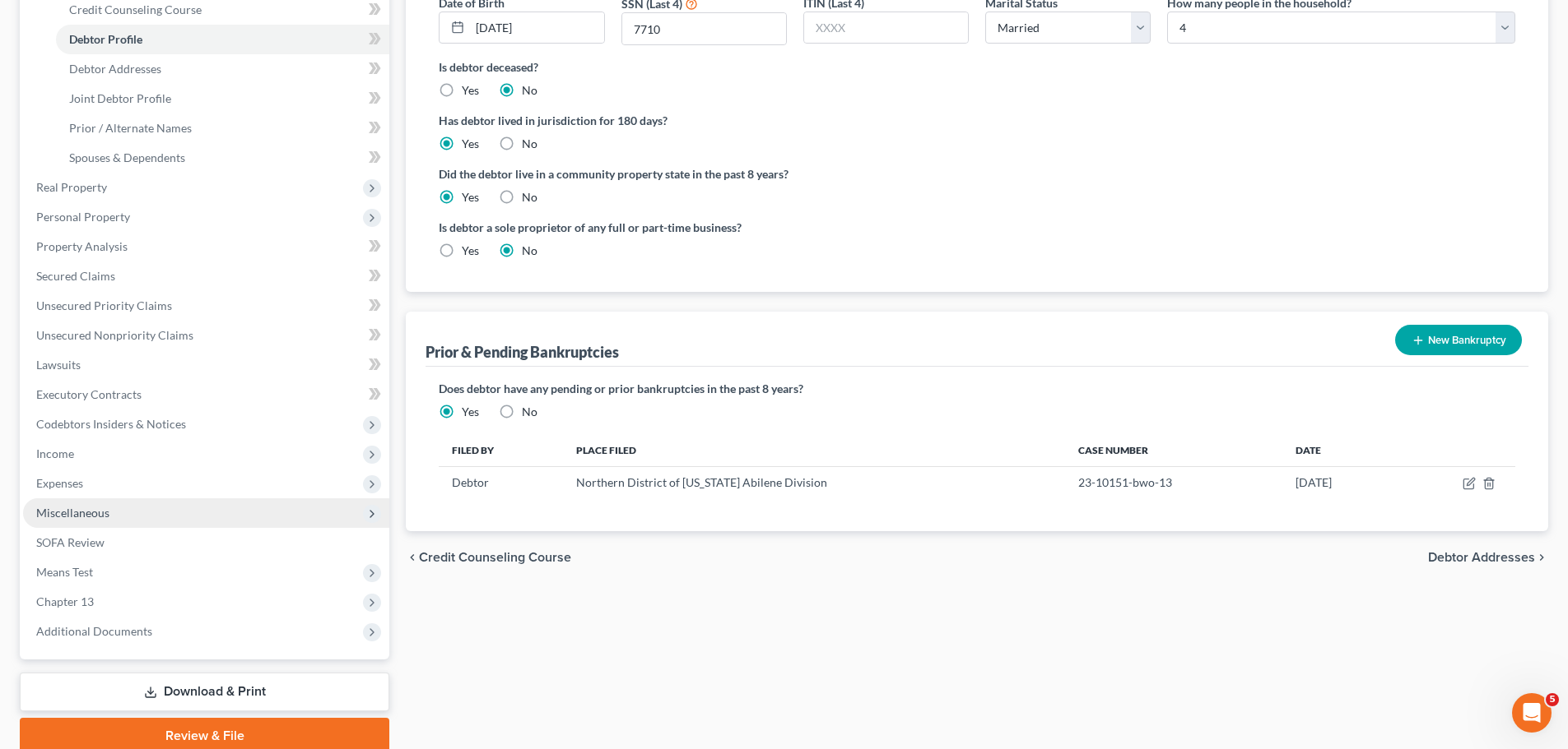
scroll to position [329, 0]
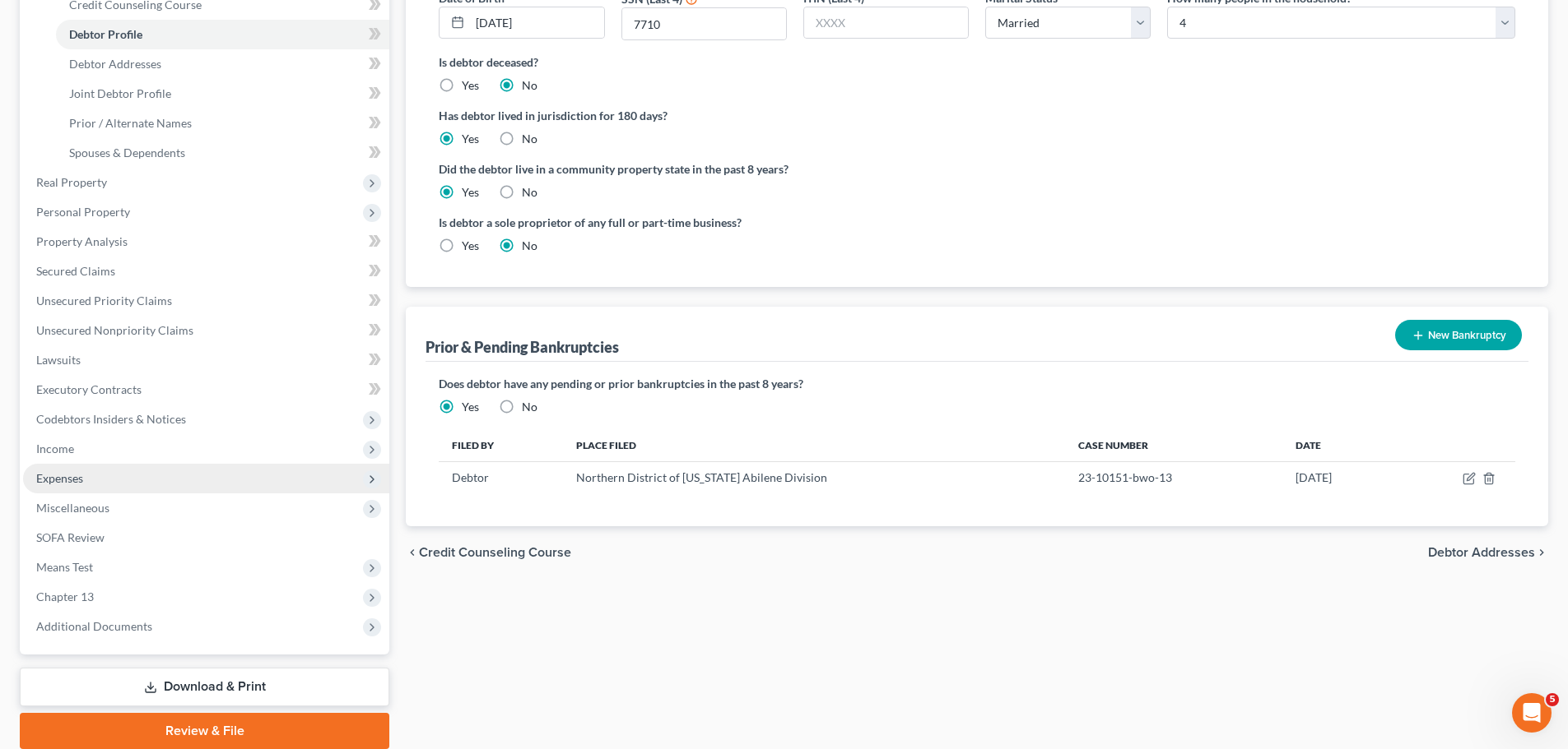
click at [58, 479] on span "Expenses" at bounding box center [59, 478] width 47 height 14
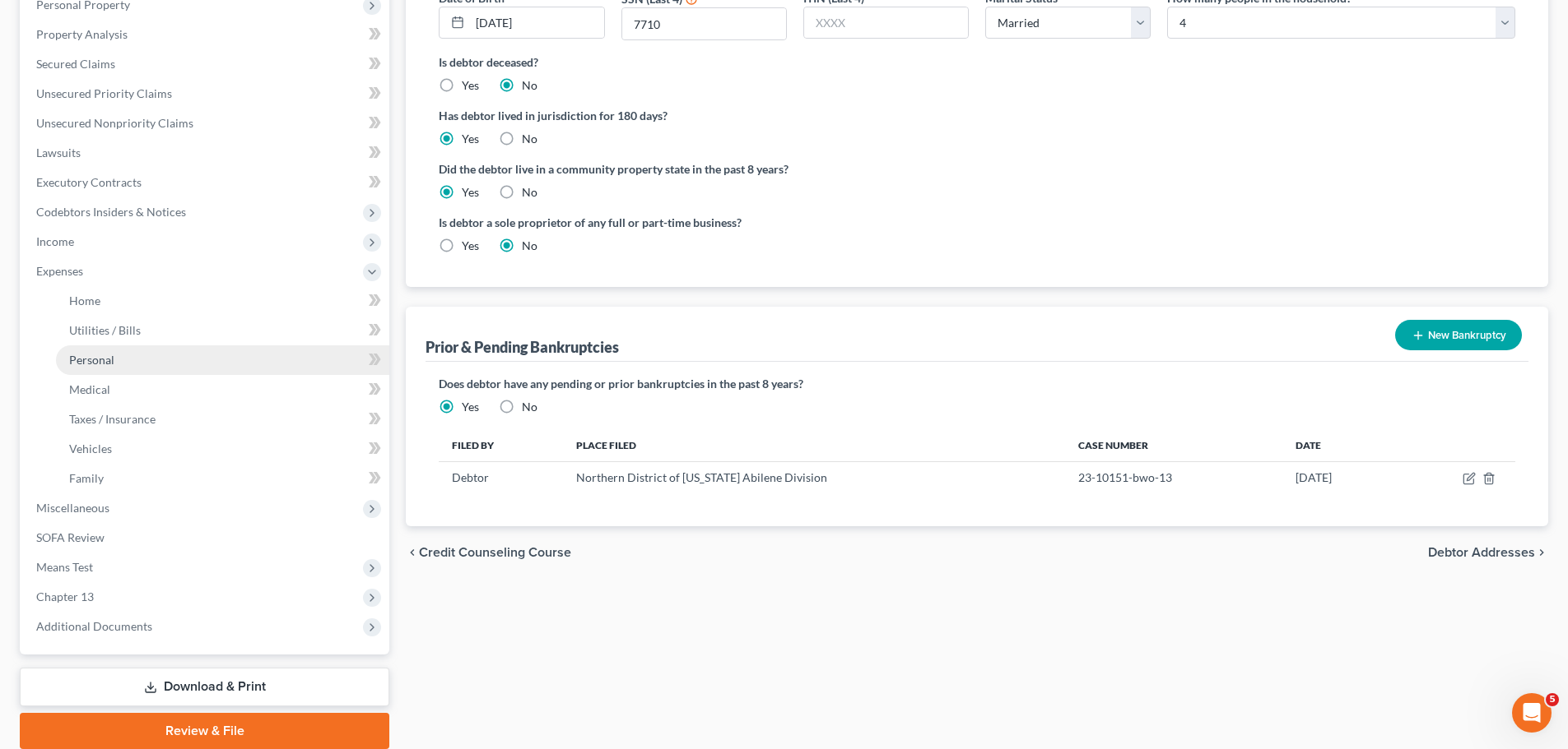
click at [82, 359] on span "Personal" at bounding box center [92, 360] width 46 height 14
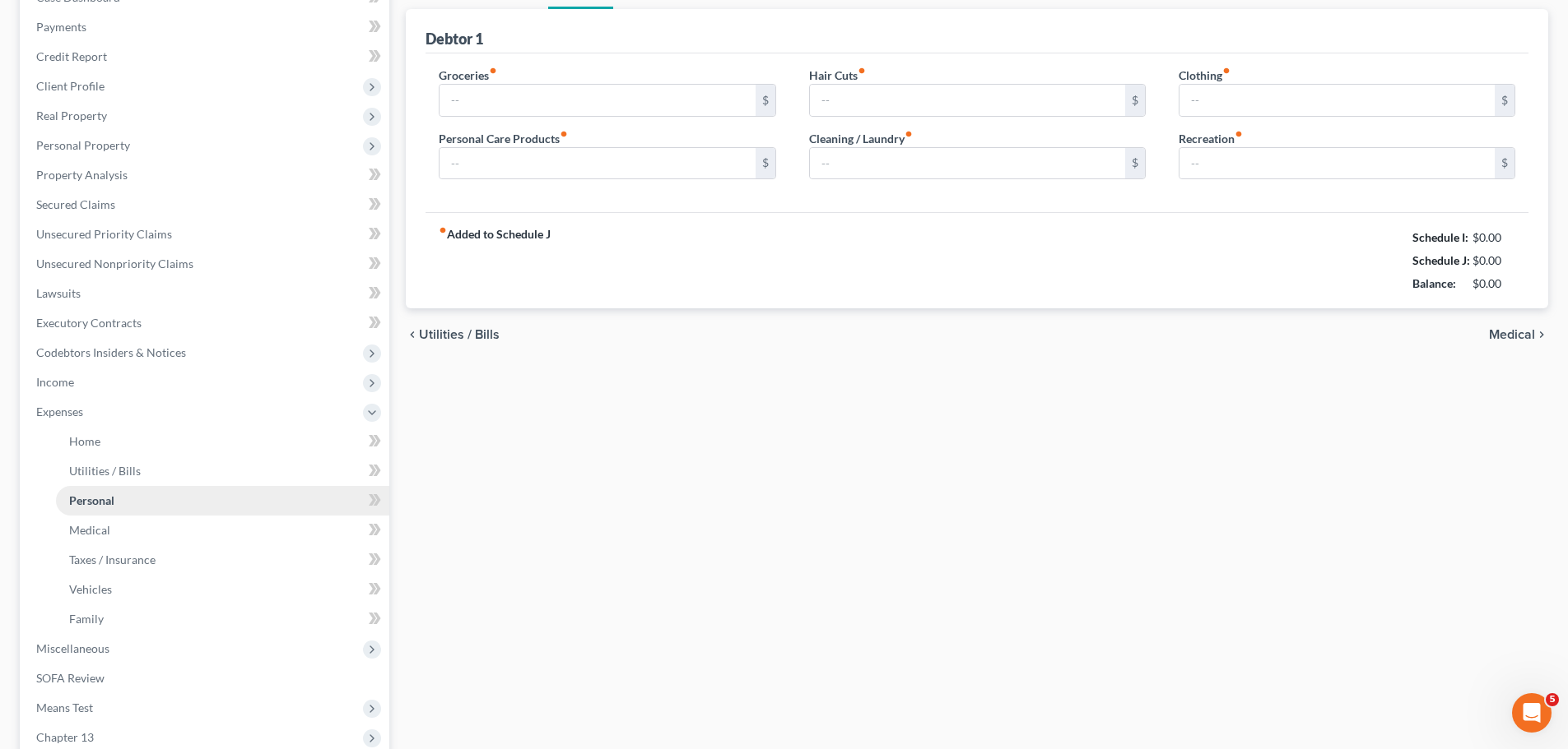
type input "1,100.00"
type input "97.00"
type input "40.00"
type input "82.00"
type input "300.00"
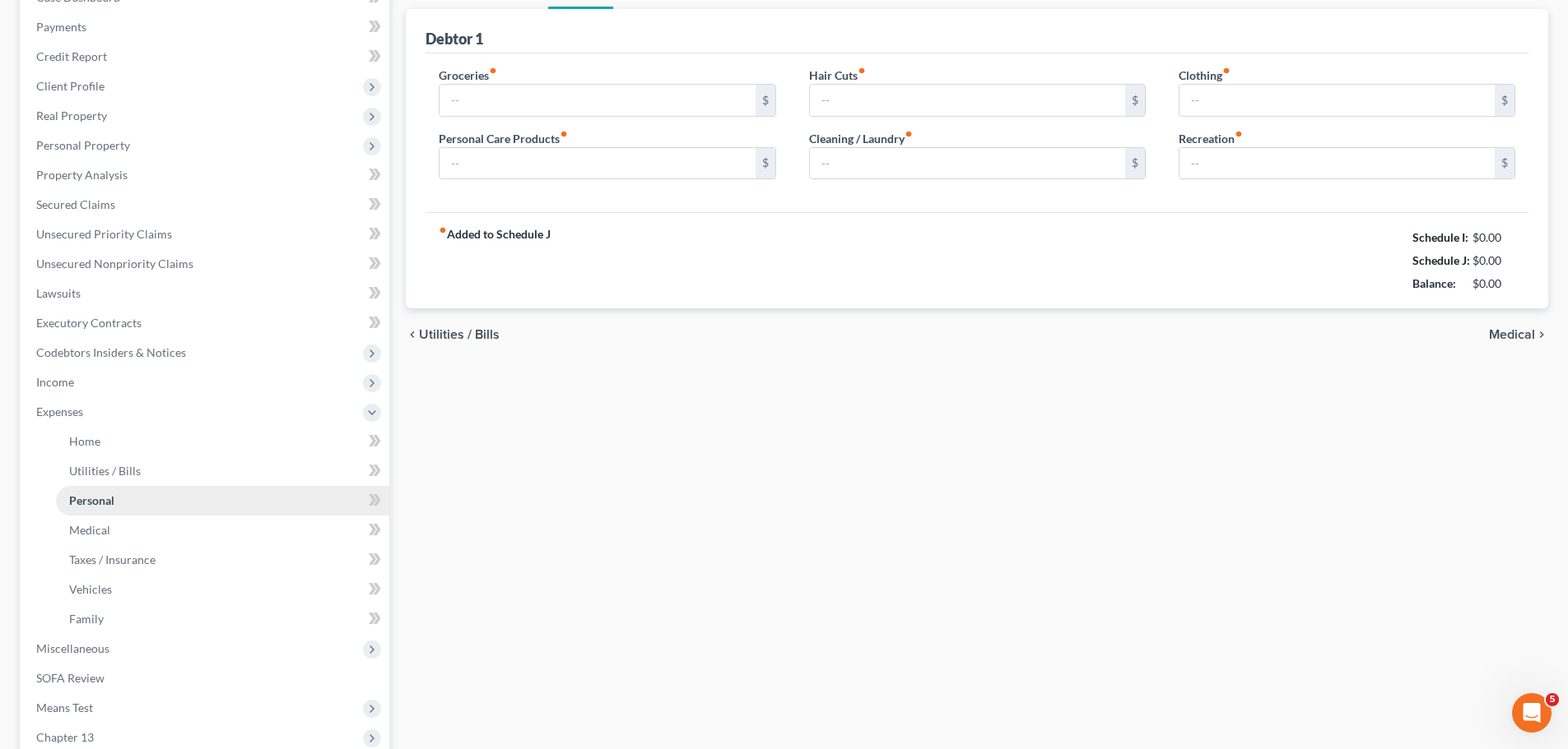
type input "0.00"
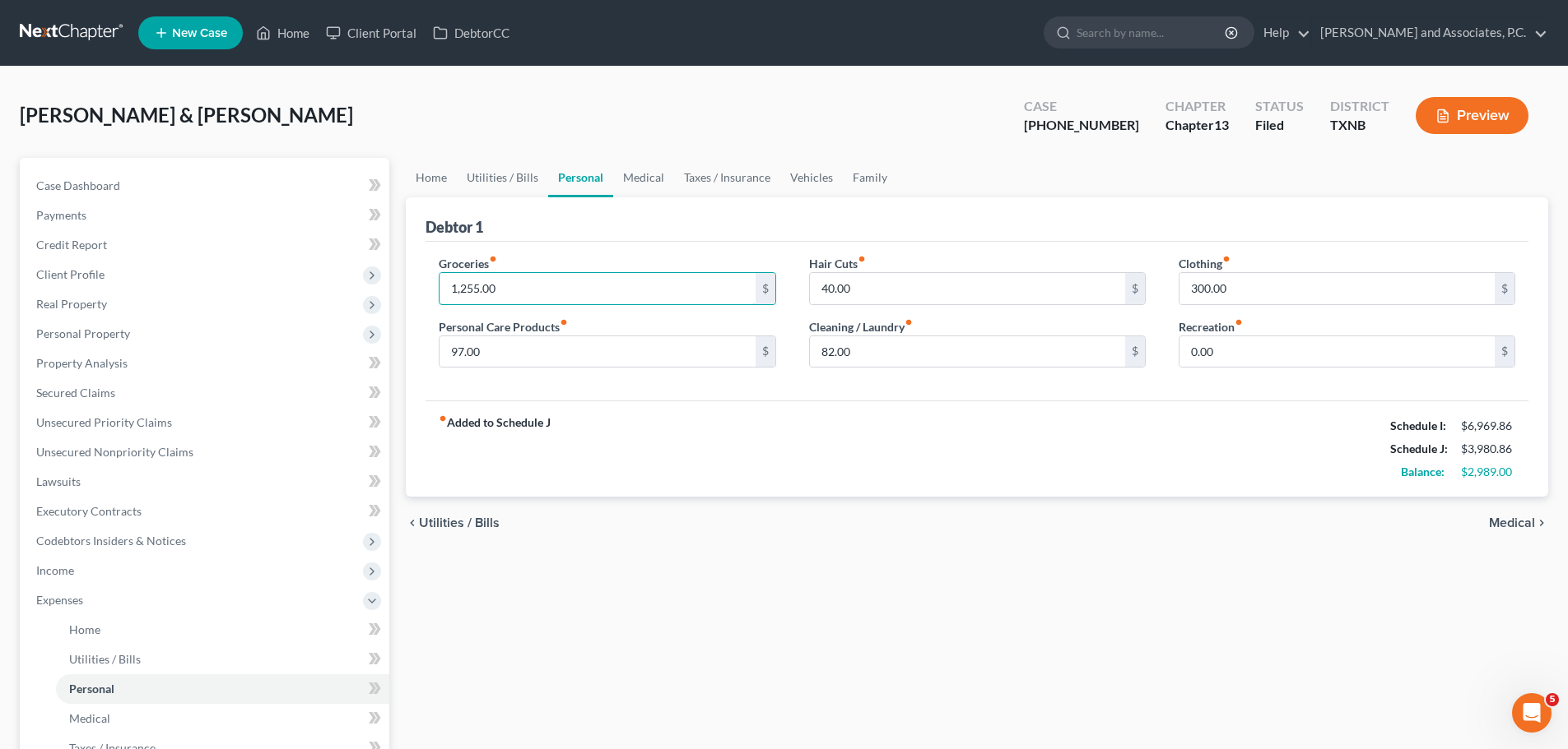
type input "1,255.00"
type input "91.00"
type input "117.00"
click at [651, 178] on link "Medical" at bounding box center [643, 178] width 61 height 40
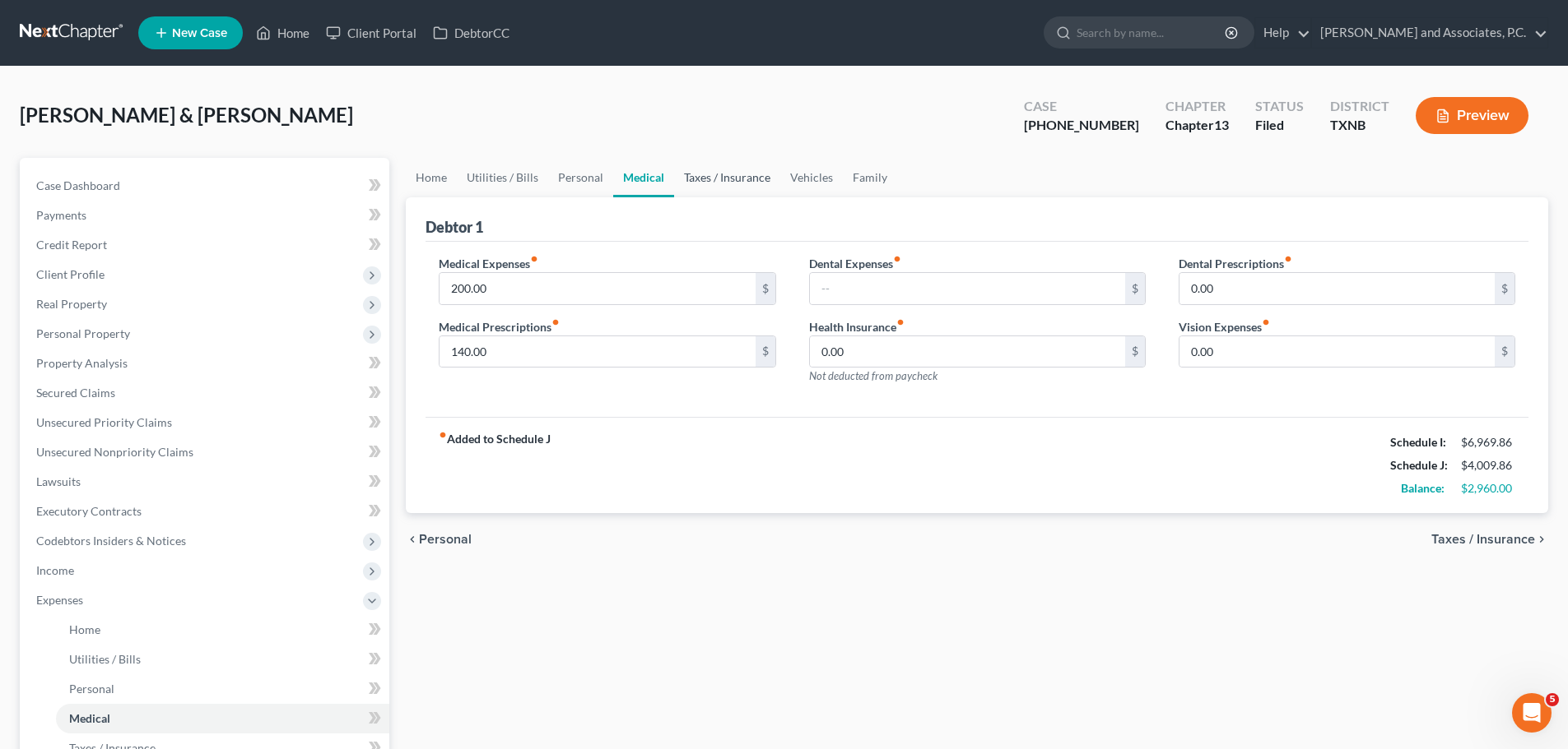
click at [705, 180] on link "Taxes / Insurance" at bounding box center [726, 178] width 106 height 40
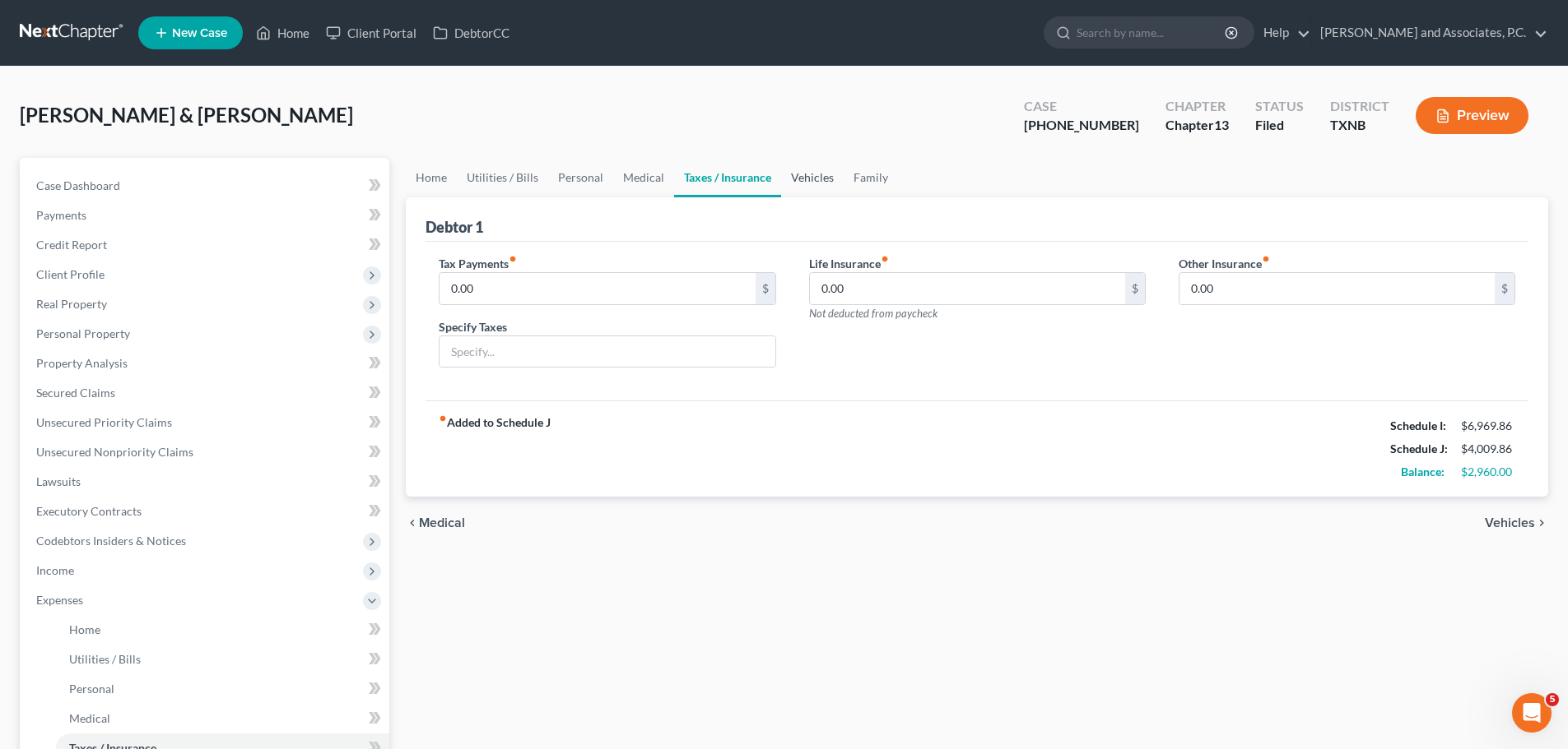
click at [798, 181] on link "Vehicles" at bounding box center [812, 178] width 63 height 40
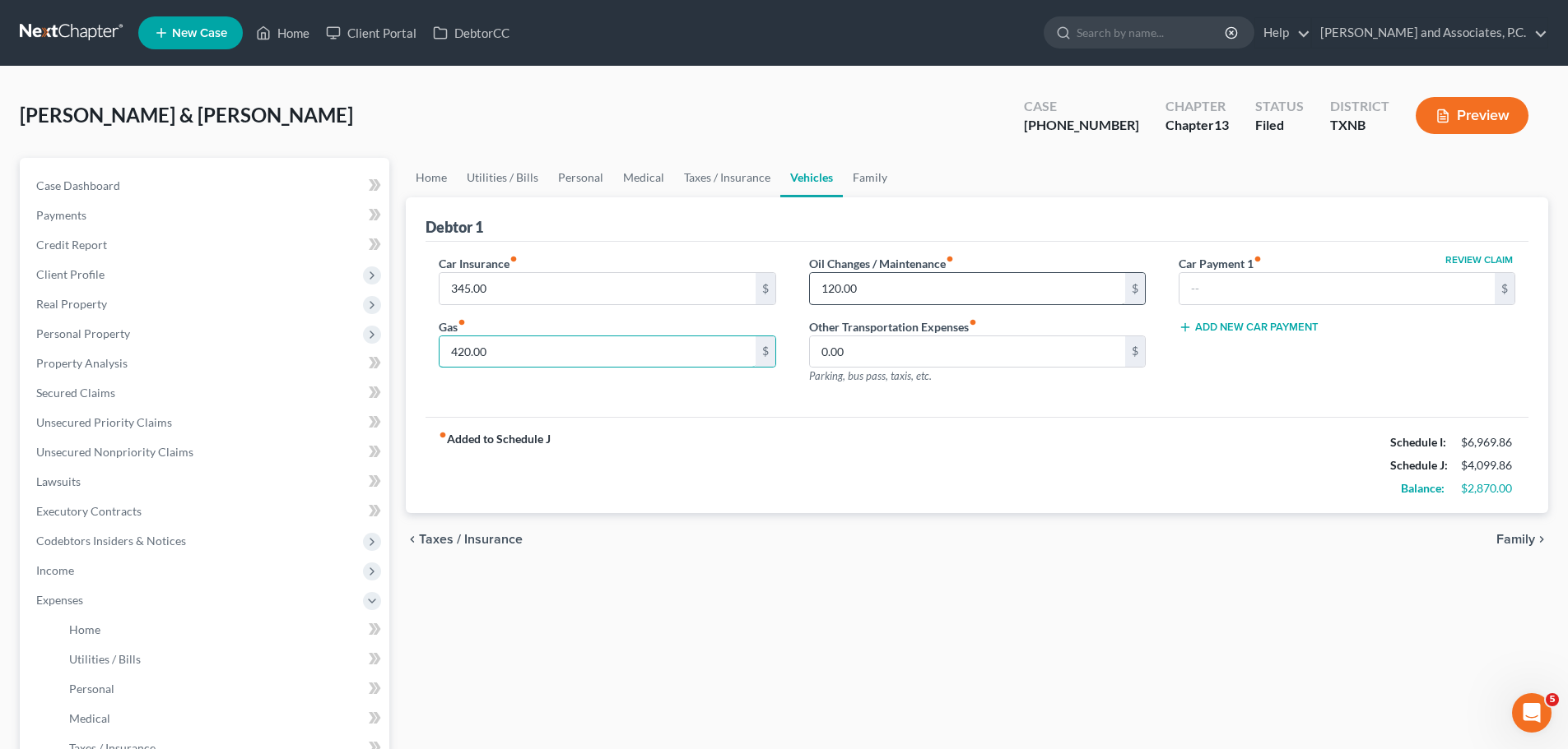
type input "420.00"
click at [836, 285] on input "120.00" at bounding box center [968, 289] width 316 height 32
type input "160.00"
click at [874, 181] on link "Family" at bounding box center [869, 178] width 55 height 40
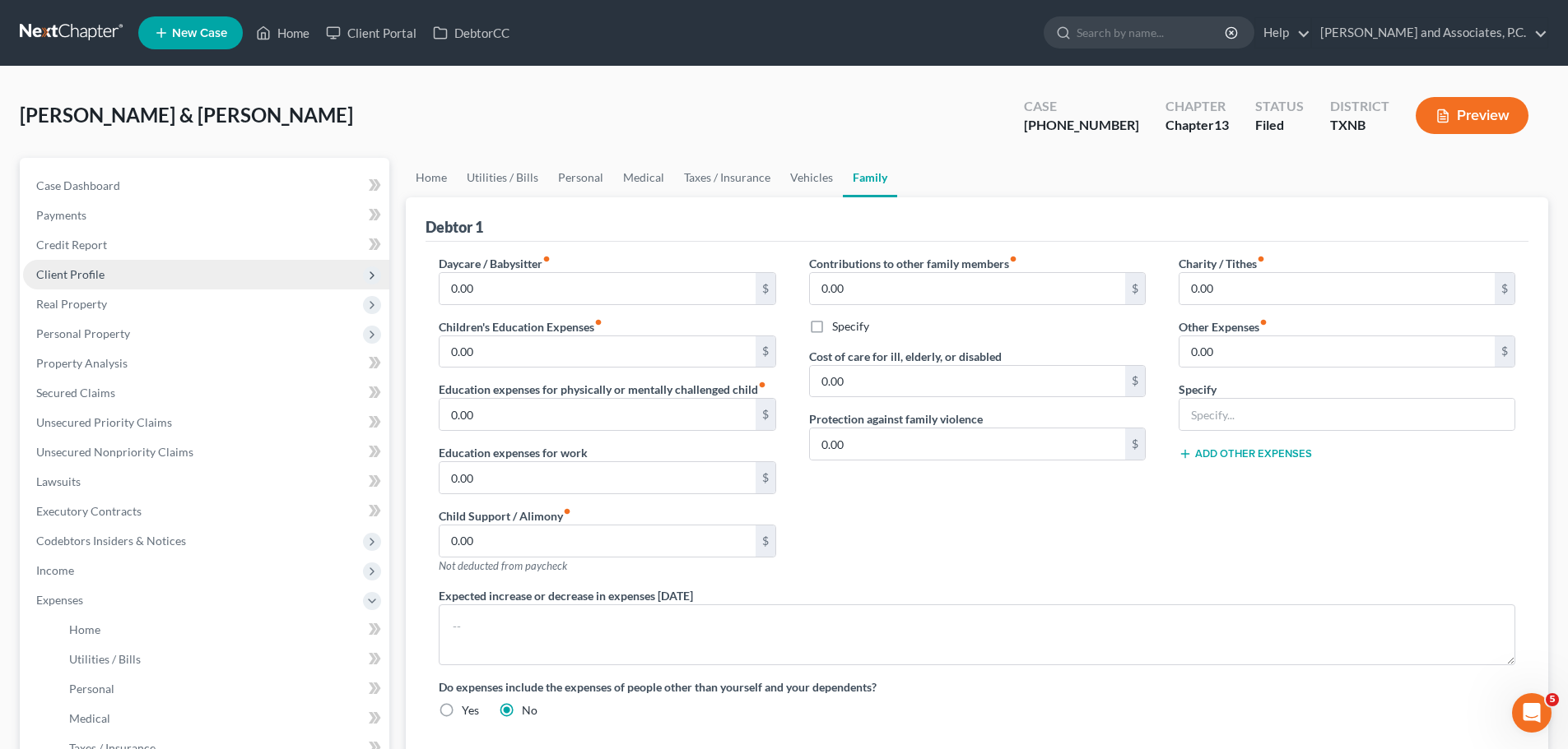
click at [89, 277] on span "Client Profile" at bounding box center [69, 274] width 68 height 14
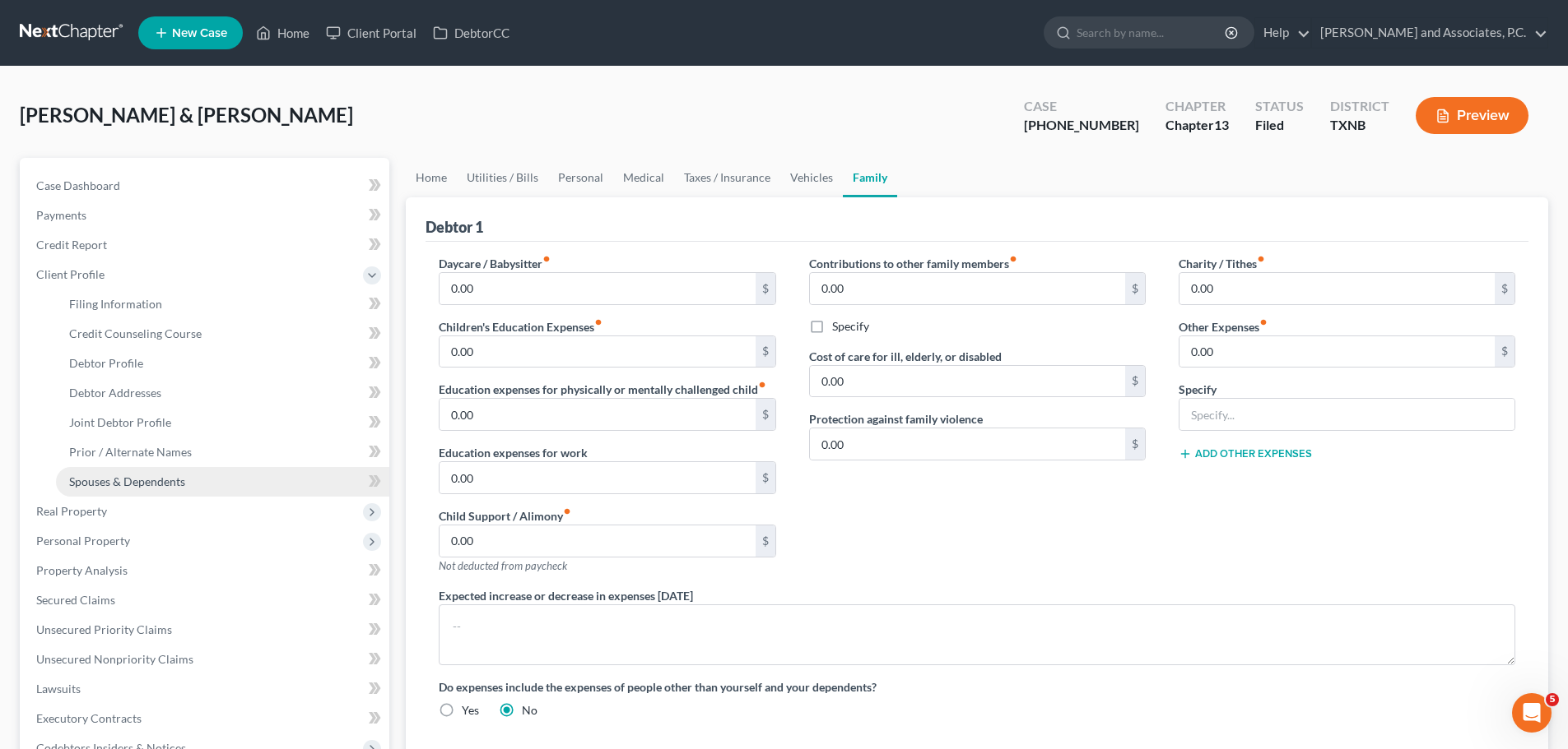
click at [173, 485] on span "Spouses & Dependents" at bounding box center [127, 481] width 116 height 14
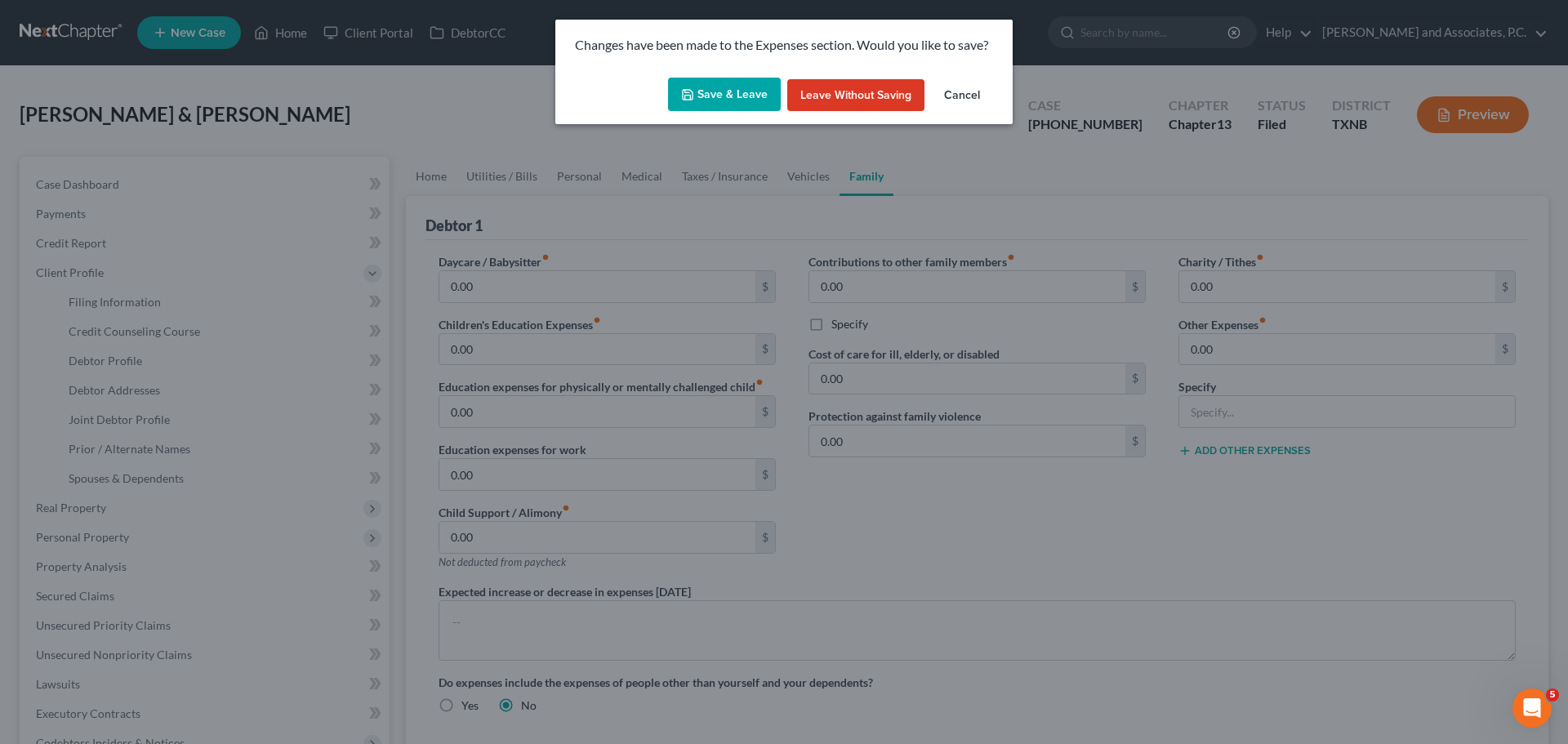
drag, startPoint x: 725, startPoint y: 82, endPoint x: 730, endPoint y: 91, distance: 10.3
click at [728, 85] on button "Save & Leave" at bounding box center [724, 95] width 112 height 34
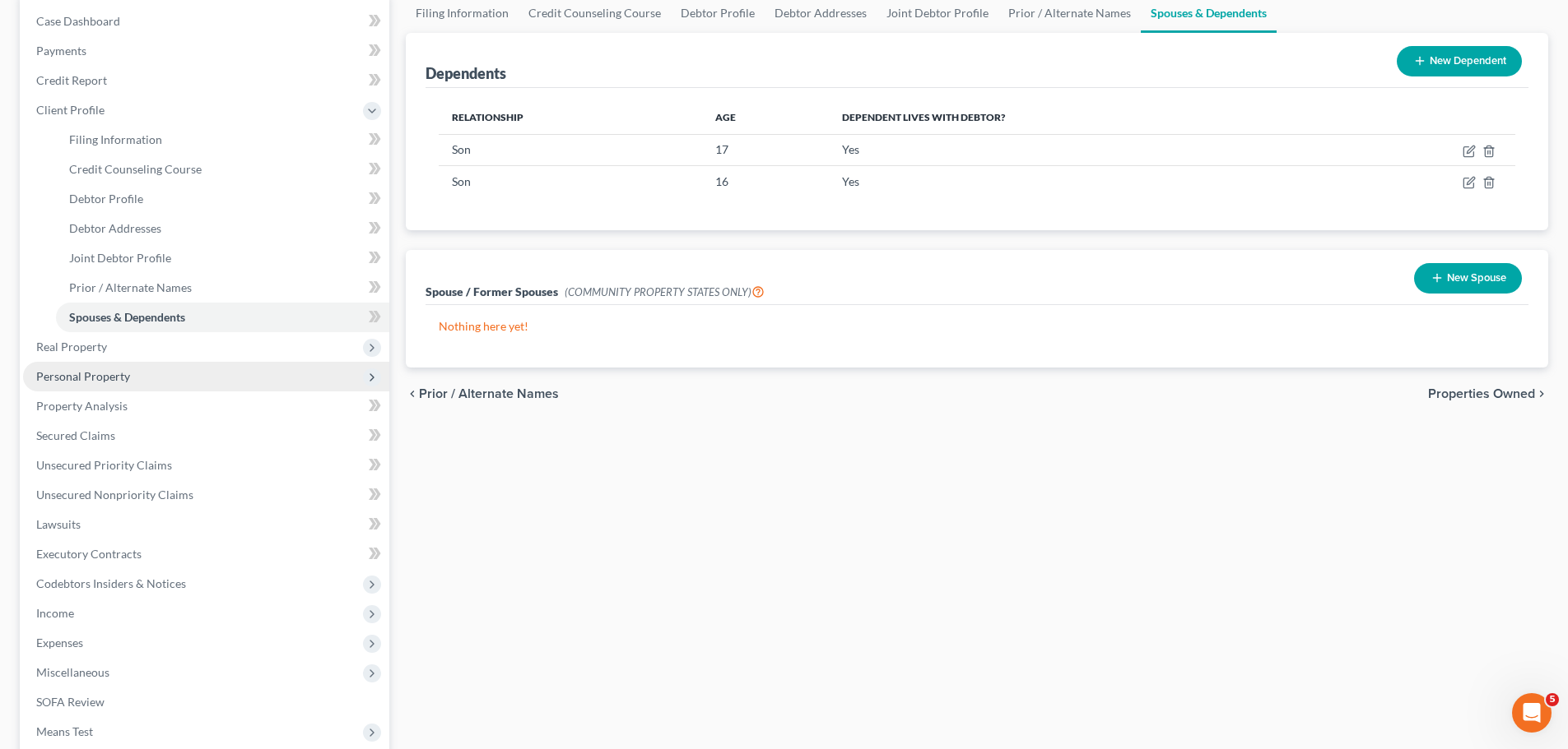
scroll to position [247, 0]
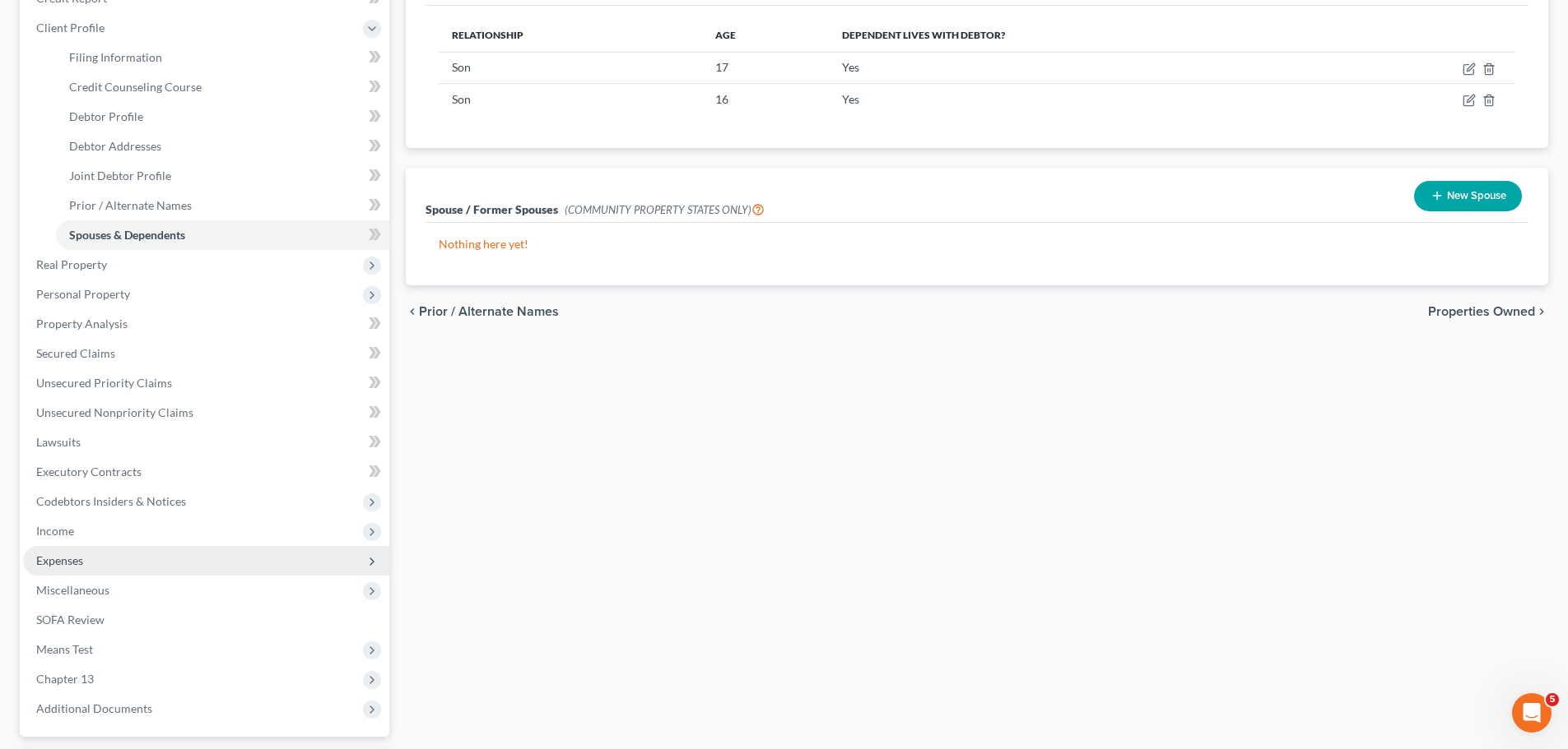
click at [75, 562] on span "Expenses" at bounding box center [59, 561] width 47 height 14
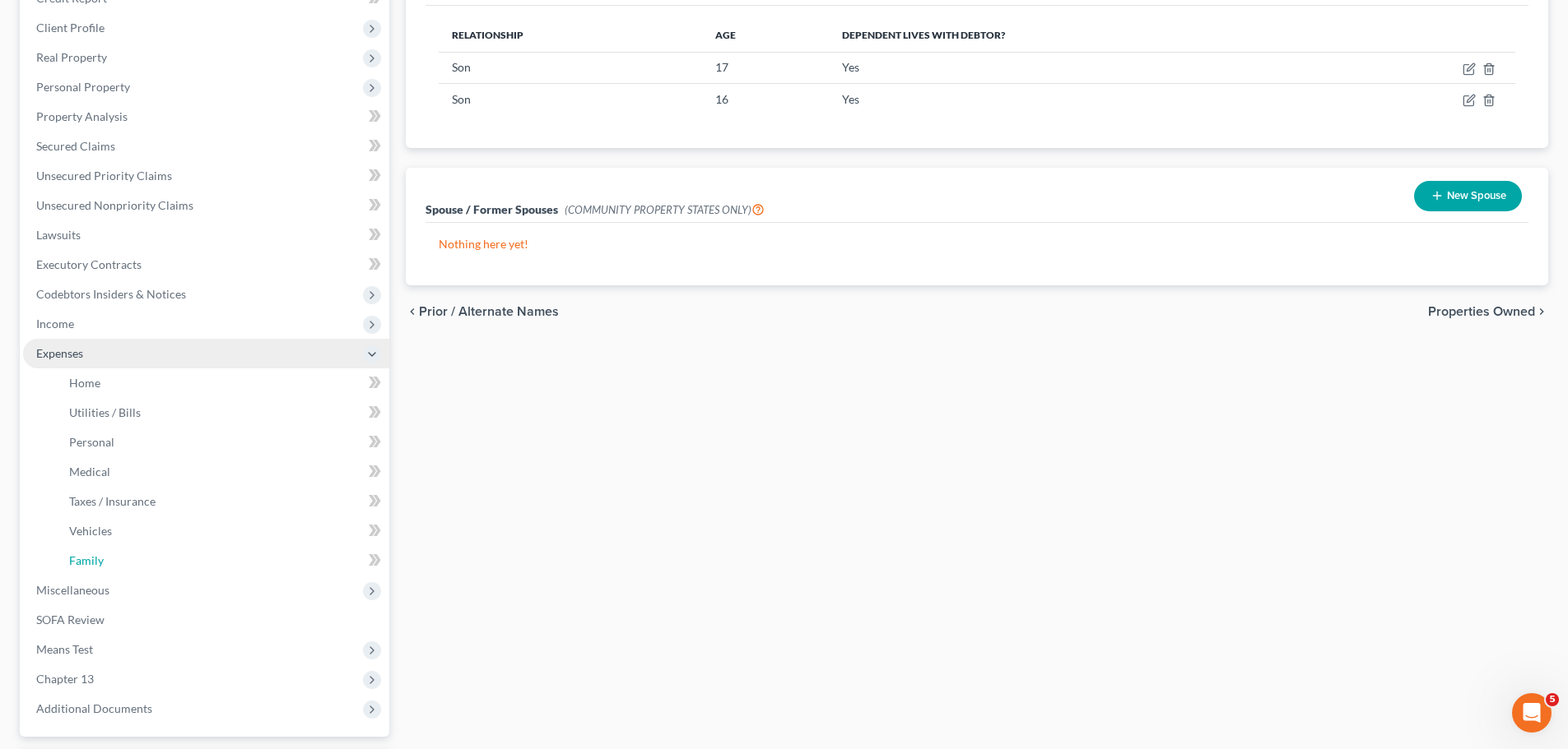
click at [75, 562] on span "Family" at bounding box center [86, 561] width 35 height 14
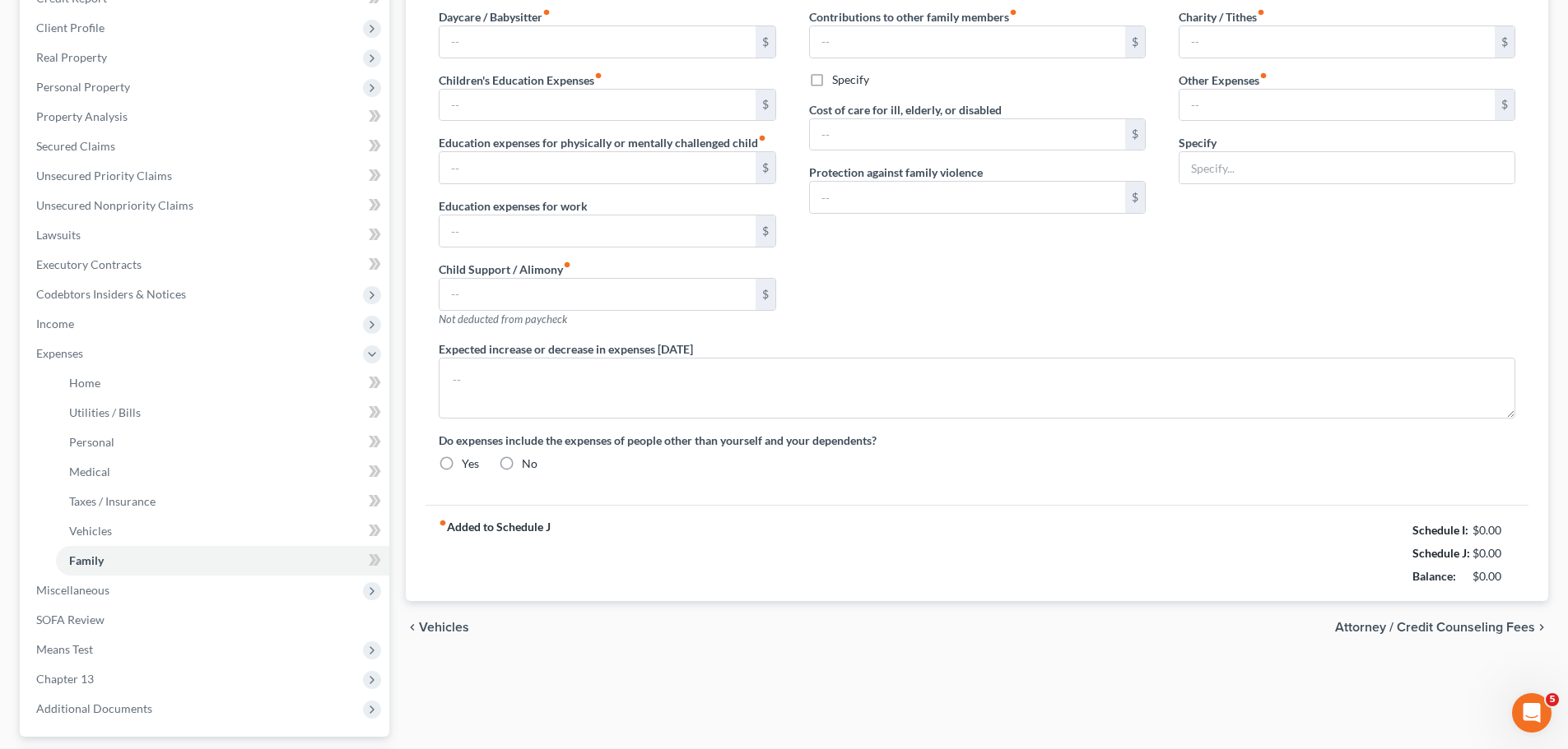
type input "0.00"
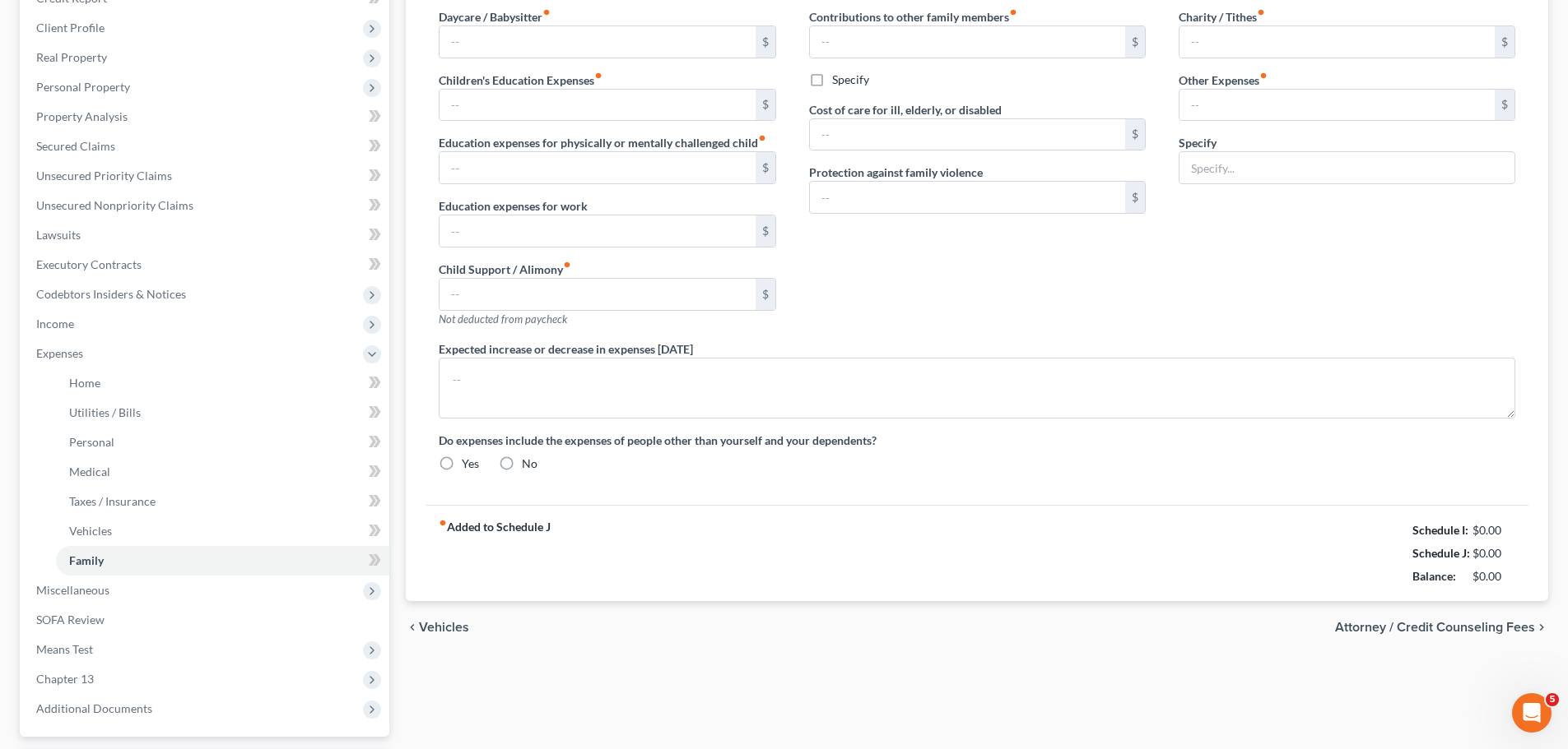
type input "0.00"
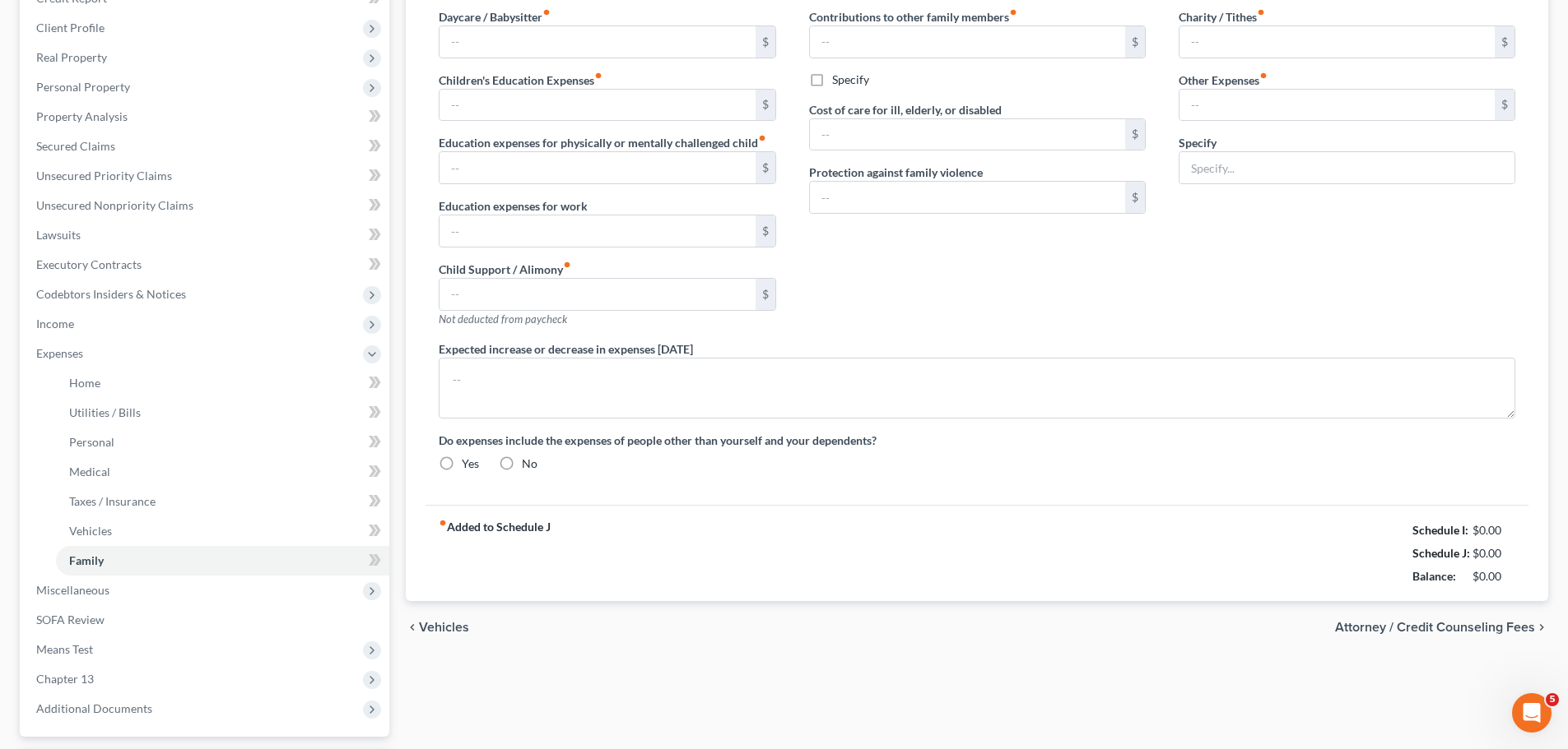
radio input "true"
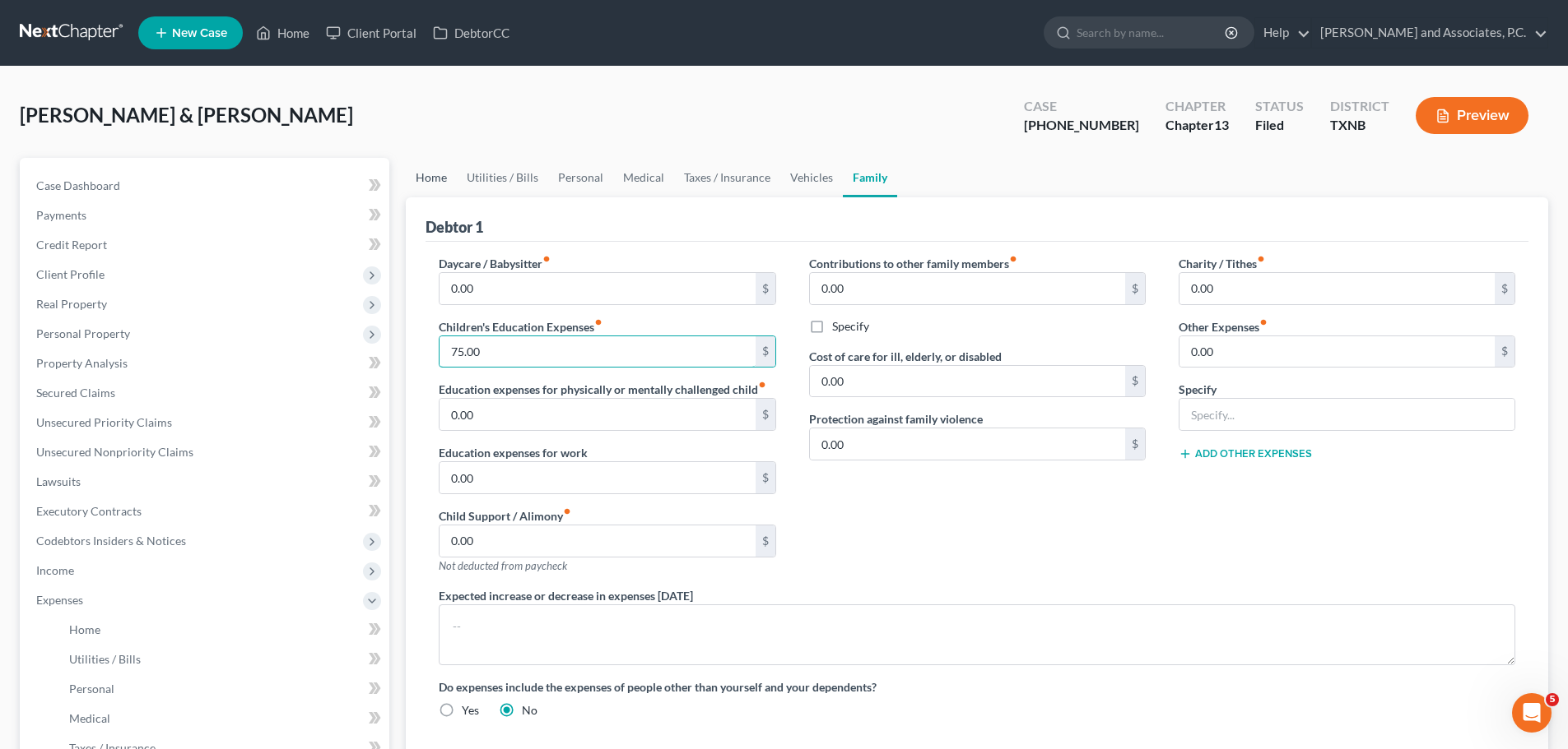
type input "75.00"
click at [415, 177] on link "Home" at bounding box center [431, 178] width 51 height 40
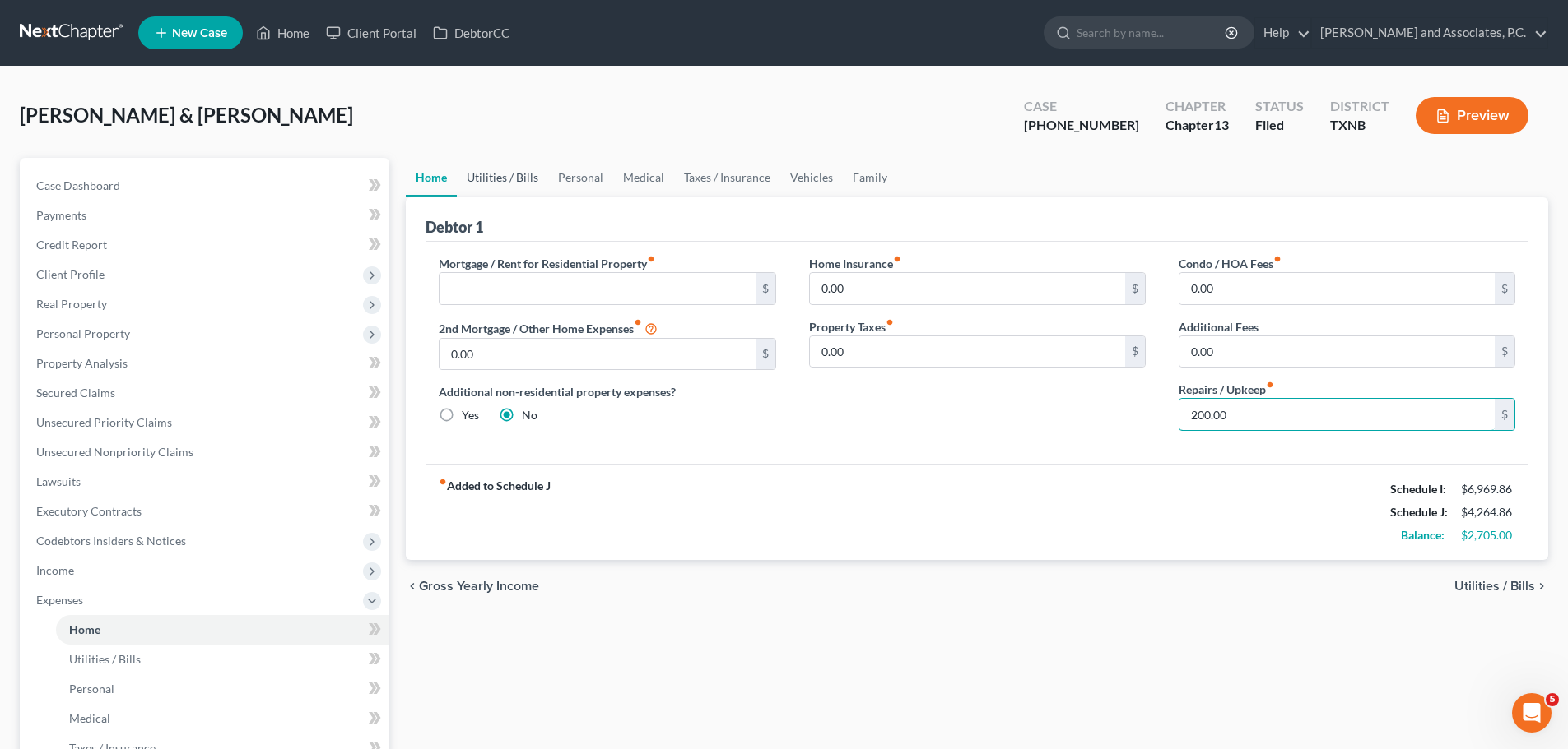
type input "200.00"
click at [495, 179] on link "Utilities / Bills" at bounding box center [502, 178] width 91 height 40
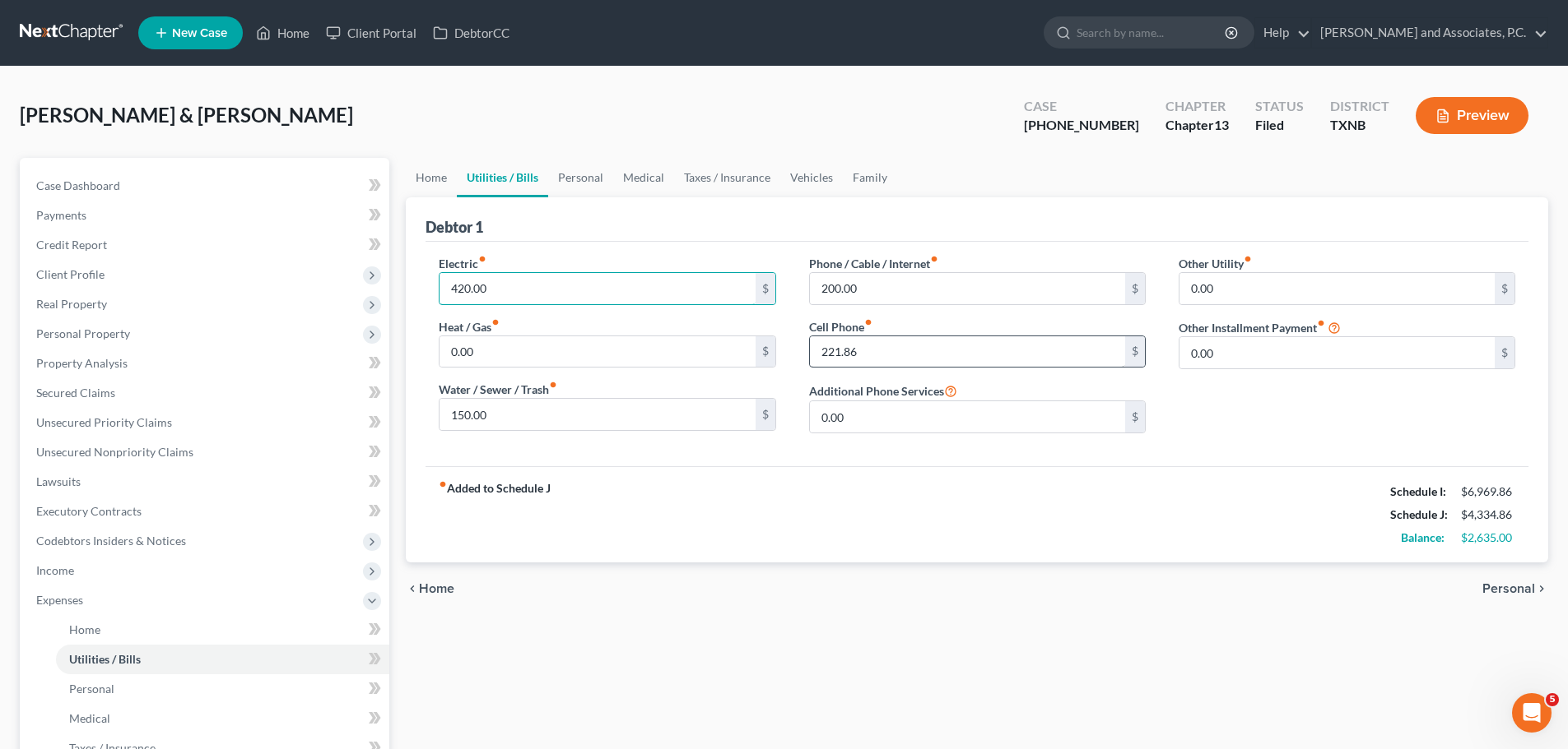
type input "420.00"
click at [836, 353] on input "221.86" at bounding box center [968, 352] width 316 height 32
type input "261.86"
type input "240.00"
click at [567, 183] on link "Personal" at bounding box center [581, 178] width 65 height 40
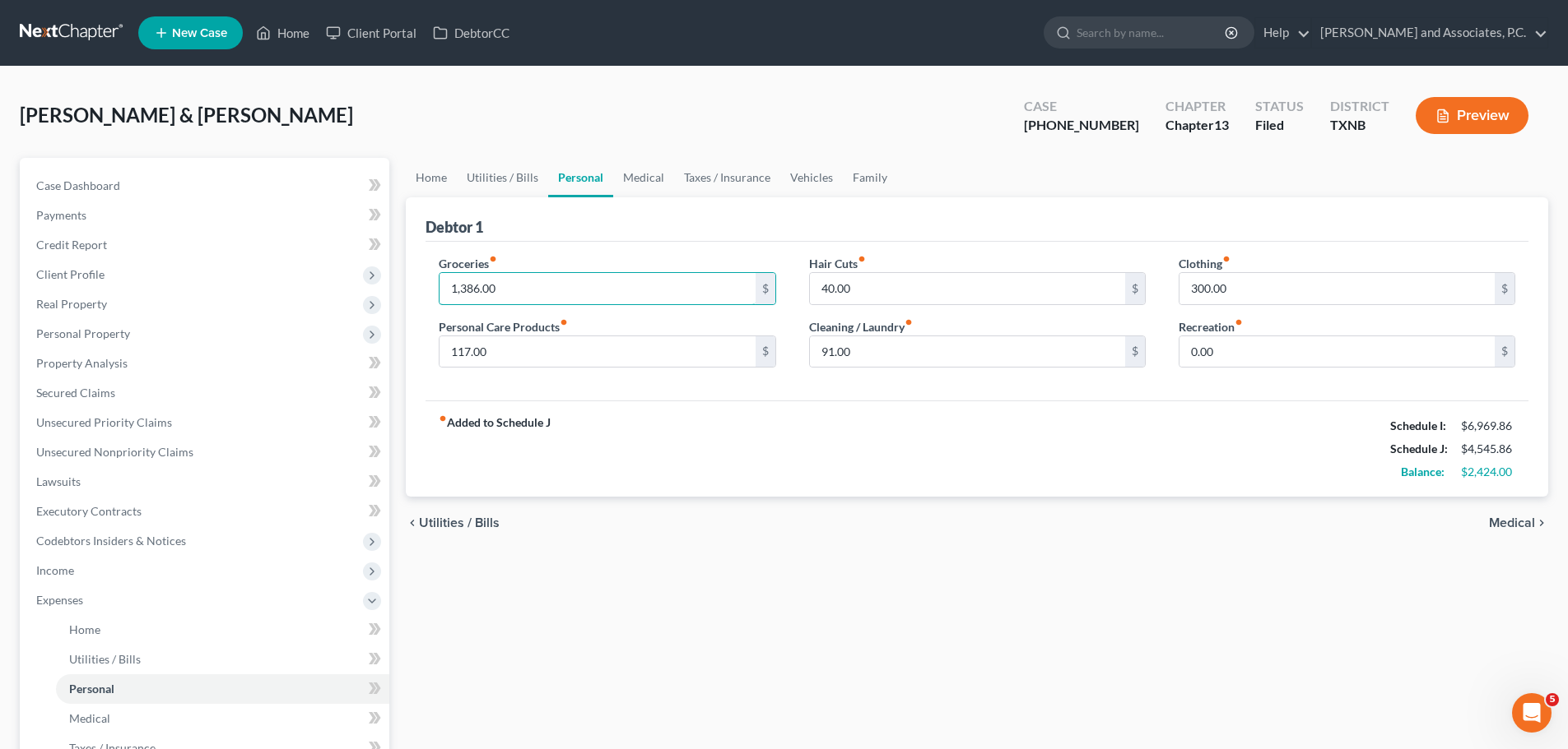
type input "1,386.00"
click at [708, 651] on div "Home Utilities / Bills Personal Medical Taxes / Insurance Vehicles Family Debto…" at bounding box center [978, 618] width 1159 height 921
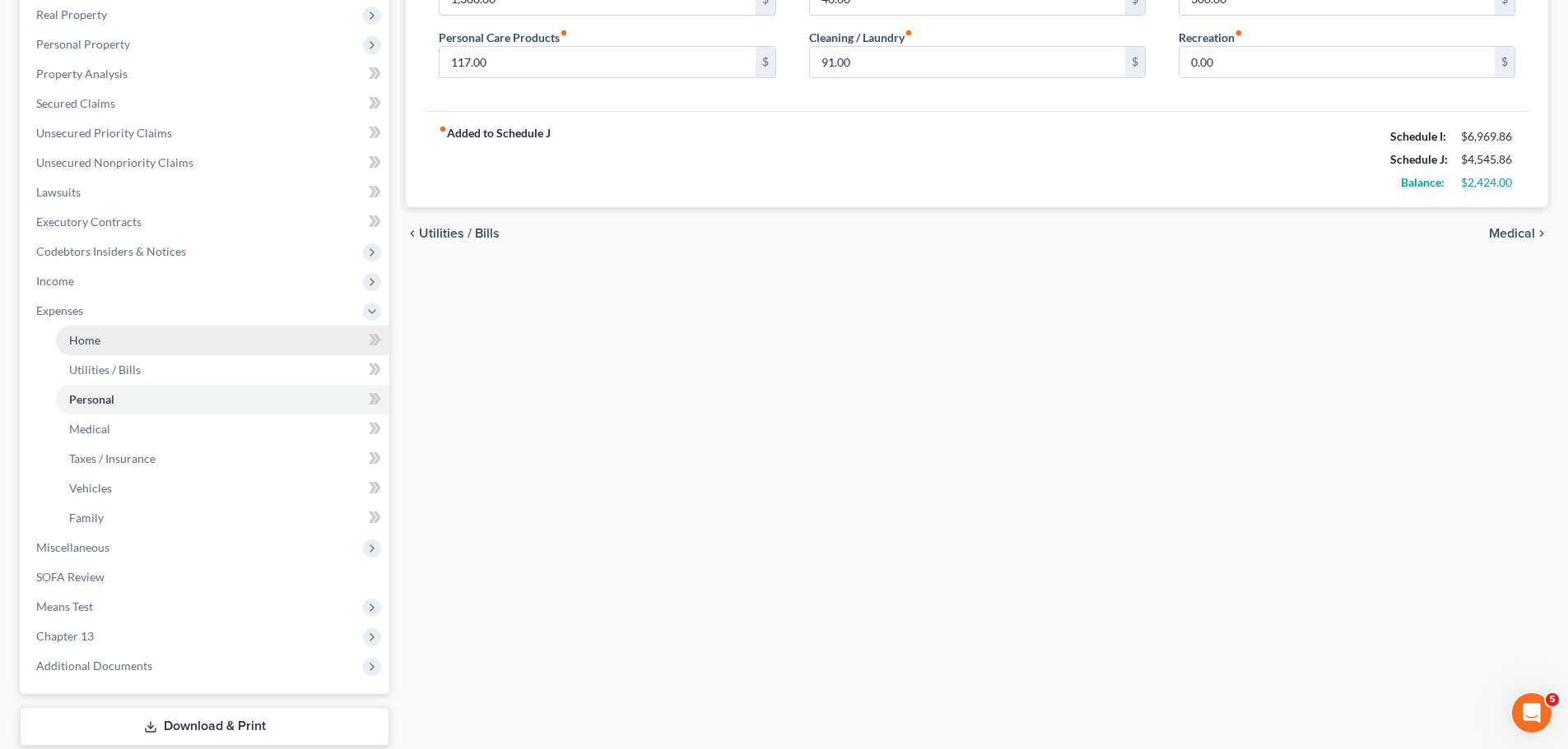
scroll to position [392, 0]
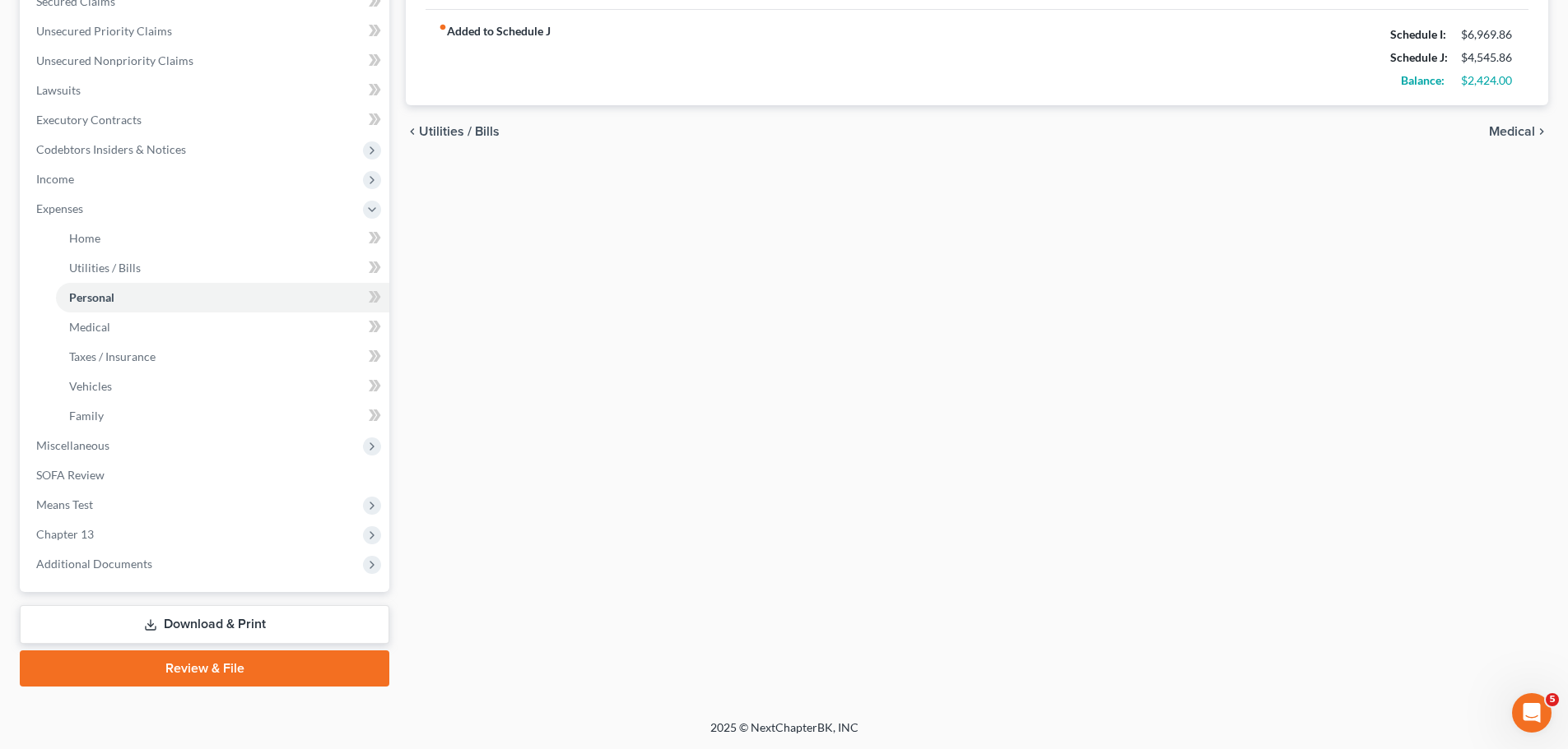
click at [215, 674] on link "Review & File" at bounding box center [204, 669] width 369 height 36
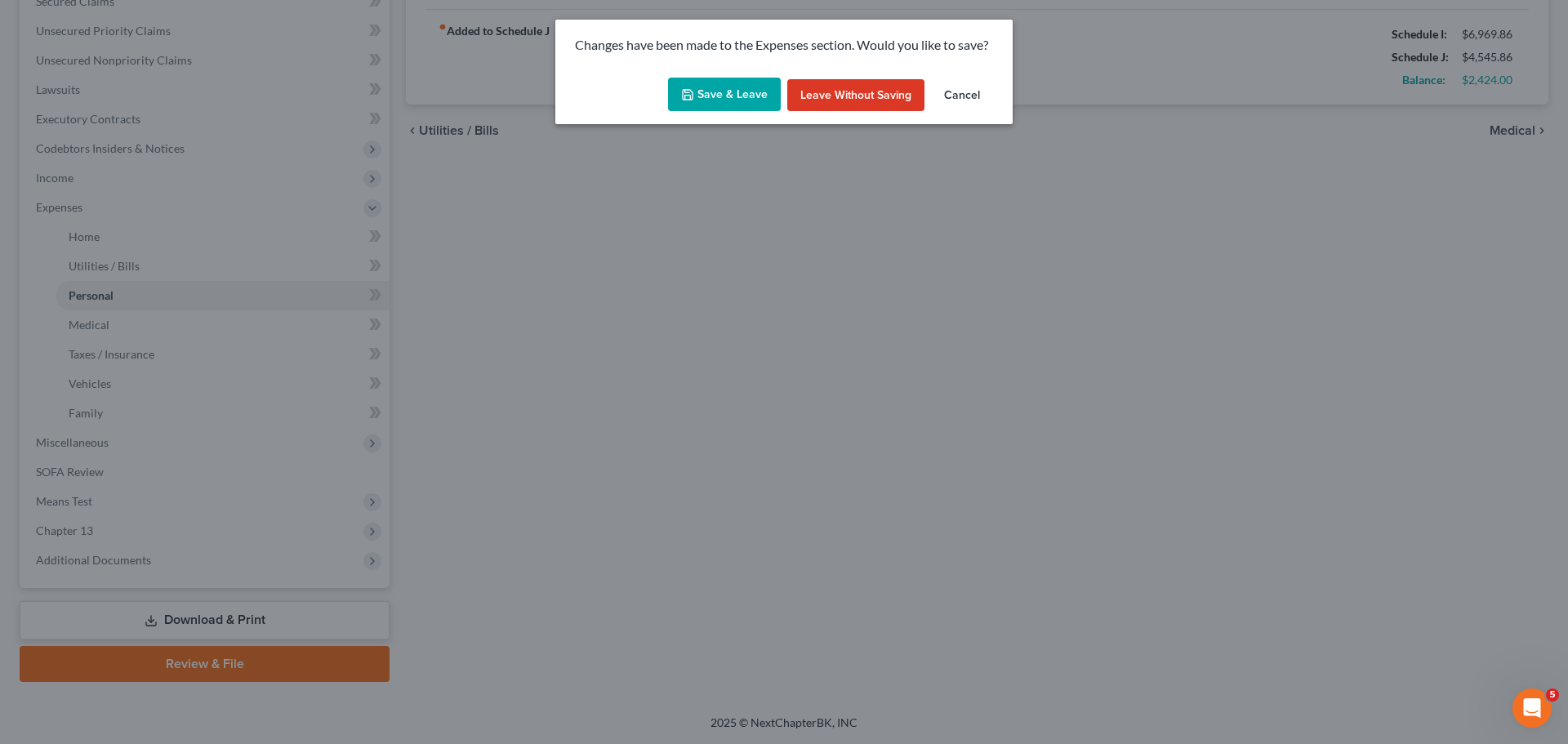
click at [715, 97] on button "Save & Leave" at bounding box center [724, 95] width 112 height 34
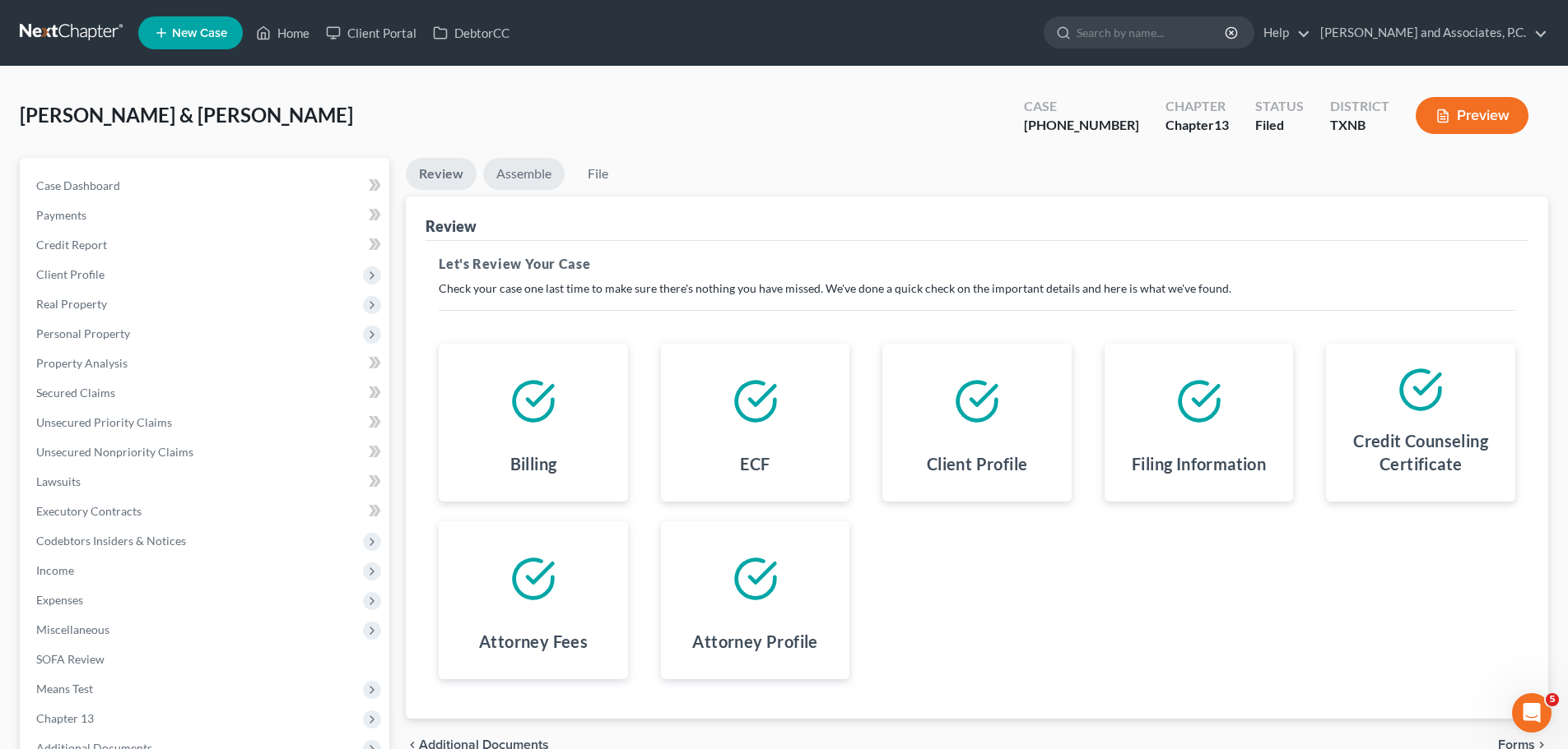
click at [512, 171] on link "Assemble" at bounding box center [524, 174] width 81 height 32
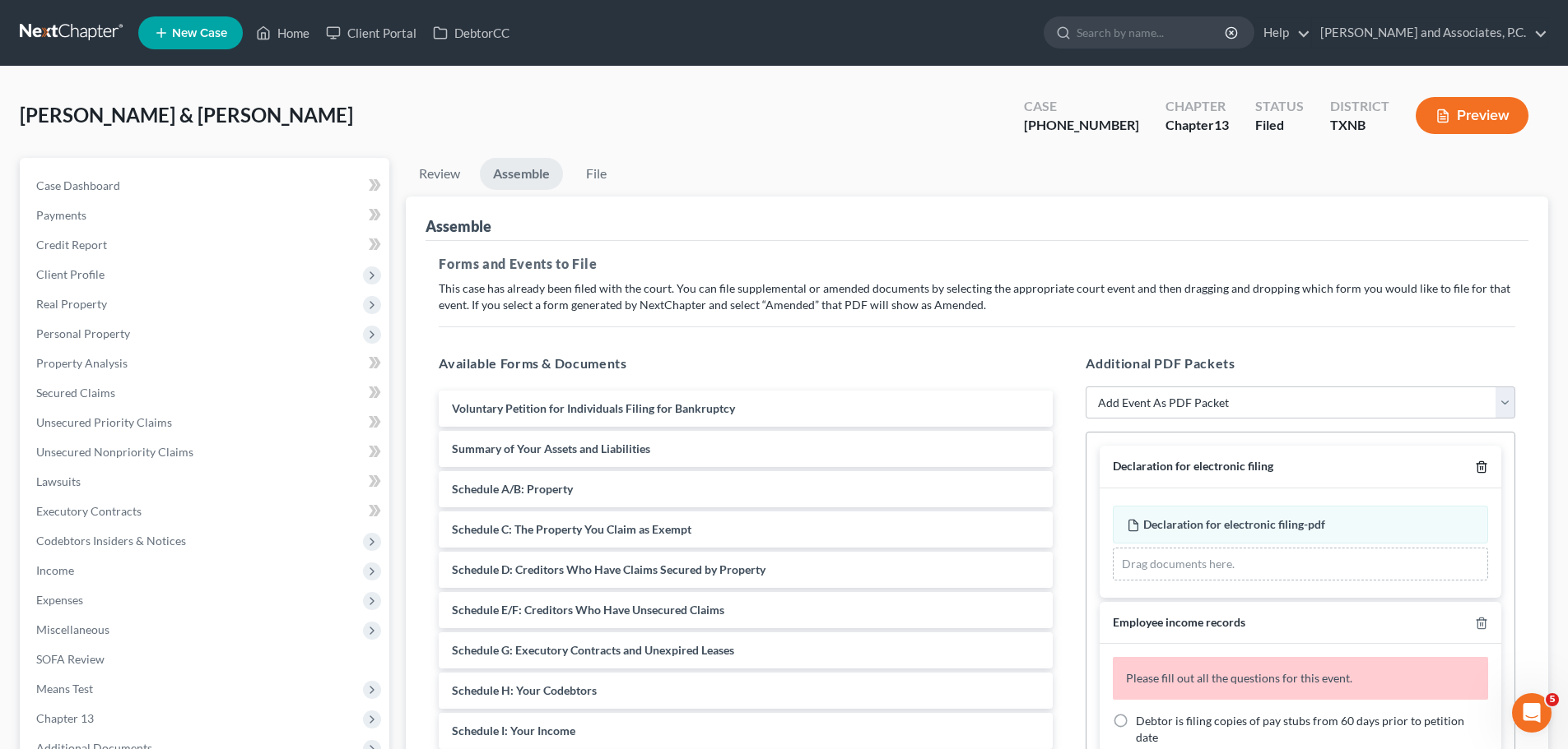
click at [1477, 464] on polyline "button" at bounding box center [1482, 464] width 10 height 0
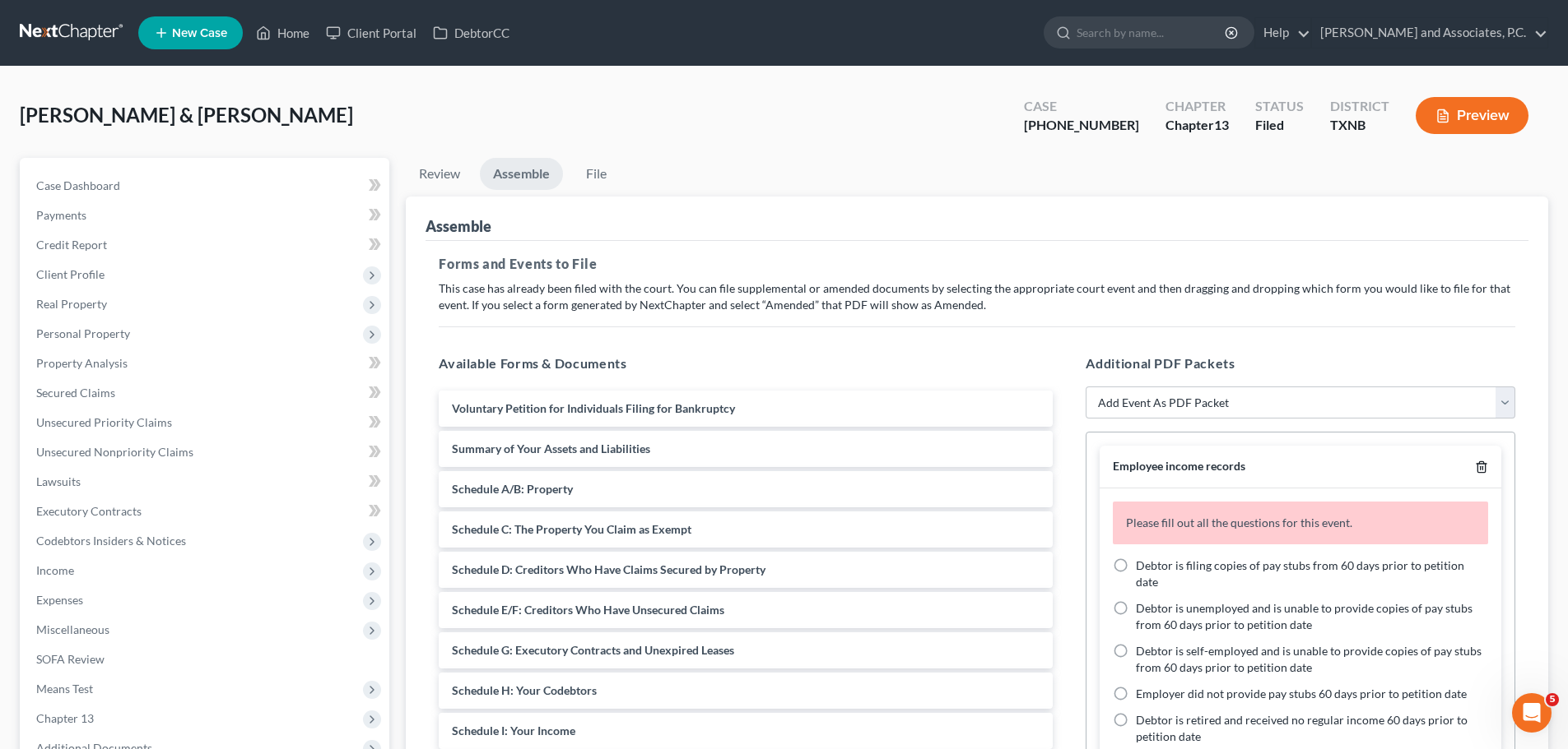
click at [1475, 469] on icon "button" at bounding box center [1481, 466] width 13 height 13
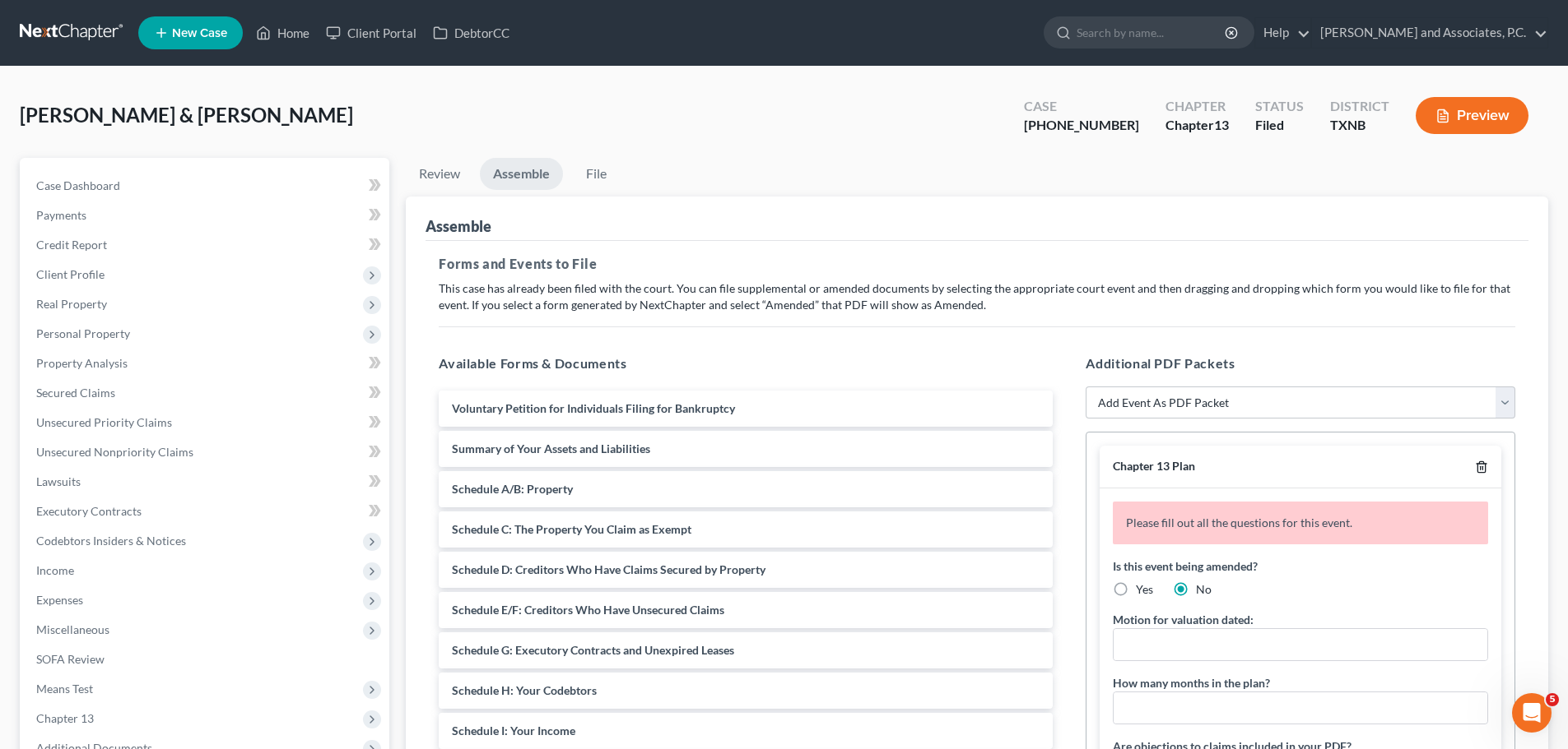
click at [1475, 469] on icon "button" at bounding box center [1481, 466] width 13 height 13
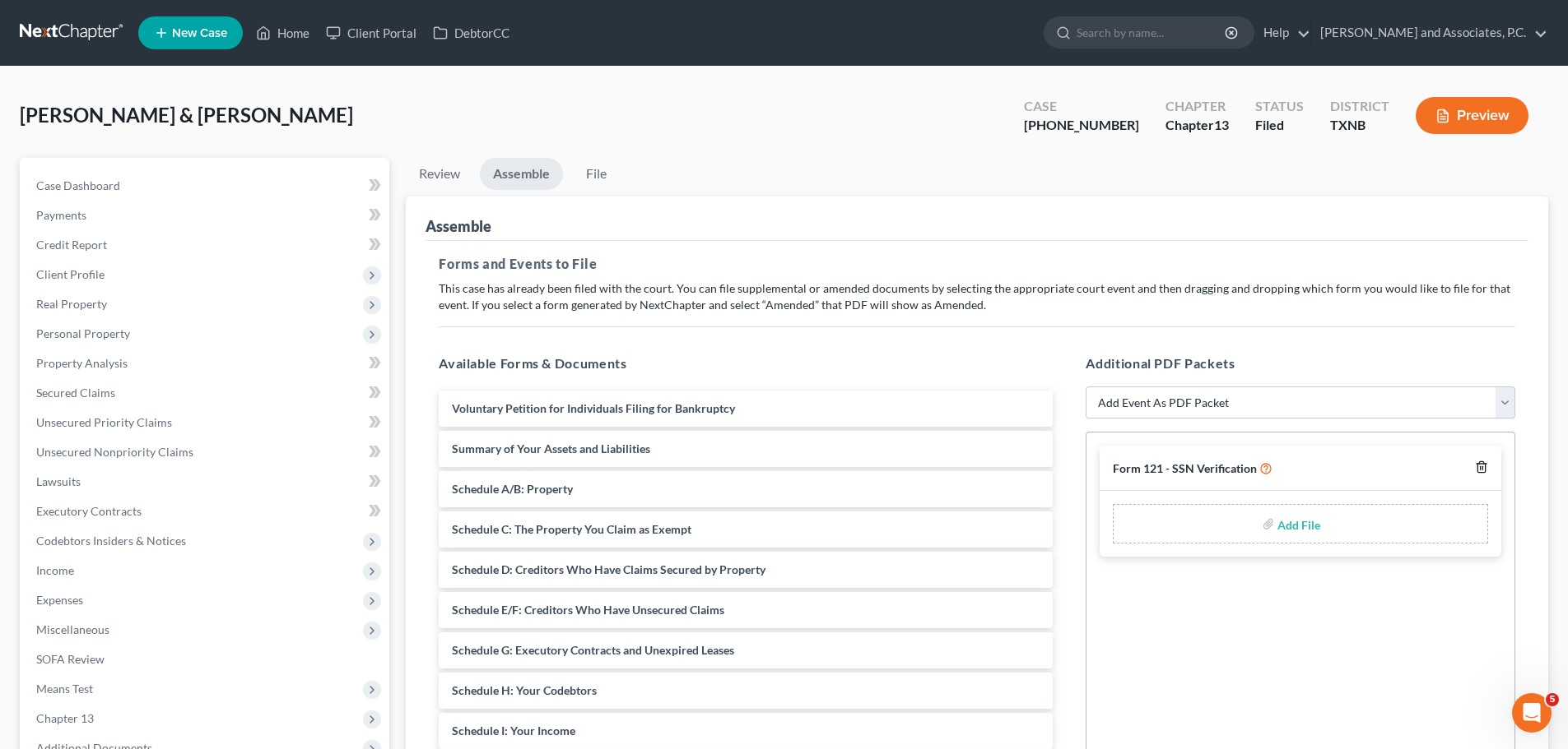
click at [1483, 470] on icon "button" at bounding box center [1481, 466] width 13 height 13
click at [1224, 407] on select "Add Event As PDF Packet Amended petition Certificate of credit counseling Certi…" at bounding box center [1300, 403] width 430 height 33
click at [699, 152] on div "[PERSON_NAME] & [PERSON_NAME] Upgraded Case [PHONE_NUMBER] Chapter Chapter 13 S…" at bounding box center [784, 122] width 1528 height 71
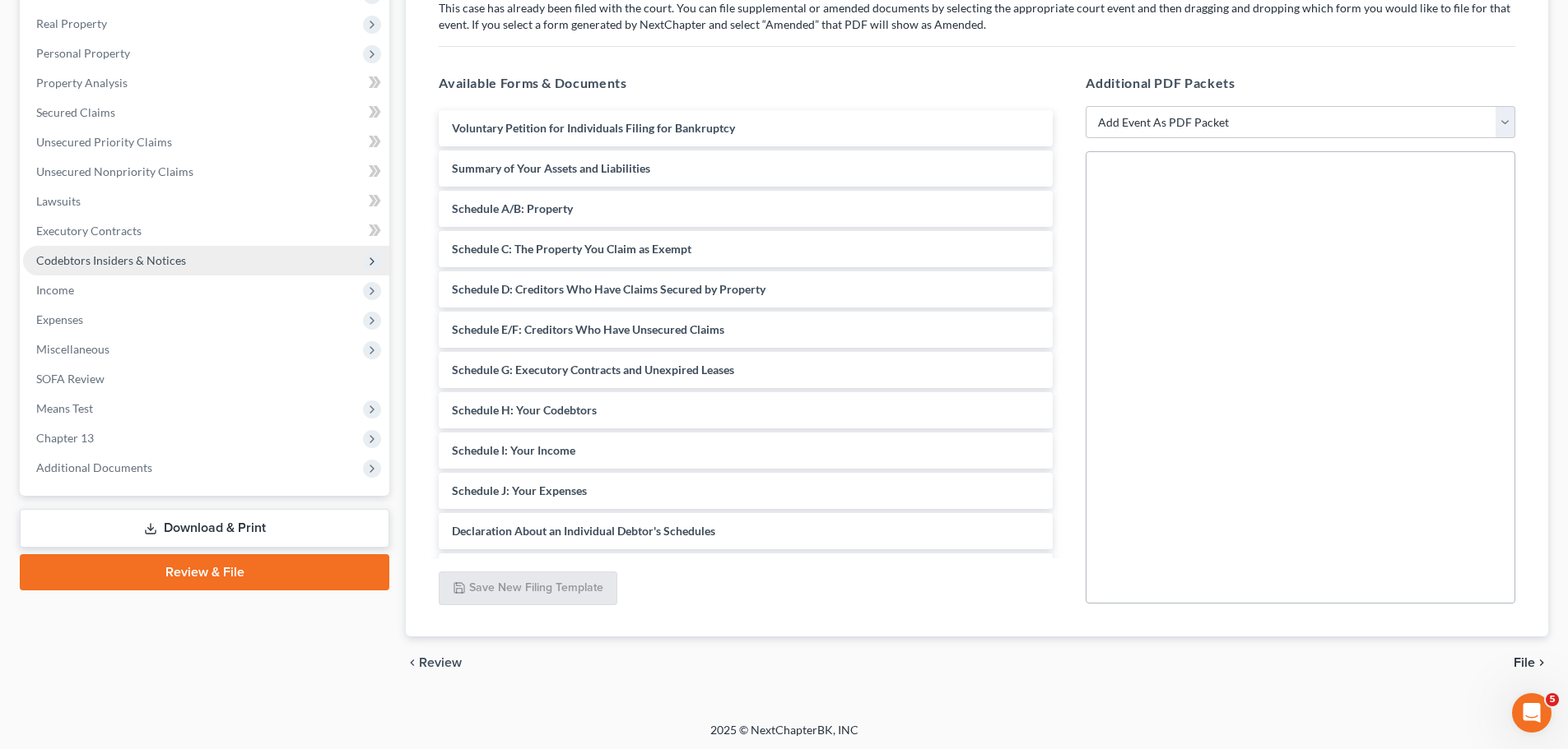
scroll to position [283, 0]
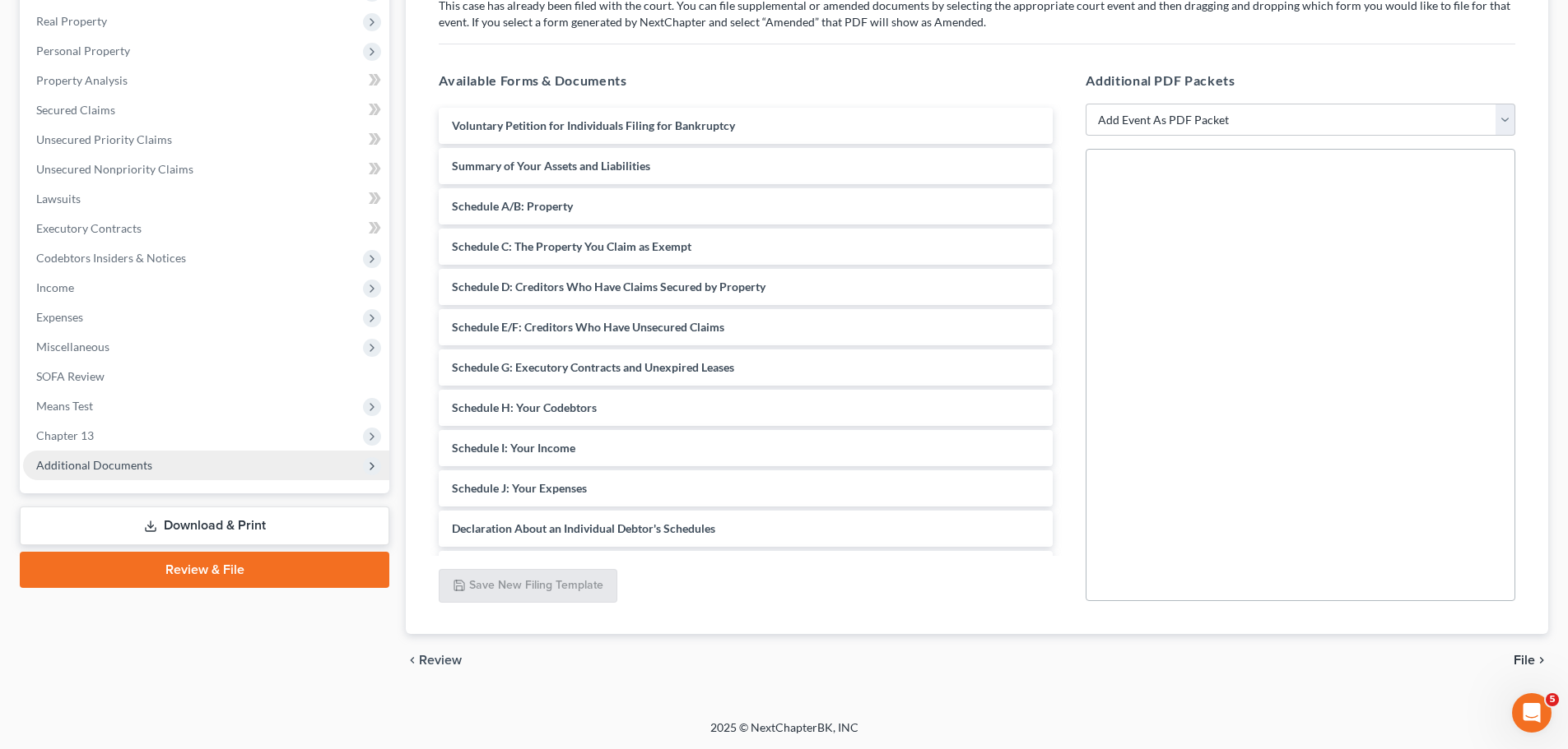
click at [88, 465] on span "Additional Documents" at bounding box center [93, 465] width 116 height 14
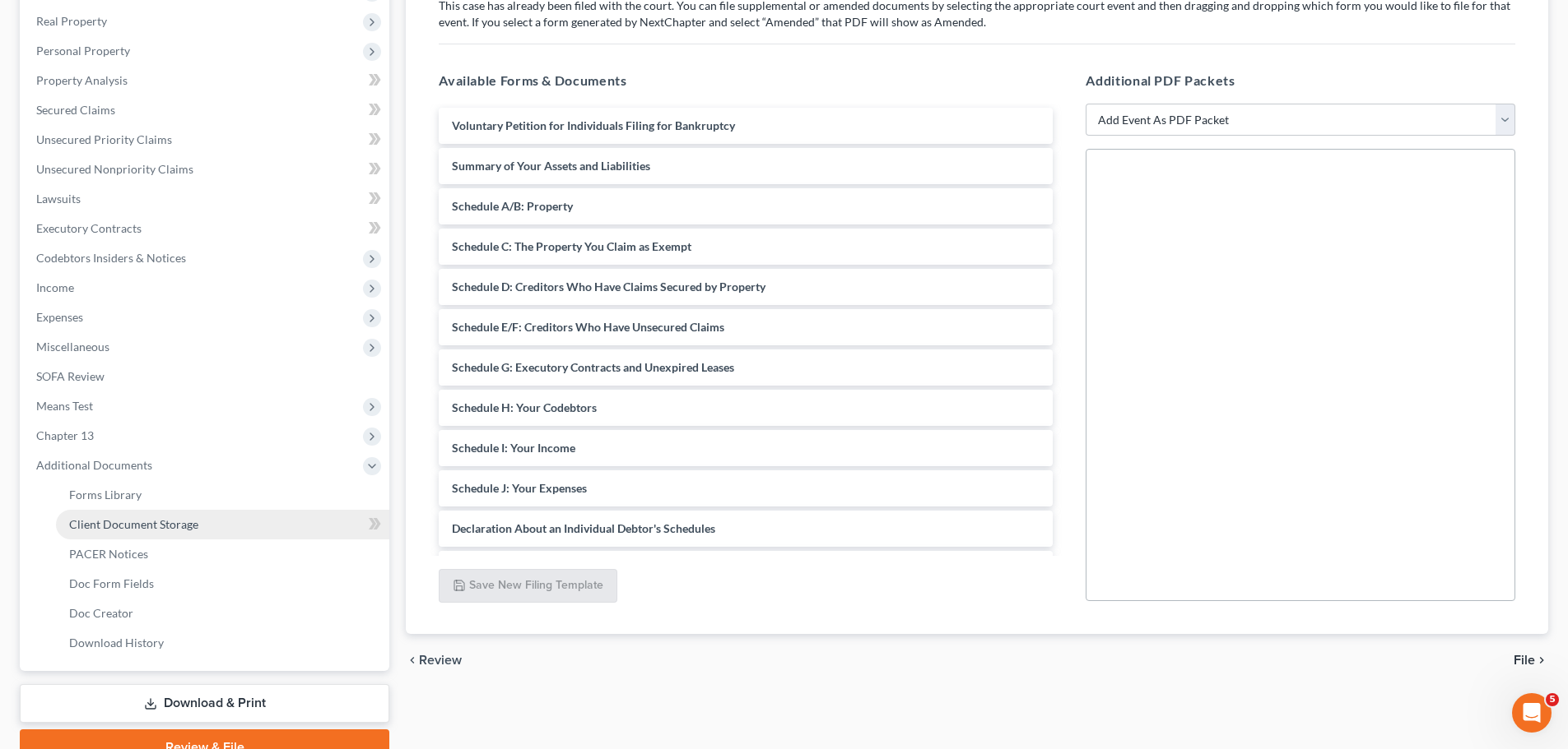
click at [90, 526] on span "Client Document Storage" at bounding box center [134, 525] width 129 height 14
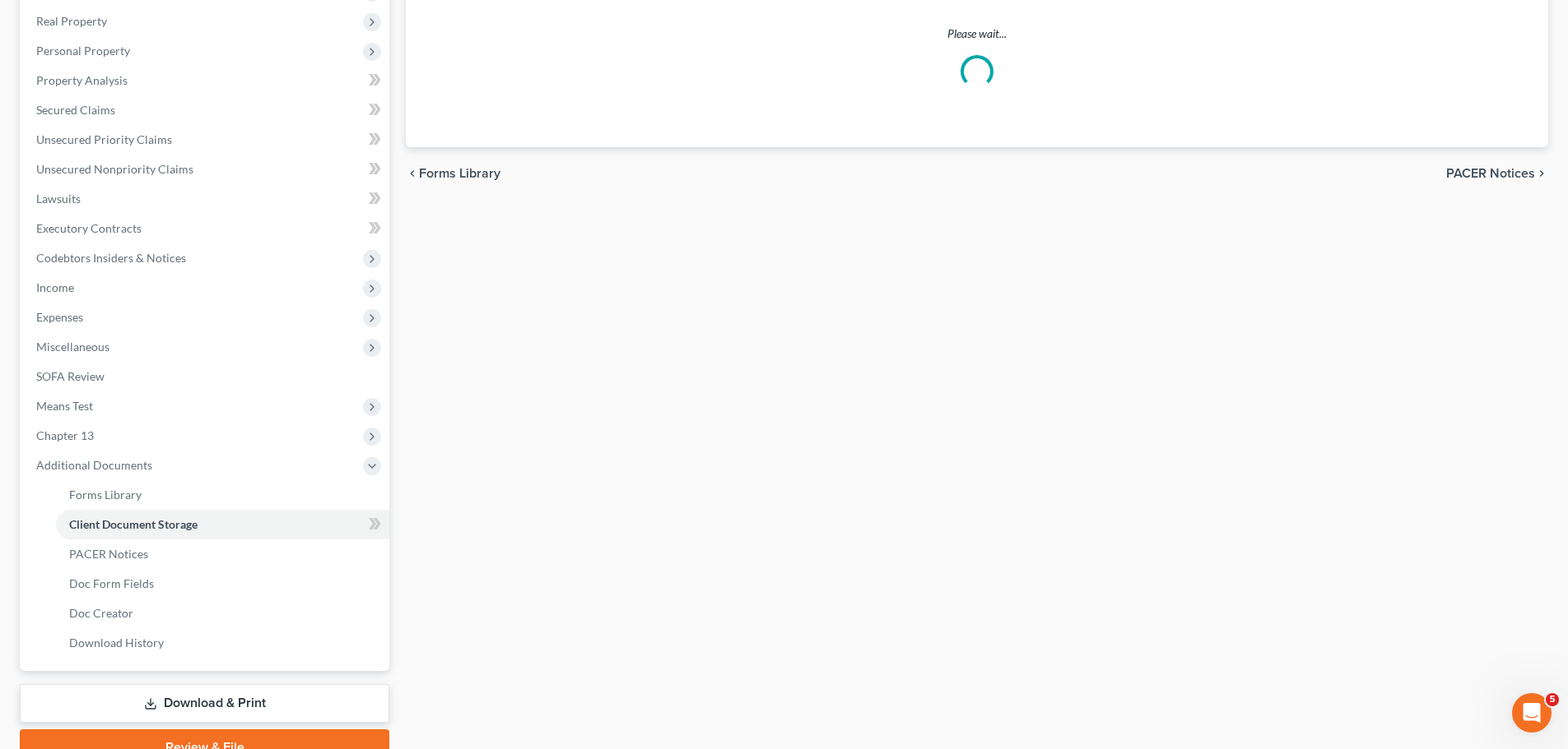
select select "18"
select select "21"
select select "10"
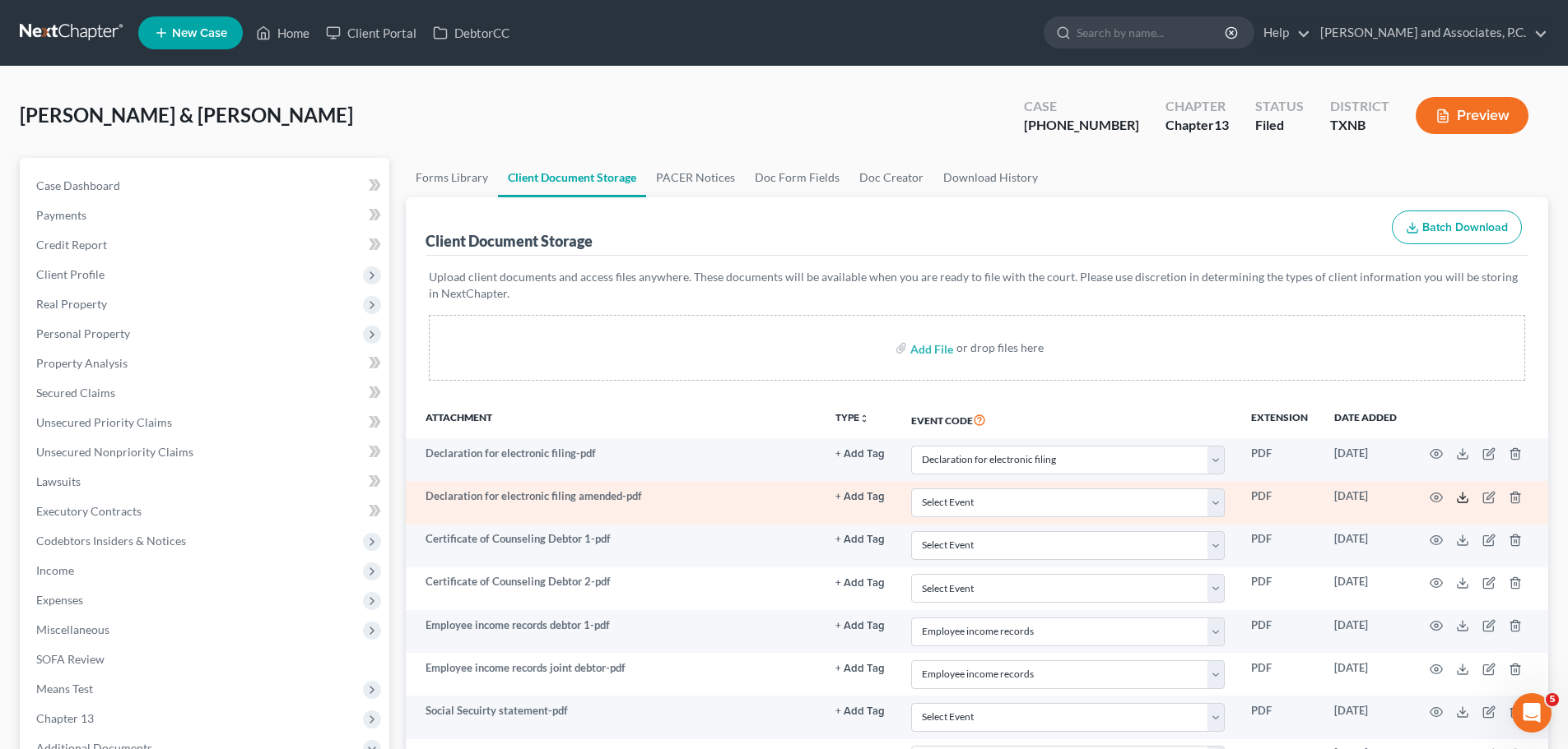
click at [1465, 497] on polyline at bounding box center [1463, 497] width 6 height 2
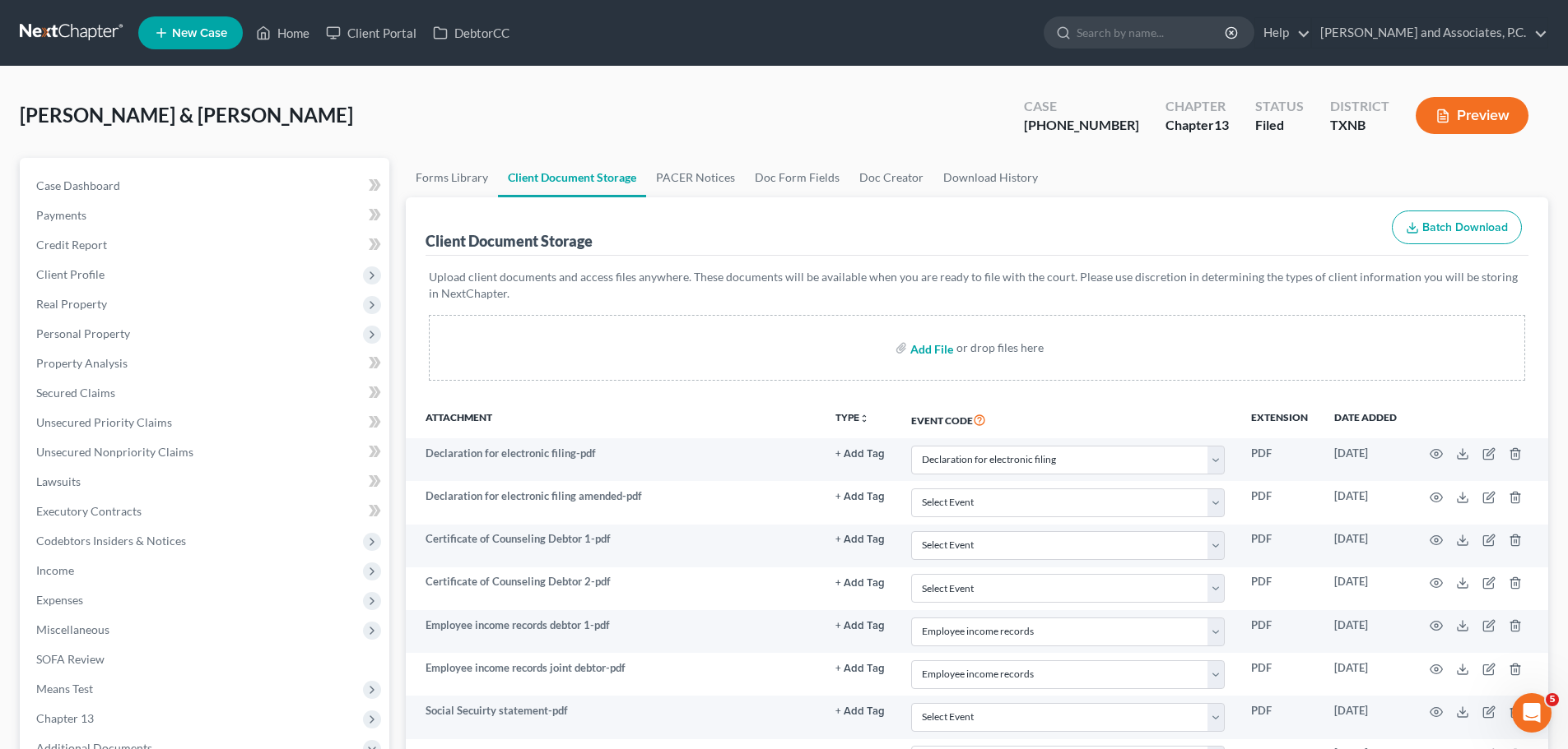
click at [928, 350] on input "file" at bounding box center [930, 348] width 40 height 30
type input "C:\fakepath\[PERSON_NAME]-dec.pdf"
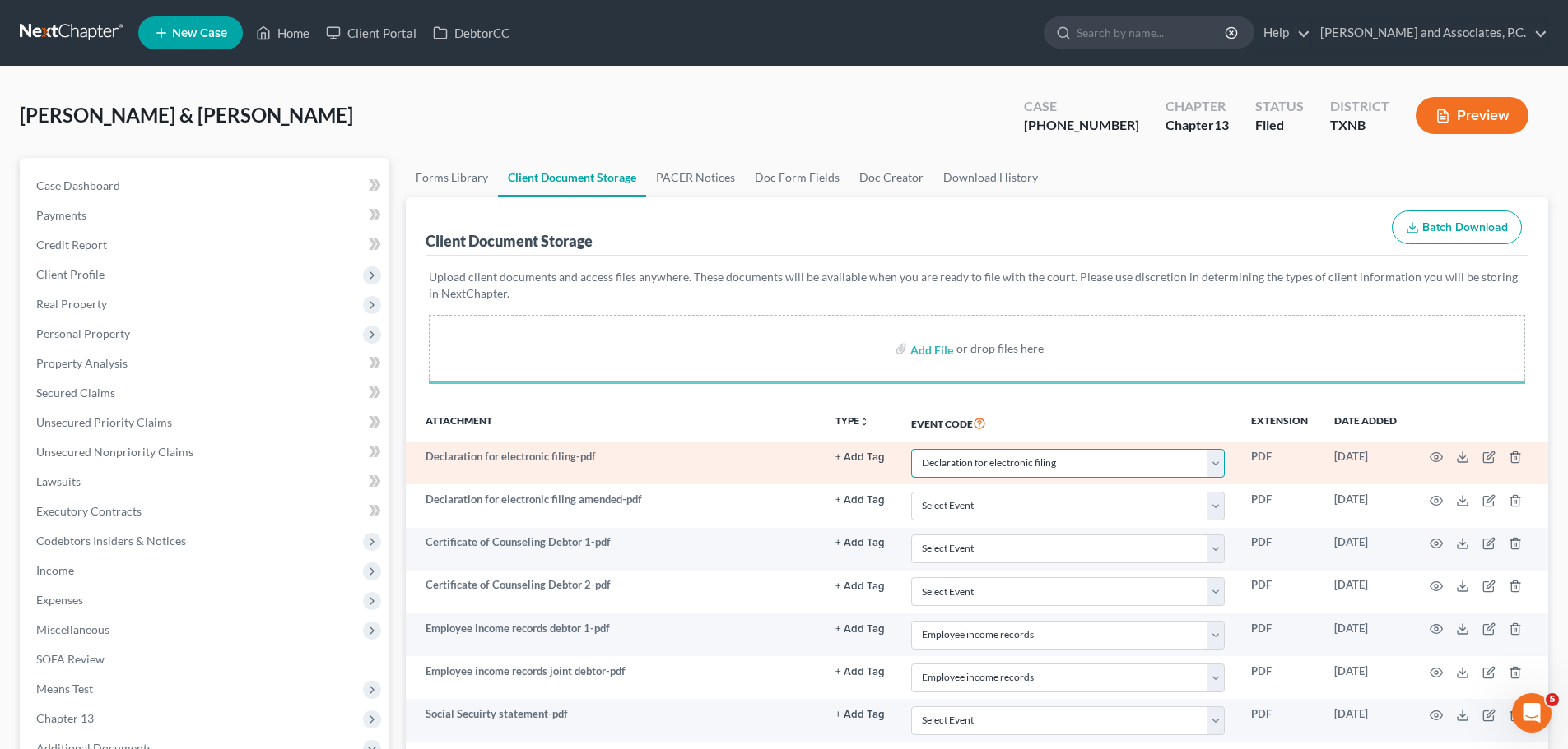
click at [1122, 465] on select "Select Event 20 Largest unsecured creditors Amended petition Attachment to Volu…" at bounding box center [1068, 463] width 314 height 29
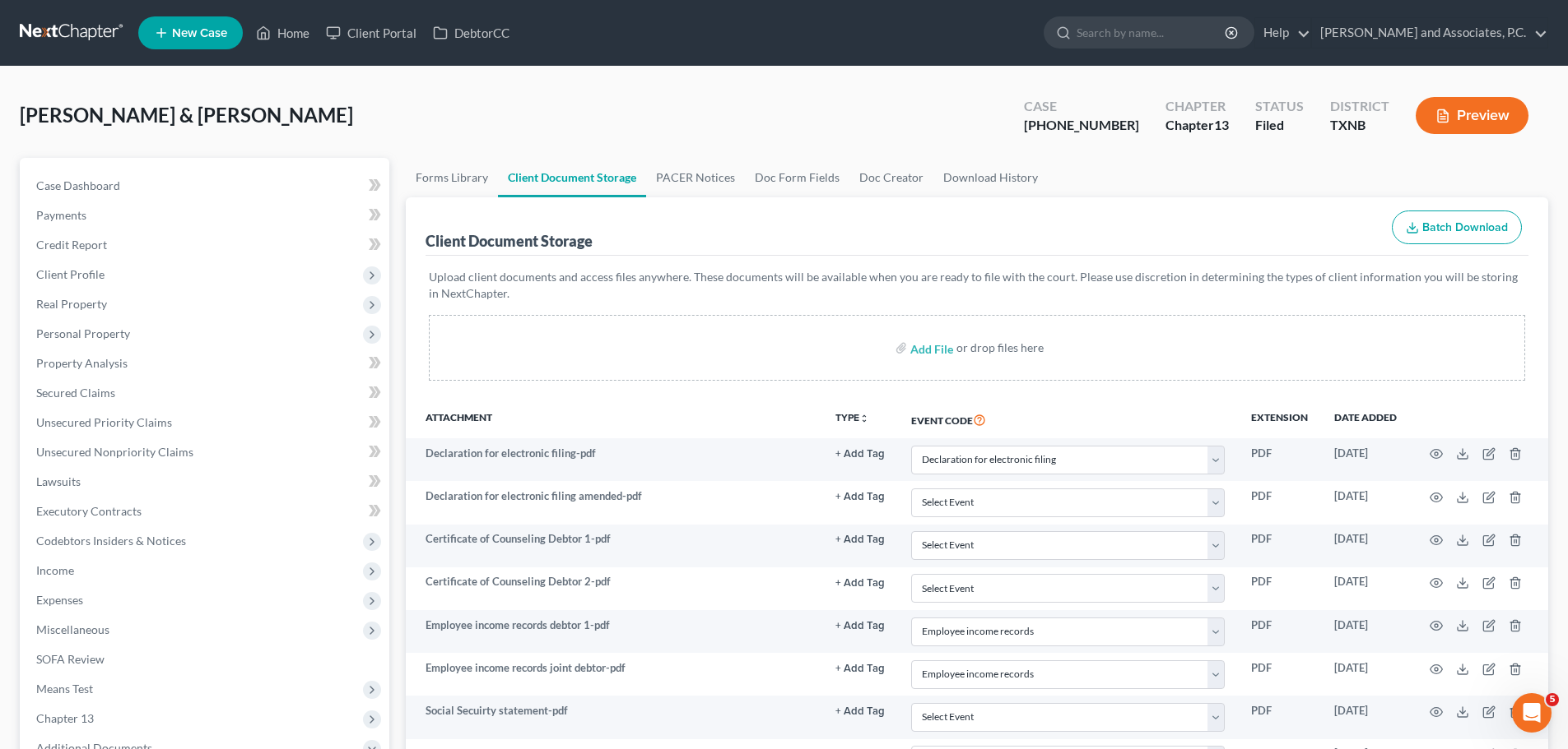
select select "18"
select select "21"
select select "10"
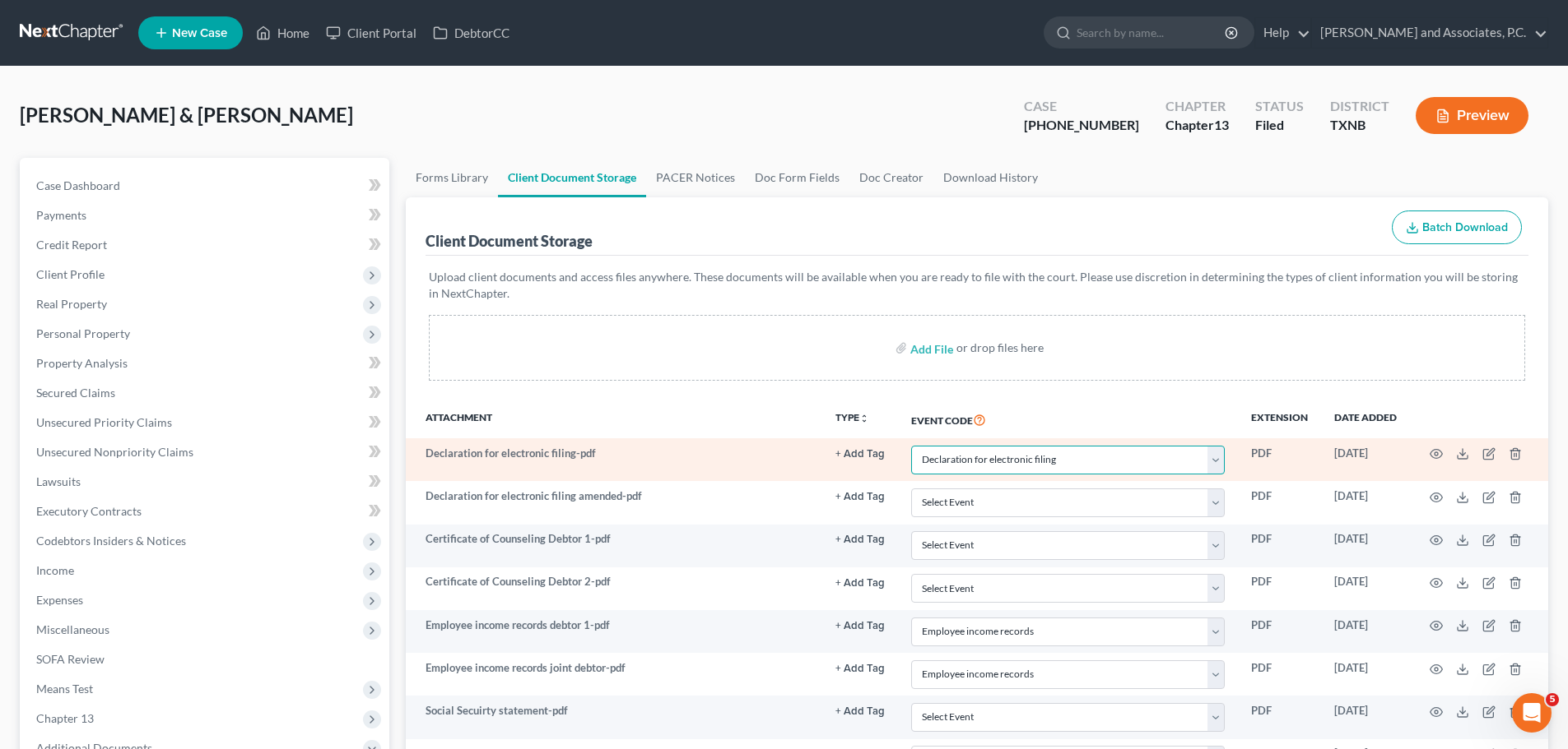
drag, startPoint x: 1001, startPoint y: 468, endPoint x: 1003, endPoint y: 449, distance: 19.1
click at [1001, 468] on select "Select Event 20 Largest unsecured creditors Amended petition Attachment to Volu…" at bounding box center [1068, 459] width 314 height 29
select select
click at [911, 445] on select "Select Event 20 Largest unsecured creditors Amended petition Attachment to Volu…" at bounding box center [1068, 459] width 314 height 29
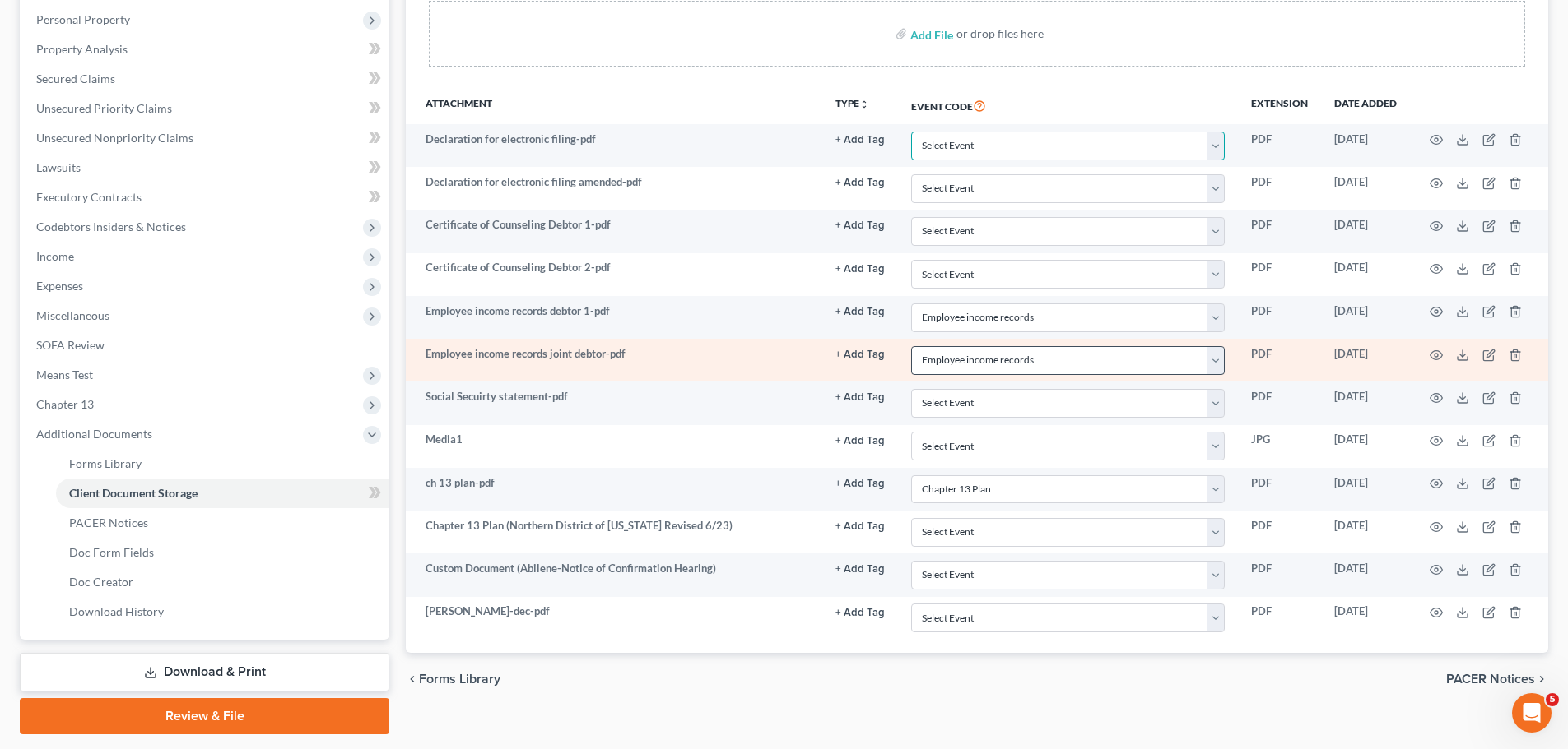
scroll to position [362, 0]
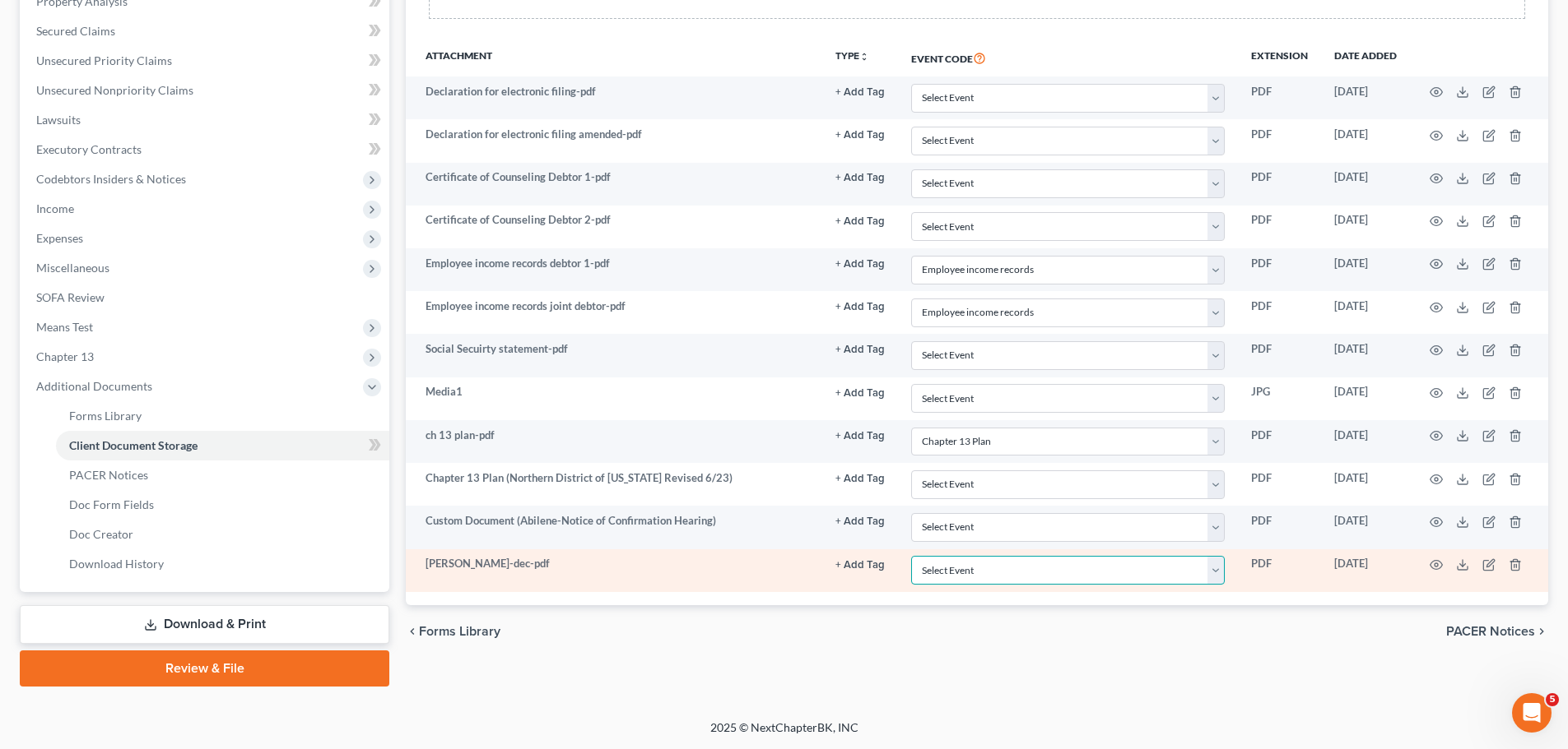
click at [970, 580] on select "Select Event 20 Largest unsecured creditors Amended petition Attachment to Volu…" at bounding box center [1068, 570] width 314 height 29
select select "18"
click at [911, 557] on select "Select Event 20 Largest unsecured creditors Amended petition Attachment to Volu…" at bounding box center [1068, 570] width 314 height 29
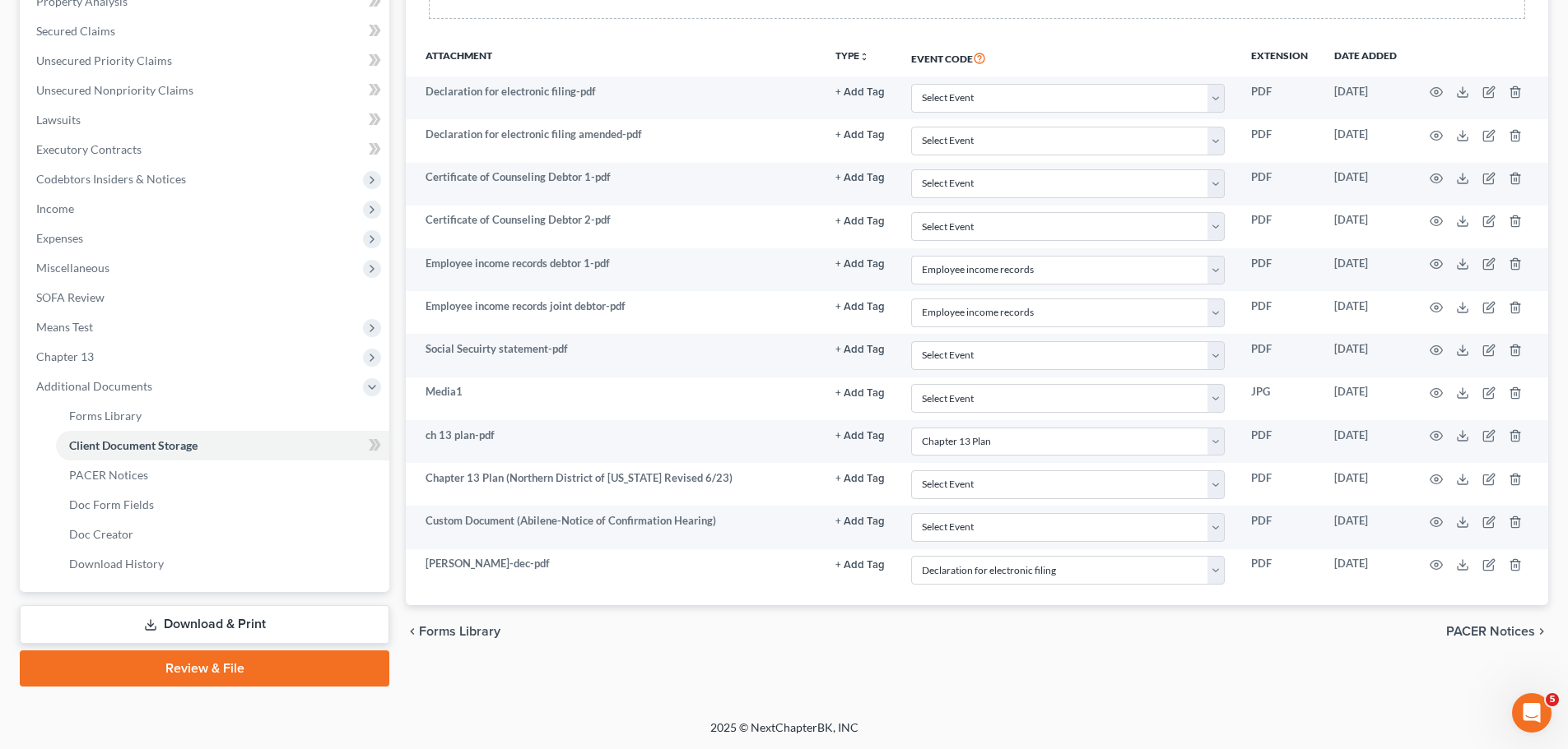
click at [204, 662] on link "Review & File" at bounding box center [204, 669] width 369 height 36
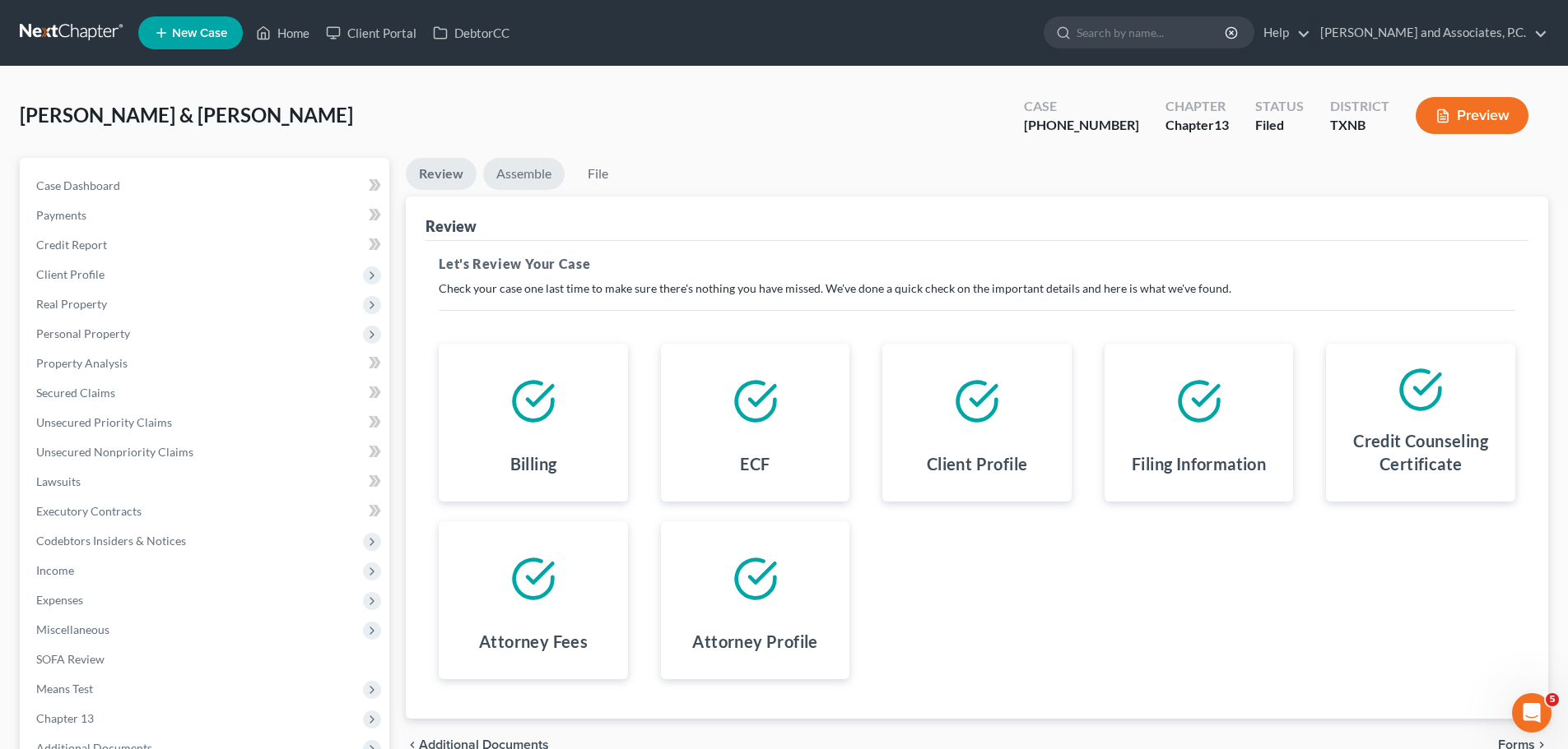
click at [529, 172] on link "Assemble" at bounding box center [524, 174] width 81 height 32
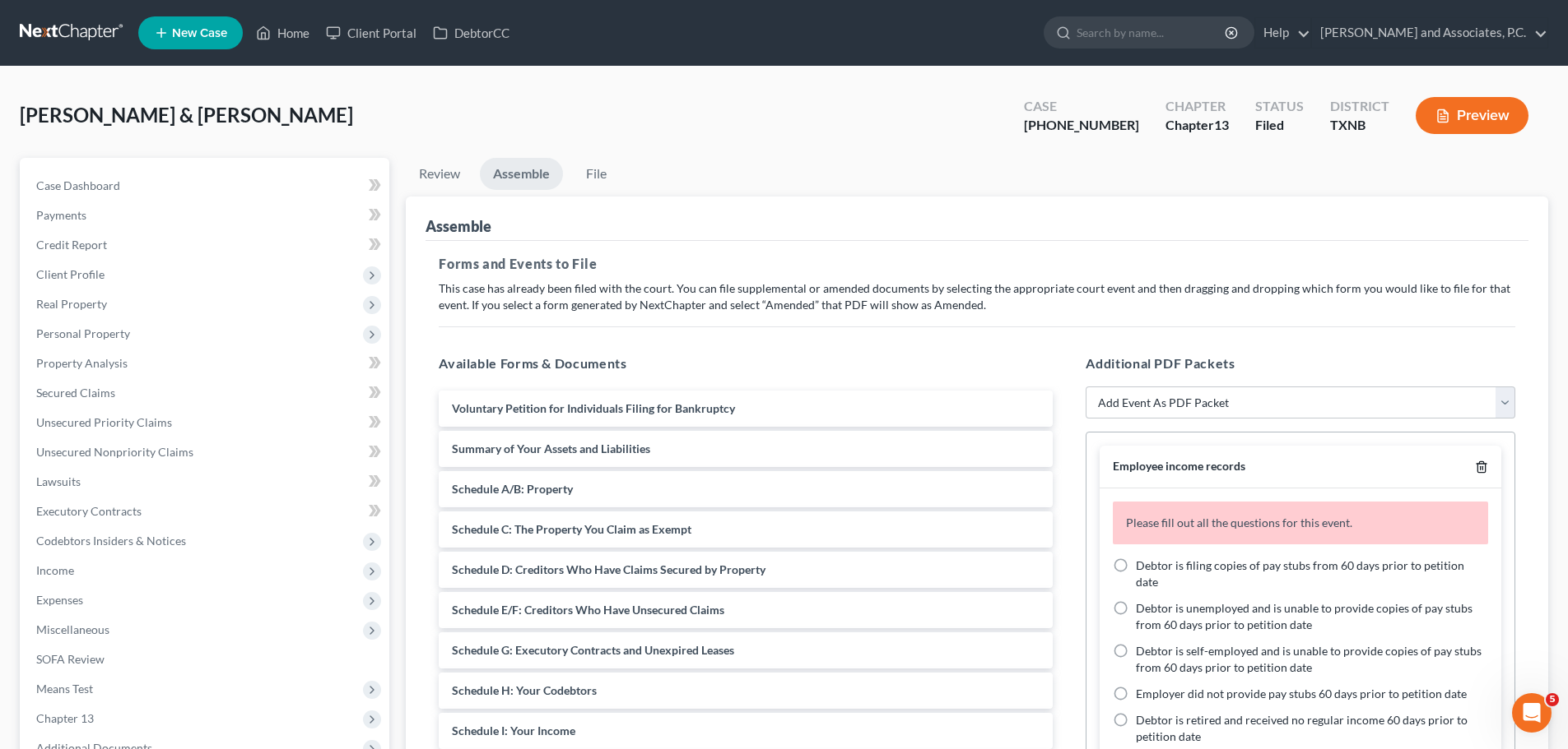
click at [1475, 467] on icon "button" at bounding box center [1481, 466] width 13 height 13
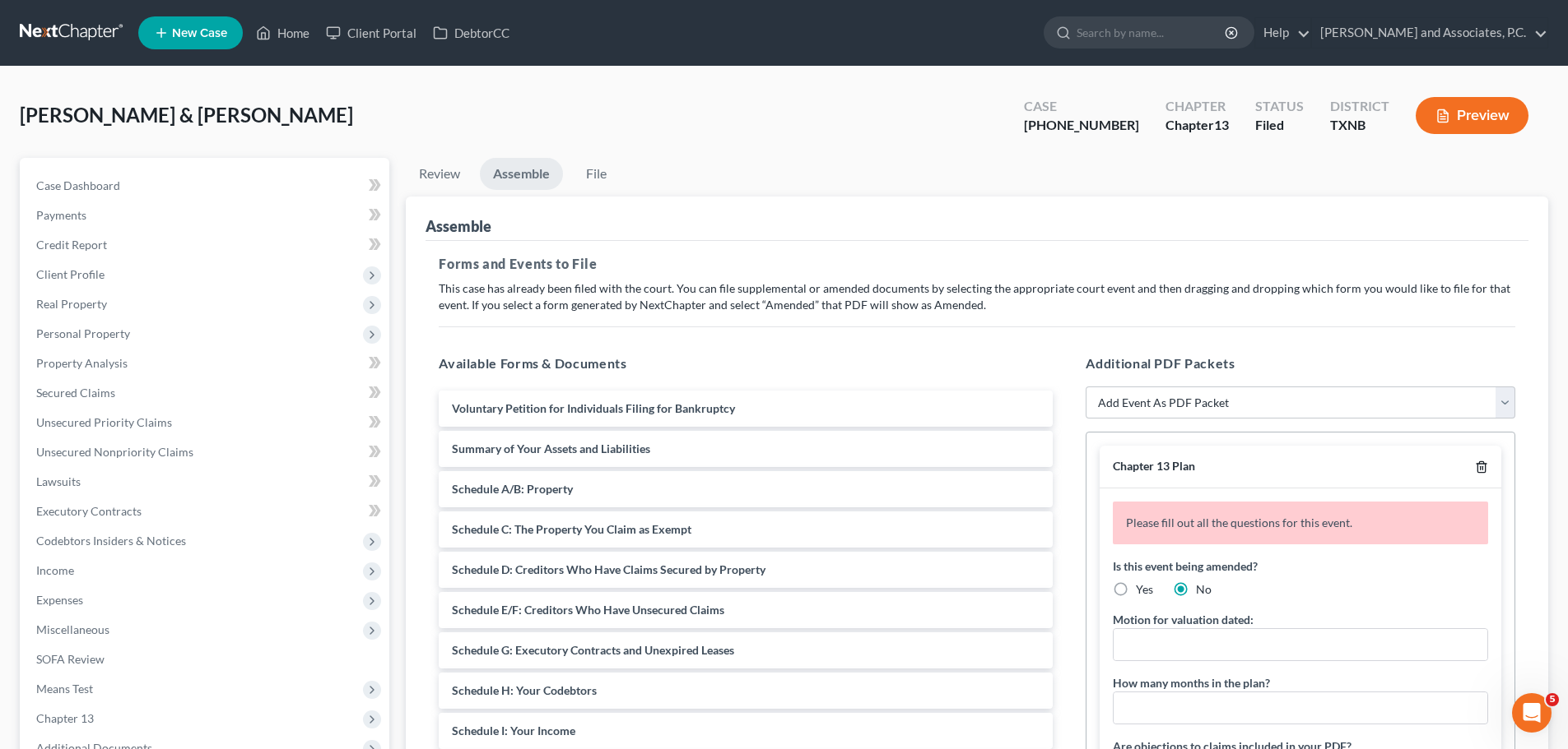
click at [1475, 467] on icon "button" at bounding box center [1481, 466] width 13 height 13
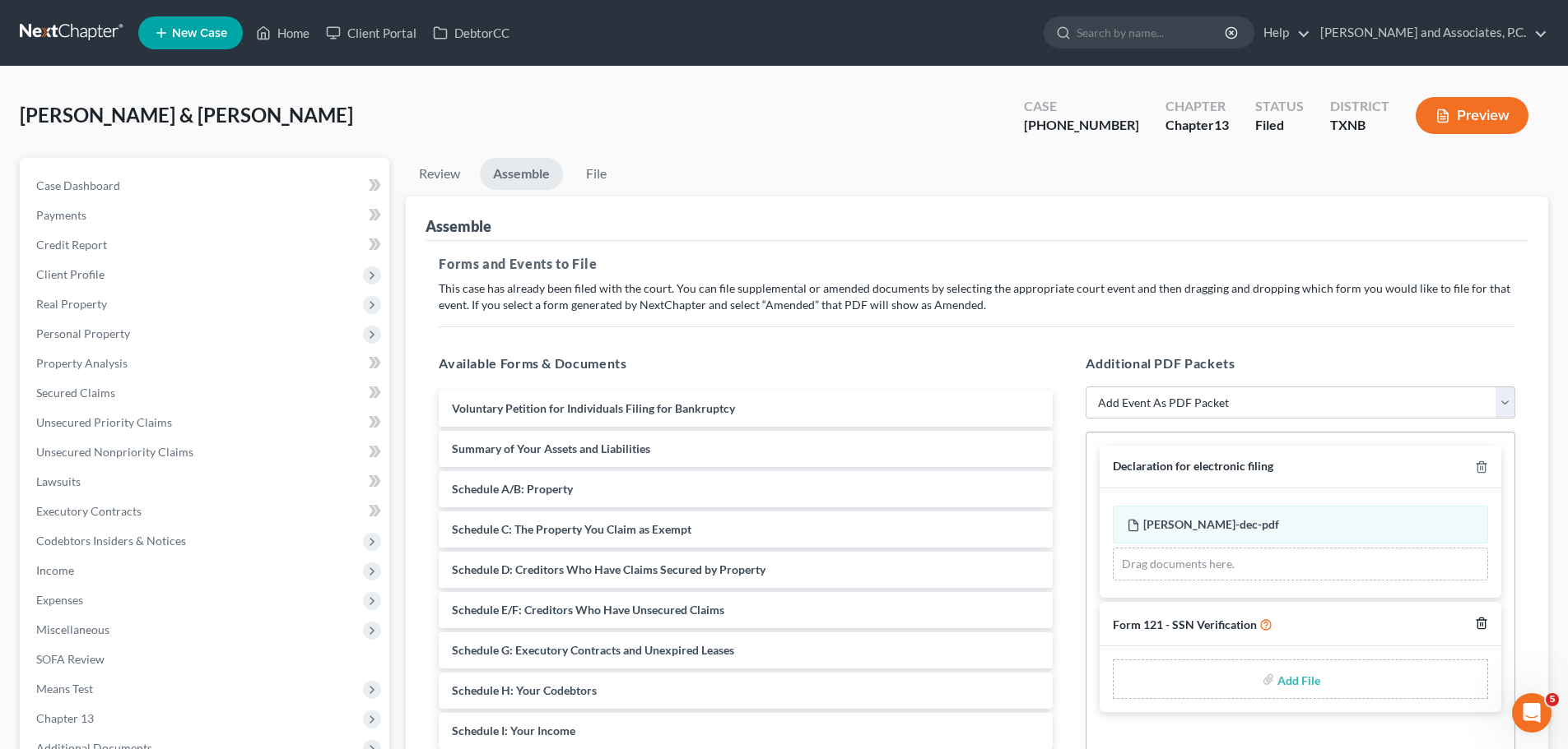
click at [1477, 624] on icon "button" at bounding box center [1481, 623] width 13 height 13
click at [1222, 391] on select "Add Event As PDF Packet Amended petition Certificate of credit counseling Certi…" at bounding box center [1300, 403] width 430 height 33
select select "17"
click at [1086, 387] on select "Add Event As PDF Packet Amended petition Certificate of credit counseling Certi…" at bounding box center [1300, 403] width 430 height 33
select select
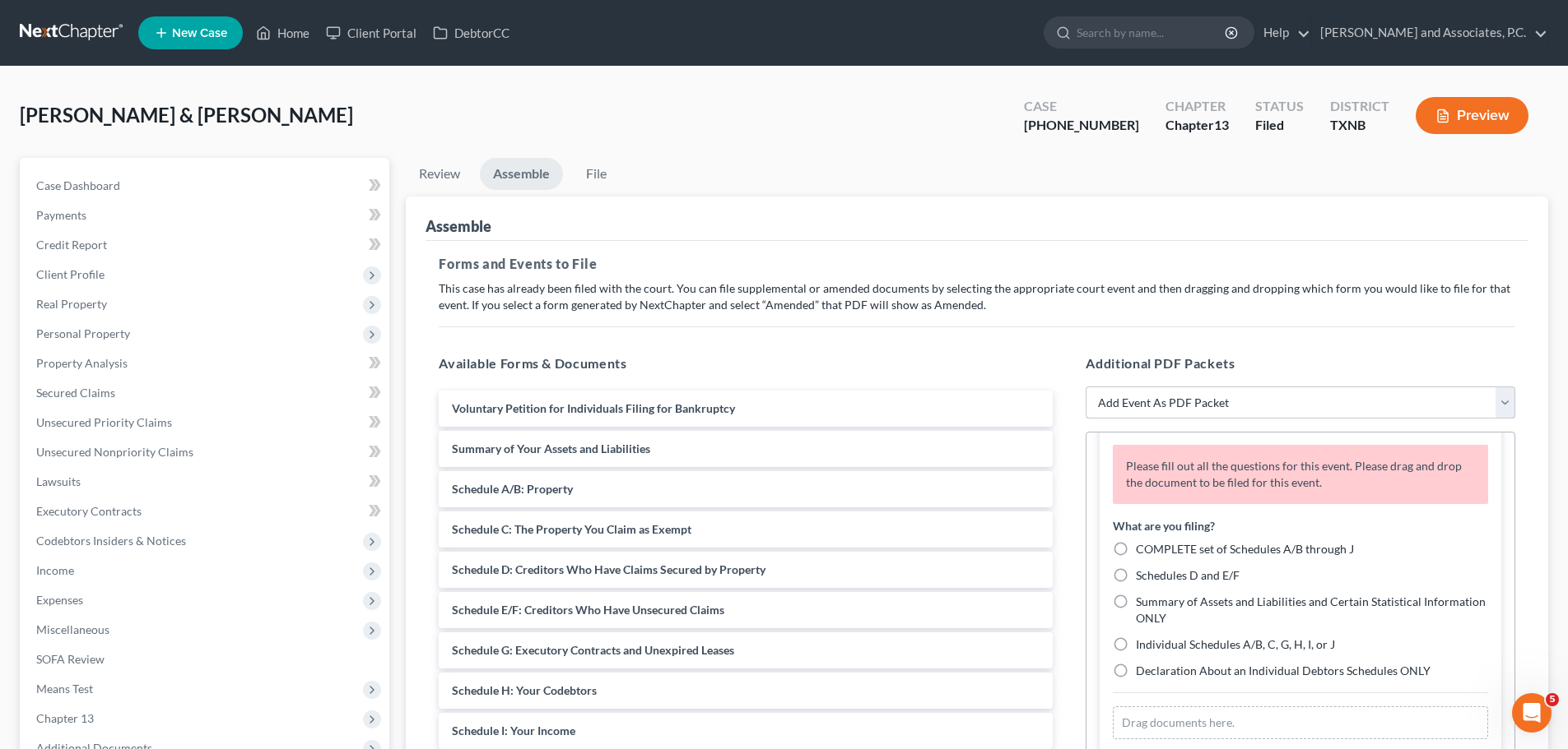
scroll to position [98, 0]
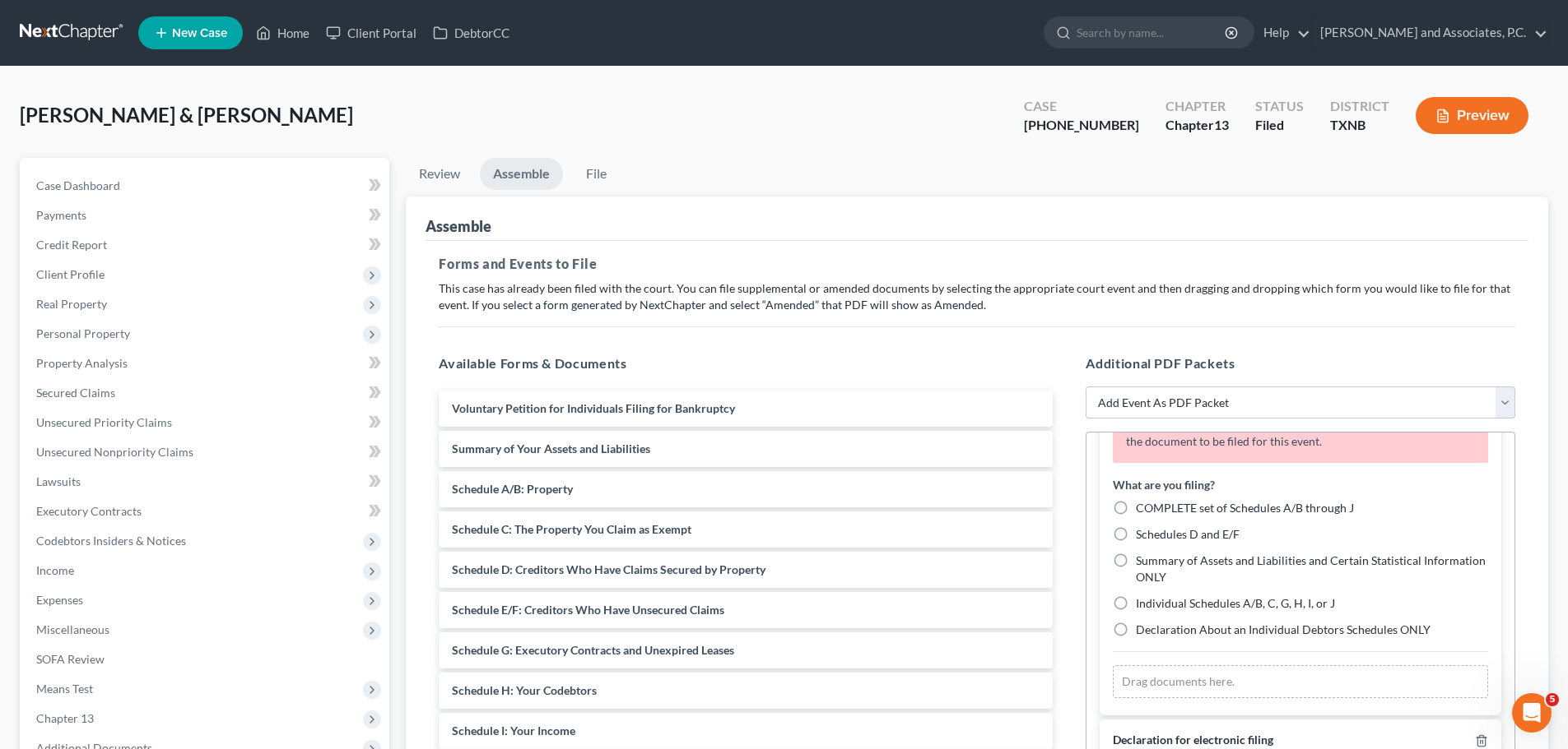
click at [1135, 603] on label "Individual Schedules A/B, C, G, H, I, or J" at bounding box center [1235, 603] width 199 height 17
click at [1142, 603] on input "Individual Schedules A/B, C, G, H, I, or J" at bounding box center [1147, 600] width 11 height 11
radio input "true"
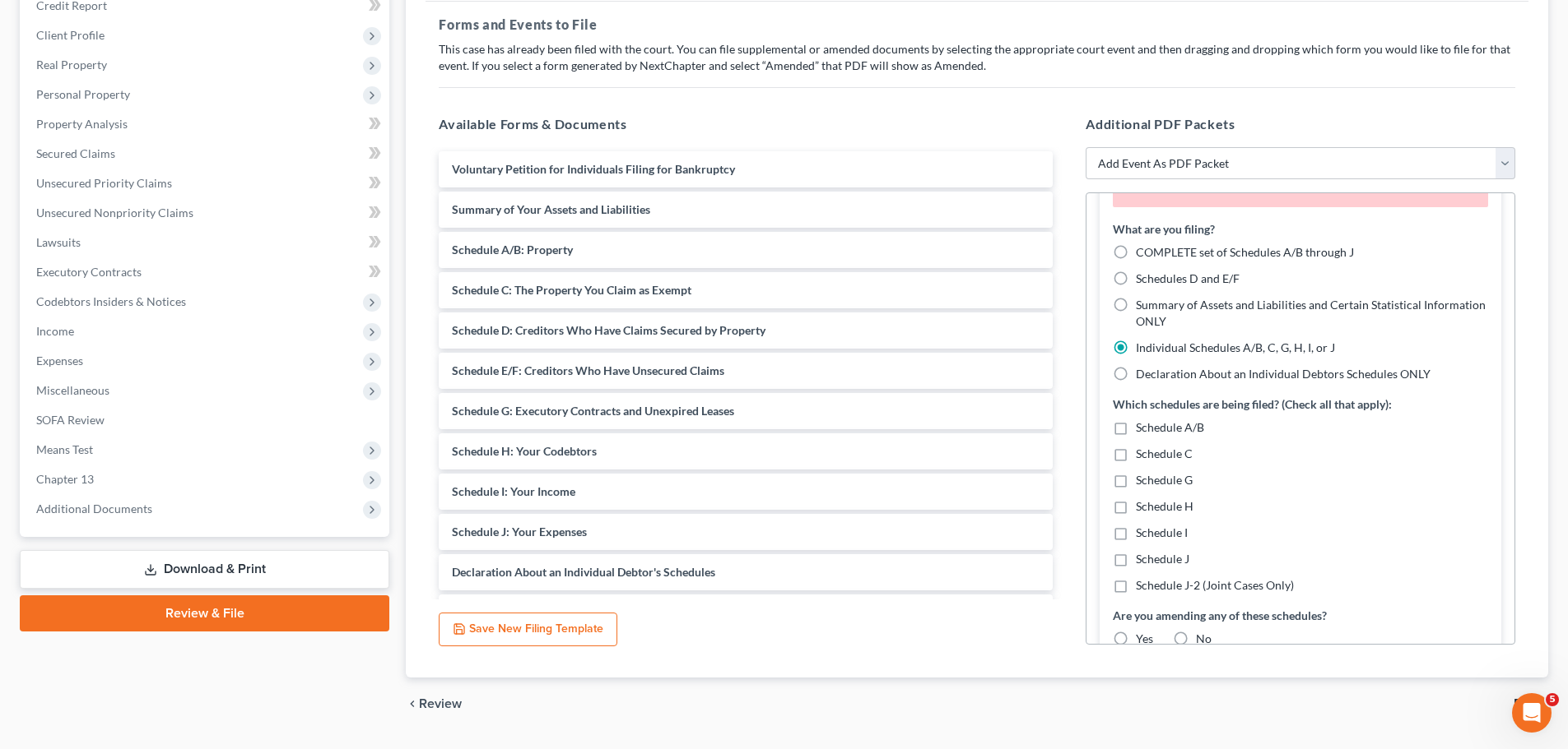
scroll to position [259, 0]
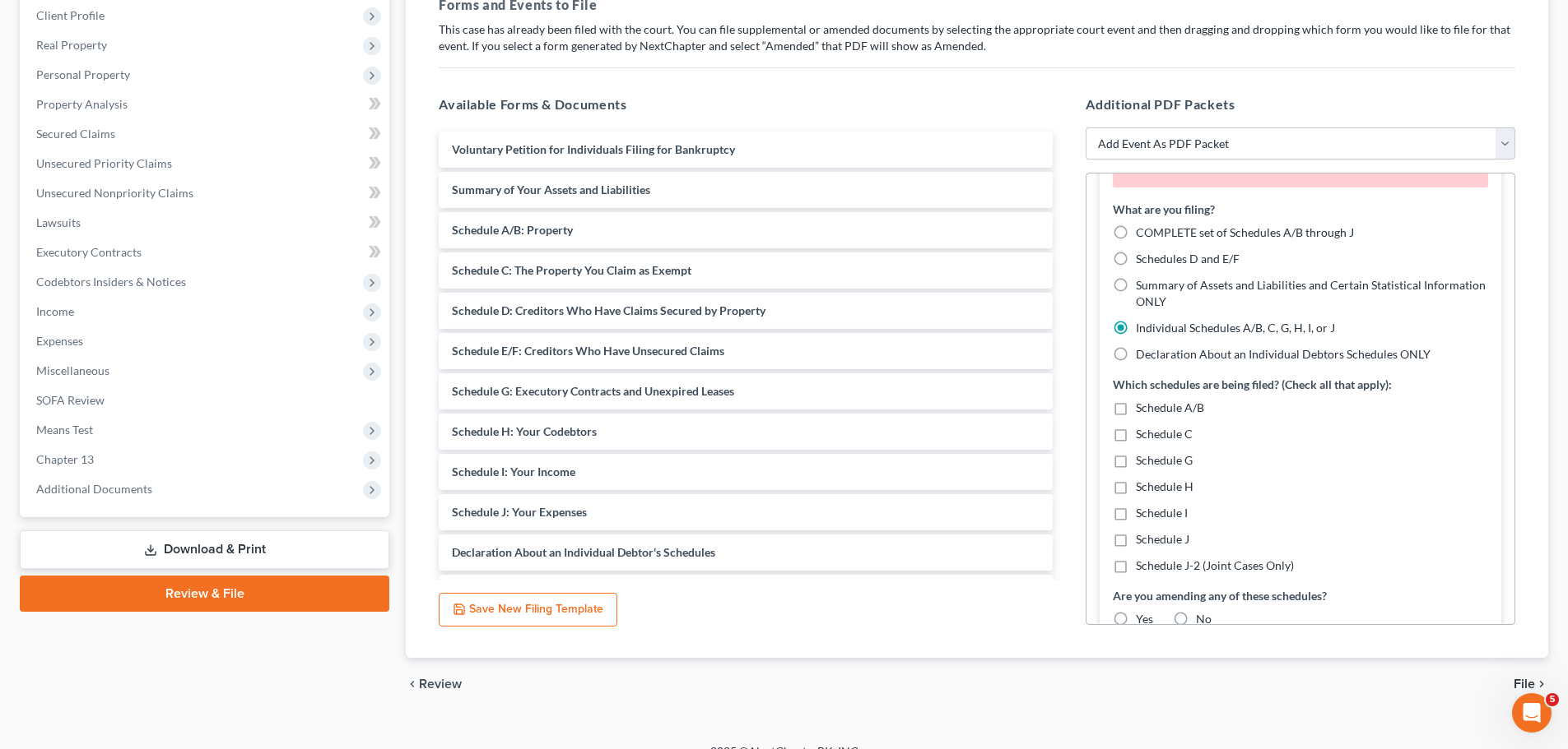
click at [1135, 542] on label "Schedule J" at bounding box center [1162, 540] width 54 height 17
click at [1142, 542] on input "Schedule J" at bounding box center [1147, 537] width 11 height 11
checkbox input "true"
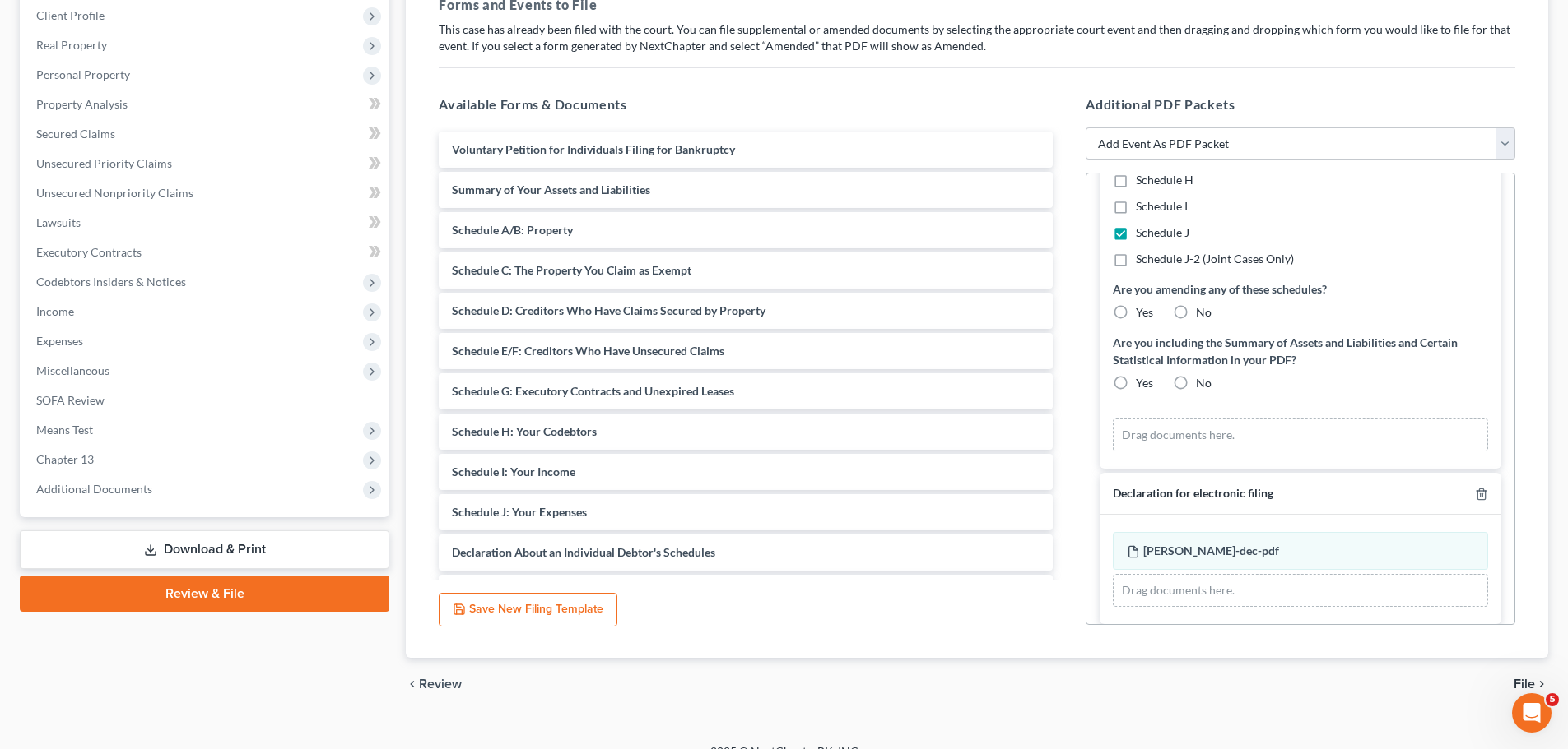
scroll to position [417, 0]
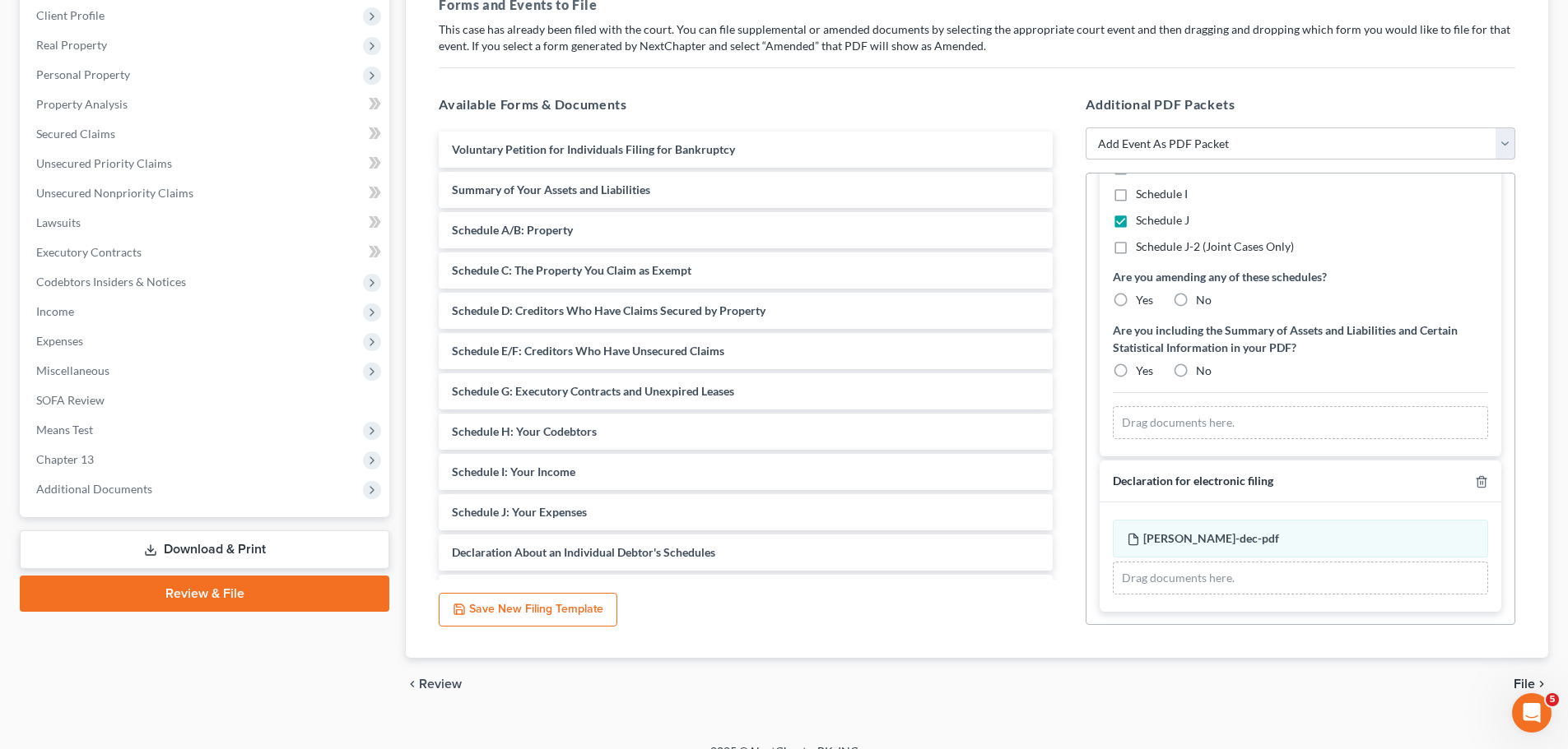
click at [1135, 297] on label "Yes" at bounding box center [1143, 300] width 17 height 17
click at [1142, 297] on input "Yes" at bounding box center [1147, 297] width 11 height 11
radio input "true"
click at [1196, 371] on label "No" at bounding box center [1204, 371] width 16 height 17
click at [1202, 371] on input "No" at bounding box center [1207, 368] width 11 height 11
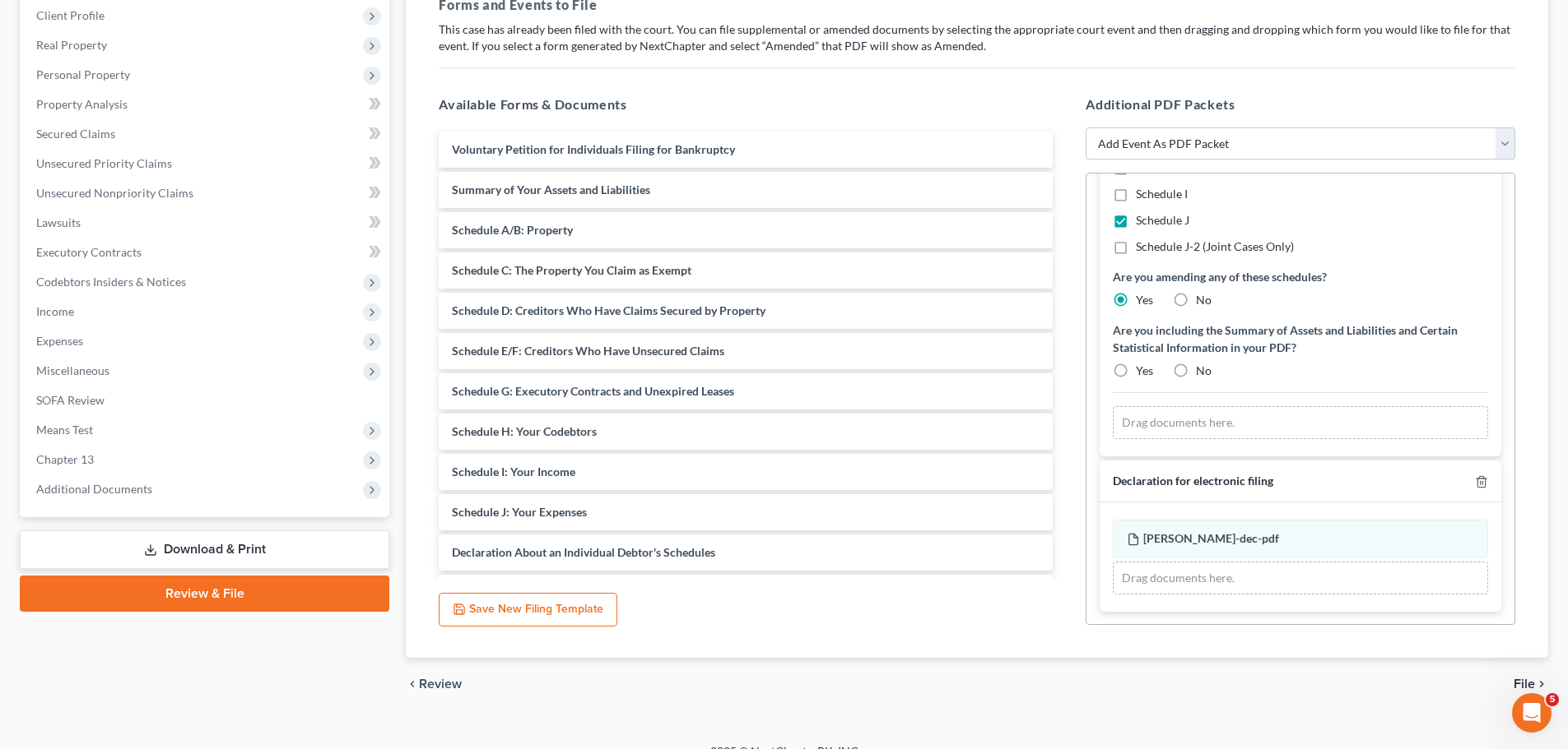
radio input "true"
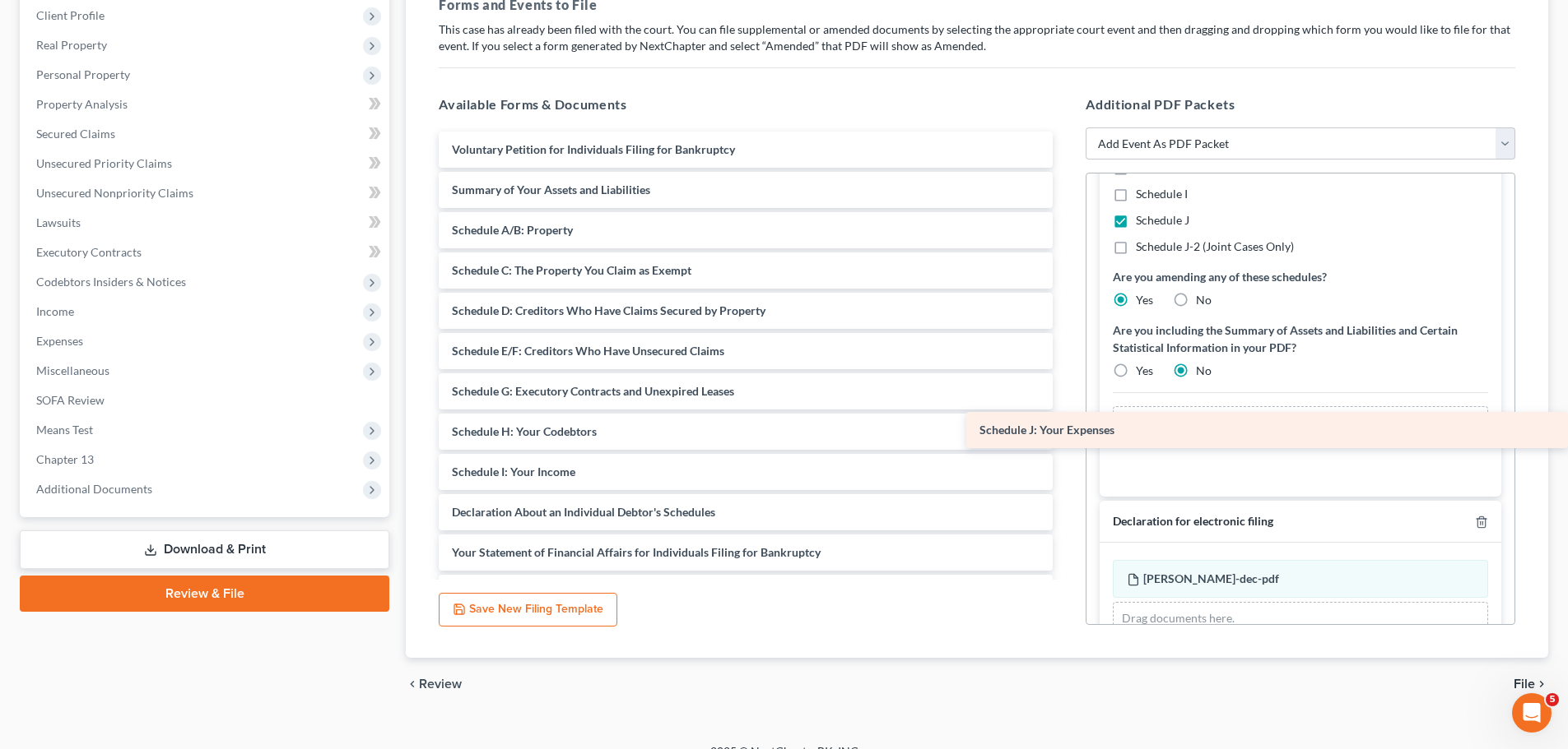
drag, startPoint x: 586, startPoint y: 513, endPoint x: 1197, endPoint y: 432, distance: 616.3
click at [1066, 432] on div "Schedule J: Your Expenses Voluntary Petition for Individuals Filing for Bankrup…" at bounding box center [745, 613] width 640 height 963
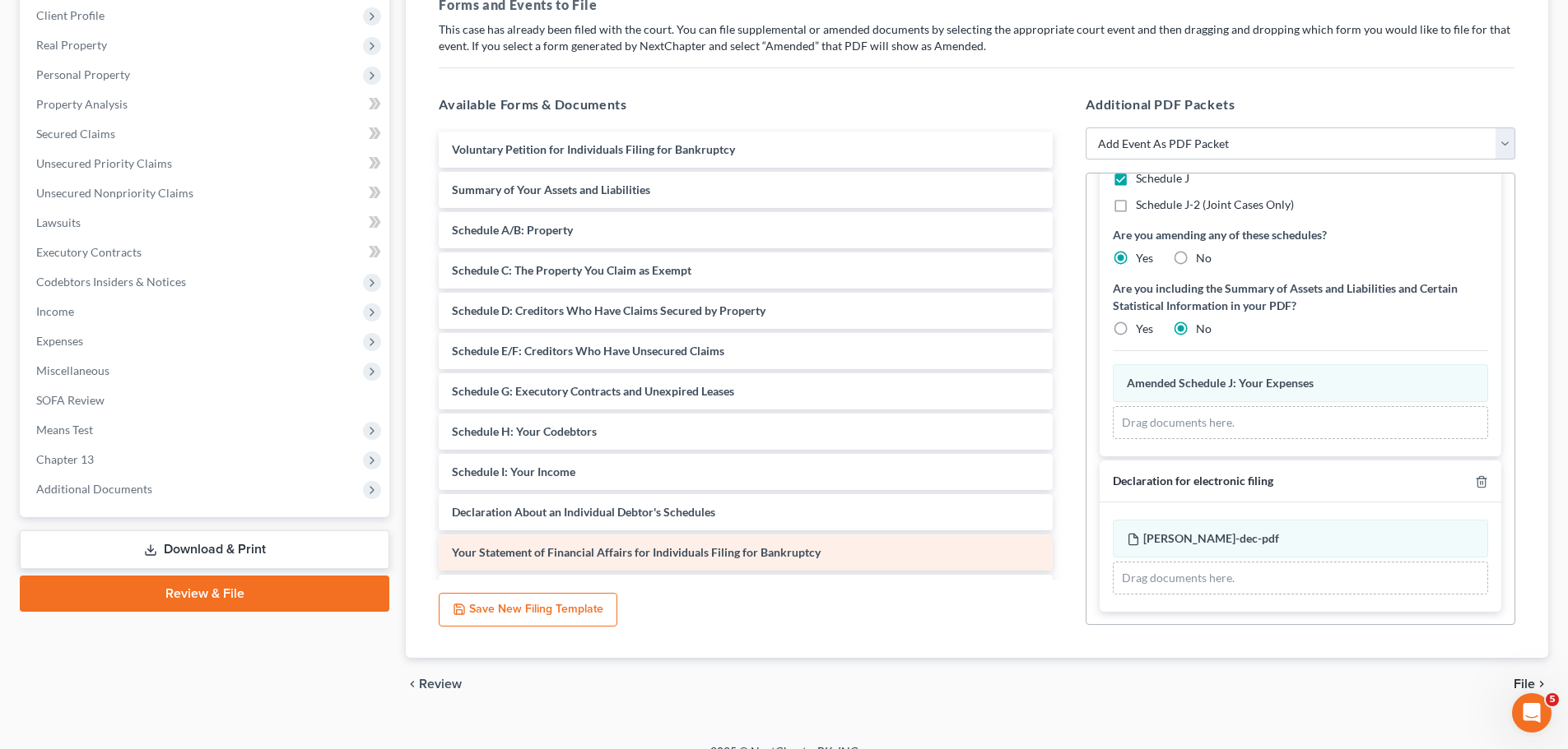
scroll to position [361, 0]
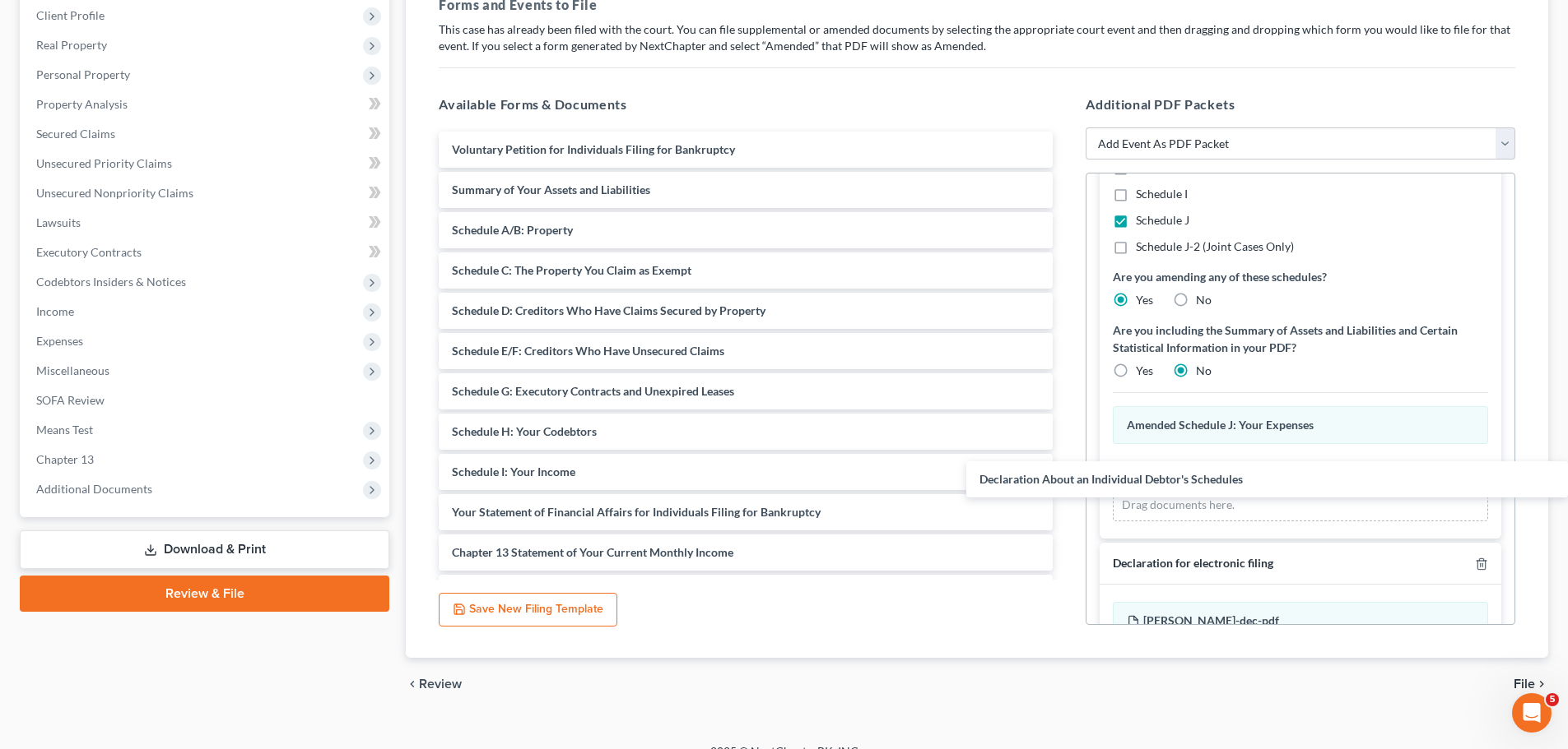
drag, startPoint x: 649, startPoint y: 517, endPoint x: 1383, endPoint y: 559, distance: 735.2
click at [1066, 483] on div "Declaration About an Individual Debtor's Schedules Voluntary Petition for Indiv…" at bounding box center [745, 593] width 640 height 923
click at [1518, 682] on span "File" at bounding box center [1524, 684] width 22 height 13
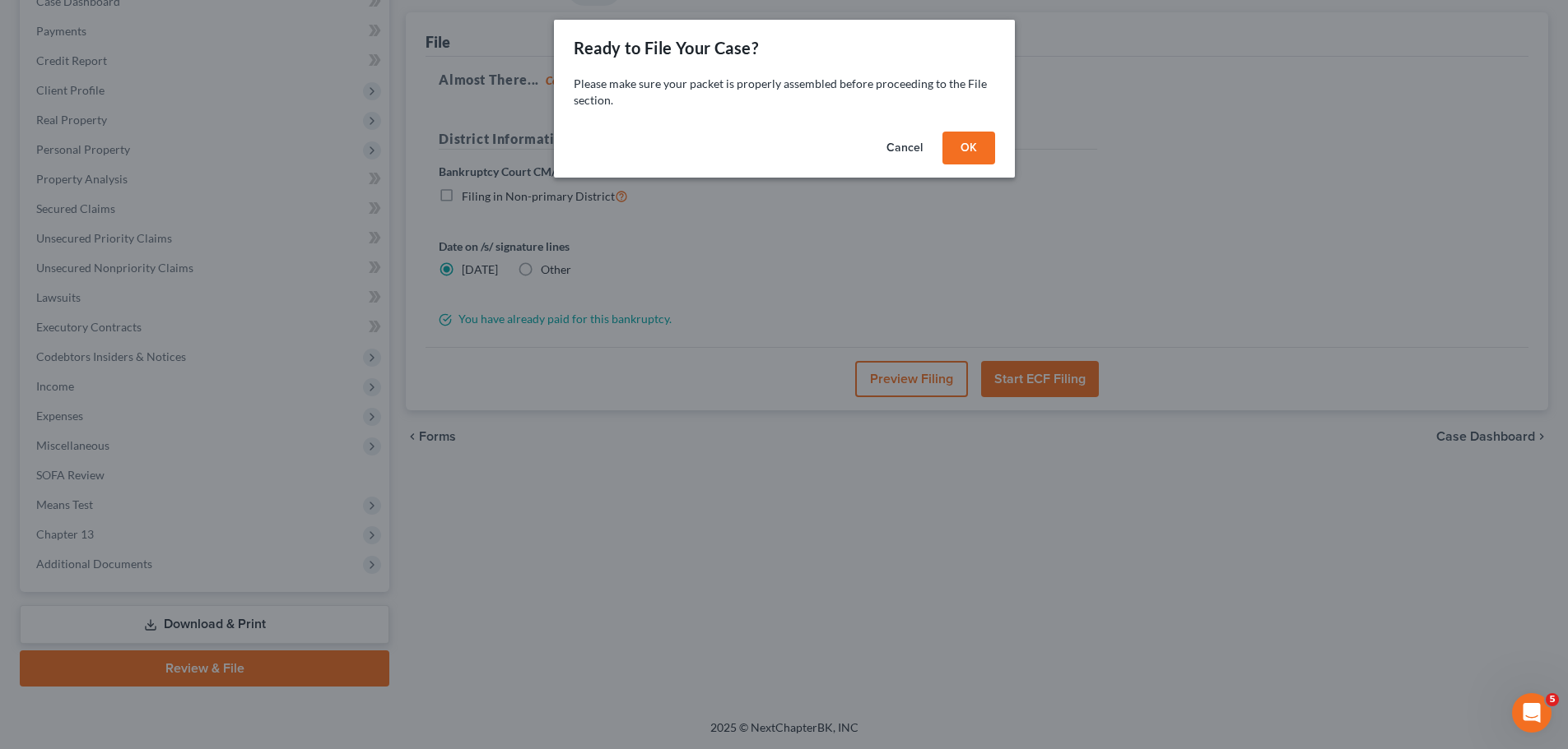
scroll to position [185, 0]
click at [975, 146] on button "OK" at bounding box center [974, 148] width 53 height 33
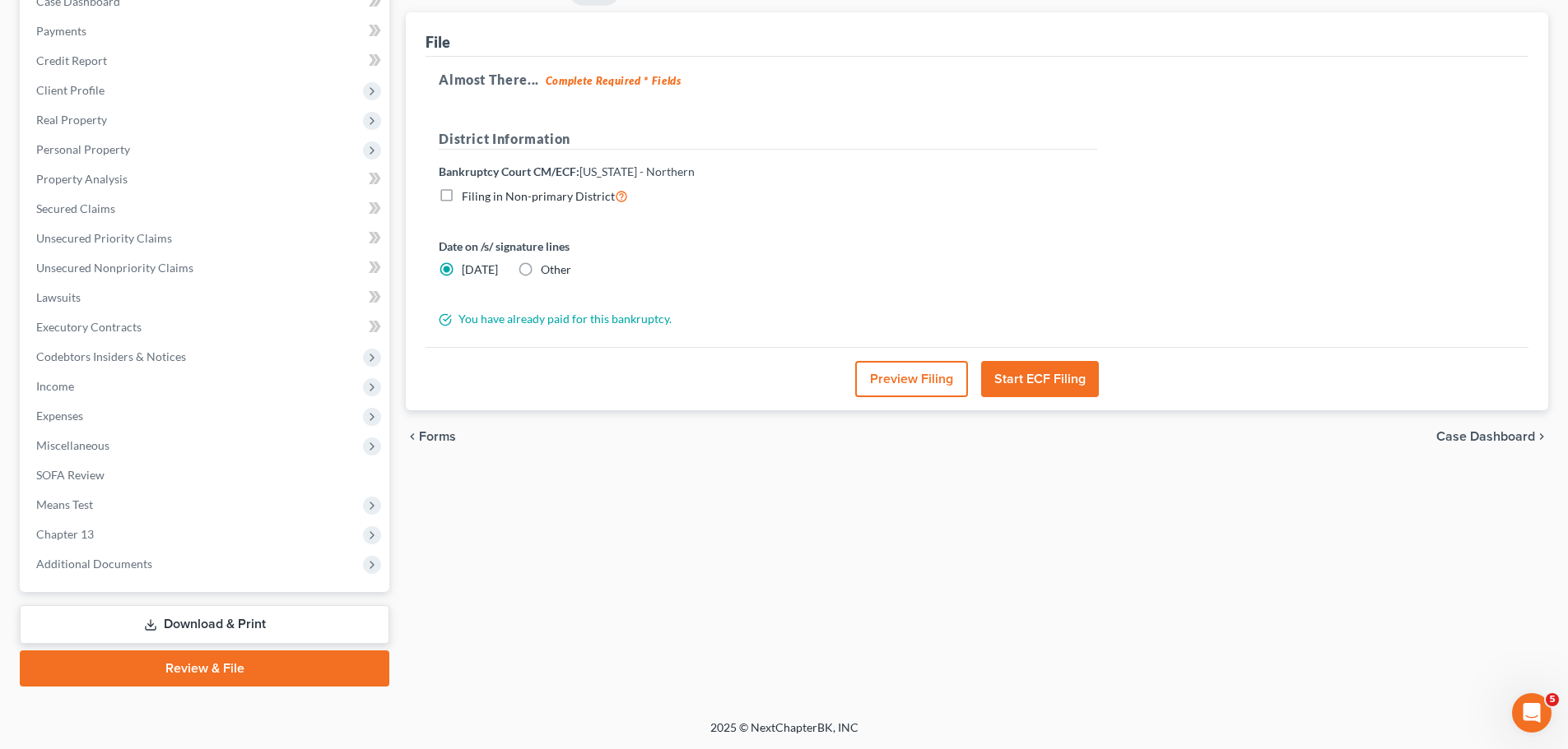
click at [1066, 378] on button "Start ECF Filing" at bounding box center [1039, 379] width 118 height 36
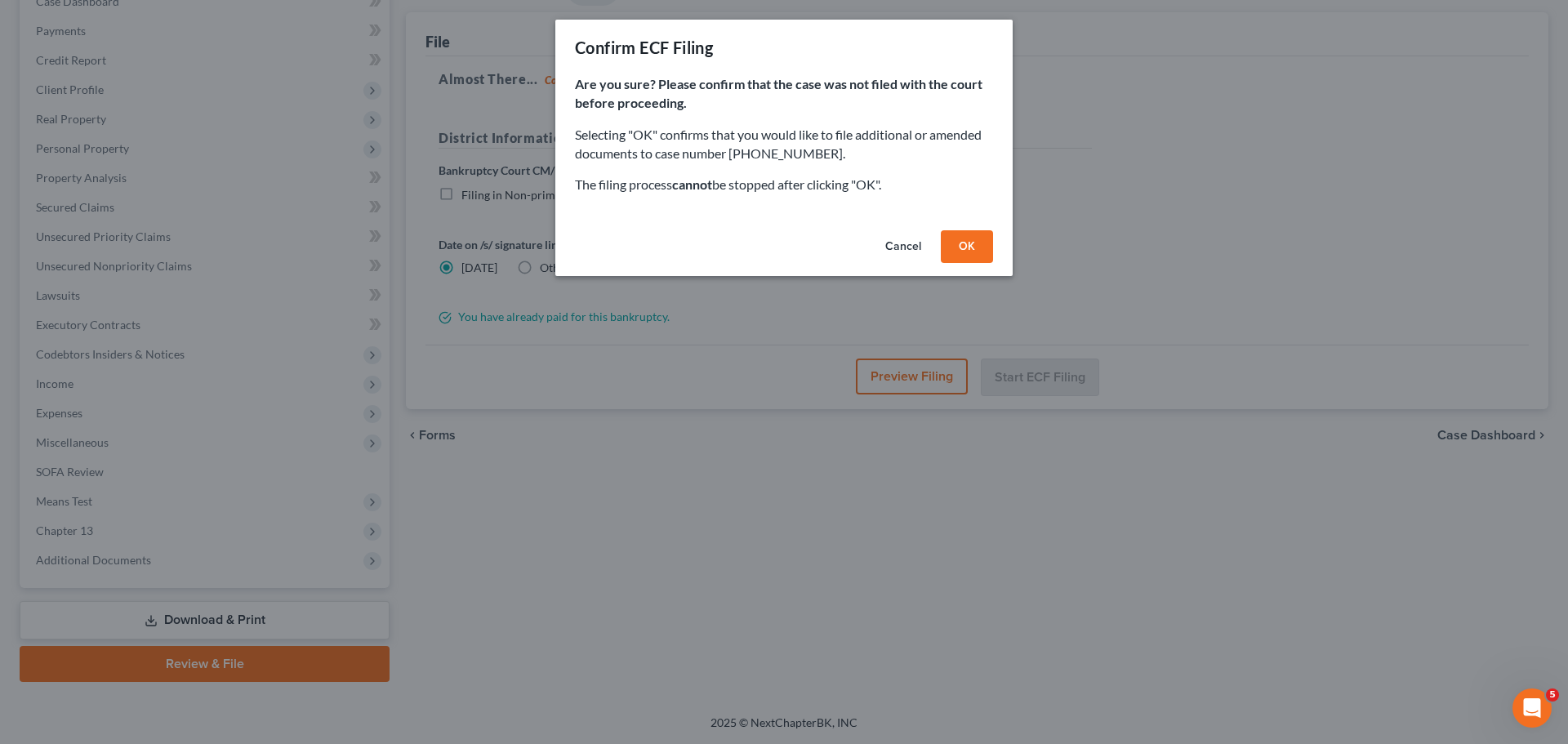
click at [967, 246] on button "OK" at bounding box center [966, 246] width 52 height 33
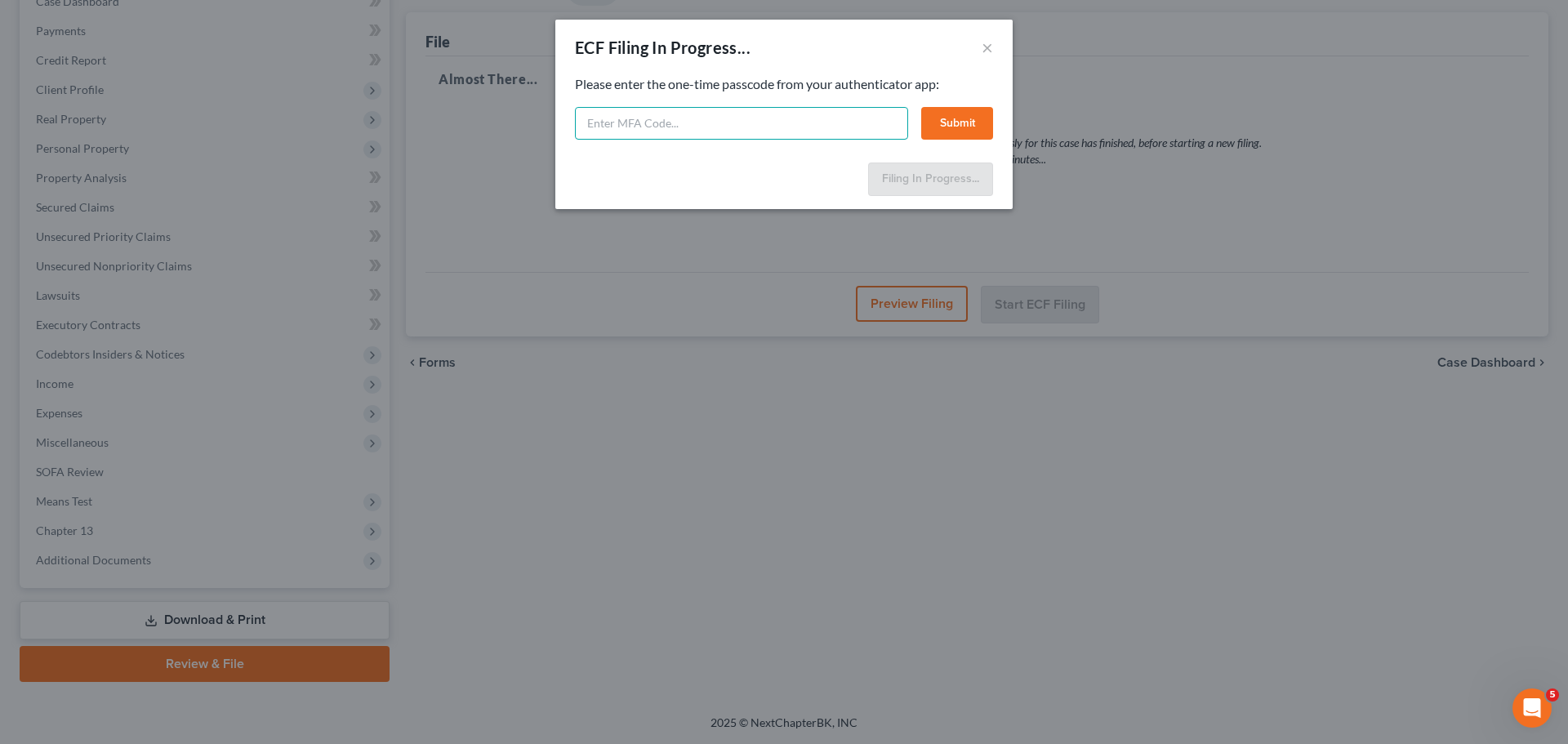
click at [668, 133] on input "text" at bounding box center [742, 123] width 333 height 33
type input "710754"
click at [944, 122] on button "Submit" at bounding box center [956, 123] width 72 height 33
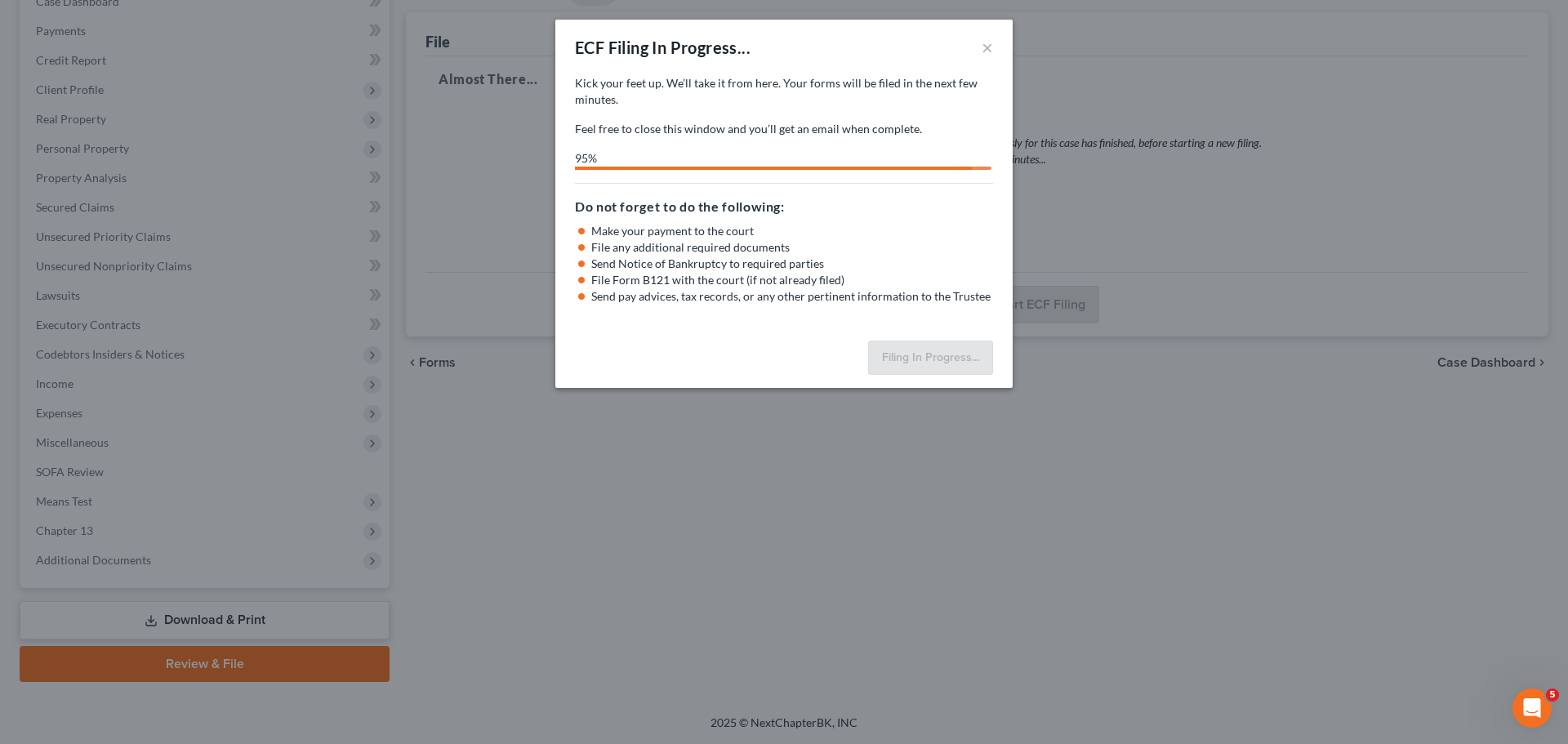
click at [1216, 643] on div "ECF Filing In Progress... × Kick your feet up. We’ll take it from here. Your ca…" at bounding box center [784, 372] width 1568 height 744
click at [987, 51] on button "×" at bounding box center [988, 47] width 12 height 20
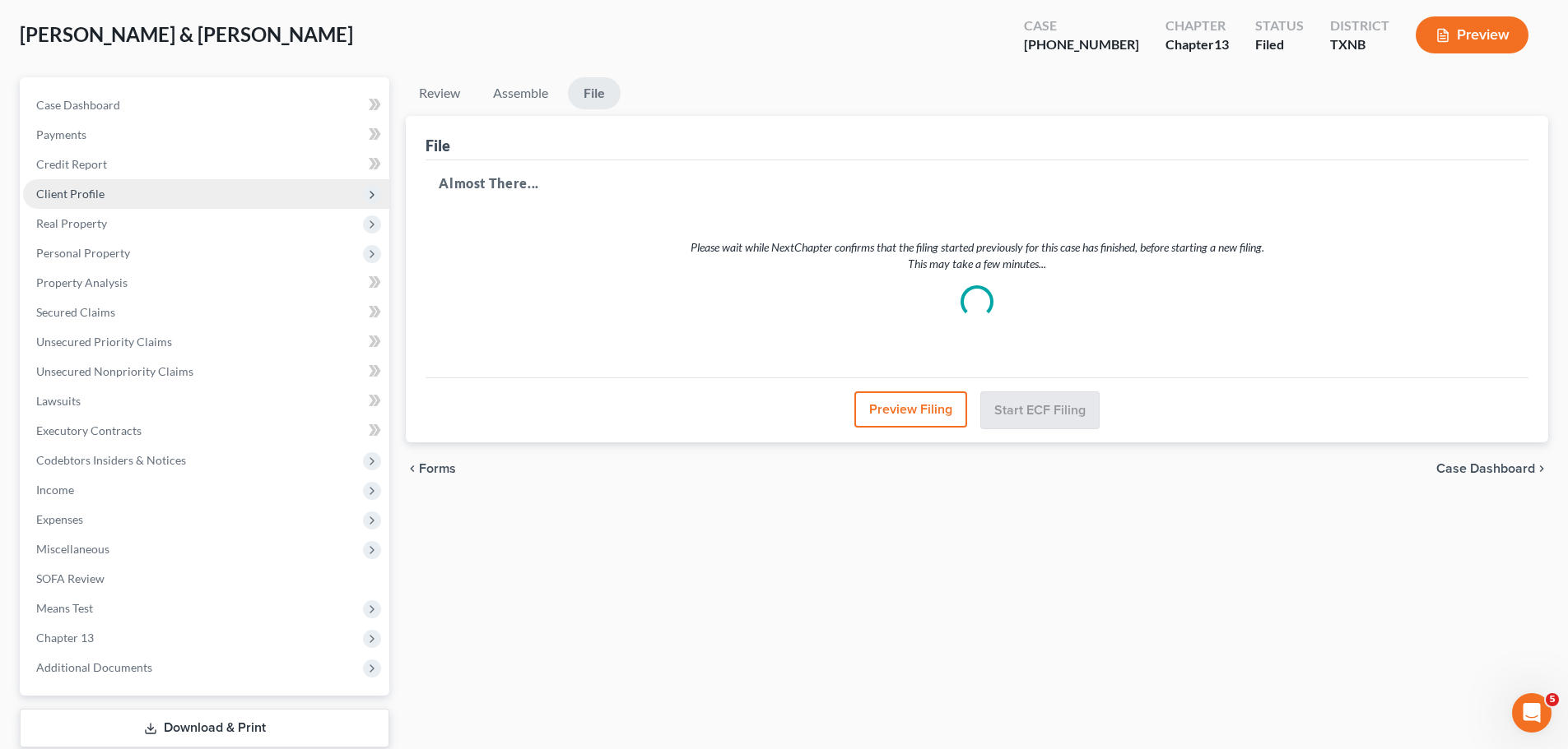
scroll to position [0, 0]
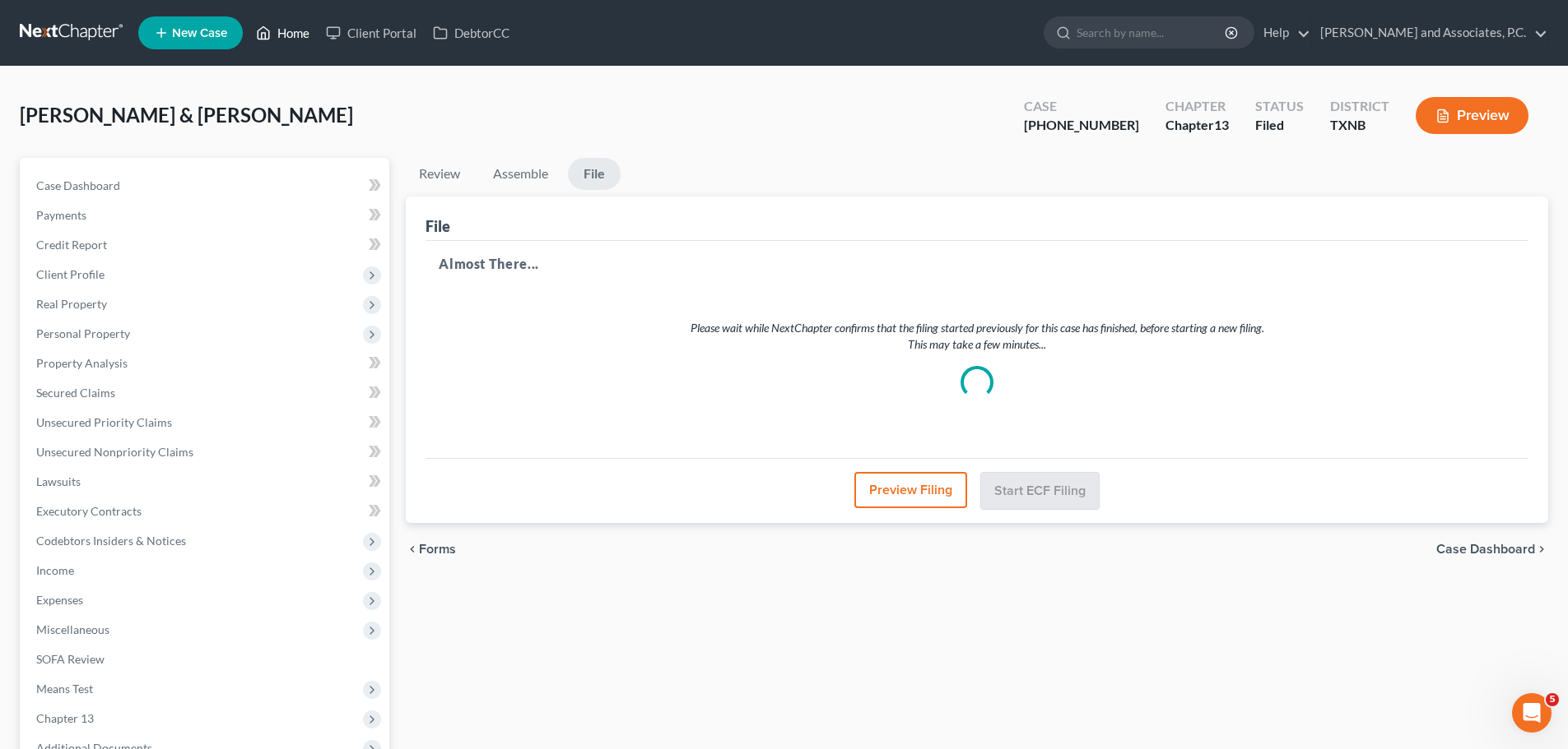
click at [292, 34] on link "Home" at bounding box center [283, 33] width 69 height 30
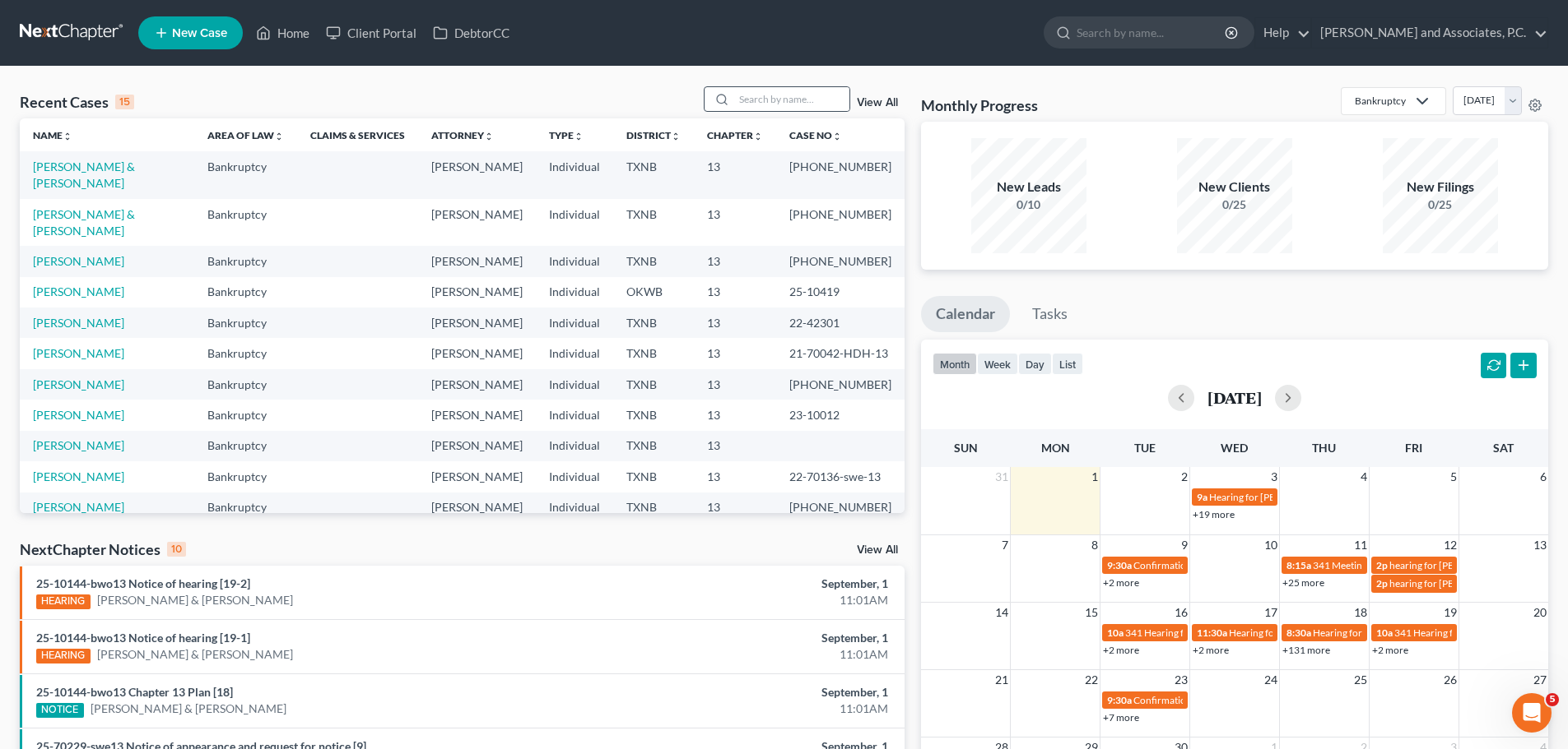
click at [731, 96] on div at bounding box center [719, 99] width 30 height 24
click at [752, 99] on input "search" at bounding box center [792, 99] width 115 height 24
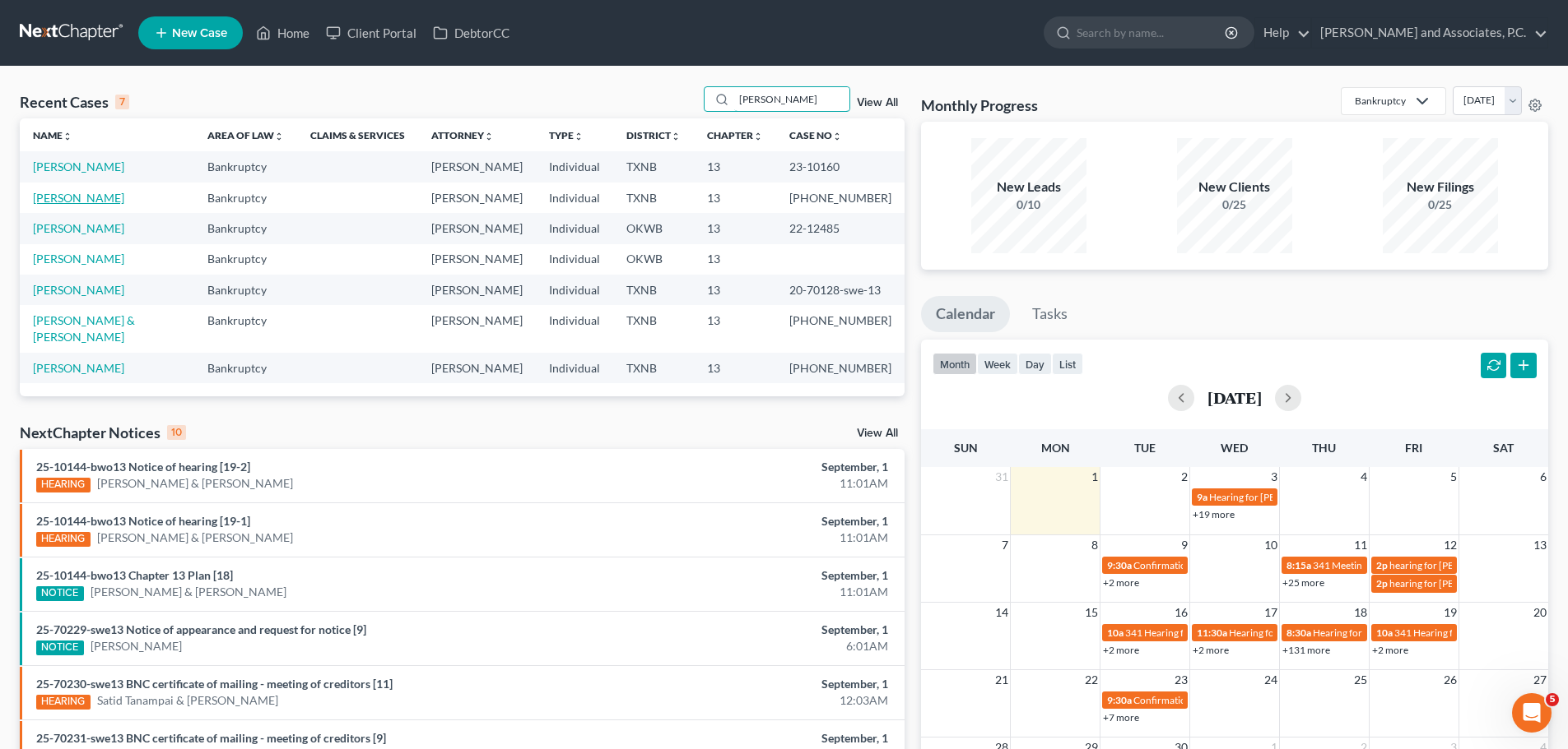
type input "[PERSON_NAME]"
click at [69, 200] on link "[PERSON_NAME]" at bounding box center [78, 197] width 91 height 14
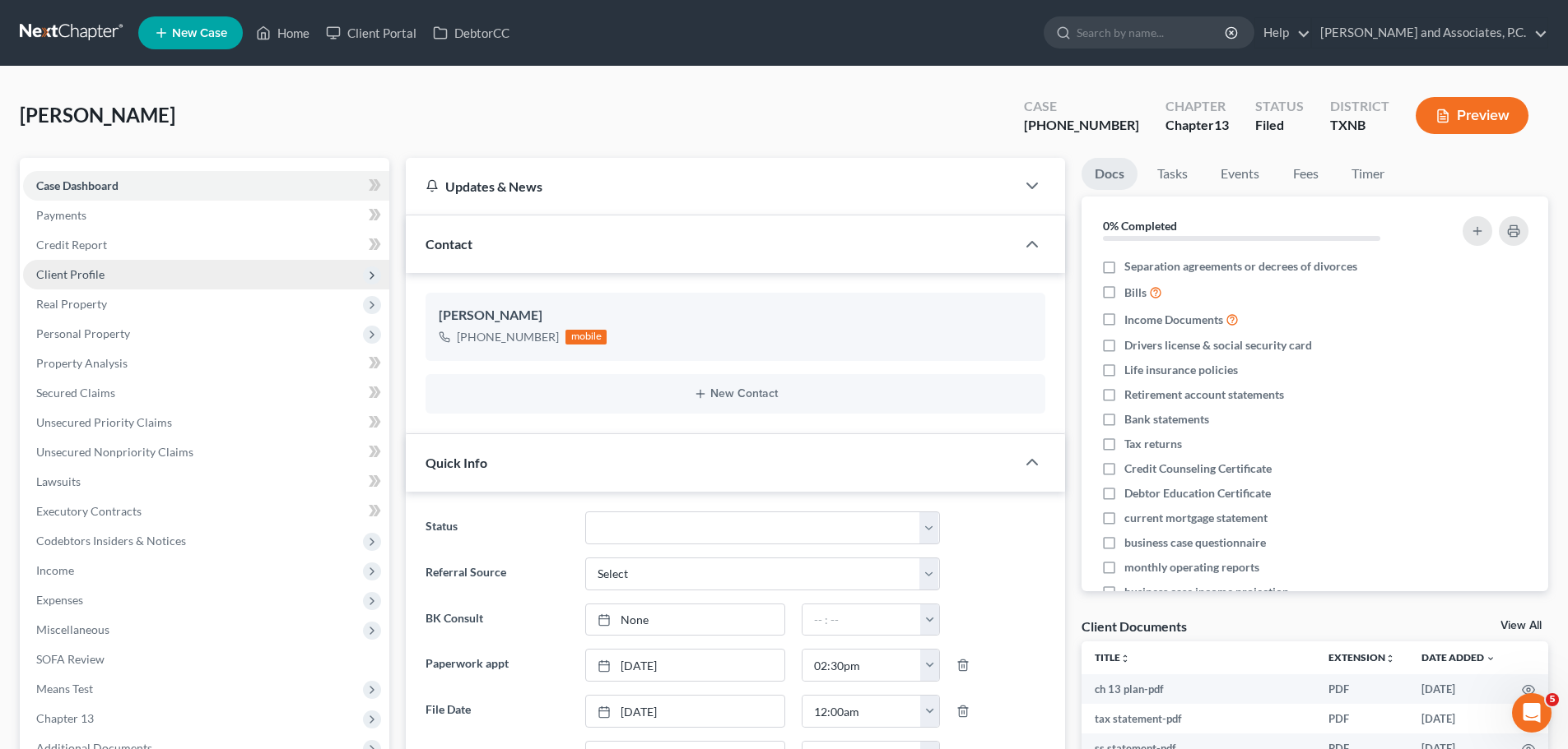
click at [55, 277] on span "Client Profile" at bounding box center [69, 274] width 68 height 14
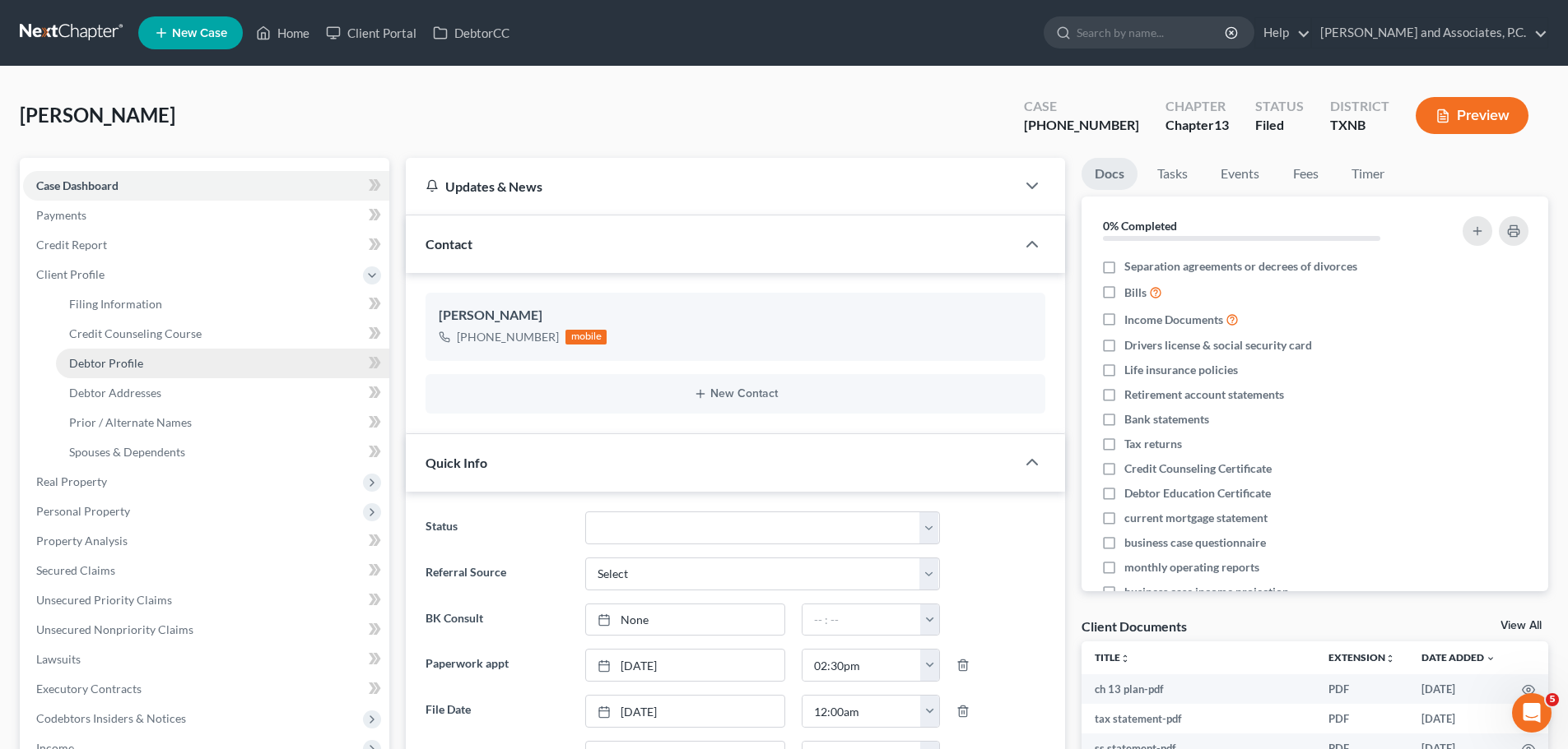
click at [96, 359] on span "Debtor Profile" at bounding box center [106, 363] width 74 height 14
select select "3"
select select "0"
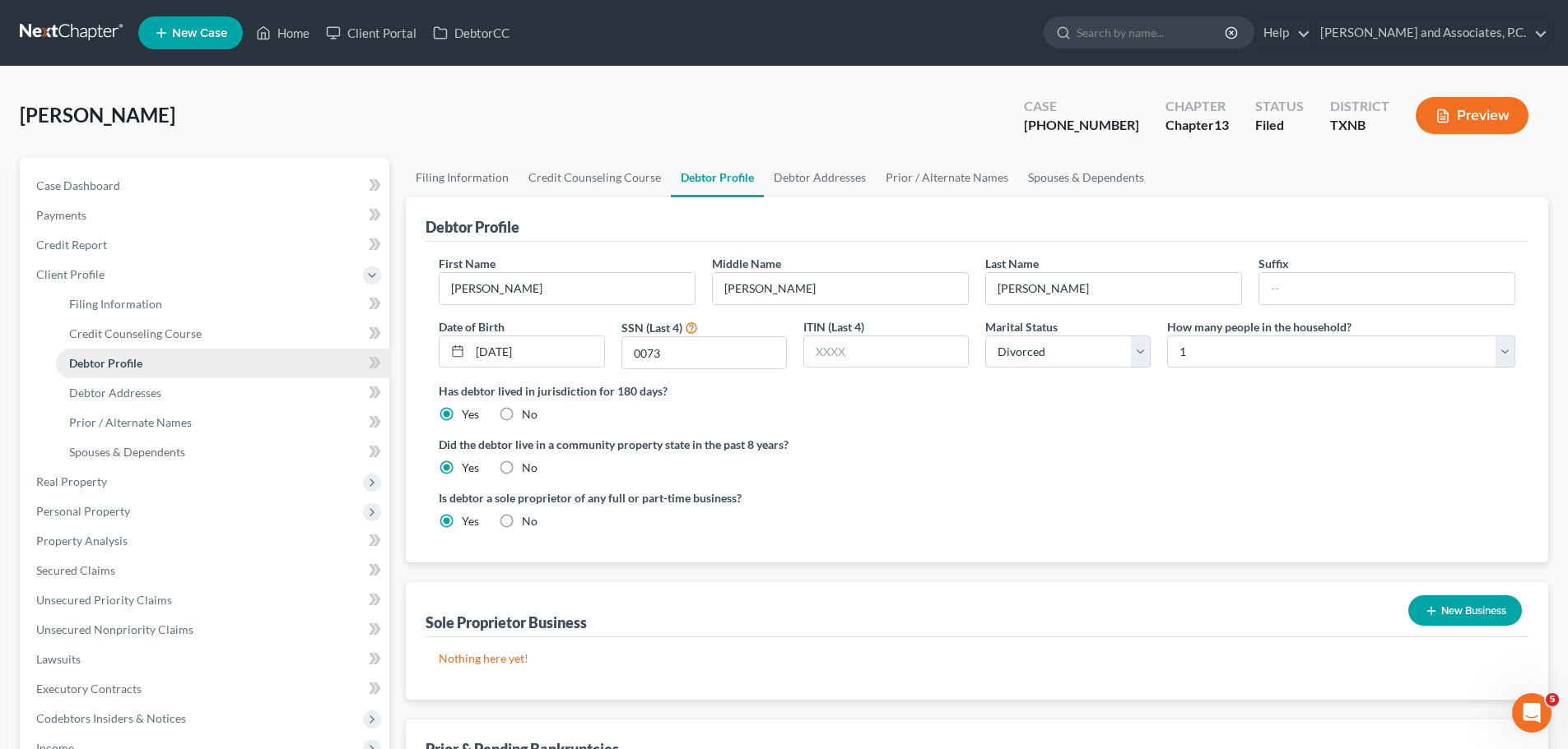
radio input "true"
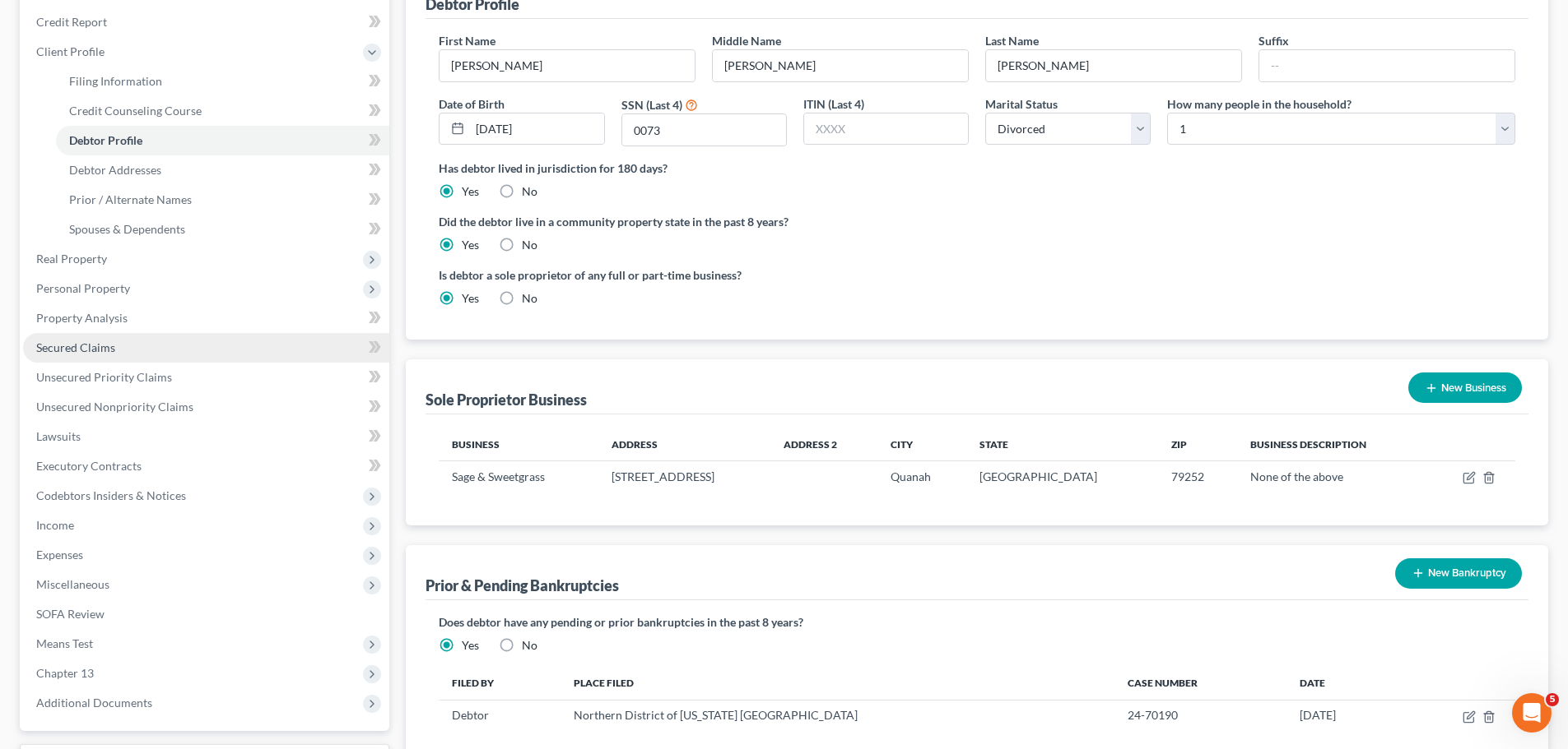
scroll to position [362, 0]
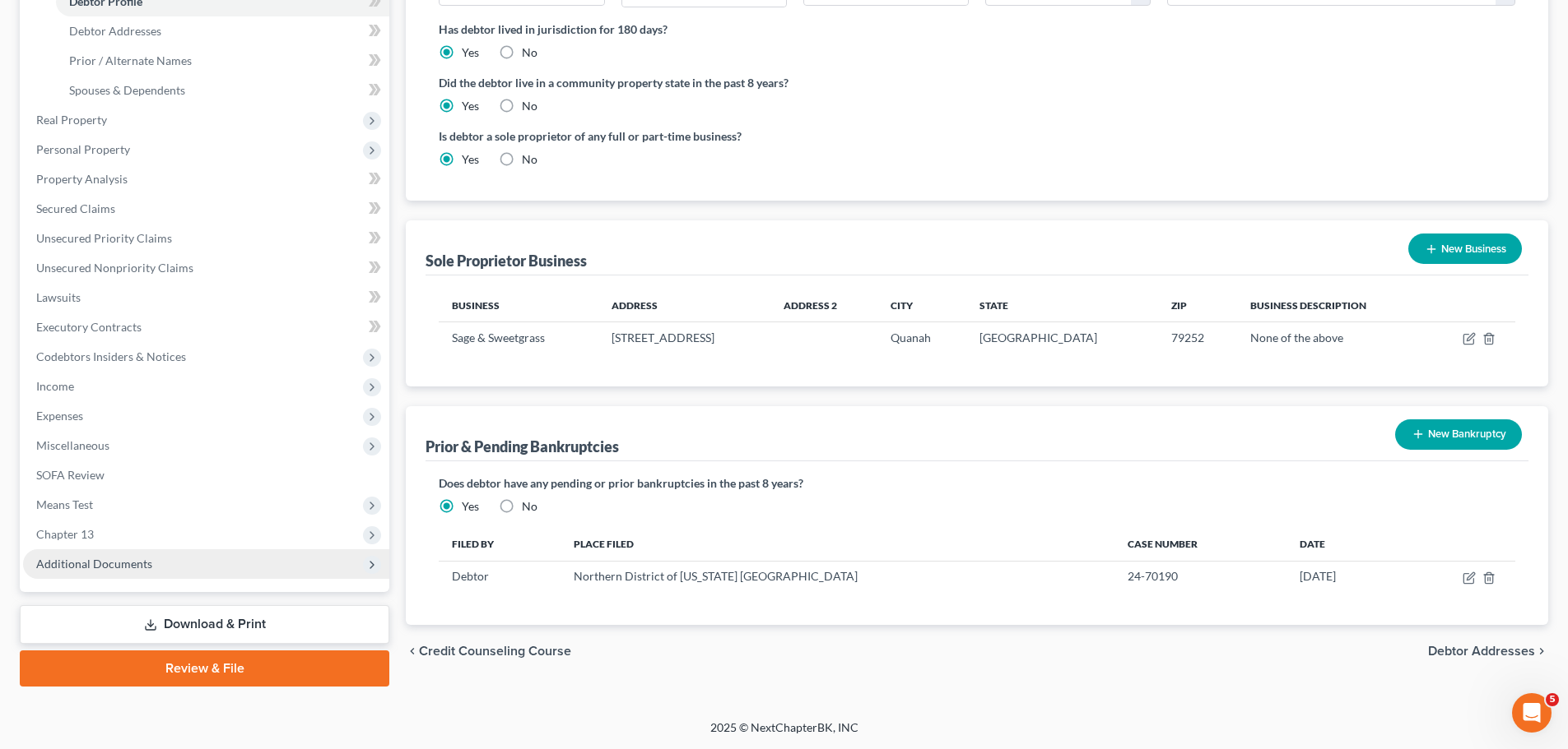
click at [131, 562] on span "Additional Documents" at bounding box center [93, 563] width 116 height 14
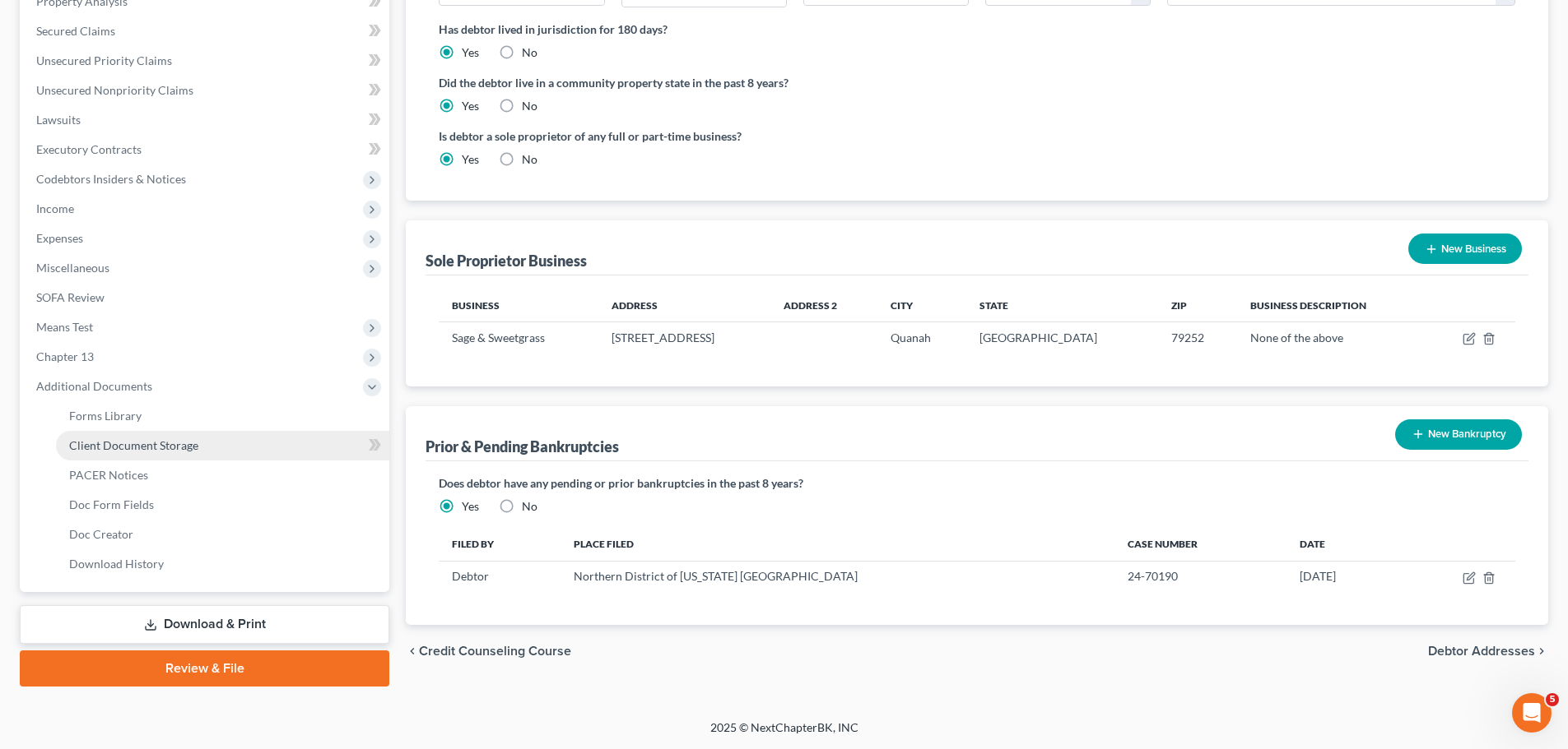
click at [131, 452] on link "Client Document Storage" at bounding box center [222, 446] width 333 height 30
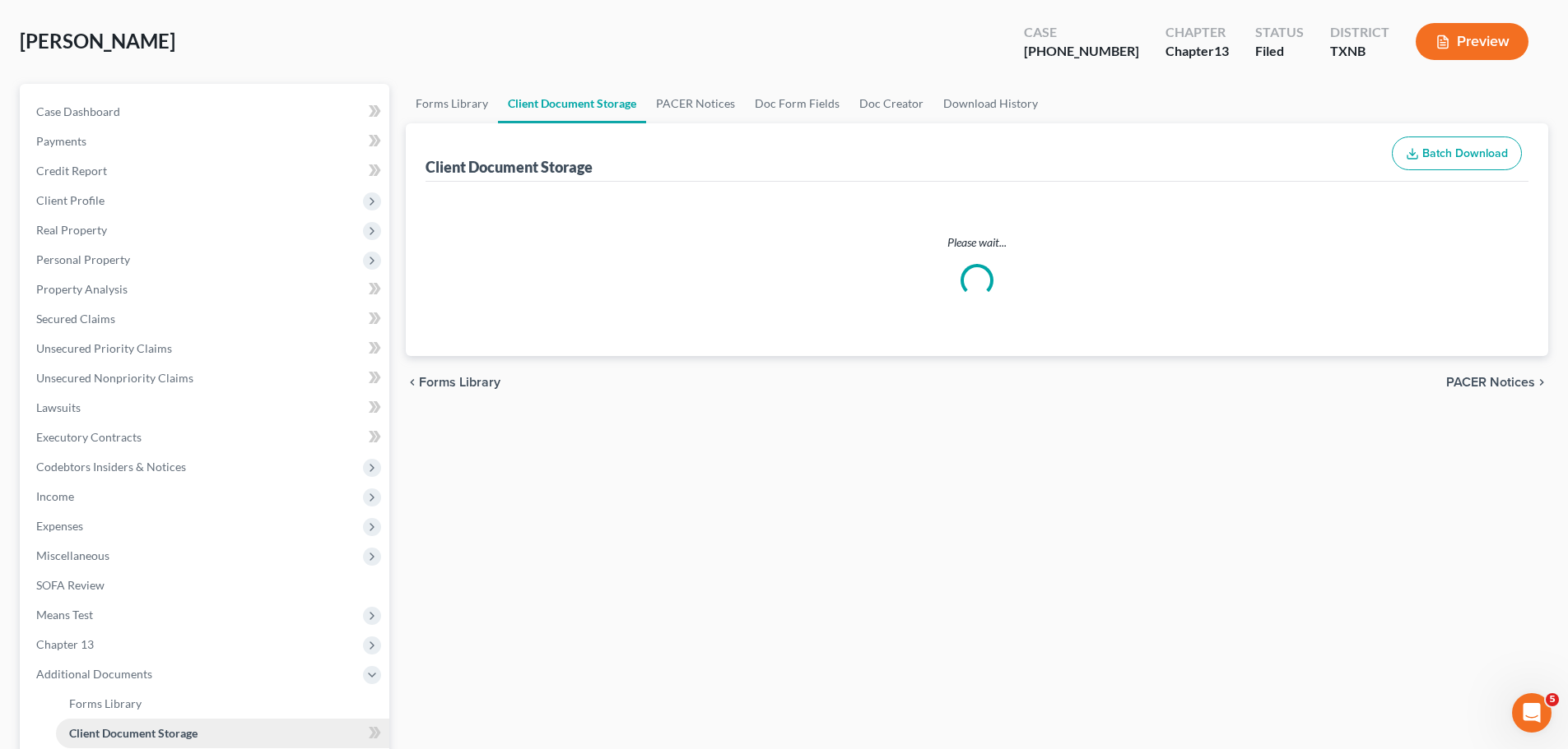
select select "18"
select select "21"
select select "10"
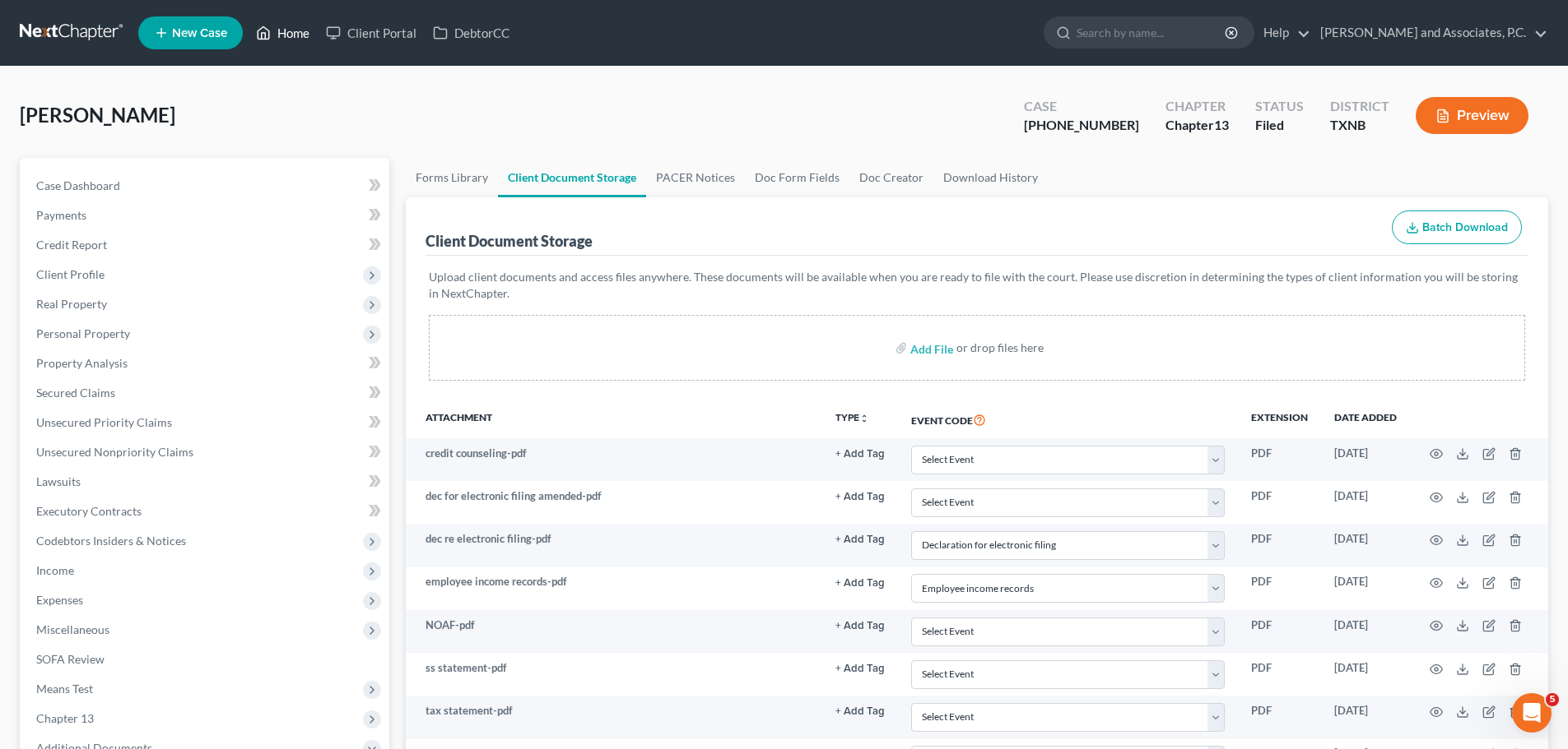
click at [287, 25] on link "Home" at bounding box center [283, 33] width 69 height 30
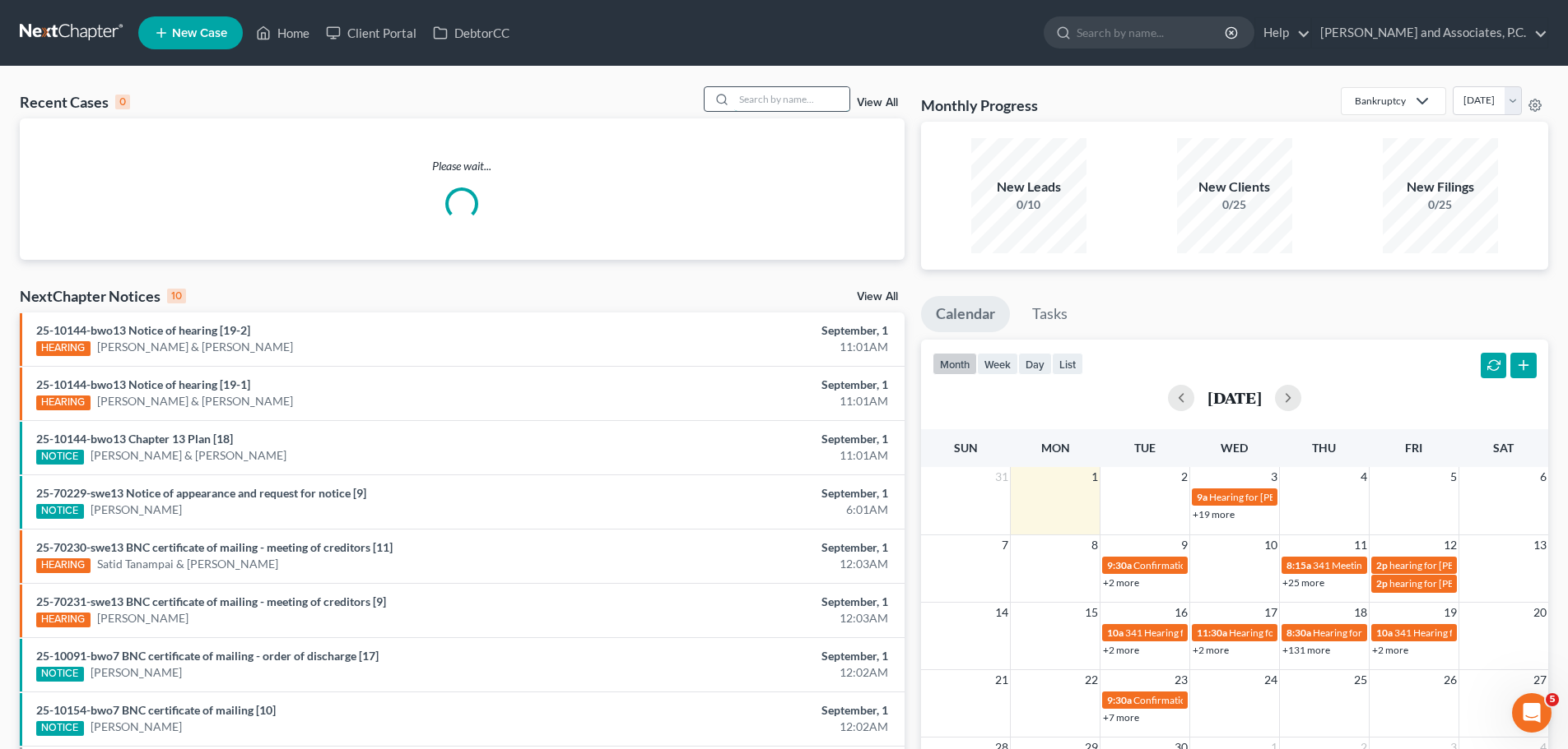
click at [794, 99] on input "search" at bounding box center [792, 99] width 115 height 24
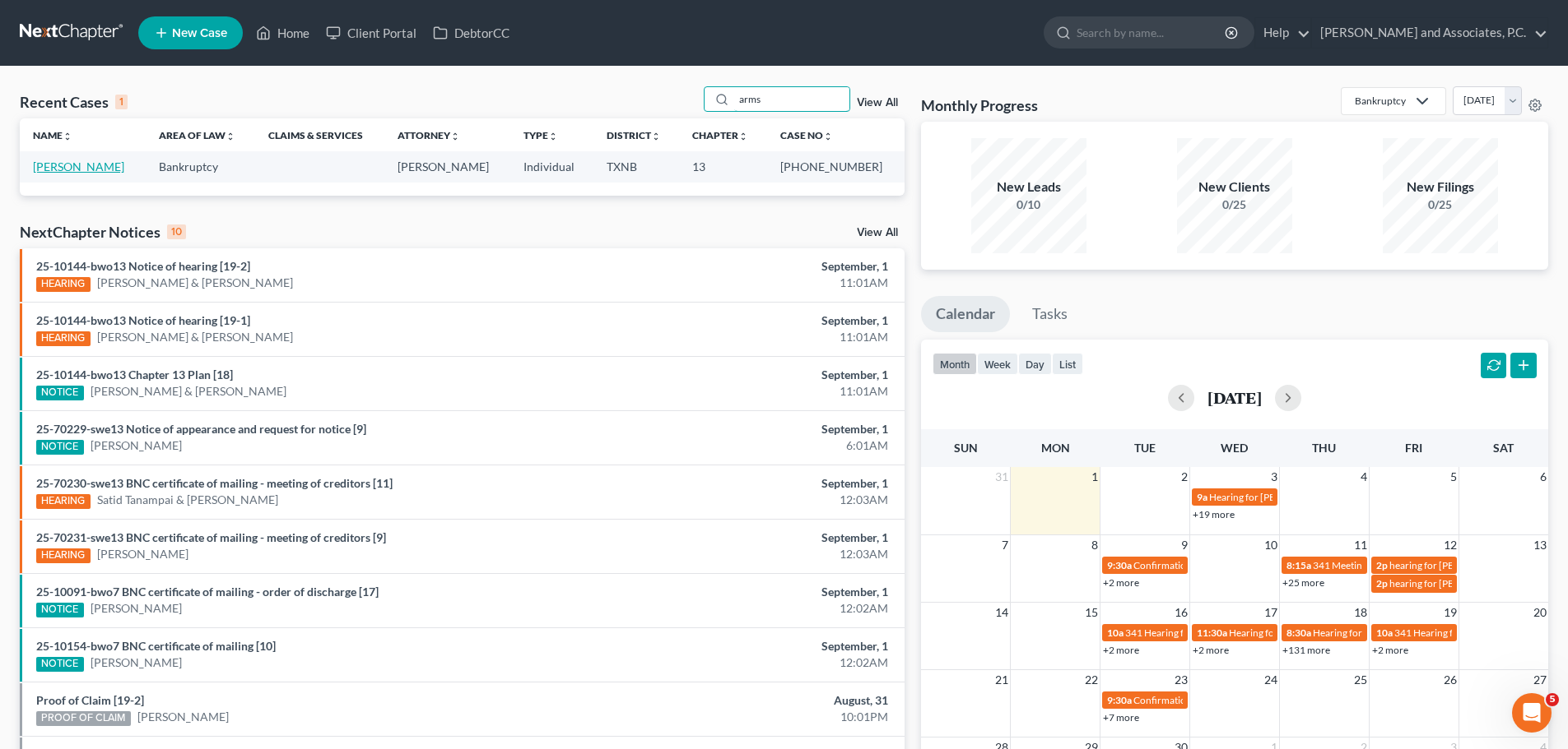
type input "arms"
click at [69, 166] on link "[PERSON_NAME]" at bounding box center [78, 167] width 91 height 14
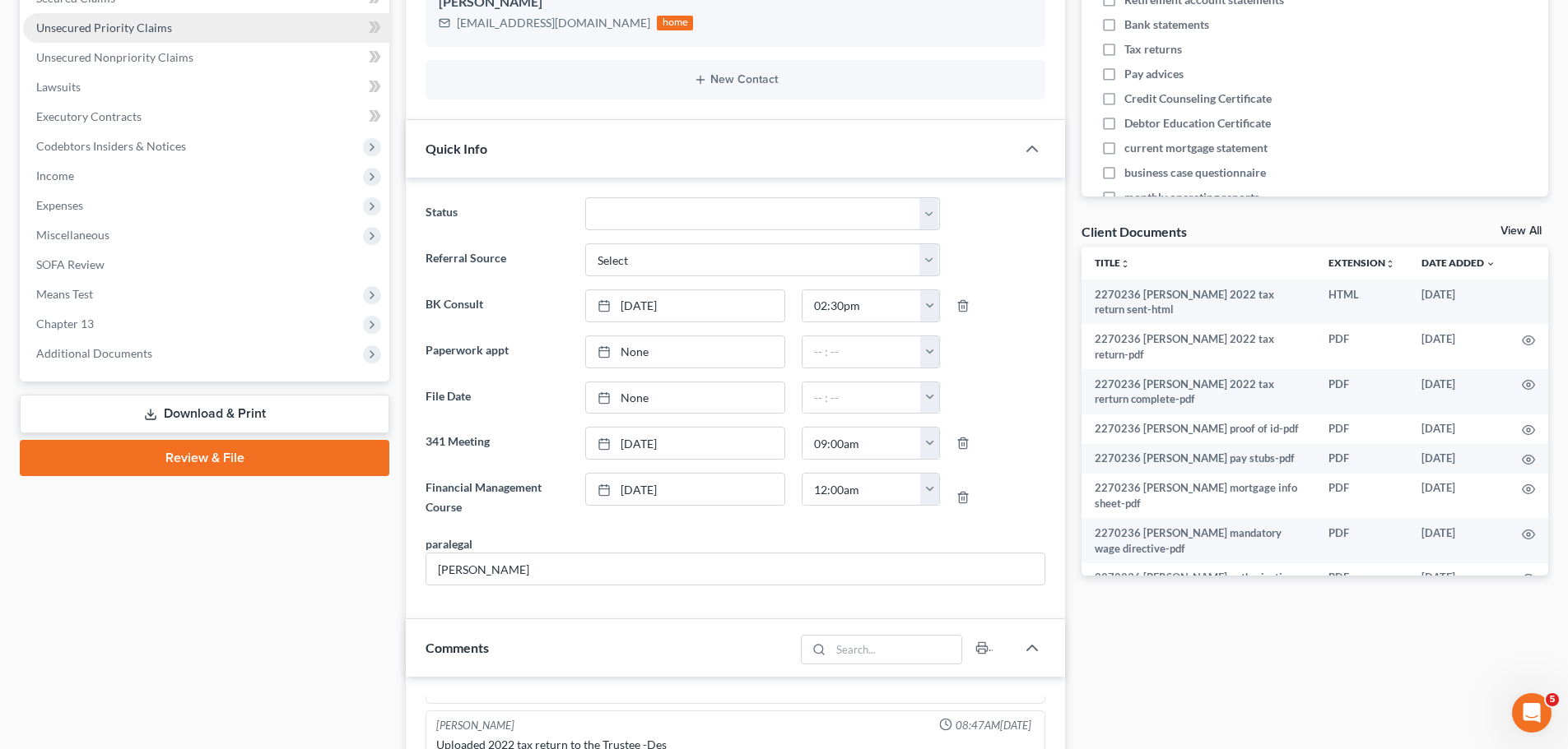
scroll to position [412, 0]
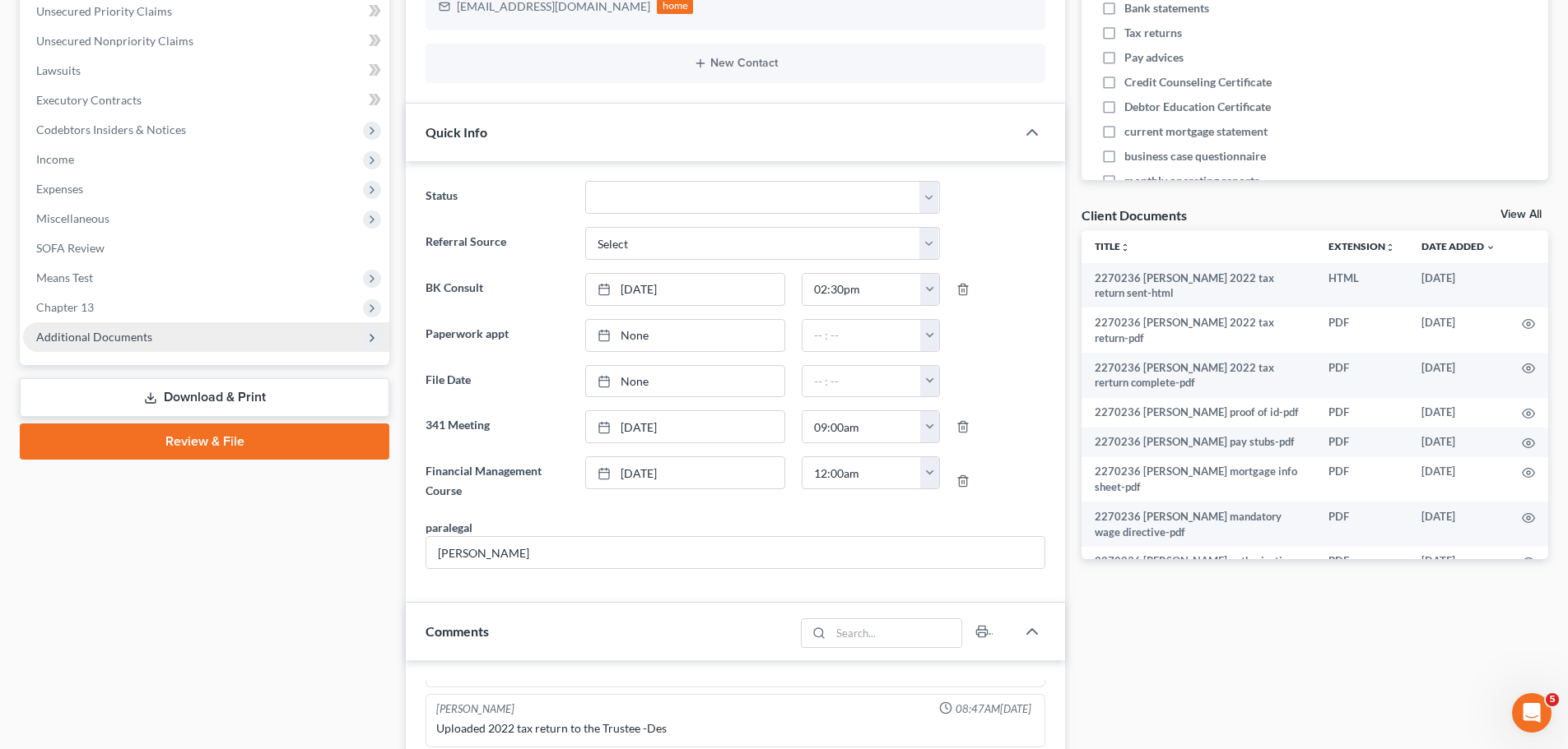
click at [131, 330] on span "Additional Documents" at bounding box center [93, 337] width 116 height 14
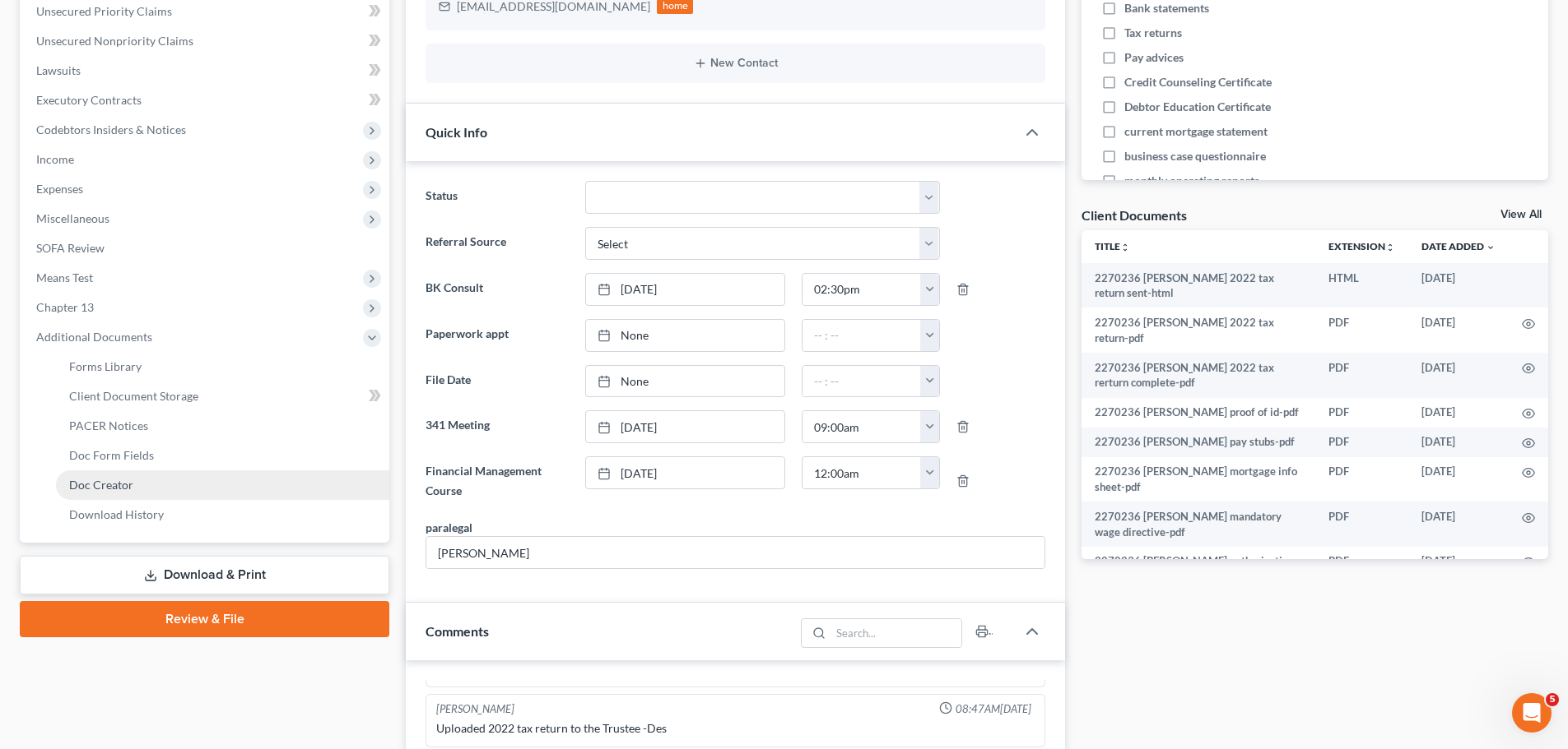
click at [118, 479] on span "Doc Creator" at bounding box center [101, 485] width 65 height 14
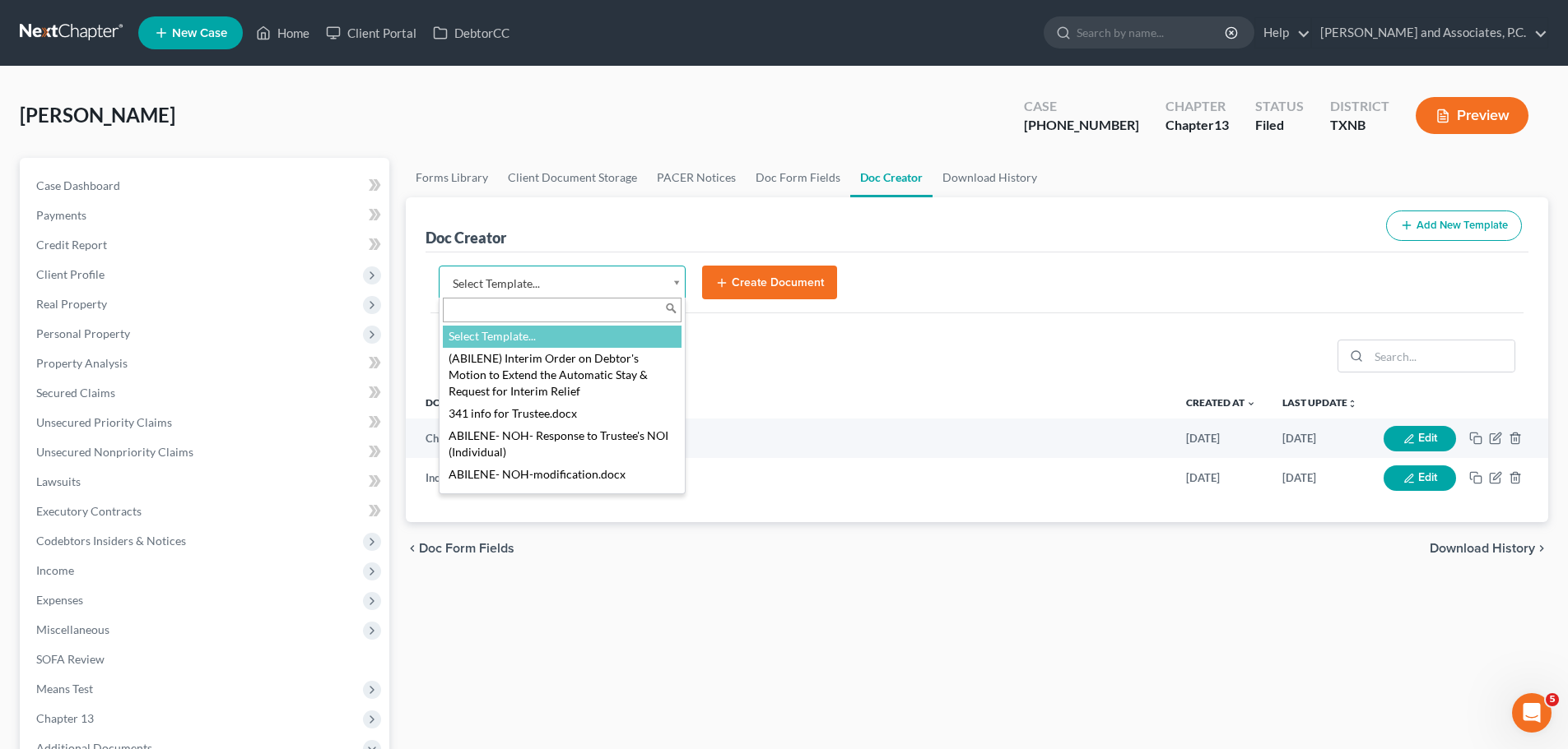
click at [677, 291] on body "Home New Case Client Portal DebtorCC [PERSON_NAME] and Associates, P.C. [EMAIL_…" at bounding box center [784, 556] width 1568 height 1111
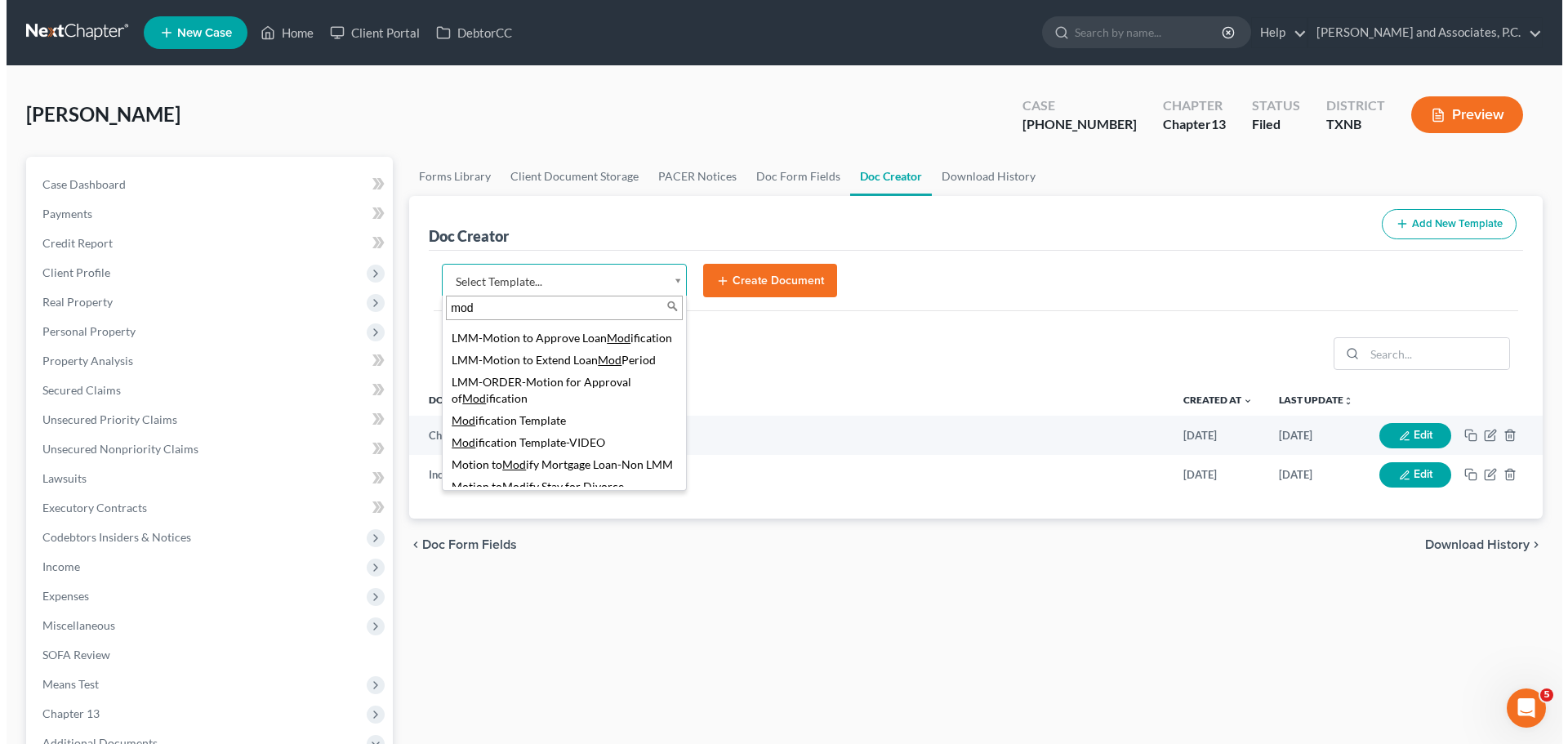
scroll to position [327, 0]
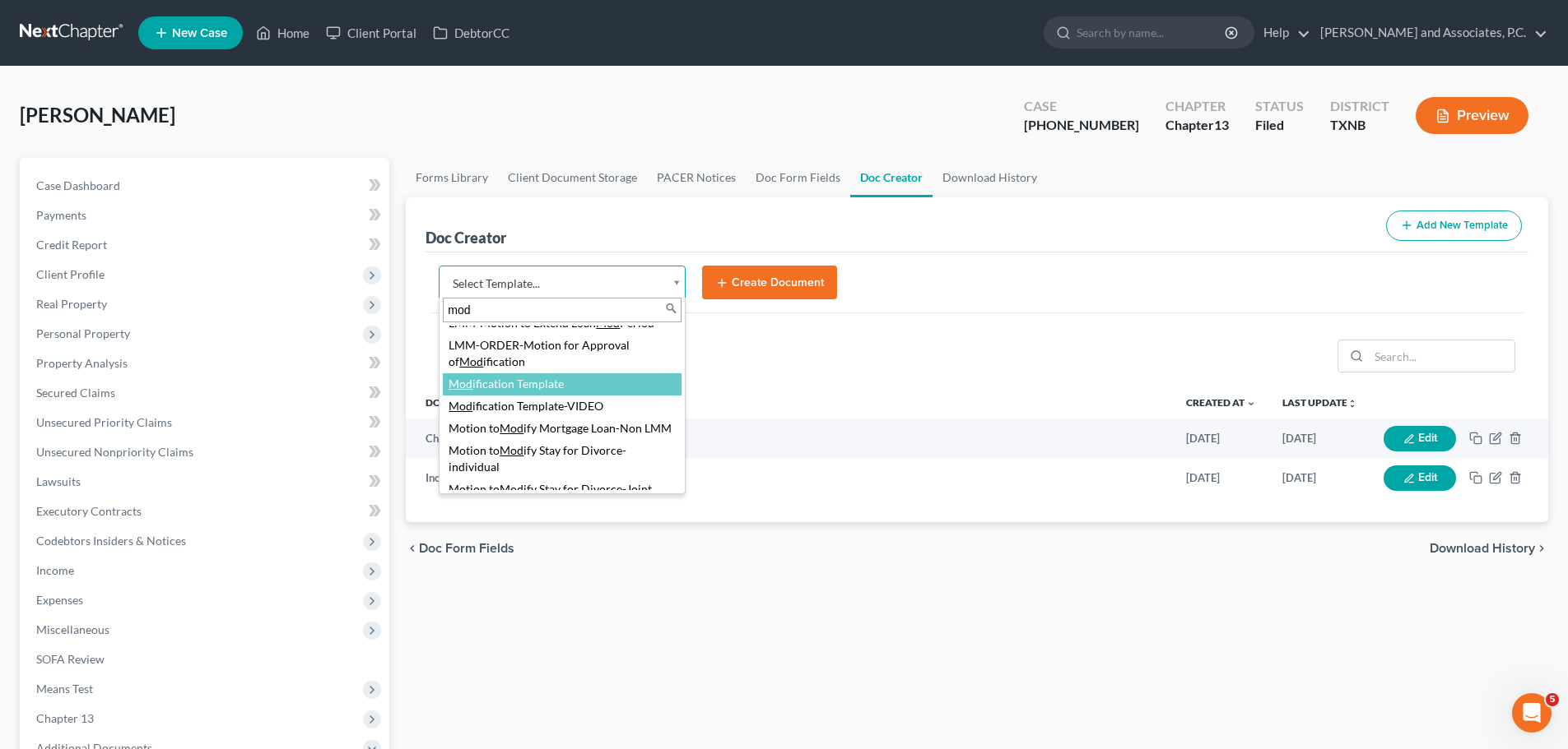
type input "mod"
select select "77150"
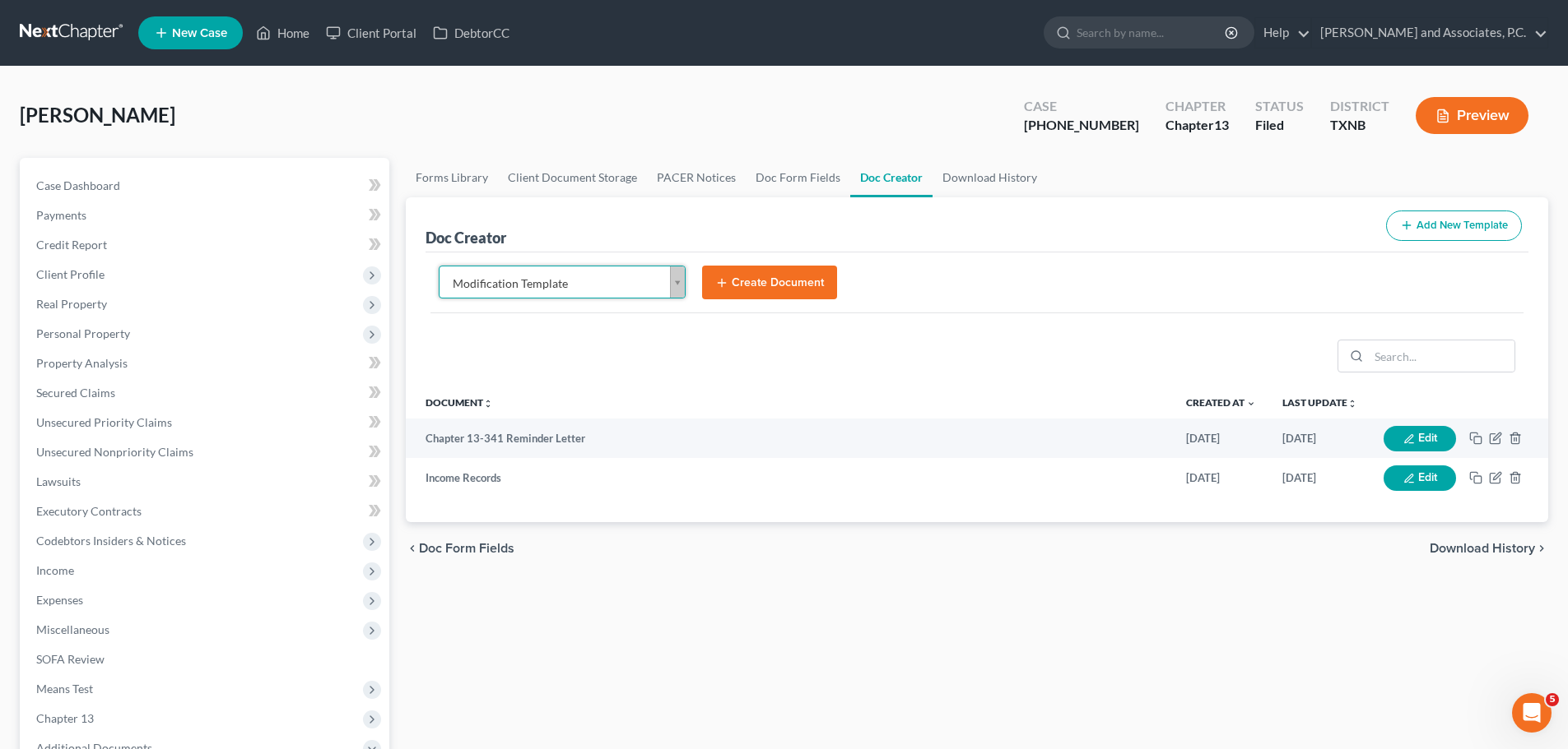
click at [765, 290] on button "Create Document" at bounding box center [769, 283] width 135 height 35
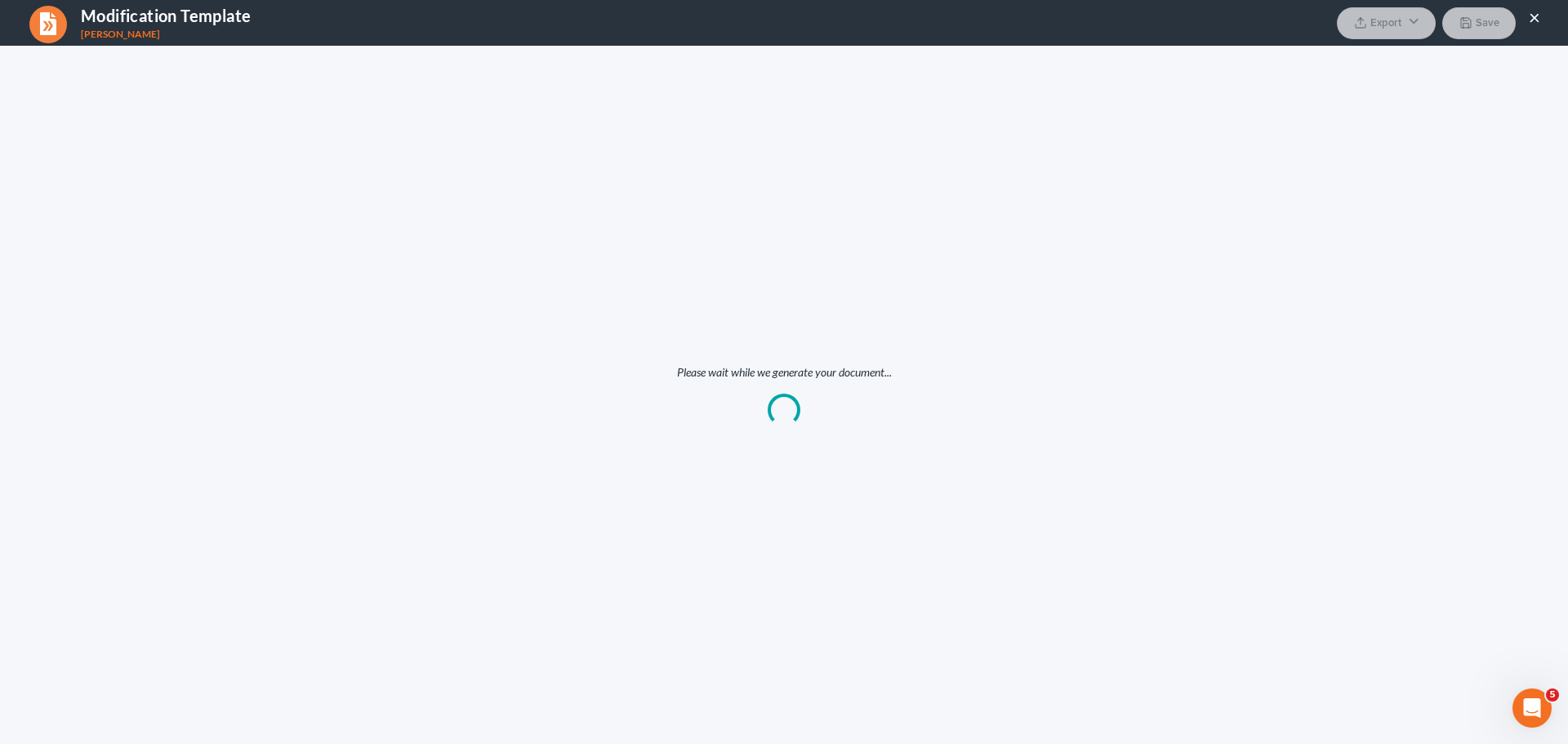
scroll to position [0, 0]
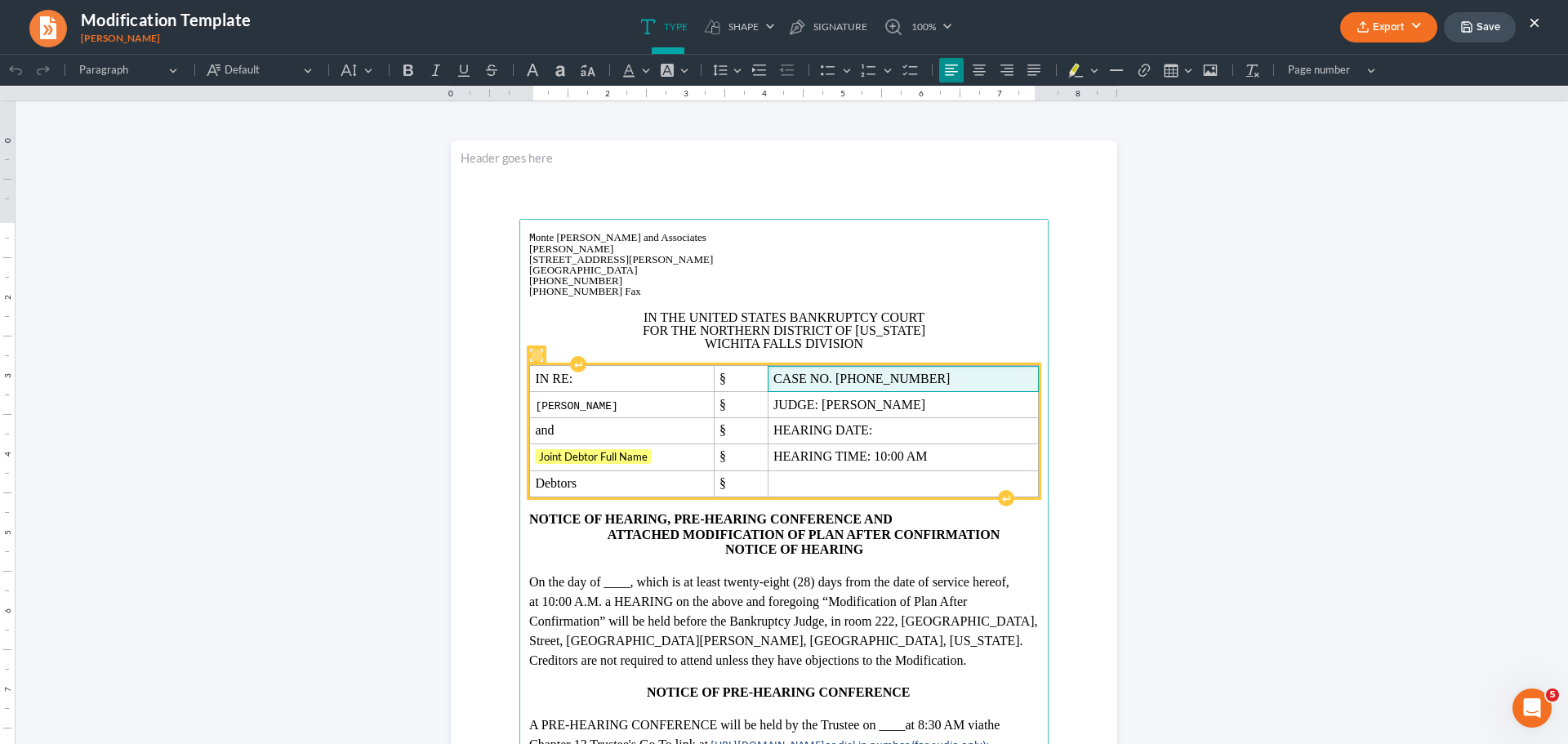
click at [924, 380] on span "CASE NO. [PHONE_NUMBER]" at bounding box center [903, 378] width 260 height 15
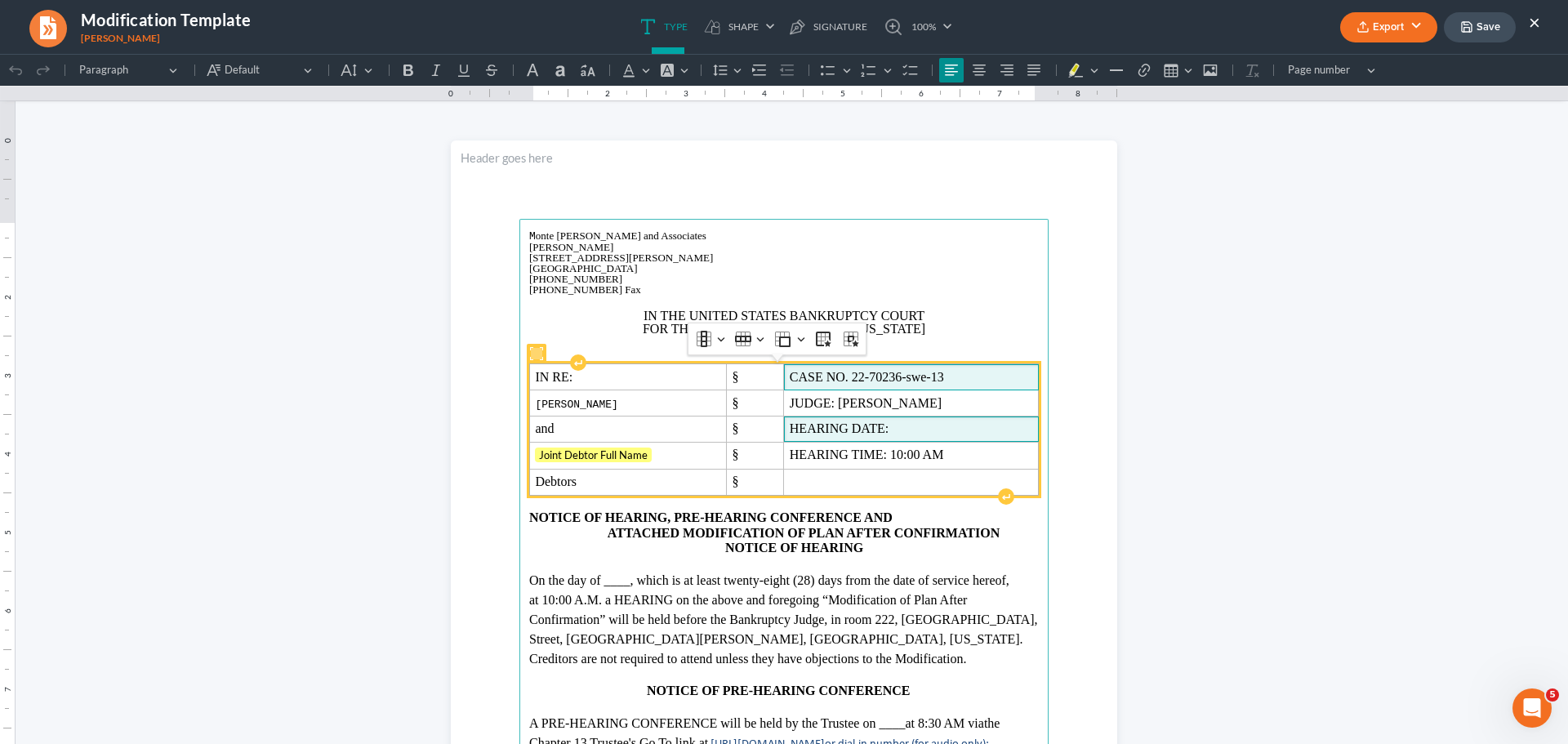
click at [938, 433] on span "HEARING DATE:" at bounding box center [911, 429] width 243 height 15
click at [939, 433] on span "HEARING DATE: [DATE]" at bounding box center [911, 429] width 243 height 15
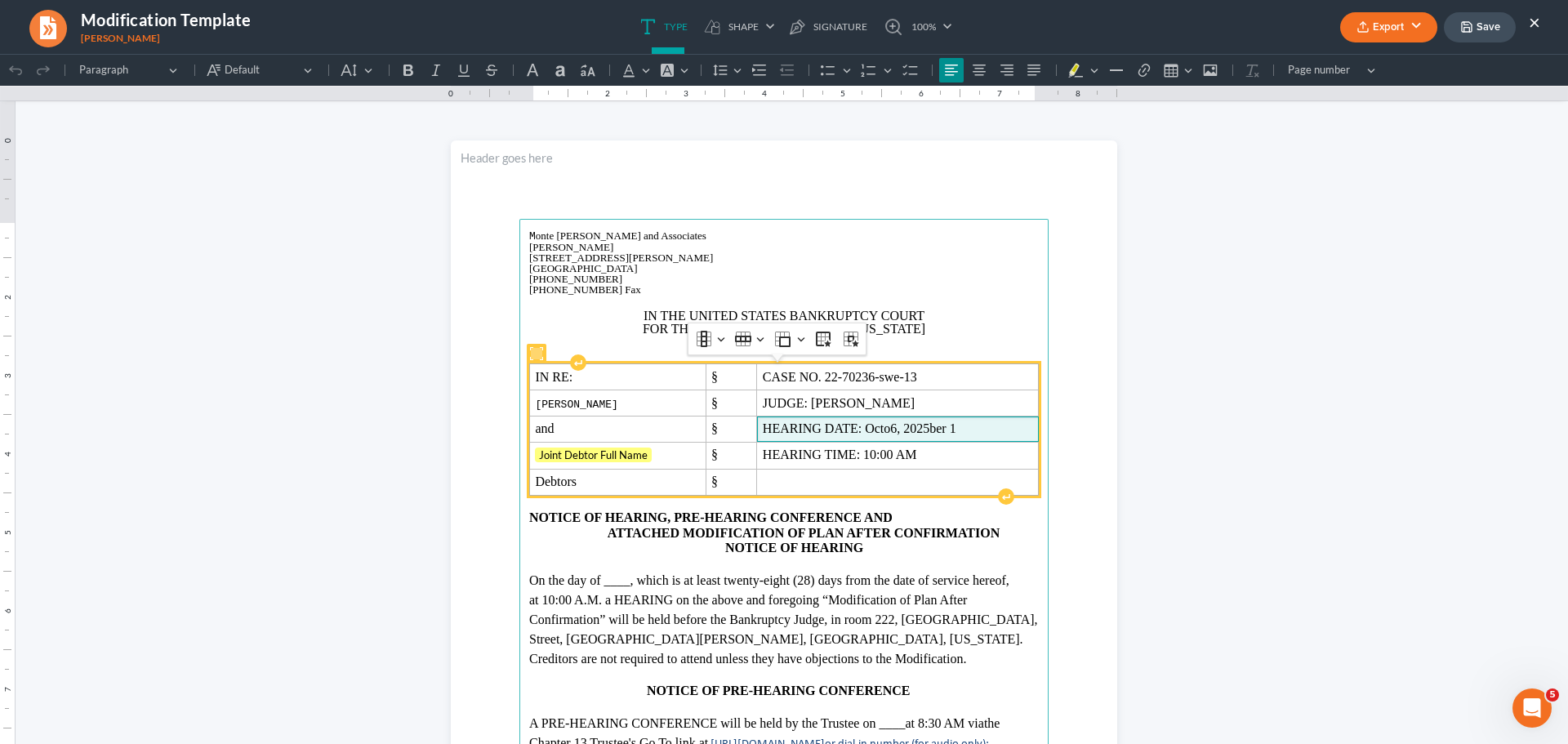
click at [908, 428] on span "HEARING DATE: Octo6, 2025ber 1" at bounding box center [897, 429] width 270 height 15
click at [986, 429] on span "HEARING DATE: [DATE]ber 1" at bounding box center [905, 429] width 256 height 15
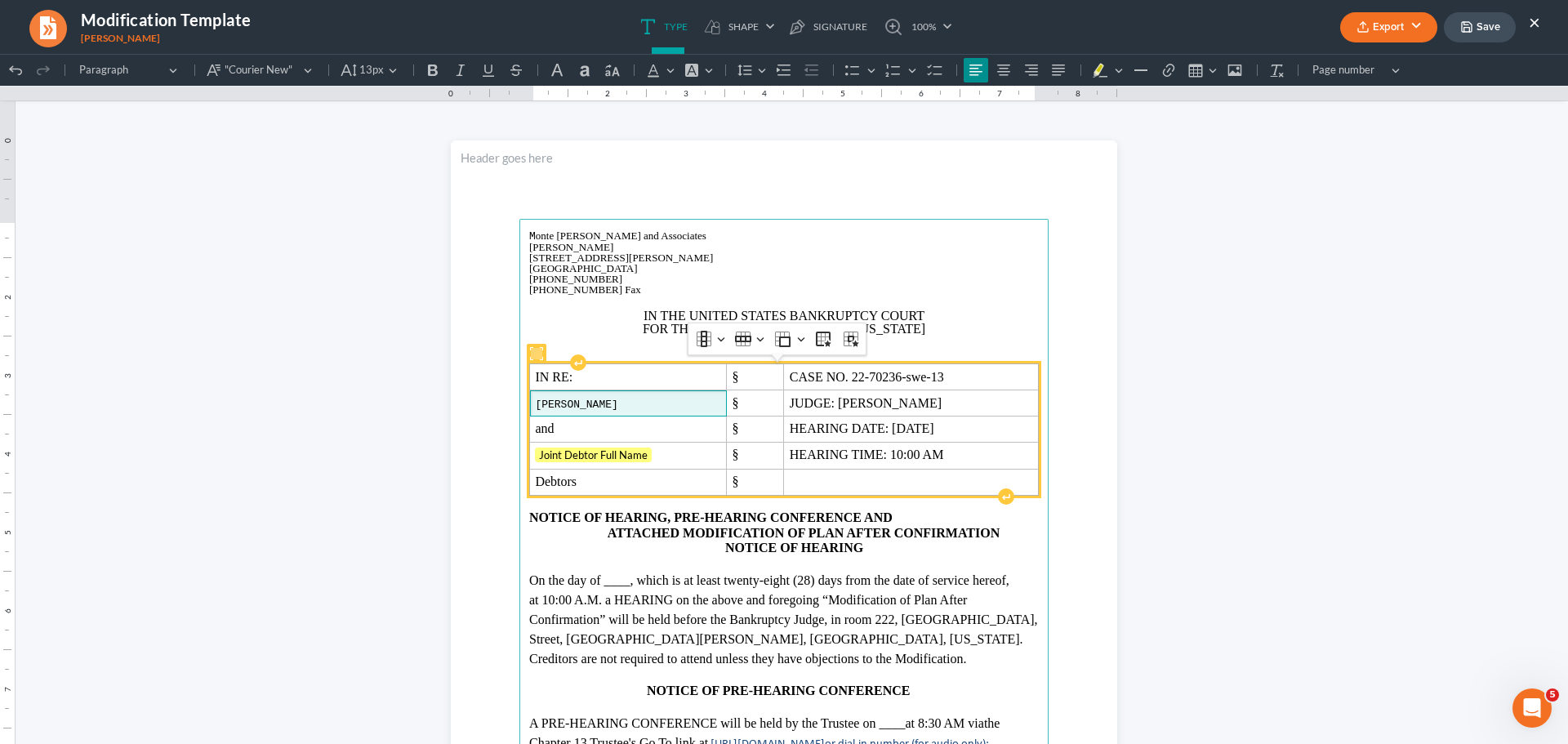
drag, startPoint x: 529, startPoint y: 402, endPoint x: 686, endPoint y: 402, distance: 157.0
click at [686, 402] on span "[PERSON_NAME]" at bounding box center [627, 405] width 185 height 12
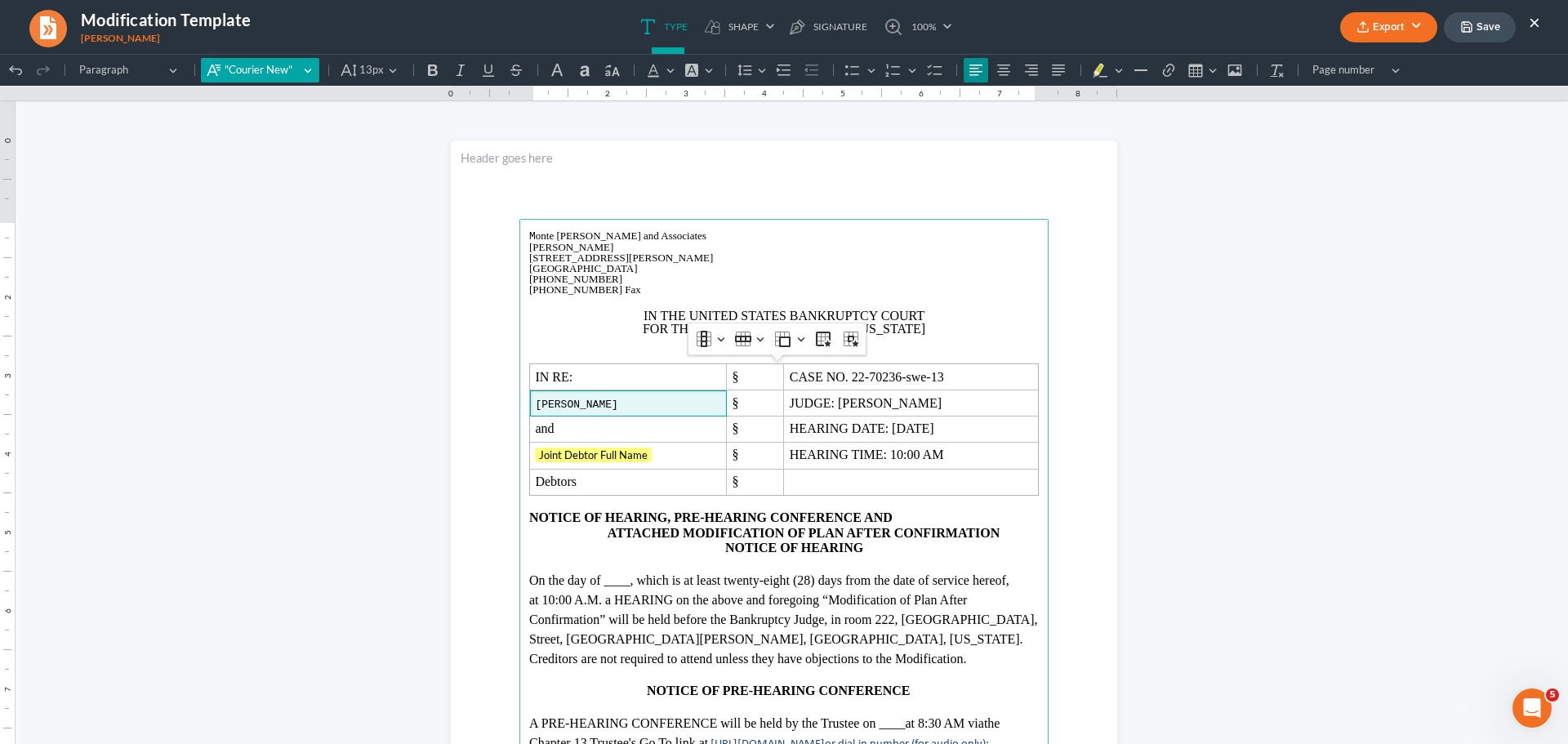
click at [270, 65] on span ""Courier New"" at bounding box center [261, 70] width 74 height 17
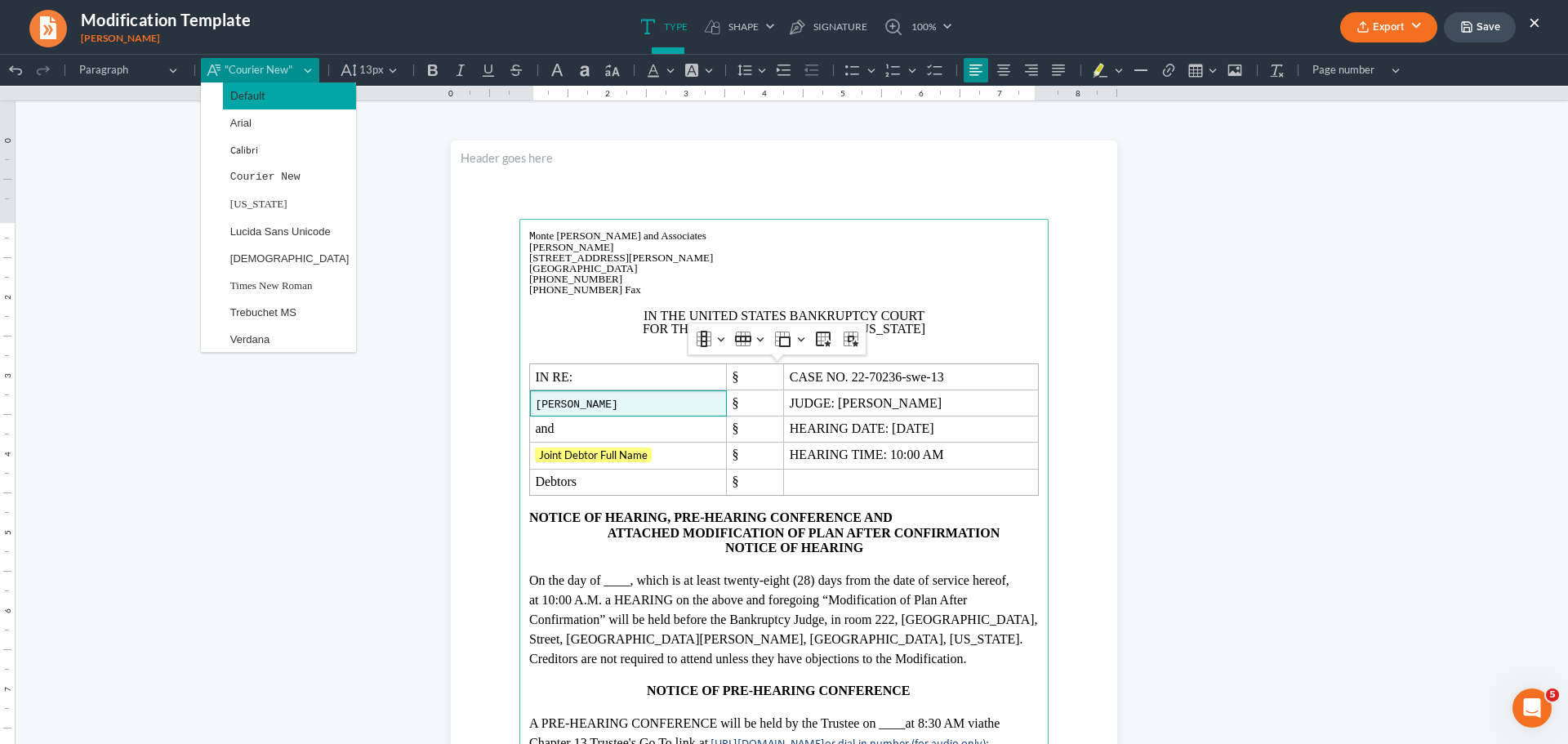
drag, startPoint x: 259, startPoint y: 89, endPoint x: 328, endPoint y: 89, distance: 69.0
click at [259, 90] on span "Default" at bounding box center [248, 96] width 35 height 19
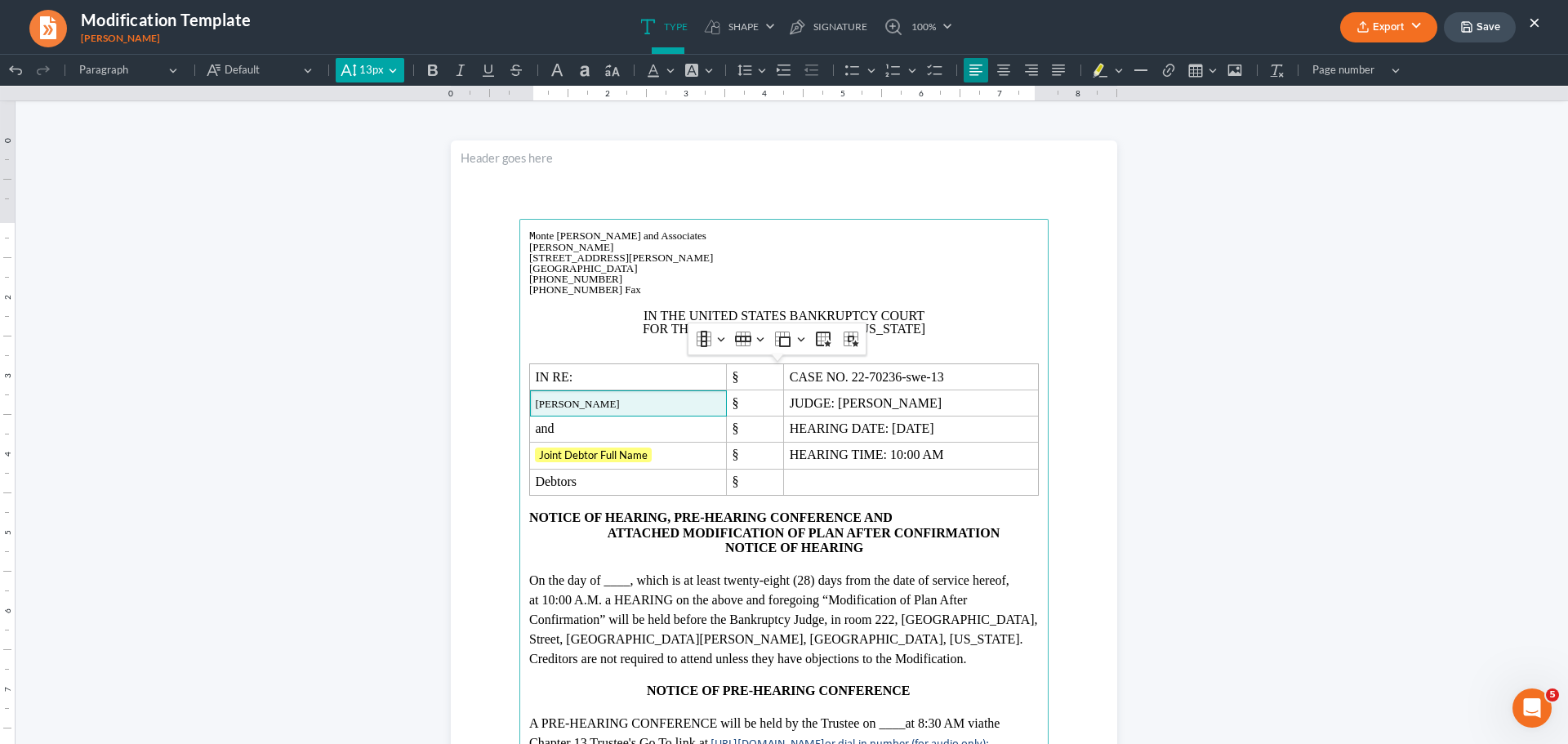
click at [384, 74] on button "13px 13px" at bounding box center [369, 70] width 68 height 25
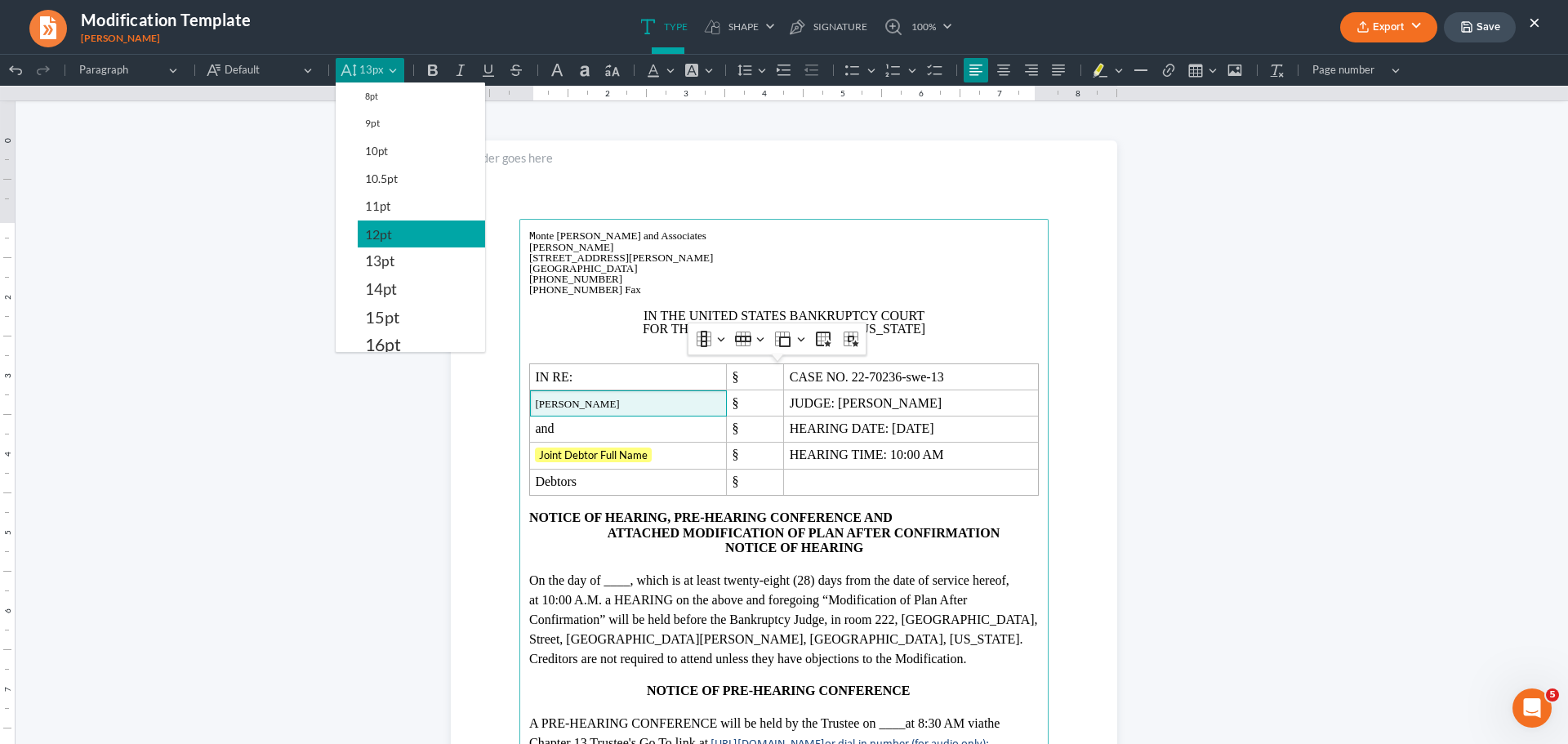
click at [390, 228] on span "12pt" at bounding box center [378, 235] width 27 height 20
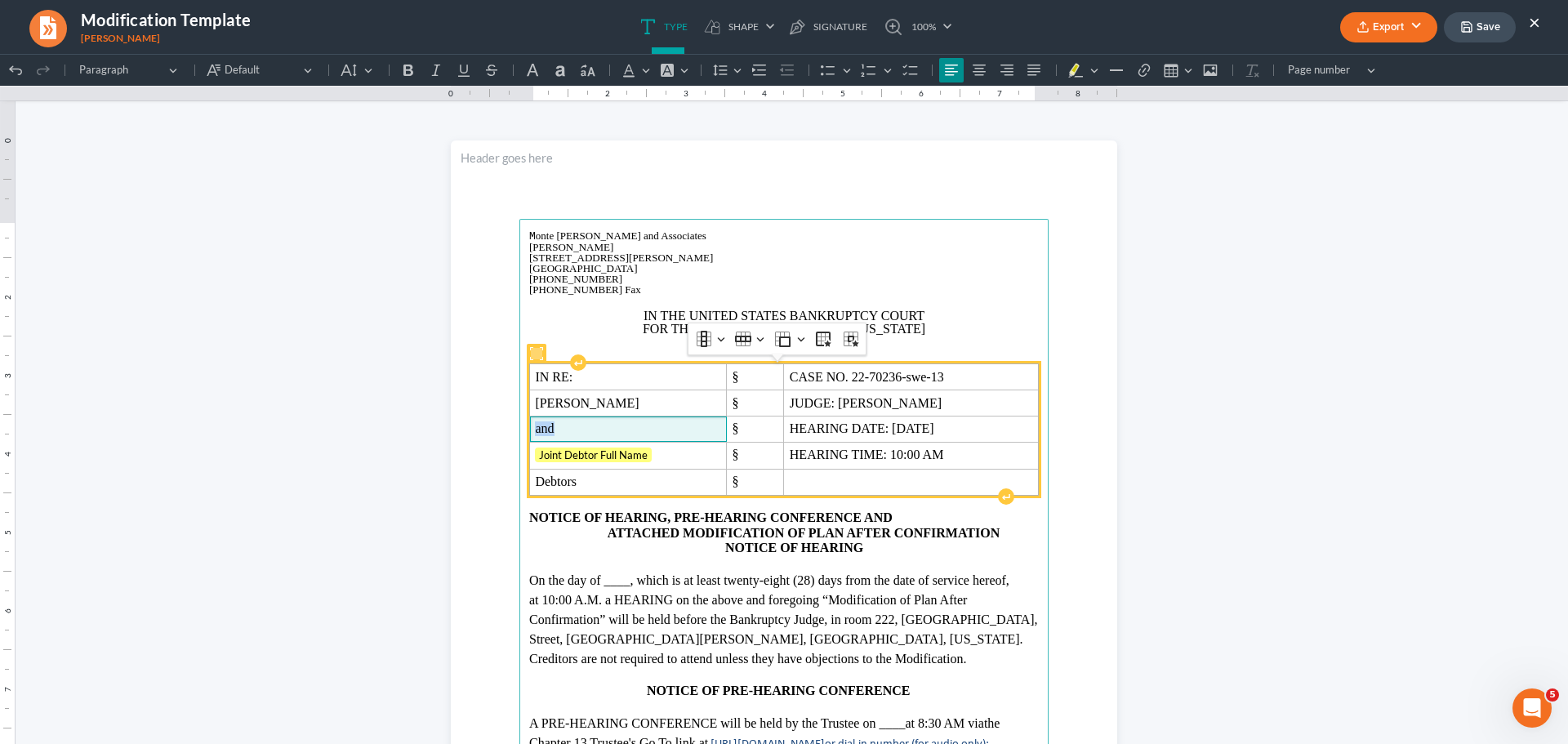
drag, startPoint x: 524, startPoint y: 427, endPoint x: 558, endPoint y: 430, distance: 34.1
click at [558, 430] on td "and" at bounding box center [628, 430] width 197 height 27
click at [658, 456] on span "Joint Debtor Full Name" at bounding box center [627, 455] width 185 height 17
click at [658, 456] on span "Joint Debtor Full Name ⁠⁠⁠⁠⁠⁠⁠" at bounding box center [627, 455] width 185 height 17
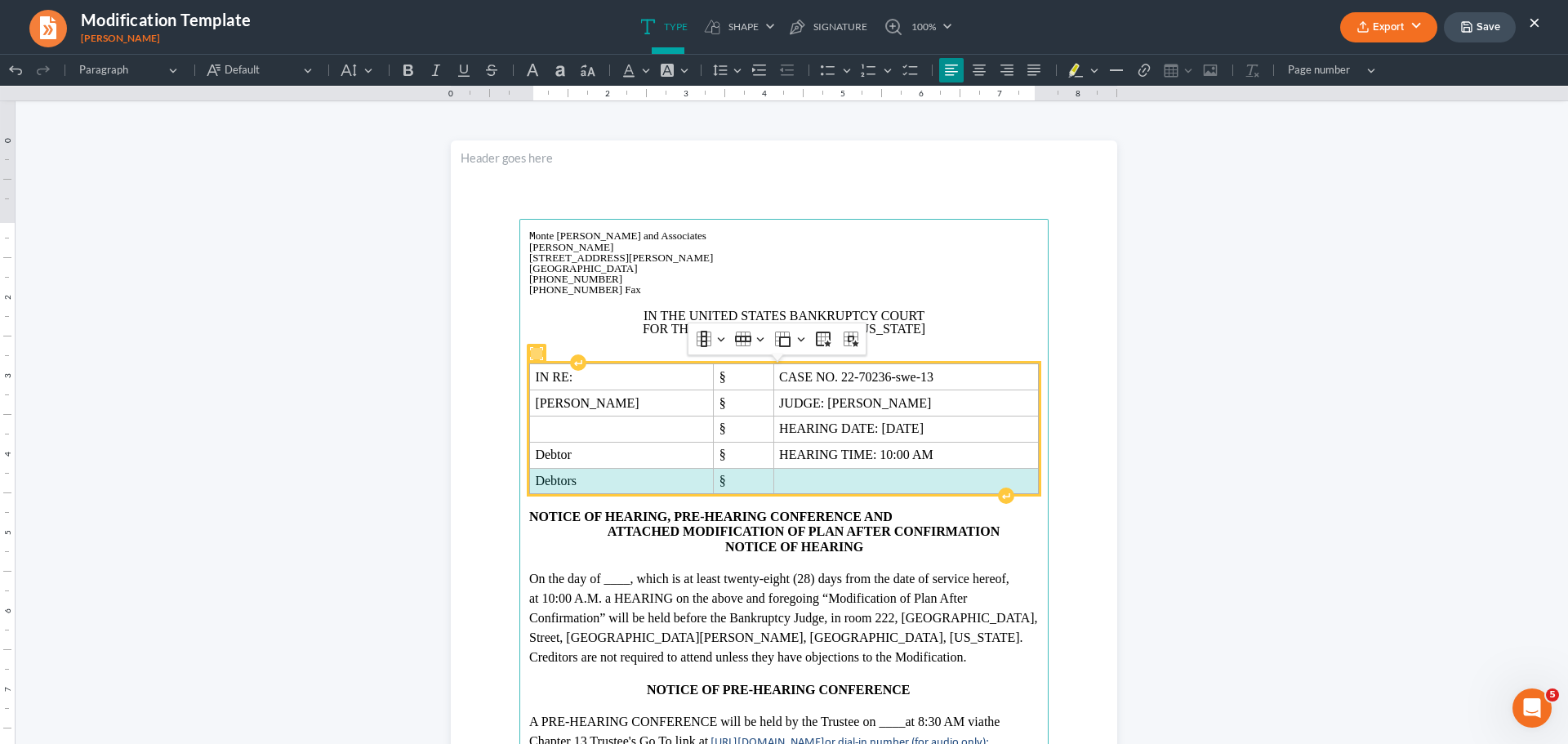
drag, startPoint x: 531, startPoint y: 482, endPoint x: 816, endPoint y: 486, distance: 285.0
click at [816, 486] on tr "Debtors §" at bounding box center [784, 481] width 509 height 27
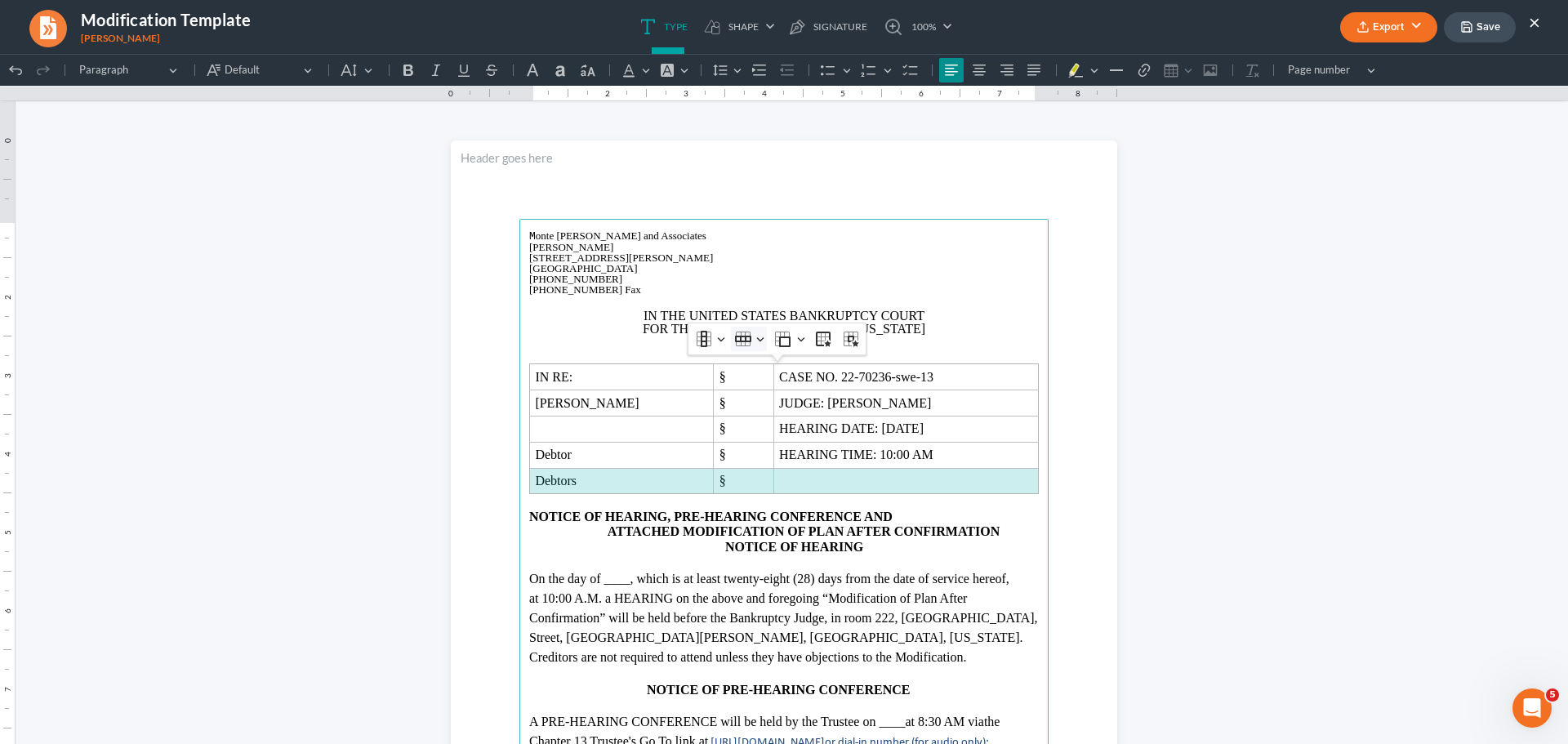
click at [747, 342] on icon "Table toolbar" at bounding box center [743, 339] width 17 height 17
click at [777, 448] on span "Delete row" at bounding box center [785, 446] width 52 height 19
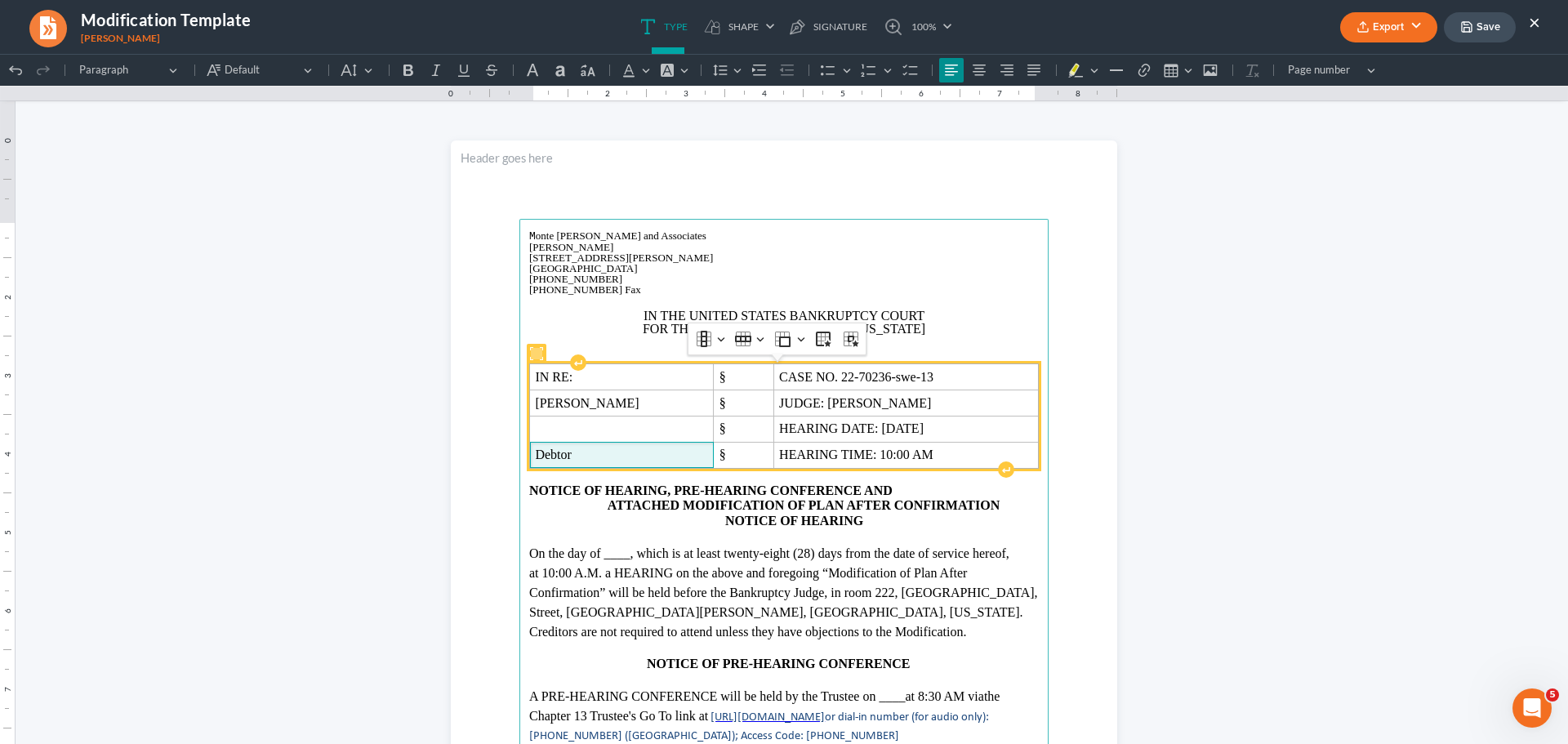
click at [615, 457] on span "Debtor" at bounding box center [621, 454] width 173 height 15
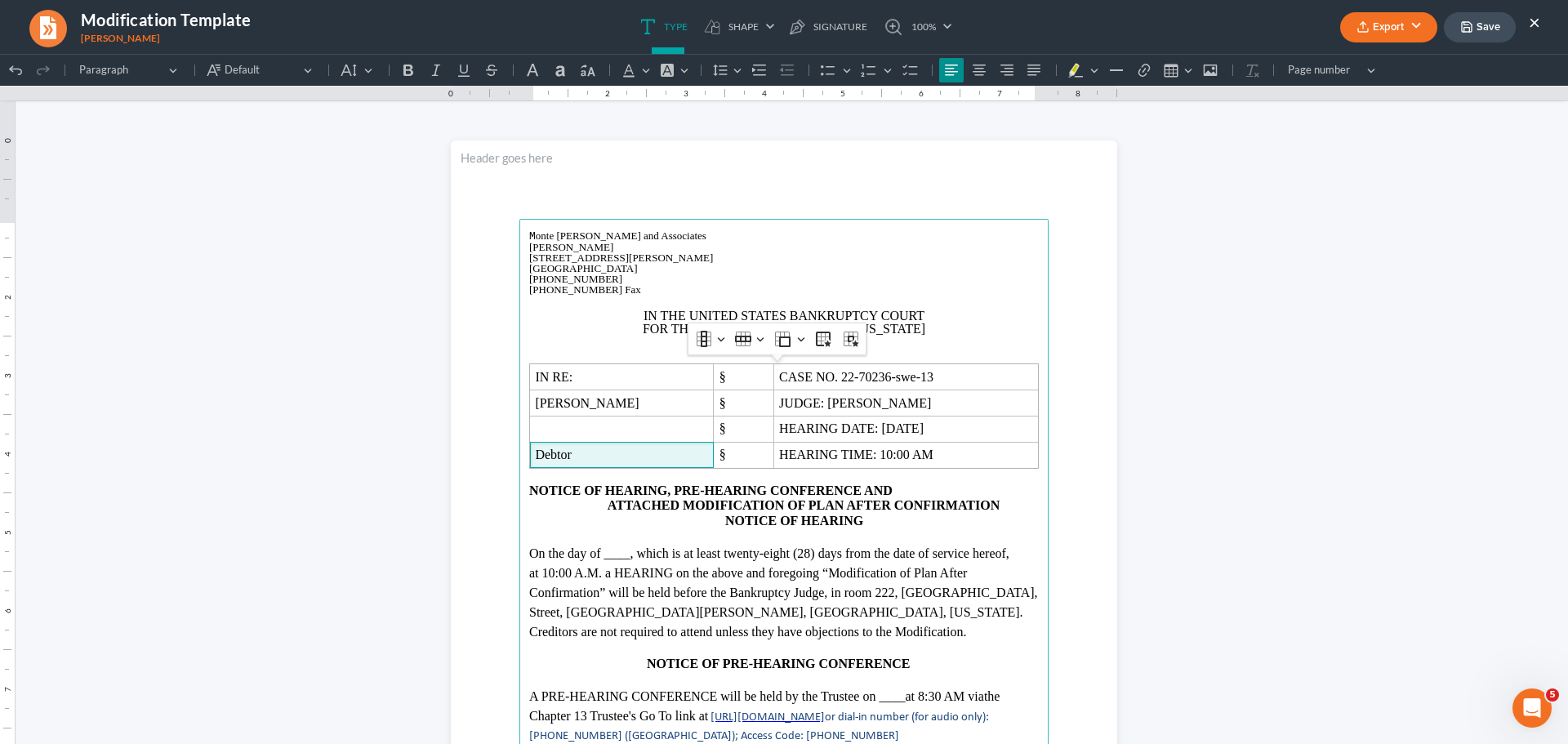
click at [650, 554] on span ", which is at least twenty-eight (28) days from the date of service hereof, at …" at bounding box center [783, 593] width 509 height 93
click at [877, 654] on main "M onte [PERSON_NAME] and Associates [PERSON_NAME][GEOGRAPHIC_DATA][STREET_ADDRE…" at bounding box center [783, 572] width 529 height 706
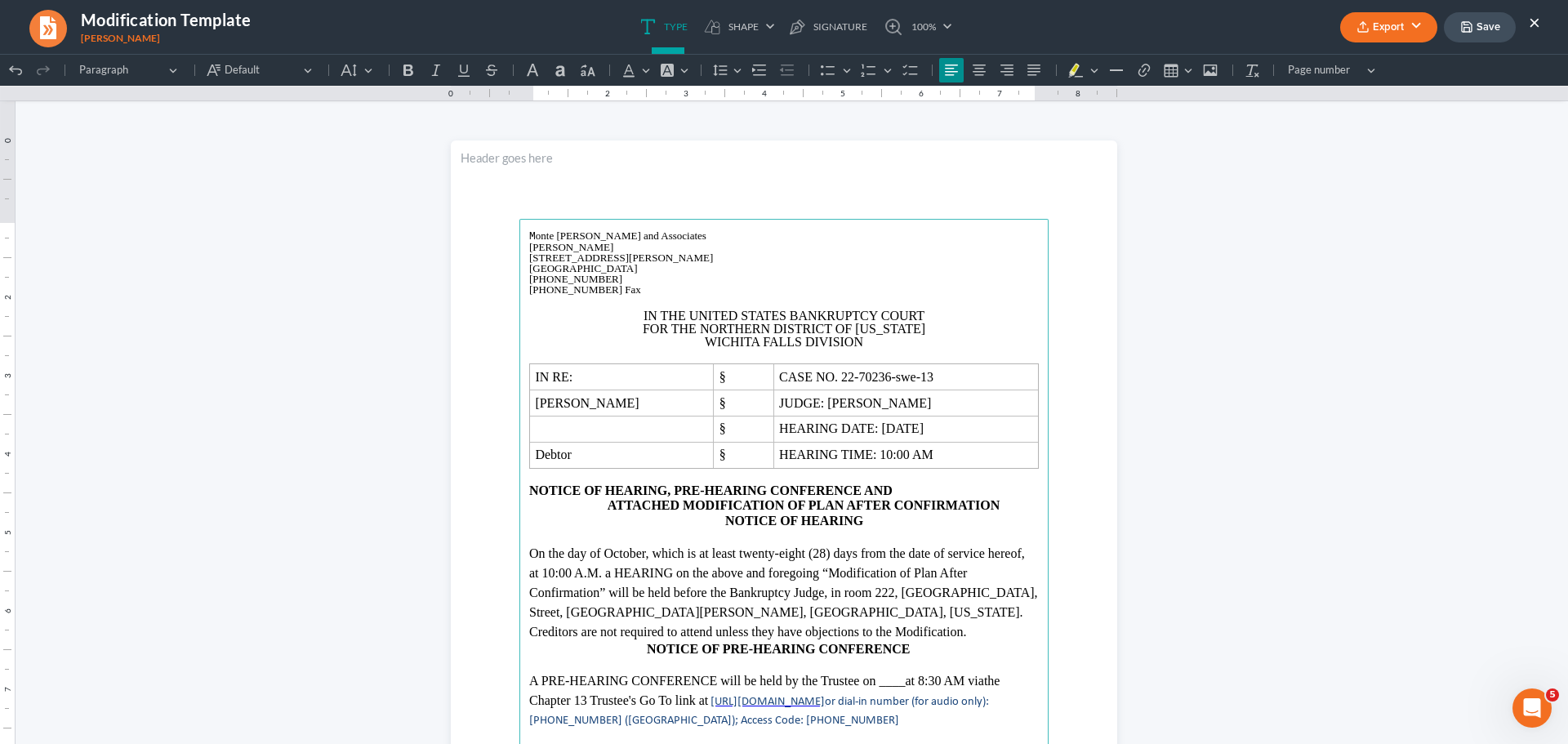
drag, startPoint x: 667, startPoint y: 556, endPoint x: 811, endPoint y: 581, distance: 146.2
click at [669, 556] on p "On the day of October , which is at least twenty-eight (28) days from the date …" at bounding box center [783, 593] width 509 height 99
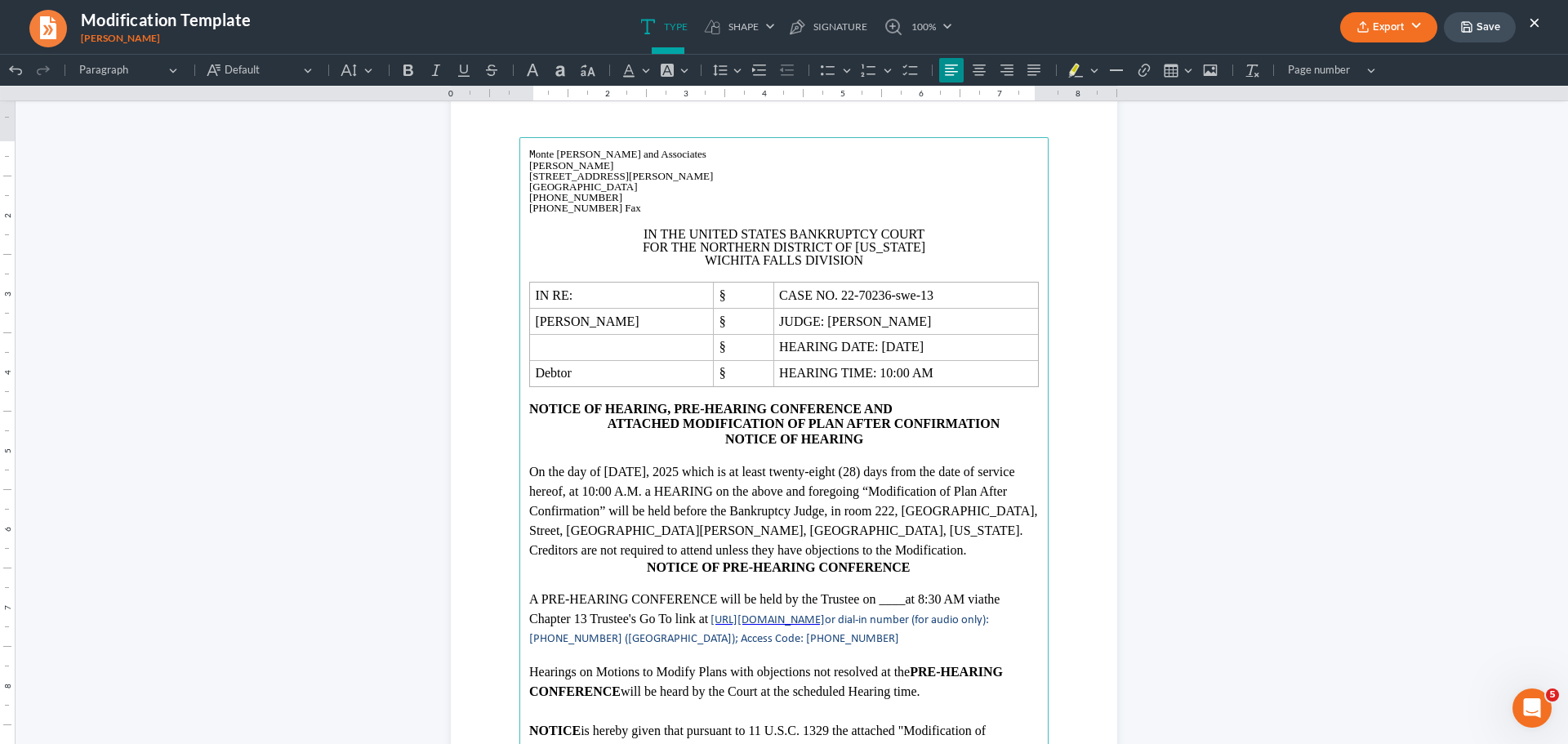
click at [924, 602] on p "A PRE-HEARING CONFERENCE will be held by the Trustee on ____ at 8:30 AM via the…" at bounding box center [783, 619] width 509 height 57
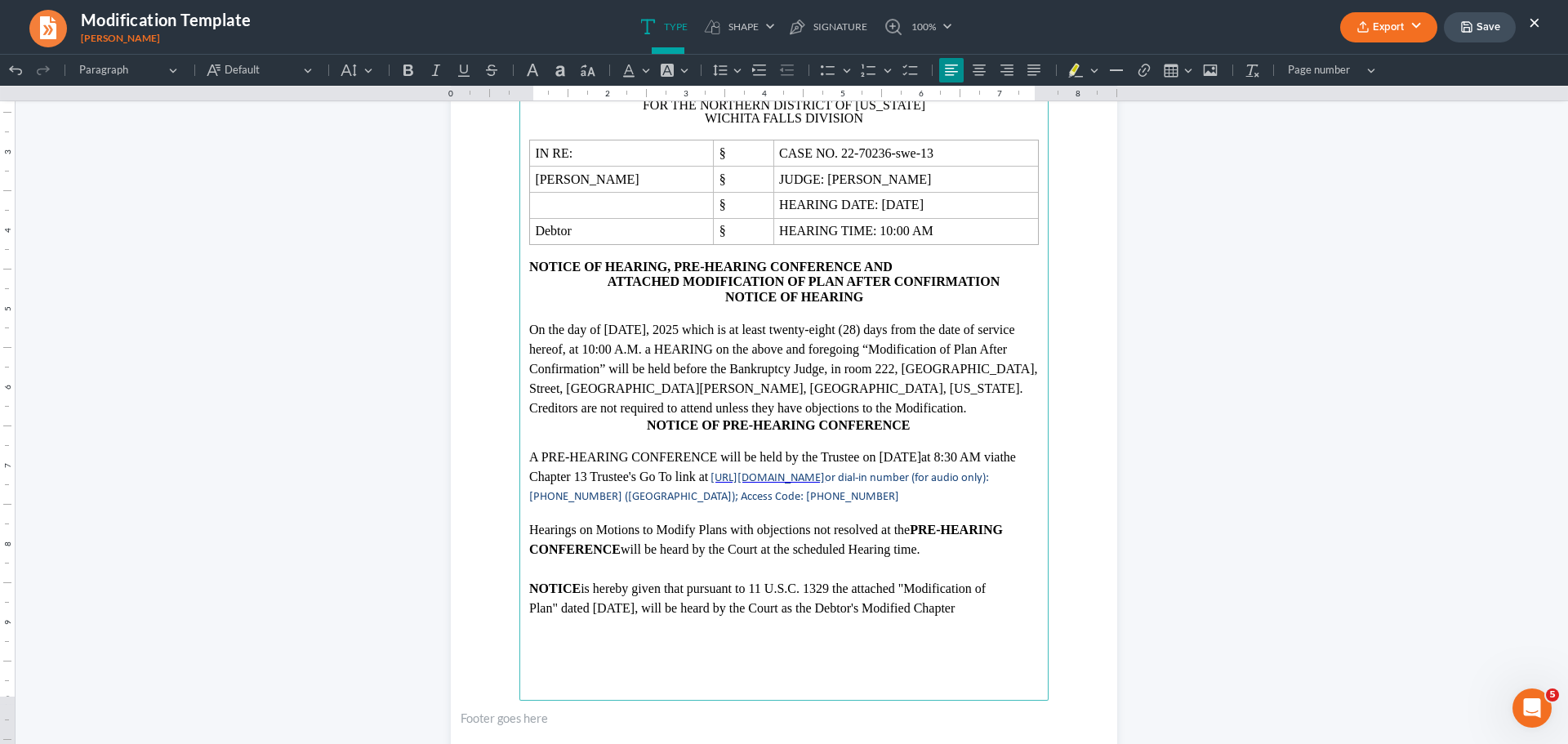
scroll to position [245, 0]
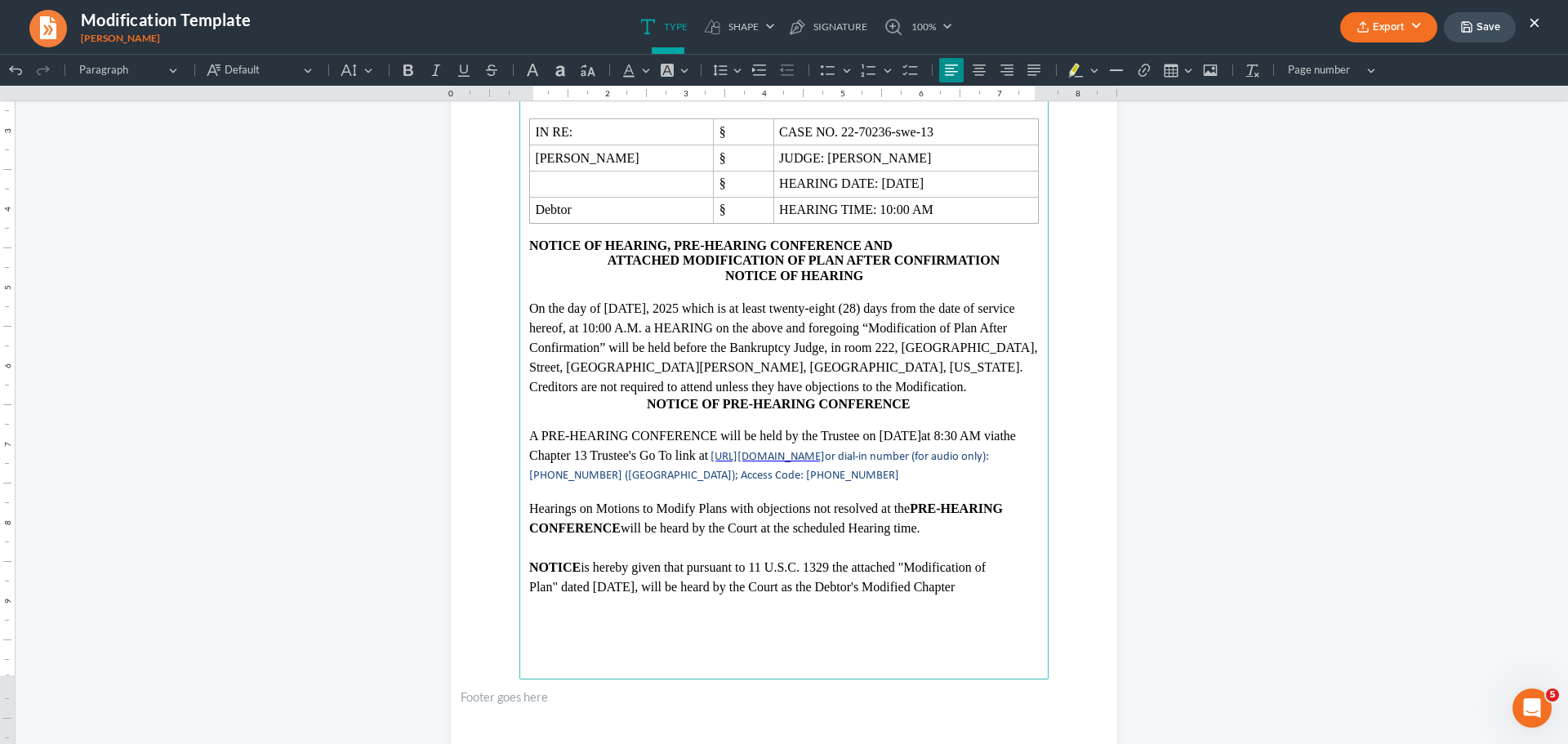
click at [615, 586] on p "Plan" dated [DATE] , will be heard by the Court as the Debtor's Modified Chapter" at bounding box center [783, 587] width 509 height 20
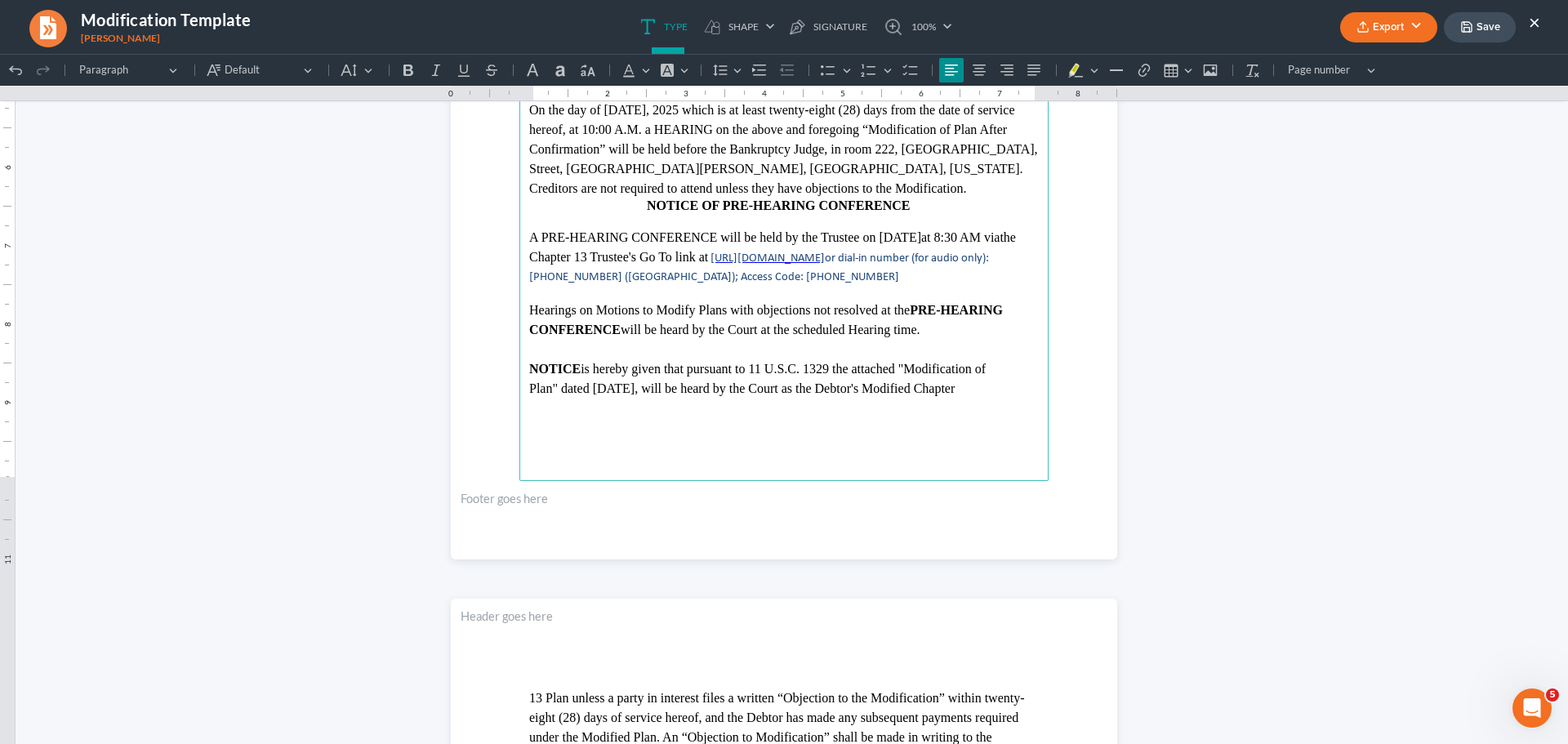
scroll to position [572, 0]
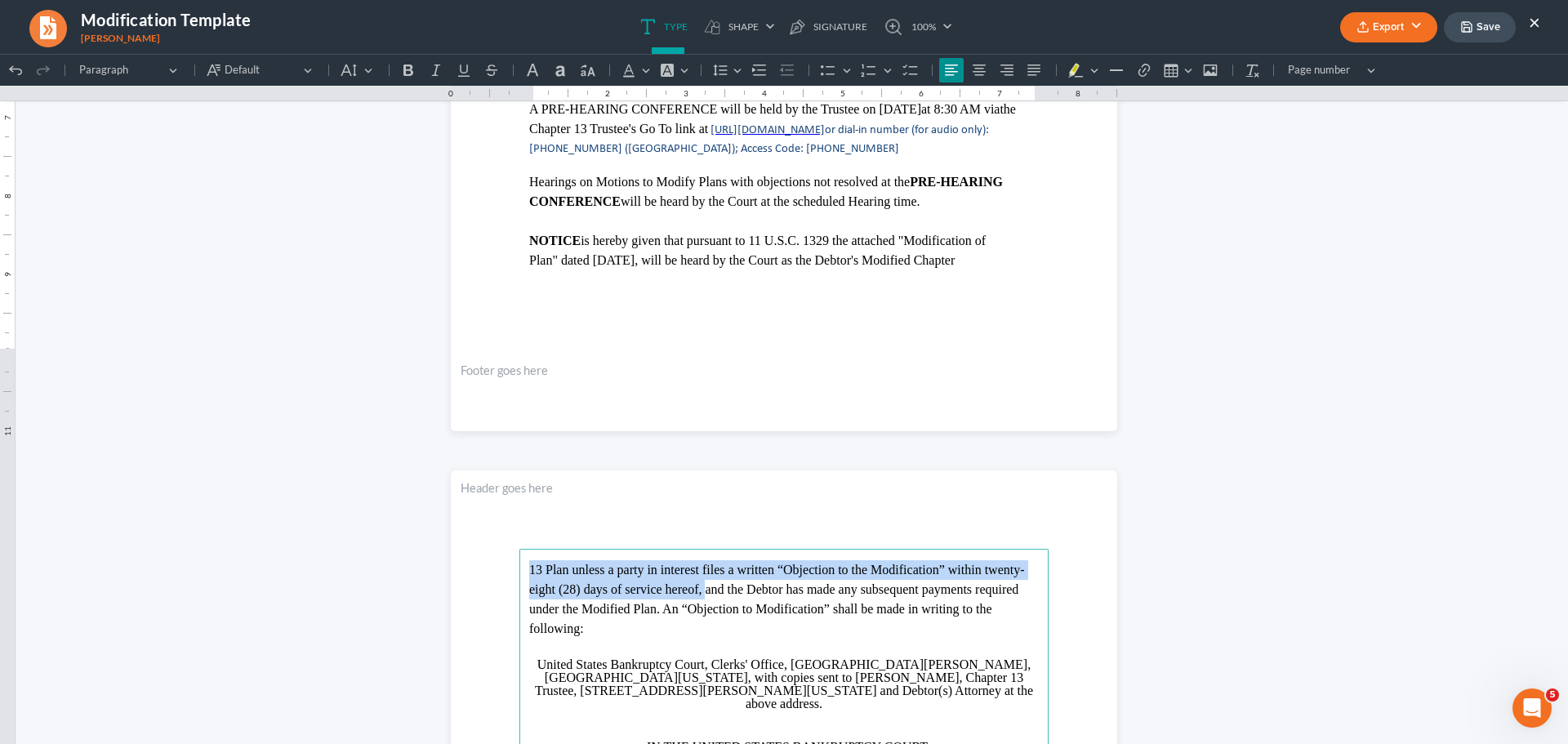
drag, startPoint x: 523, startPoint y: 570, endPoint x: 698, endPoint y: 588, distance: 175.9
click at [698, 588] on p "13 Plan unless a party in interest files a written “Objection to the Modificati…" at bounding box center [783, 600] width 509 height 79
copy p "13 Plan unless a party in interest files a written “Objection to the Modificati…"
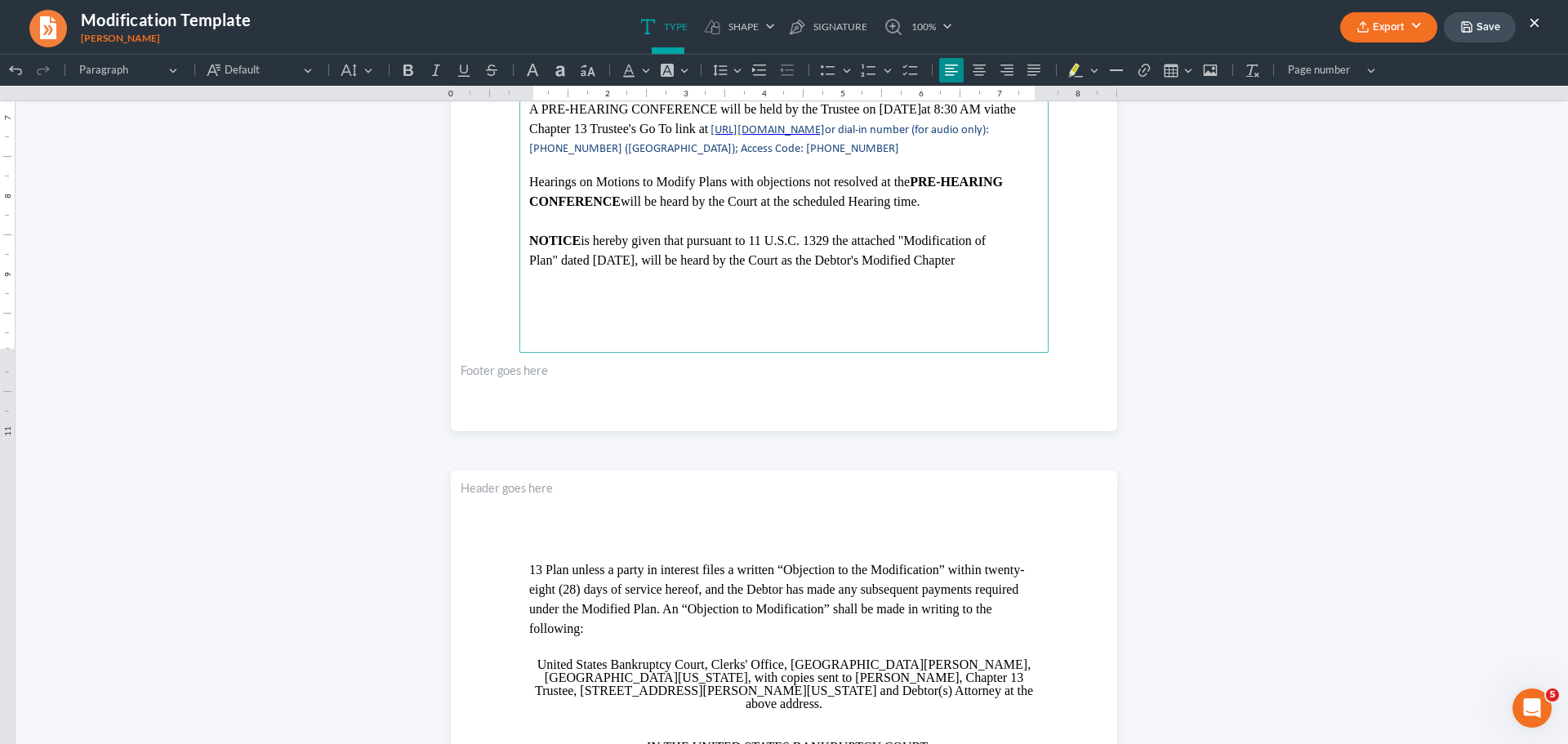
click at [974, 263] on p "Plan" dated [DATE] , will be heard by the Court as the Debtor's Modified Chapter" at bounding box center [783, 261] width 509 height 20
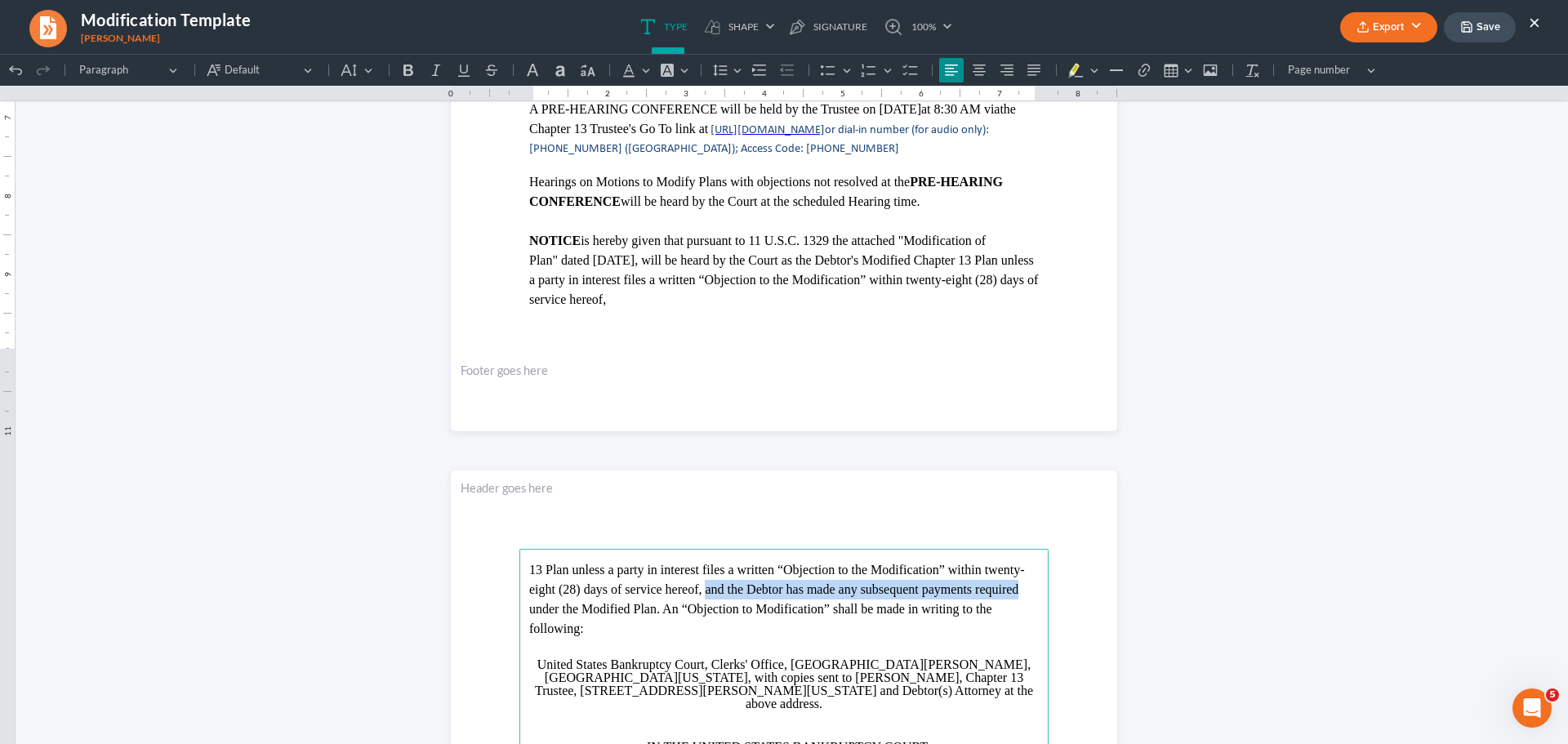
drag, startPoint x: 699, startPoint y: 591, endPoint x: 1023, endPoint y: 595, distance: 324.0
click at [1023, 595] on p "13 Plan unless a party in interest files a written “Objection to the Modificati…" at bounding box center [783, 600] width 509 height 79
copy p "and the Debtor has made any subsequent payments required"
click at [647, 302] on p "Plan" dated [DATE] , will be heard by the Court as the Debtor's Modified Chapte…" at bounding box center [783, 281] width 509 height 59
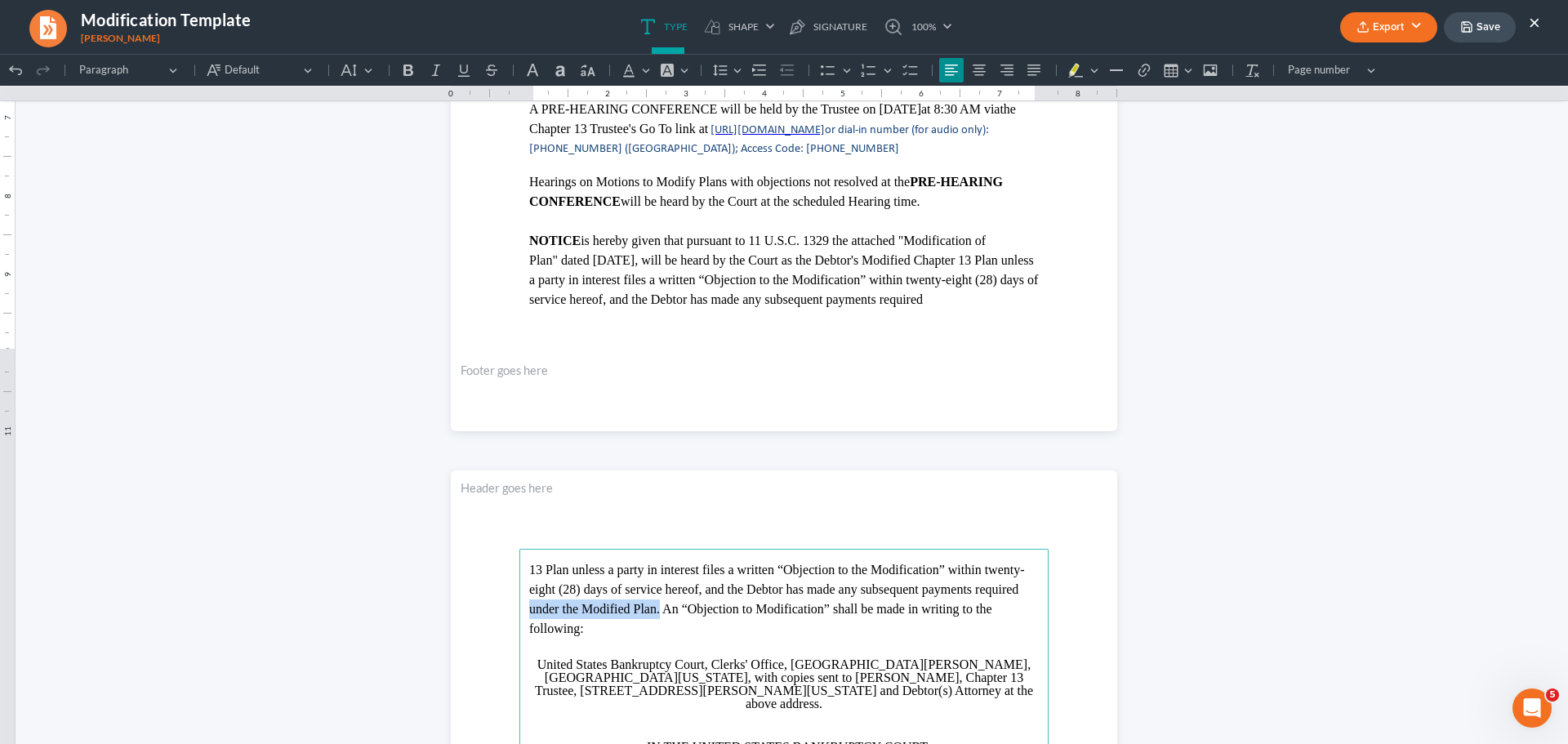
drag, startPoint x: 517, startPoint y: 612, endPoint x: 653, endPoint y: 604, distance: 136.2
copy p "under the Modified Plan."
click at [975, 304] on p "Plan" dated [DATE] , will be heard by the Court as the Debtor's Modified Chapte…" at bounding box center [783, 281] width 509 height 59
drag, startPoint x: 654, startPoint y: 613, endPoint x: 988, endPoint y: 612, distance: 334.0
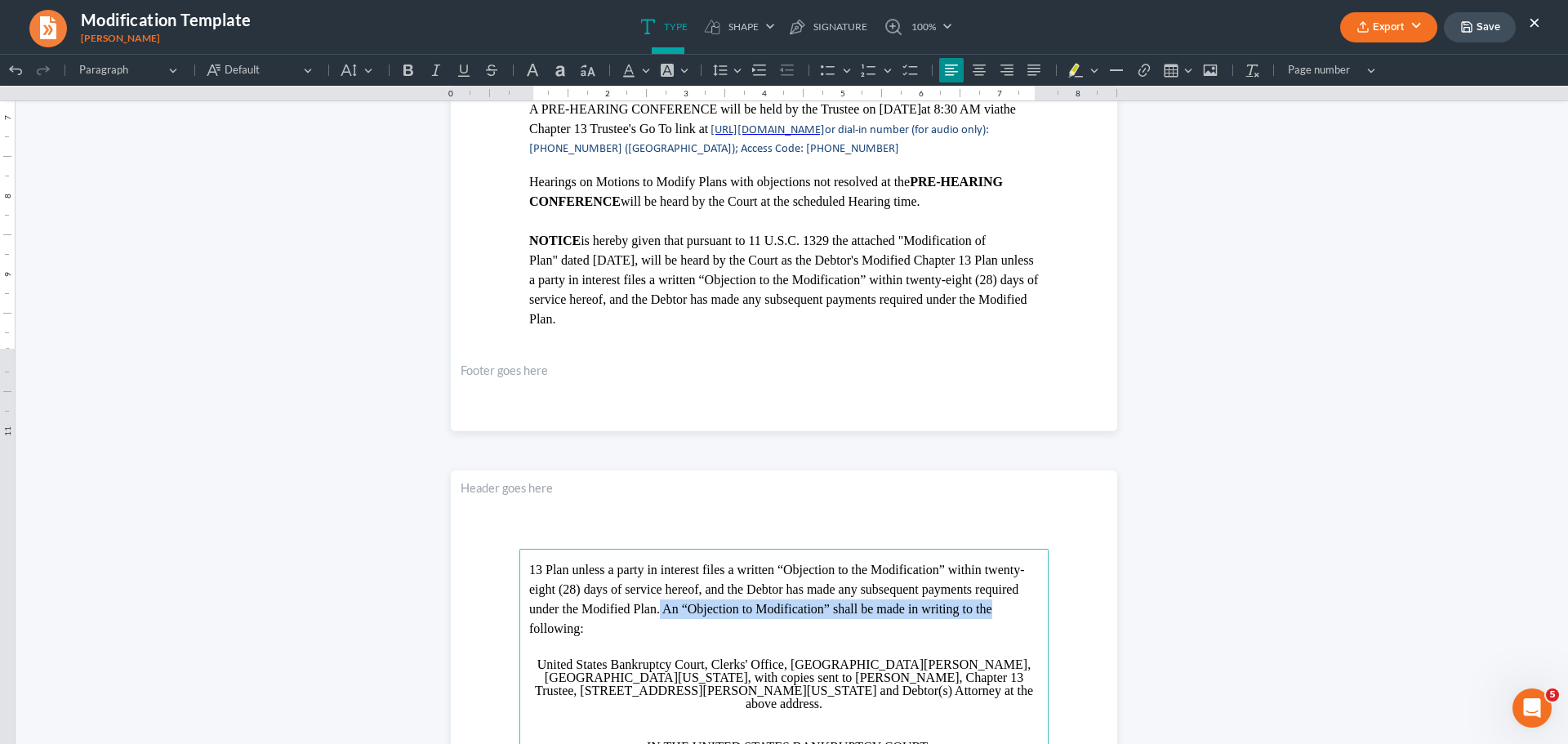
click at [988, 612] on p "13 Plan unless a party in interest files a written “Objection to the Modificati…" at bounding box center [783, 600] width 509 height 79
copy p "An “Objection to Modification” shall be made in writing to the"
click at [621, 316] on p "Plan" dated [DATE] , will be heard by the Court as the Debtor's Modified Chapte…" at bounding box center [783, 291] width 509 height 79
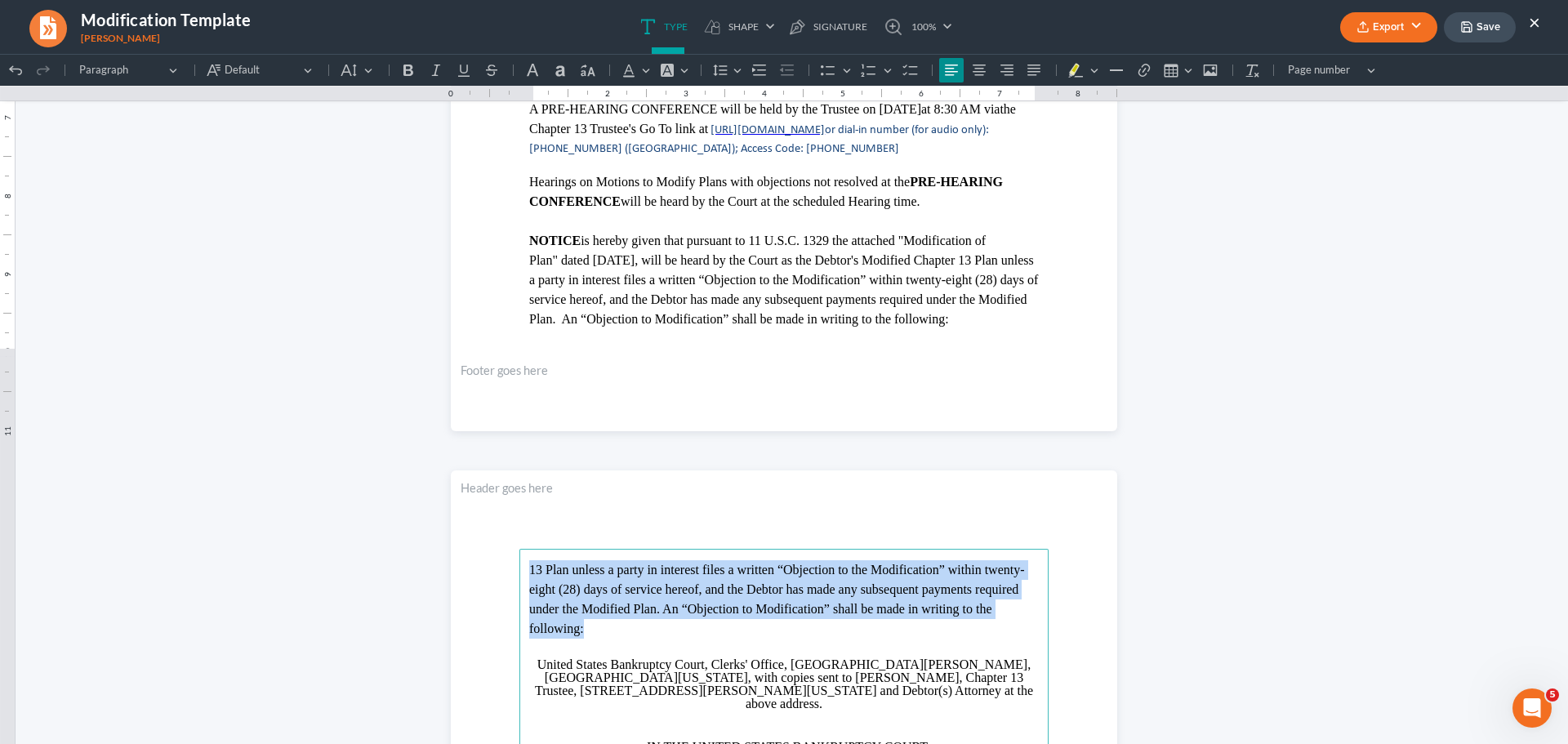
drag, startPoint x: 515, startPoint y: 565, endPoint x: 604, endPoint y: 629, distance: 109.6
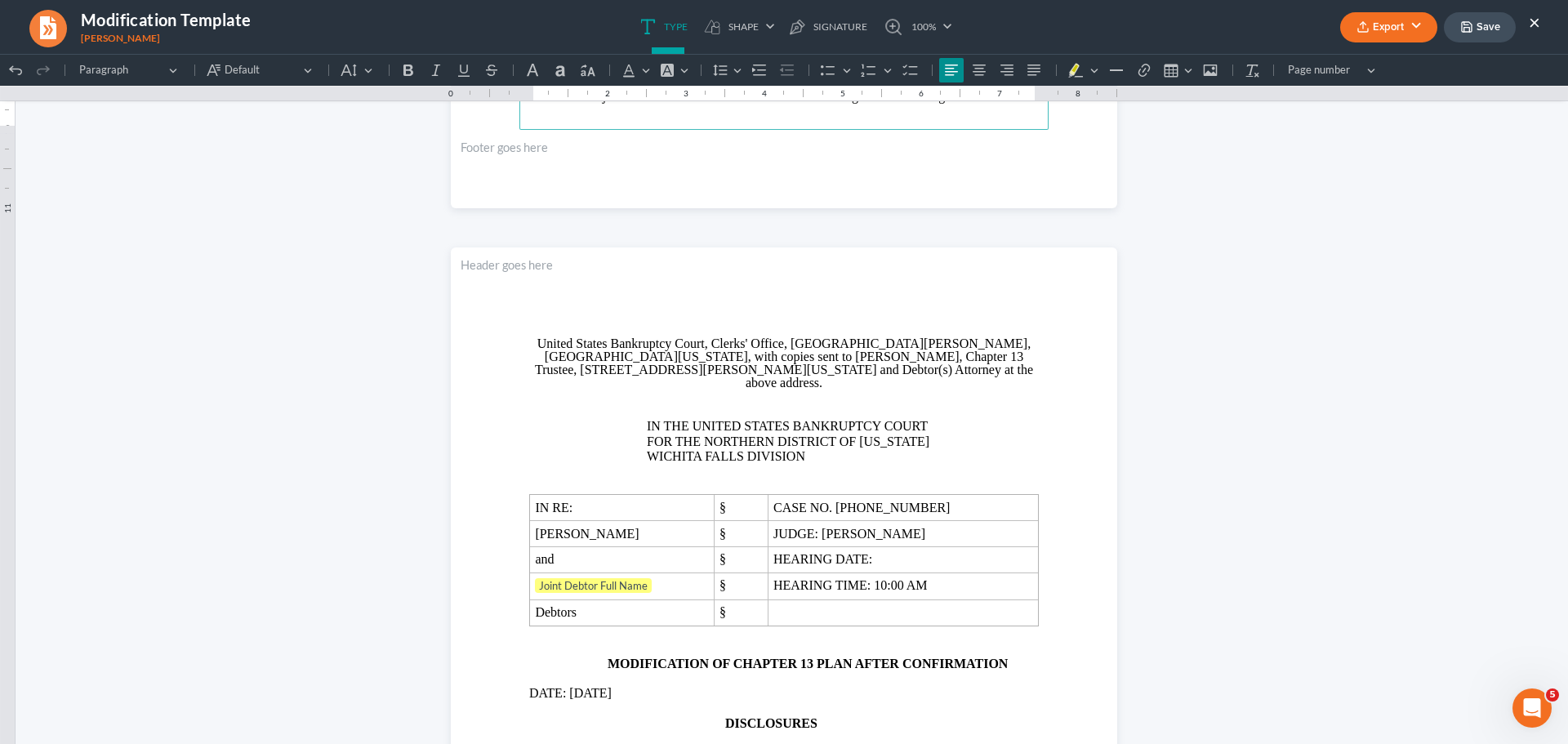
scroll to position [817, 0]
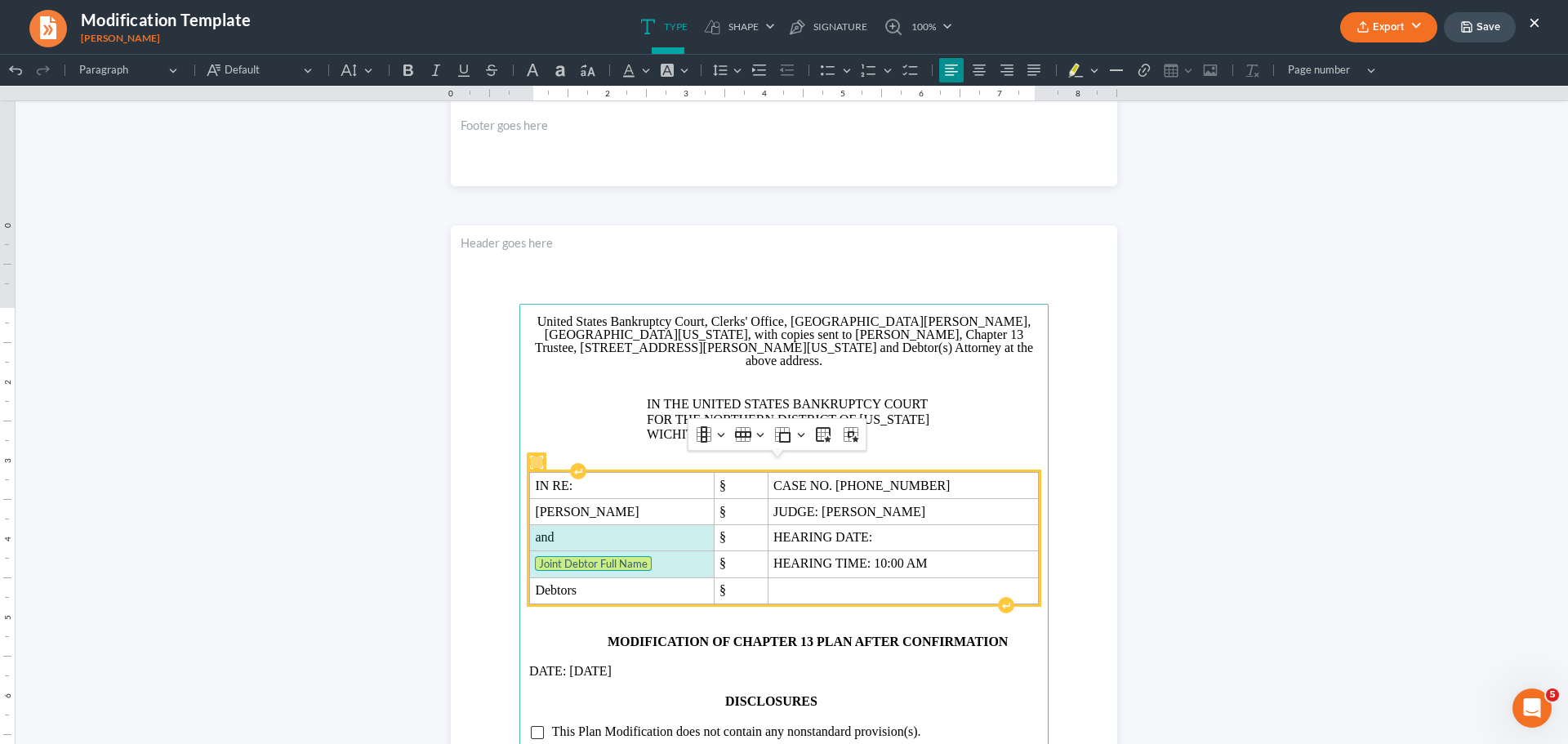
drag, startPoint x: 525, startPoint y: 530, endPoint x: 581, endPoint y: 547, distance: 58.5
click at [581, 547] on tbody "IN RE: § CASE NO. [PHONE_NUMBER] [PERSON_NAME] § JUDGE: [PERSON_NAME] and § HEA…" at bounding box center [784, 538] width 509 height 131
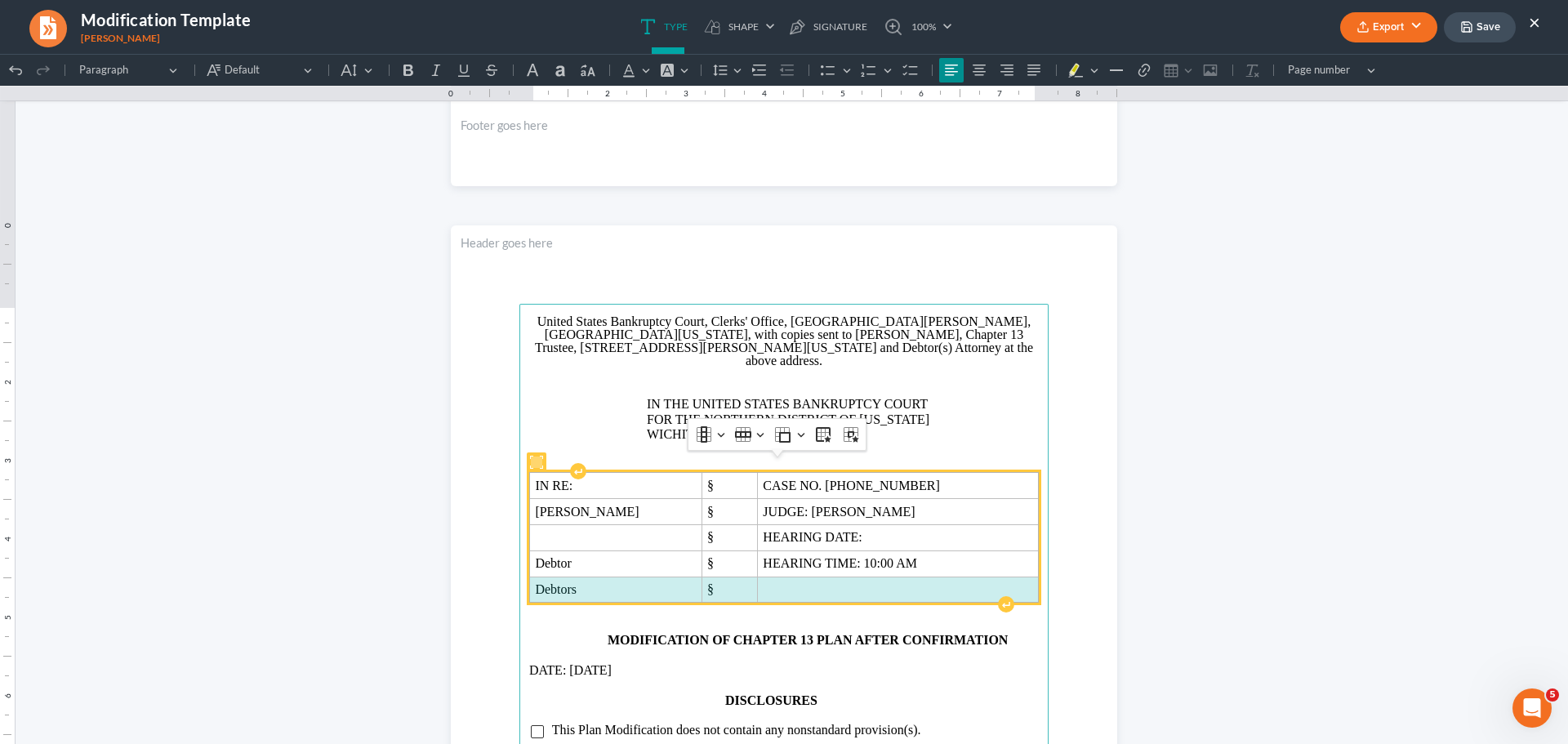
drag, startPoint x: 529, startPoint y: 577, endPoint x: 843, endPoint y: 575, distance: 314.0
click at [843, 576] on tr "Debtors §" at bounding box center [784, 589] width 509 height 27
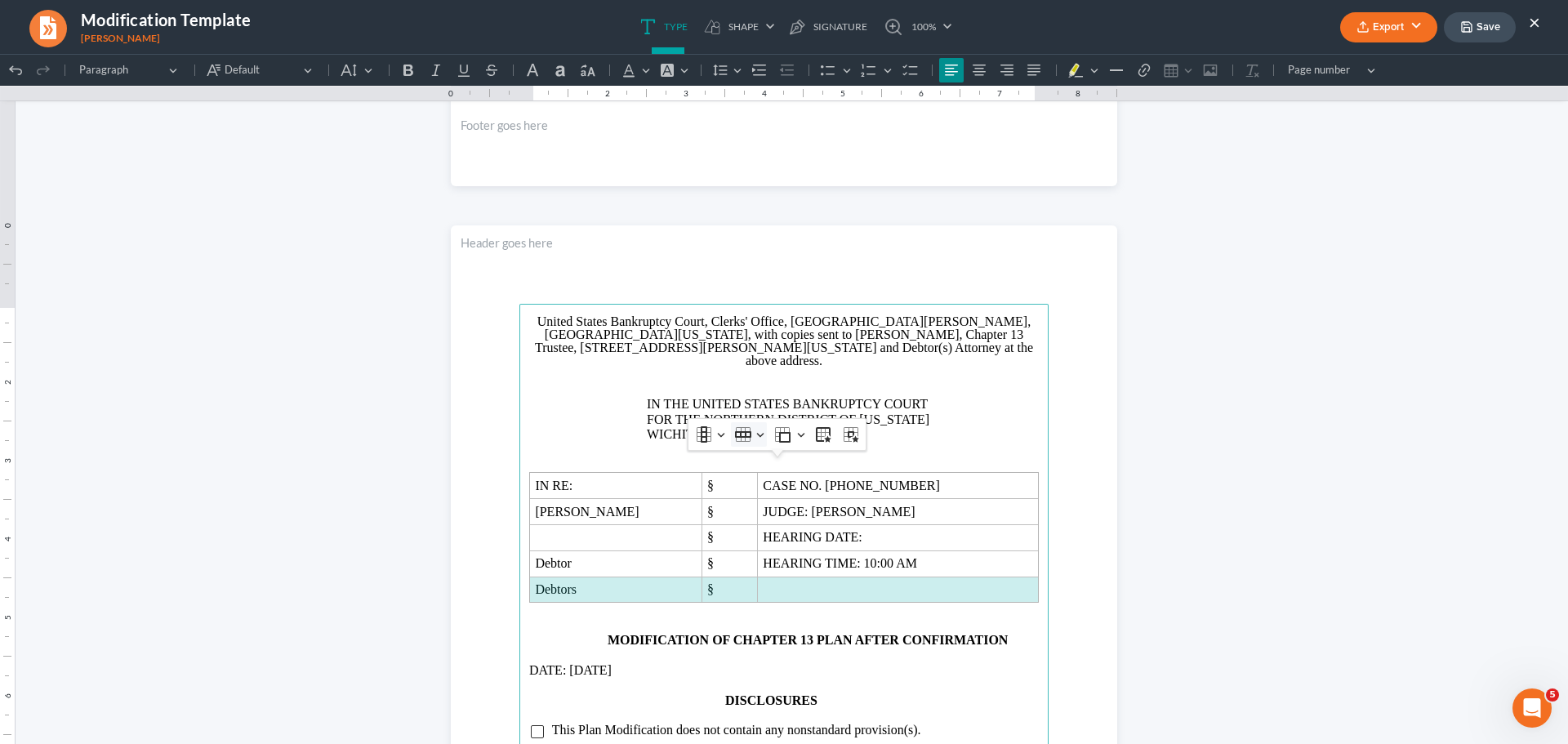
click at [751, 441] on icon "Table toolbar" at bounding box center [743, 435] width 17 height 17
click at [780, 543] on span "Delete row" at bounding box center [785, 542] width 52 height 19
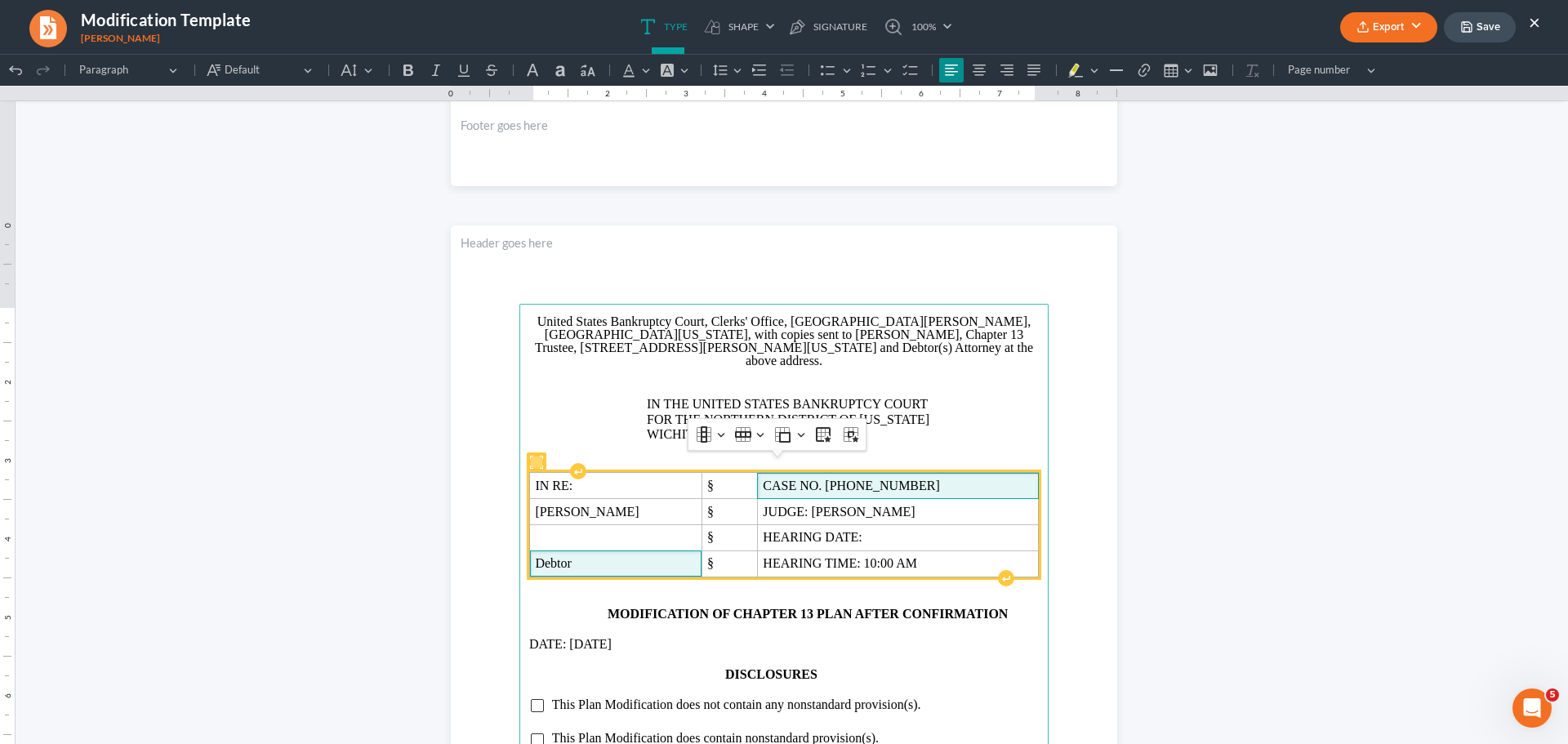
click at [916, 479] on span "CASE NO. [PHONE_NUMBER]" at bounding box center [897, 486] width 270 height 15
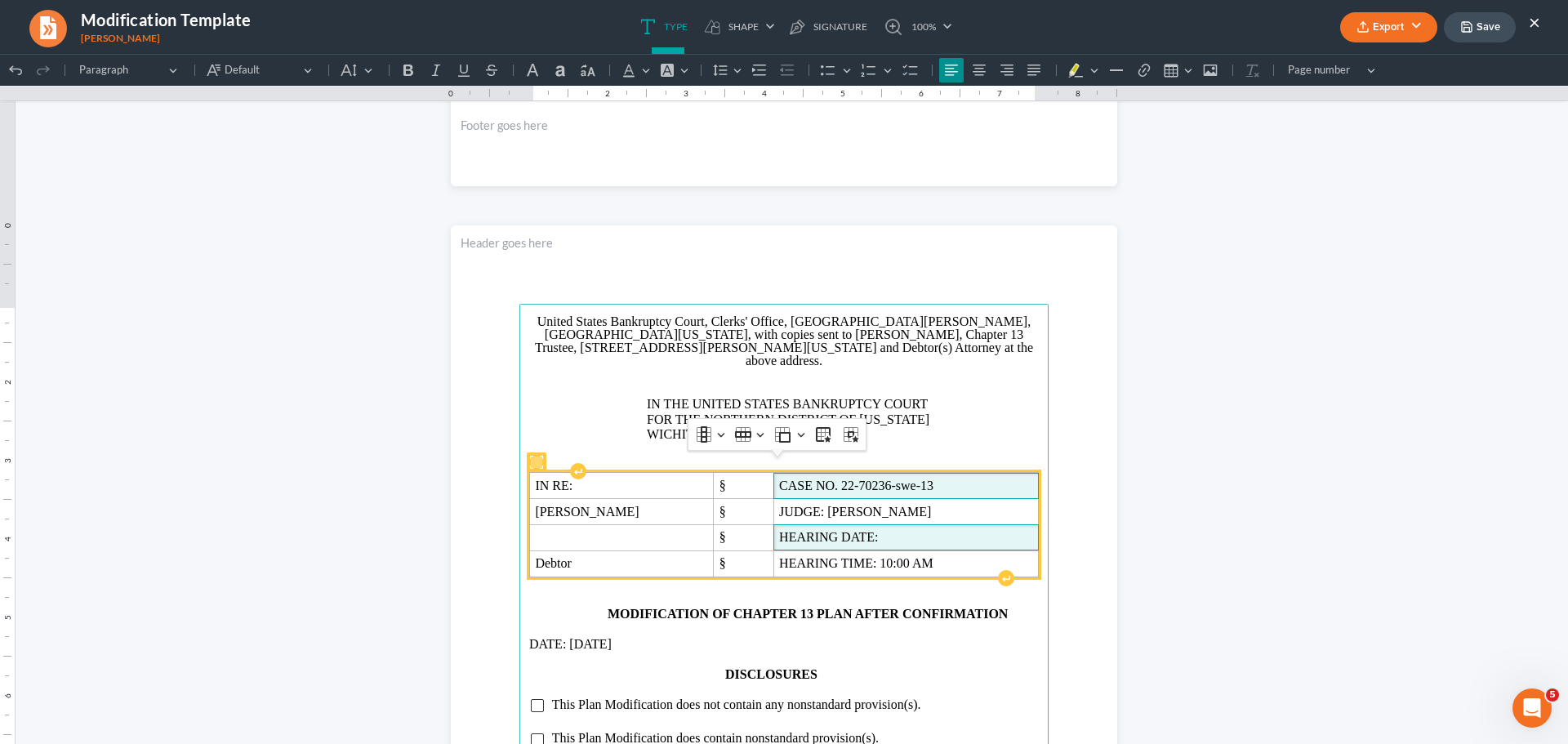
click at [927, 530] on span "HEARING DATE:" at bounding box center [906, 537] width 254 height 15
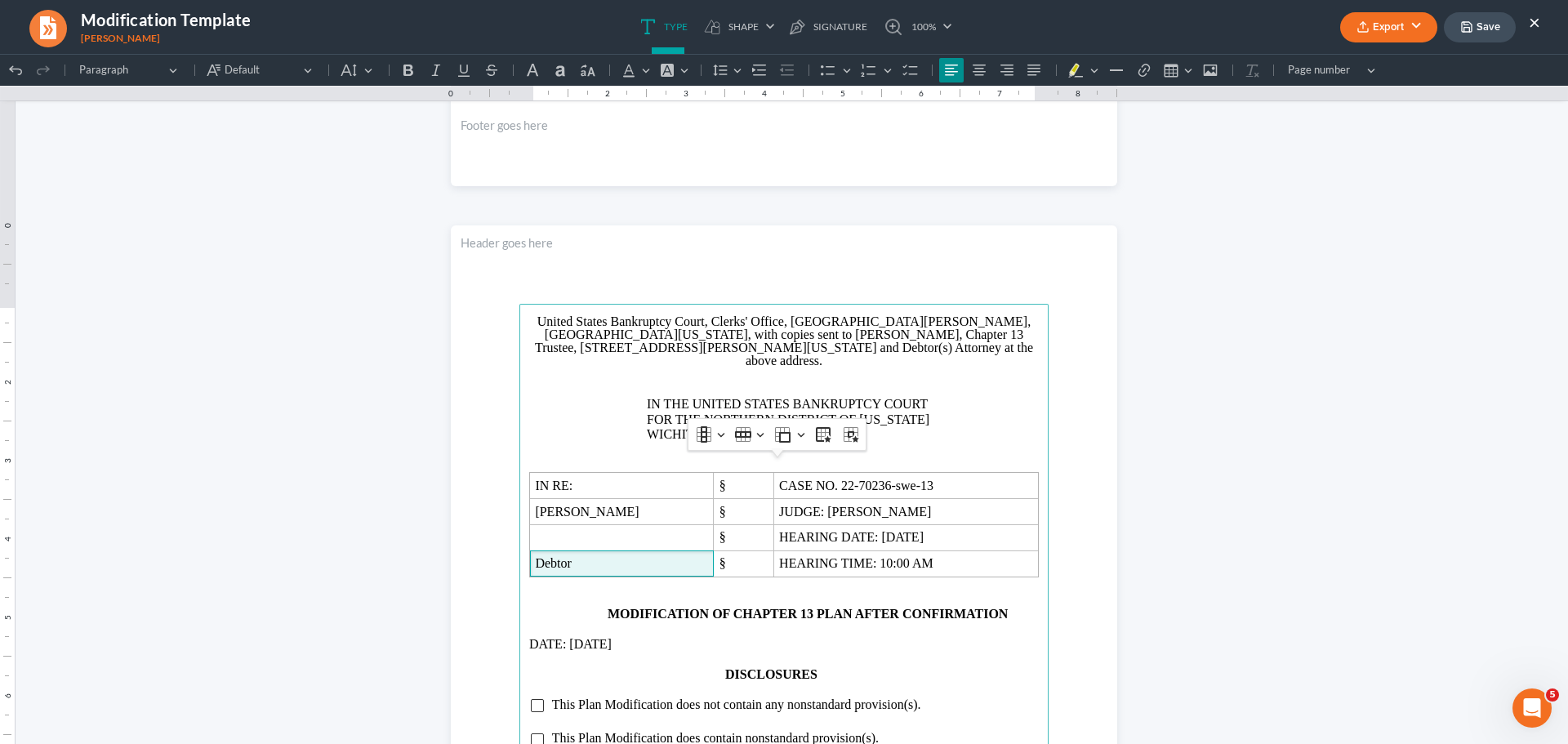
click at [587, 557] on span "Debtor" at bounding box center [621, 564] width 173 height 15
click at [651, 382] on p "Rich Text Editor, page-1-main" at bounding box center [843, 389] width 392 height 15
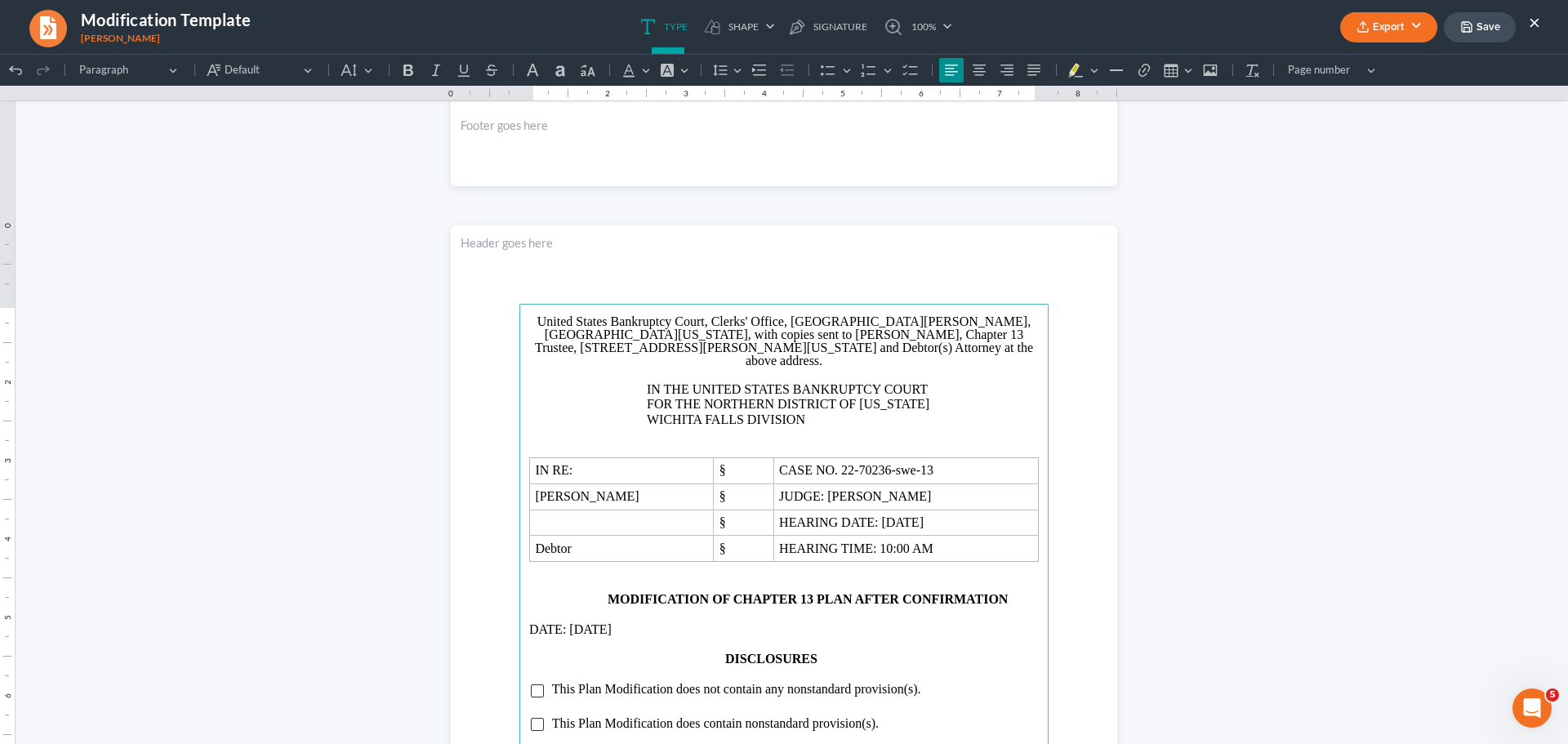
click at [689, 442] on p "Rich Text Editor, page-1-main" at bounding box center [783, 449] width 509 height 15
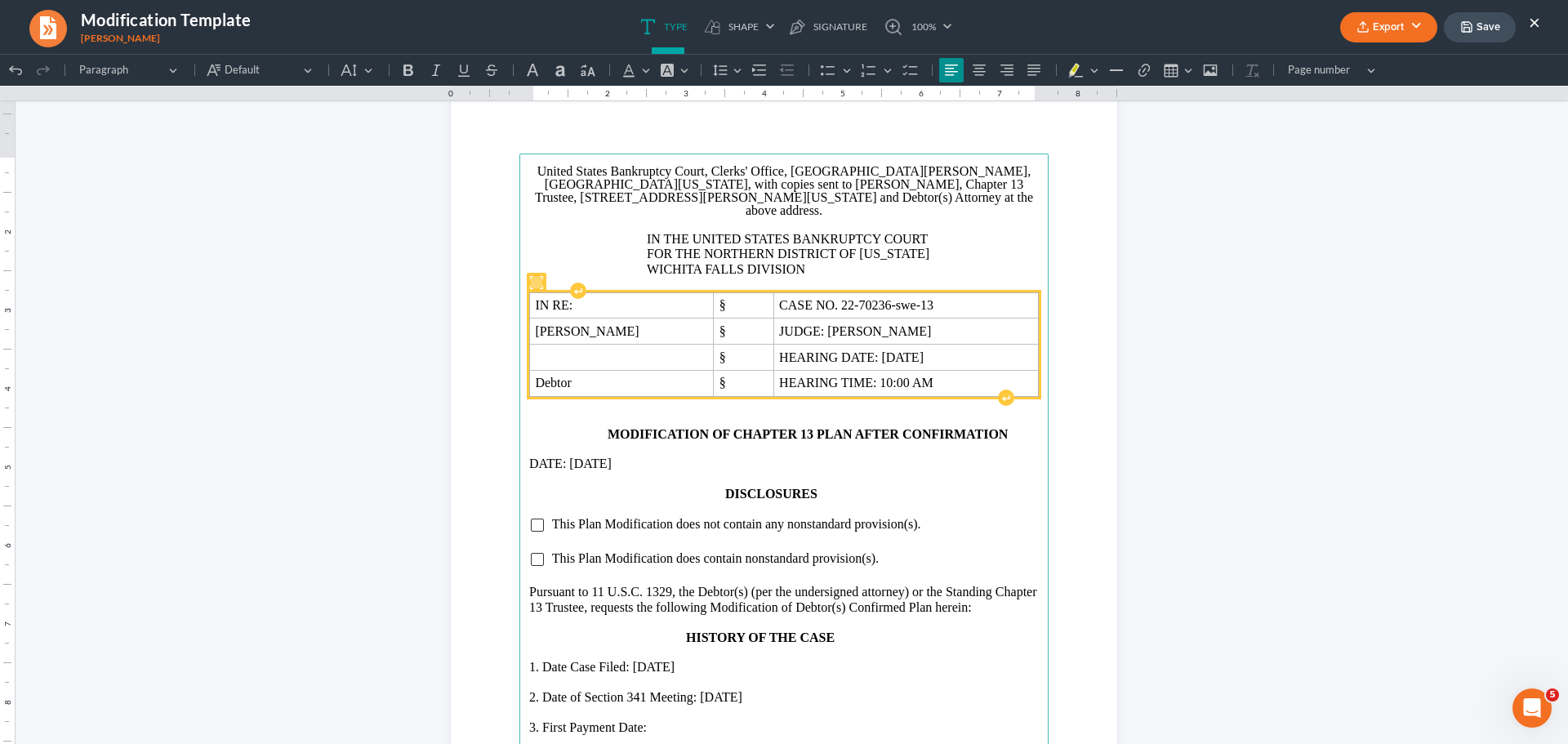
scroll to position [981, 0]
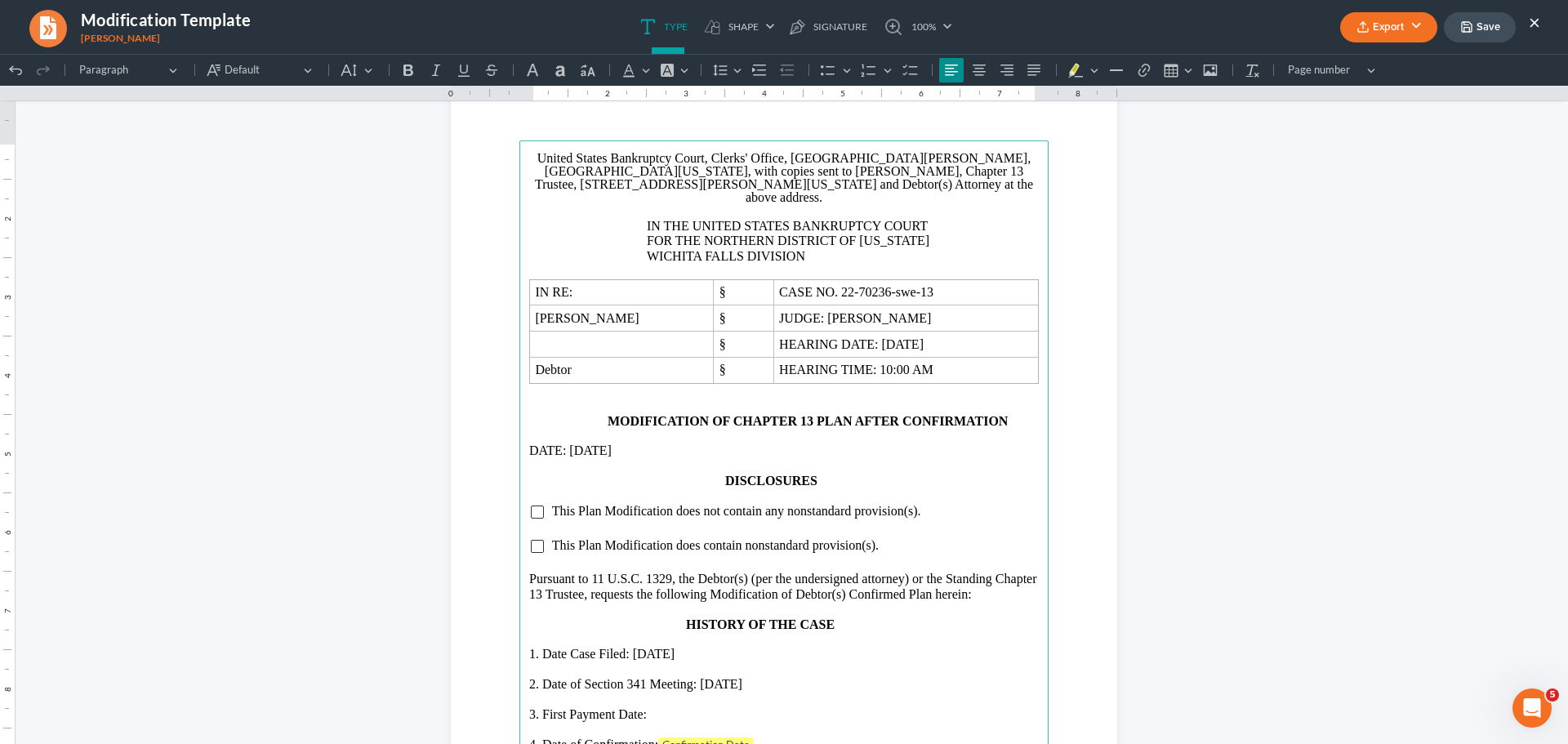
click at [592, 443] on p "DATE: [DATE]" at bounding box center [783, 450] width 509 height 15
click at [531, 540] on input "Rich Text Editor, page-1-main" at bounding box center [537, 546] width 13 height 13
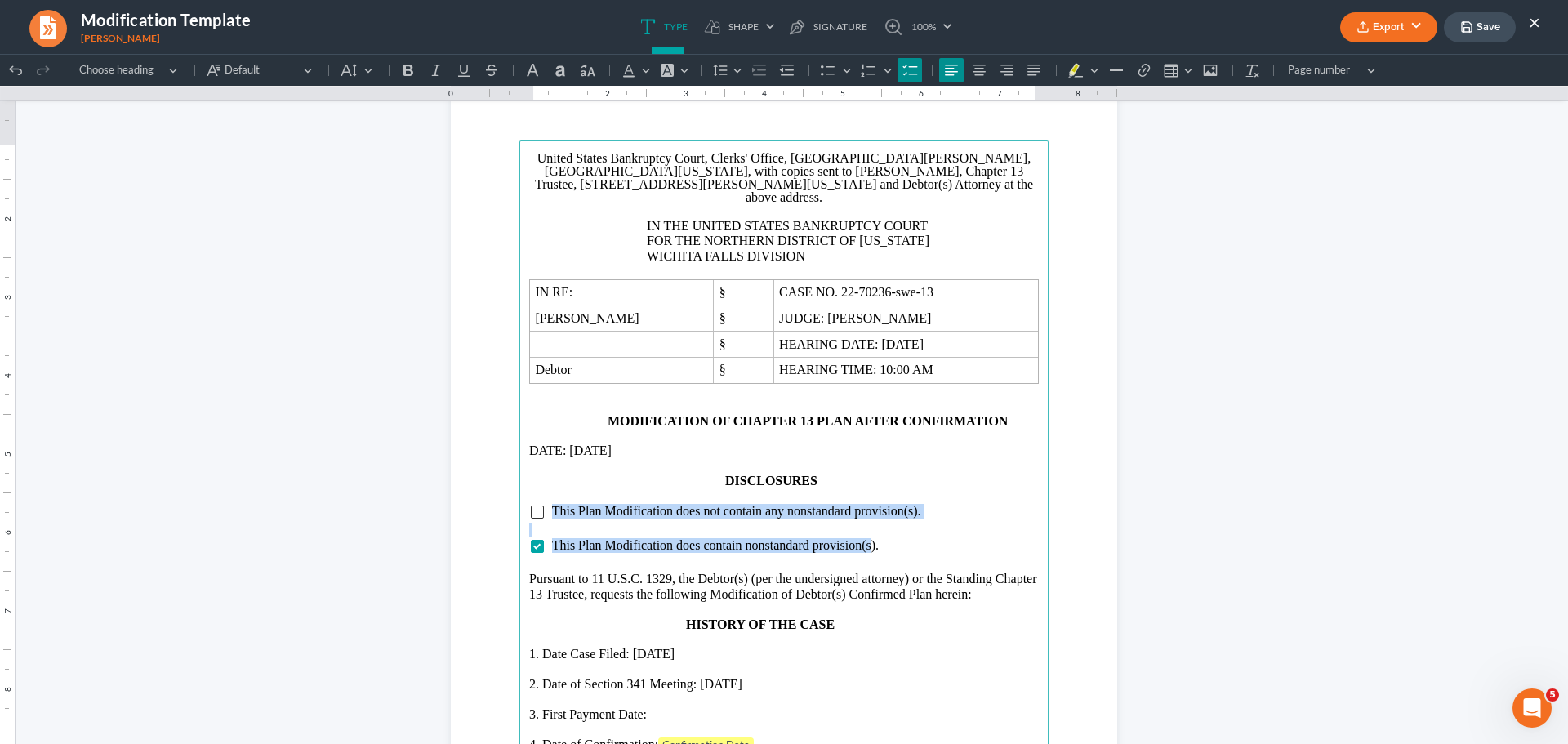
drag, startPoint x: 546, startPoint y: 502, endPoint x: 865, endPoint y: 529, distance: 320.1
click at [865, 529] on main "United States Bankruptcy Court, Clerks' Office, [GEOGRAPHIC_DATA][PERSON_NAME],…" at bounding box center [783, 494] width 529 height 706
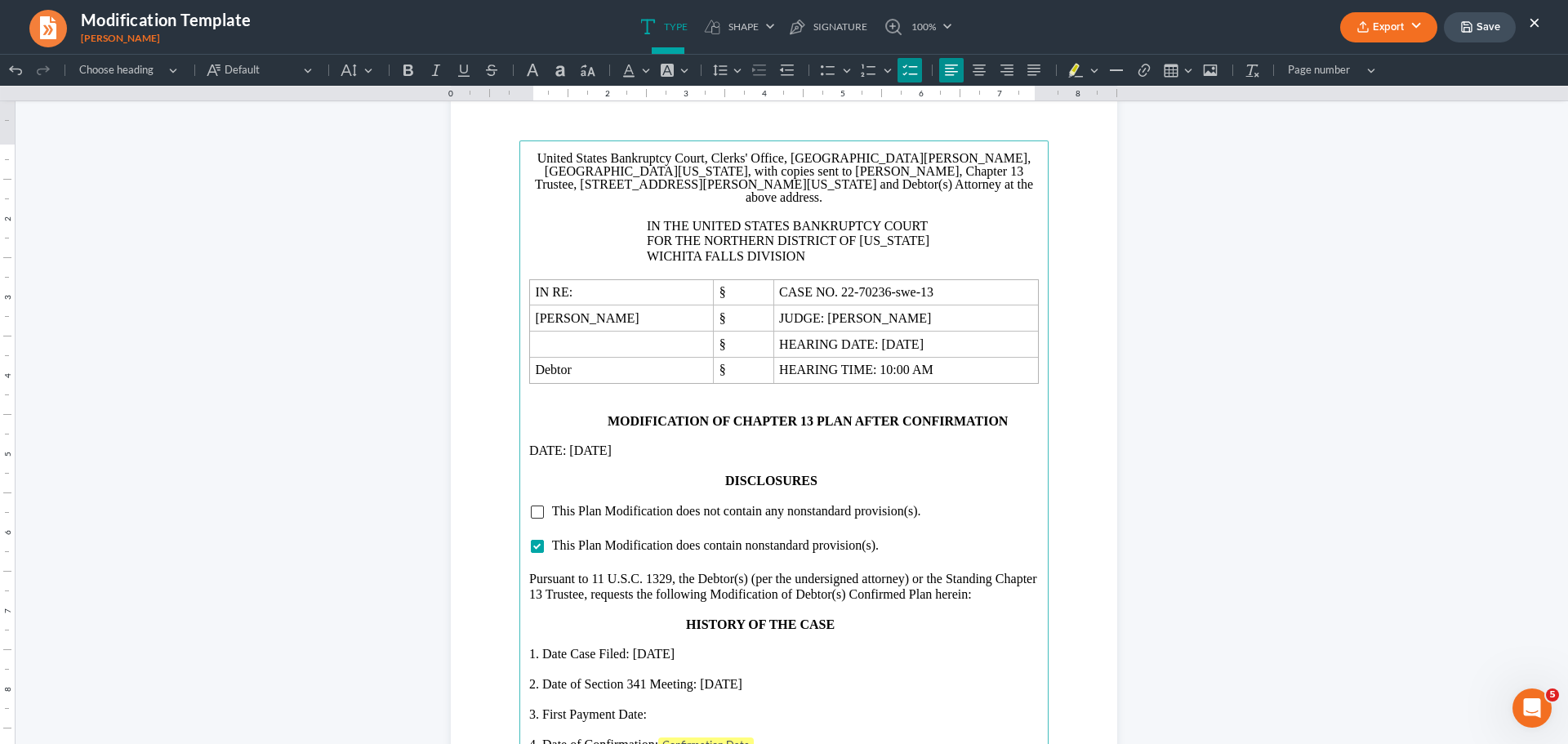
click at [914, 538] on li "This Plan Modification does contain nonstandard provision(s)." at bounding box center [795, 545] width 488 height 15
drag, startPoint x: 925, startPoint y: 500, endPoint x: 545, endPoint y: 489, distance: 380.2
click at [545, 489] on main "United States Bankruptcy Court, Clerks' Office, [GEOGRAPHIC_DATA][PERSON_NAME],…" at bounding box center [783, 494] width 529 height 706
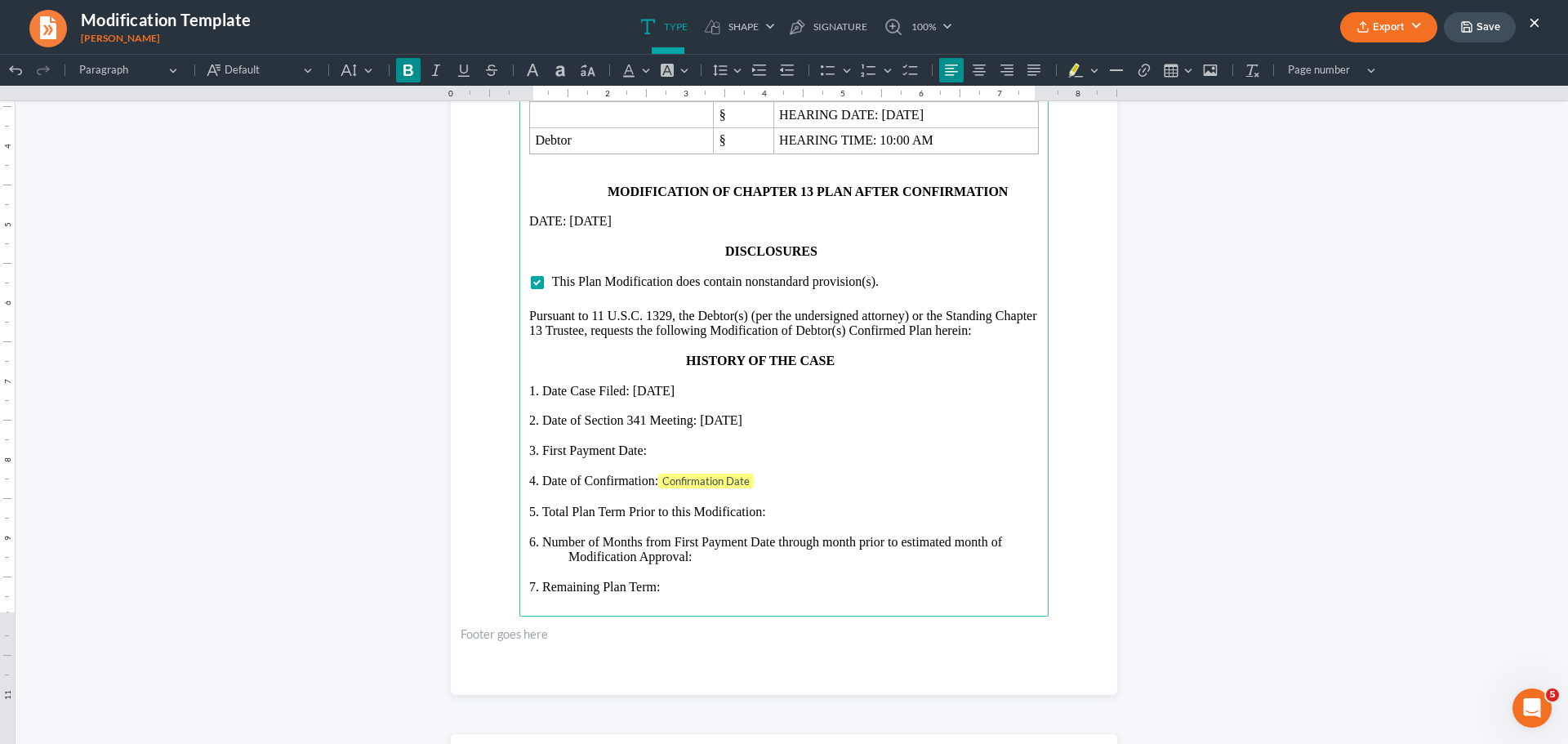
scroll to position [1226, 0]
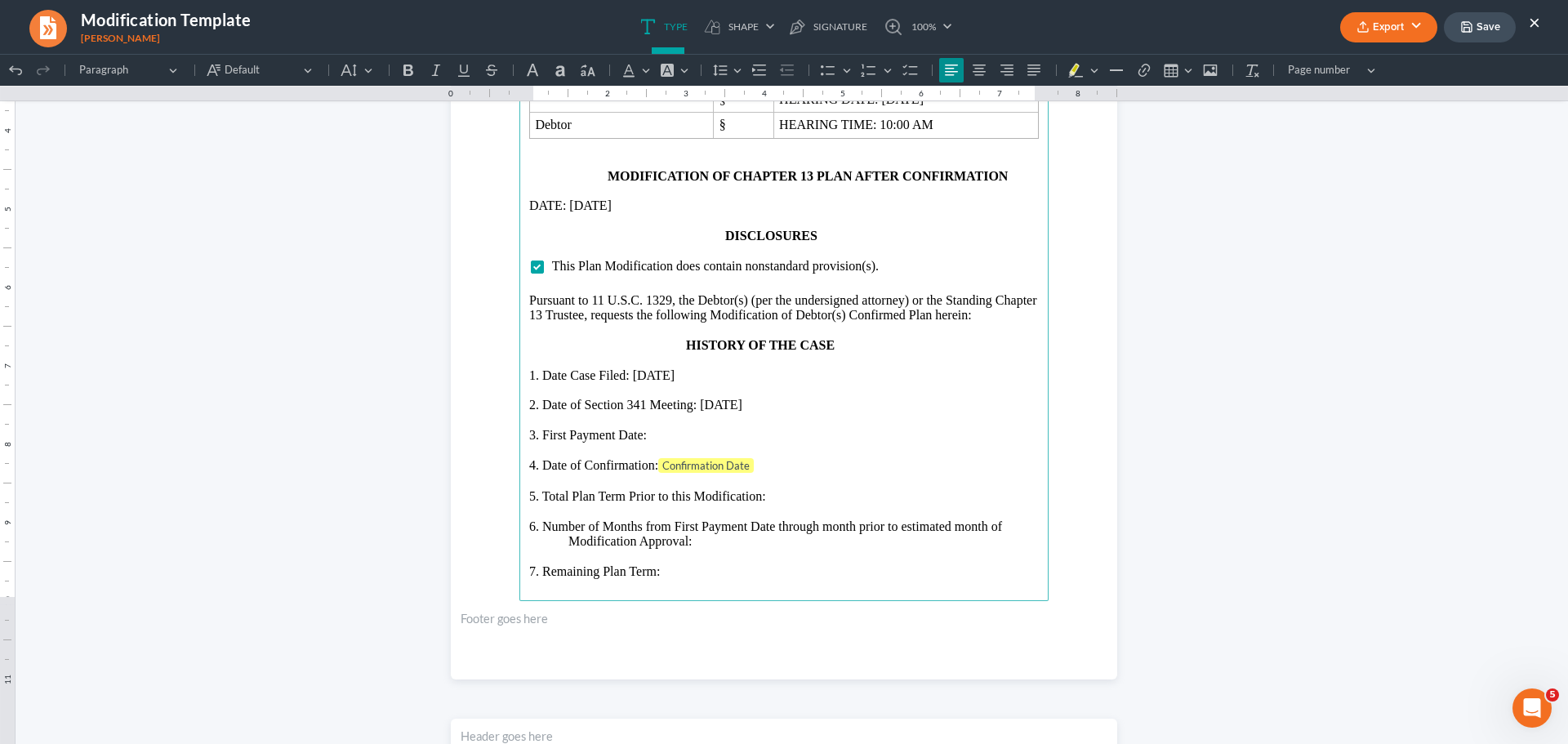
click at [659, 429] on p "3. First Payment Date:" at bounding box center [783, 436] width 509 height 15
click at [770, 458] on p "4. Date of Confirmation: Confirmation Date" at bounding box center [783, 466] width 509 height 17
click at [786, 489] on p "5. Total Plan Term Prior to this Modification:" at bounding box center [783, 496] width 509 height 15
click at [729, 548] on p "Rich Text Editor, page-1-main" at bounding box center [783, 555] width 509 height 15
click at [717, 524] on p "6. Number of Months from First Payment Date through month prior to estimated mo…" at bounding box center [783, 534] width 509 height 31
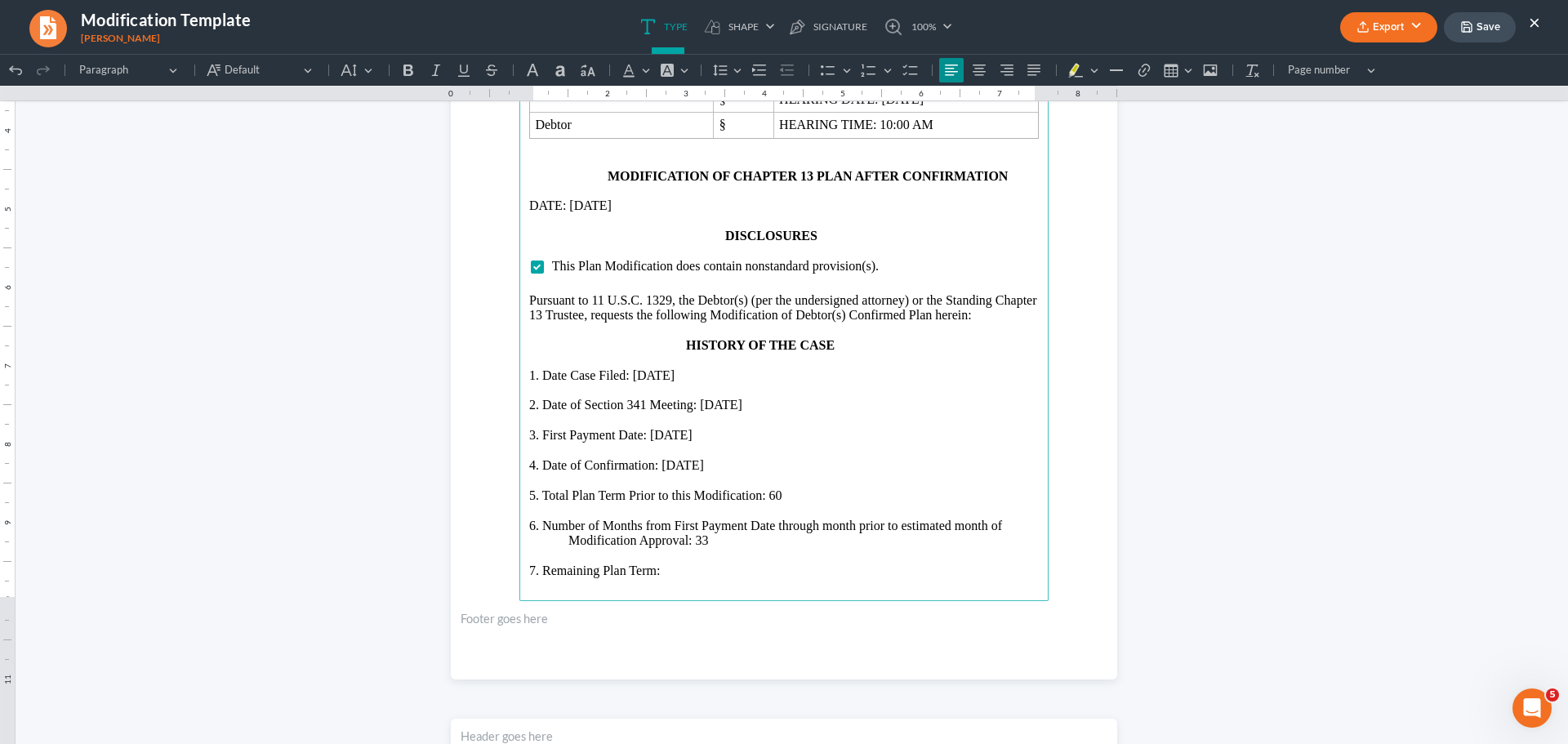
click at [696, 564] on p "7. Remaining Plan Term:" at bounding box center [783, 571] width 509 height 15
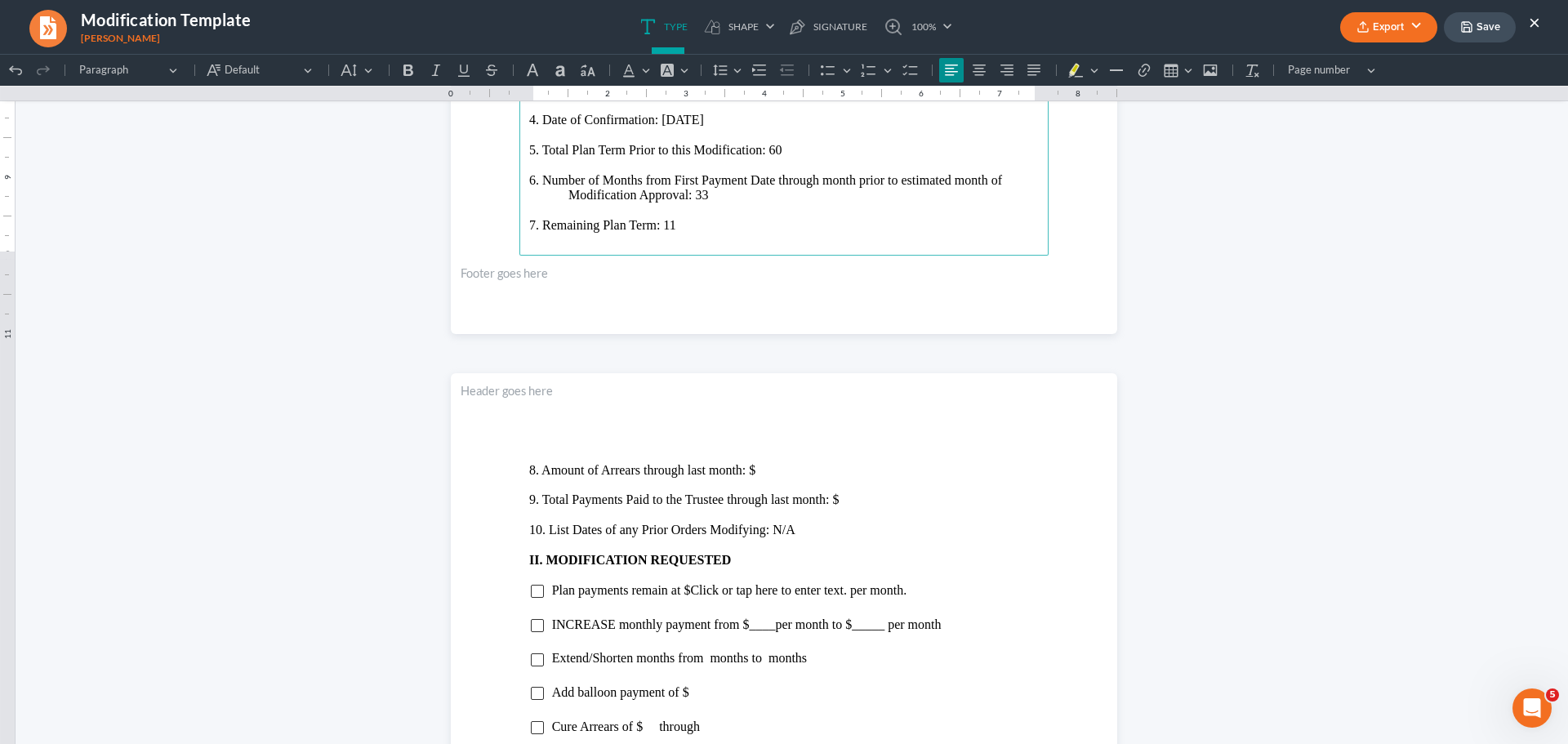
scroll to position [1634, 0]
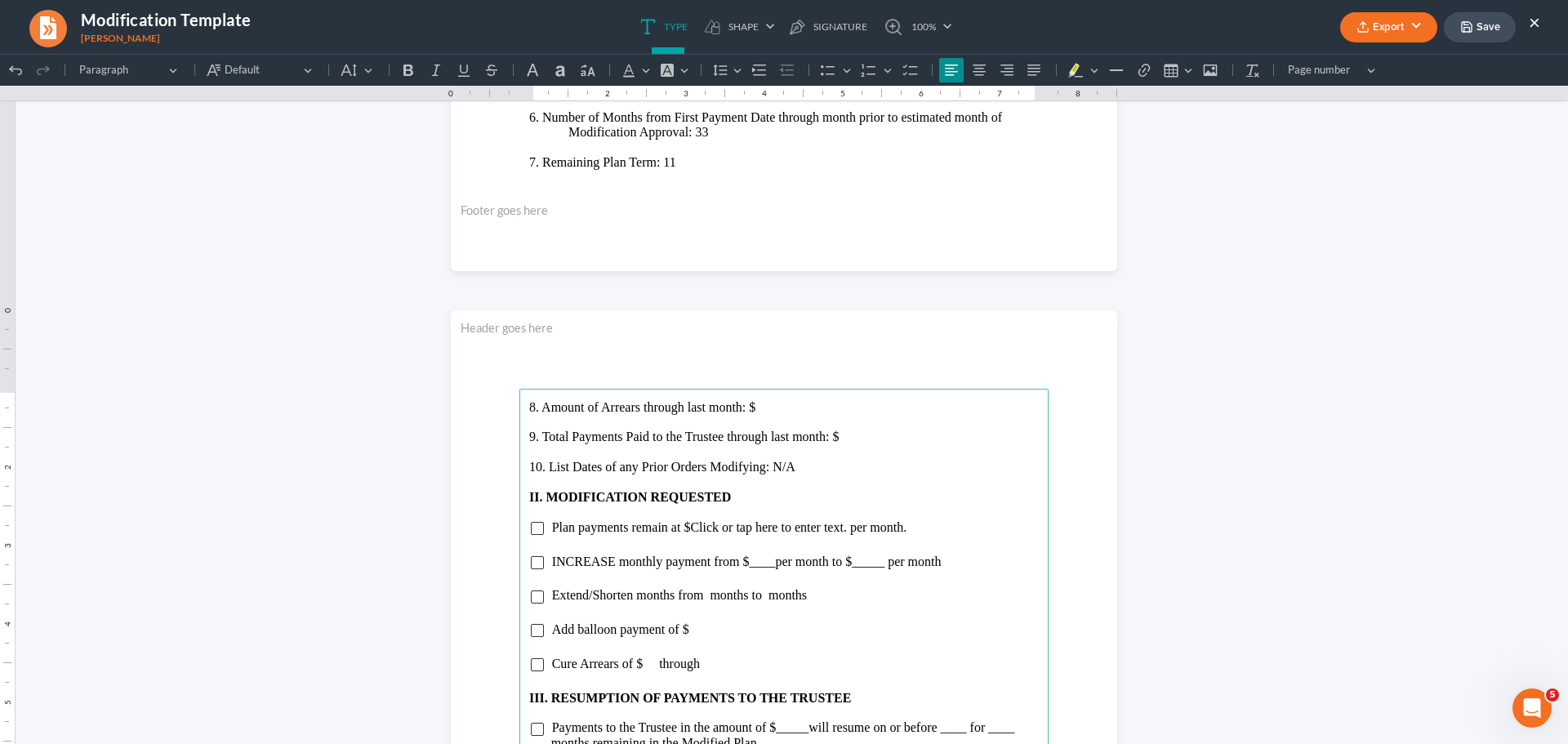
click at [752, 404] on p "8. Amount of Arrears through last month: $" at bounding box center [783, 407] width 509 height 15
click at [844, 449] on p "Rich Text Editor, page-2-main" at bounding box center [783, 452] width 509 height 15
click at [844, 442] on p "9. Total Payments Paid to the Trustee through last month: $" at bounding box center [783, 437] width 509 height 15
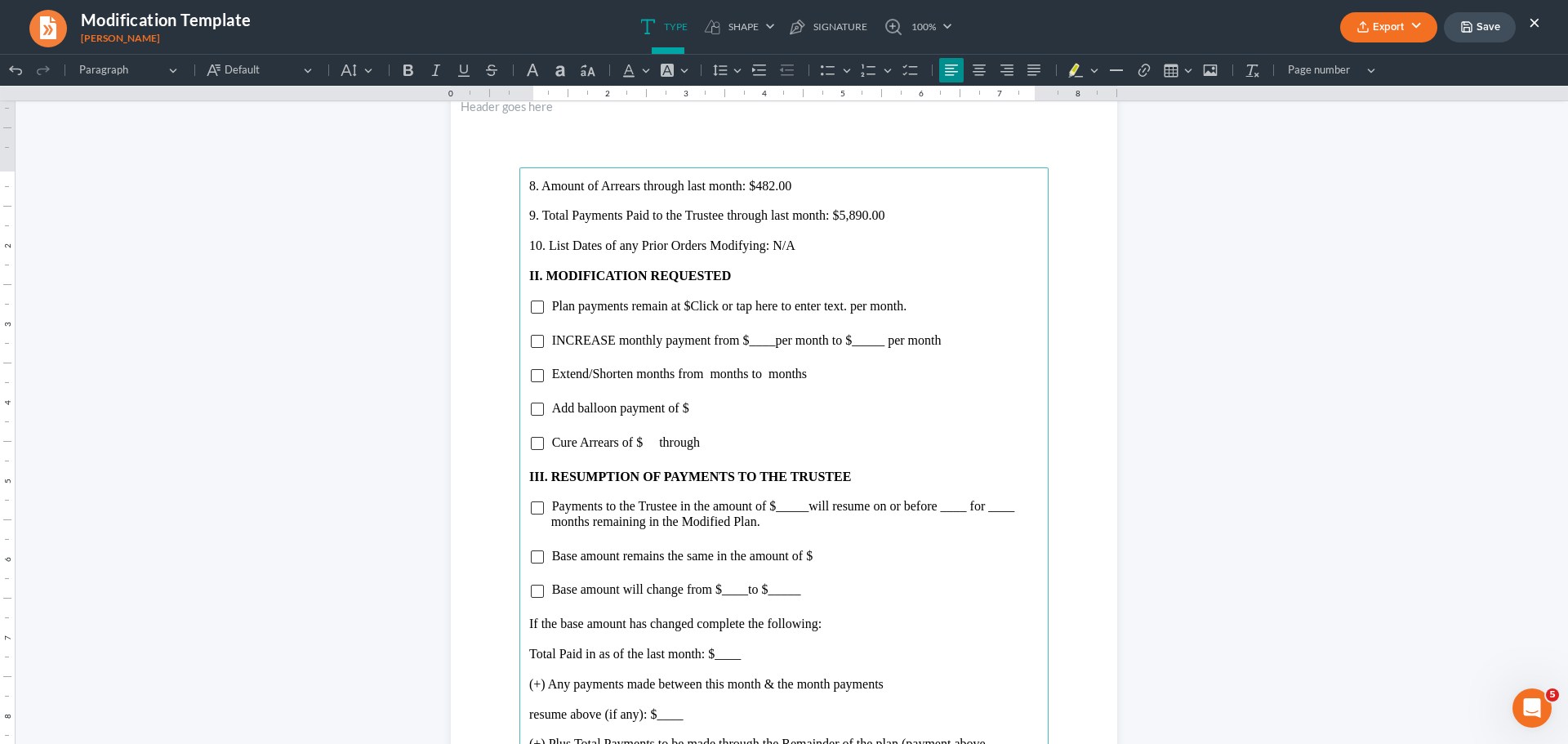
scroll to position [1879, 0]
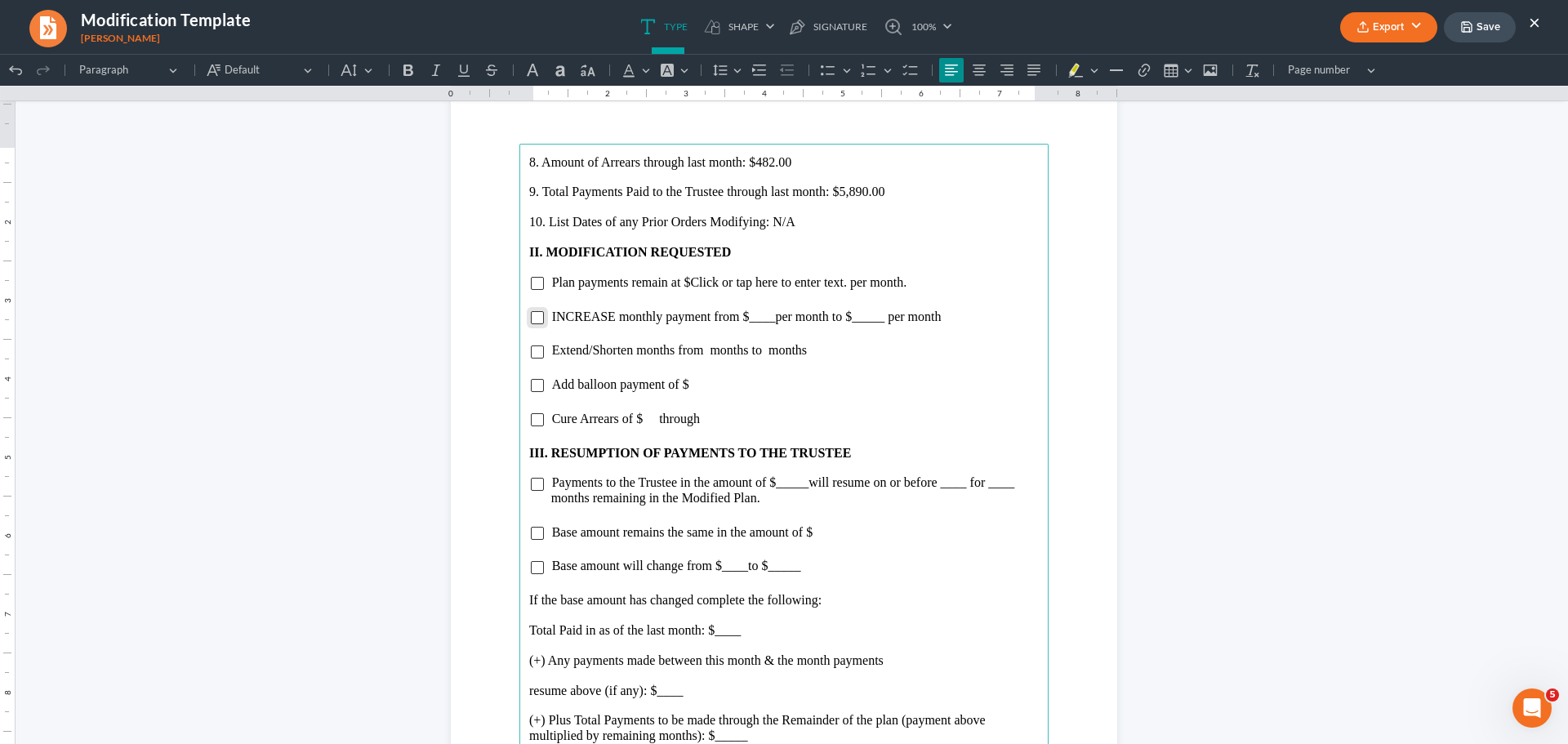
click at [535, 316] on input "Rich Text Editor, page-2-main" at bounding box center [537, 317] width 13 height 13
click at [559, 314] on span "INCREASE monthly payment from $____ per month to $_____ per month" at bounding box center [748, 316] width 390 height 14
click at [779, 318] on span "per month to $_____ per month" at bounding box center [862, 316] width 165 height 14
click at [894, 323] on span "per month to $_____ per month" at bounding box center [872, 316] width 165 height 14
click at [531, 420] on input "Rich Text Editor, page-2-main" at bounding box center [537, 420] width 13 height 13
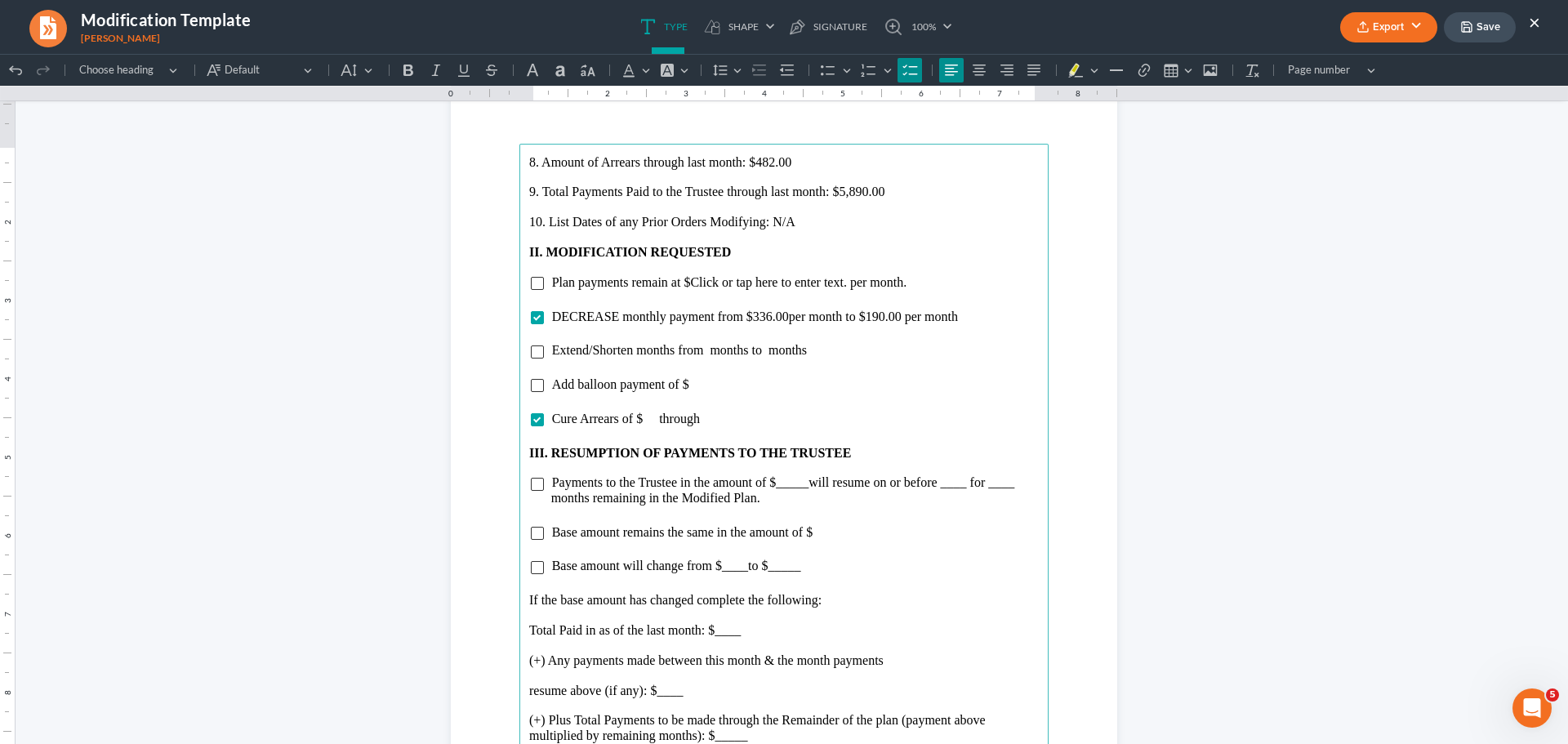
click at [636, 419] on span "Cure Arrears of $ through" at bounding box center [626, 419] width 148 height 14
click at [722, 416] on li "Cure Arrears of $818.00 through" at bounding box center [795, 419] width 488 height 15
click at [533, 353] on input "Rich Text Editor, page-2-main" at bounding box center [537, 352] width 13 height 13
click at [587, 350] on span "Extend/Shorten months from months to months" at bounding box center [680, 350] width 255 height 14
drag, startPoint x: 658, startPoint y: 352, endPoint x: 685, endPoint y: 359, distance: 27.9
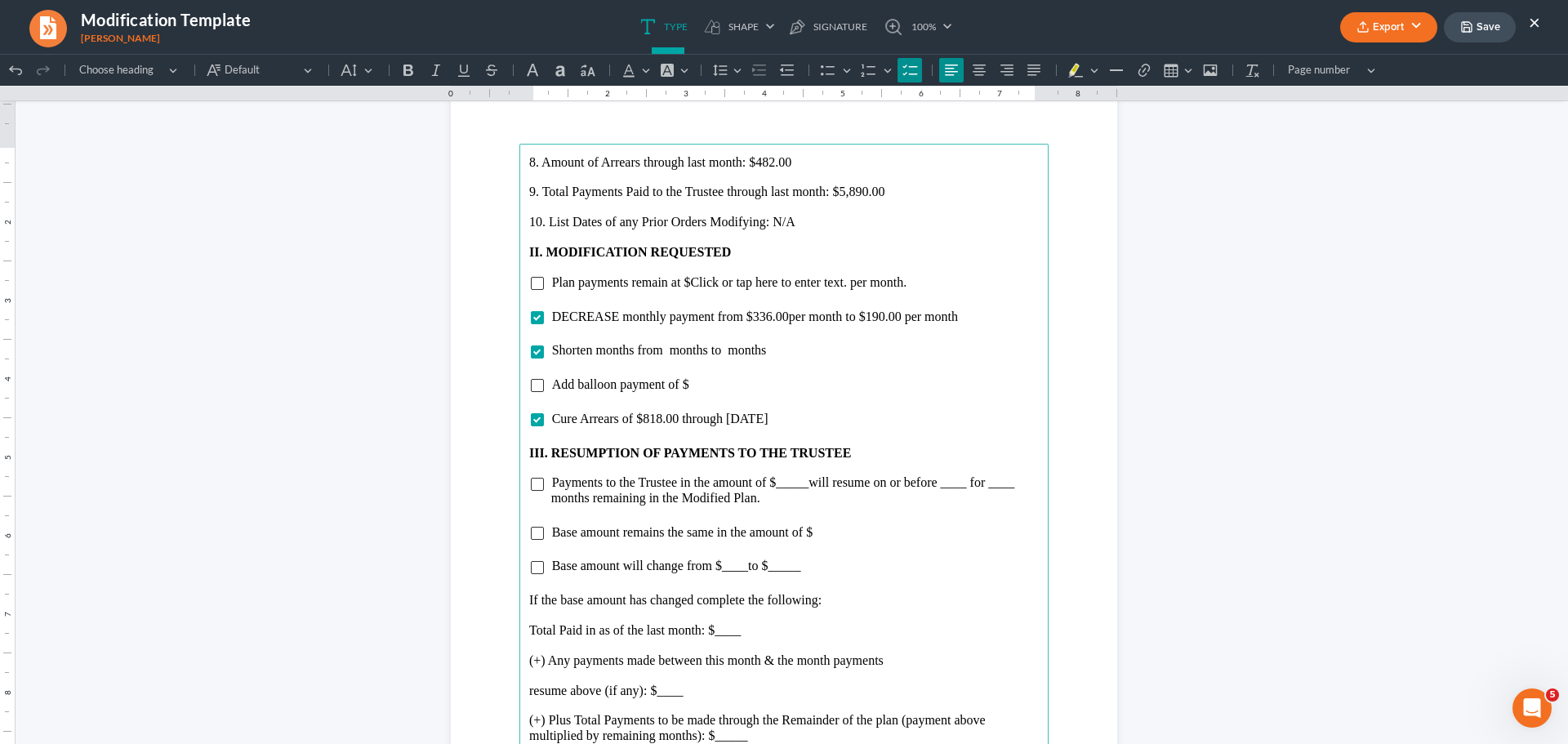
click at [658, 352] on span "Shorten months from months to months" at bounding box center [660, 350] width 215 height 14
click at [731, 352] on span "Shorten months from 60 months to months" at bounding box center [666, 350] width 228 height 14
drag, startPoint x: 545, startPoint y: 384, endPoint x: 701, endPoint y: 393, distance: 156.3
click at [701, 393] on main "8. Amount of Arrears through last month: $482.00 9. Total Payments Paid to the …" at bounding box center [783, 497] width 529 height 706
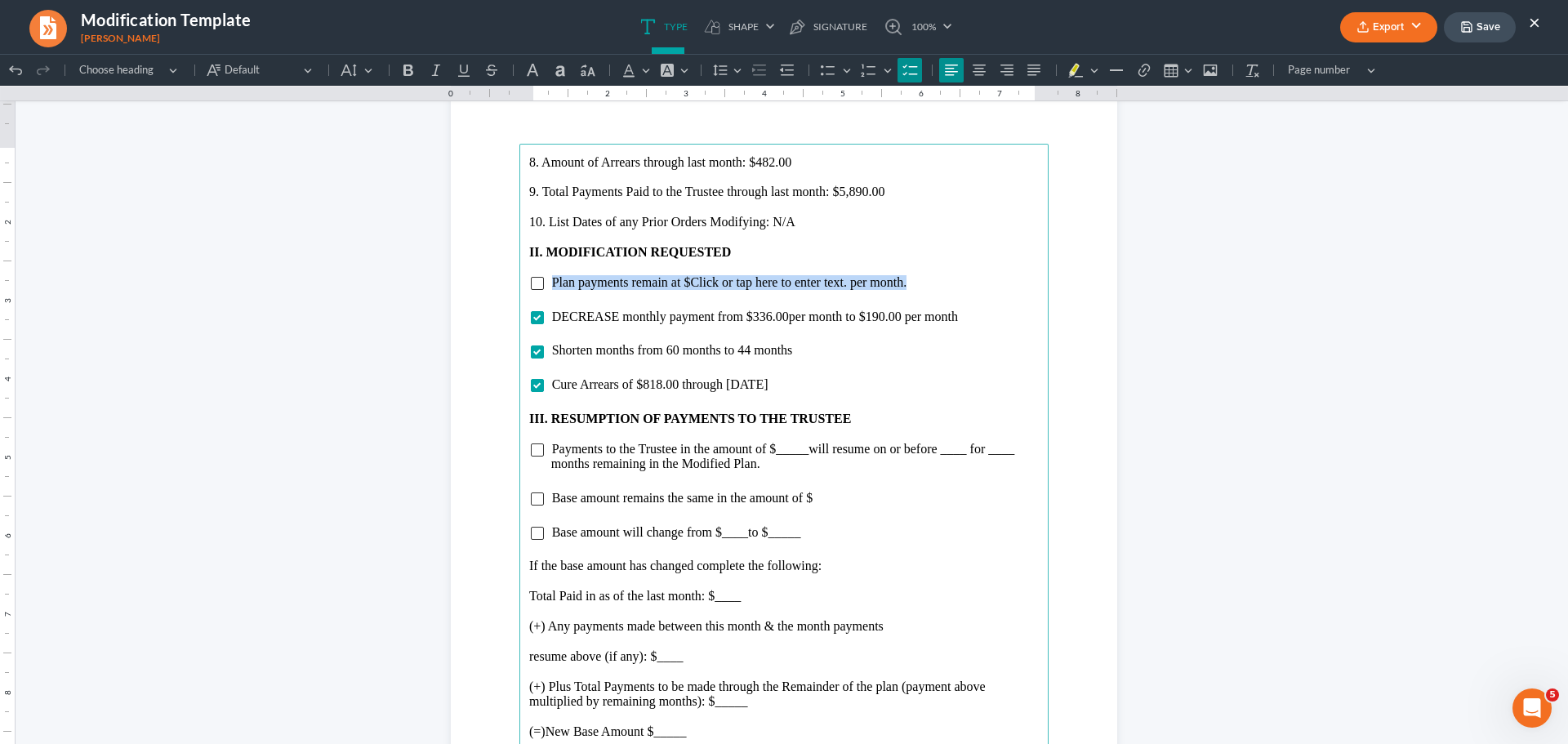
drag, startPoint x: 542, startPoint y: 275, endPoint x: 963, endPoint y: 293, distance: 421.4
click at [959, 285] on ul "Plan payments remain at $Click or tap here to enter text. per month." at bounding box center [783, 282] width 509 height 15
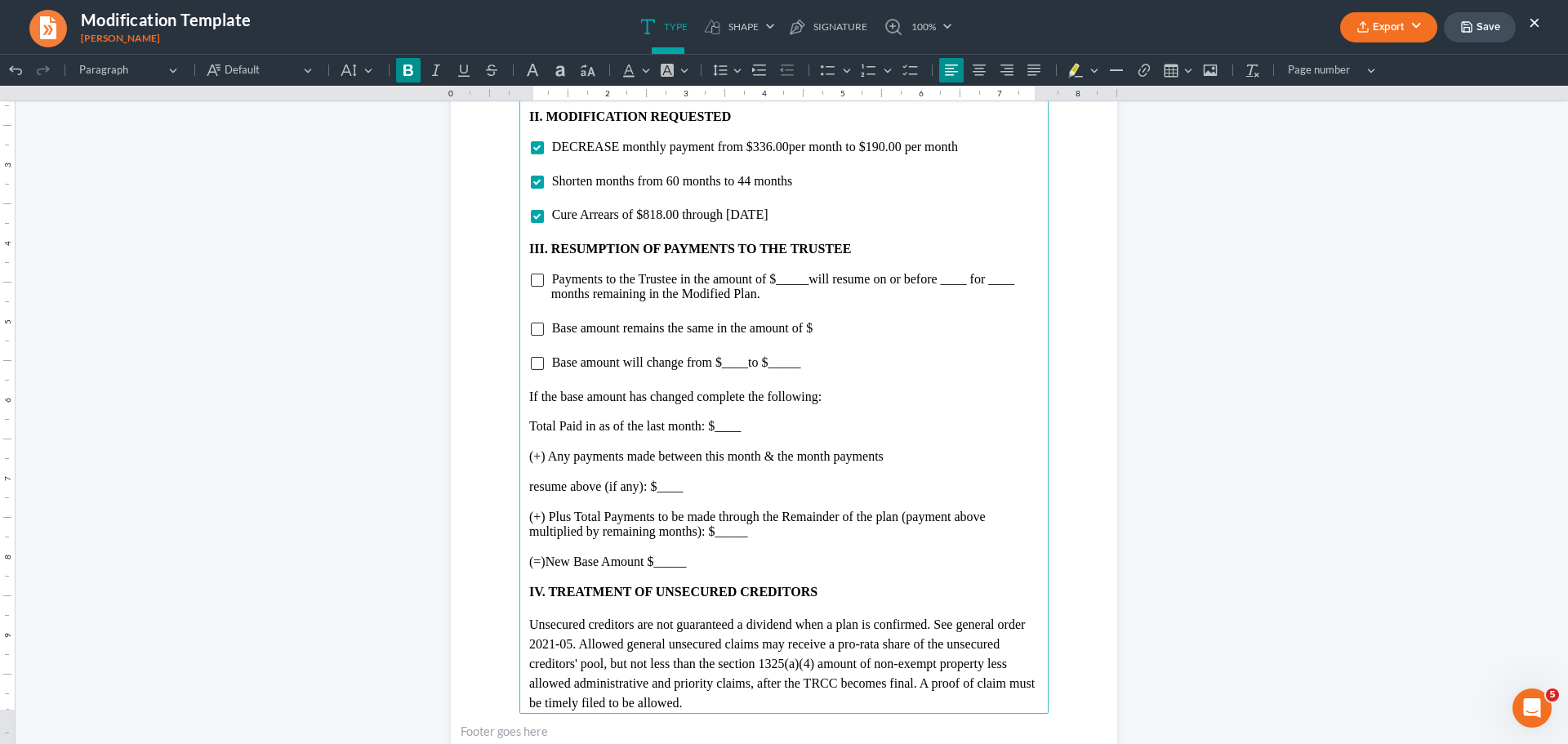
scroll to position [2043, 0]
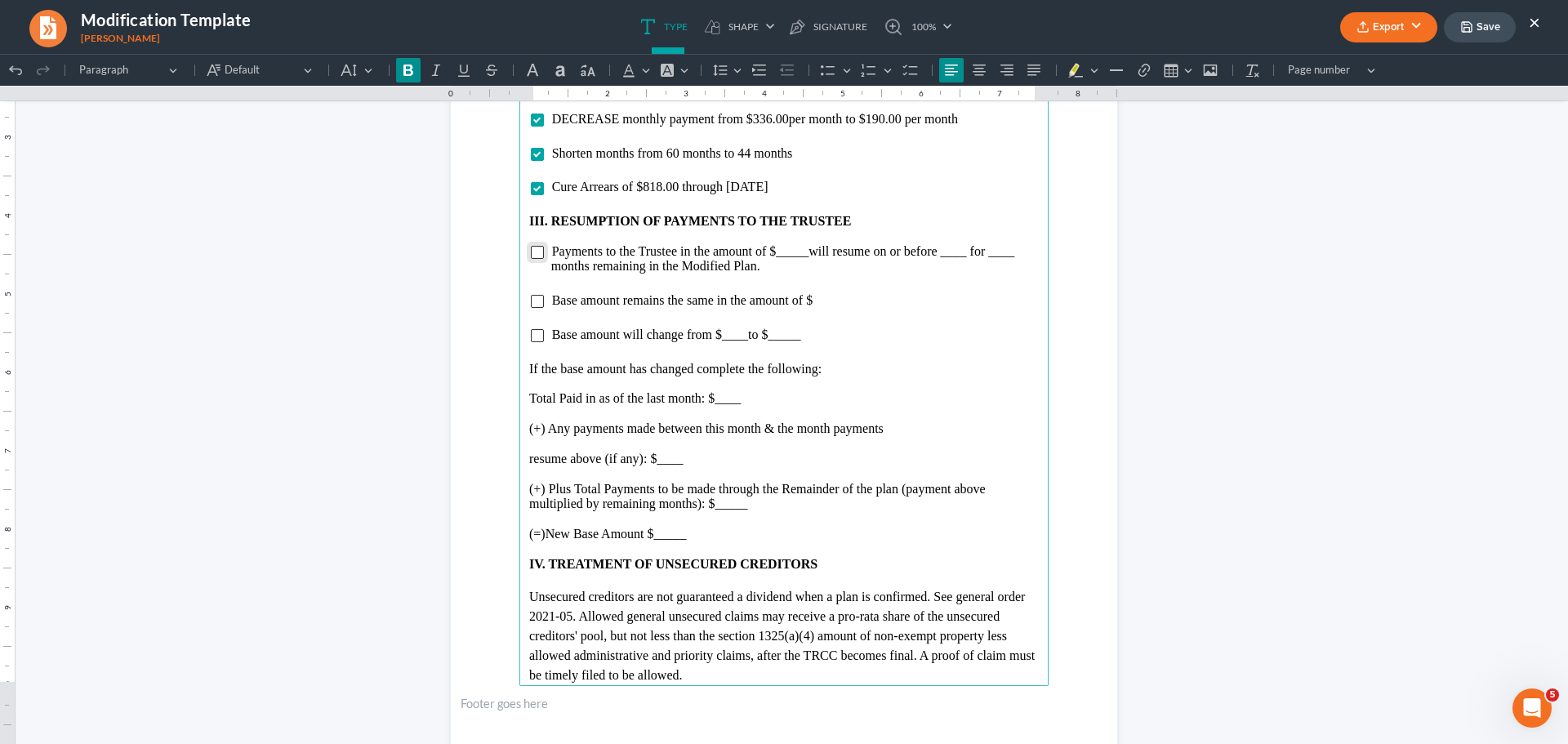
click at [531, 256] on input "Rich Text Editor, page-2-main" at bounding box center [537, 252] width 13 height 13
click at [802, 251] on span "will resume on or before ____ for ____ months remaining in the Modified Plan." at bounding box center [783, 258] width 464 height 29
click at [965, 257] on span "will resume on or before ____ for ____ months remaining in the Modified Plan." at bounding box center [785, 258] width 467 height 29
click at [571, 270] on span "will resume on or before [DATE] for ____ months remaining in the Modified Plan." at bounding box center [793, 258] width 483 height 29
drag, startPoint x: 551, startPoint y: 299, endPoint x: 828, endPoint y: 302, distance: 277.0
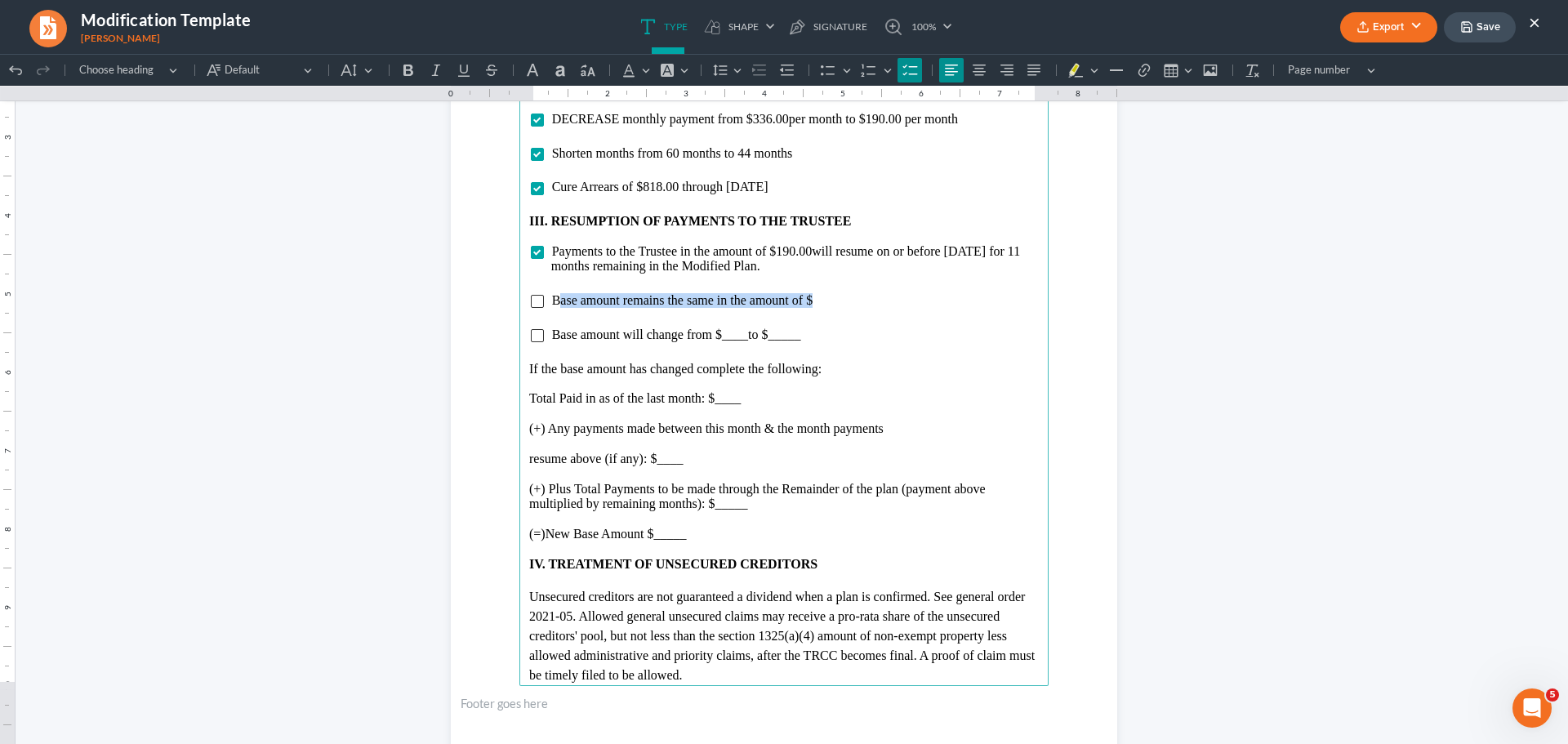
click at [828, 302] on li "Base amount remains the same in the amount of $" at bounding box center [795, 301] width 488 height 15
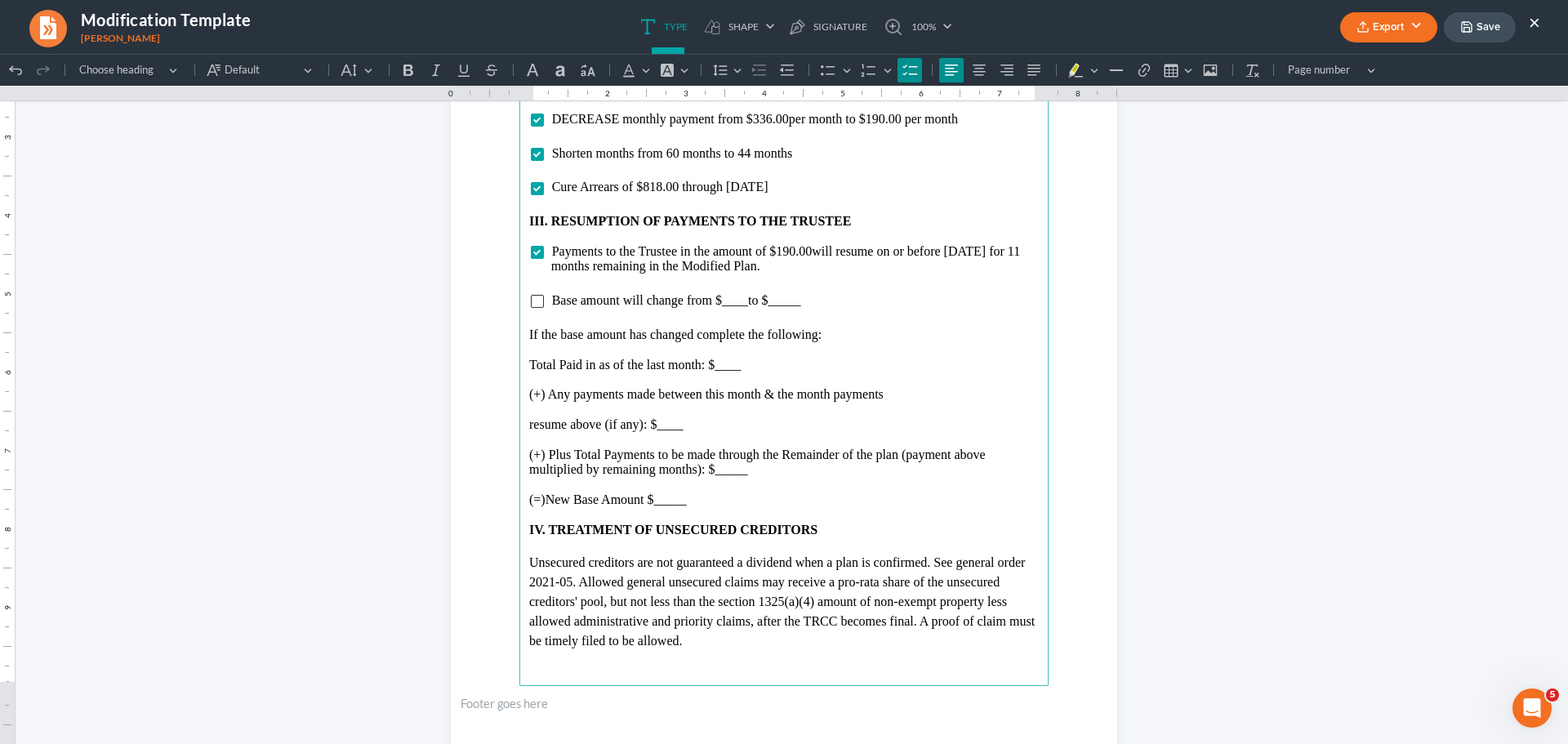
drag, startPoint x: 532, startPoint y: 304, endPoint x: 682, endPoint y: 304, distance: 150.0
click at [532, 304] on input "Rich Text Editor, page-2-main" at bounding box center [537, 301] width 13 height 13
click at [749, 306] on span "to $_____" at bounding box center [774, 301] width 52 height 14
click at [757, 365] on p "Total Paid in as of the last month: $____" at bounding box center [783, 365] width 509 height 15
click at [698, 428] on p "resume above (if any): $____" at bounding box center [783, 425] width 509 height 15
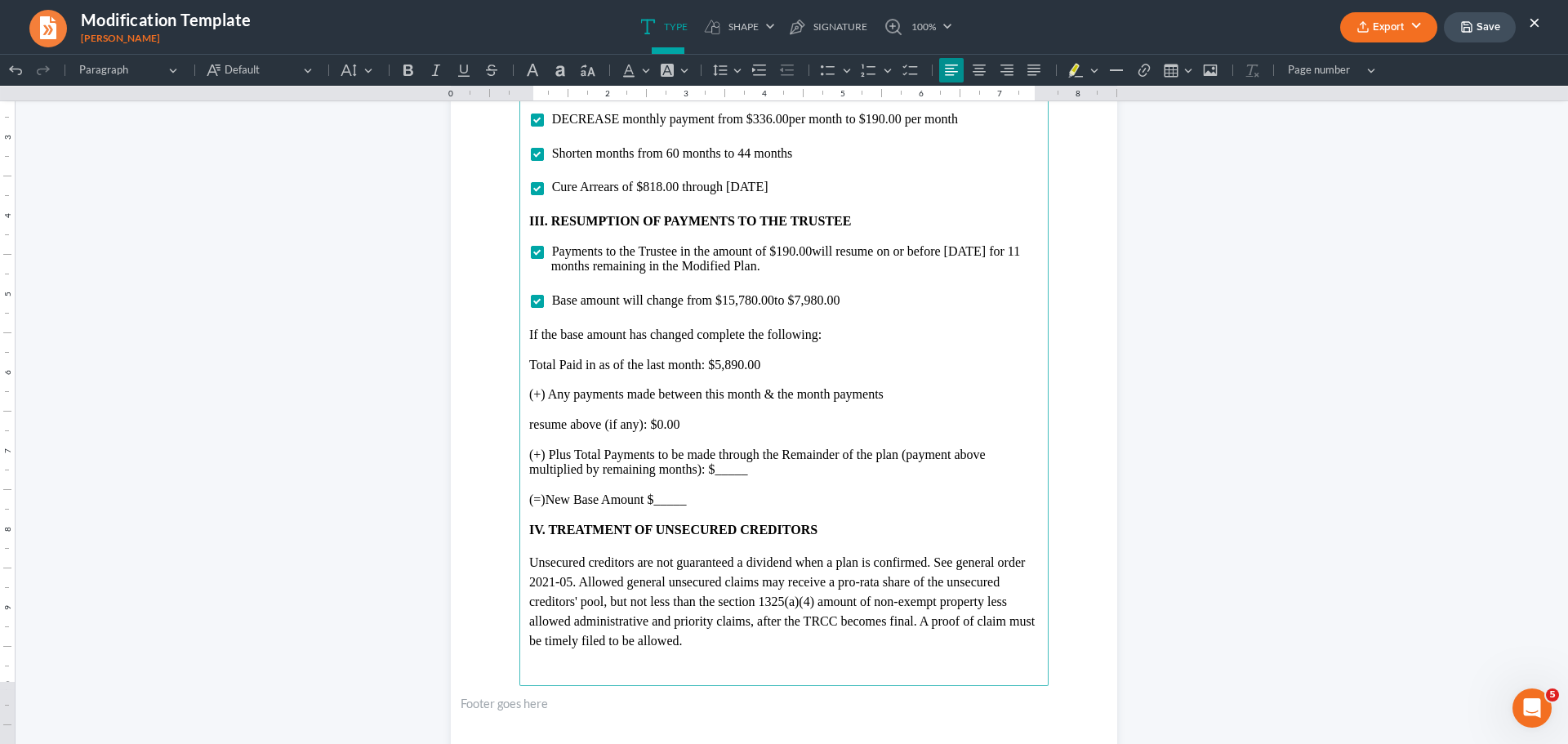
click at [771, 478] on p "Rich Text Editor, page-2-main" at bounding box center [783, 485] width 509 height 15
click at [751, 478] on p "Rich Text Editor, page-2-main" at bounding box center [783, 485] width 509 height 15
click at [749, 476] on p "(+) Plus Total Payments to be made through the Remainder of the plan (payment a…" at bounding box center [783, 462] width 509 height 31
click at [725, 494] on p "(=)New Base Amount $_____" at bounding box center [783, 500] width 509 height 15
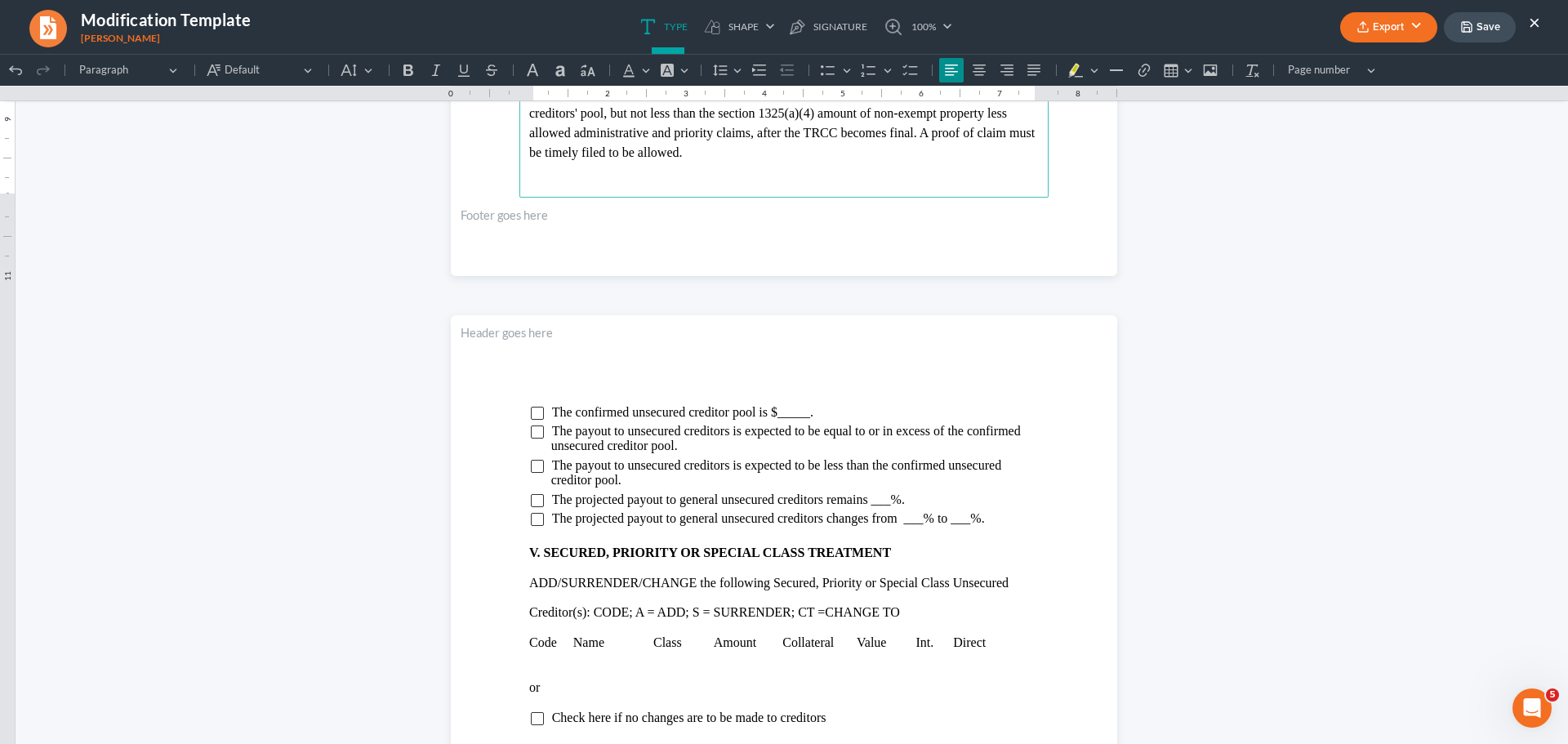
scroll to position [2534, 0]
click at [532, 413] on input "Rich Text Editor, page-3-main" at bounding box center [537, 411] width 13 height 13
click at [803, 416] on span "The confirmed unsecured creditor pool is $_____." at bounding box center [683, 411] width 261 height 14
click at [531, 521] on input "Rich Text Editor, page-3-main" at bounding box center [537, 517] width 13 height 13
click at [916, 519] on span "The projected payout to general unsecured creditors changes from ___% to ___%." at bounding box center [768, 516] width 432 height 14
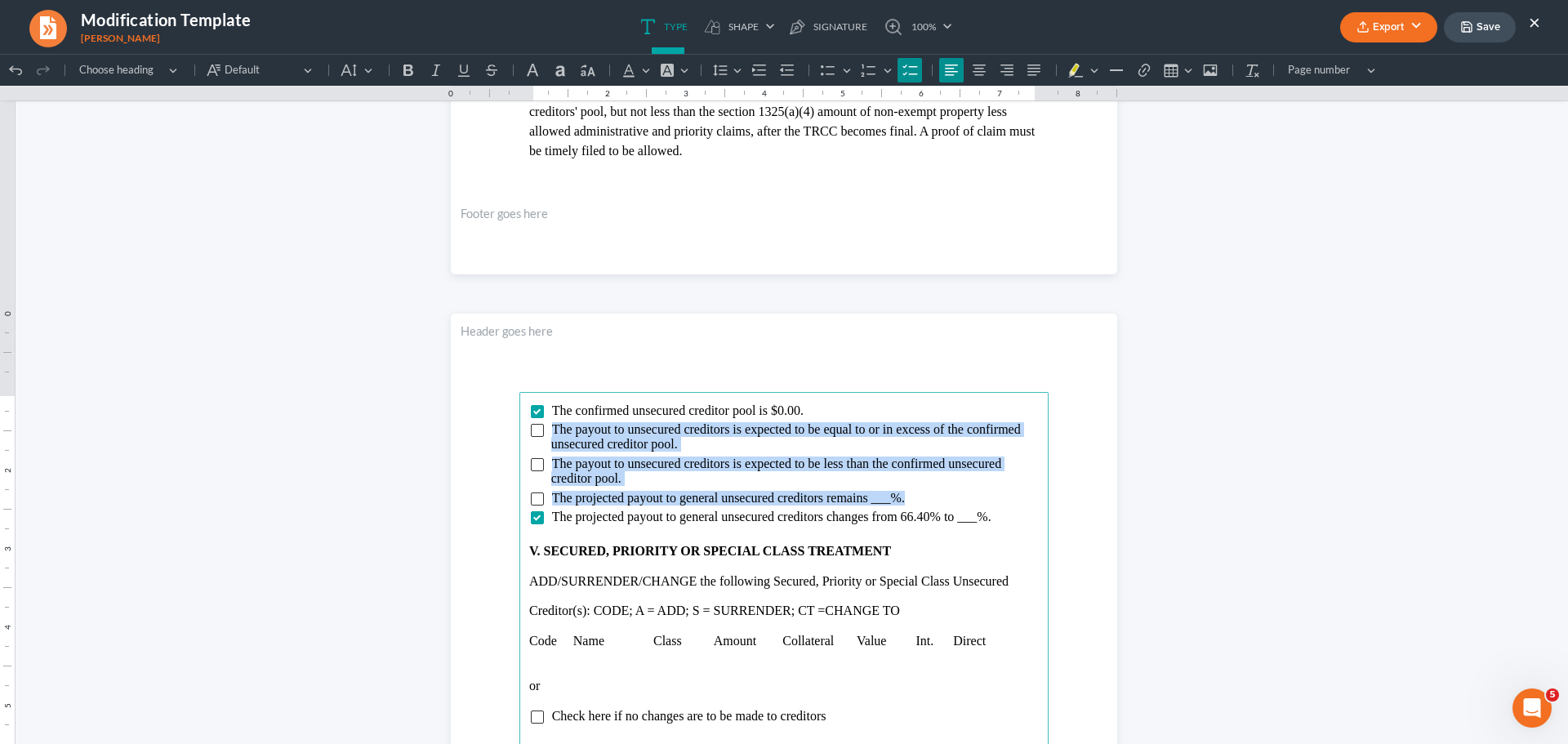
drag, startPoint x: 541, startPoint y: 431, endPoint x: 904, endPoint y: 499, distance: 369.3
click at [904, 499] on ul "The confirmed unsecured creditor pool is $0.00. The payout to unsecured credito…" at bounding box center [783, 465] width 509 height 122
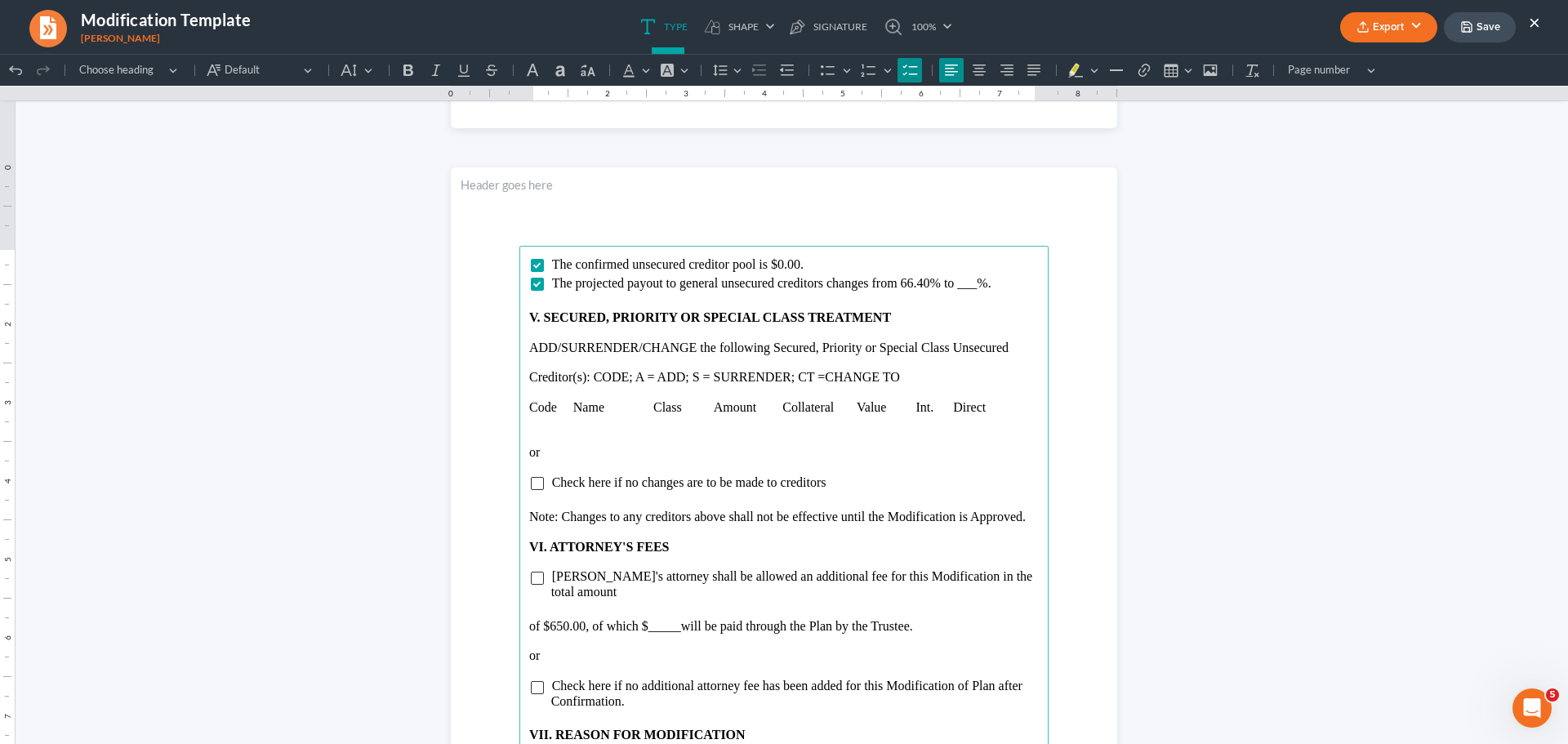
scroll to position [2696, 0]
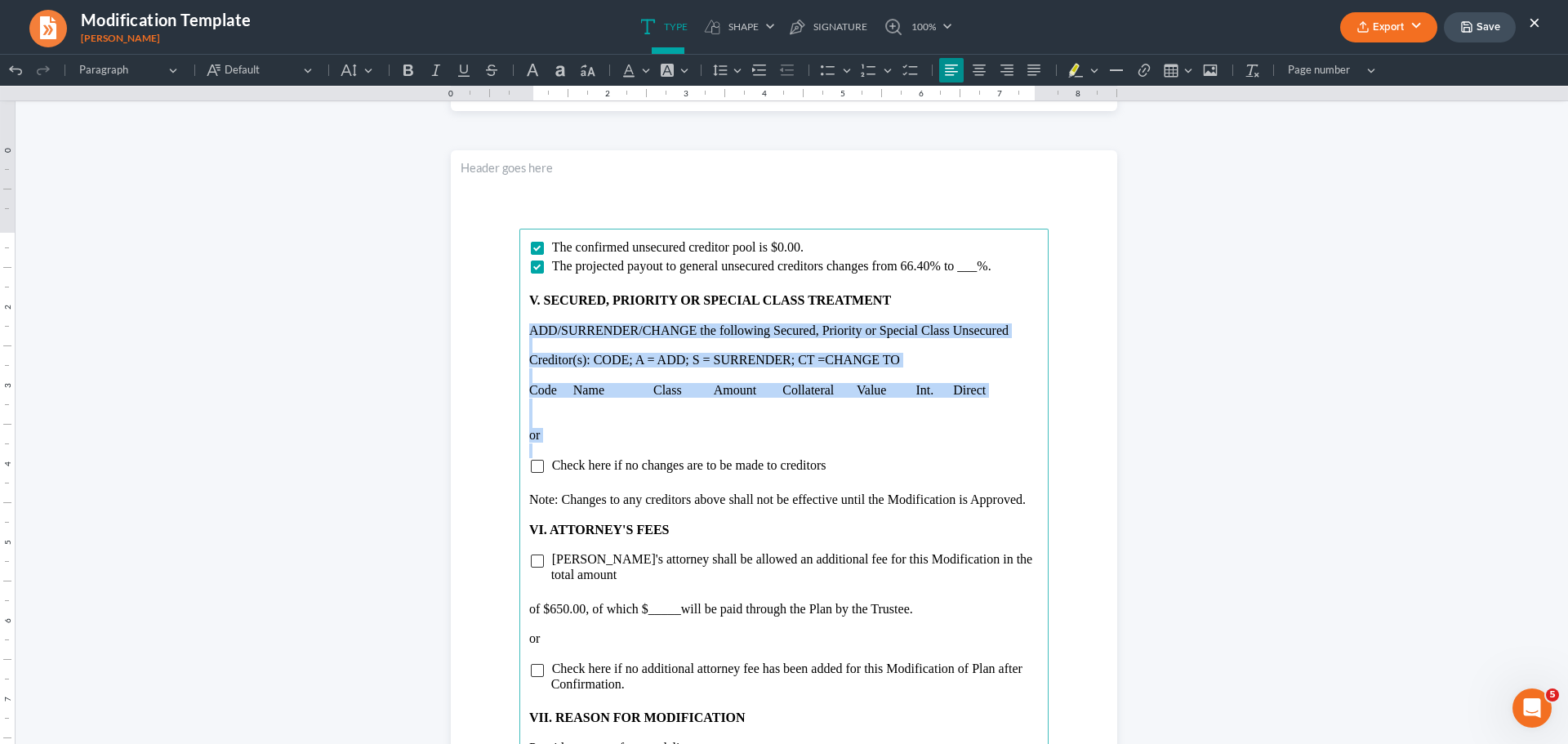
drag, startPoint x: 519, startPoint y: 328, endPoint x: 530, endPoint y: 452, distance: 124.5
click at [530, 452] on main "The confirmed unsecured creditor pool is $0.00. The projected payout to general…" at bounding box center [783, 581] width 529 height 706
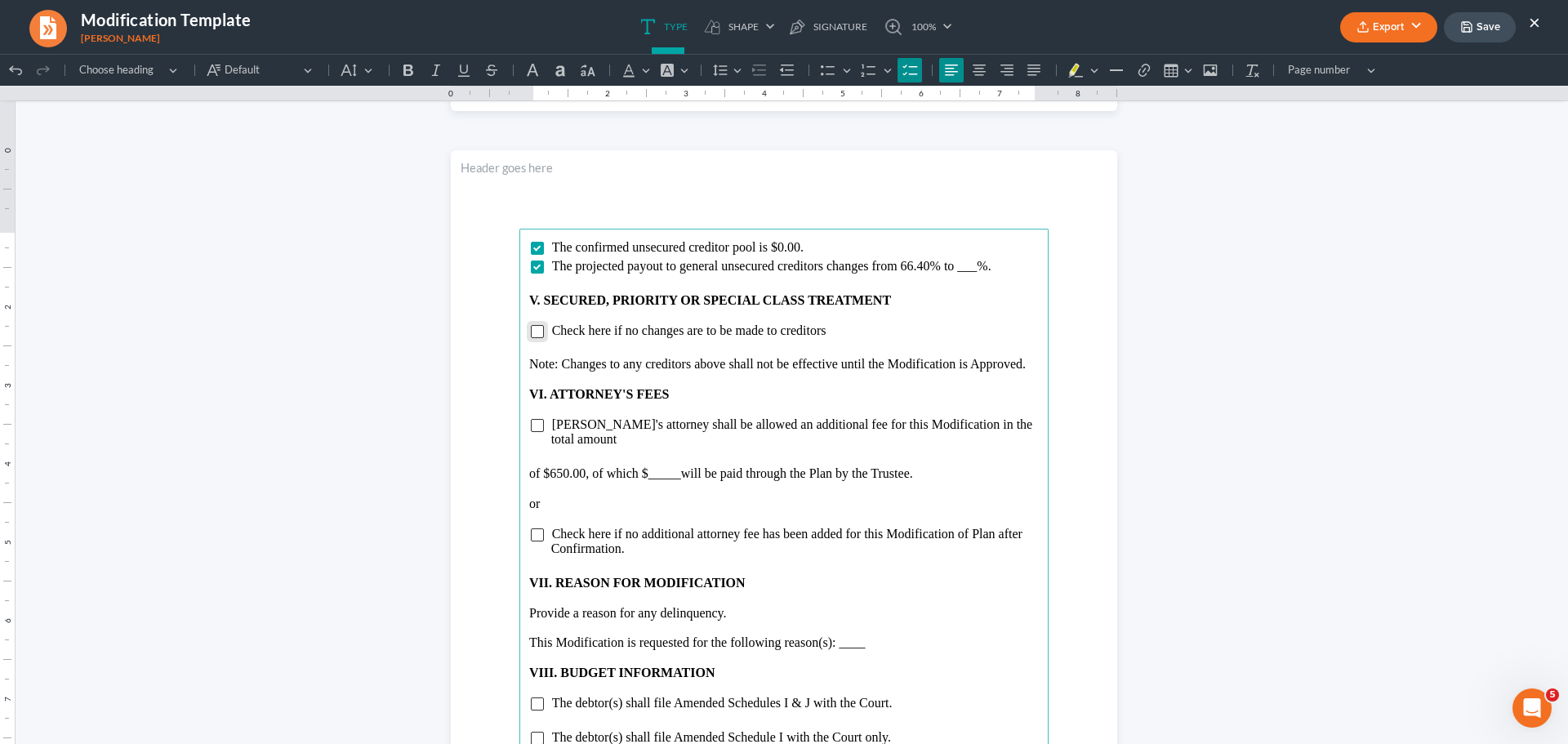
click at [531, 333] on input "Rich Text Editor, page-3-main" at bounding box center [537, 331] width 13 height 13
click at [529, 352] on p "Rich Text Editor, page-3-main" at bounding box center [783, 349] width 509 height 15
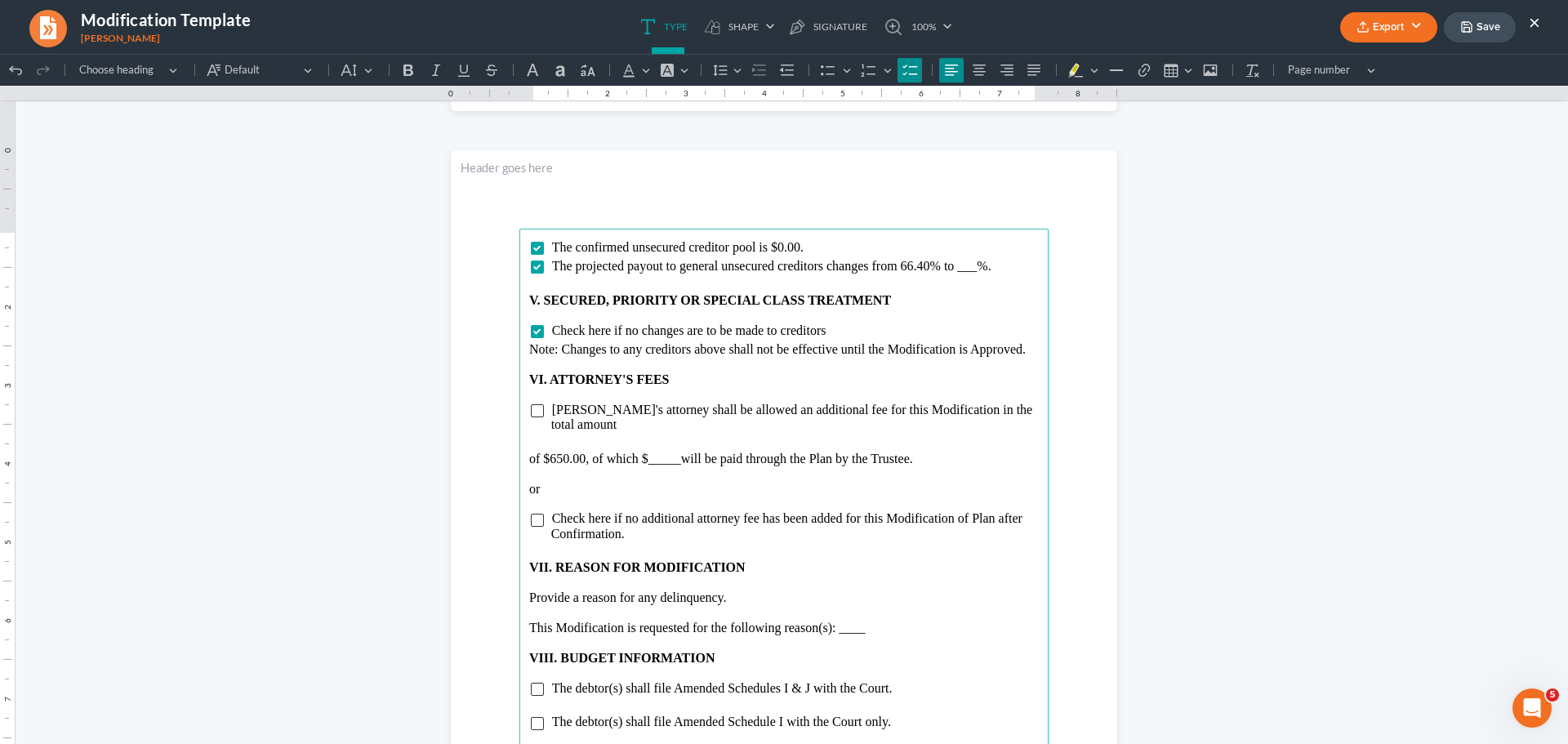
click at [519, 444] on main "The confirmed unsecured creditor pool is $0.00. The projected payout to general…" at bounding box center [783, 581] width 529 height 706
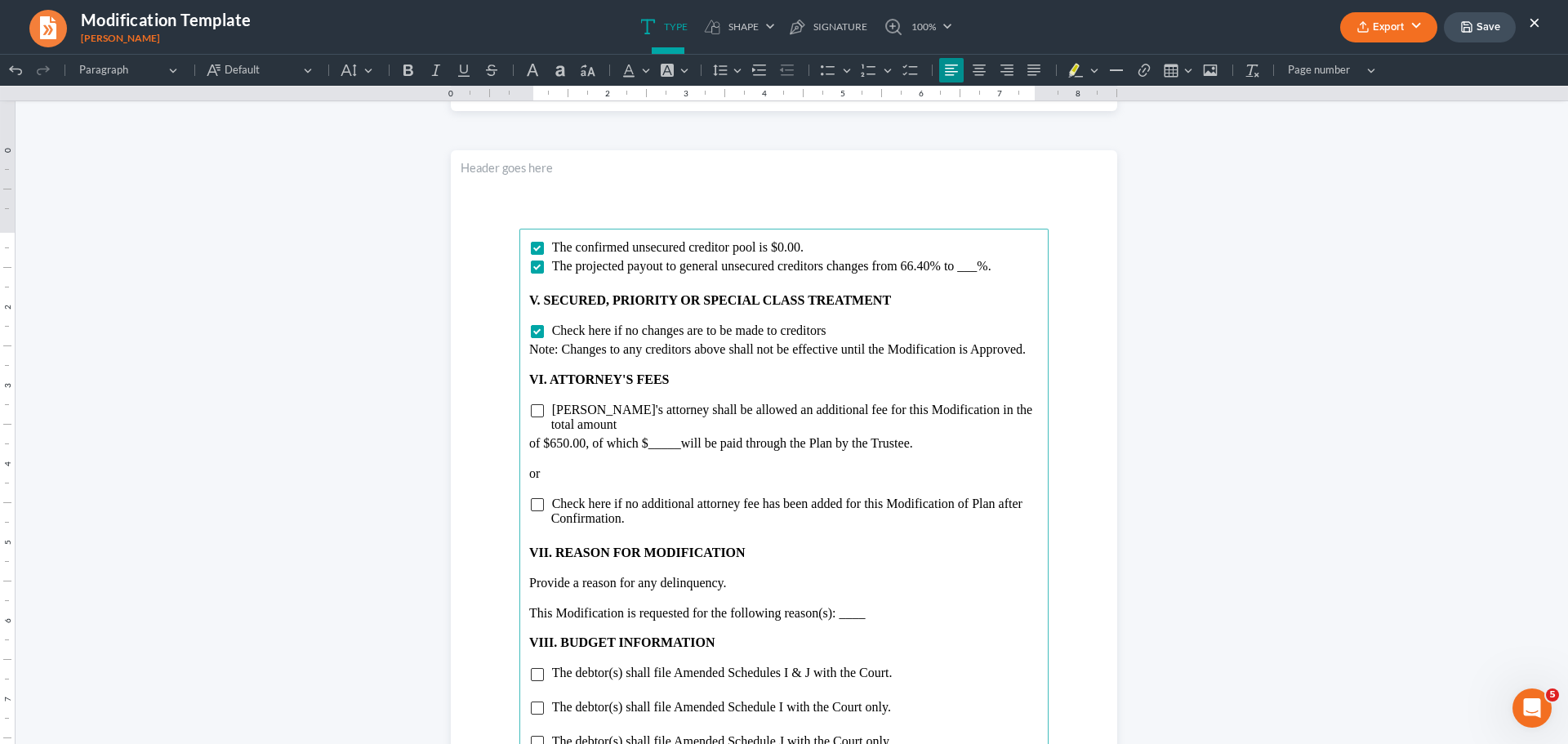
click at [672, 437] on p "of $650.00, of which $_____ will be paid through the Plan by the Trustee." at bounding box center [783, 443] width 509 height 15
click at [531, 407] on input "Rich Text Editor, page-3-main" at bounding box center [537, 410] width 13 height 13
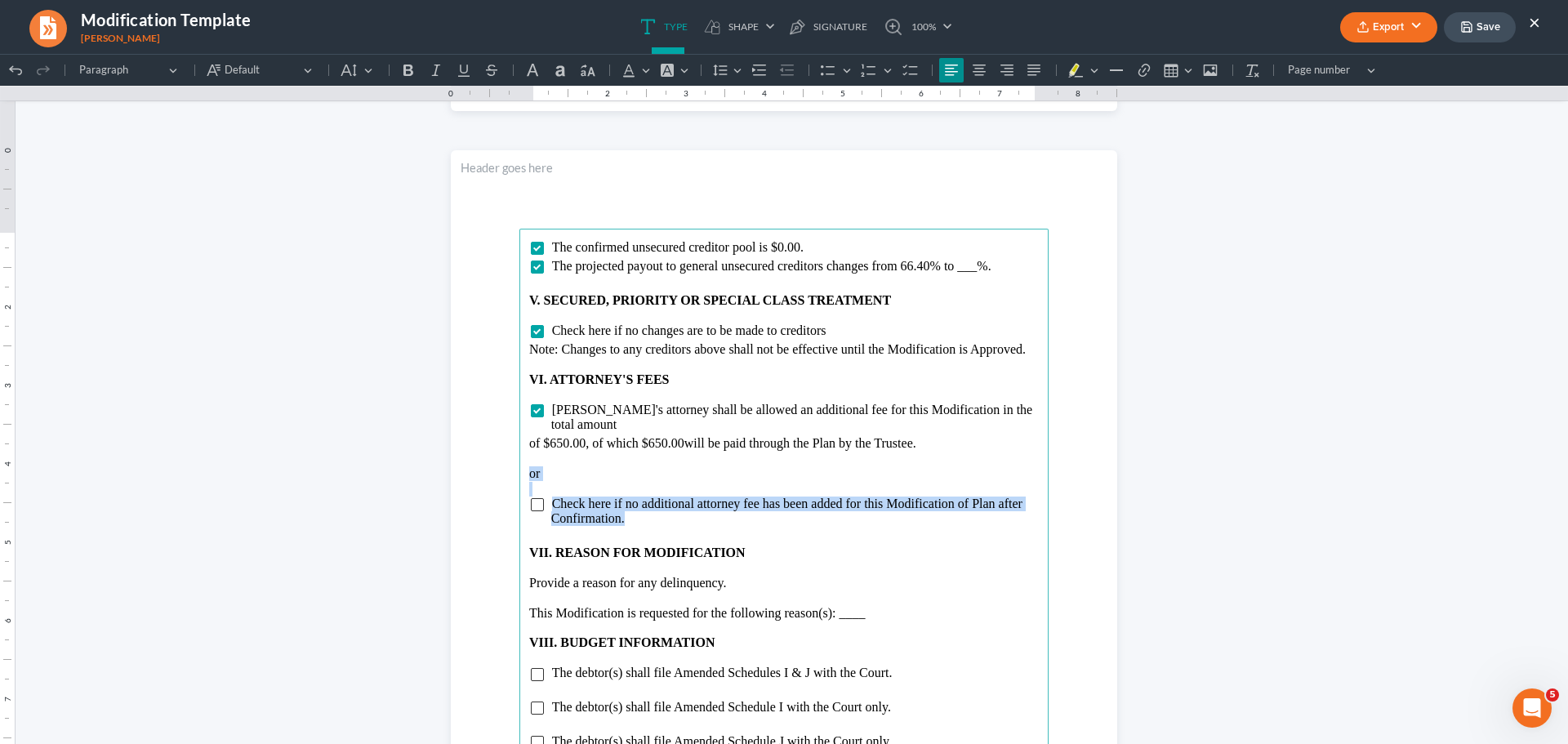
drag, startPoint x: 521, startPoint y: 460, endPoint x: 647, endPoint y: 510, distance: 135.6
click at [647, 510] on main "The confirmed unsecured creditor pool is $0.00. The projected payout to general…" at bounding box center [783, 581] width 529 height 706
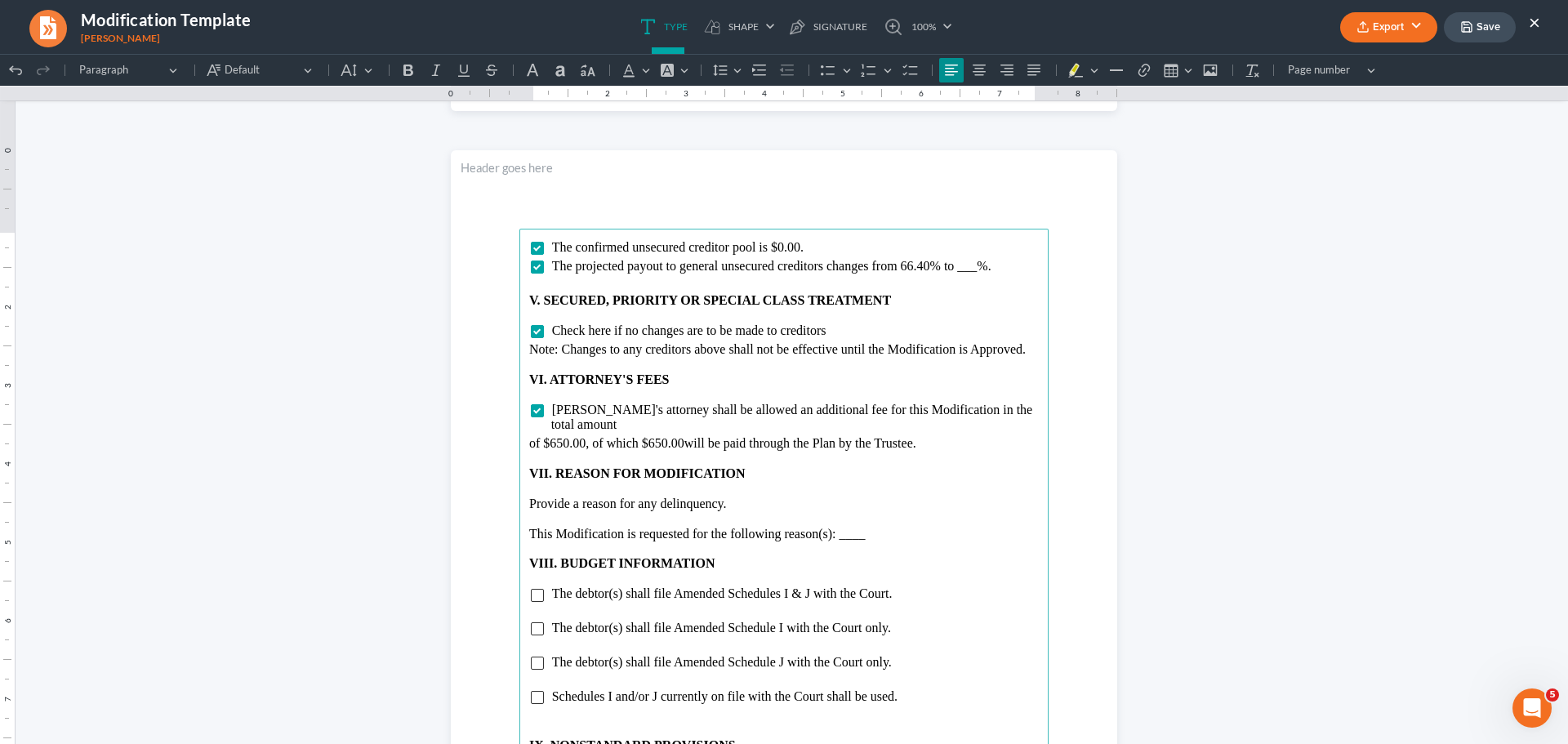
click at [887, 527] on p "This Modification is requested for the following reason(s): ____" at bounding box center [783, 534] width 509 height 15
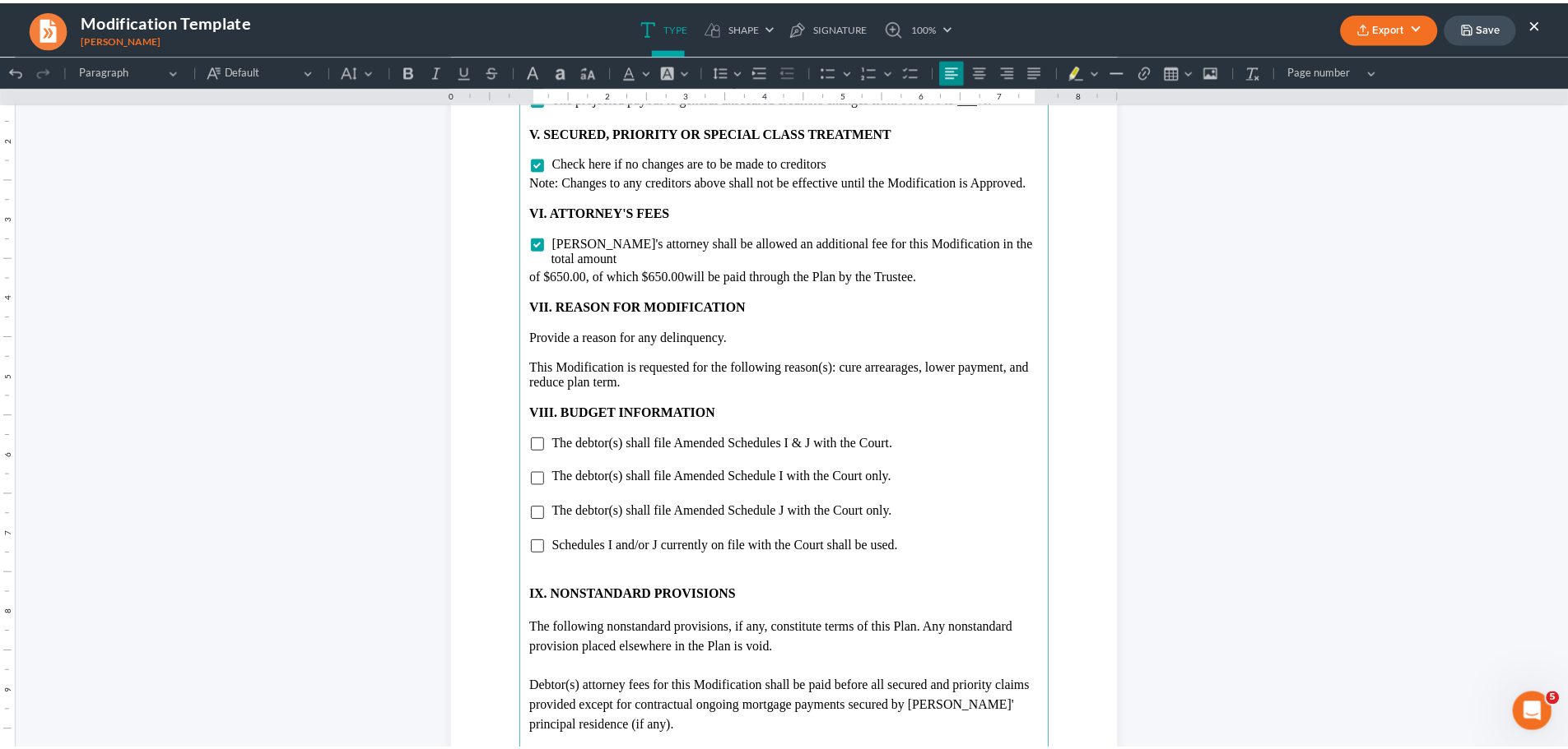
scroll to position [2961, 0]
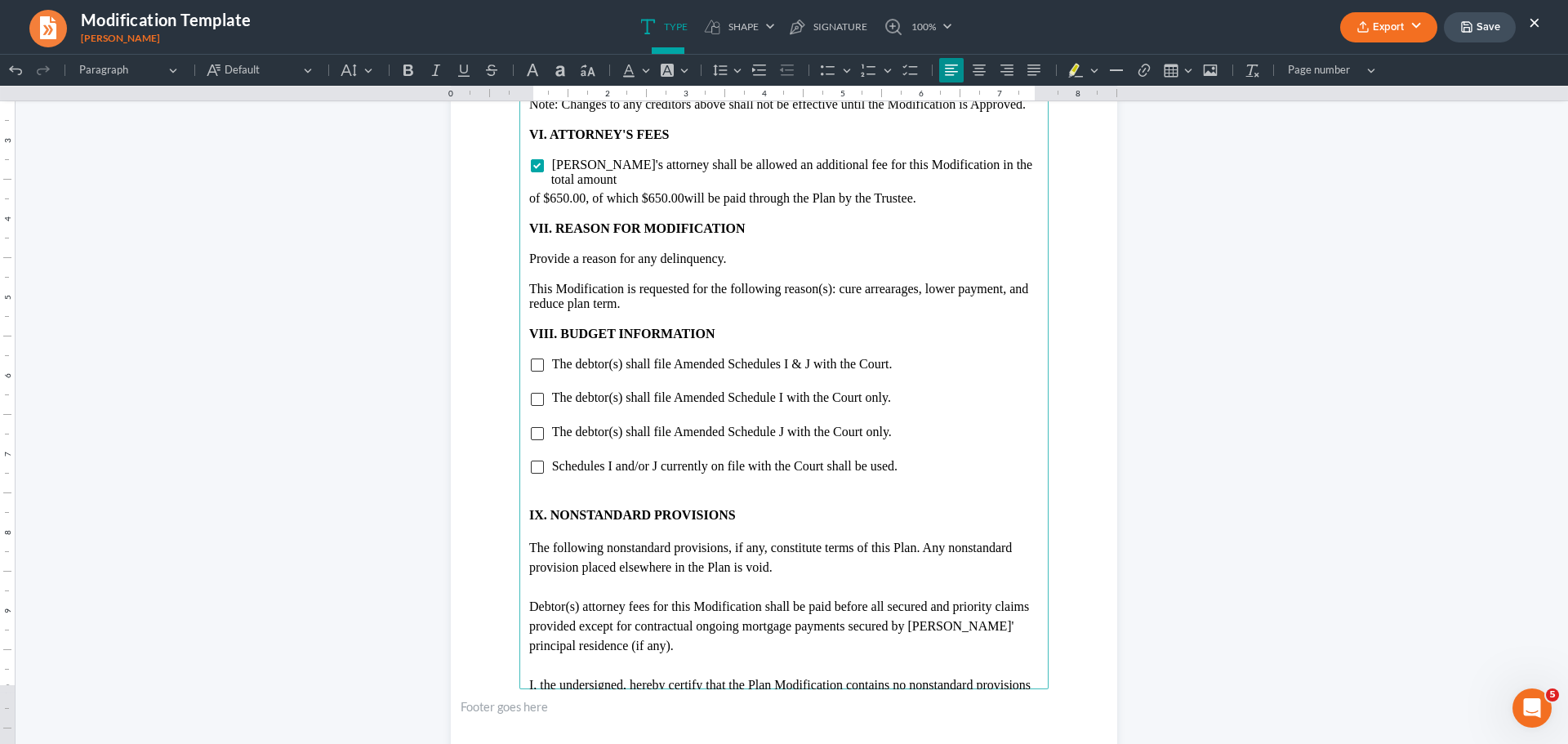
click at [1498, 34] on button "Save" at bounding box center [1479, 27] width 72 height 31
click at [1482, 32] on button "Save" at bounding box center [1479, 27] width 72 height 31
click at [1537, 22] on button "×" at bounding box center [1535, 22] width 12 height 20
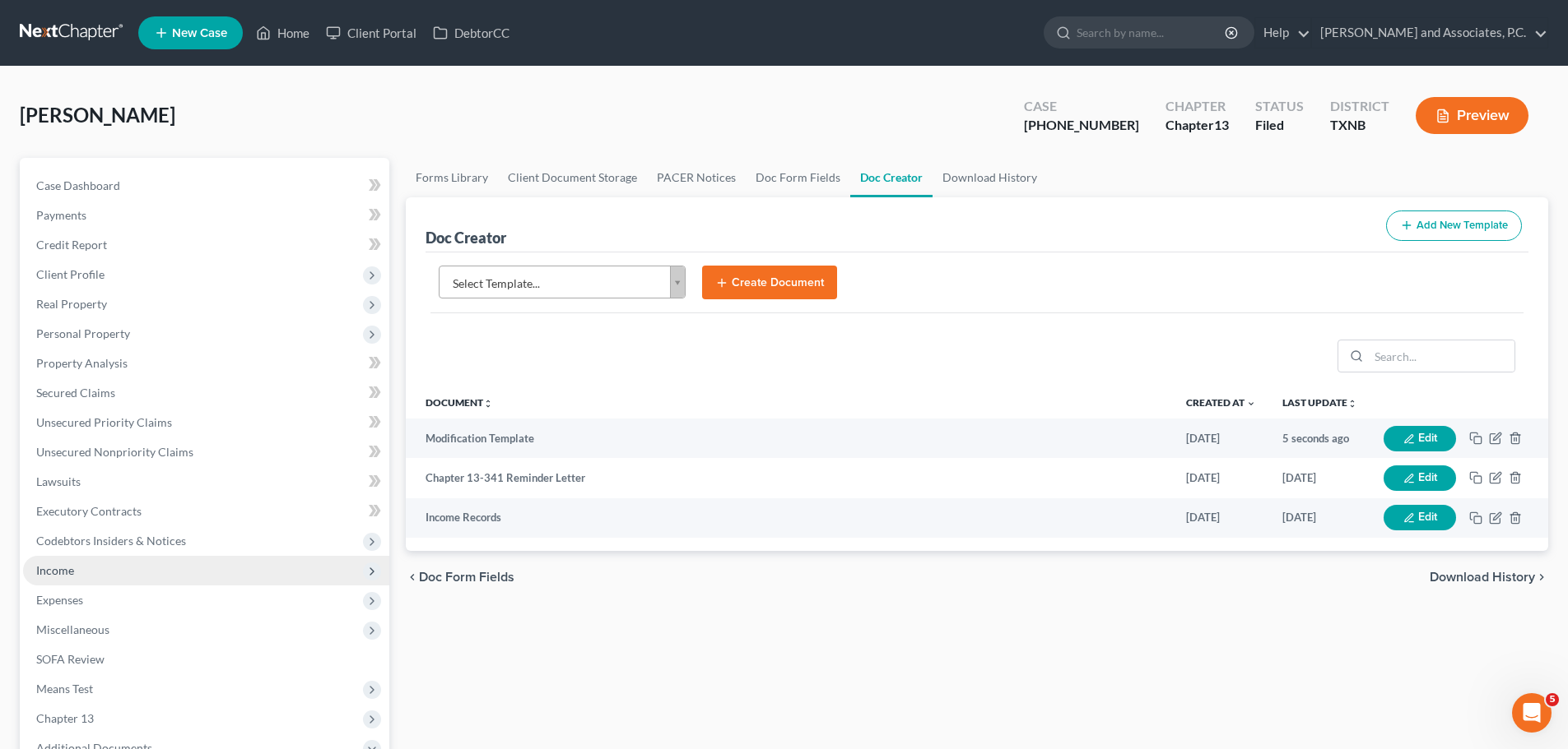
click at [53, 570] on span "Income" at bounding box center [55, 570] width 38 height 14
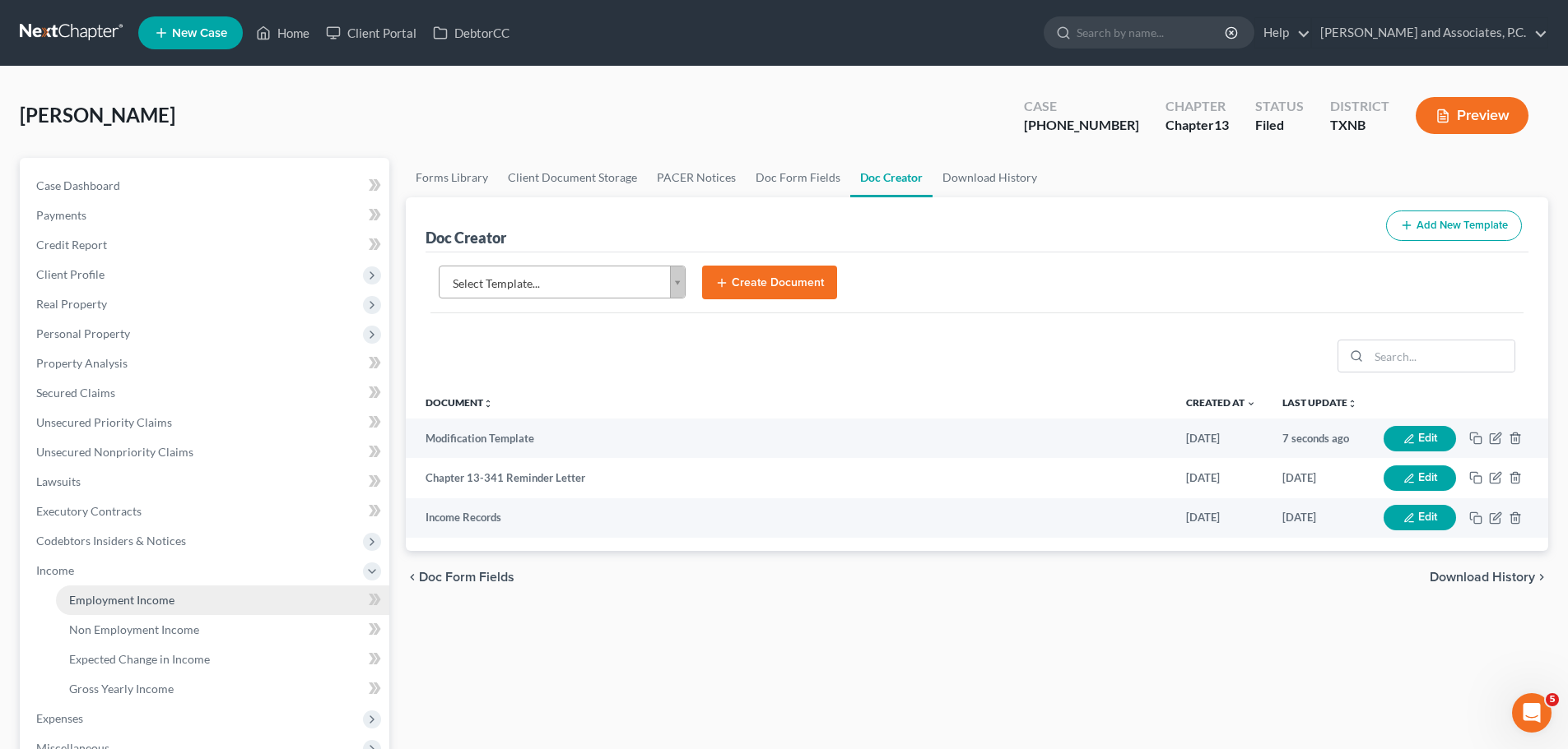
click at [80, 593] on span "Employment Income" at bounding box center [122, 600] width 105 height 14
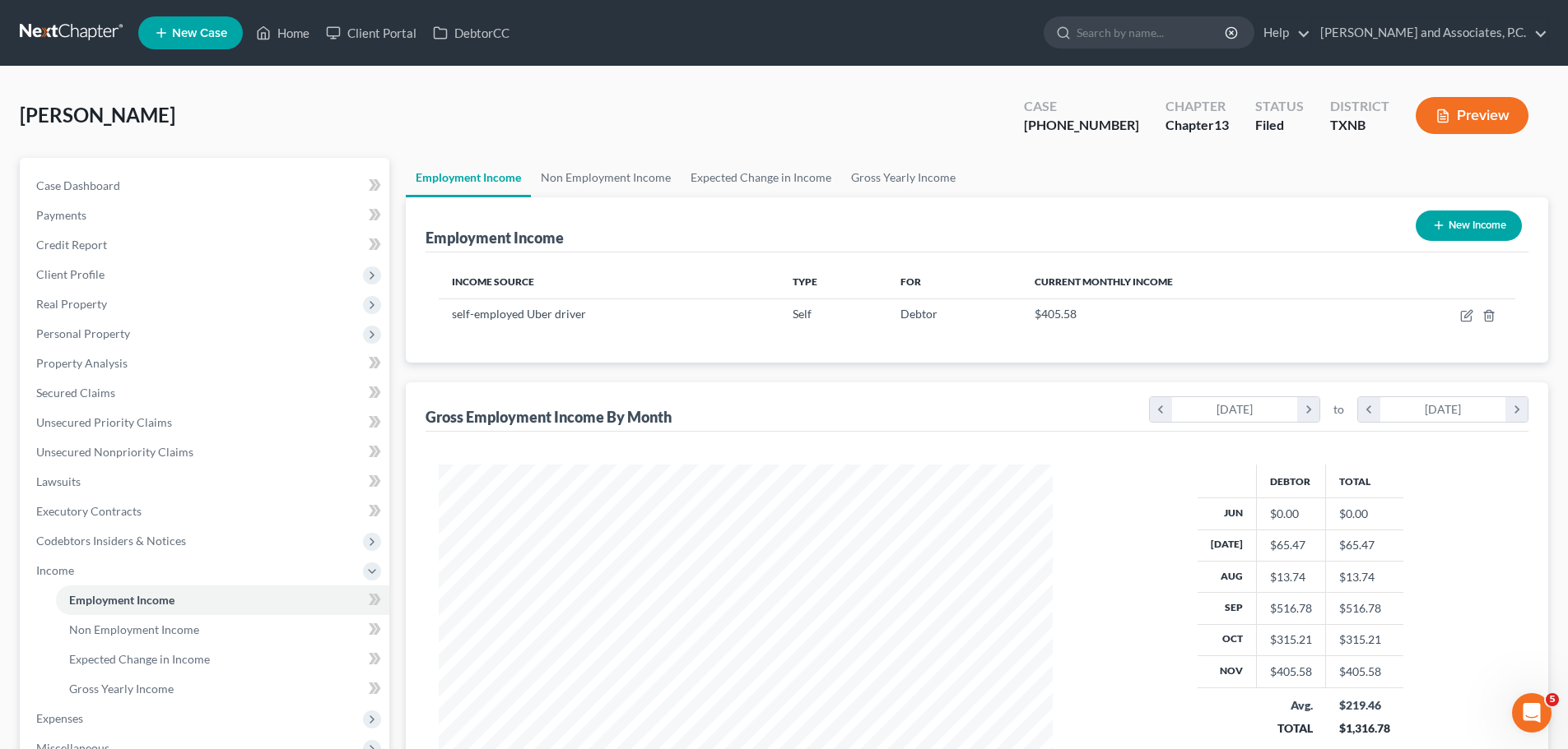
scroll to position [307, 647]
click at [588, 174] on link "Non Employment Income" at bounding box center [605, 178] width 150 height 40
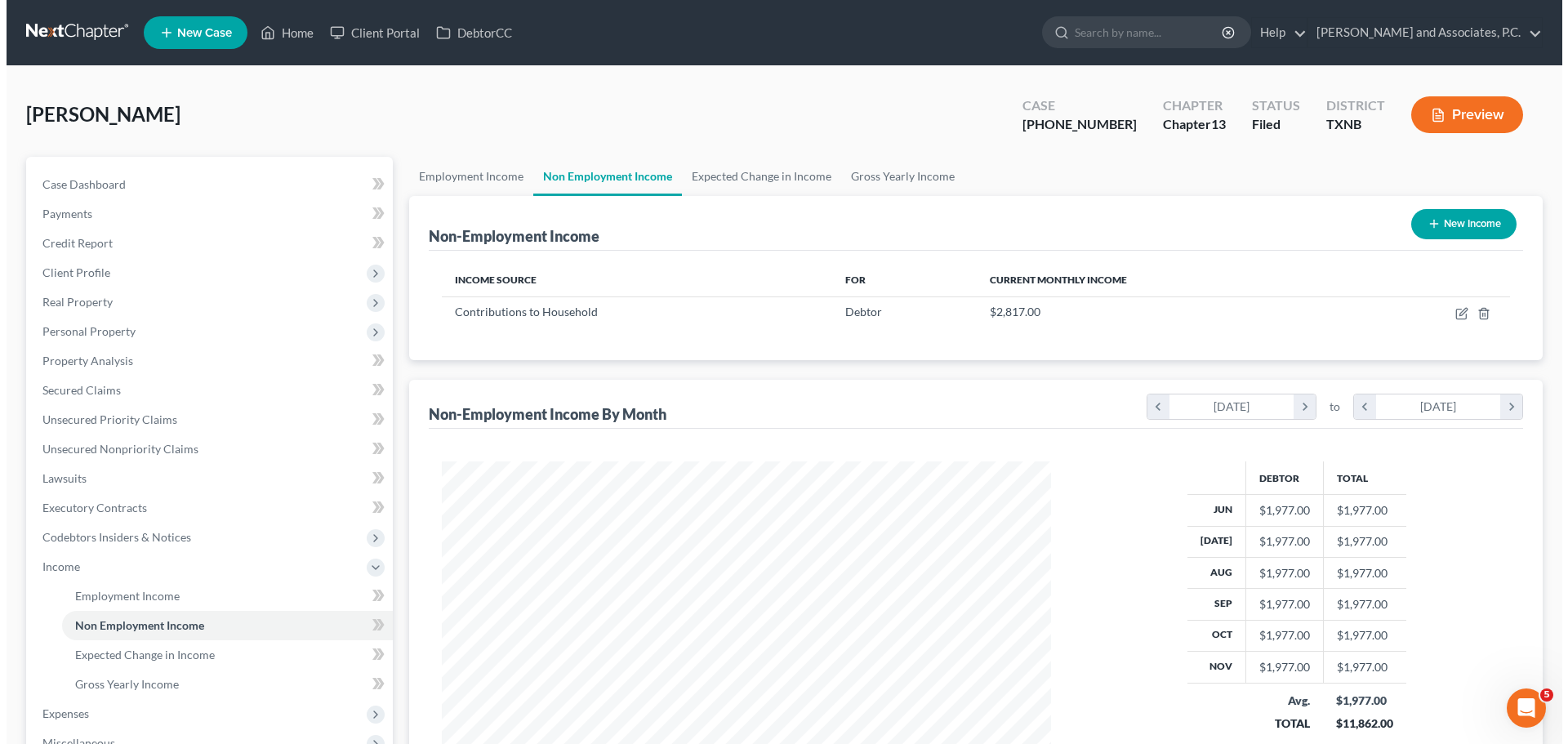
scroll to position [304, 642]
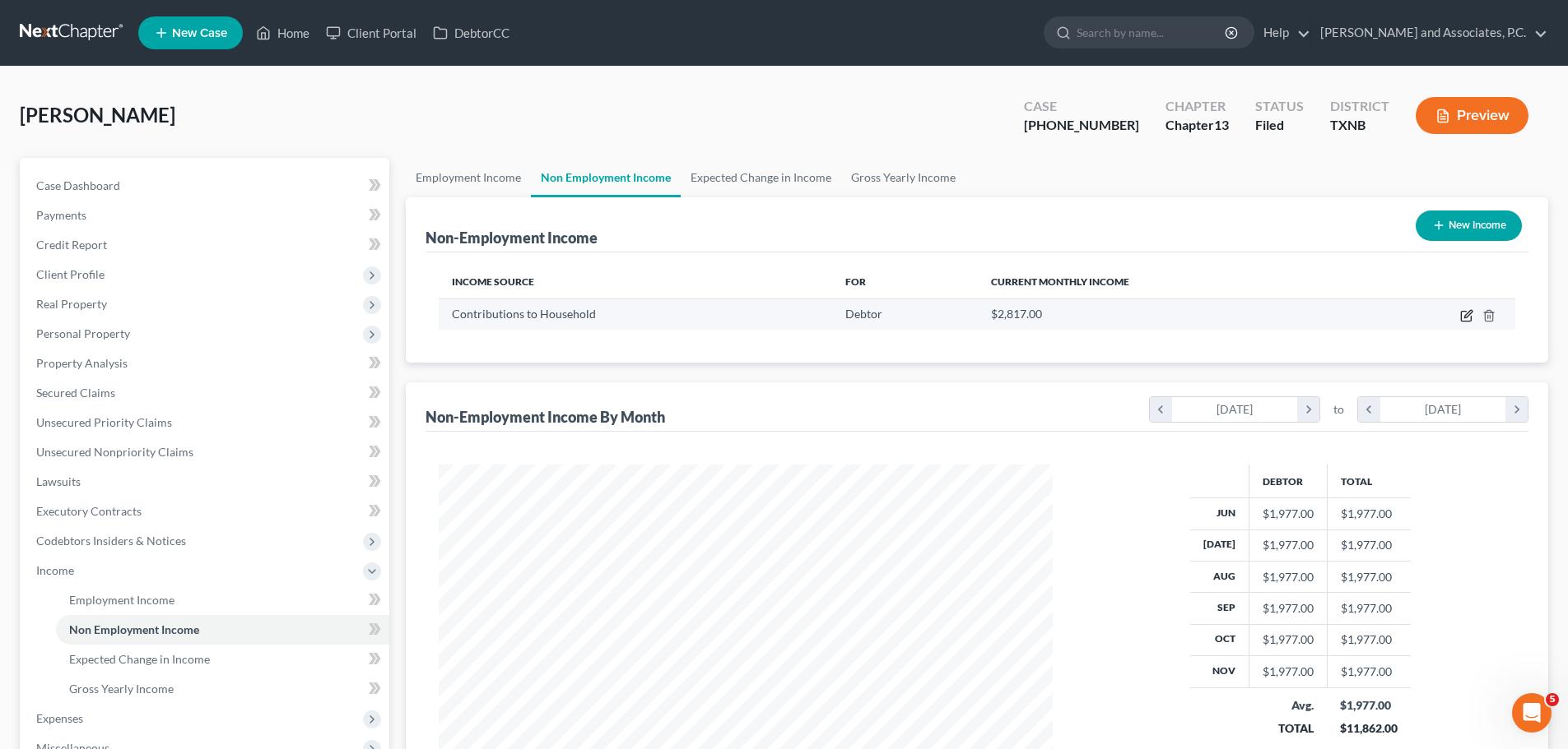
click at [1469, 316] on icon "button" at bounding box center [1466, 315] width 13 height 13
select select "8"
select select "0"
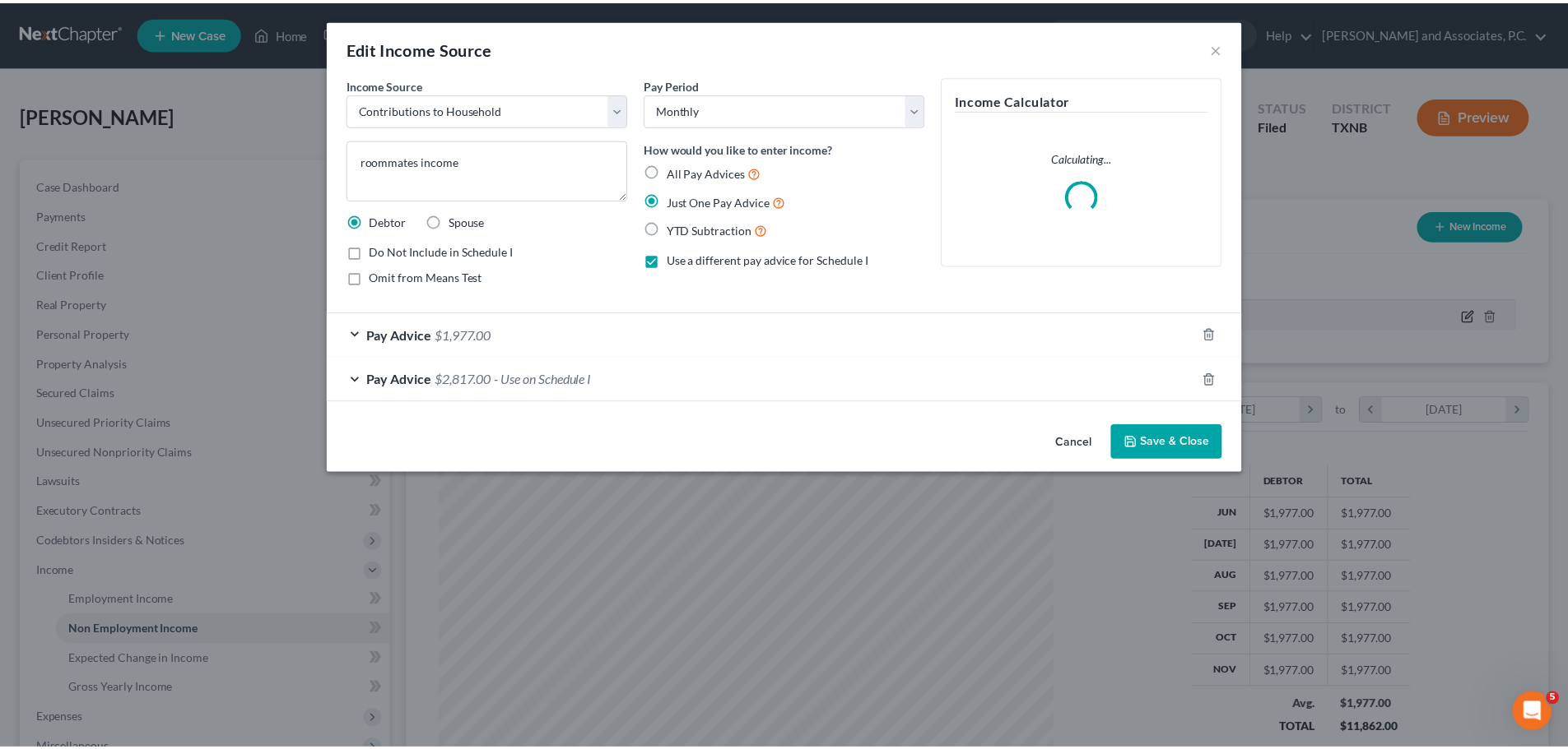
scroll to position [310, 653]
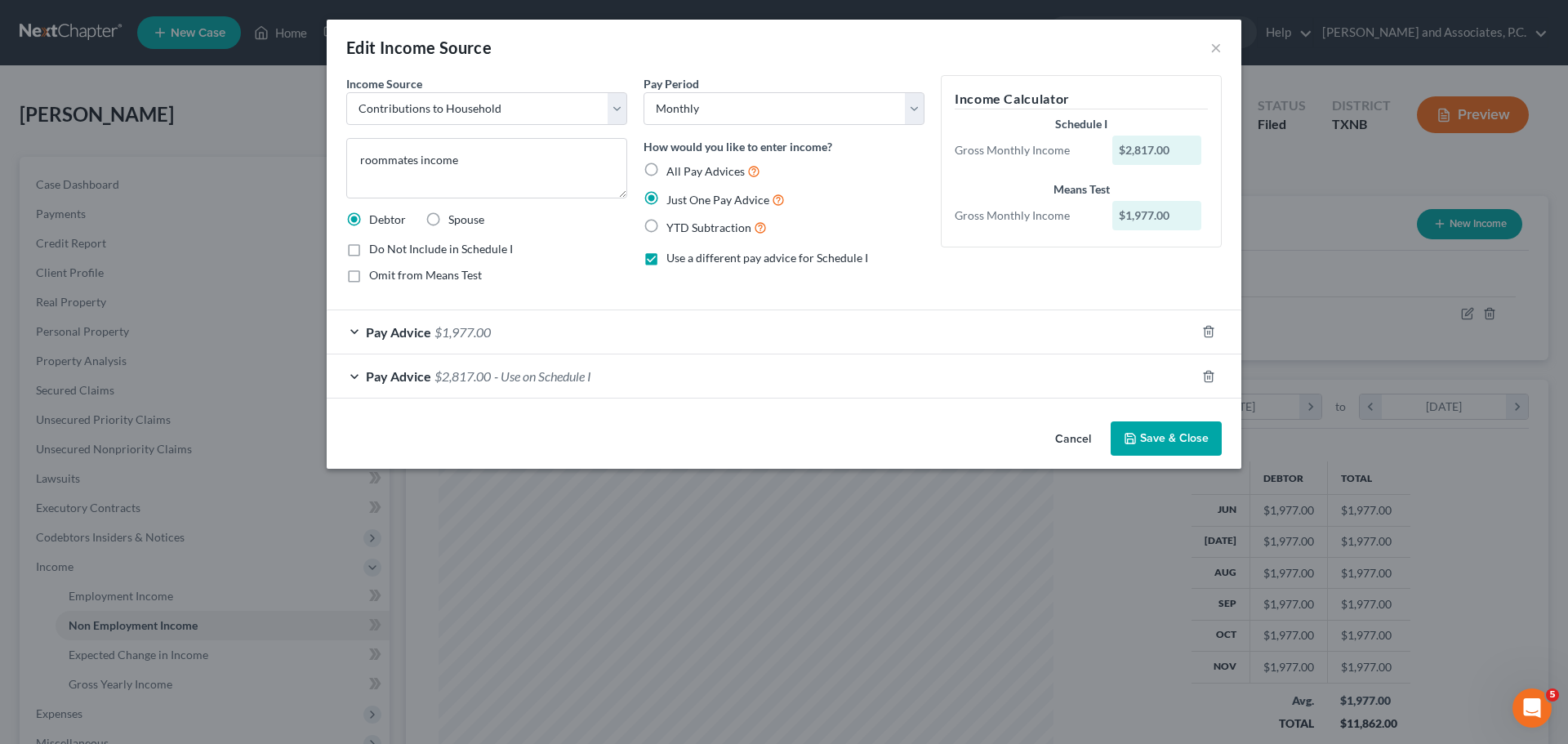
click at [1195, 450] on button "Save & Close" at bounding box center [1166, 439] width 111 height 34
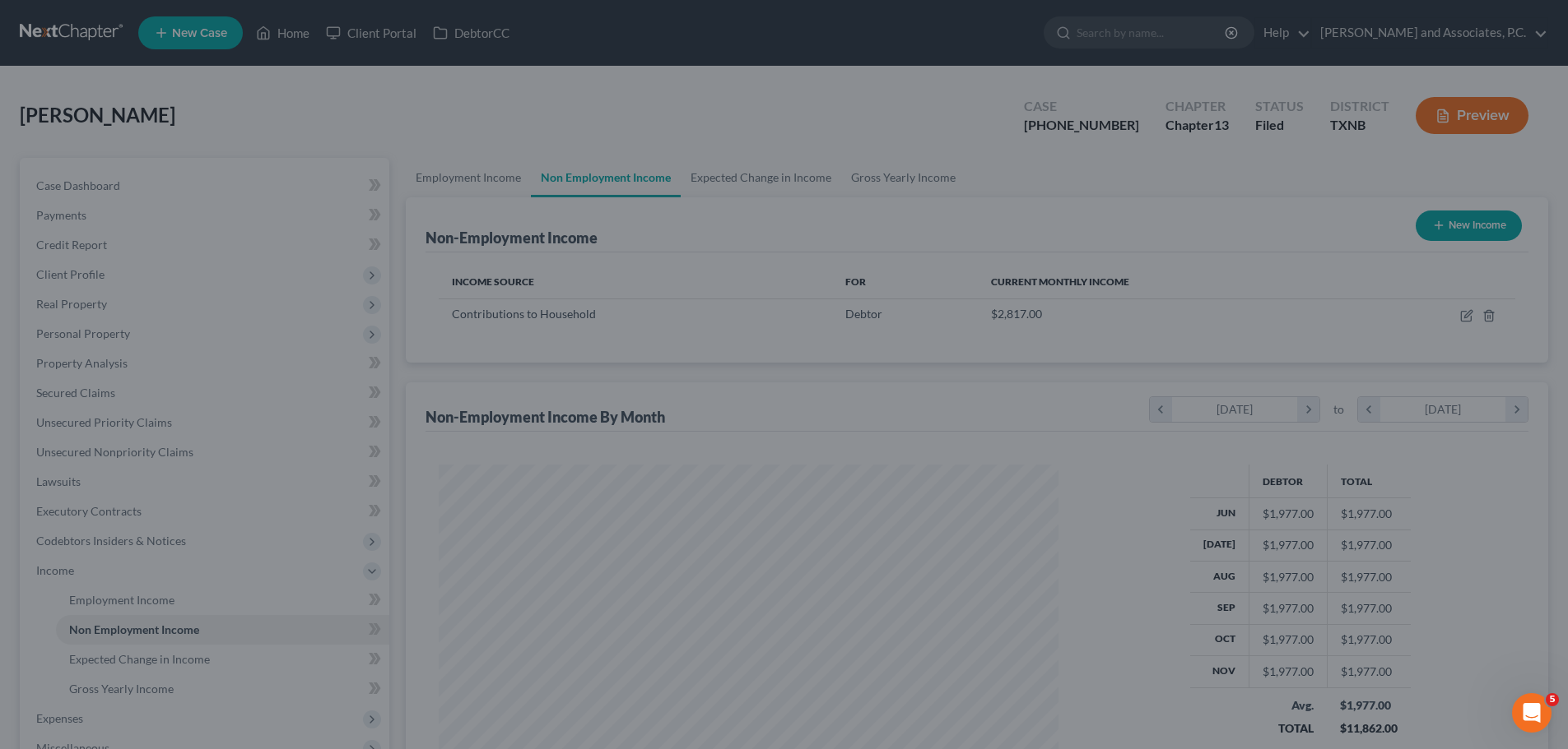
scroll to position [822317, 822269]
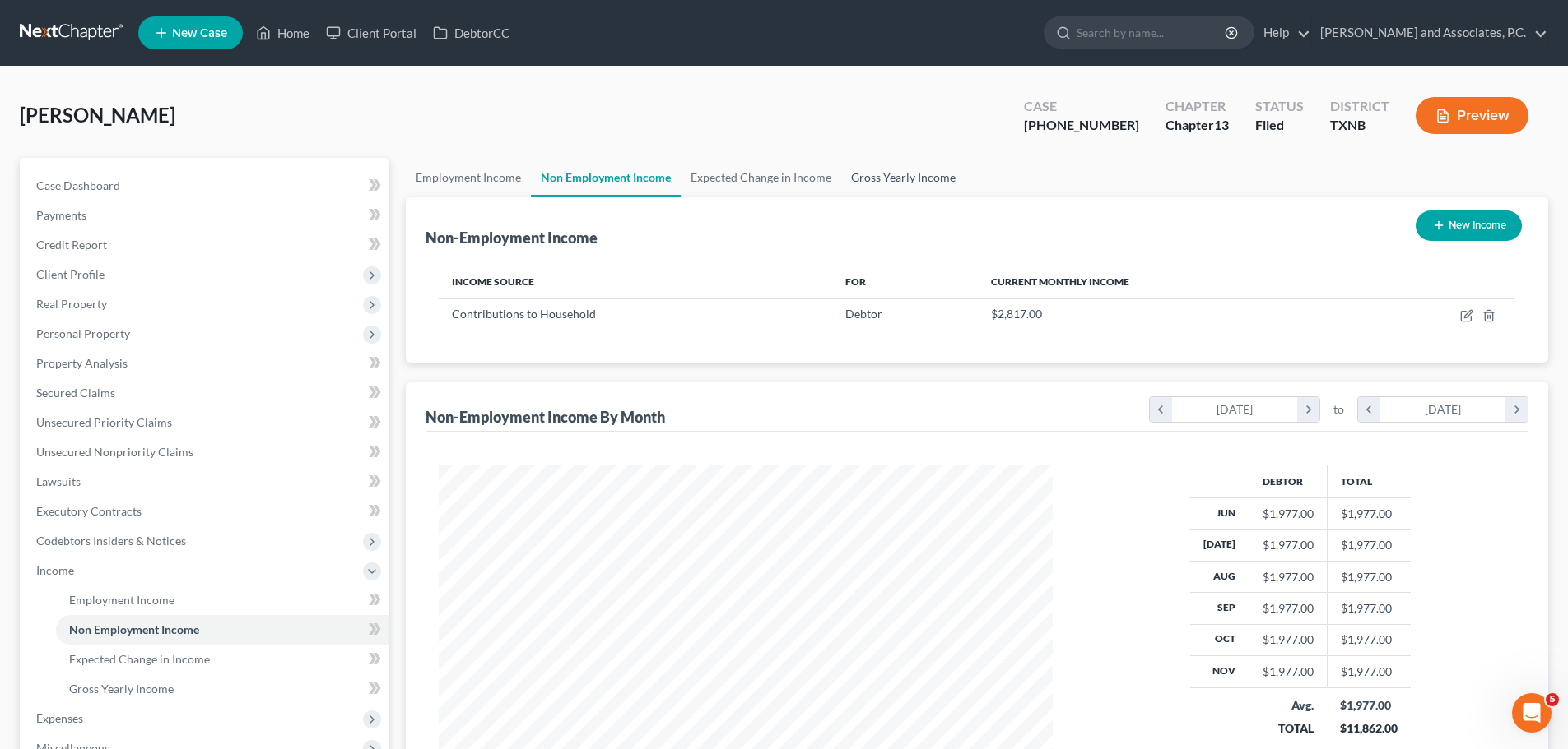
click at [885, 176] on link "Gross Yearly Income" at bounding box center [902, 178] width 124 height 40
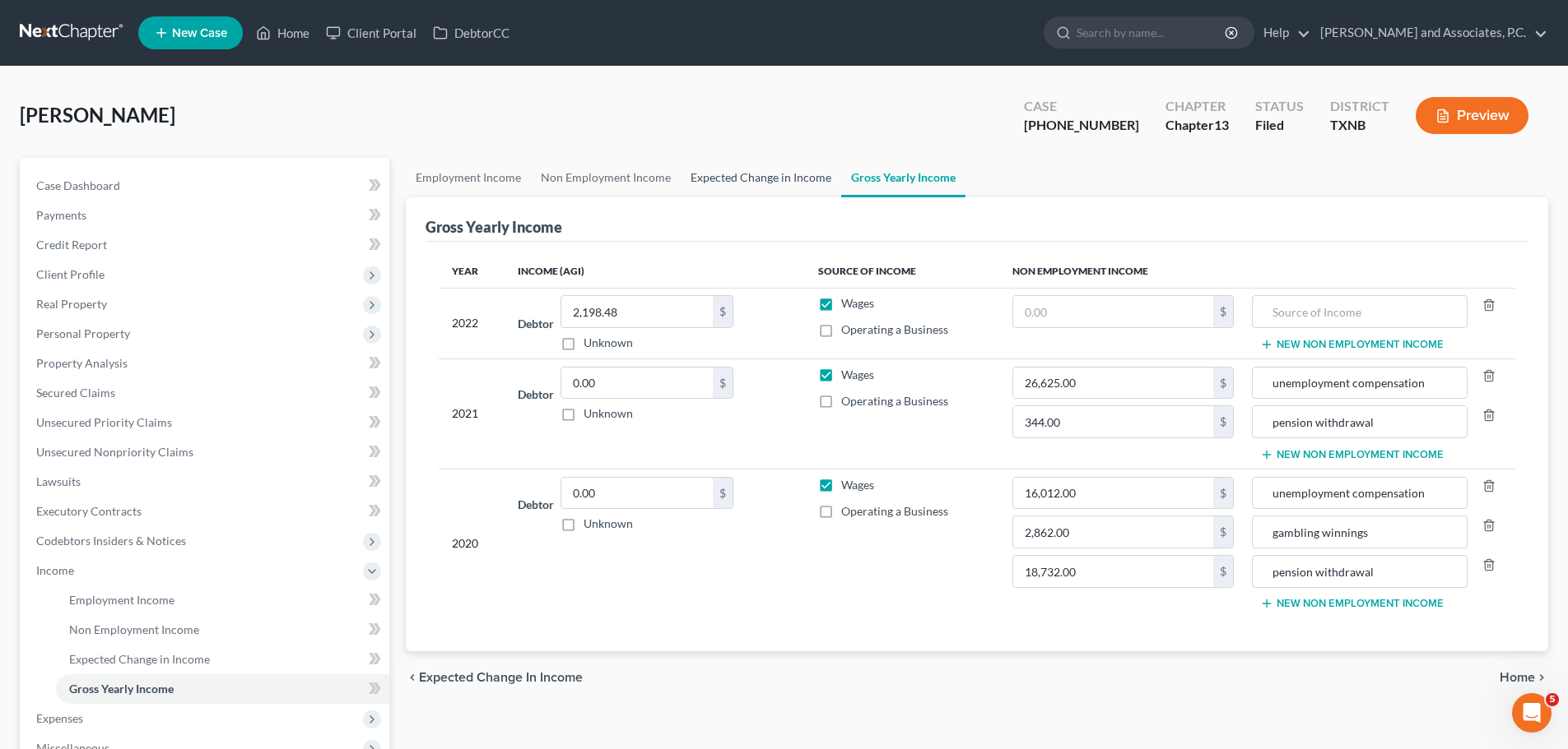
click at [799, 186] on link "Expected Change in Income" at bounding box center [761, 178] width 161 height 40
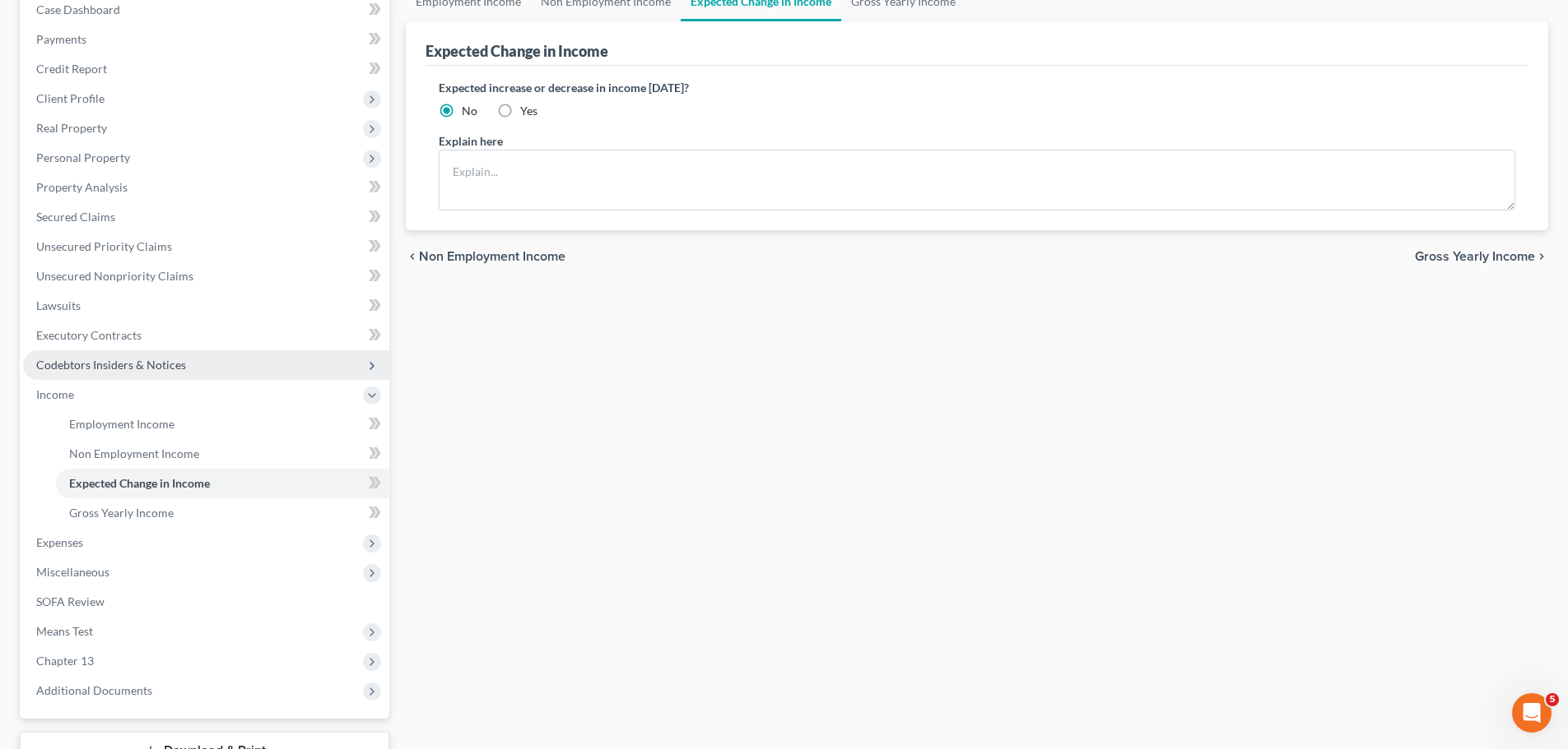
scroll to position [247, 0]
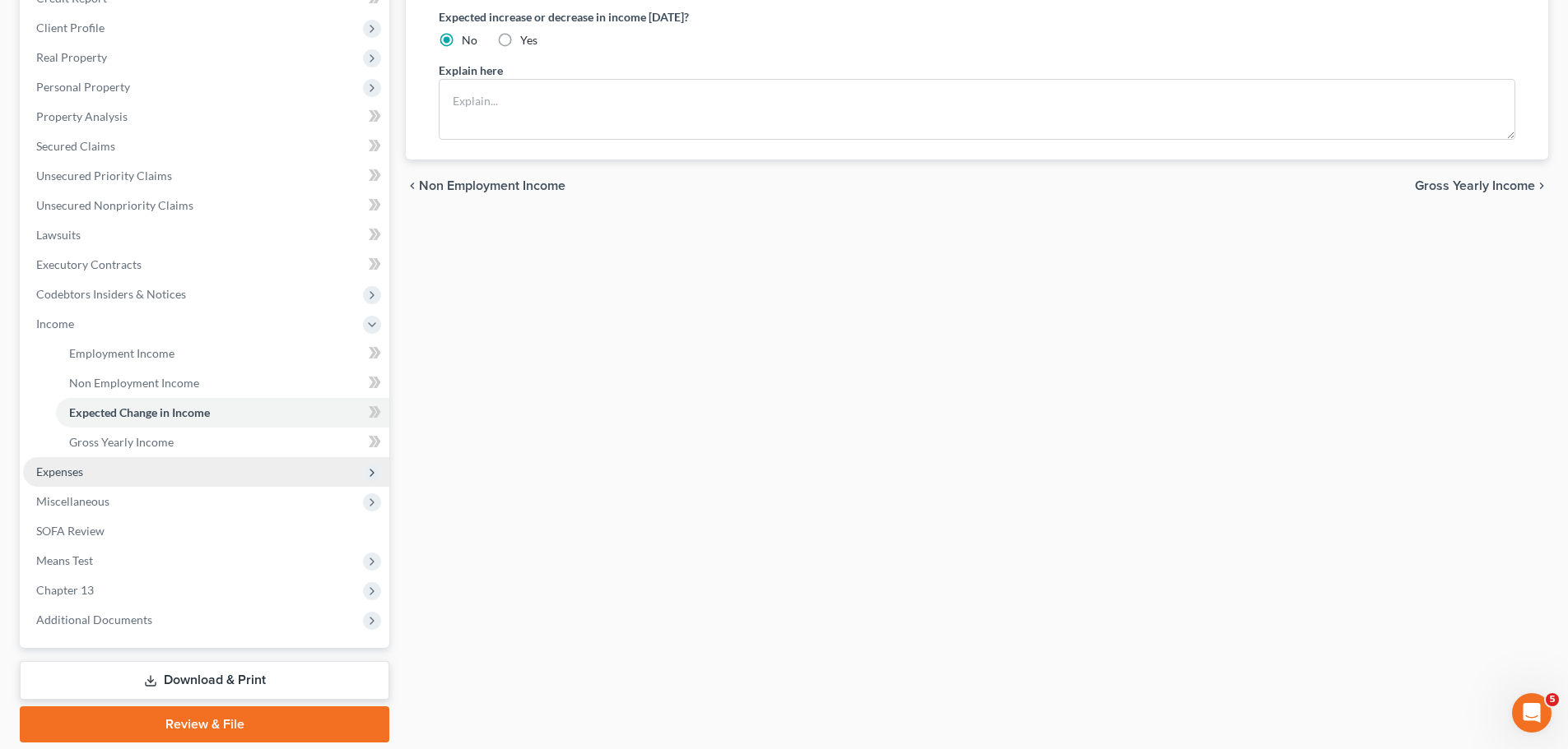
click at [77, 479] on span "Expenses" at bounding box center [205, 472] width 366 height 30
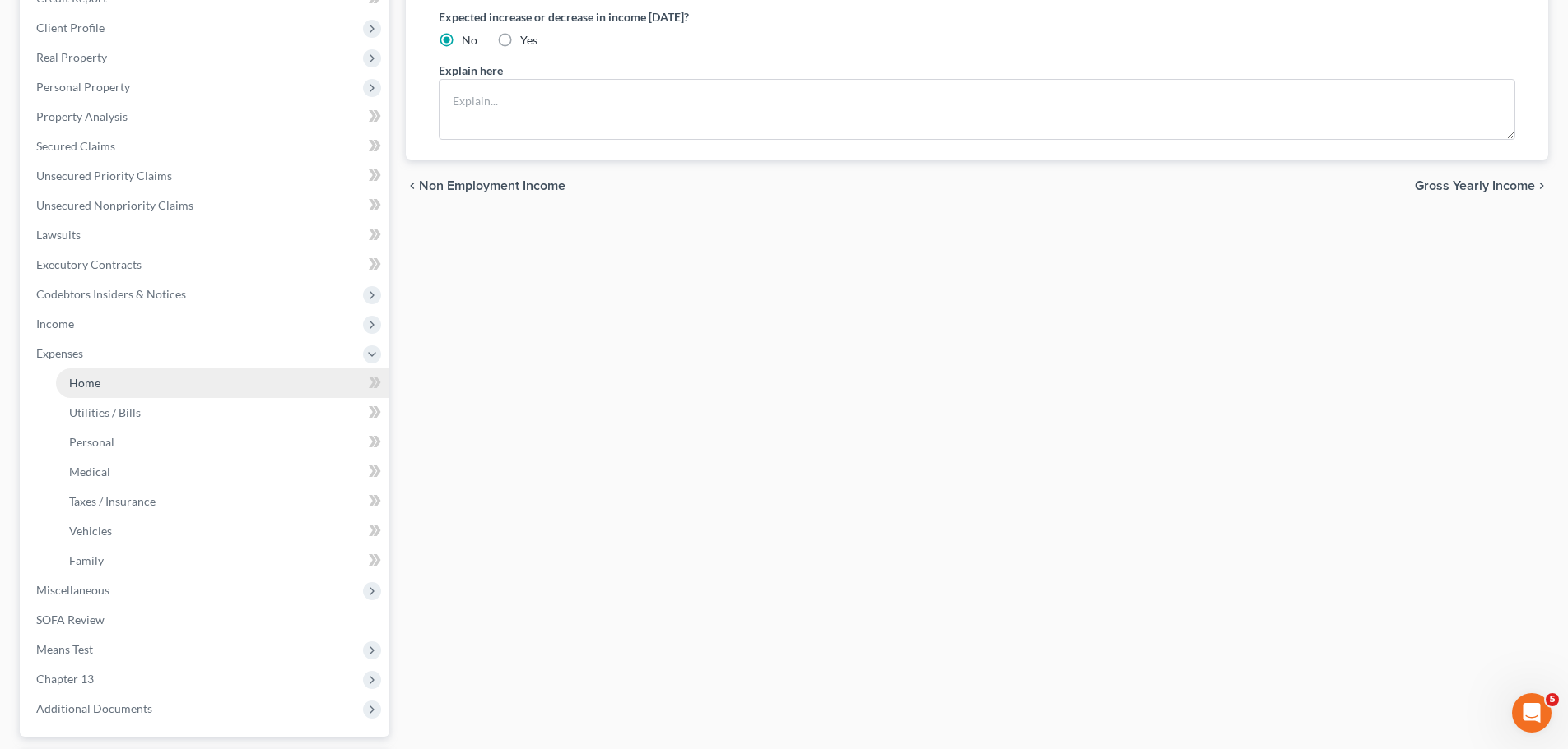
click at [74, 383] on span "Home" at bounding box center [85, 383] width 32 height 14
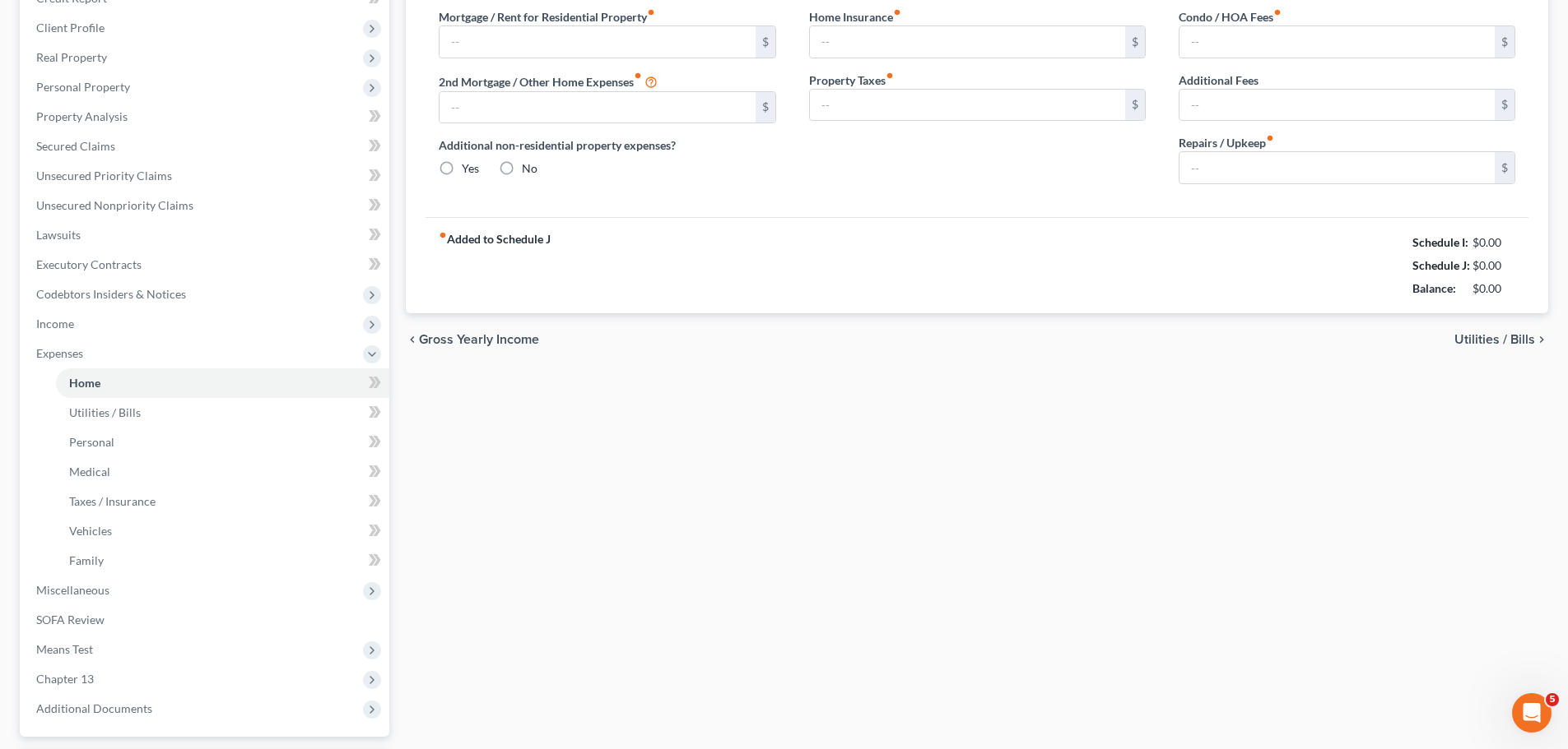
scroll to position [10, 0]
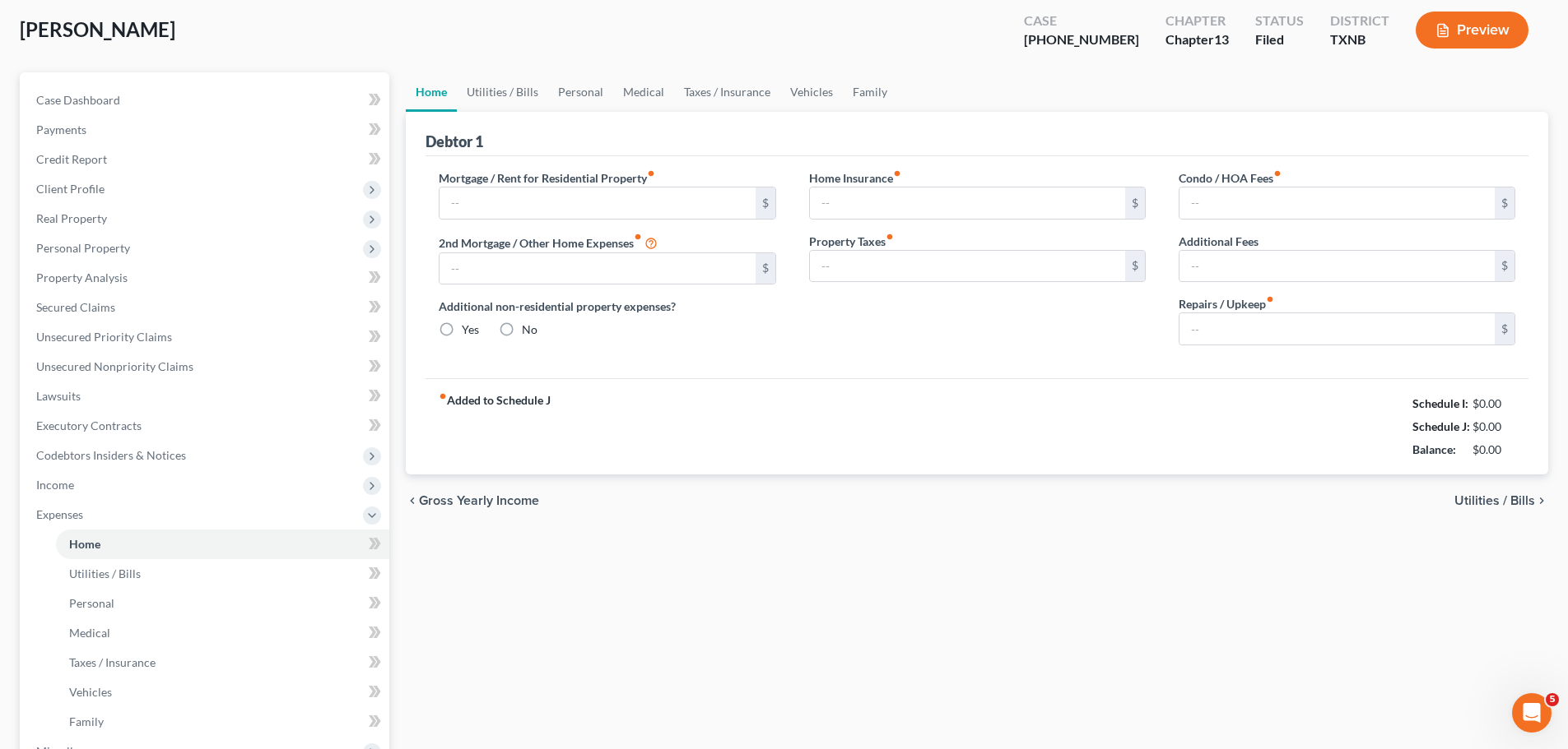
type input "900.00"
type input "0.00"
radio input "true"
type input "0.00"
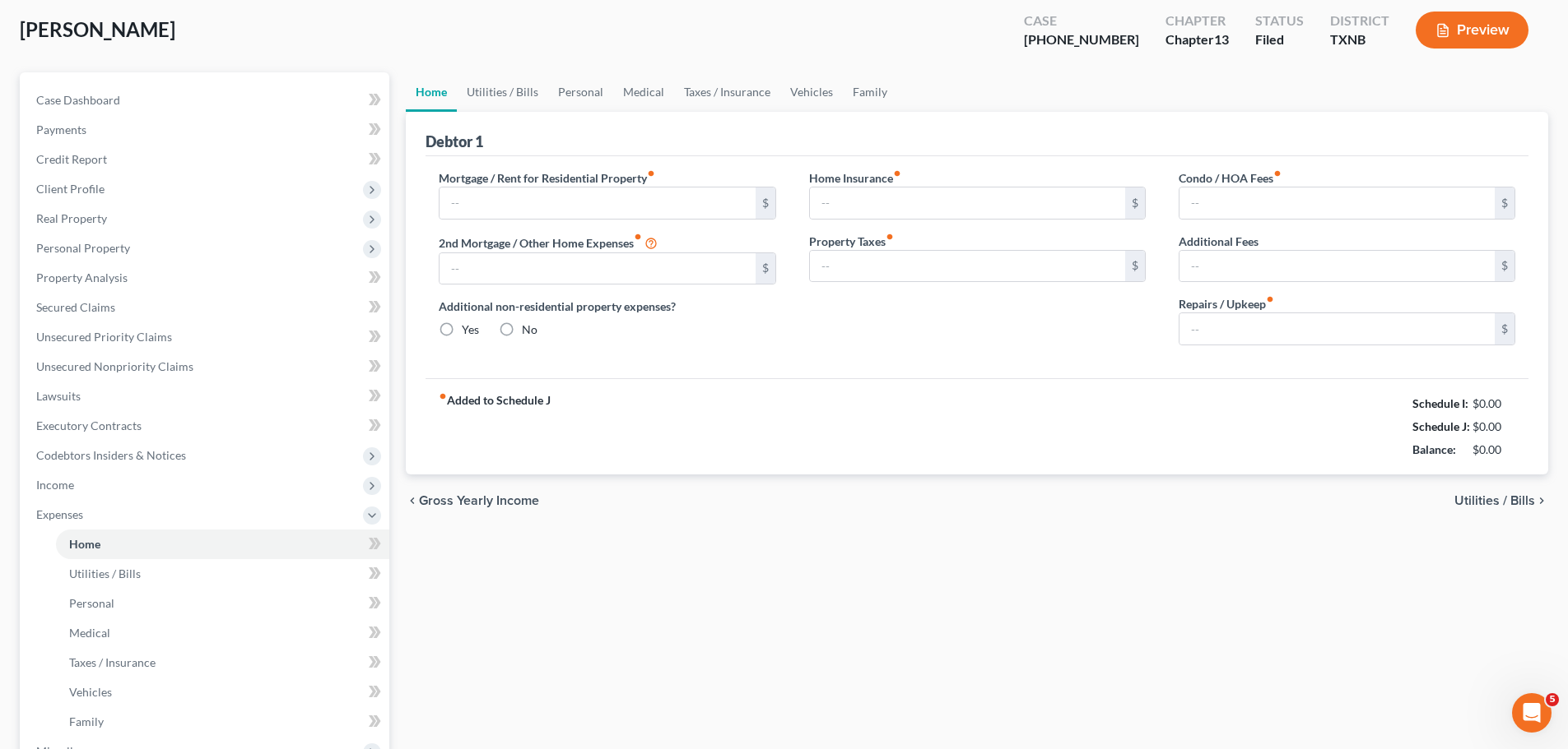
type input "0.00"
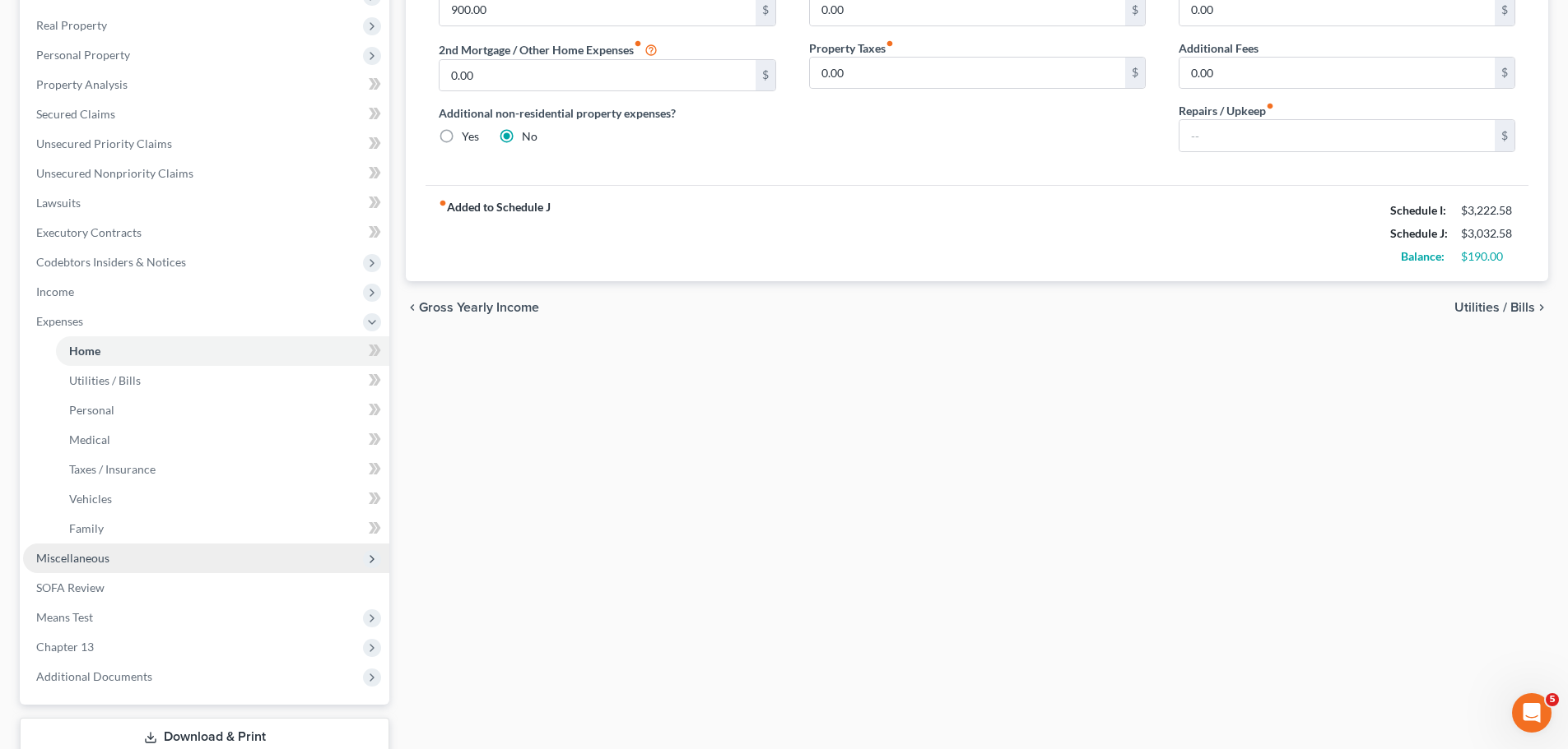
scroll to position [392, 0]
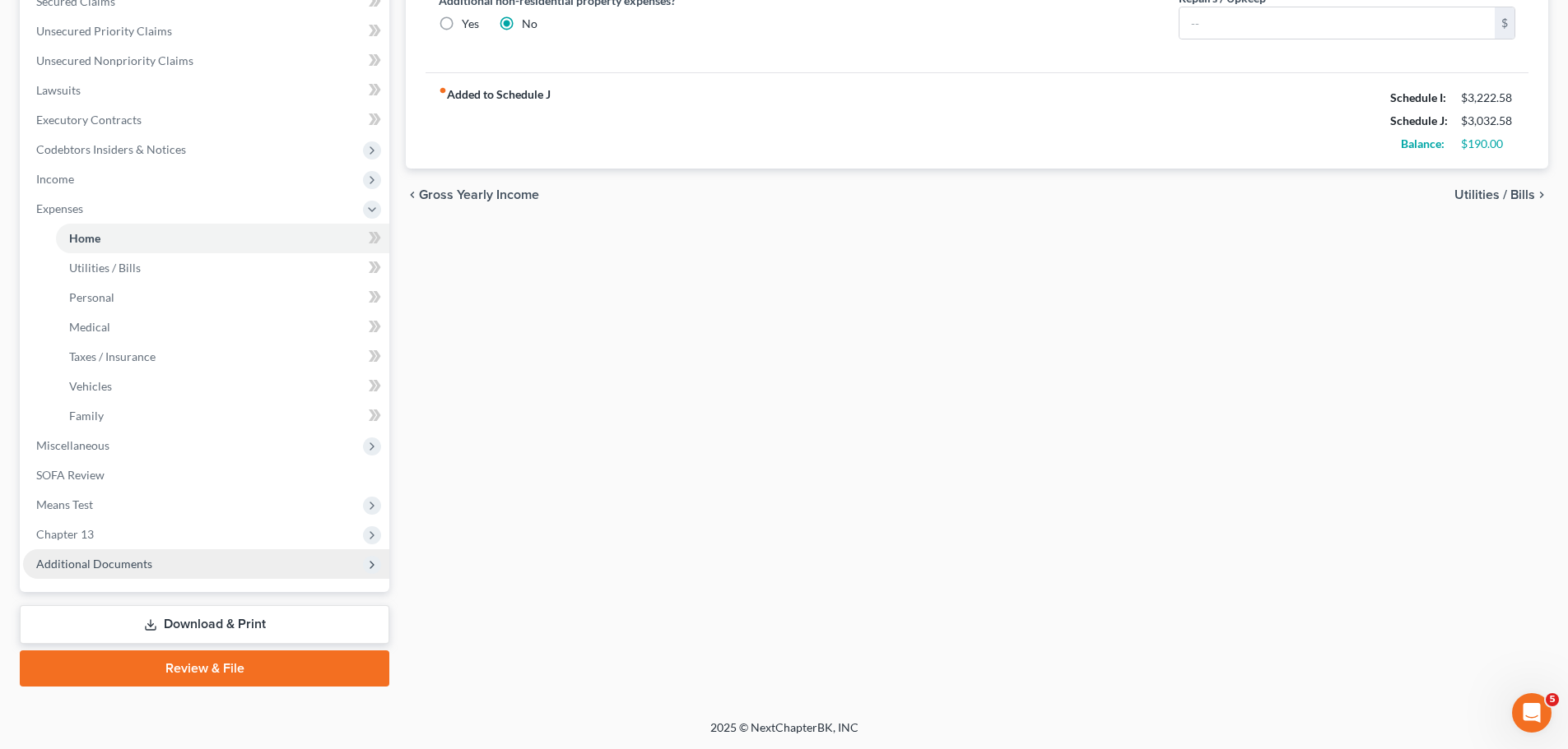
click at [148, 559] on span "Additional Documents" at bounding box center [93, 563] width 116 height 14
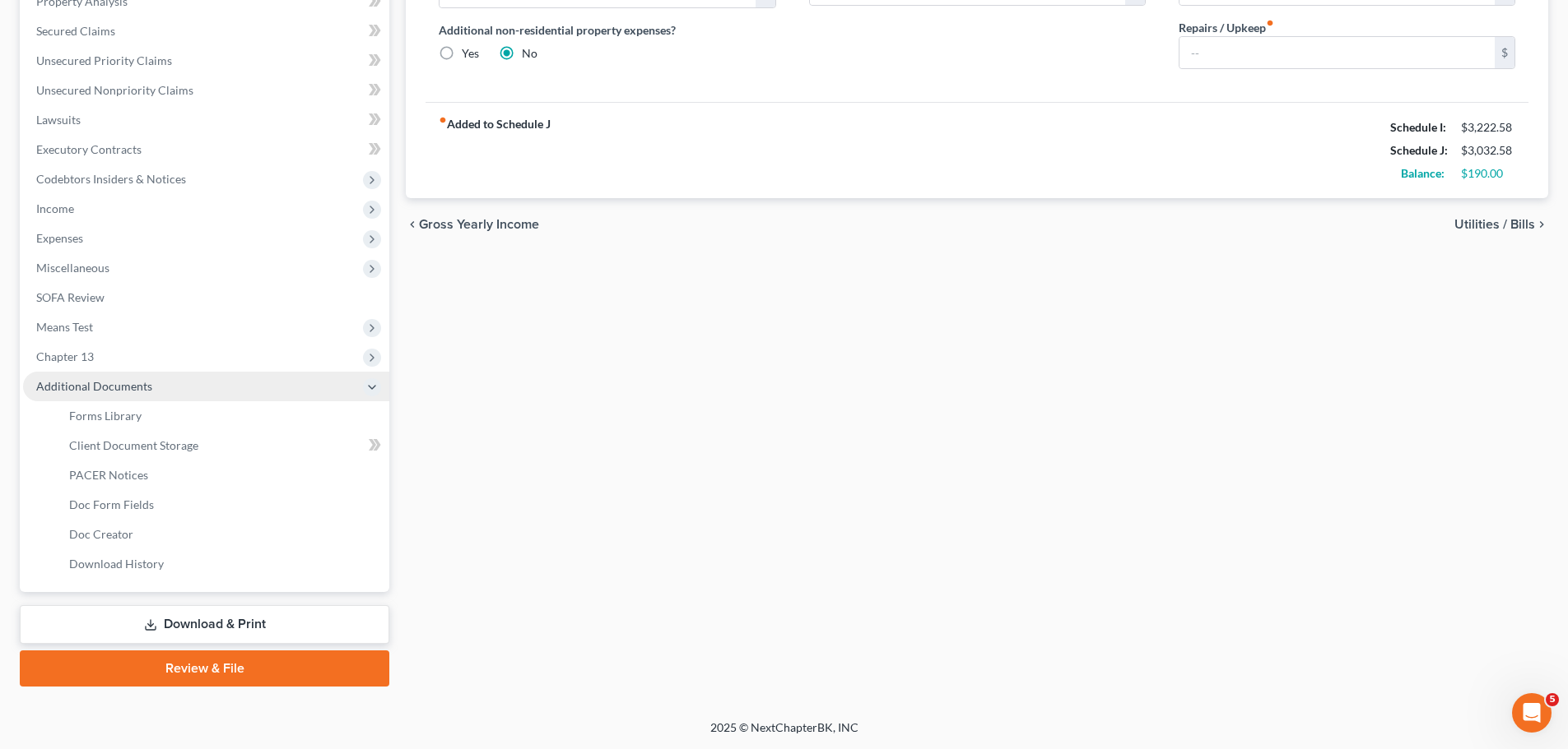
scroll to position [362, 0]
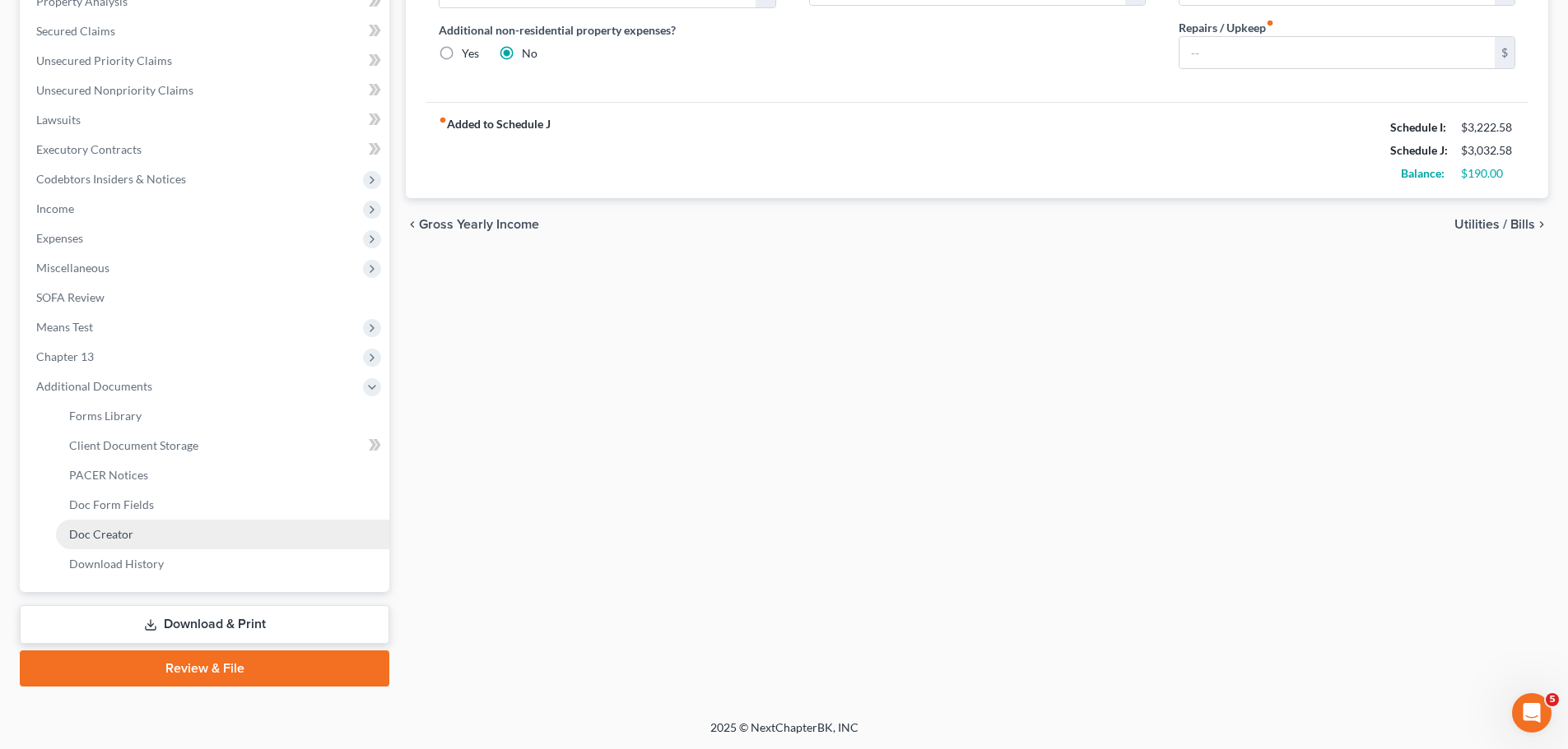
click at [107, 535] on span "Doc Creator" at bounding box center [101, 535] width 65 height 14
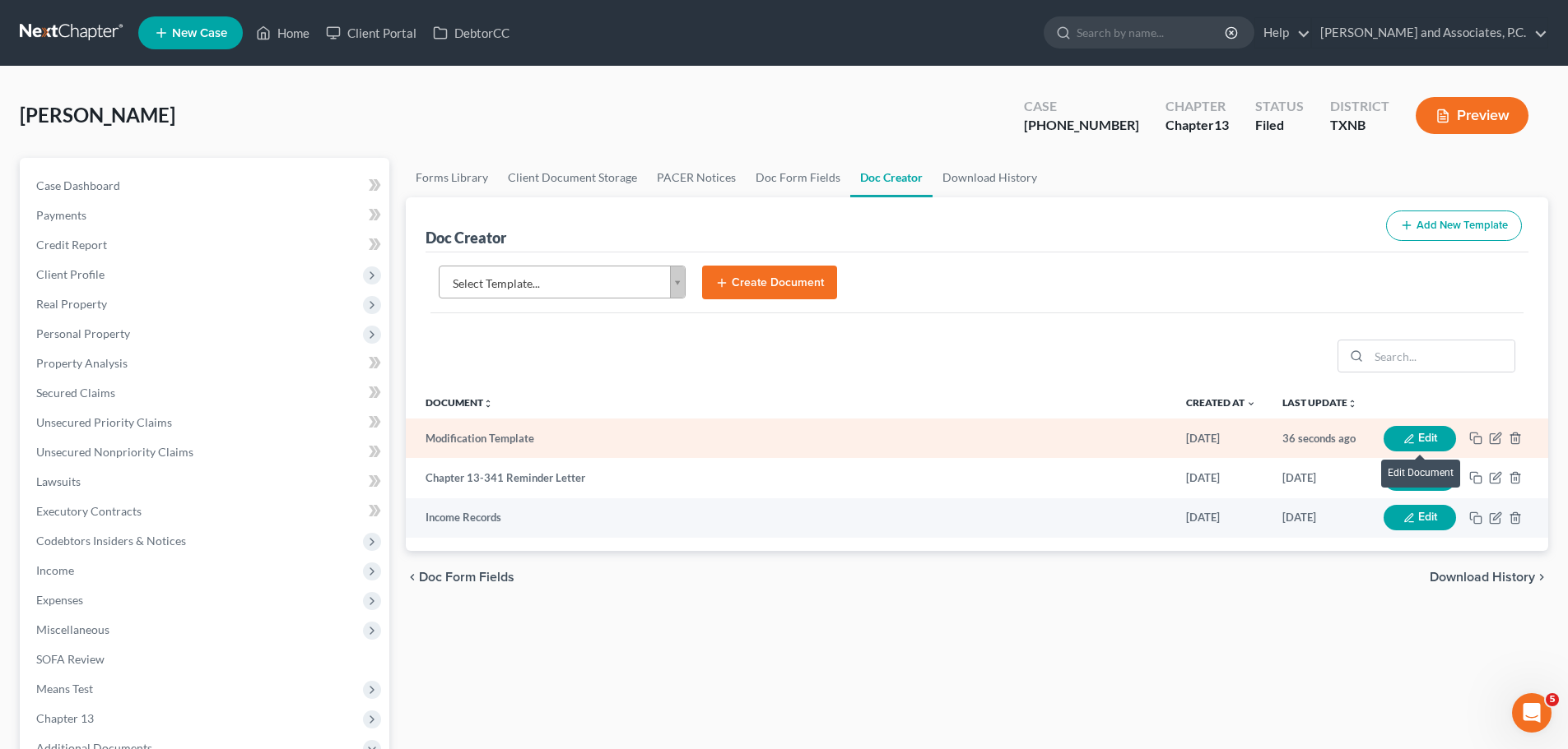
click at [1437, 430] on button "Edit" at bounding box center [1419, 439] width 72 height 26
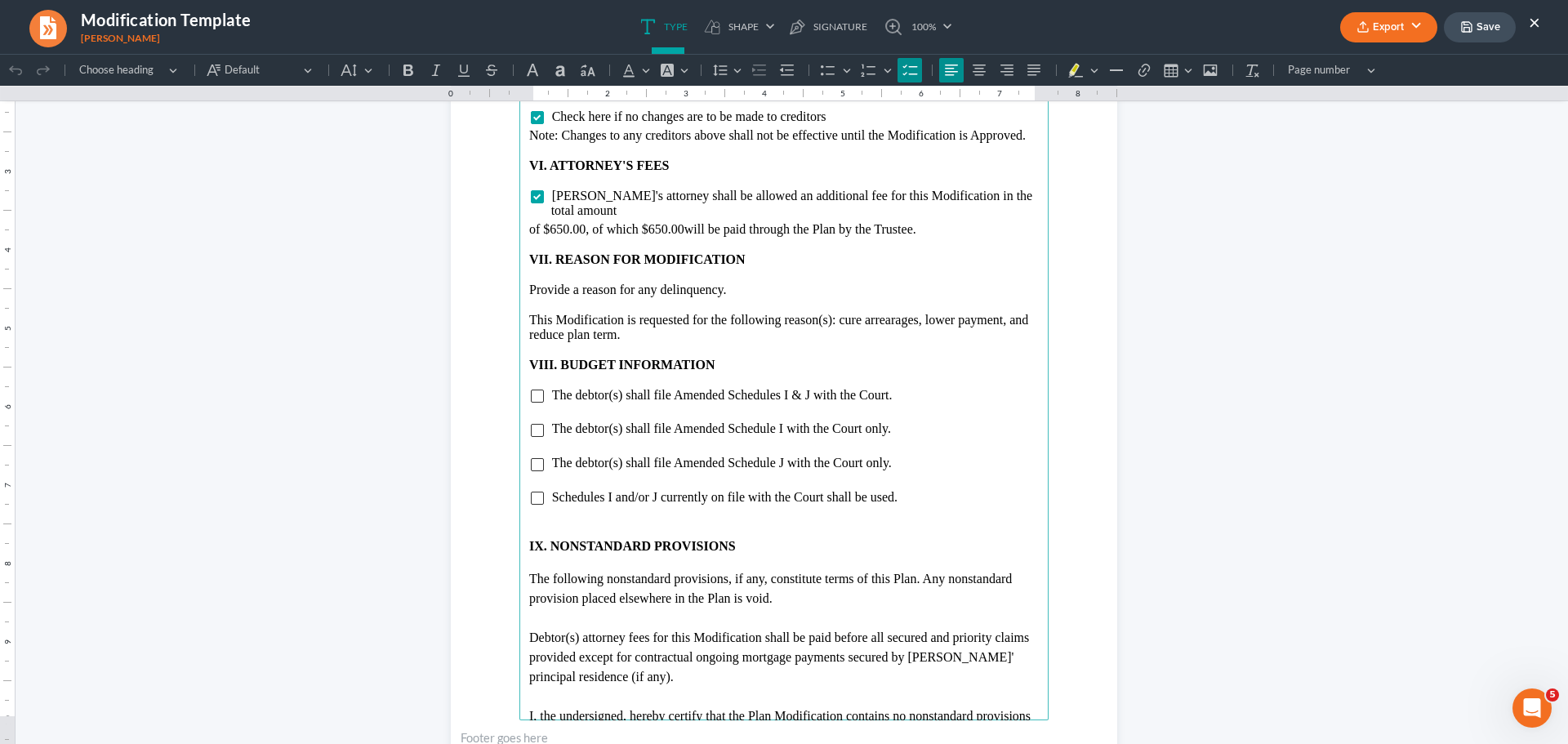
scroll to position [2942, 0]
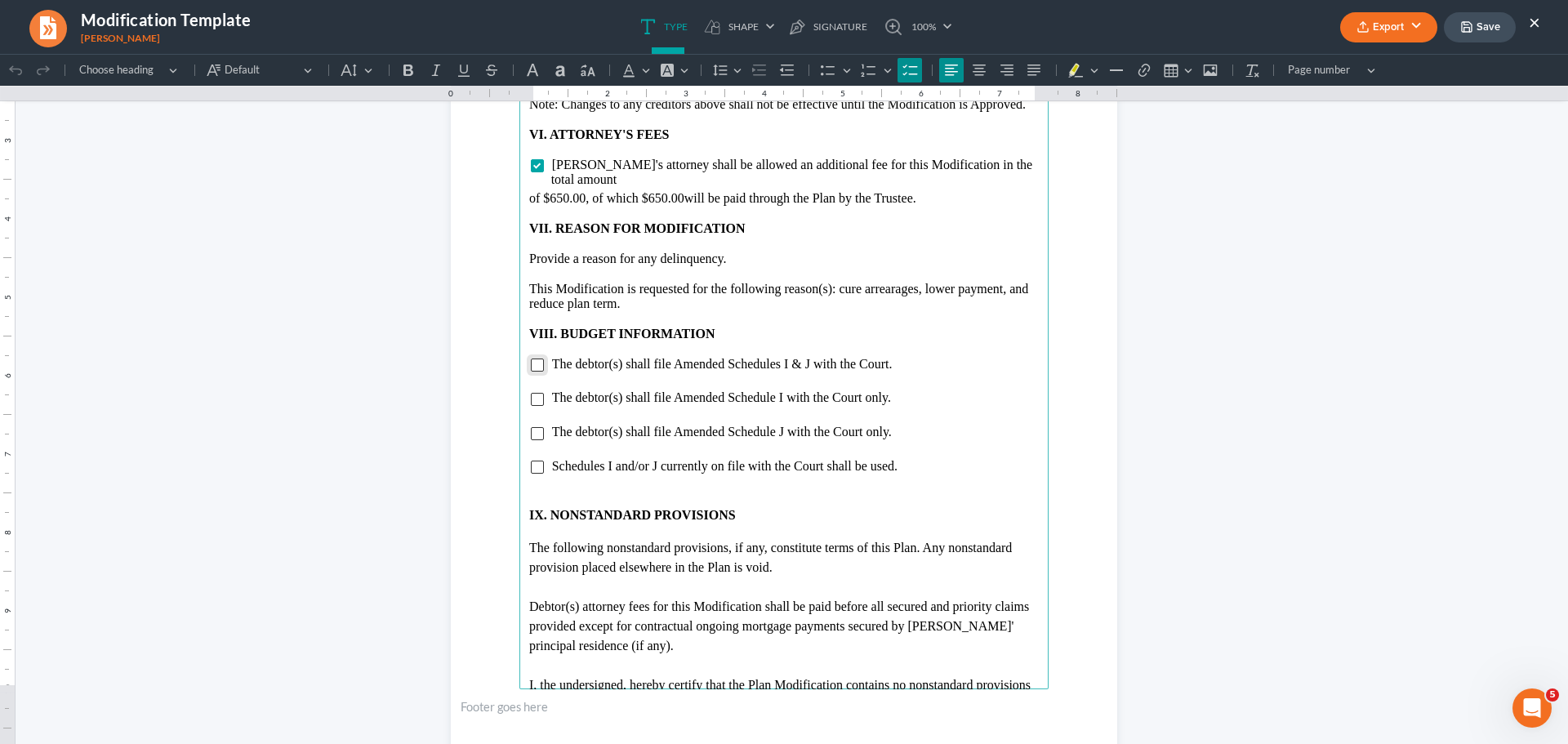
click at [532, 359] on input "Rich Text Editor, page-3-main" at bounding box center [537, 365] width 13 height 13
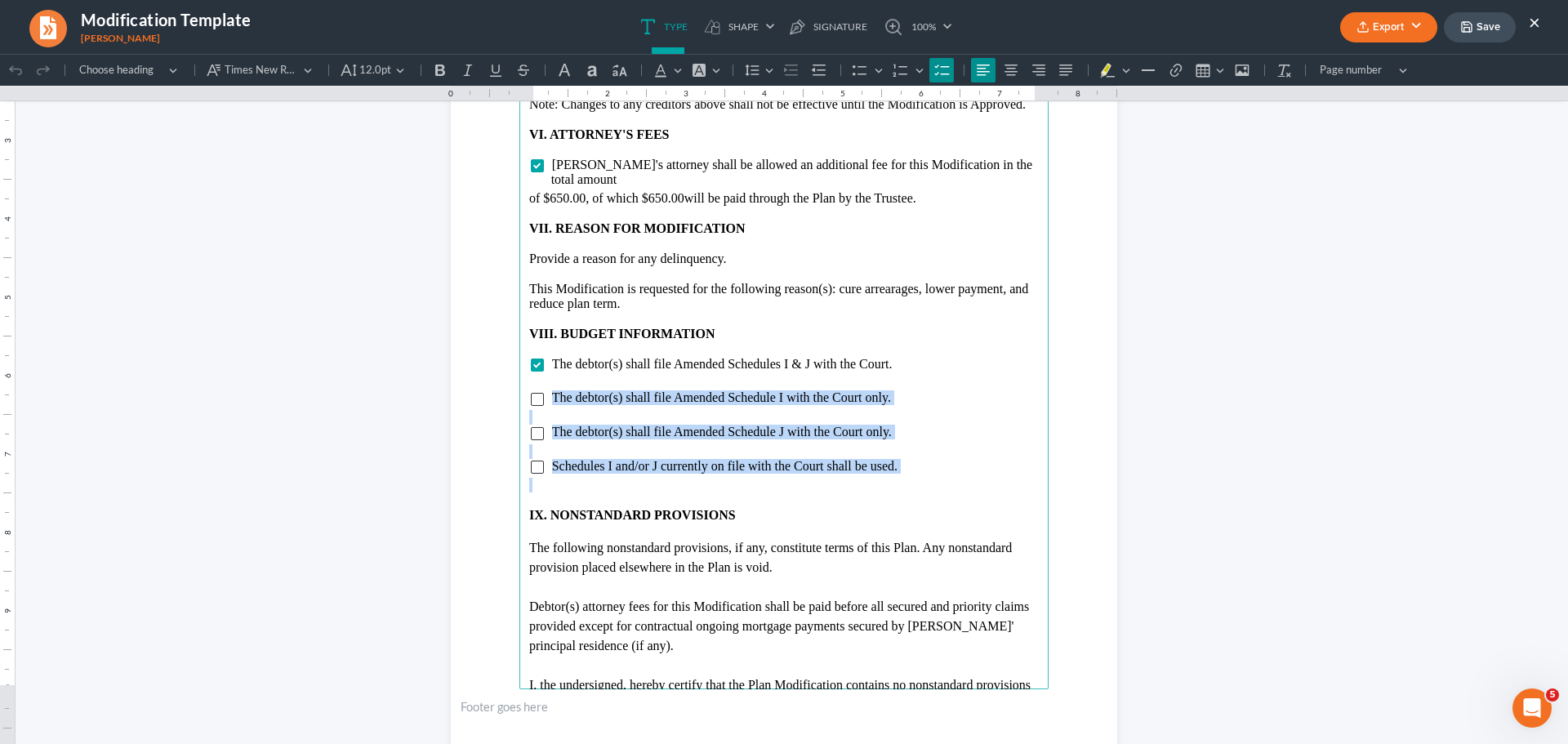
drag, startPoint x: 543, startPoint y: 385, endPoint x: 917, endPoint y: 470, distance: 383.5
click at [917, 470] on main "The confirmed unsecured creditor pool is $0.00. The projected payout to general…" at bounding box center [783, 336] width 529 height 706
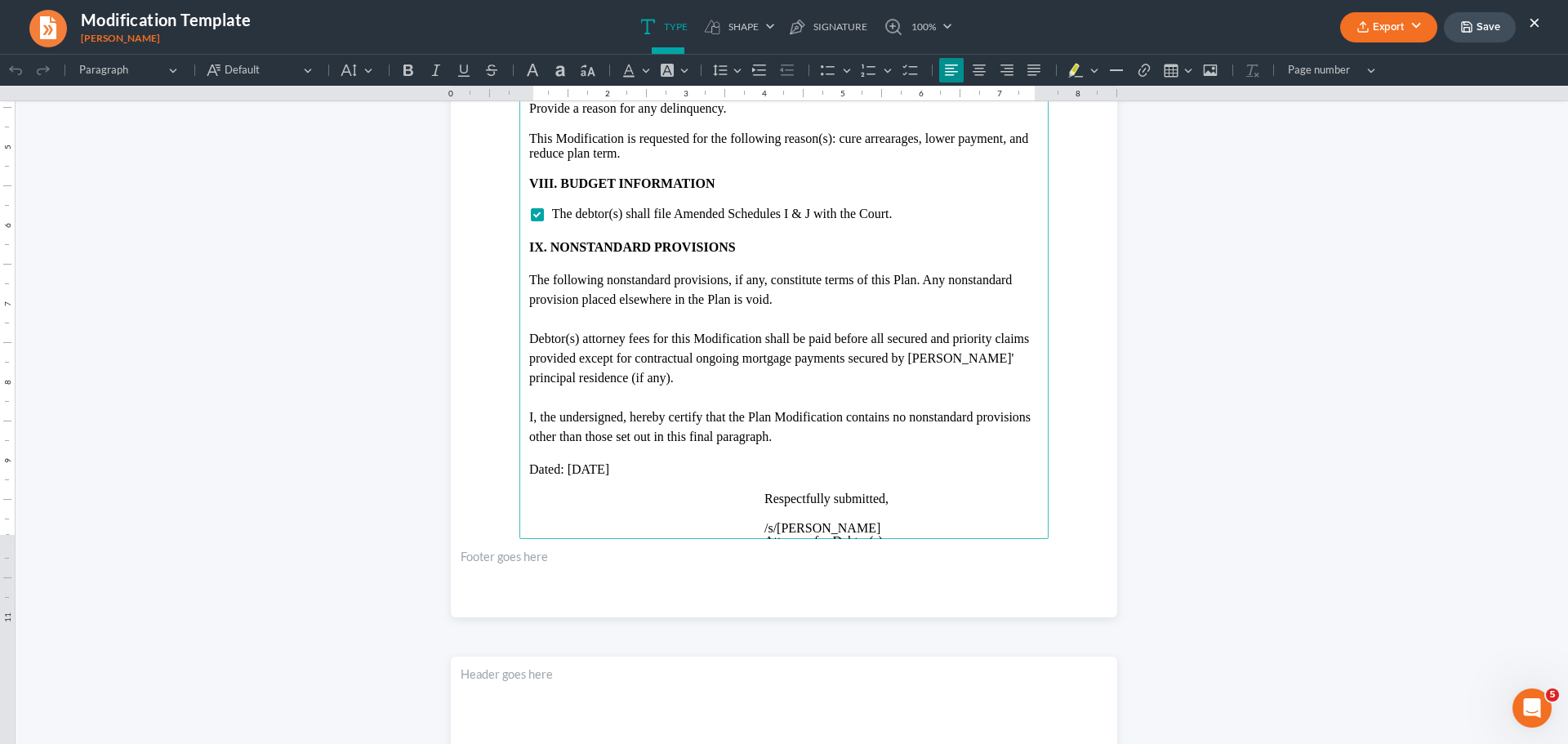
scroll to position [3187, 0]
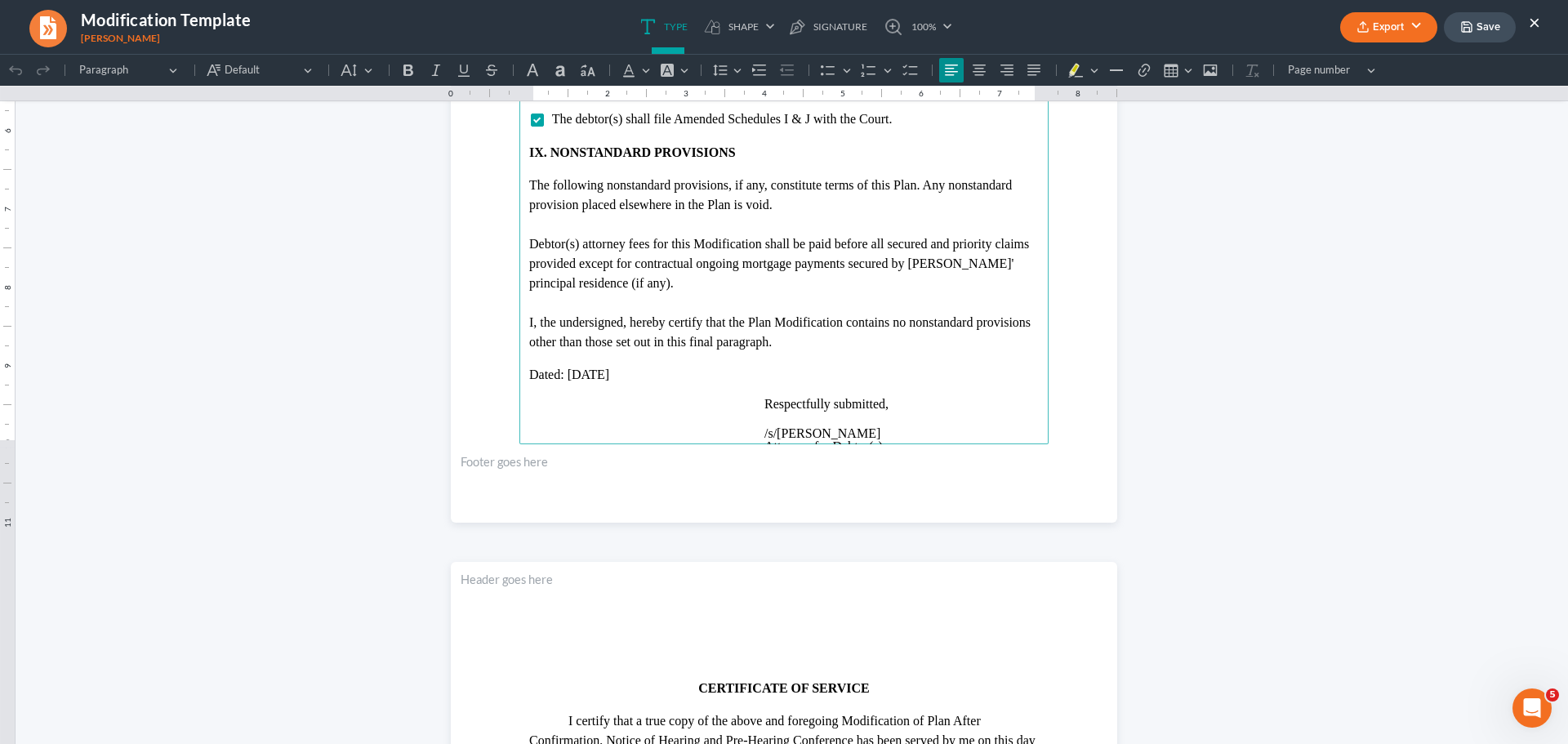
click at [587, 368] on p "Dated: [DATE]" at bounding box center [783, 374] width 509 height 15
click at [795, 366] on main "The confirmed unsecured creditor pool is $0.00. The projected payout to general…" at bounding box center [783, 92] width 529 height 706
click at [570, 387] on main "The confirmed unsecured creditor pool is $0.00. The projected payout to general…" at bounding box center [783, 92] width 529 height 706
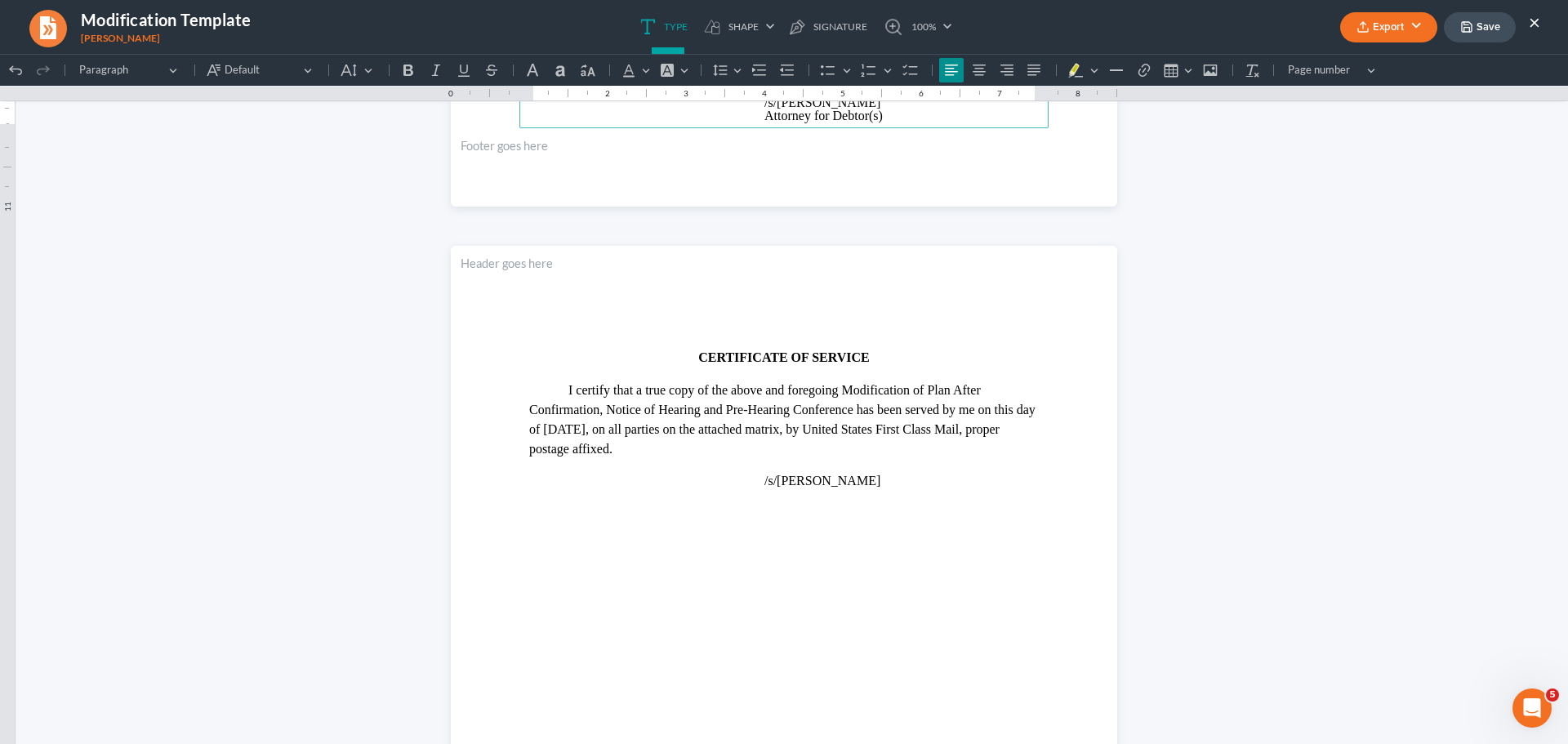
scroll to position [3514, 0]
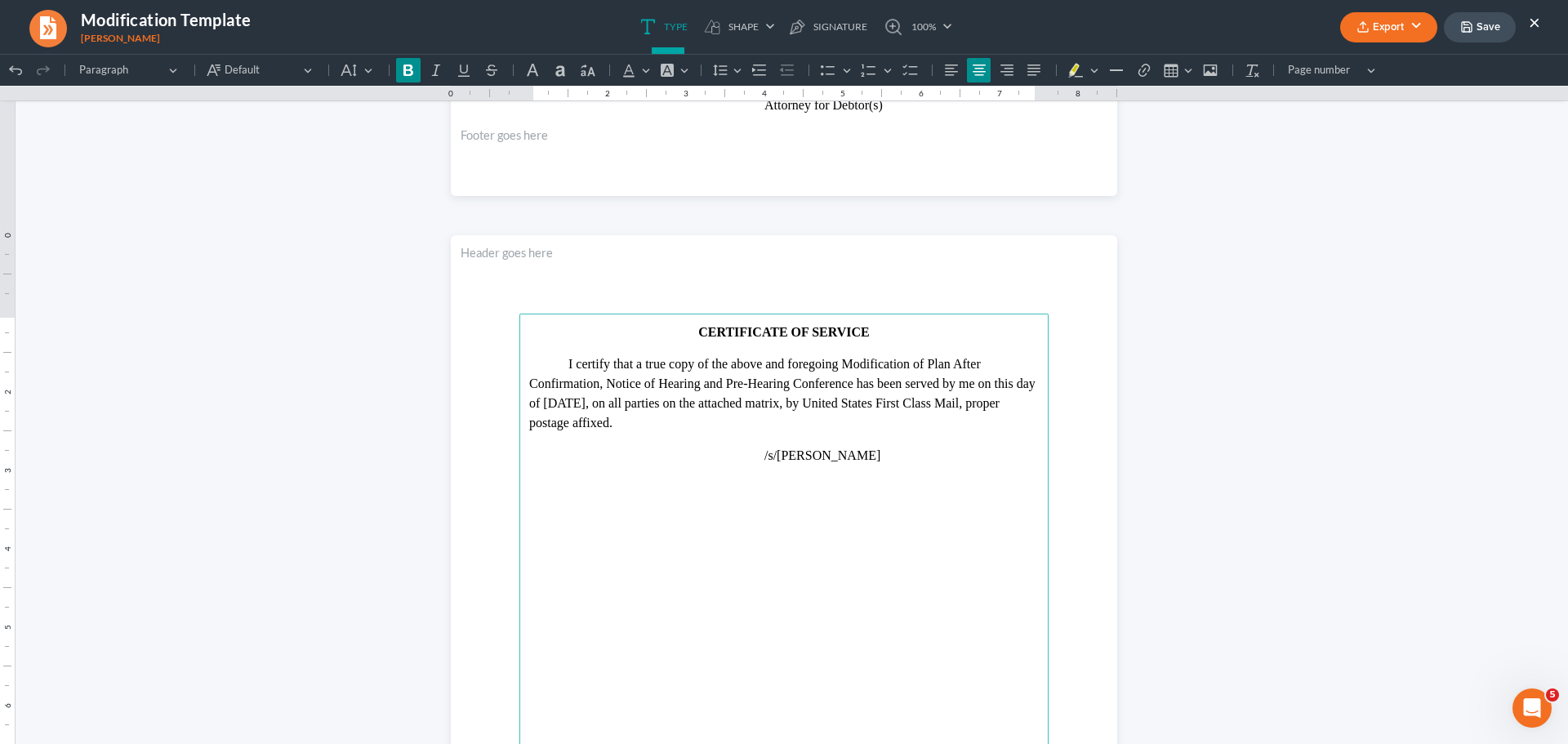
click at [561, 402] on p "I certify that a true copy of the above and foregoing Modification of Plan Afte…" at bounding box center [783, 394] width 509 height 79
click at [1500, 28] on button "Save" at bounding box center [1479, 27] width 72 height 31
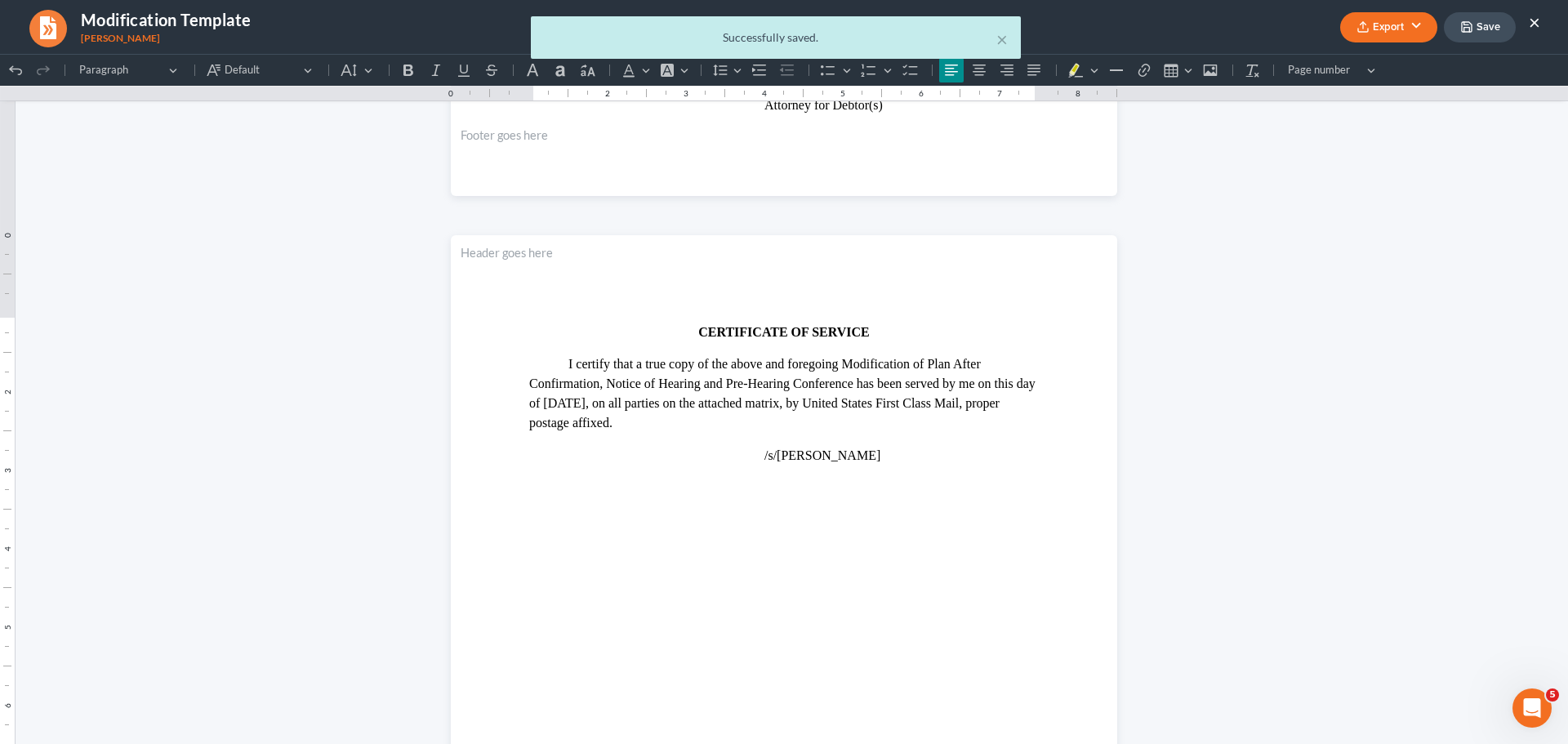
click at [1395, 25] on button "Export" at bounding box center [1389, 27] width 98 height 31
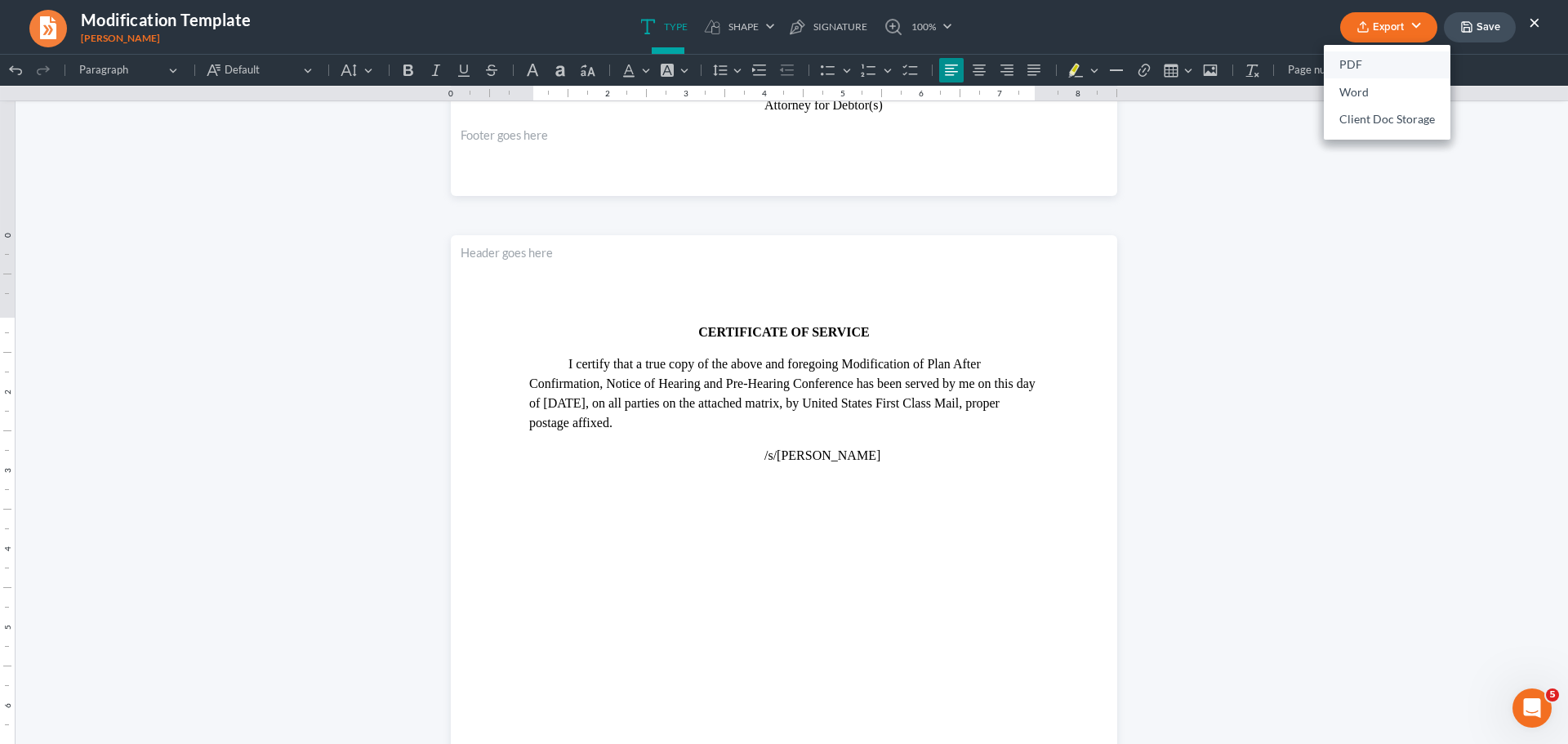
click at [1346, 70] on link "PDF" at bounding box center [1387, 65] width 127 height 28
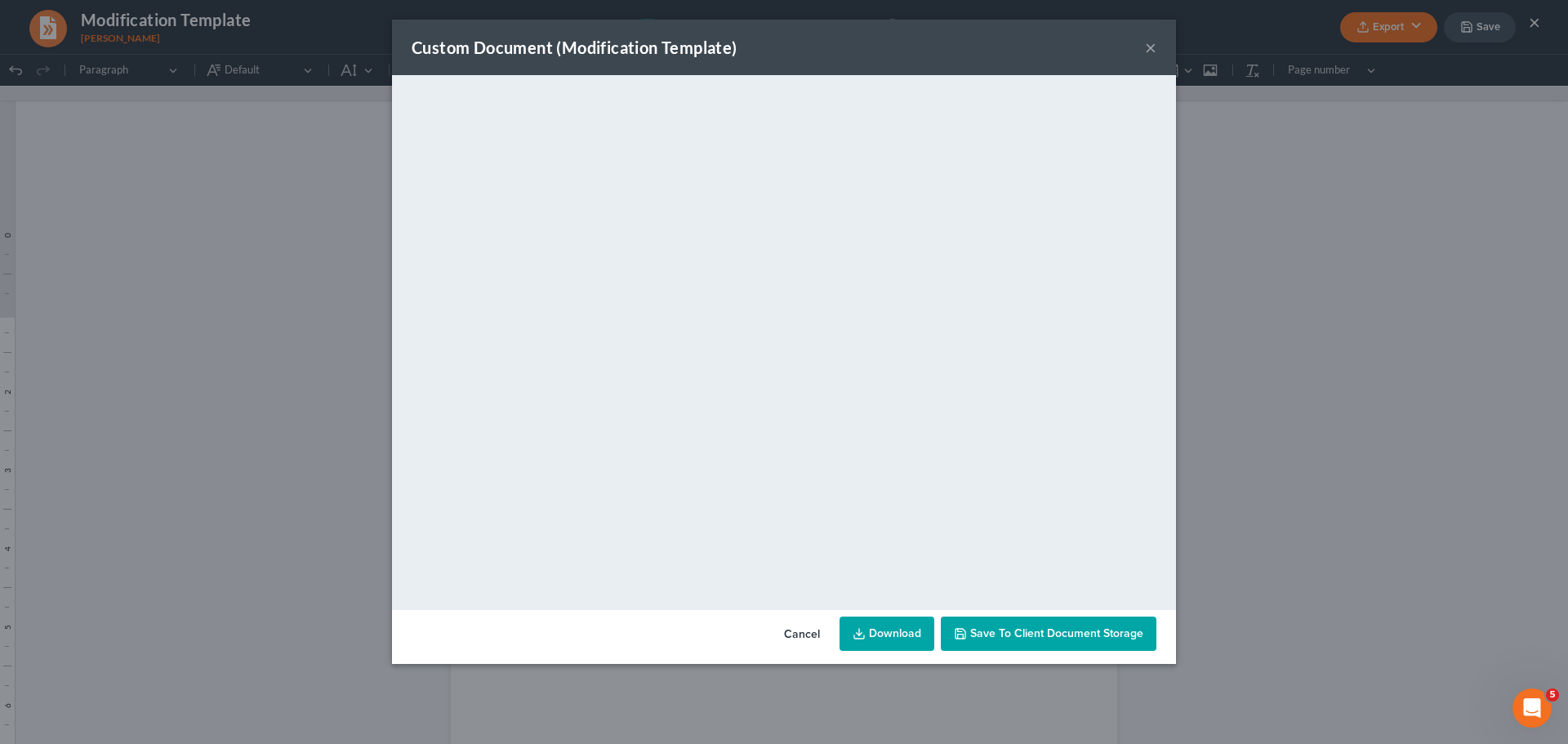
click at [1021, 629] on span "Save to Client Document Storage" at bounding box center [1057, 634] width 173 height 14
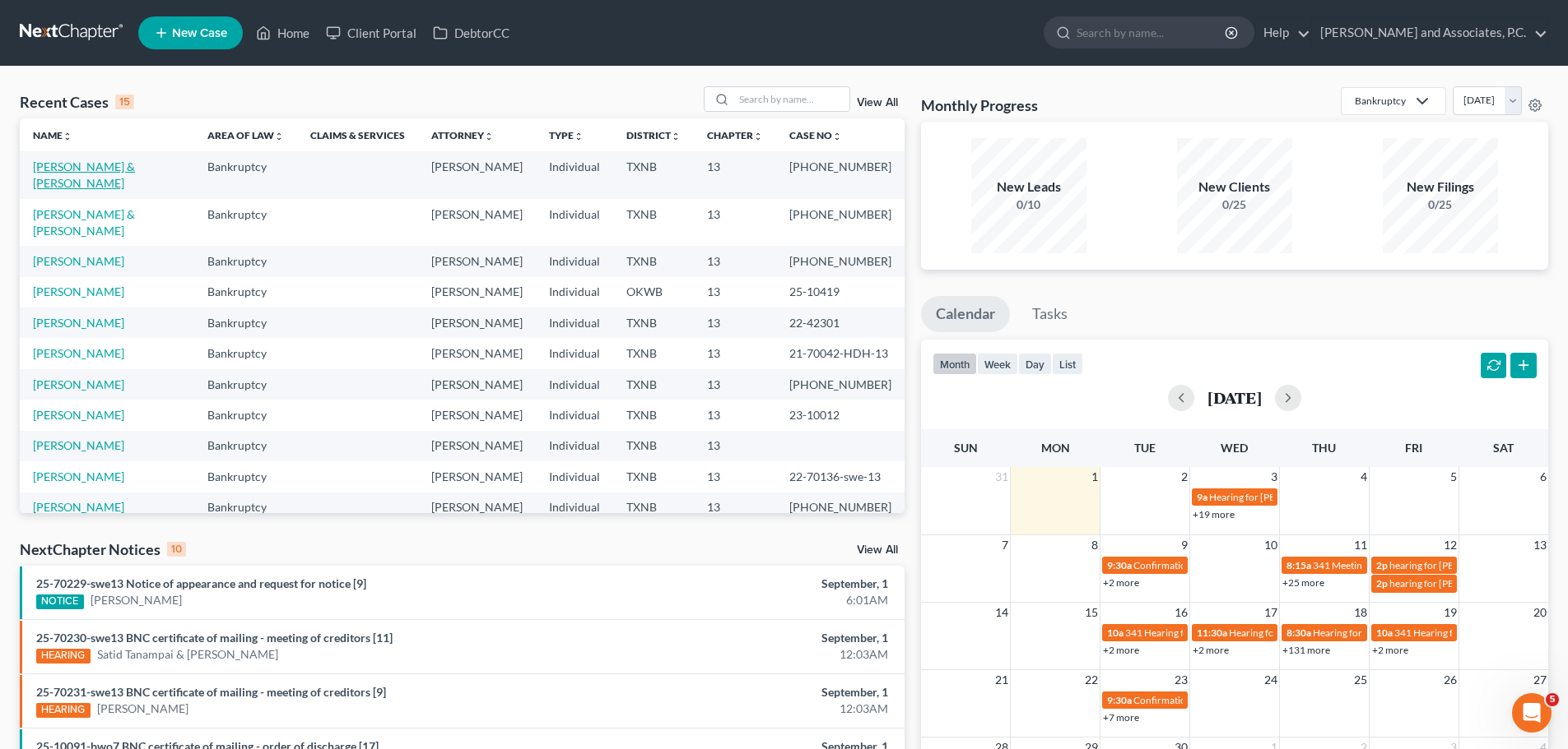
click at [84, 165] on link "Otwell, Edward & Jamie" at bounding box center [83, 175] width 102 height 31
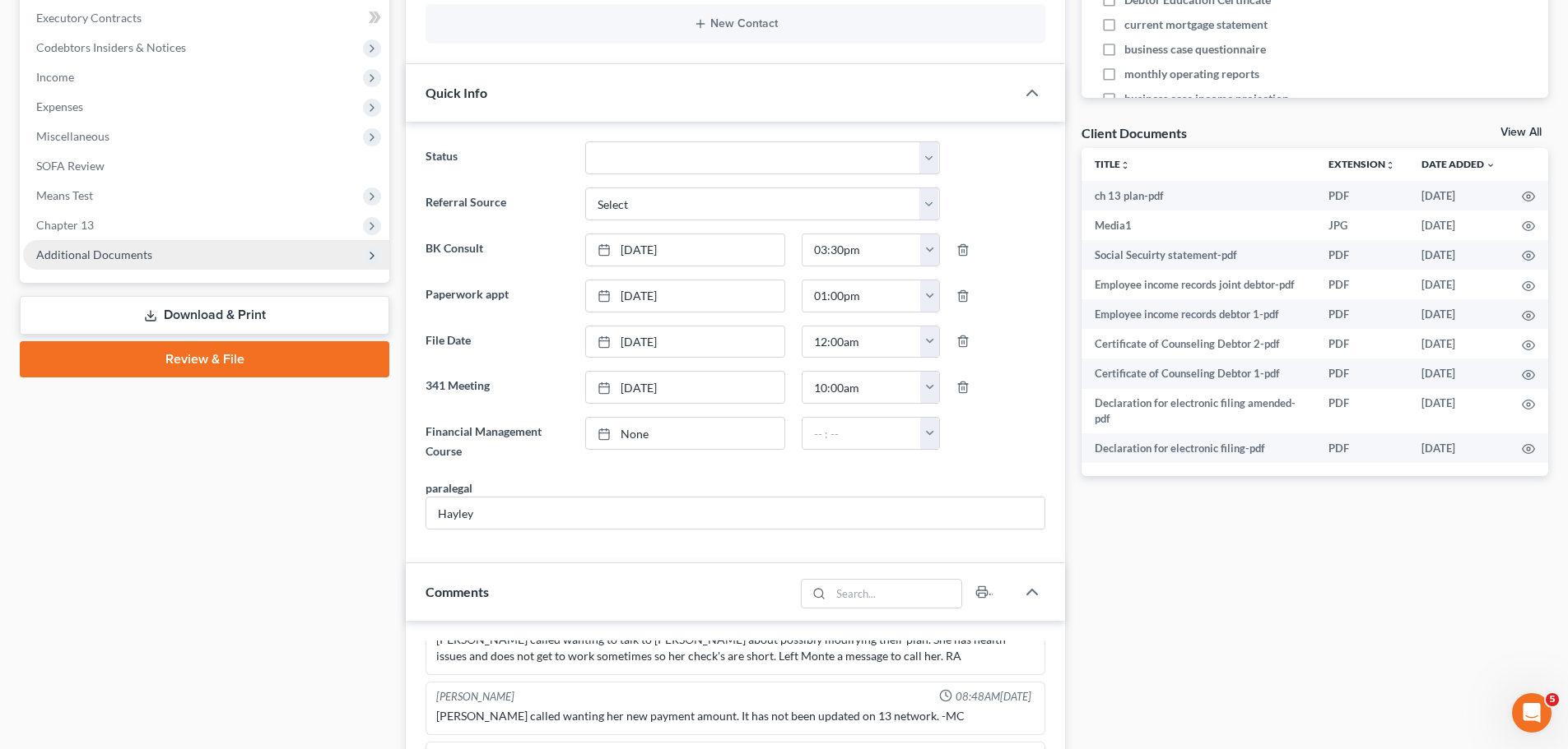
scroll to position [4756, 0]
click at [71, 250] on span "Additional Documents" at bounding box center [93, 255] width 116 height 14
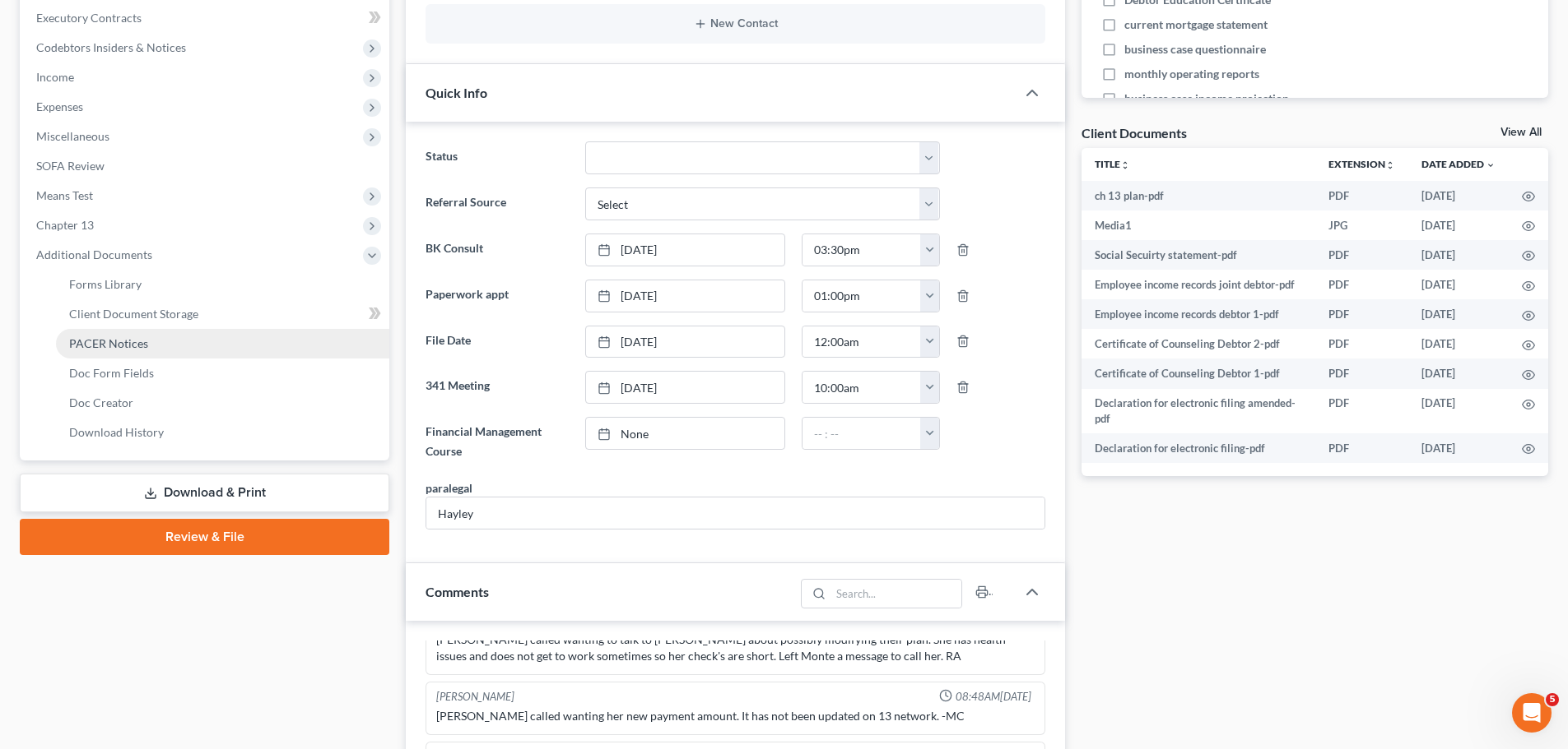
click at [104, 346] on span "PACER Notices" at bounding box center [109, 343] width 79 height 14
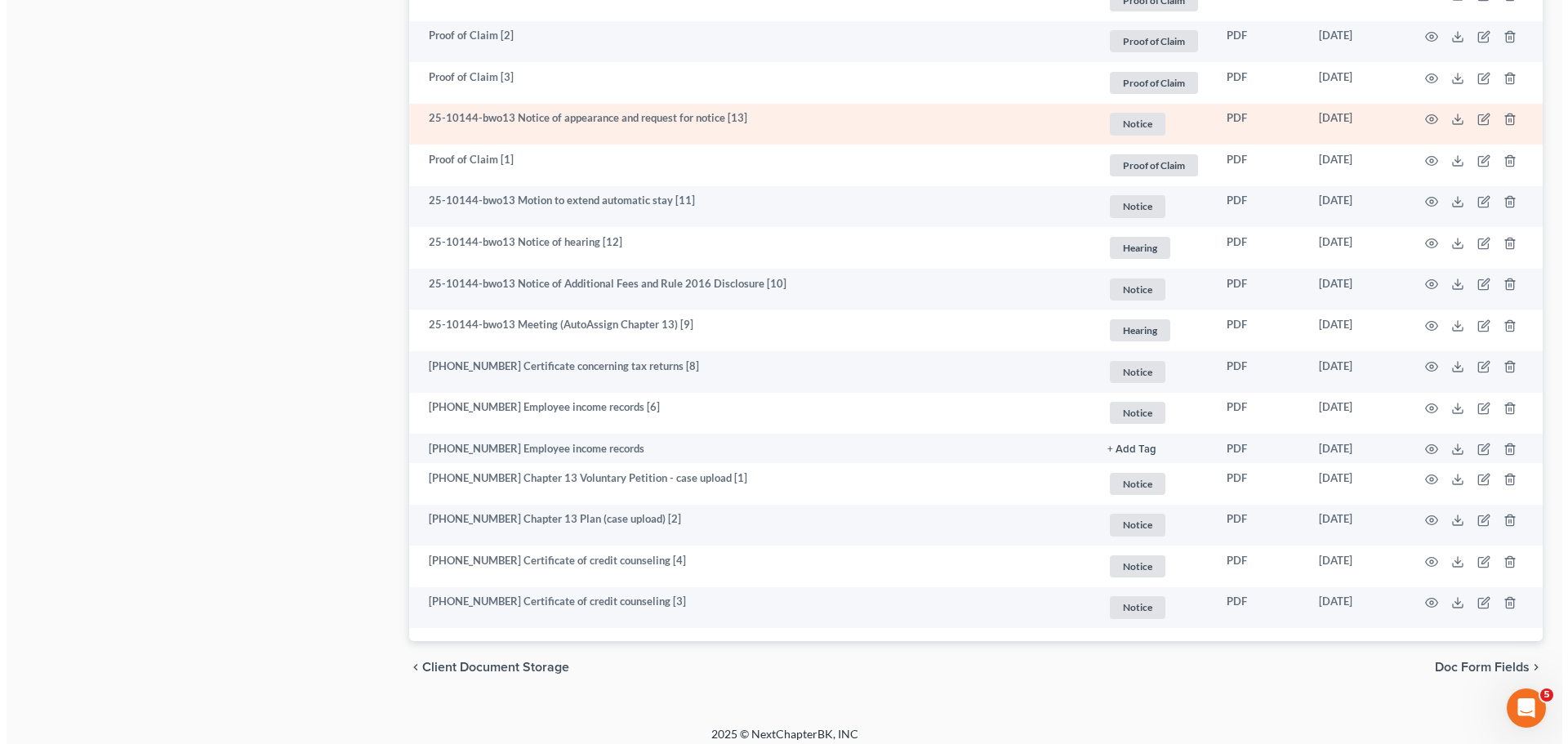
scroll to position [1471, 0]
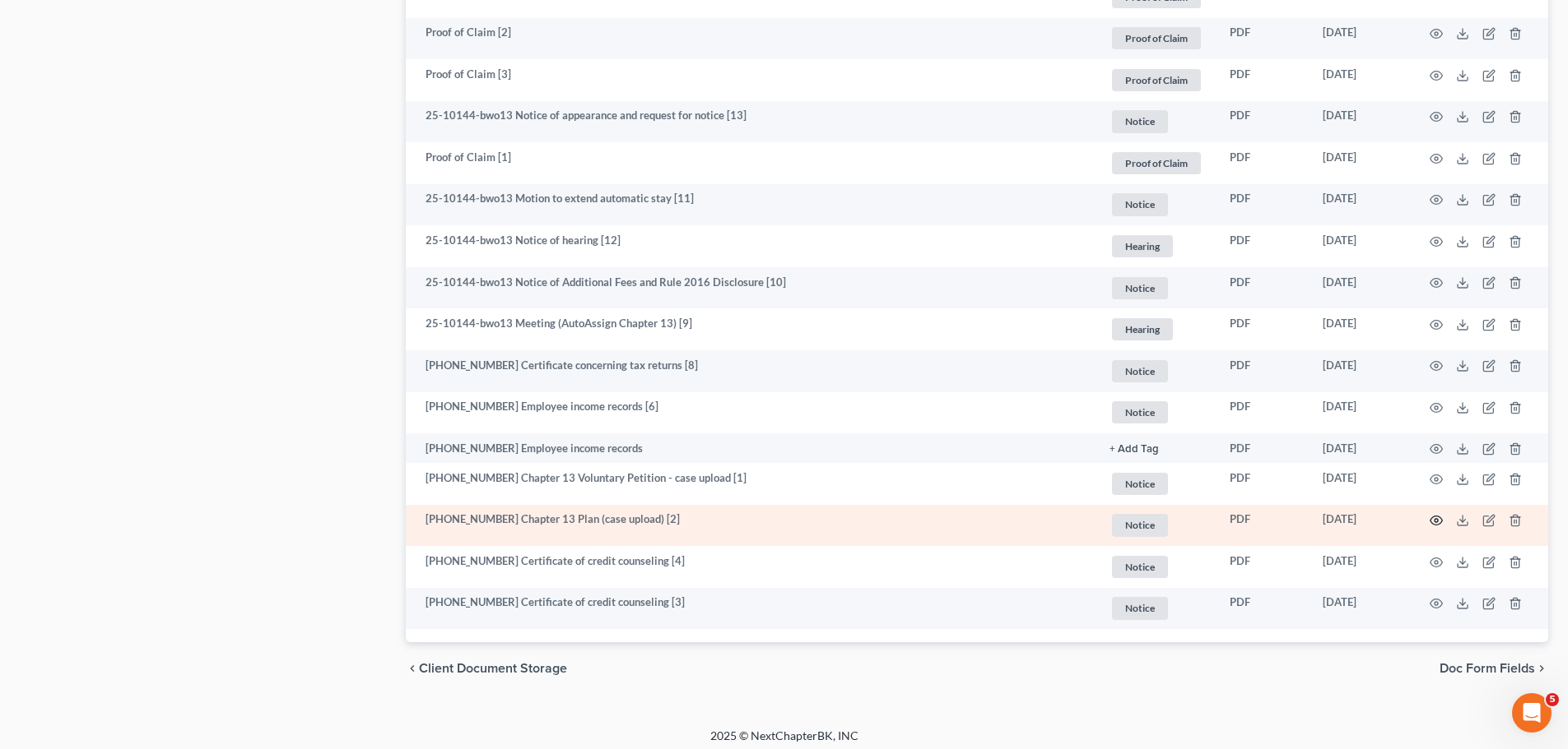
click at [1440, 522] on icon "button" at bounding box center [1435, 520] width 13 height 13
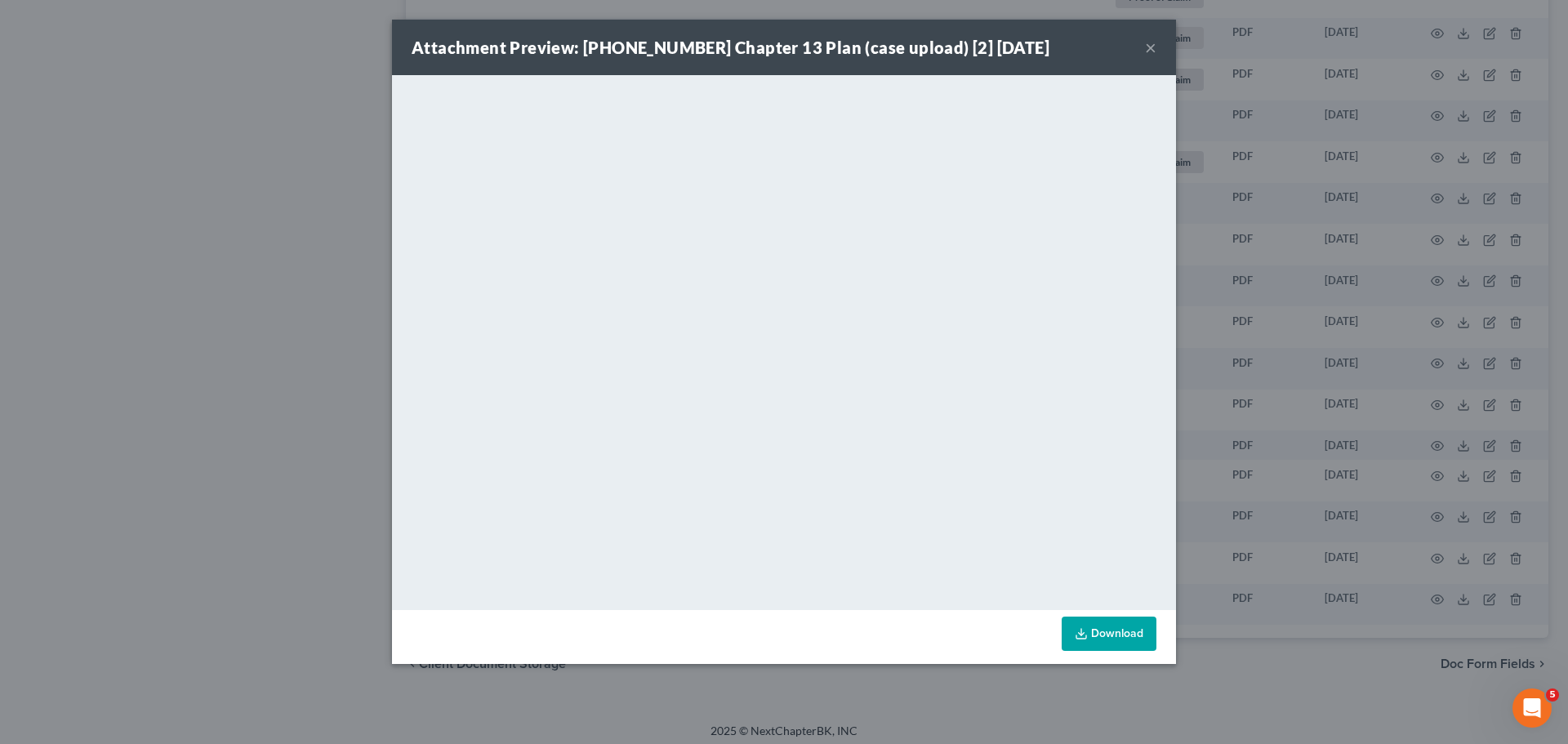
click at [1567, 289] on div "Attachment Preview: 25-10144-13 Chapter 13 Plan (case upload) [2] 08/06/2025 × …" at bounding box center [784, 372] width 1568 height 744
